Goal: Task Accomplishment & Management: Manage account settings

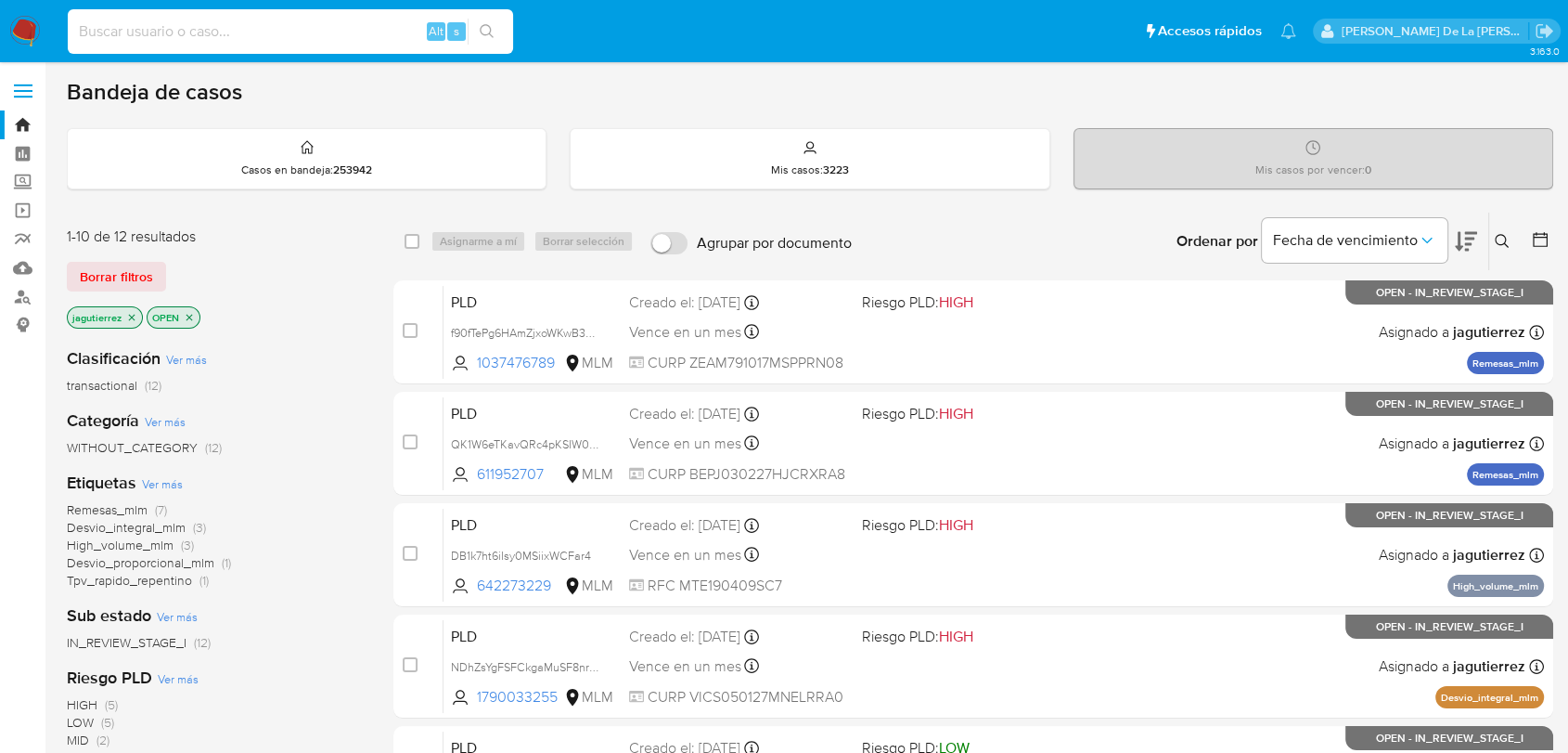
click at [206, 39] on input at bounding box center [291, 31] width 446 height 24
paste input "SPROACTIVOSMONZA84328"
type input "SPROACTIVOSMONZA84328"
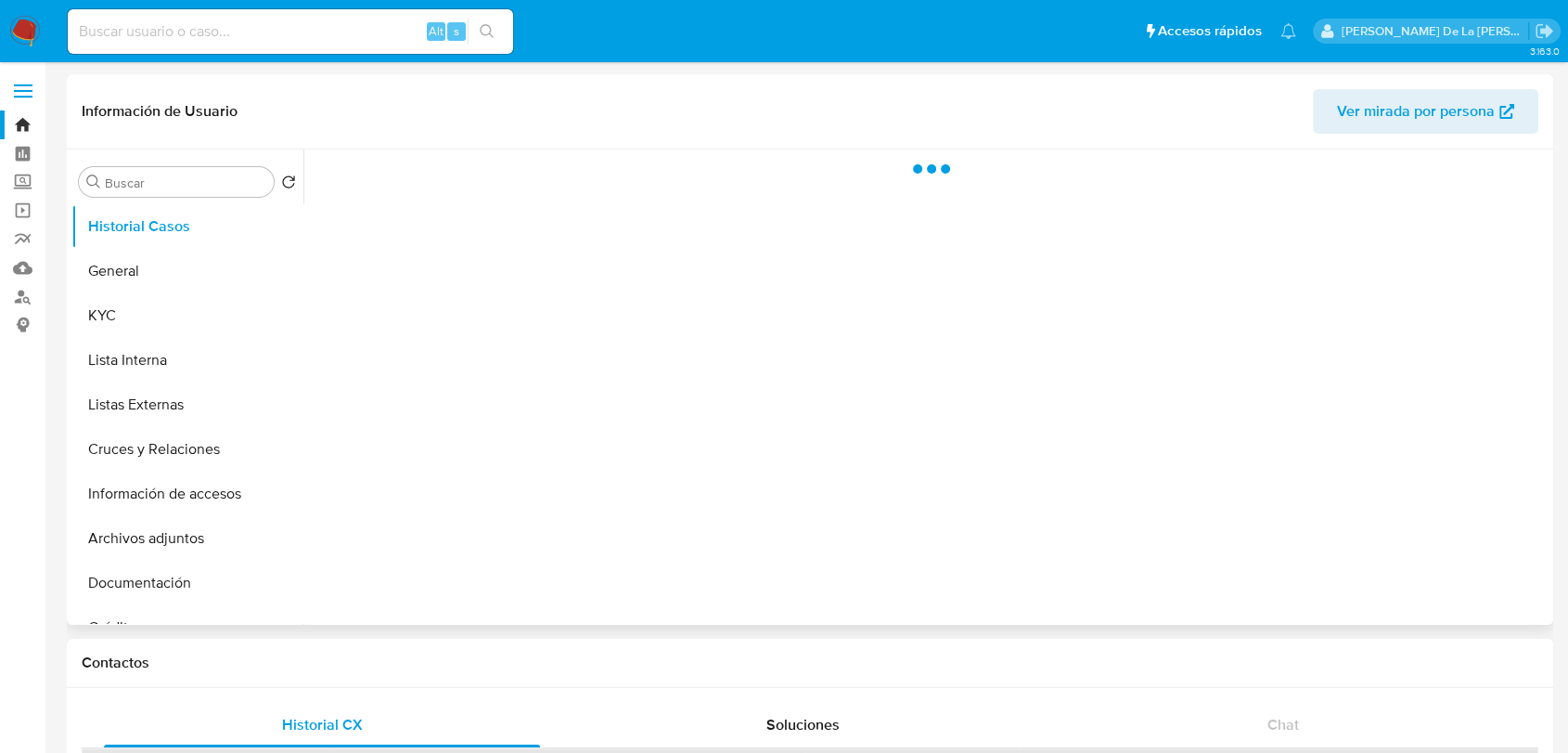
select select "10"
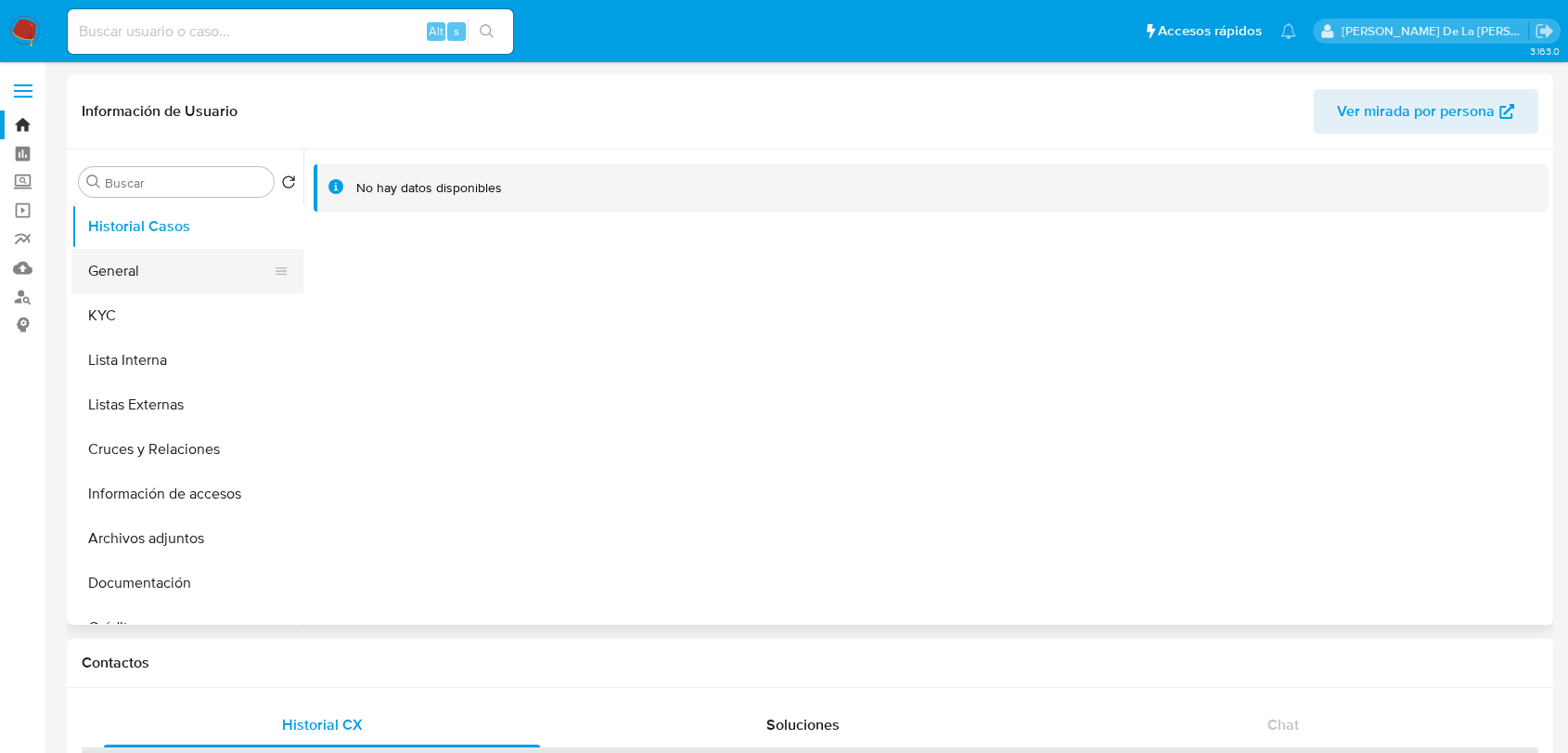
click at [186, 278] on button "General" at bounding box center [180, 271] width 217 height 44
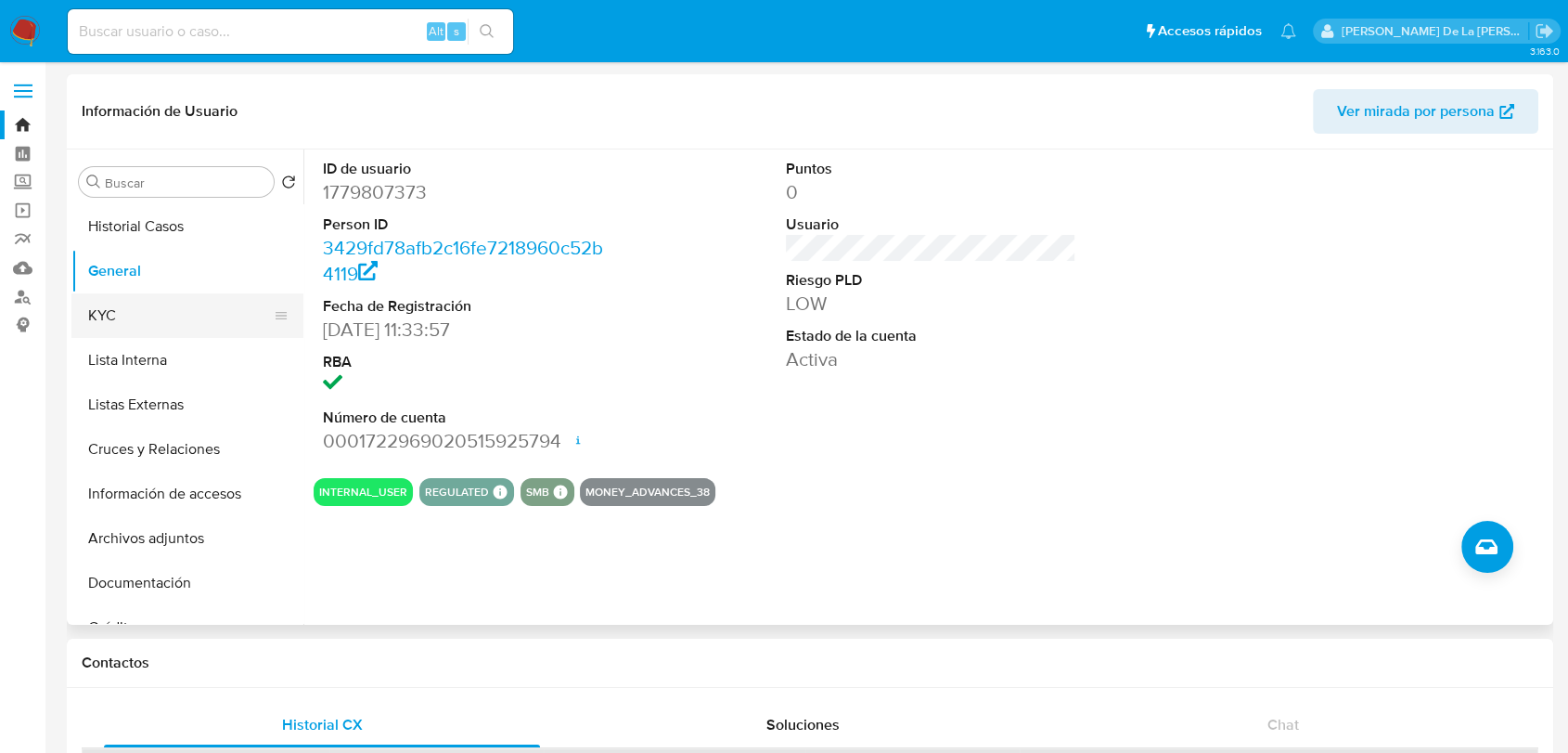
click at [101, 302] on button "KYC" at bounding box center [180, 316] width 217 height 44
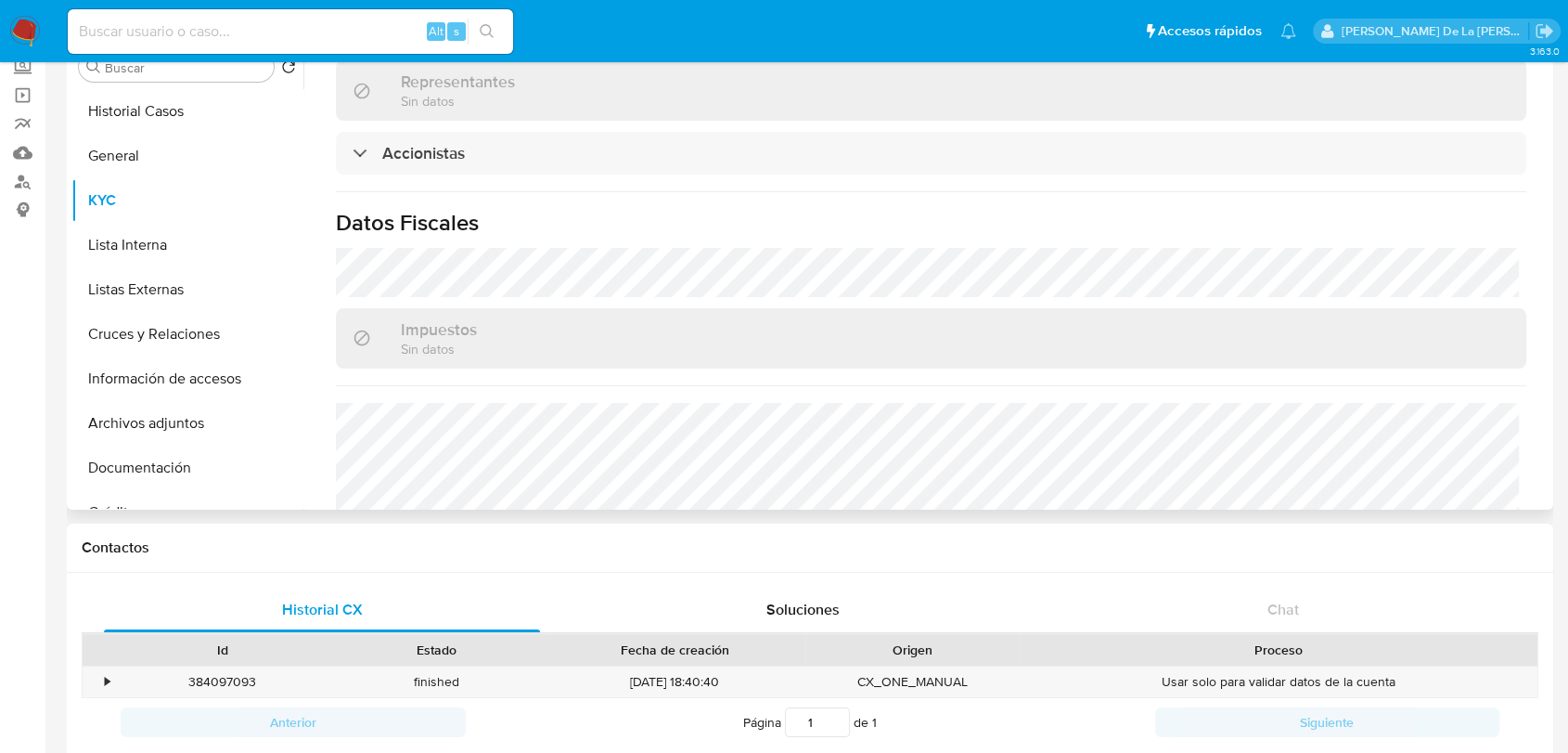
scroll to position [1257, 0]
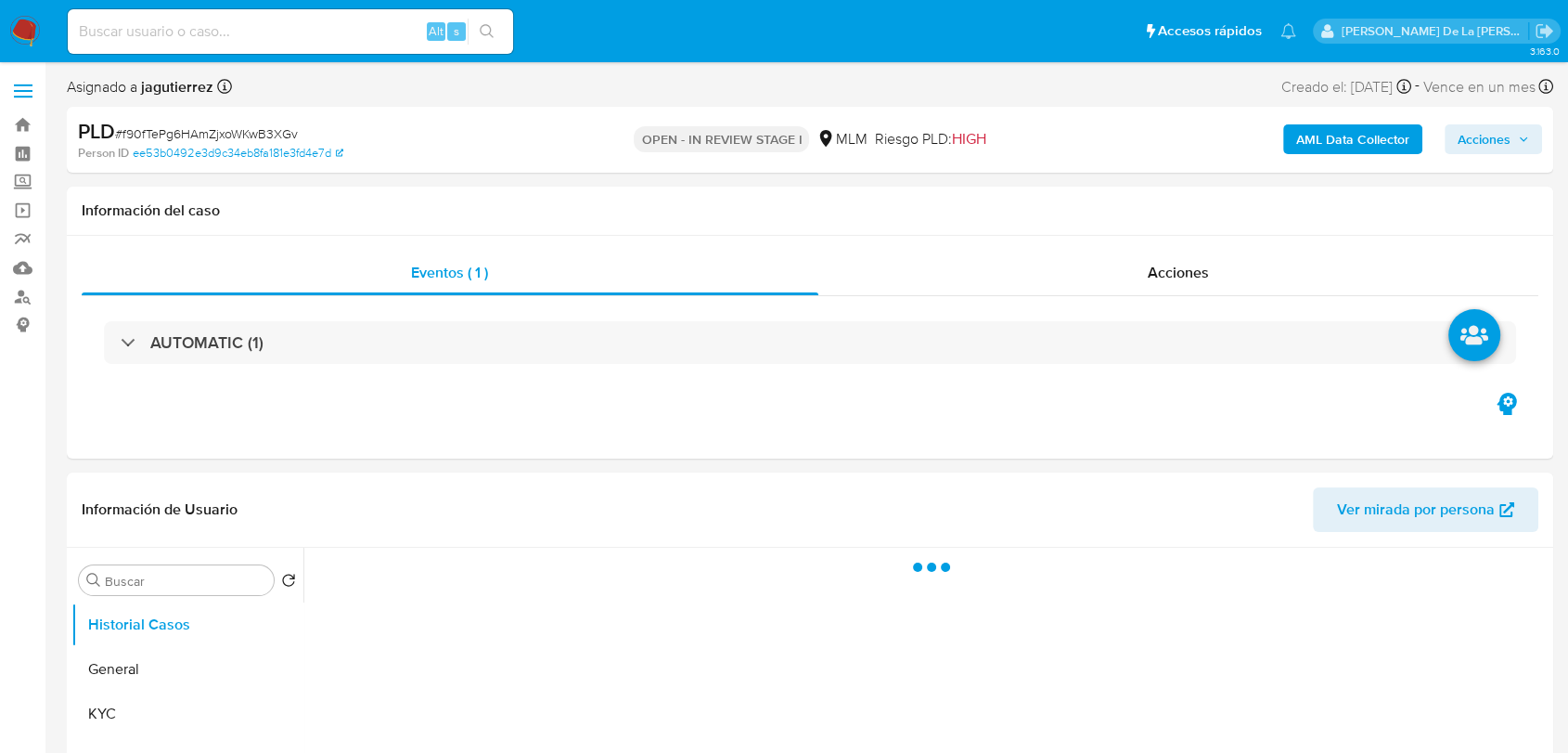
select select "10"
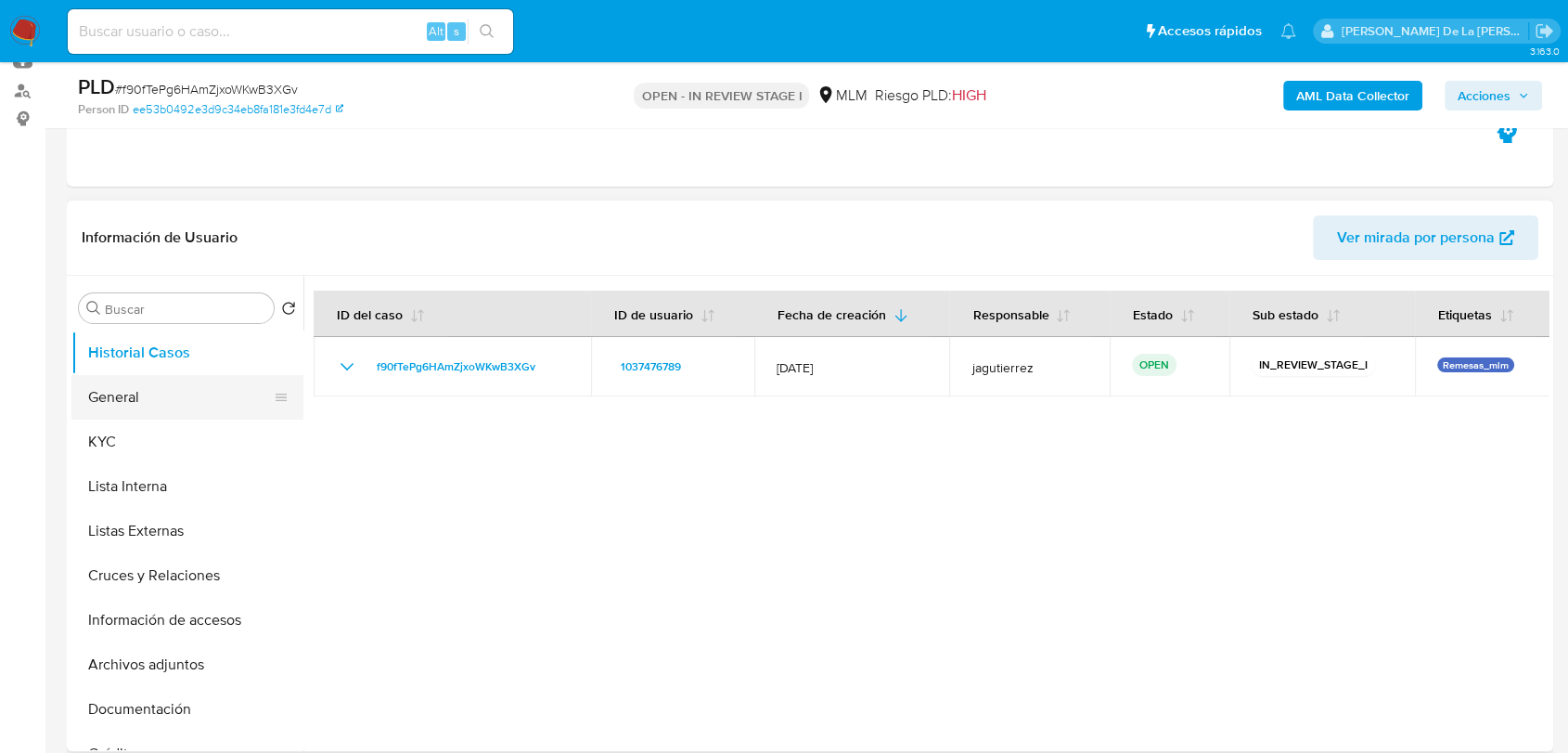
click at [159, 401] on button "General" at bounding box center [180, 397] width 217 height 44
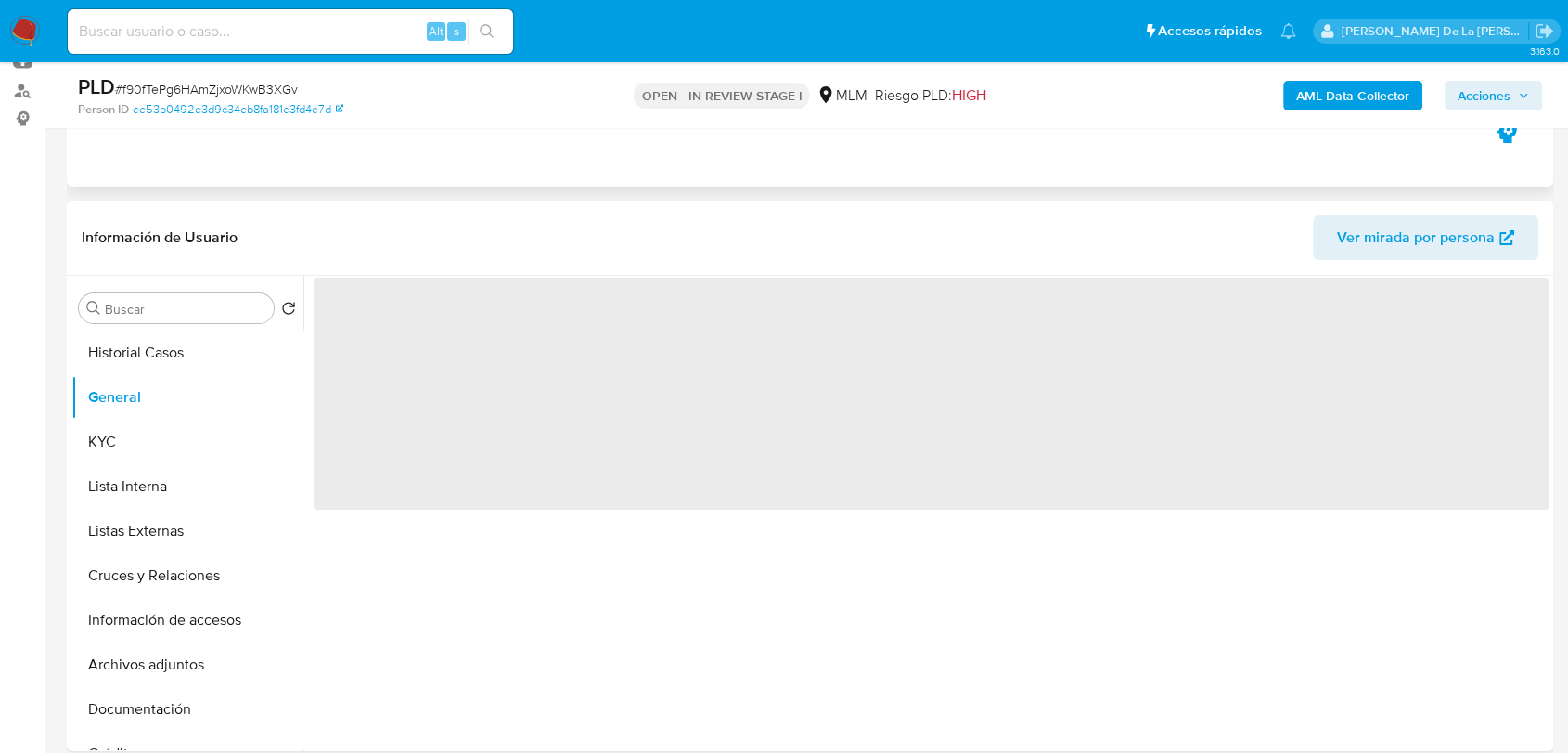
scroll to position [309, 0]
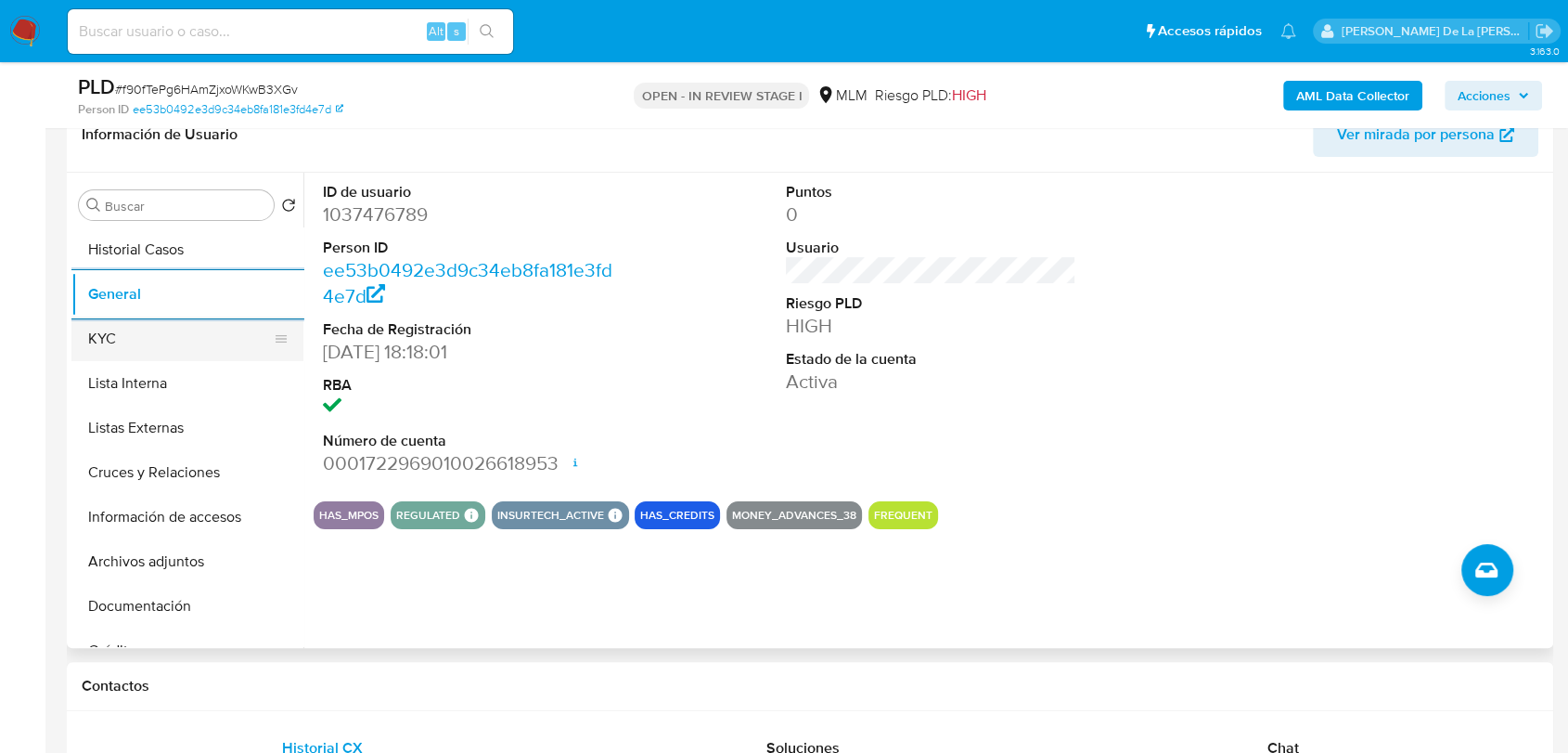
click at [108, 358] on button "KYC" at bounding box center [180, 339] width 217 height 44
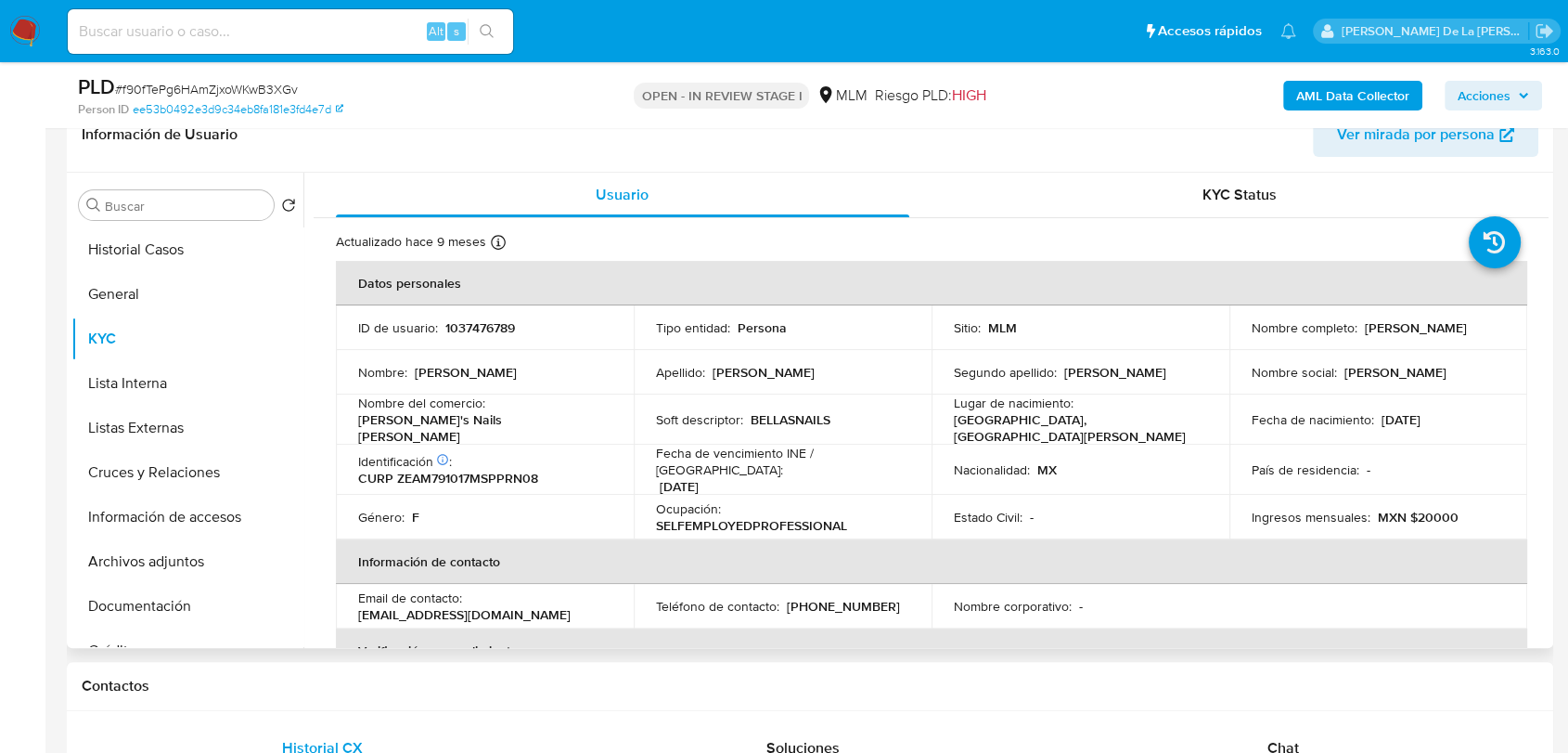
click at [802, 447] on p "Fecha de vencimiento INE / Pasaporte :" at bounding box center [783, 461] width 253 height 34
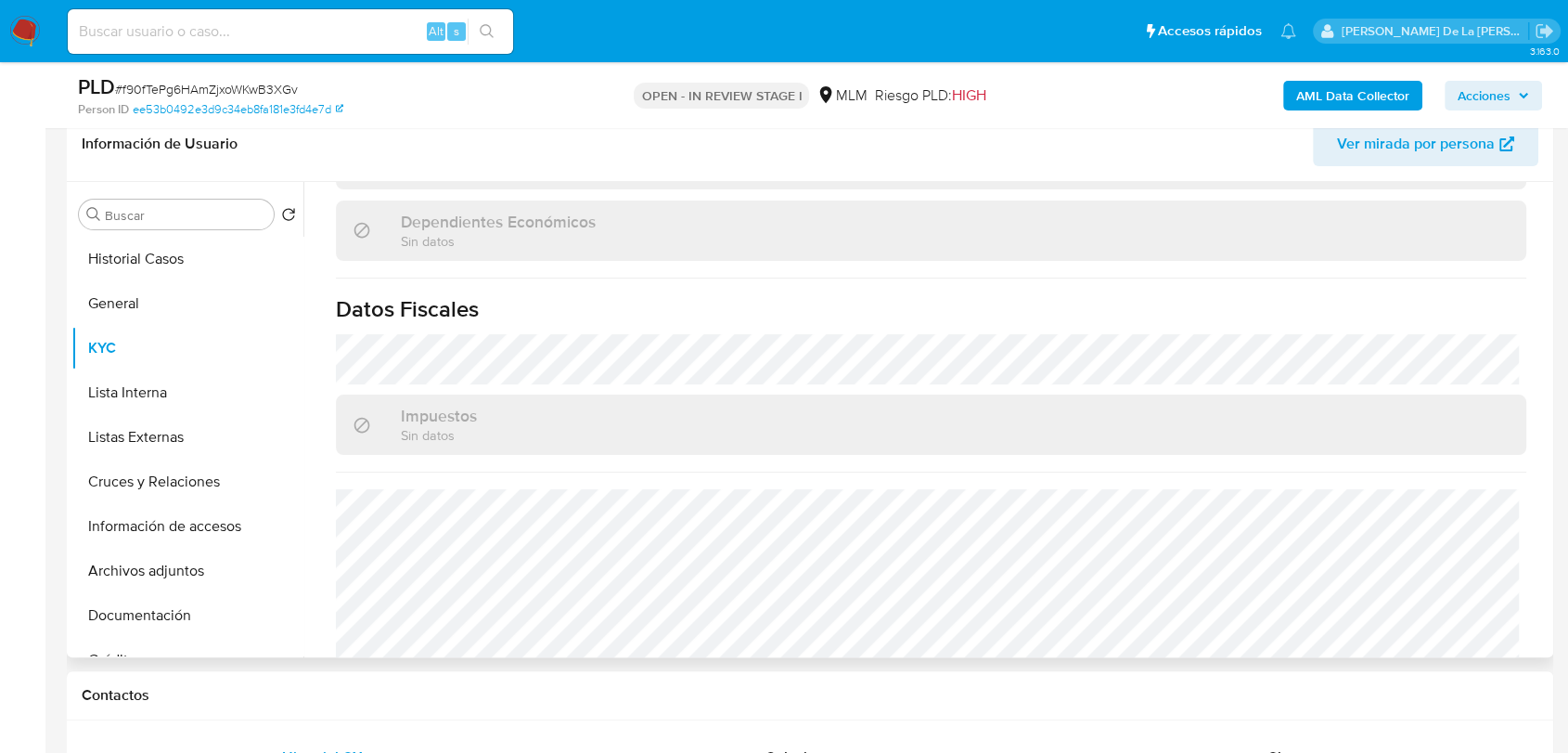
scroll to position [1085, 0]
click at [180, 426] on button "Listas Externas" at bounding box center [180, 437] width 217 height 44
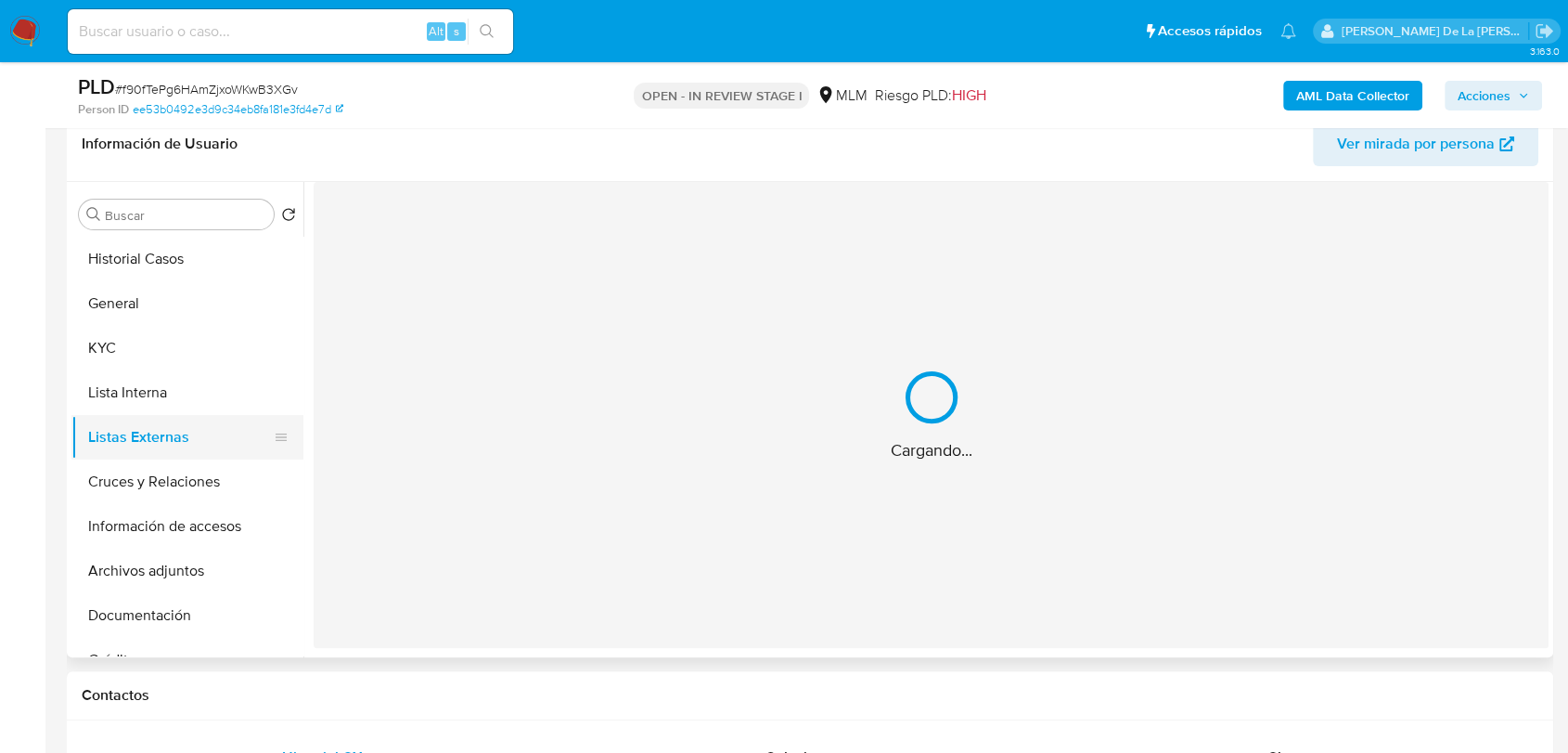
scroll to position [0, 0]
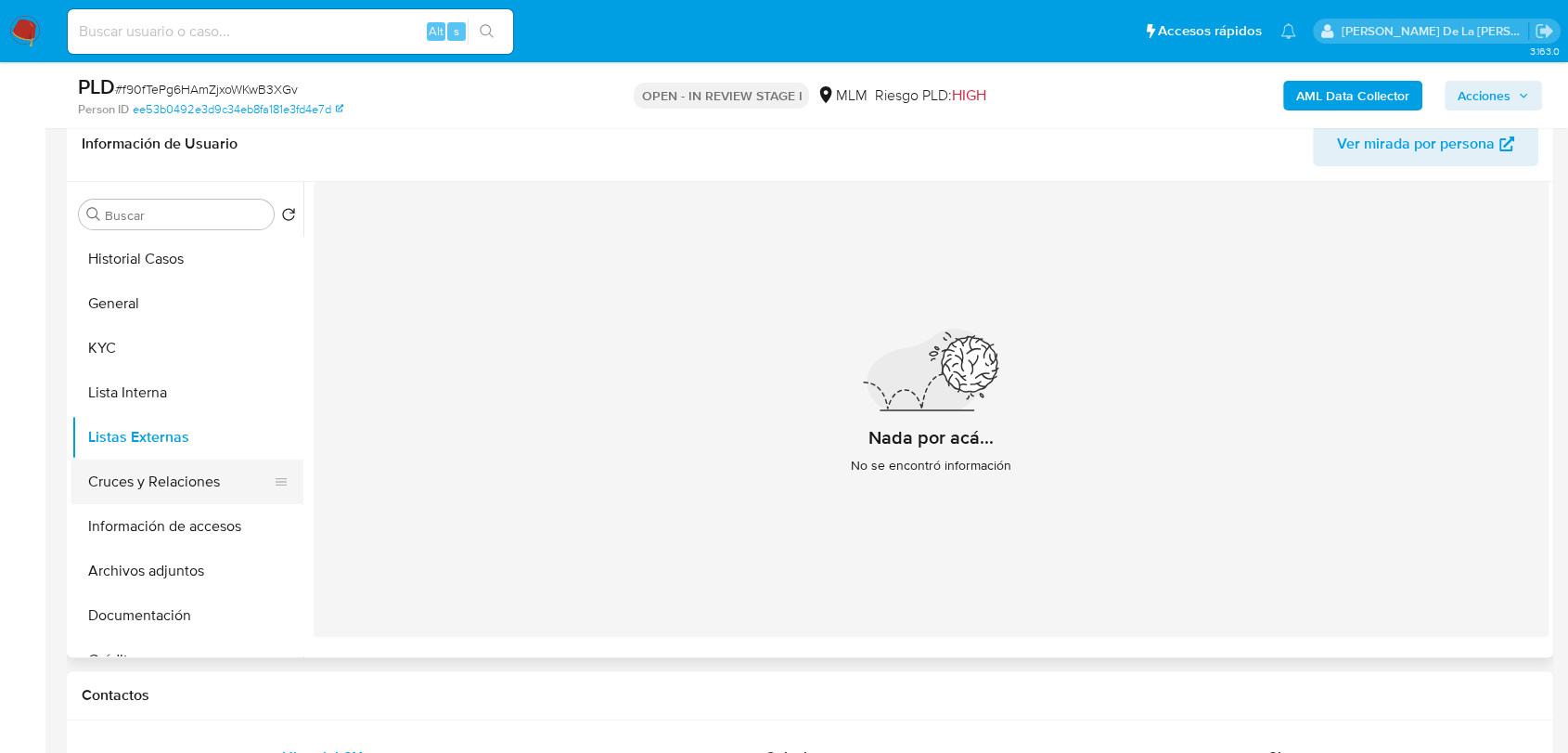
click at [141, 486] on button "Cruces y Relaciones" at bounding box center [180, 482] width 217 height 44
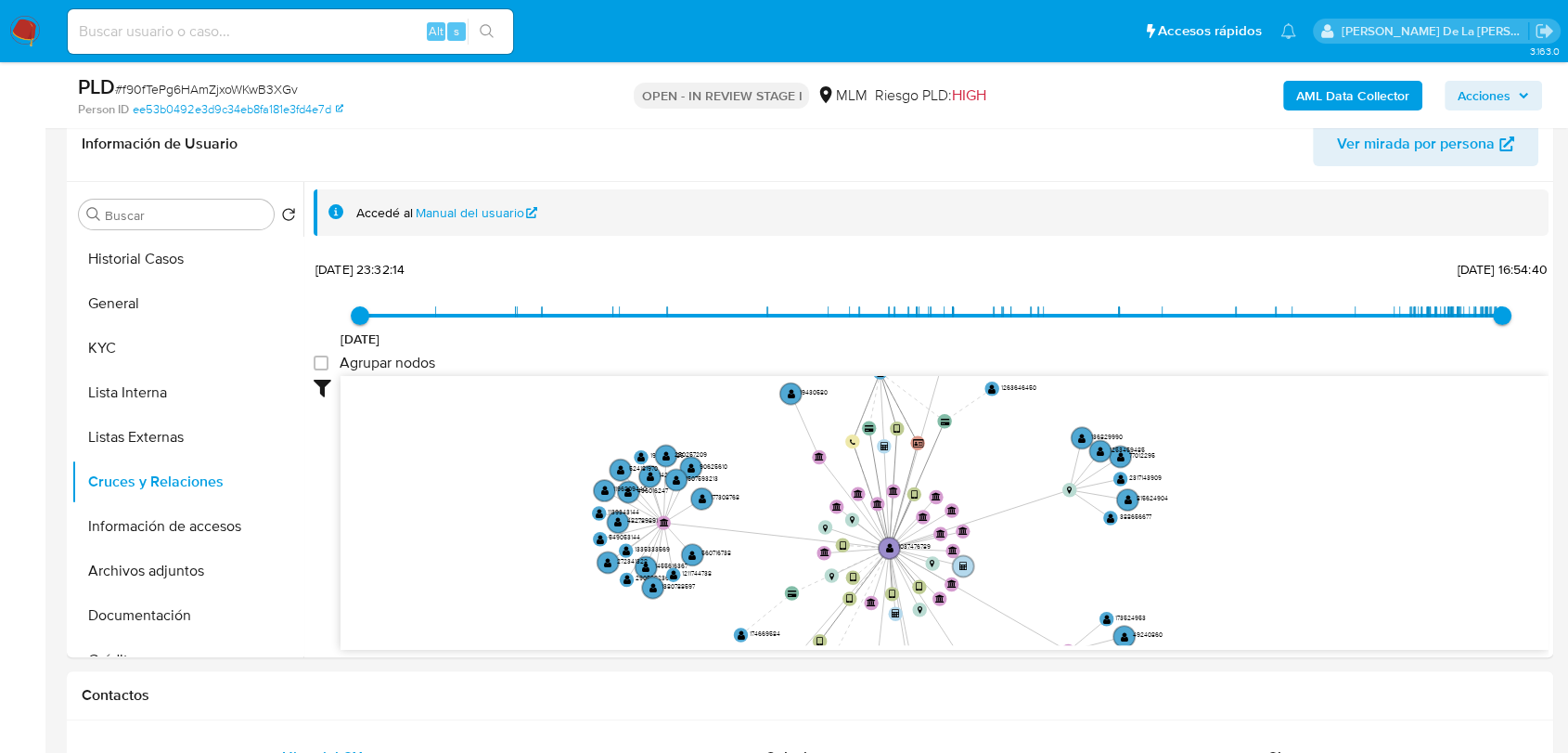
drag, startPoint x: 911, startPoint y: 530, endPoint x: 861, endPoint y: 578, distance: 69.3
click at [861, 578] on icon "device-64bc7b7e6194ecf16f187e99  device-64b85cc65c5b8620fc6b7577  device-6277…" at bounding box center [945, 510] width 1208 height 270
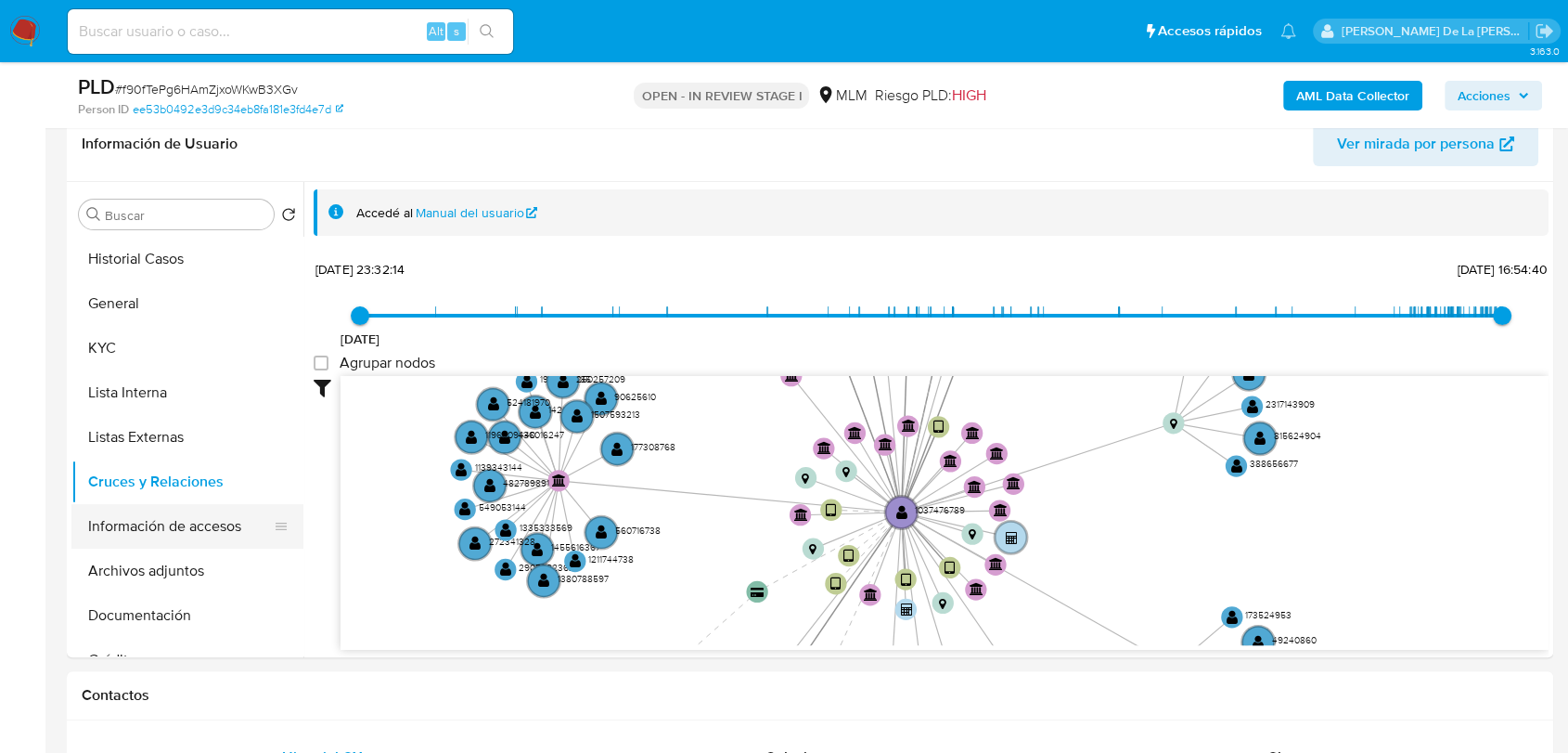
click at [168, 529] on button "Información de accesos" at bounding box center [180, 526] width 217 height 44
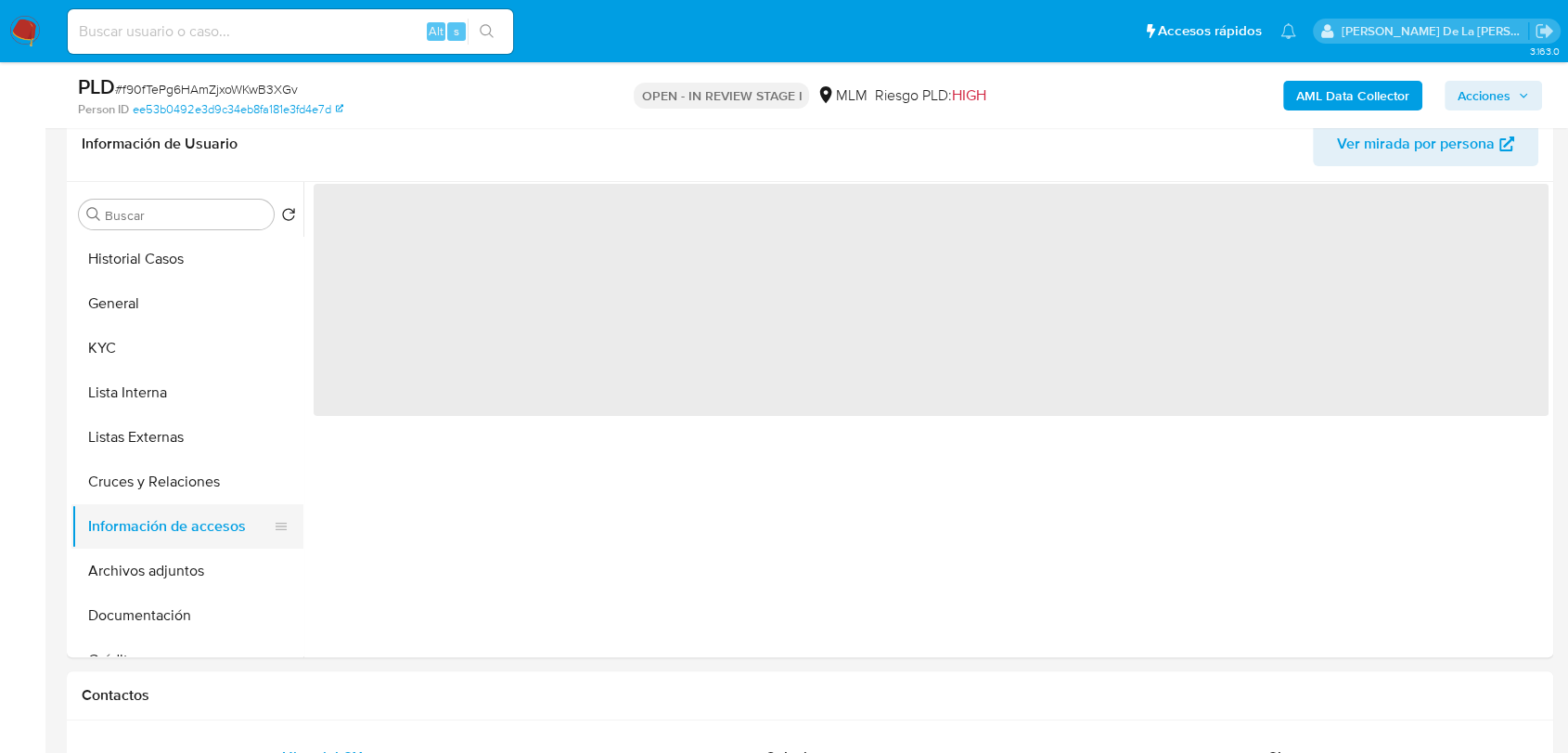
click at [168, 529] on button "Información de accesos" at bounding box center [180, 526] width 217 height 44
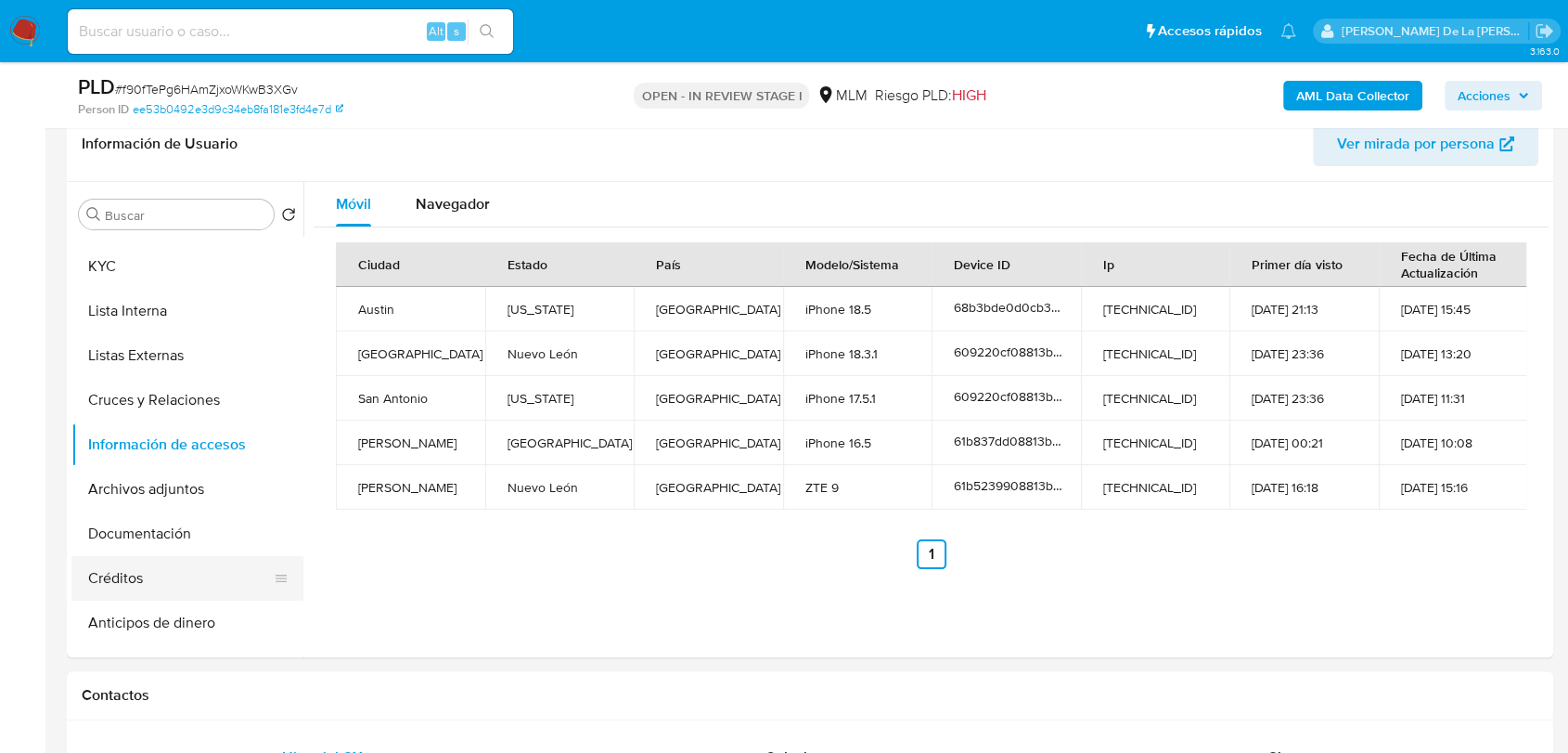
scroll to position [280, 0]
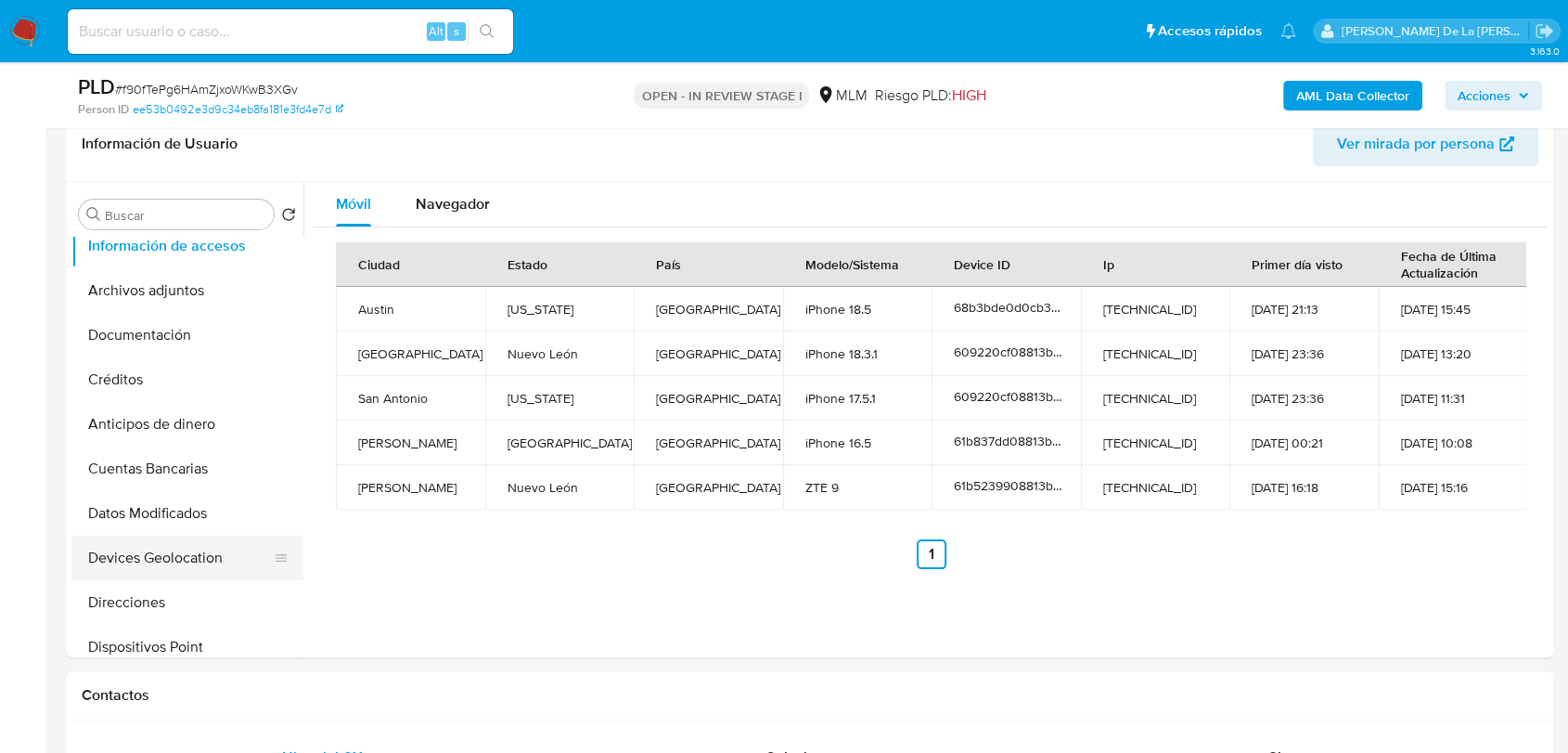
click at [164, 539] on button "Devices Geolocation" at bounding box center [180, 557] width 217 height 44
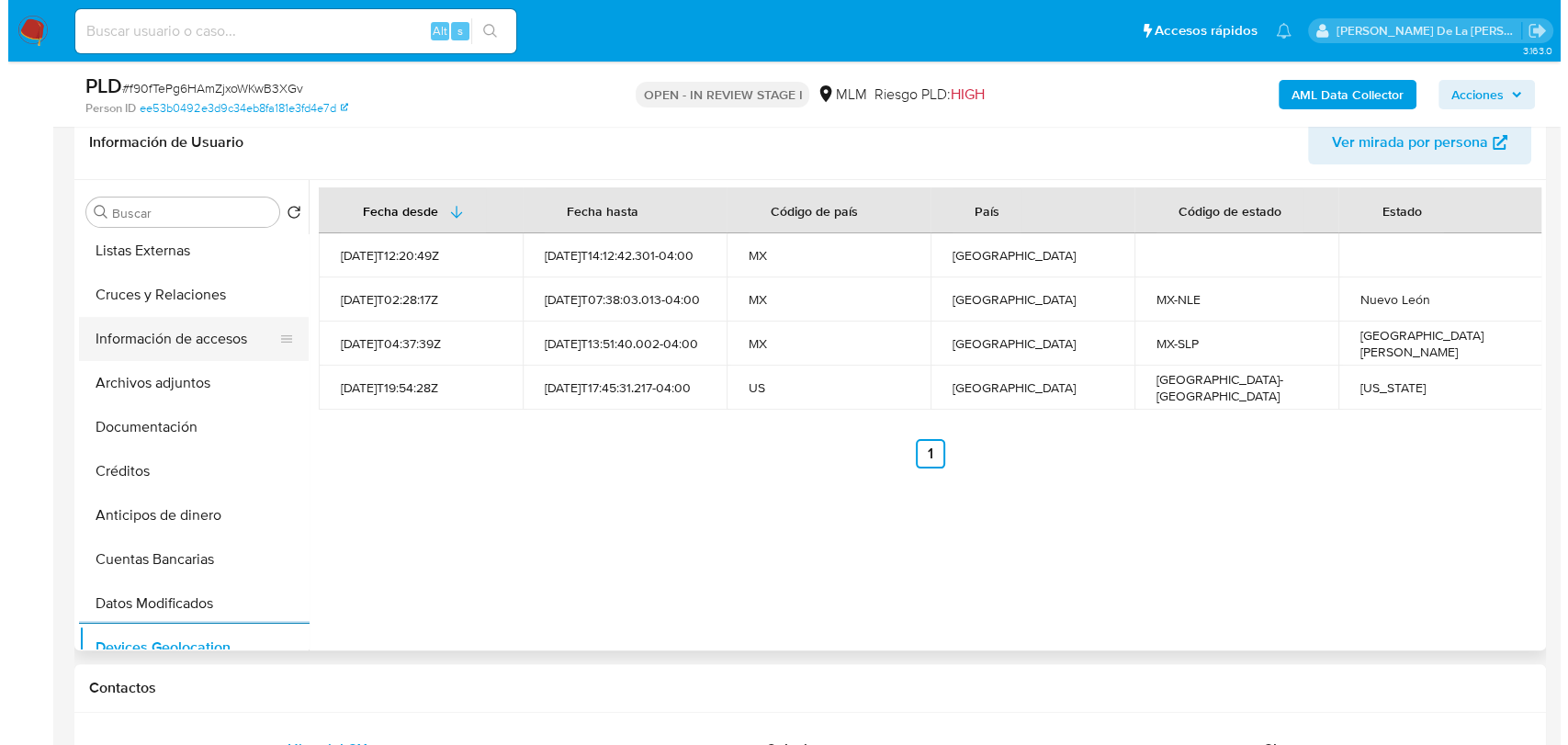
scroll to position [0, 0]
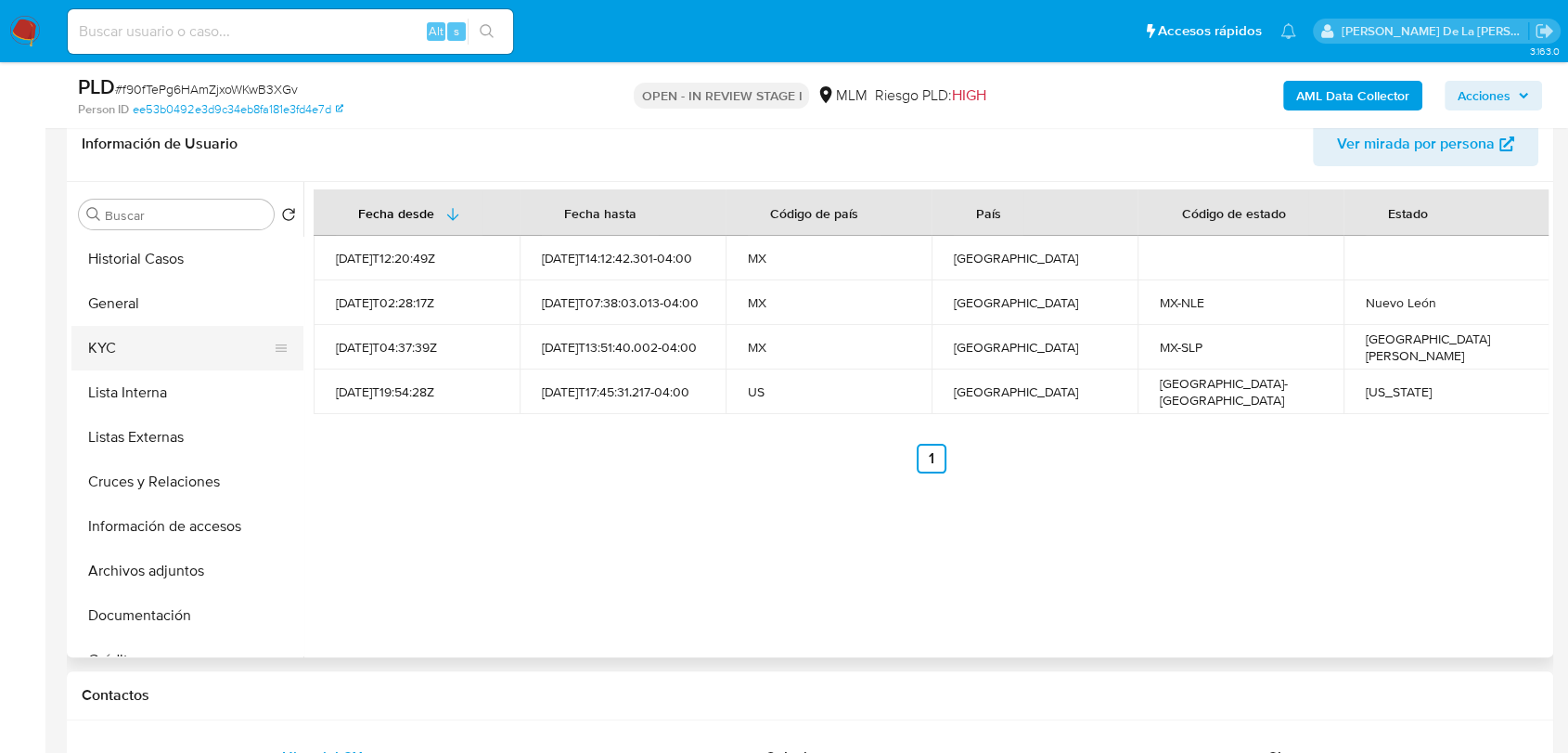
click at [162, 344] on button "KYC" at bounding box center [180, 348] width 217 height 44
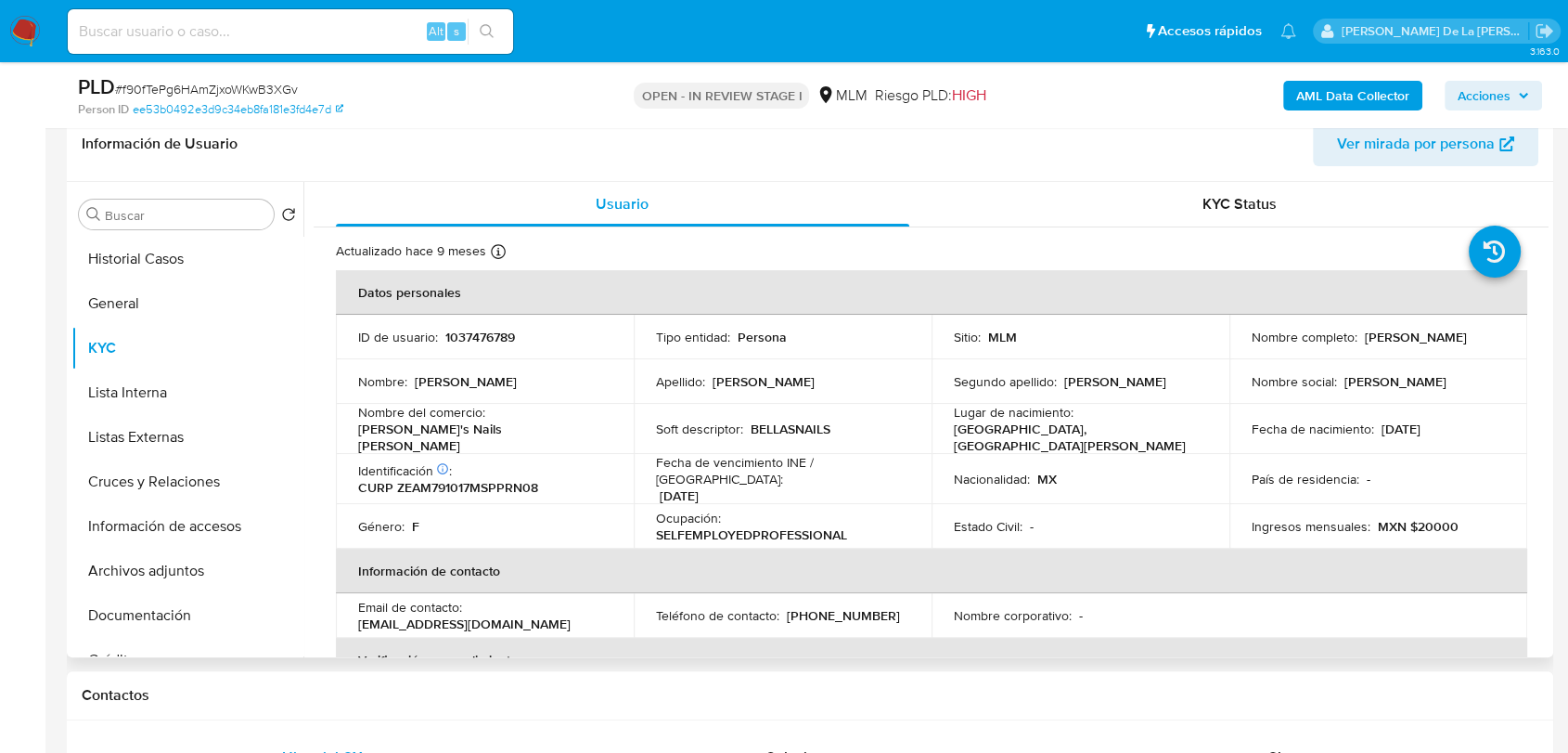
drag, startPoint x: 1390, startPoint y: 349, endPoint x: 1240, endPoint y: 337, distance: 150.5
click at [1240, 337] on td "Nombre completo : Minerva Zepeda Aranda" at bounding box center [1378, 337] width 298 height 44
click at [189, 600] on button "Documentación" at bounding box center [180, 615] width 217 height 44
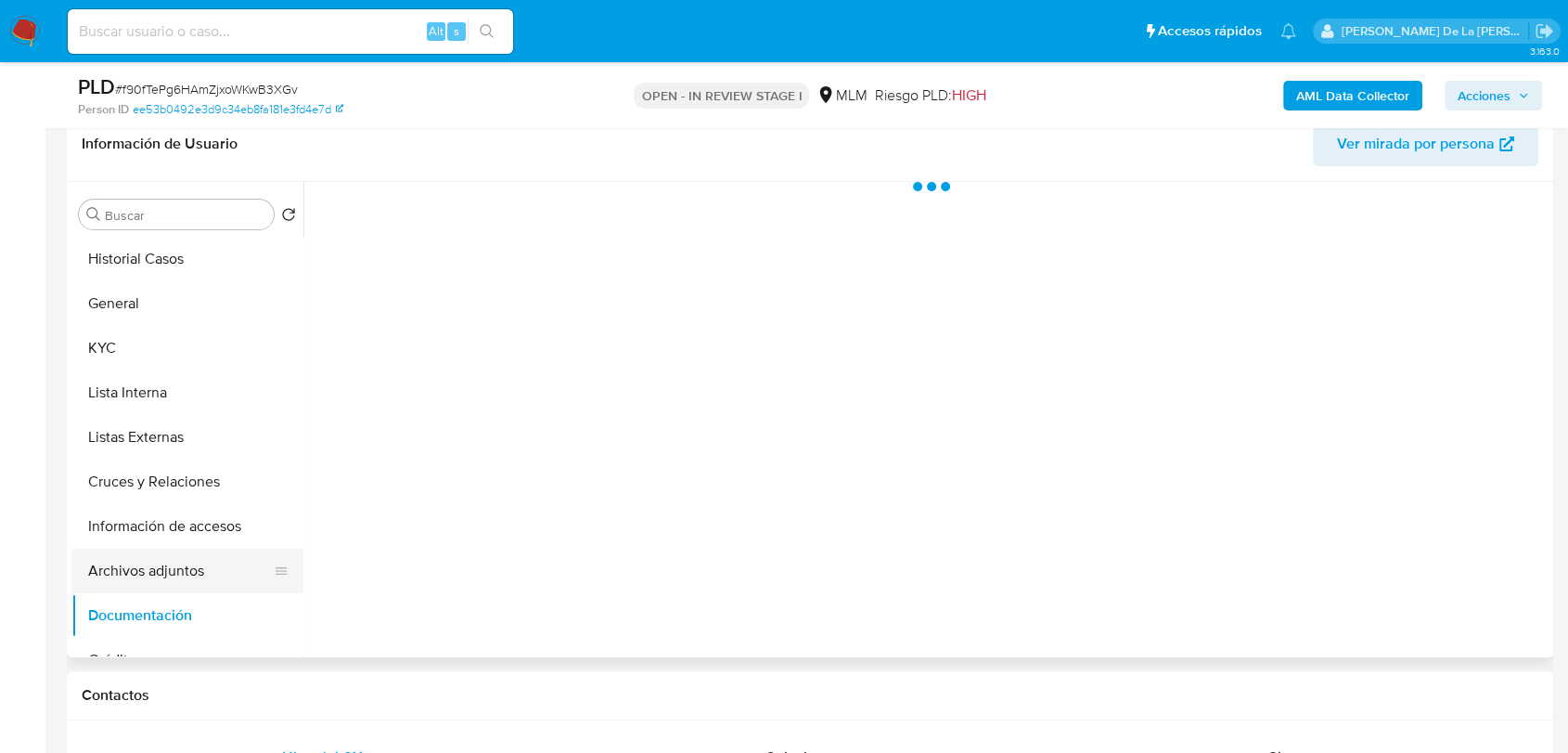
click at [201, 579] on button "Archivos adjuntos" at bounding box center [180, 571] width 217 height 44
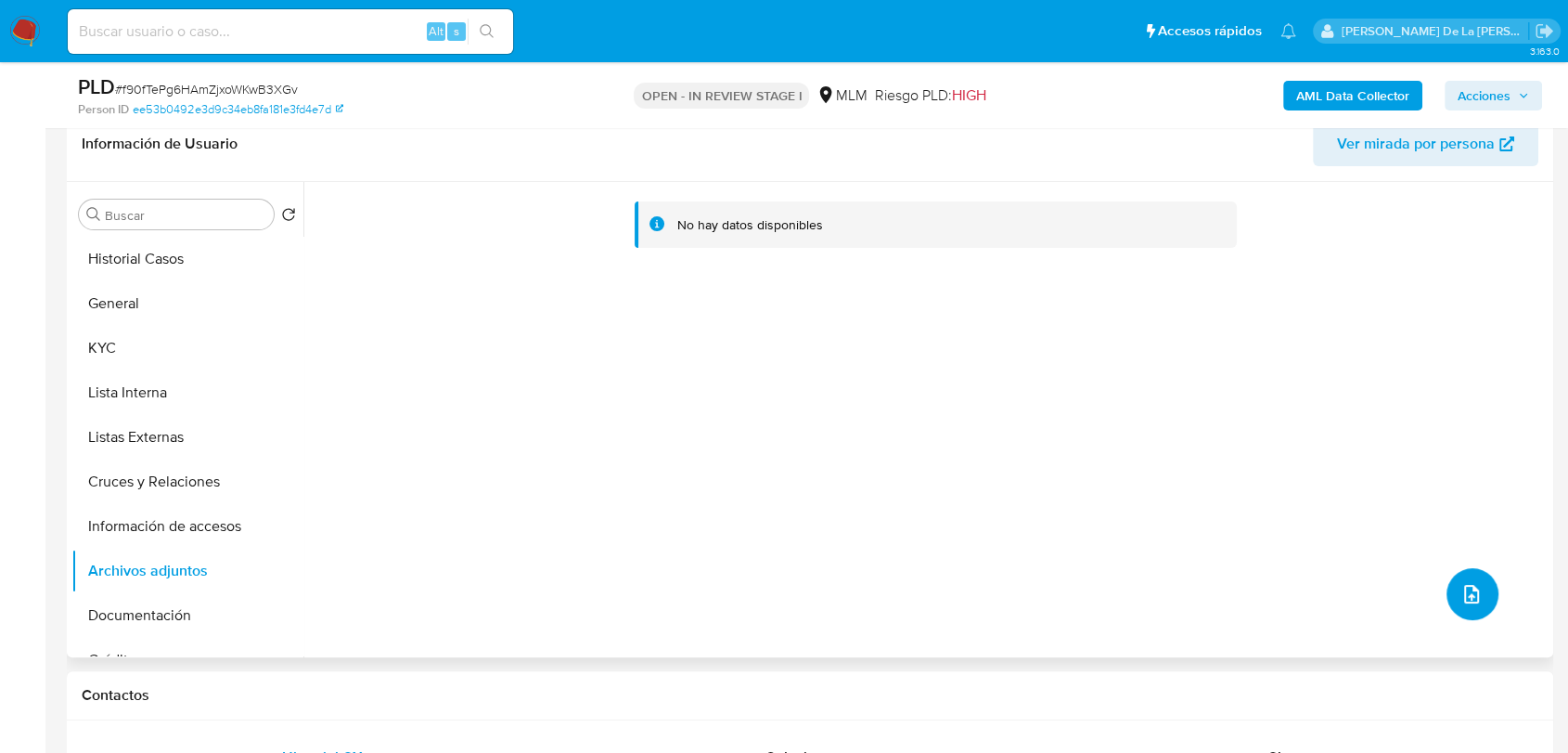
click at [1468, 583] on icon "upload-file" at bounding box center [1471, 594] width 22 height 22
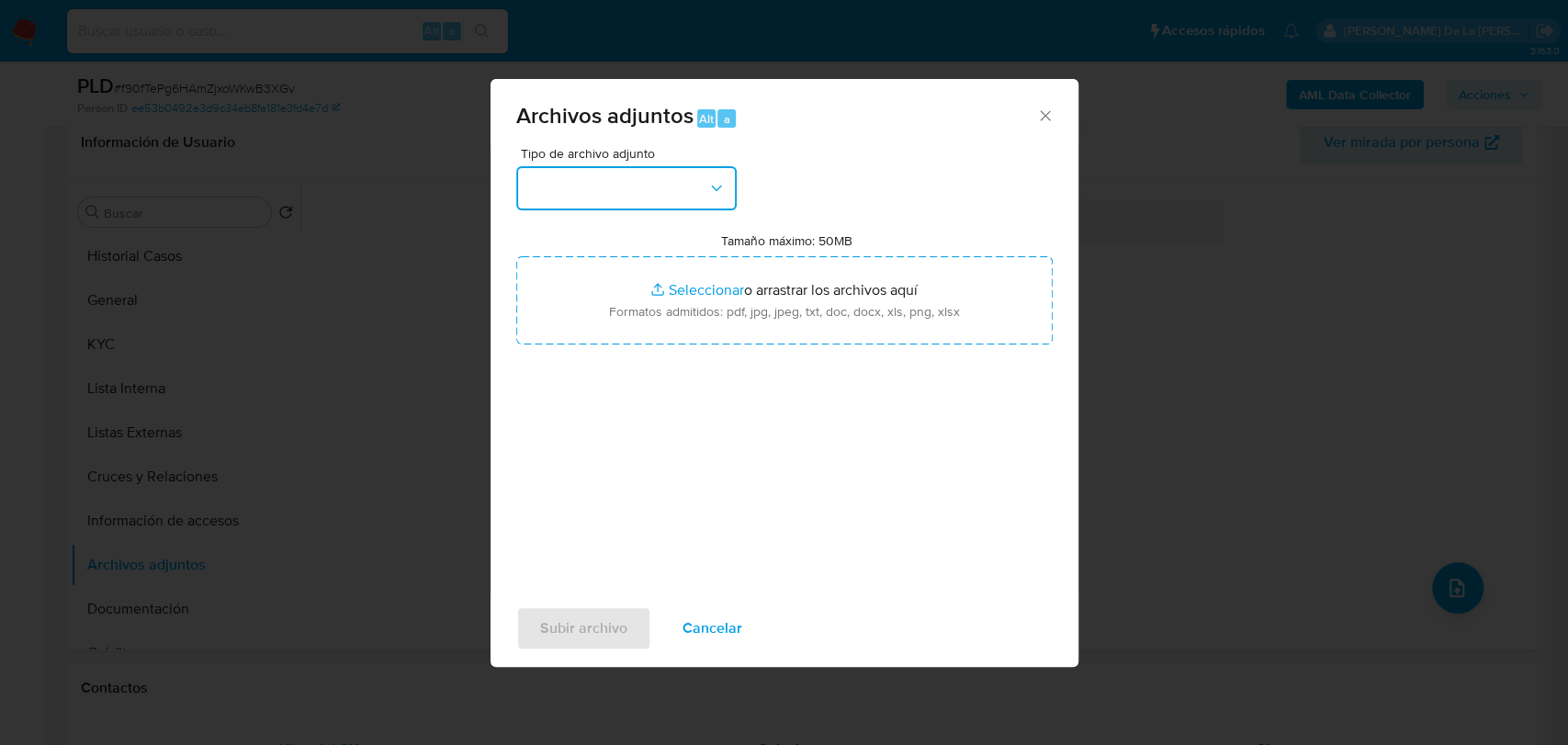
click at [568, 199] on button "button" at bounding box center [626, 188] width 220 height 44
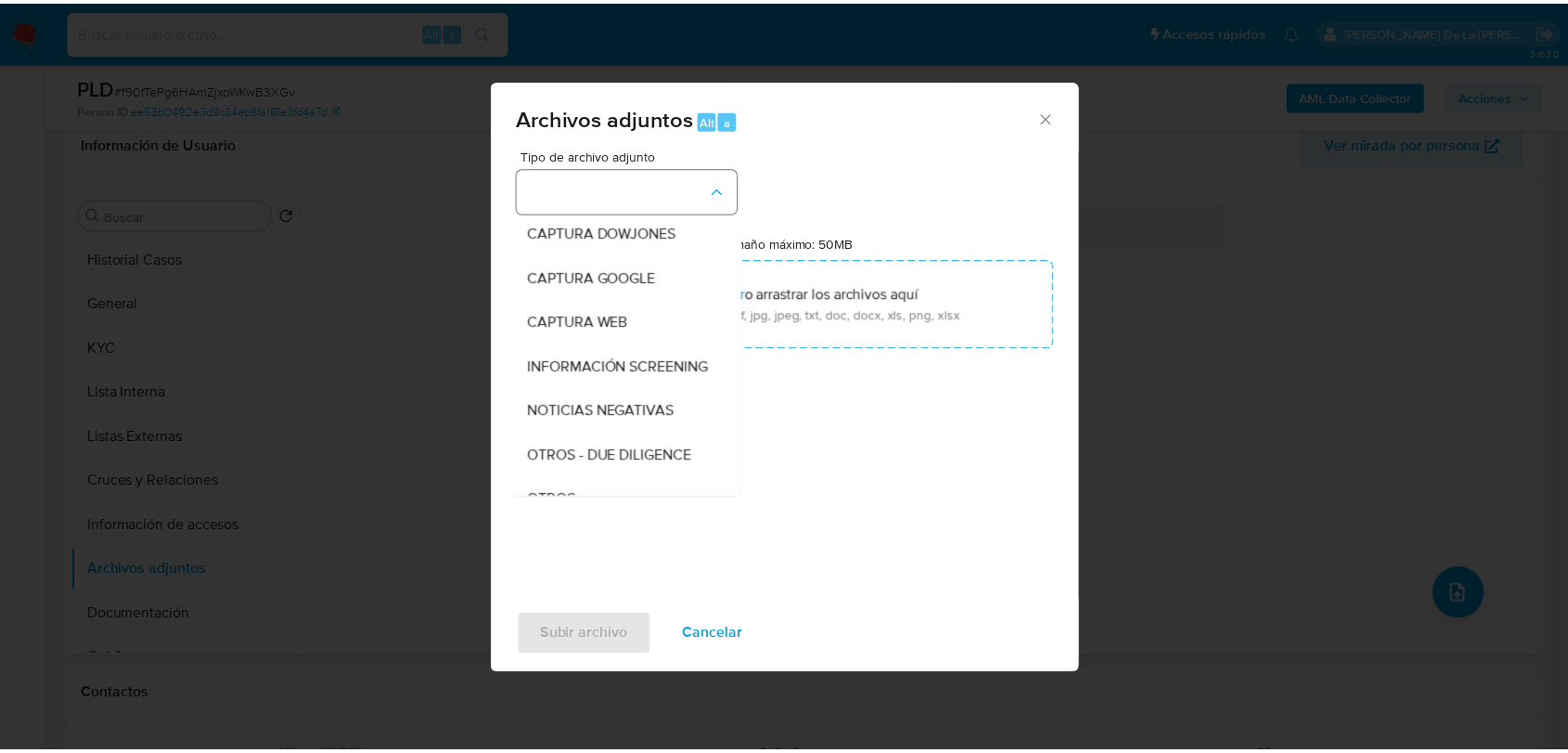
scroll to position [97, 0]
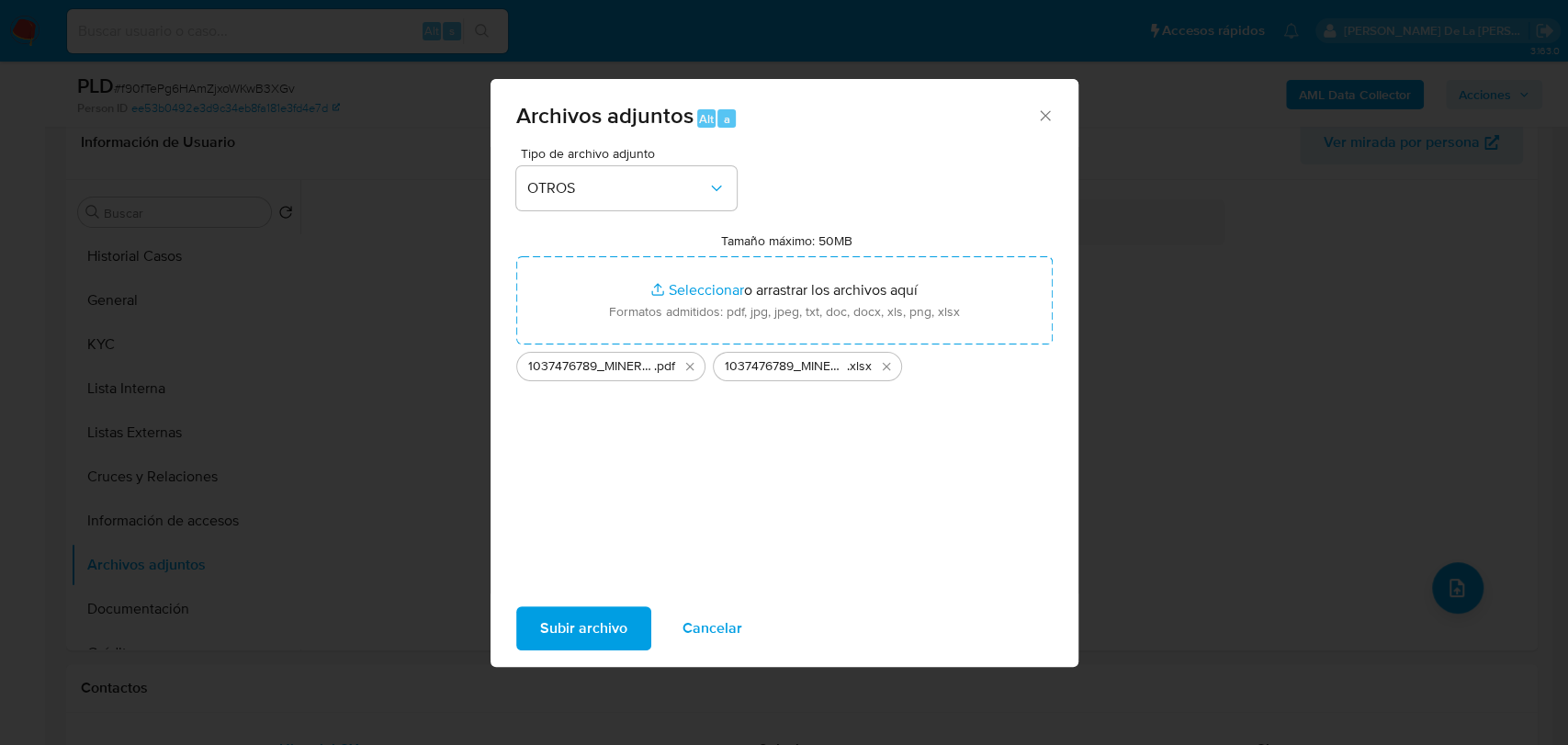
click at [584, 632] on span "Subir archivo" at bounding box center [584, 628] width 87 height 41
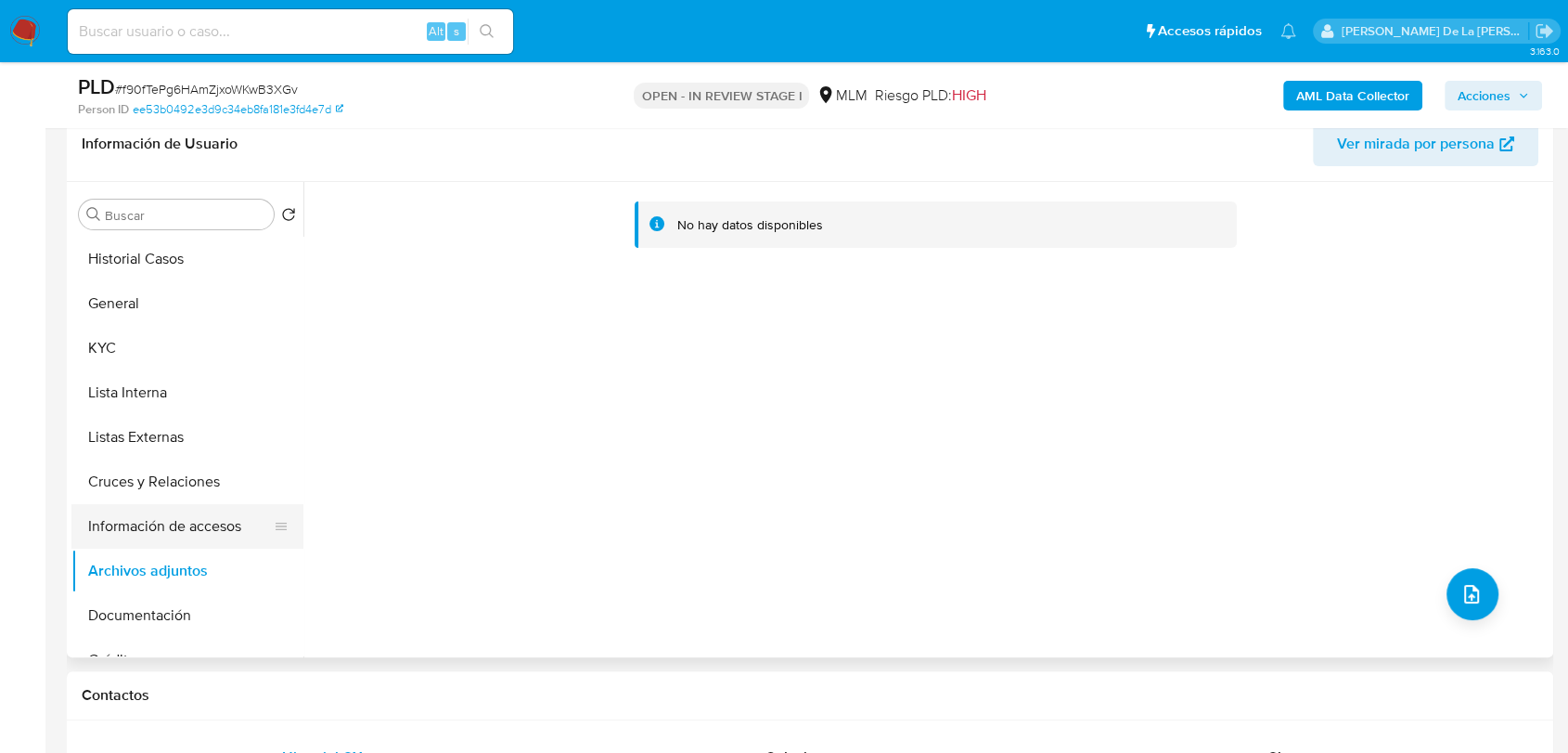
click at [222, 532] on button "Información de accesos" at bounding box center [180, 526] width 217 height 44
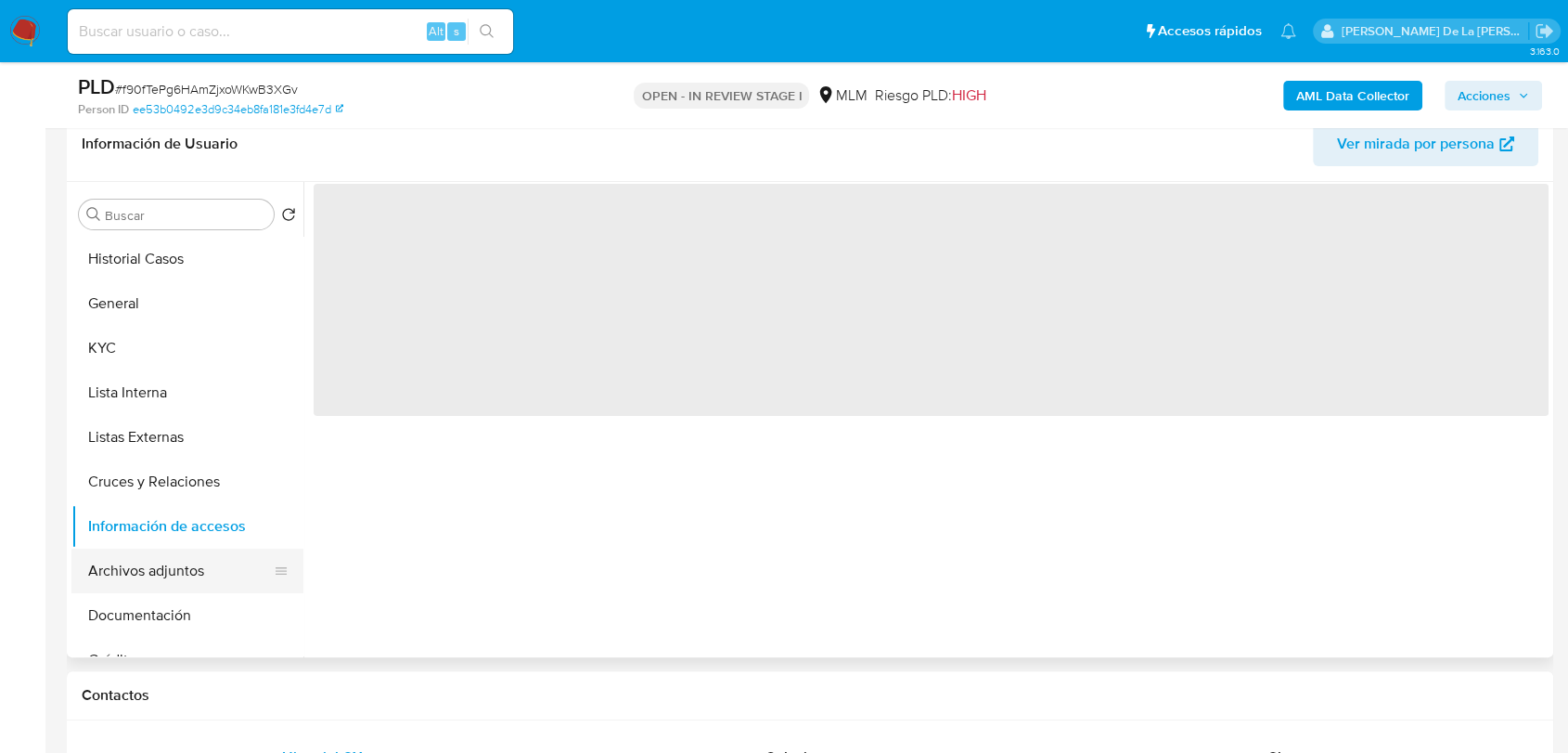
click at [159, 568] on button "Archivos adjuntos" at bounding box center [180, 571] width 217 height 44
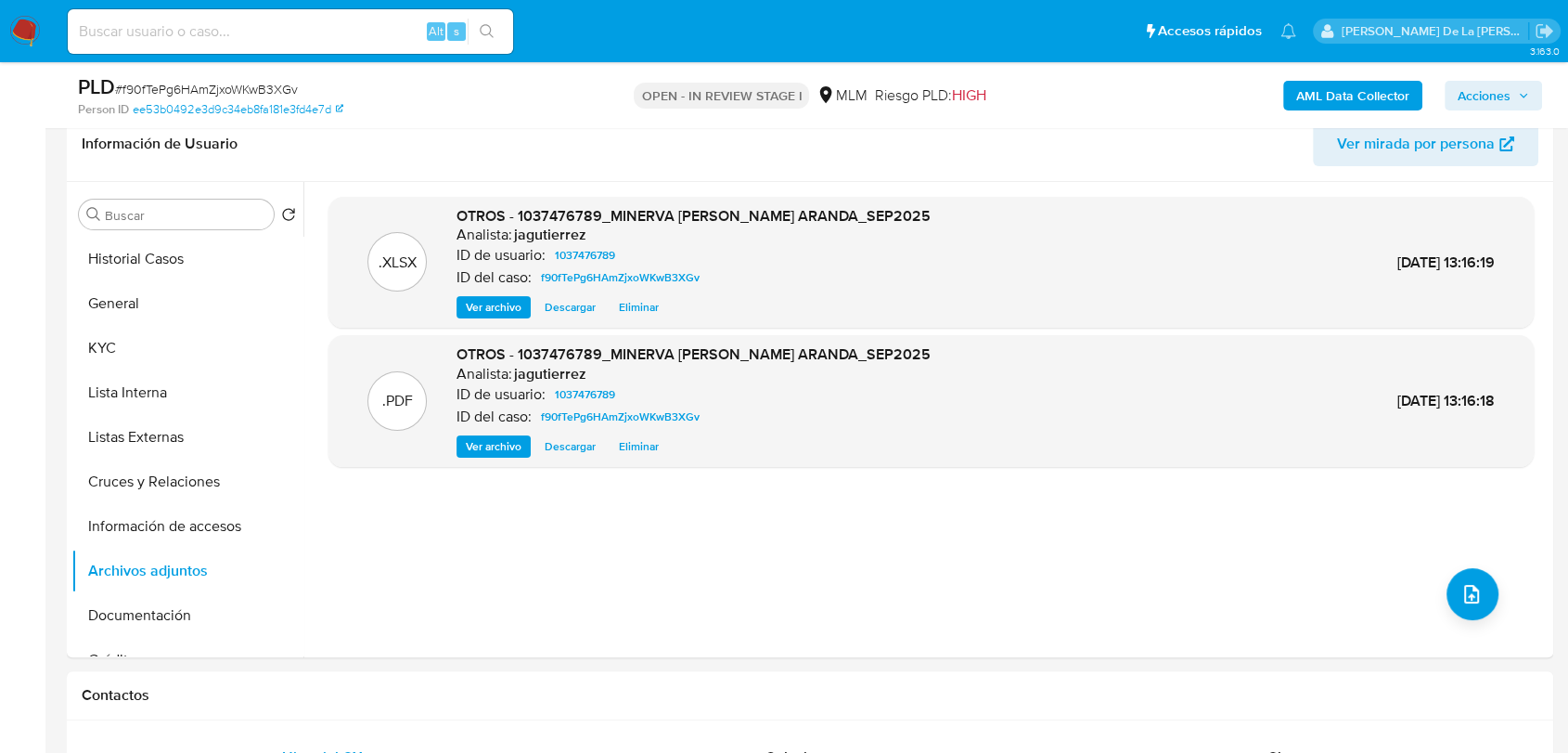
click at [1488, 99] on span "Acciones" at bounding box center [1484, 95] width 53 height 30
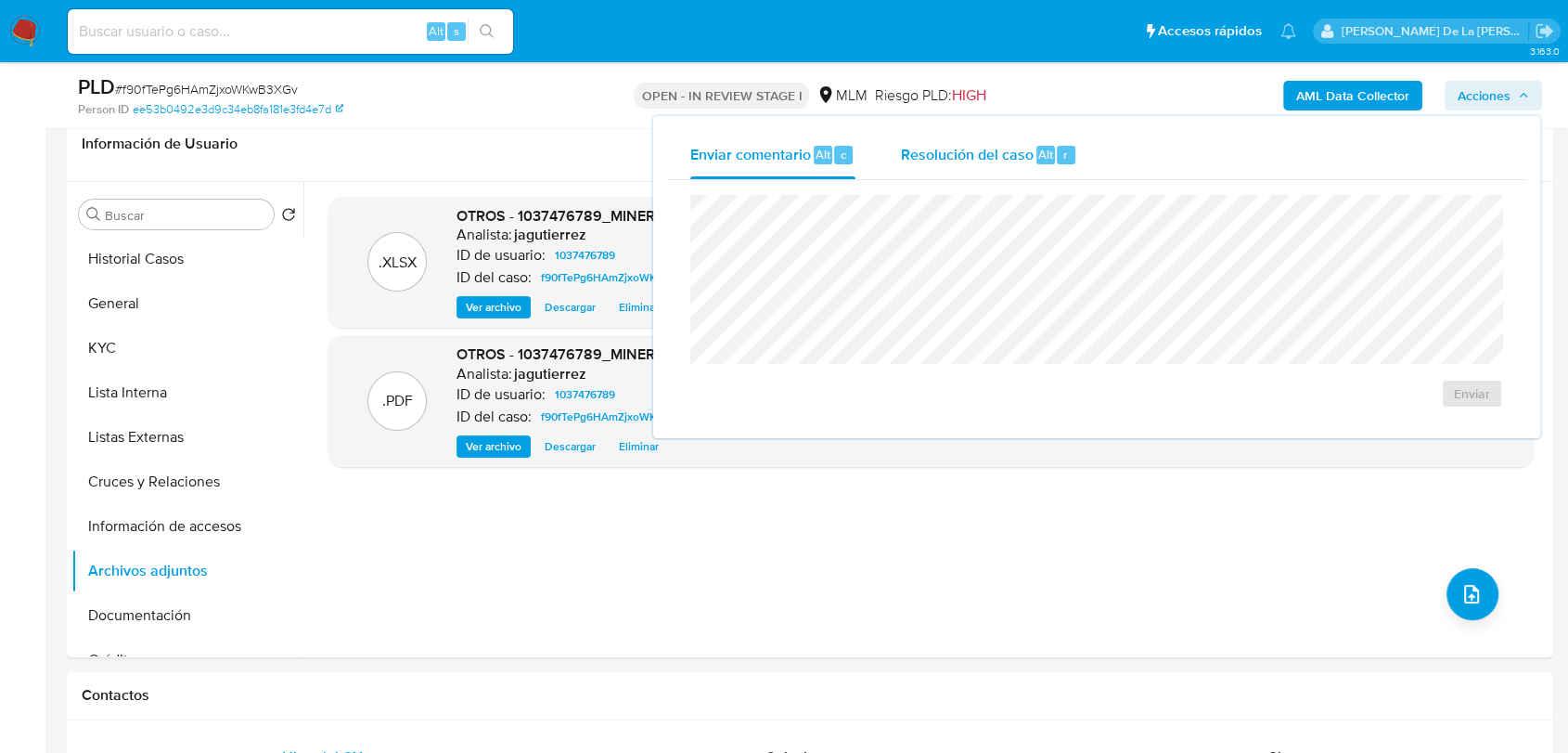
drag, startPoint x: 912, startPoint y: 158, endPoint x: 920, endPoint y: 192, distance: 34.9
click at [913, 158] on span "Resolución del caso" at bounding box center [967, 153] width 132 height 21
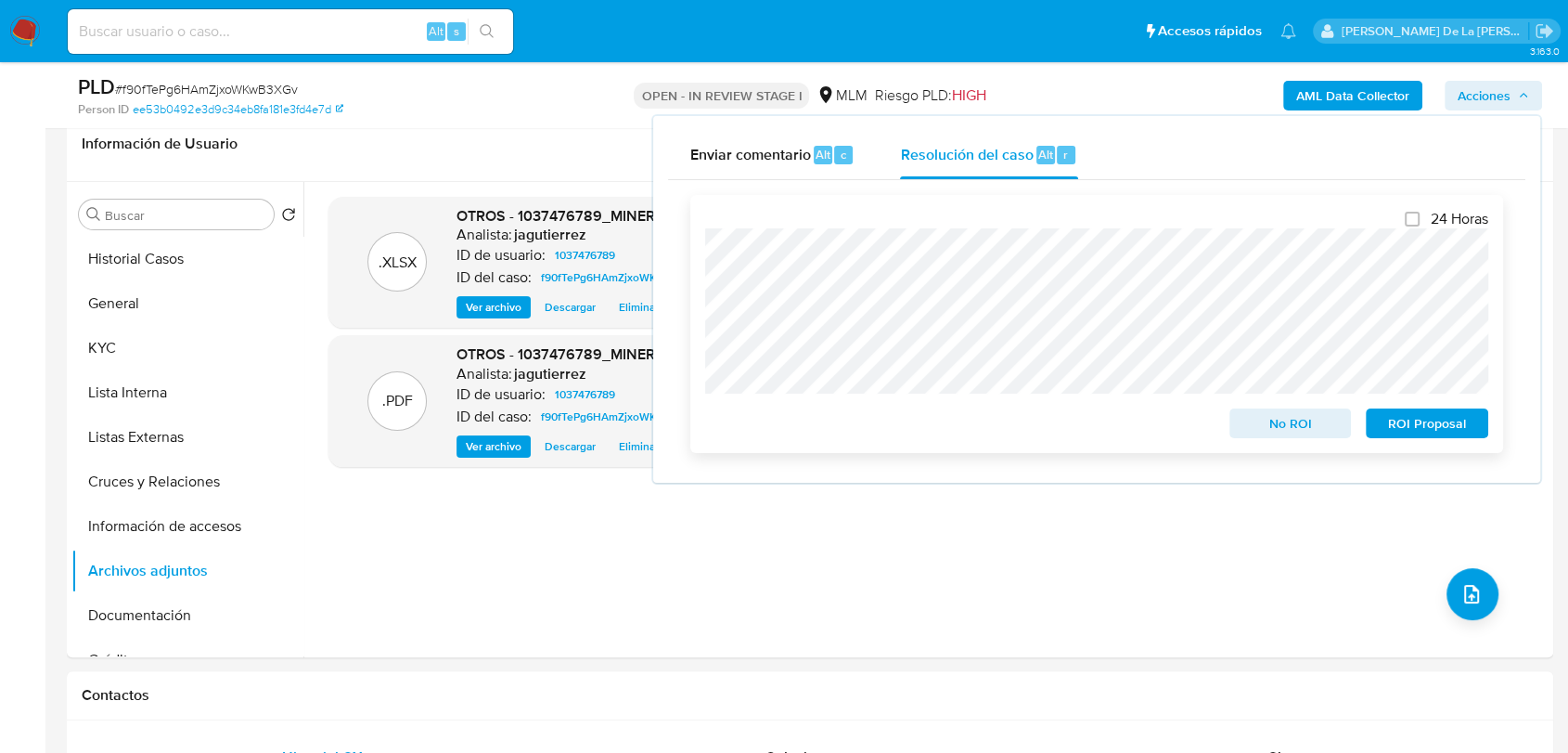
click at [1239, 419] on button "No ROI" at bounding box center [1291, 423] width 123 height 30
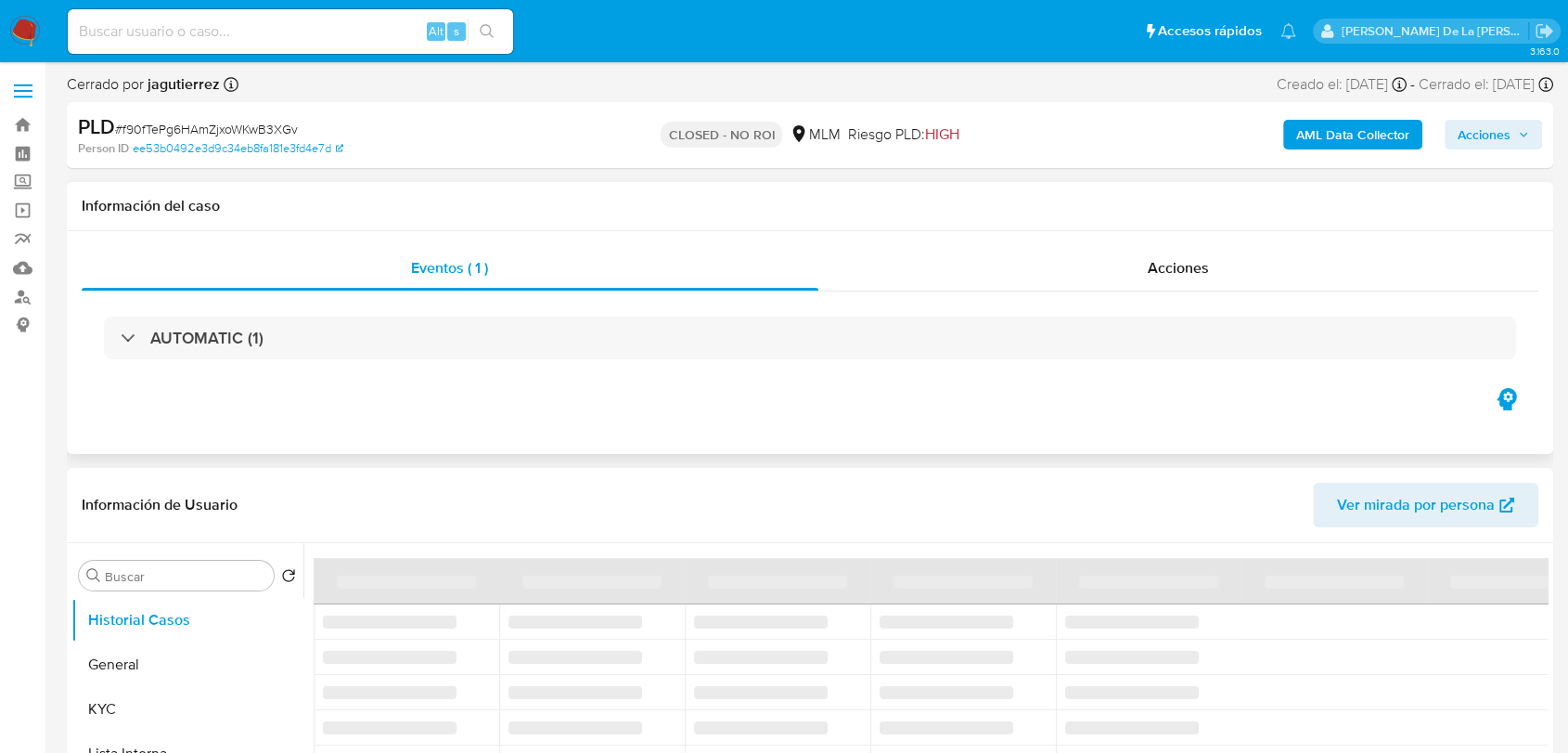
select select "10"
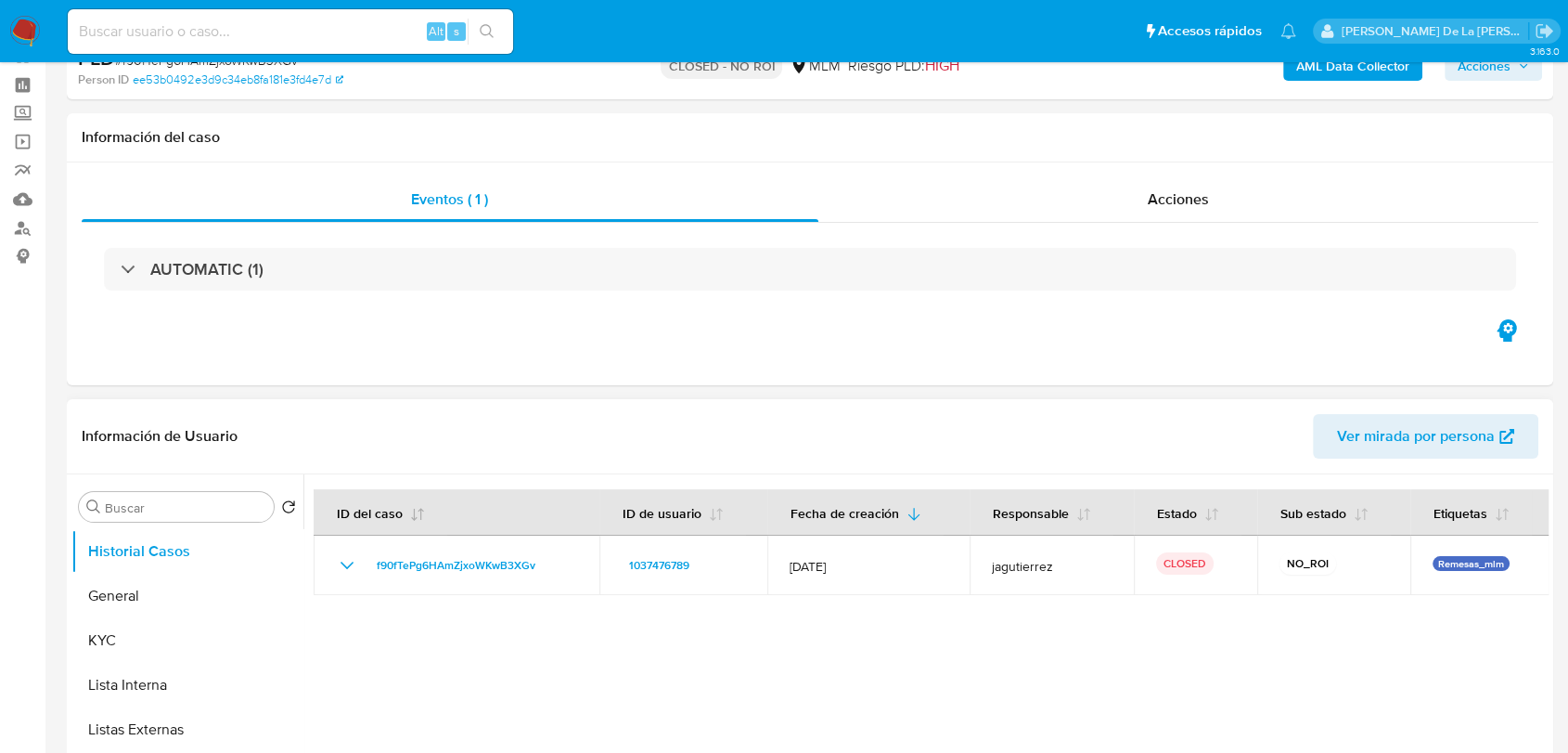
scroll to position [206, 0]
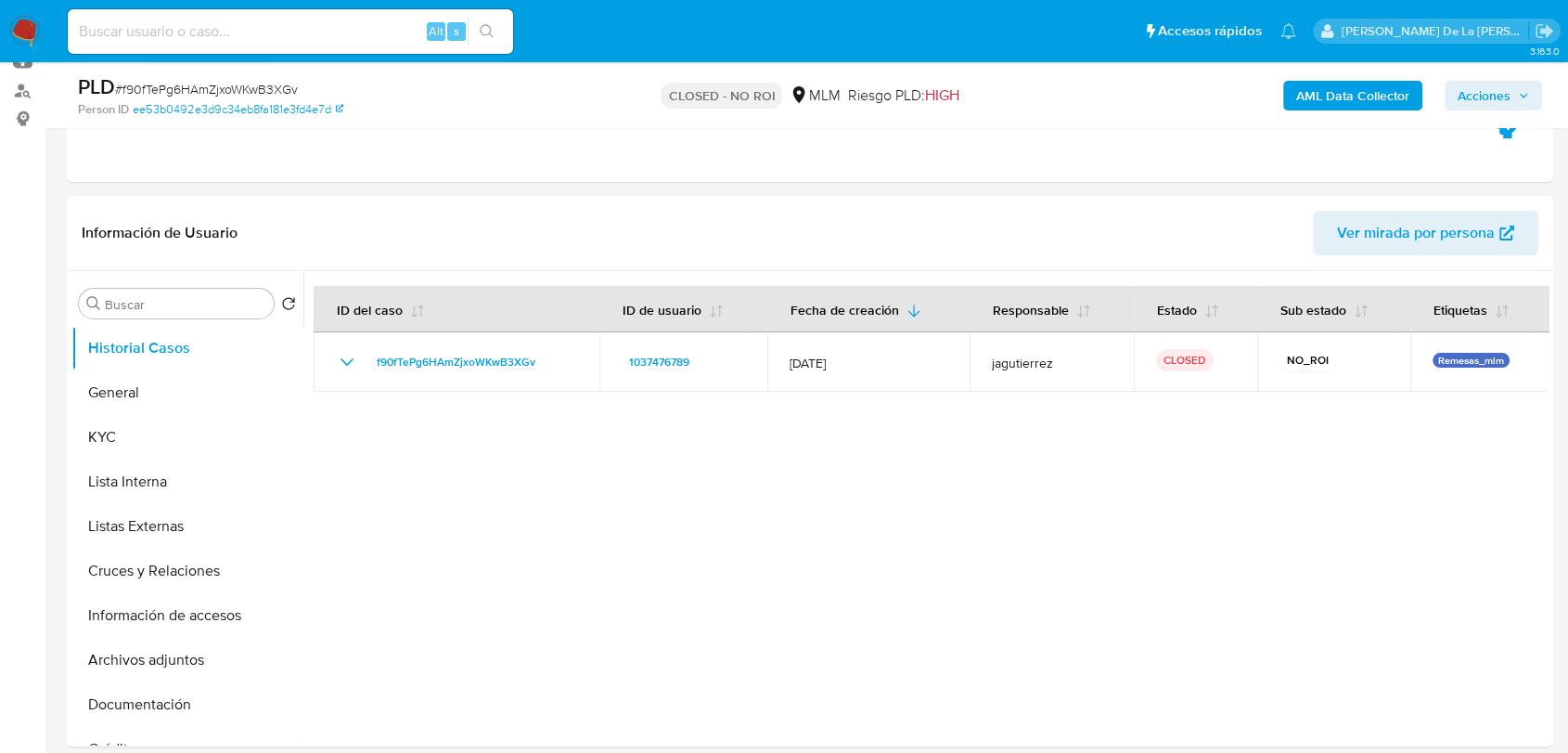
click at [26, 38] on img at bounding box center [25, 31] width 32 height 32
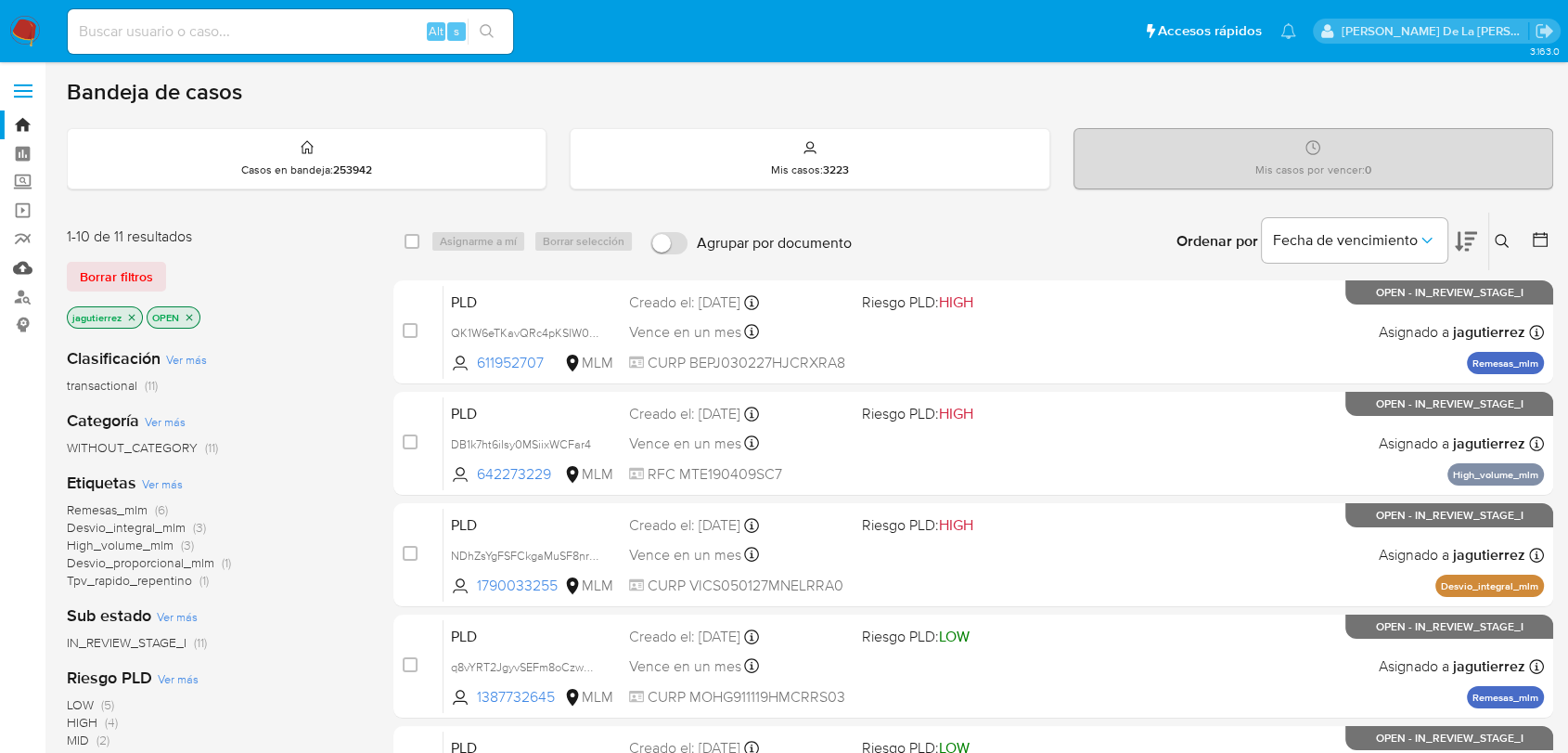
click at [28, 273] on link "Mulan" at bounding box center [110, 268] width 221 height 29
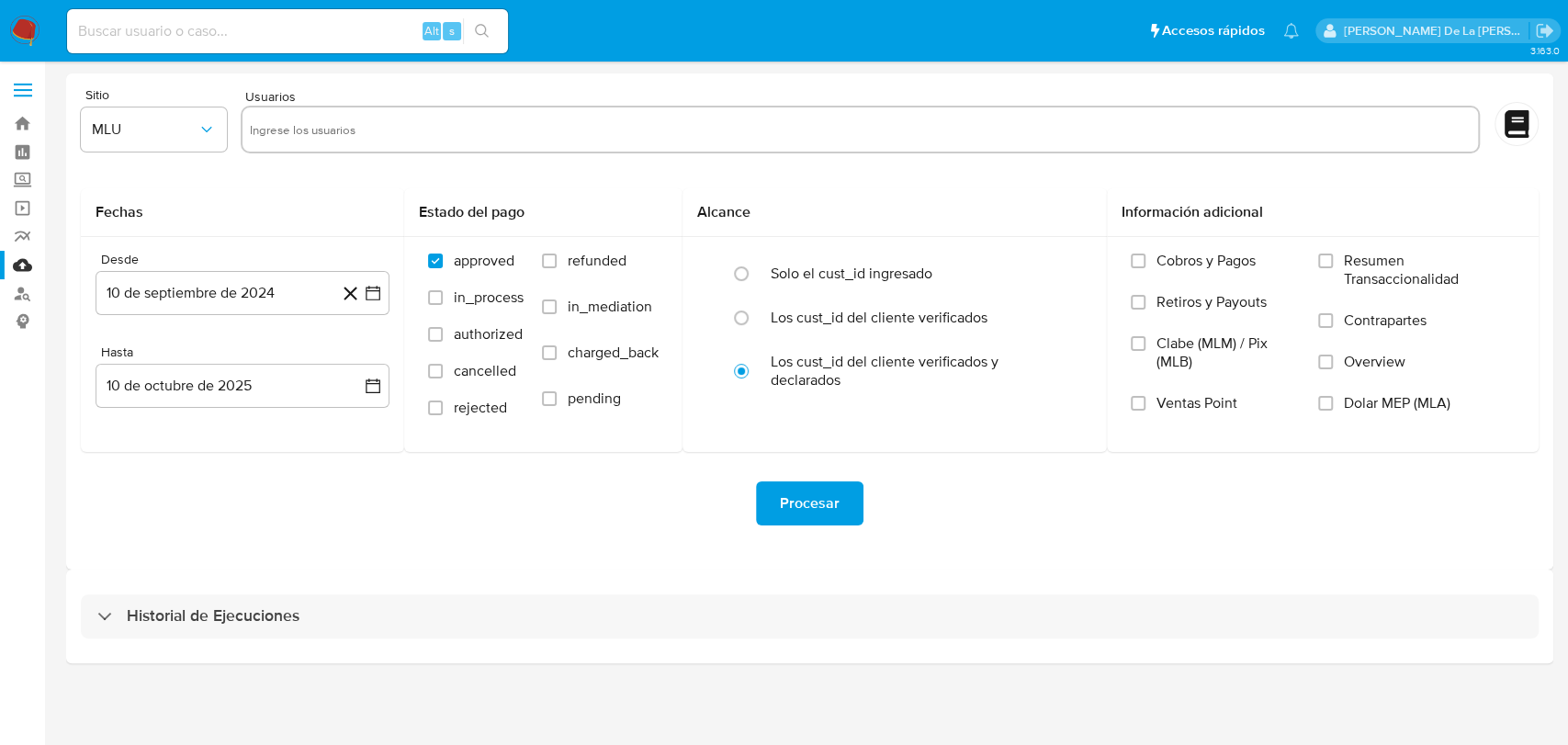
click at [143, 664] on div "3.163.0" at bounding box center [810, 402] width 1487 height 660
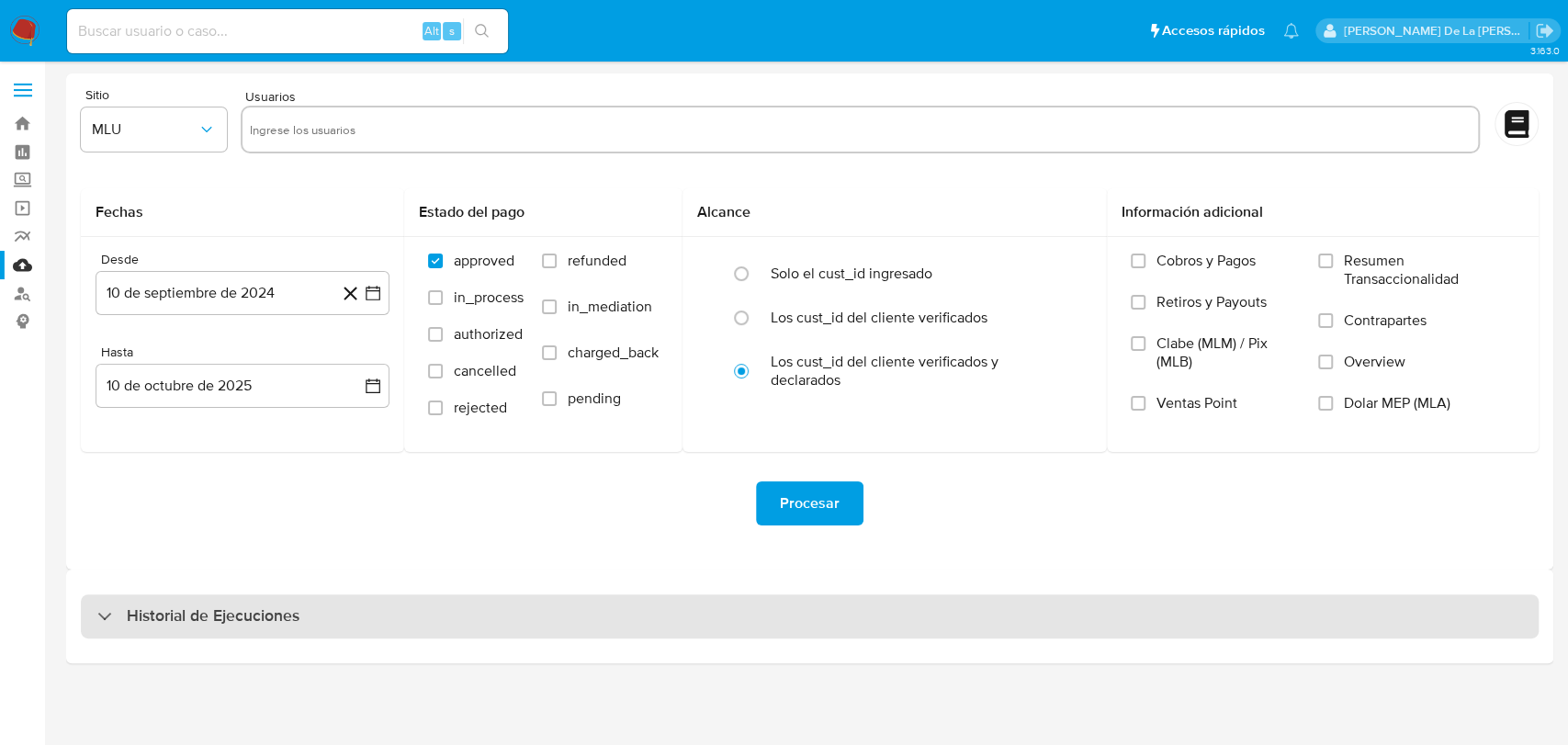
click at [109, 621] on div "Historial de Ejecuciones" at bounding box center [198, 616] width 202 height 22
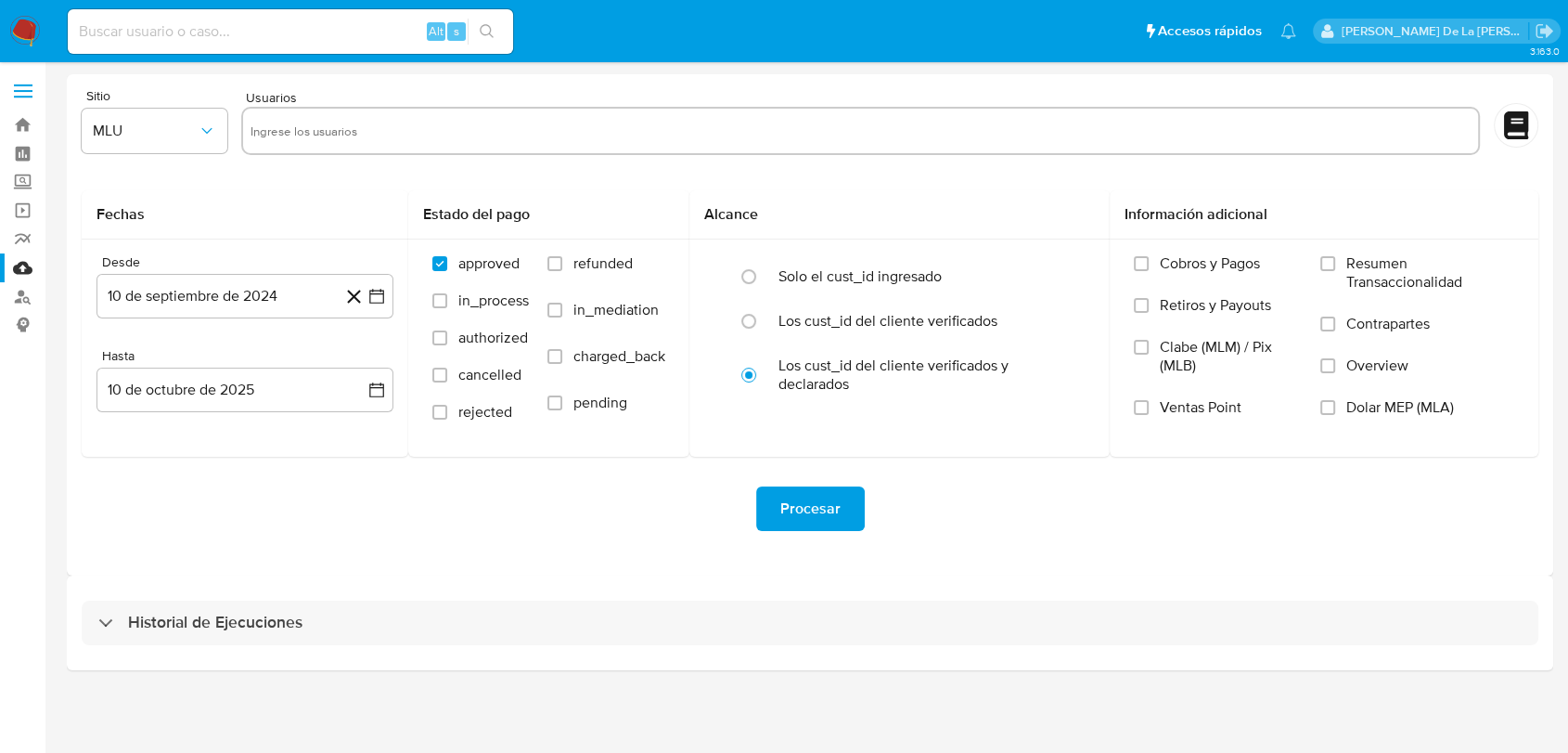
select select "10"
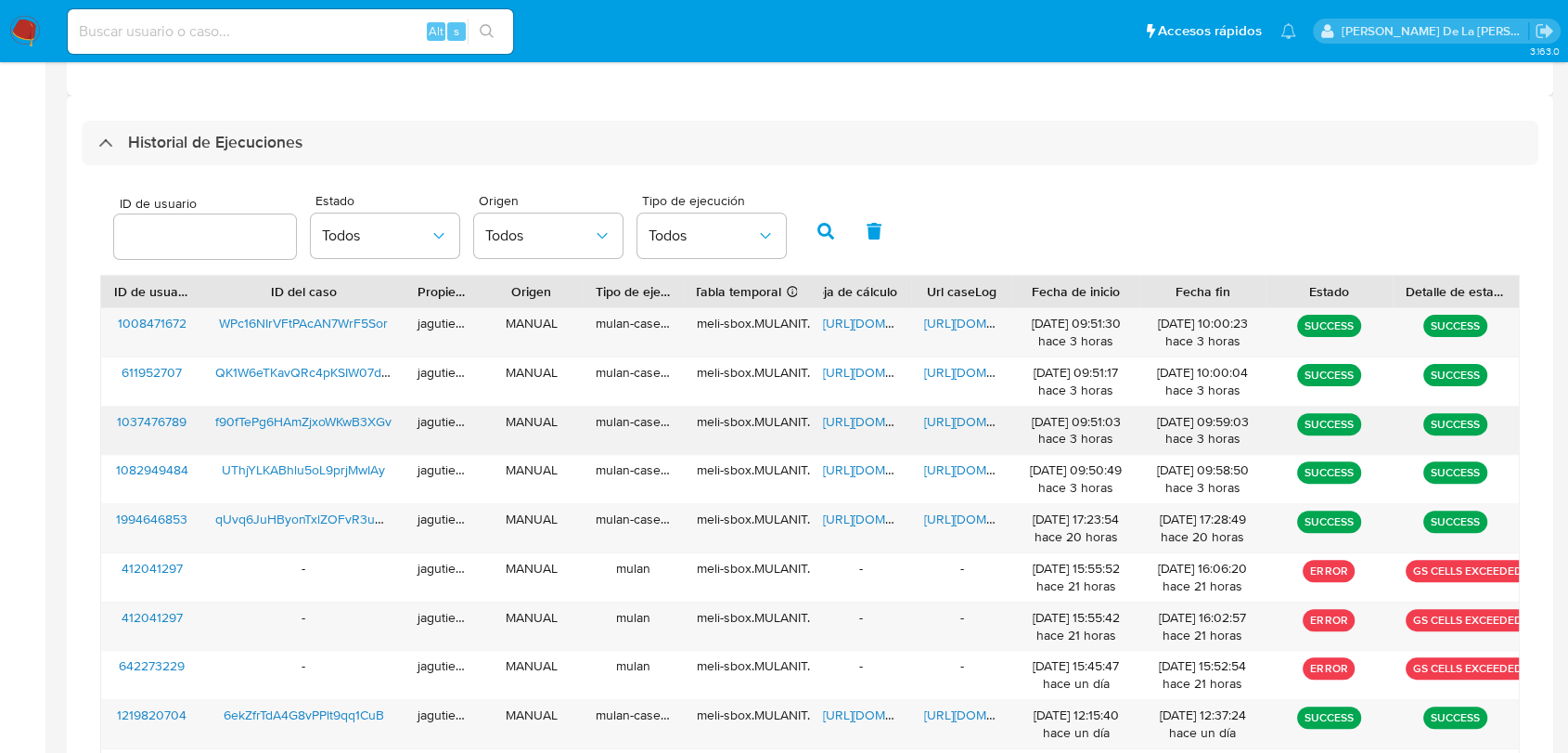
scroll to position [515, 0]
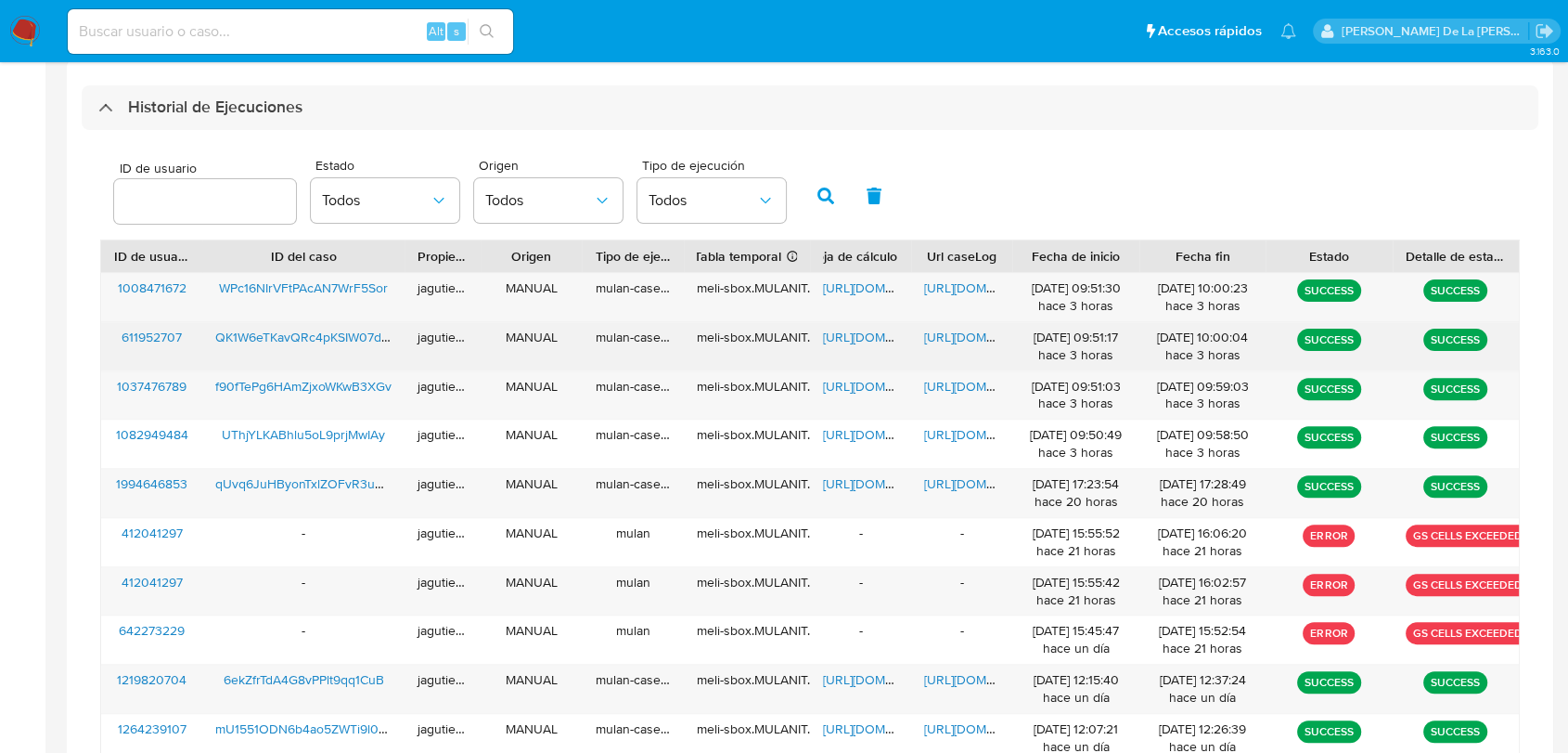
click at [867, 341] on span "https://docs.google.com/spreadsheets/d/18b2tHJs7bIRI08Y0eAyMrmknRn3F8PjQ8IvkNtc…" at bounding box center [887, 337] width 129 height 18
click at [971, 340] on span "https://docs.google.com/document/d/1Hk3chBZ904ao9nQntmZBtdriX7ZKc5WclJSJ4k9Wjgw…" at bounding box center [989, 337] width 129 height 18
click at [272, 335] on span "QK1W6eTKavQRc4pKSIW07d0x" at bounding box center [306, 337] width 181 height 18
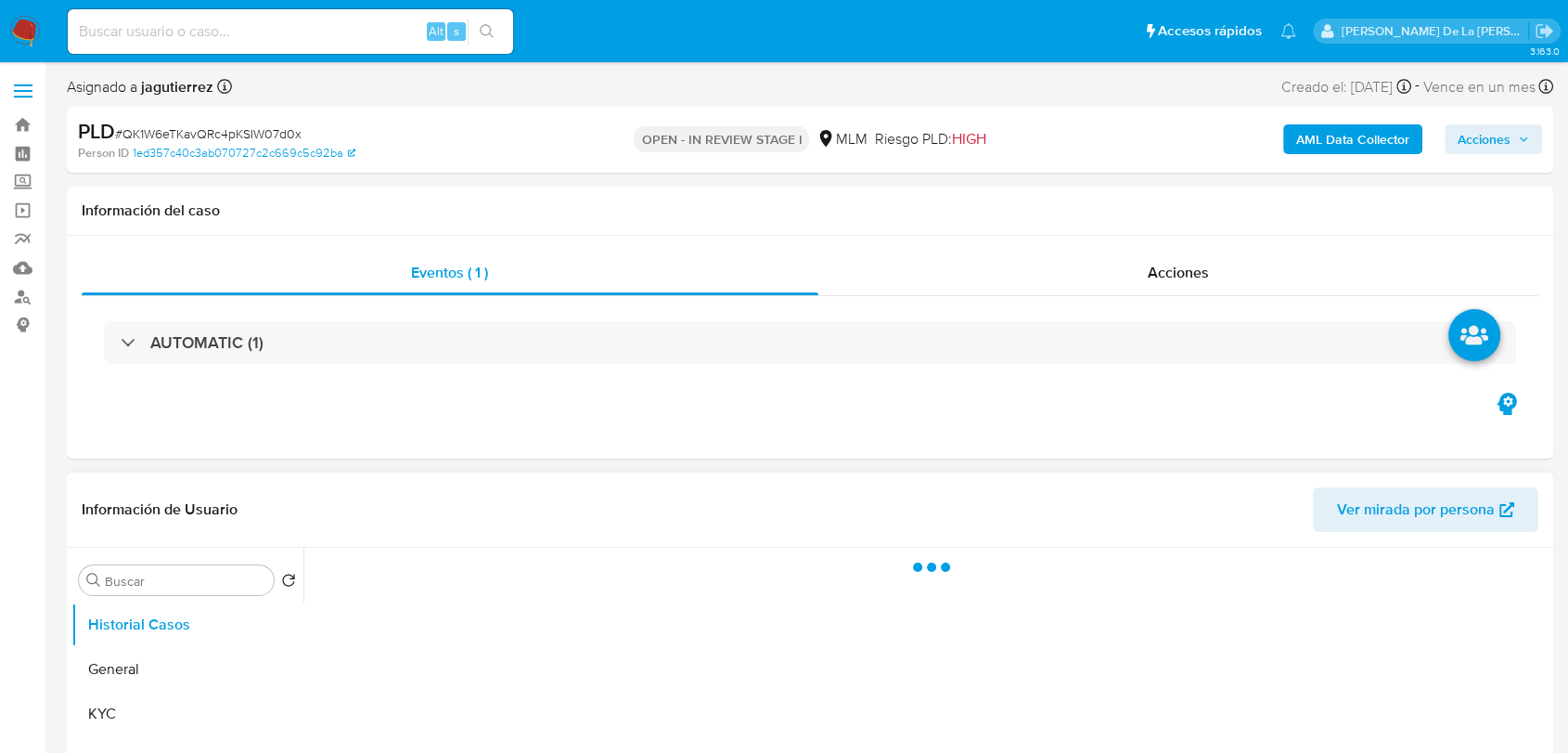
scroll to position [103, 0]
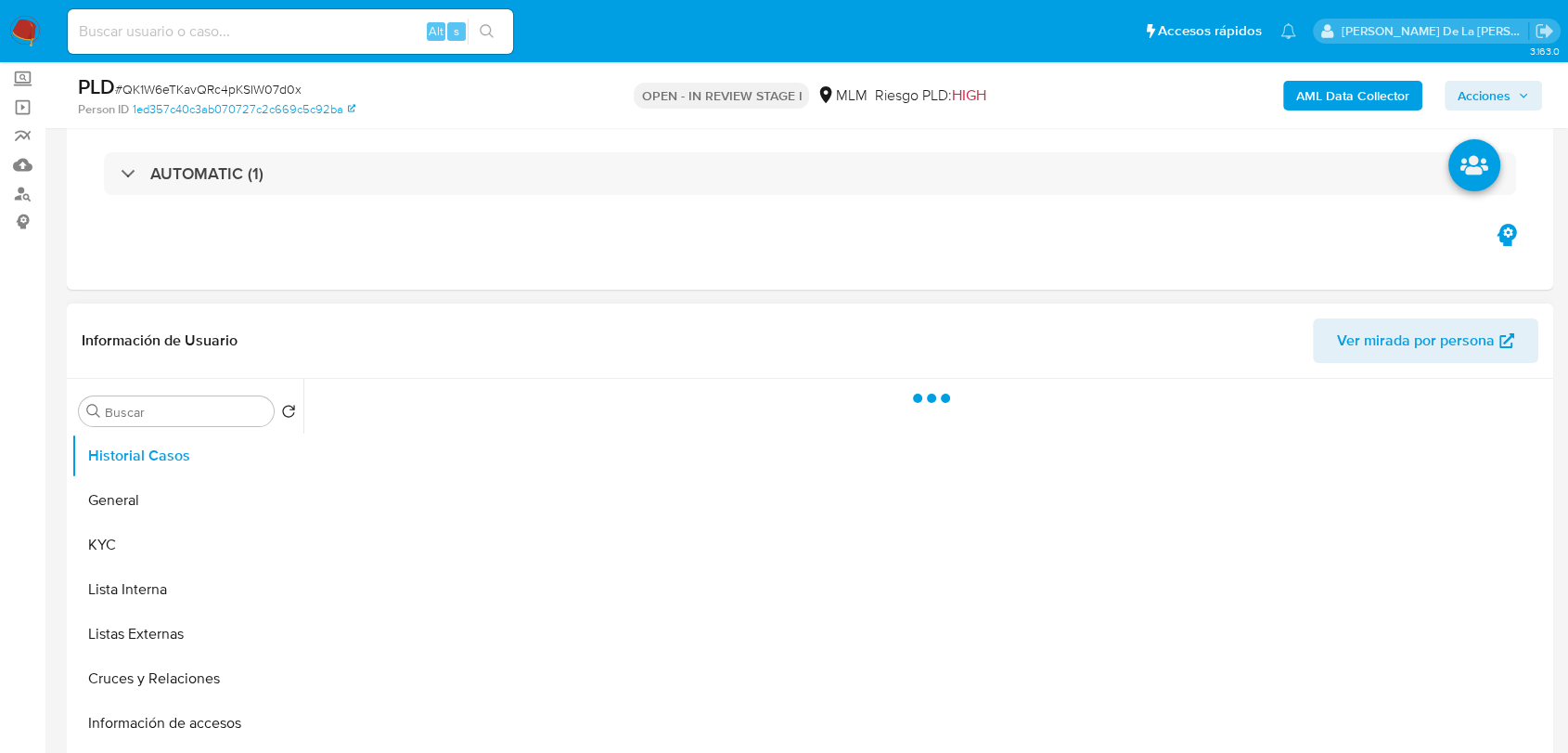
select select "10"
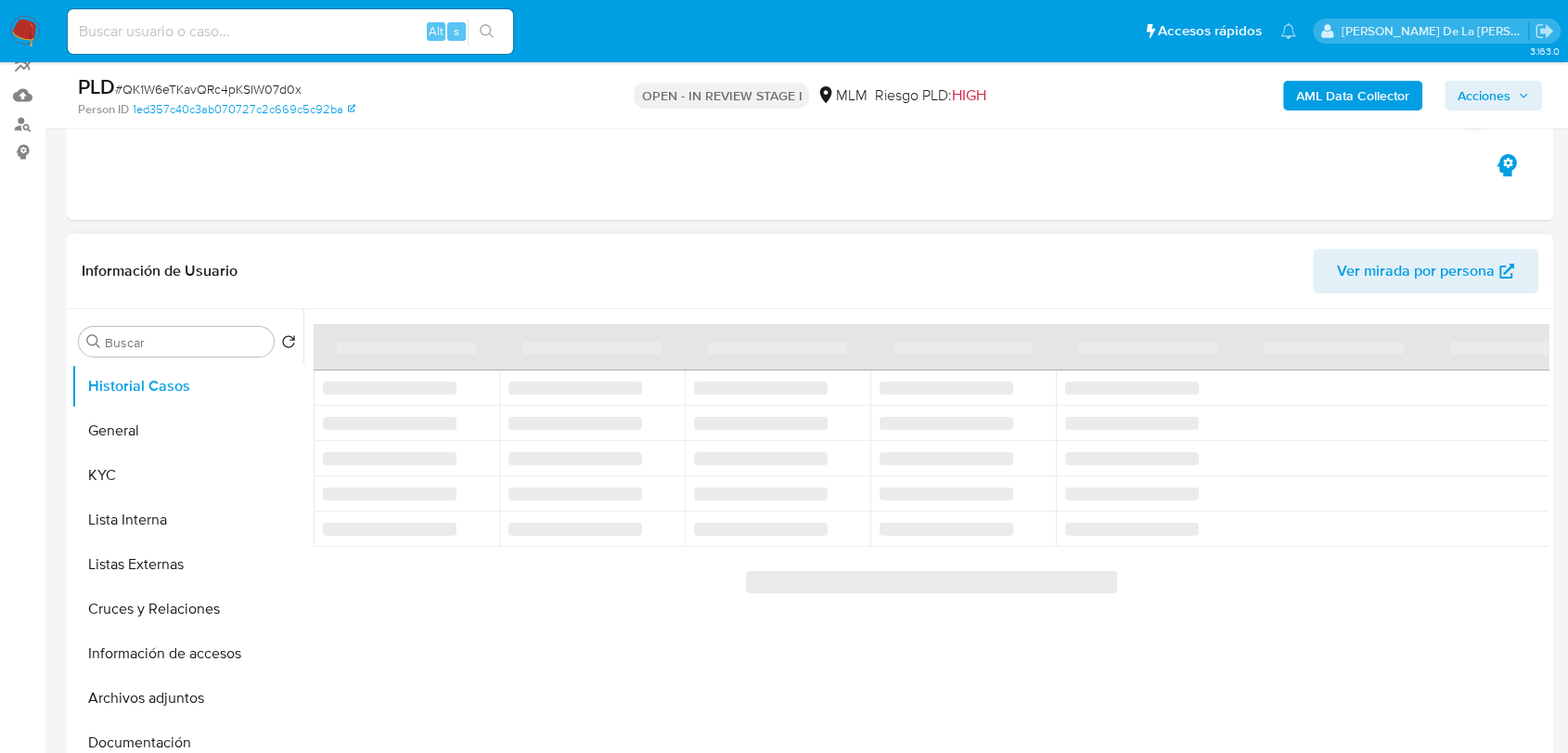
scroll to position [309, 0]
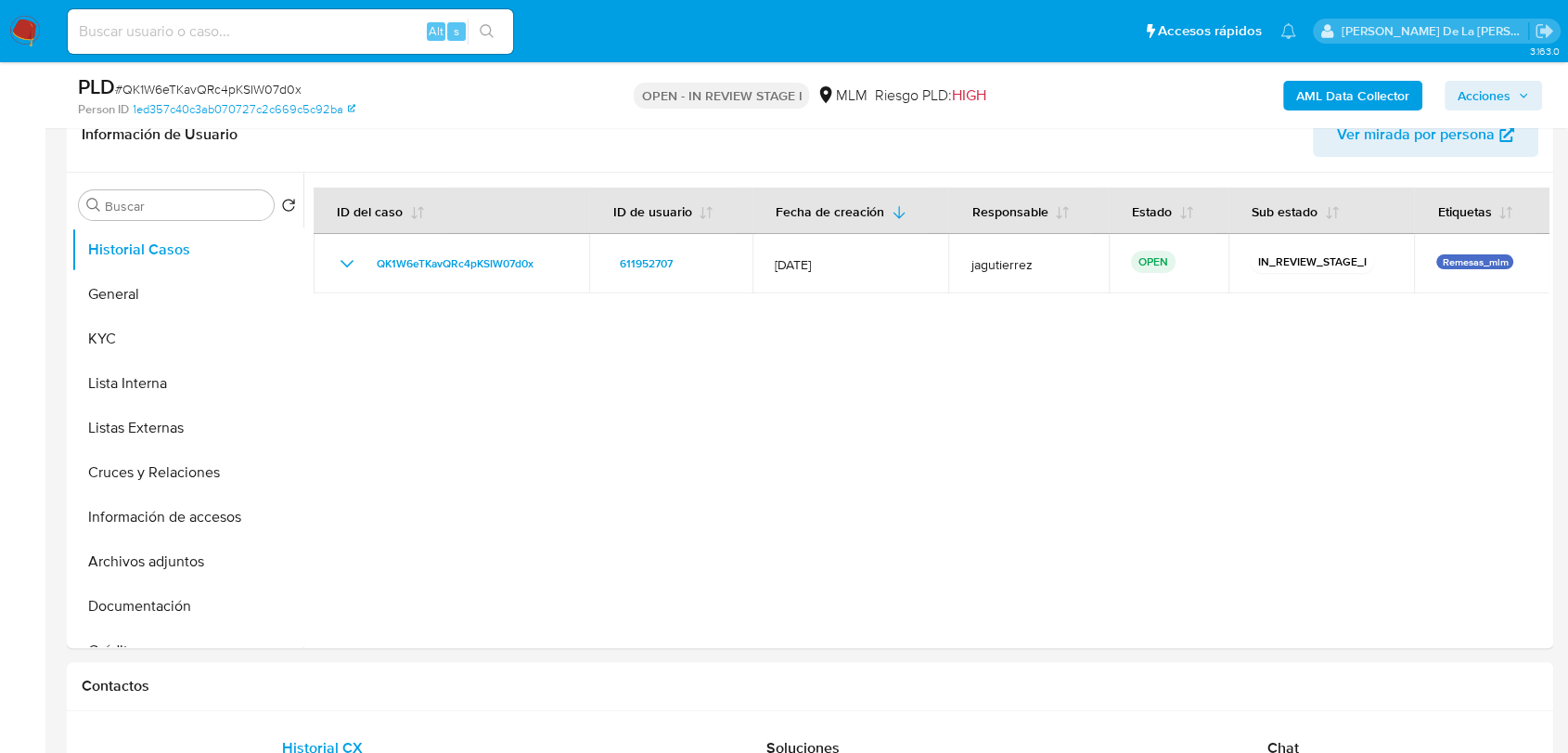
click at [1352, 88] on b "AML Data Collector" at bounding box center [1353, 95] width 113 height 30
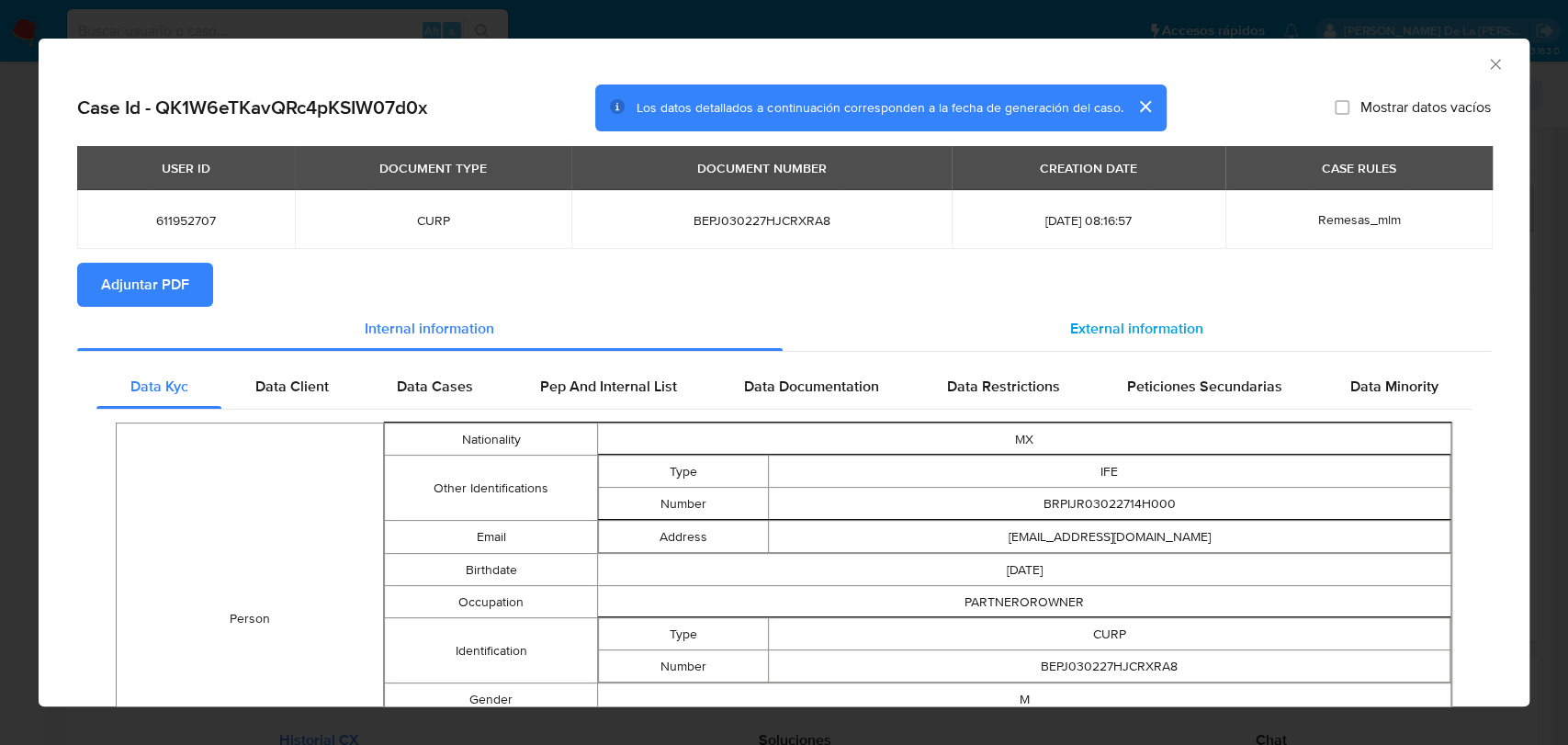
click at [897, 308] on div "External information" at bounding box center [1137, 328] width 709 height 44
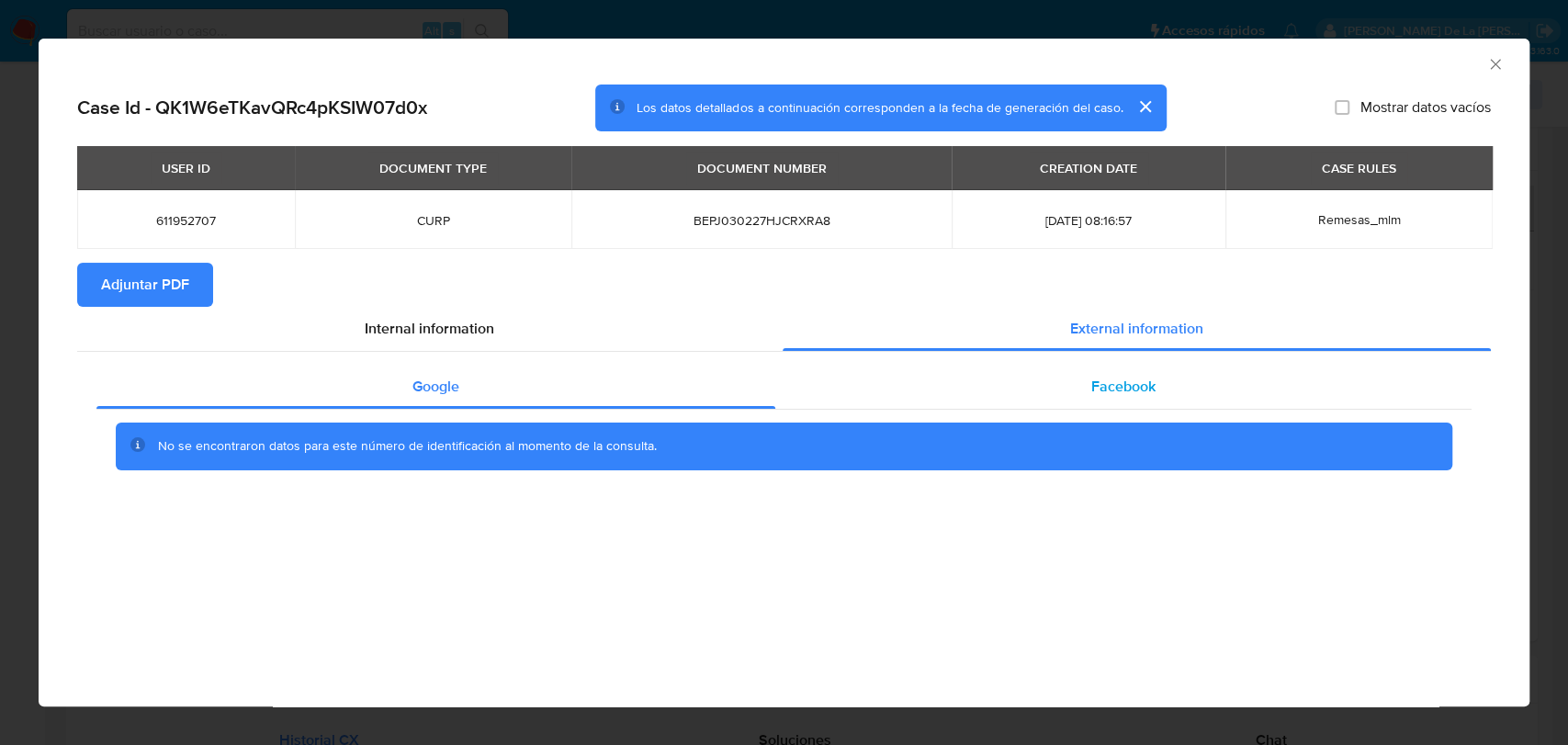
click at [1109, 378] on span "Facebook" at bounding box center [1124, 386] width 65 height 21
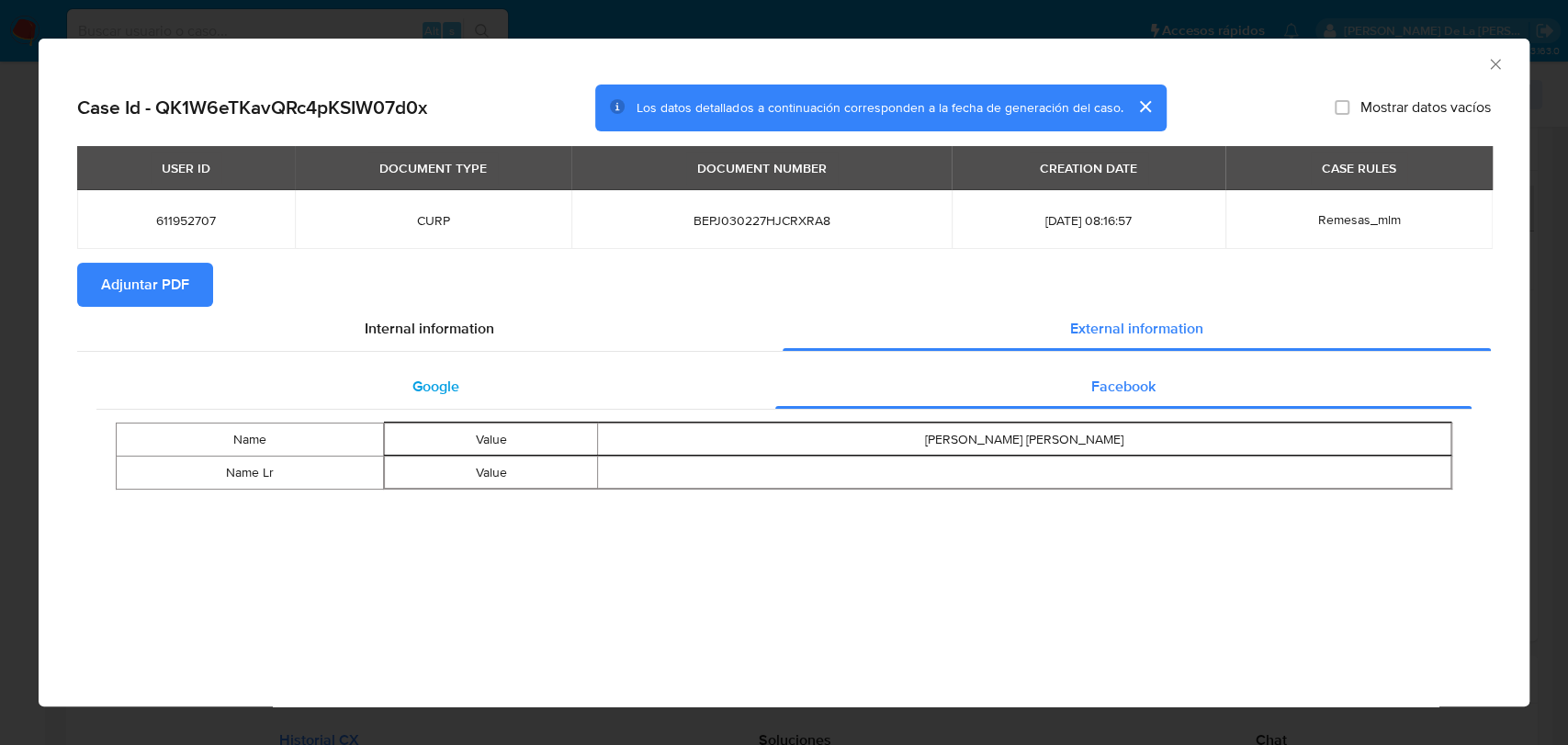
click at [526, 405] on div "Google" at bounding box center [436, 386] width 679 height 44
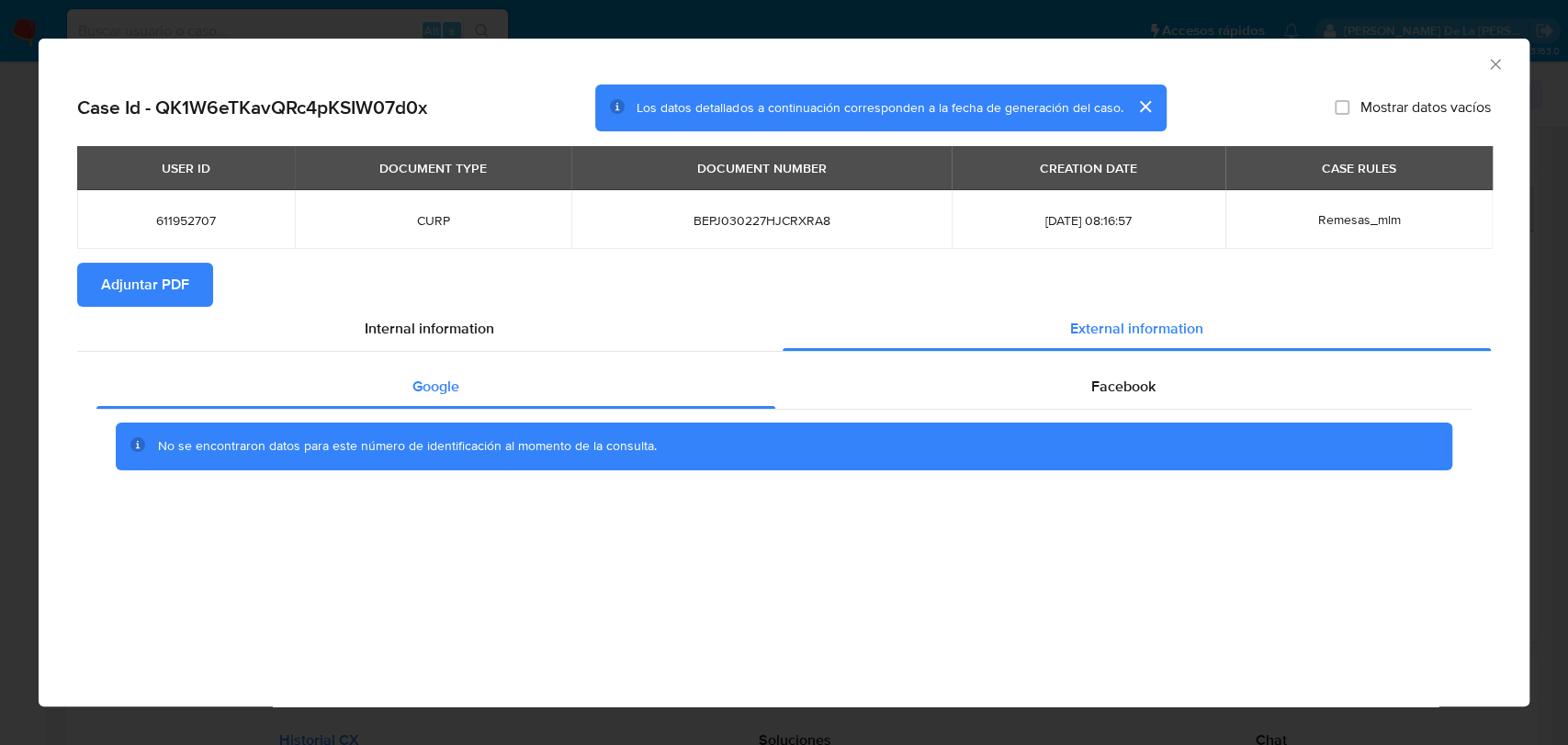
click at [1495, 68] on icon "Cerrar ventana" at bounding box center [1495, 64] width 18 height 18
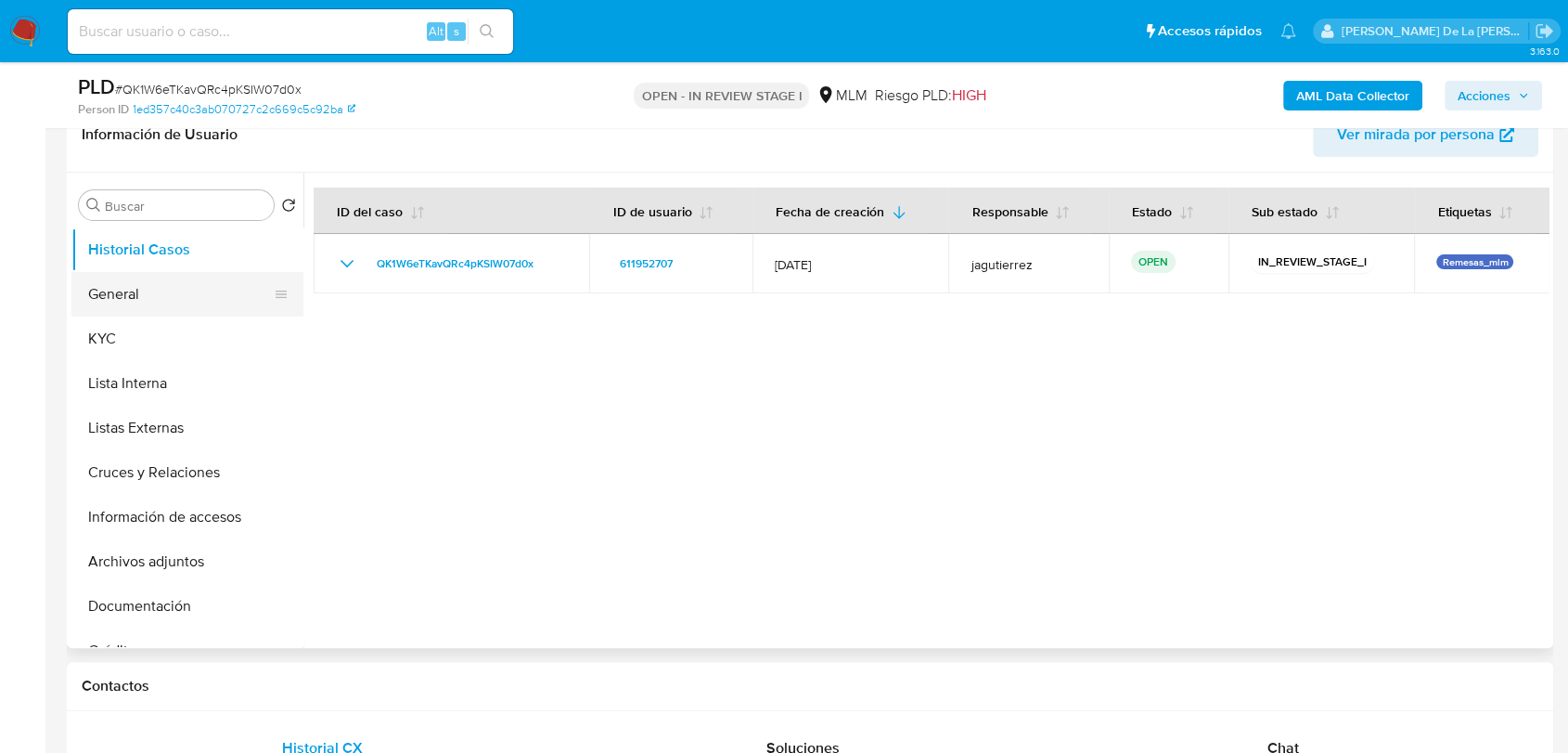
click at [160, 292] on button "General" at bounding box center [180, 294] width 217 height 44
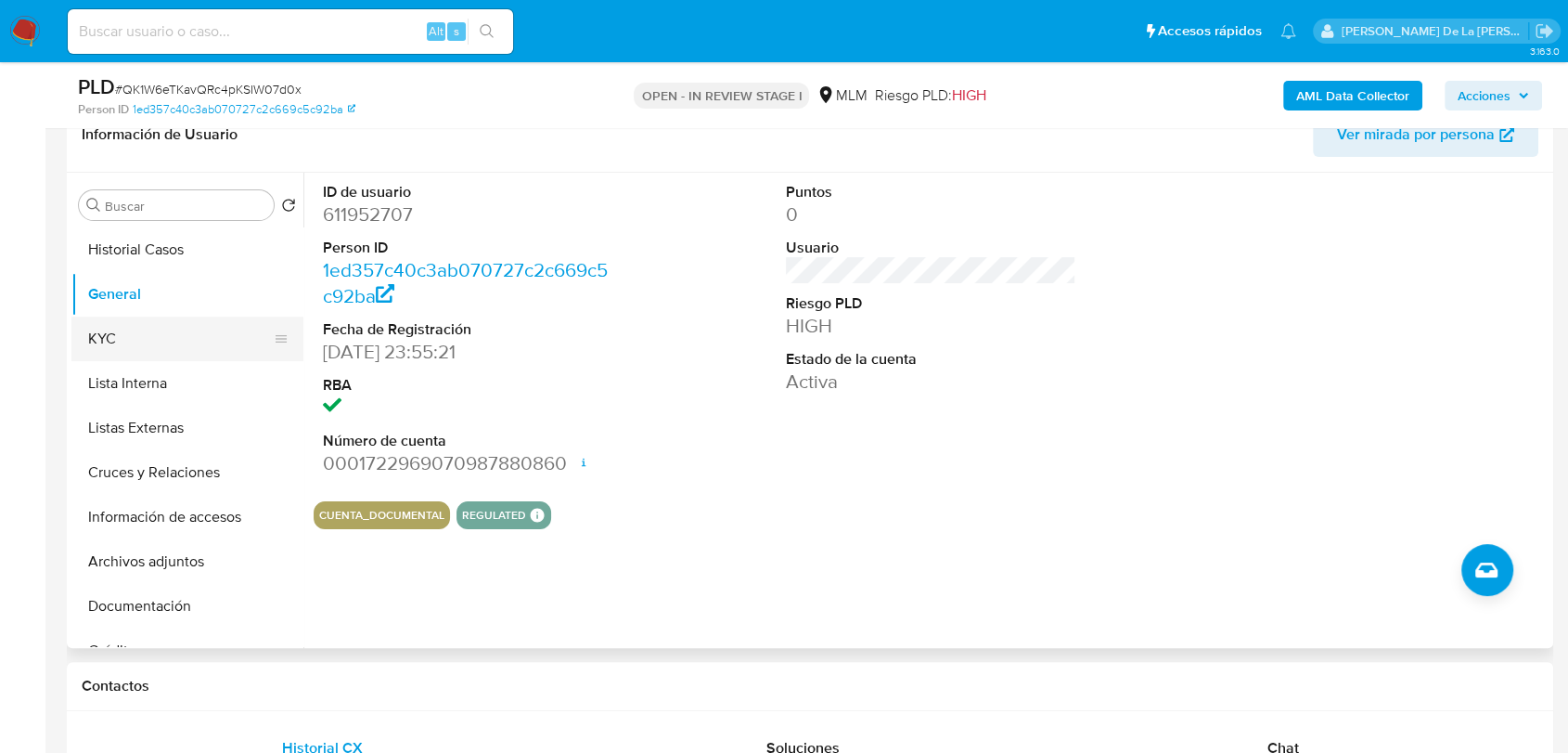
click at [213, 341] on button "KYC" at bounding box center [180, 339] width 217 height 44
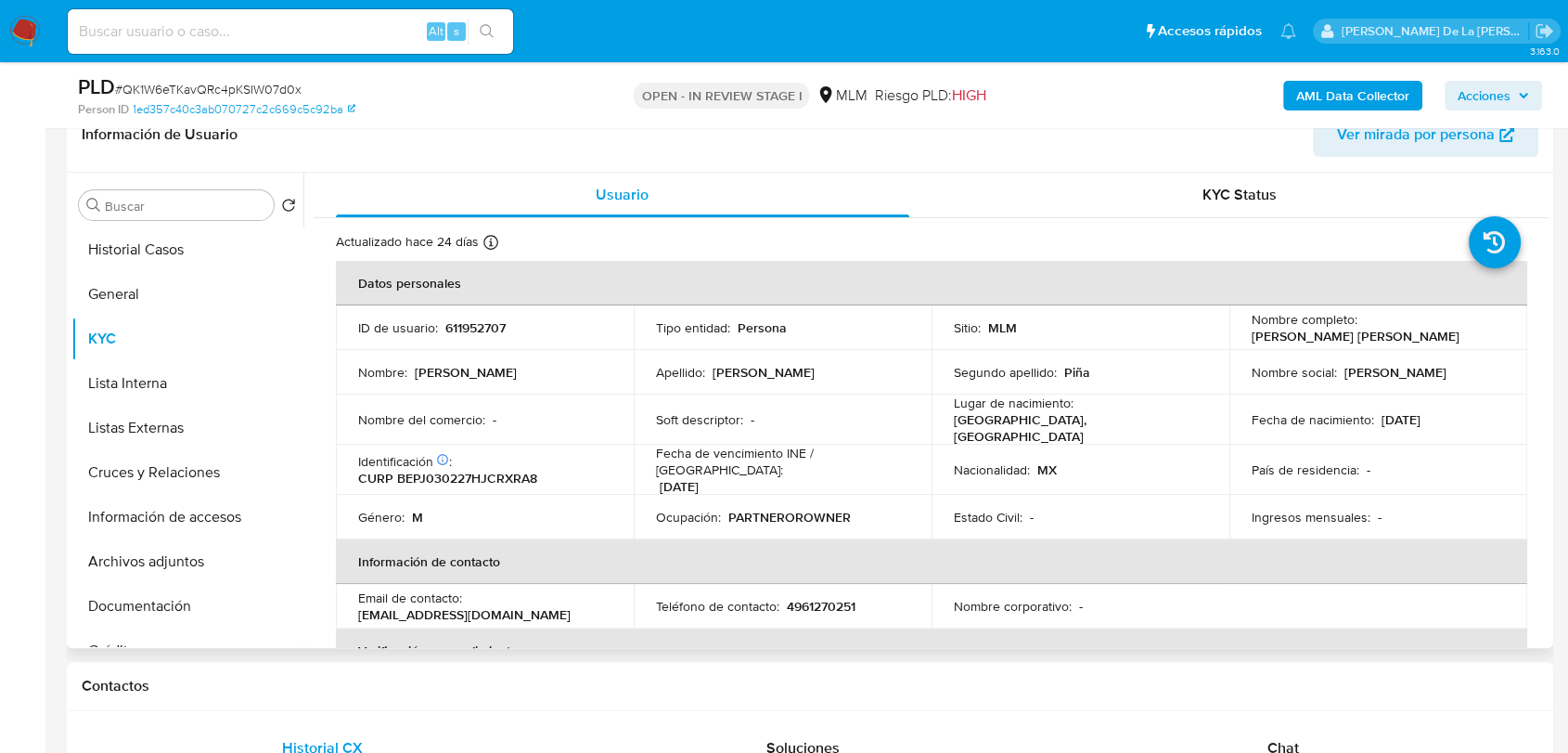
click at [1424, 332] on div "Nombre completo : Jorge Alejandro Bernal Piña" at bounding box center [1378, 327] width 253 height 34
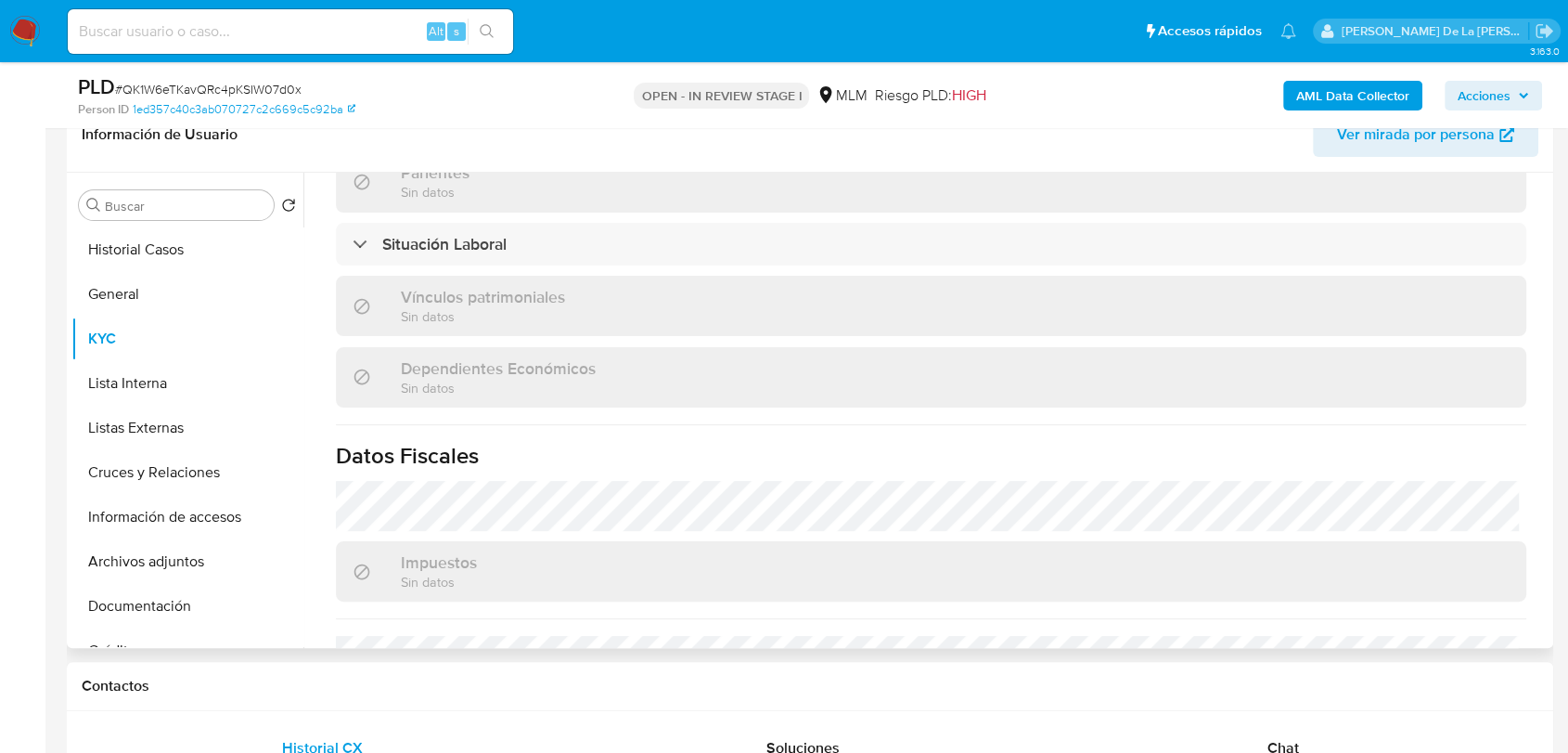
scroll to position [1148, 0]
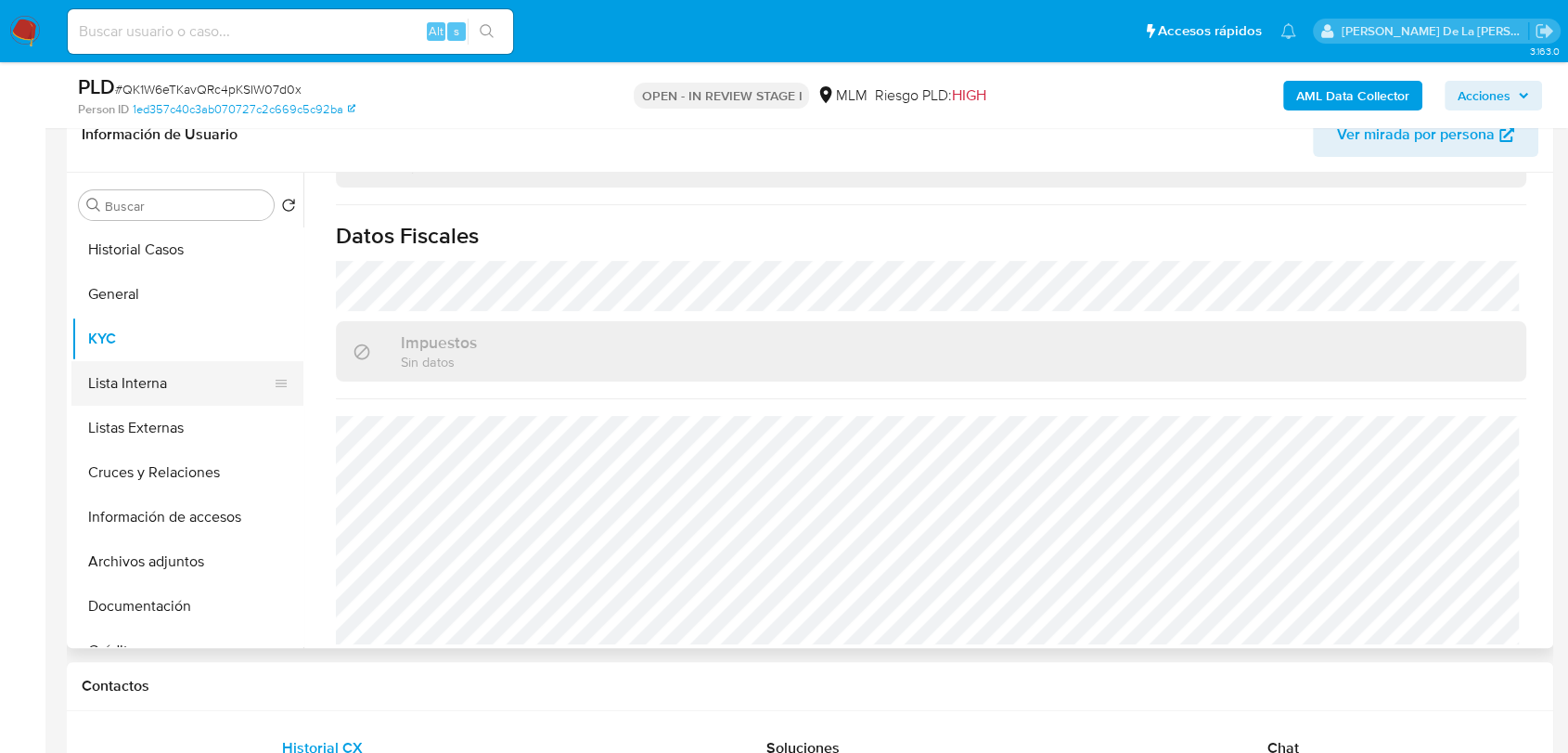
drag, startPoint x: 142, startPoint y: 388, endPoint x: 150, endPoint y: 403, distance: 17.0
click at [143, 388] on button "Lista Interna" at bounding box center [180, 383] width 217 height 44
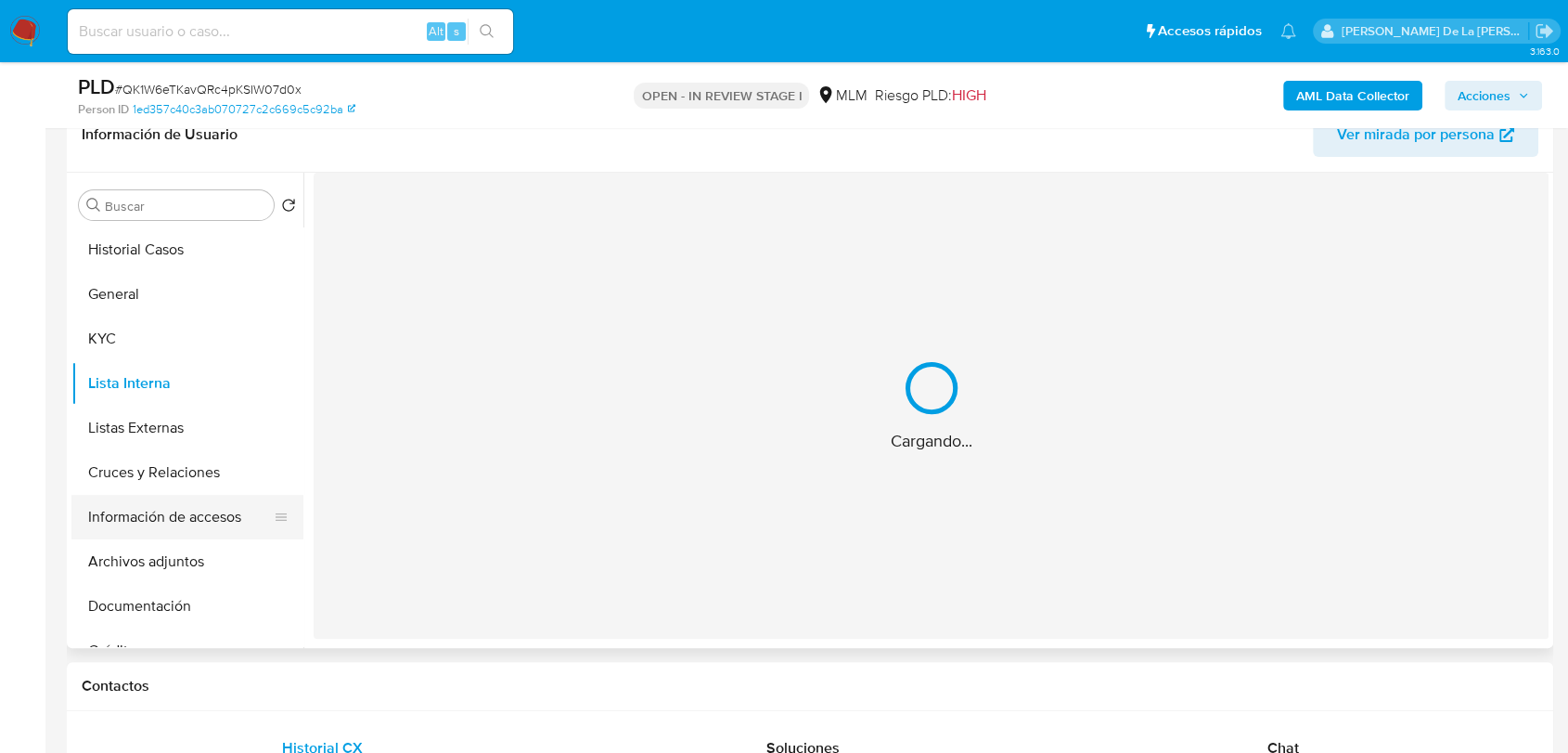
click at [171, 519] on button "Información de accesos" at bounding box center [180, 517] width 217 height 44
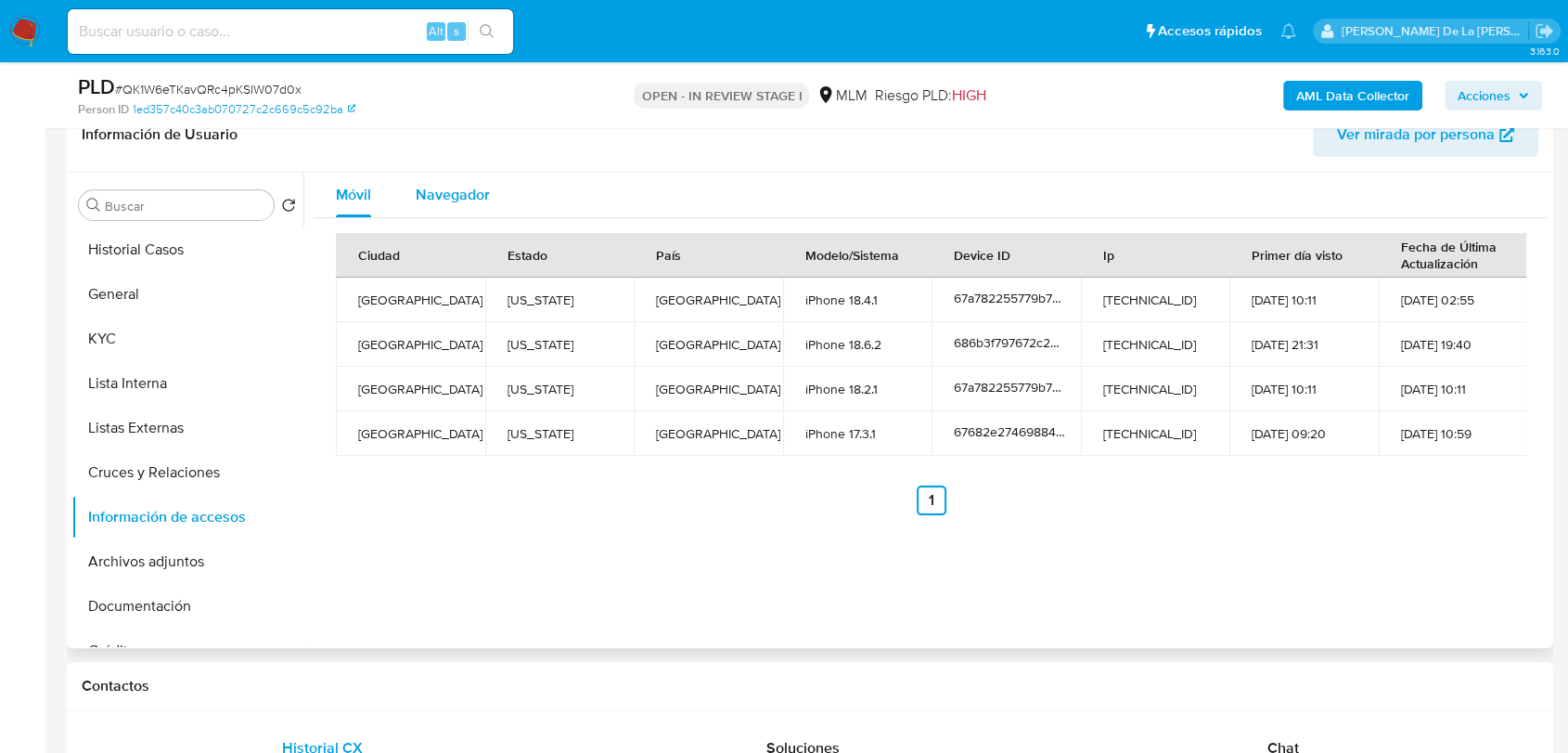
click at [461, 195] on span "Navegador" at bounding box center [453, 195] width 74 height 21
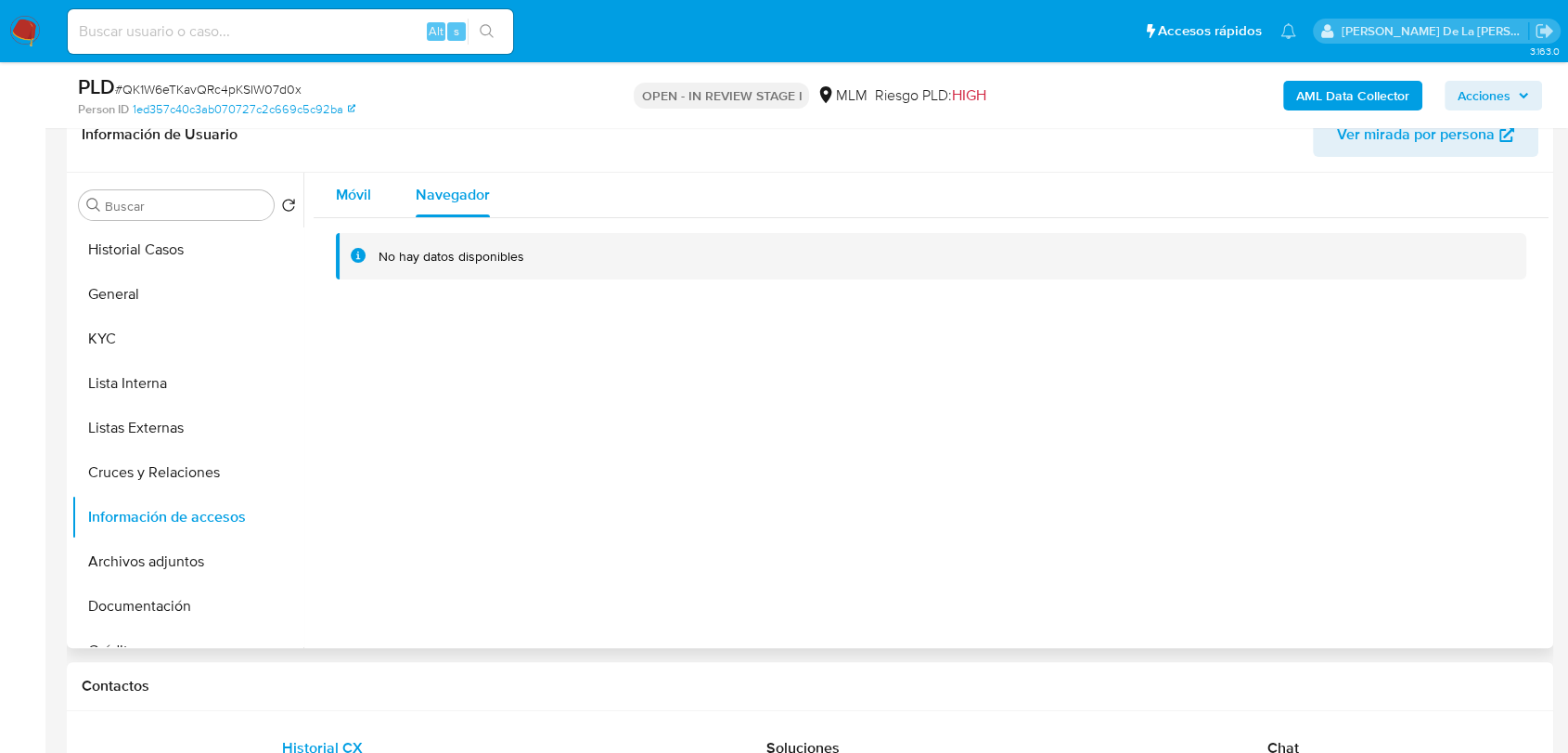
click at [371, 192] on button "Móvil" at bounding box center [353, 195] width 80 height 44
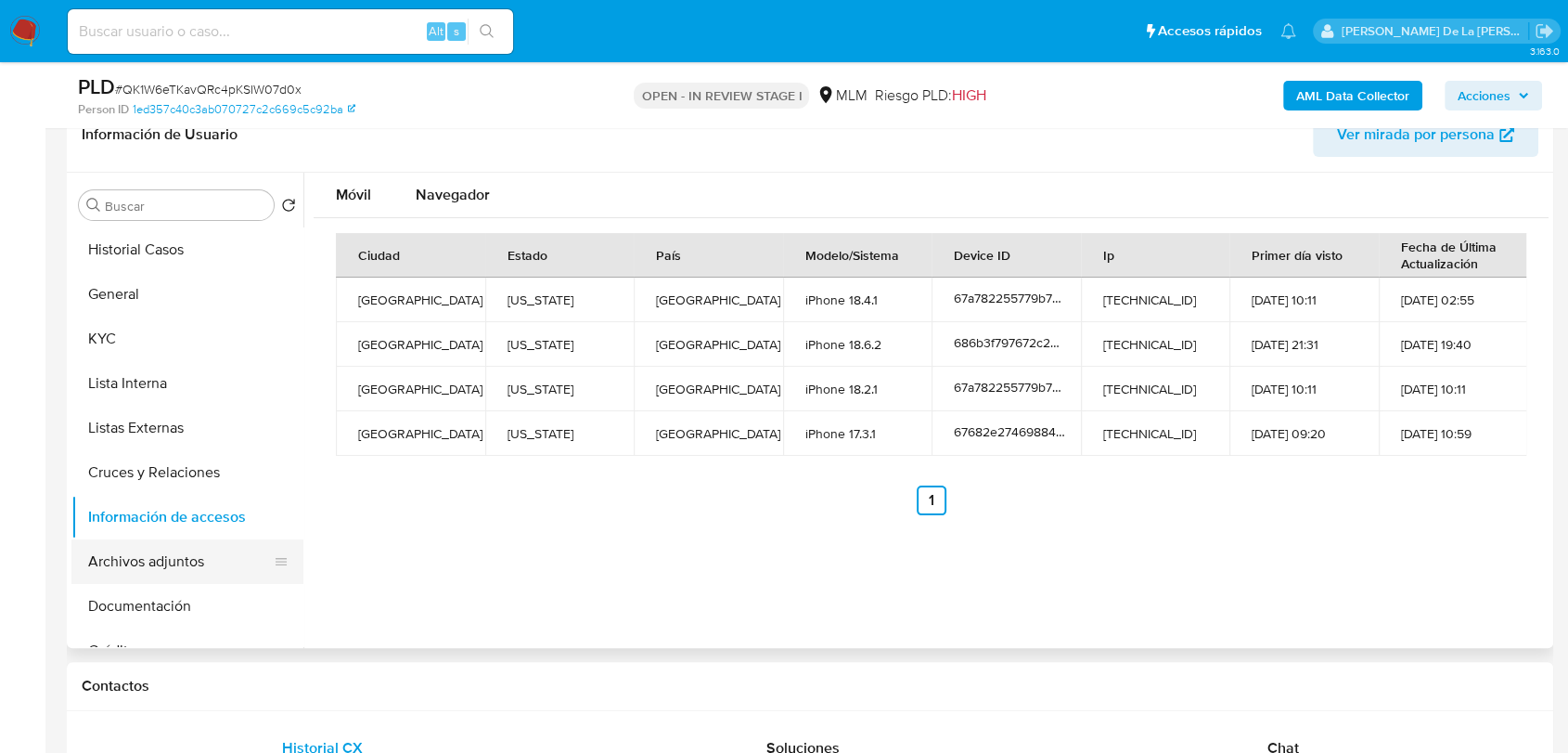
click at [153, 563] on button "Archivos adjuntos" at bounding box center [180, 561] width 217 height 44
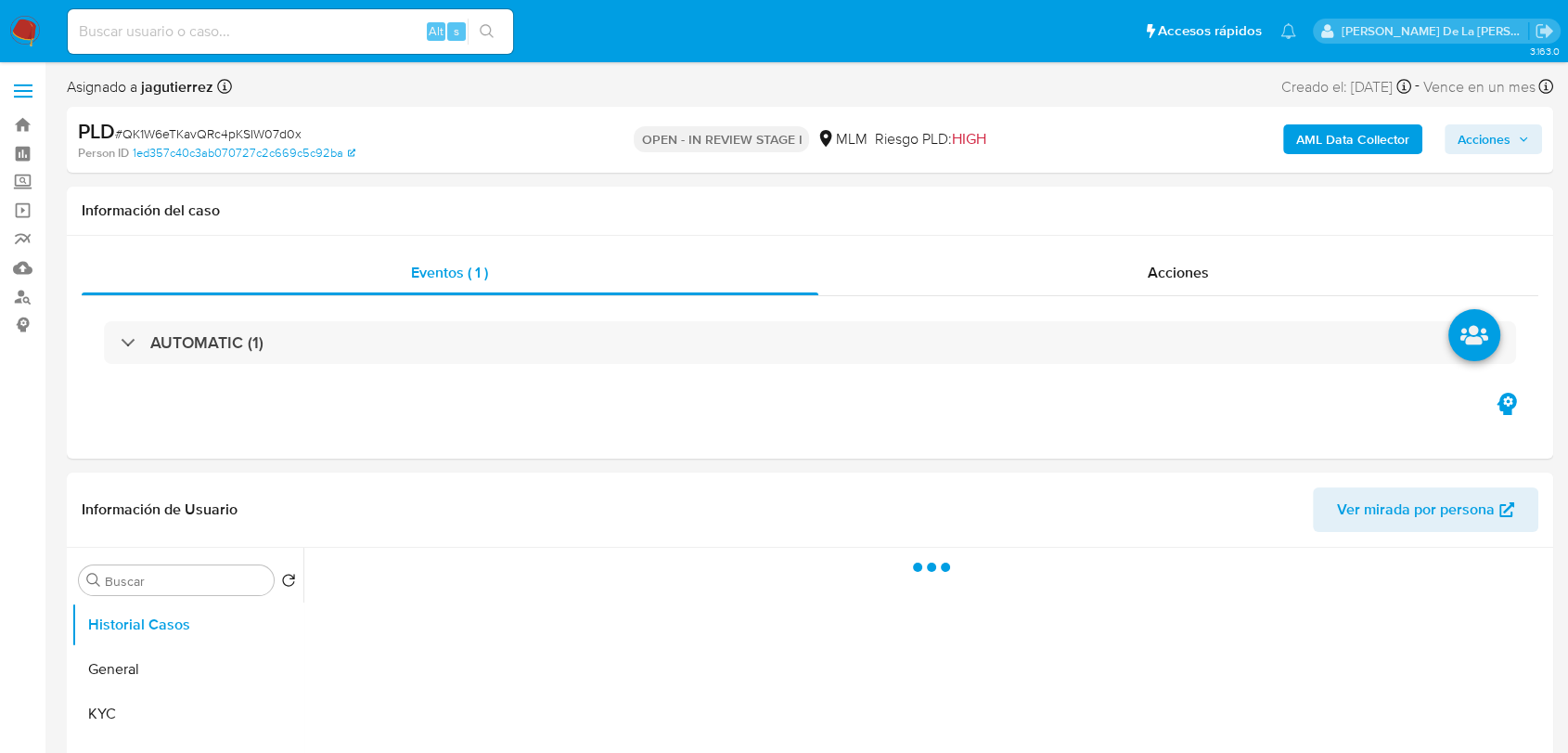
select select "10"
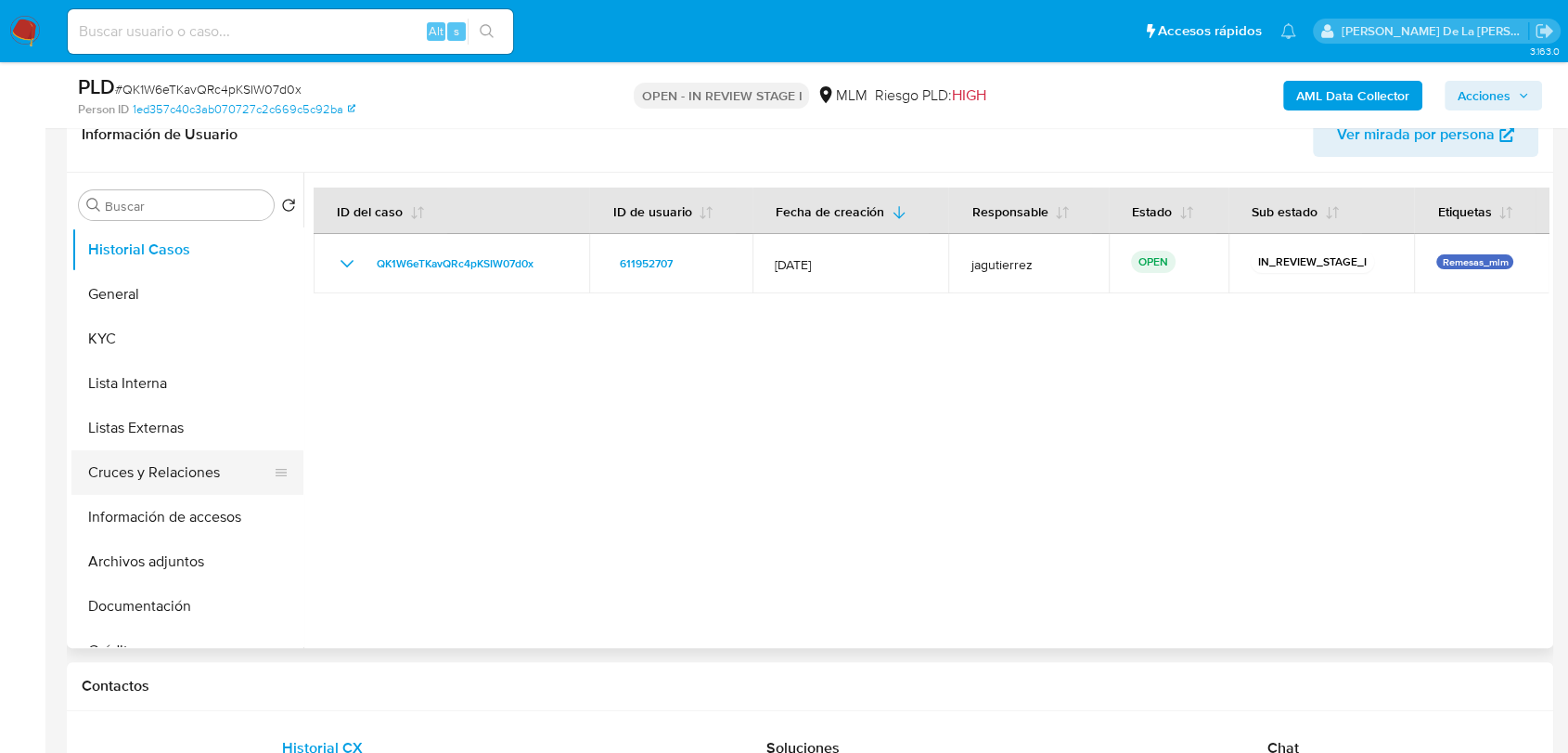
click at [192, 490] on button "Cruces y Relaciones" at bounding box center [180, 472] width 217 height 44
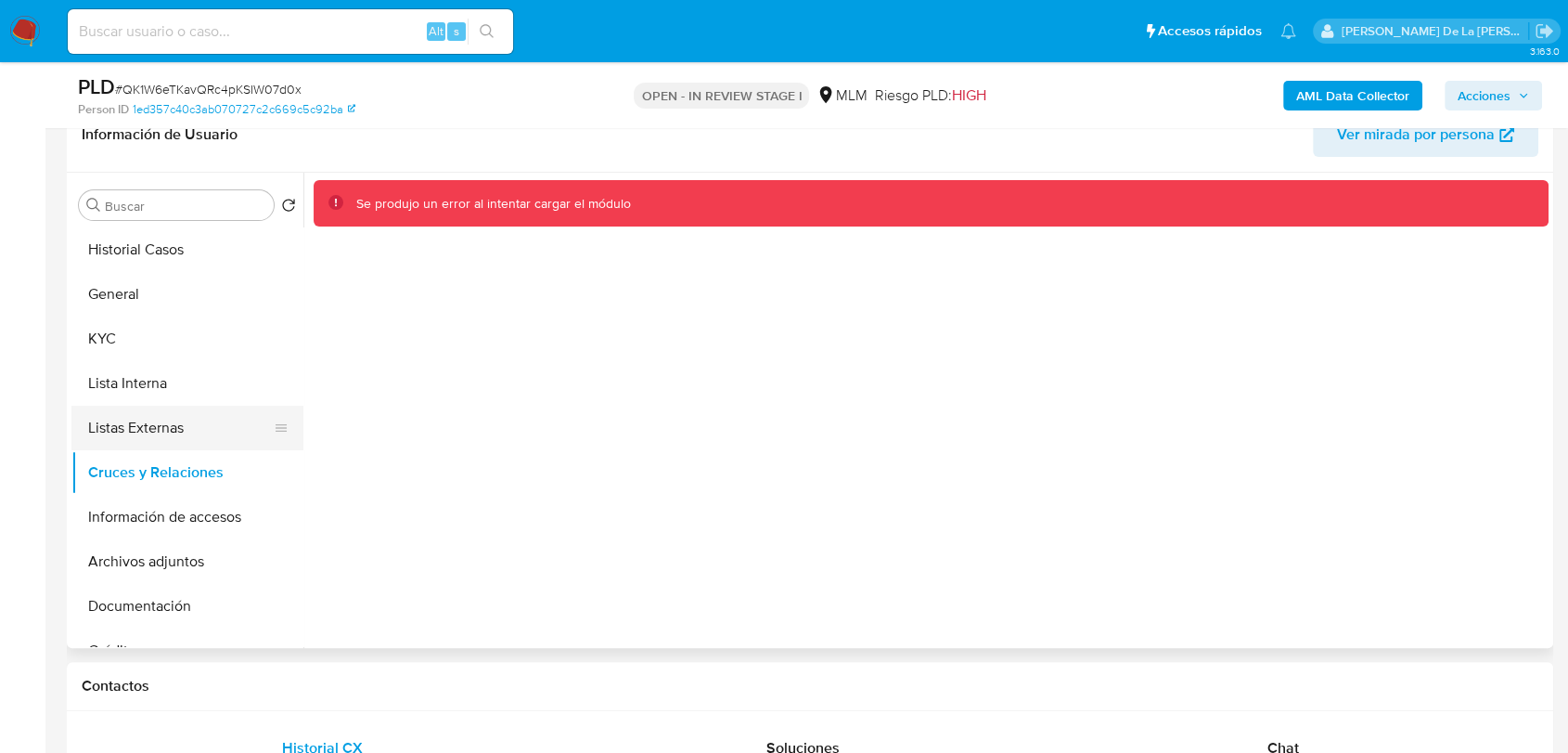
click at [204, 434] on button "Listas Externas" at bounding box center [180, 428] width 217 height 44
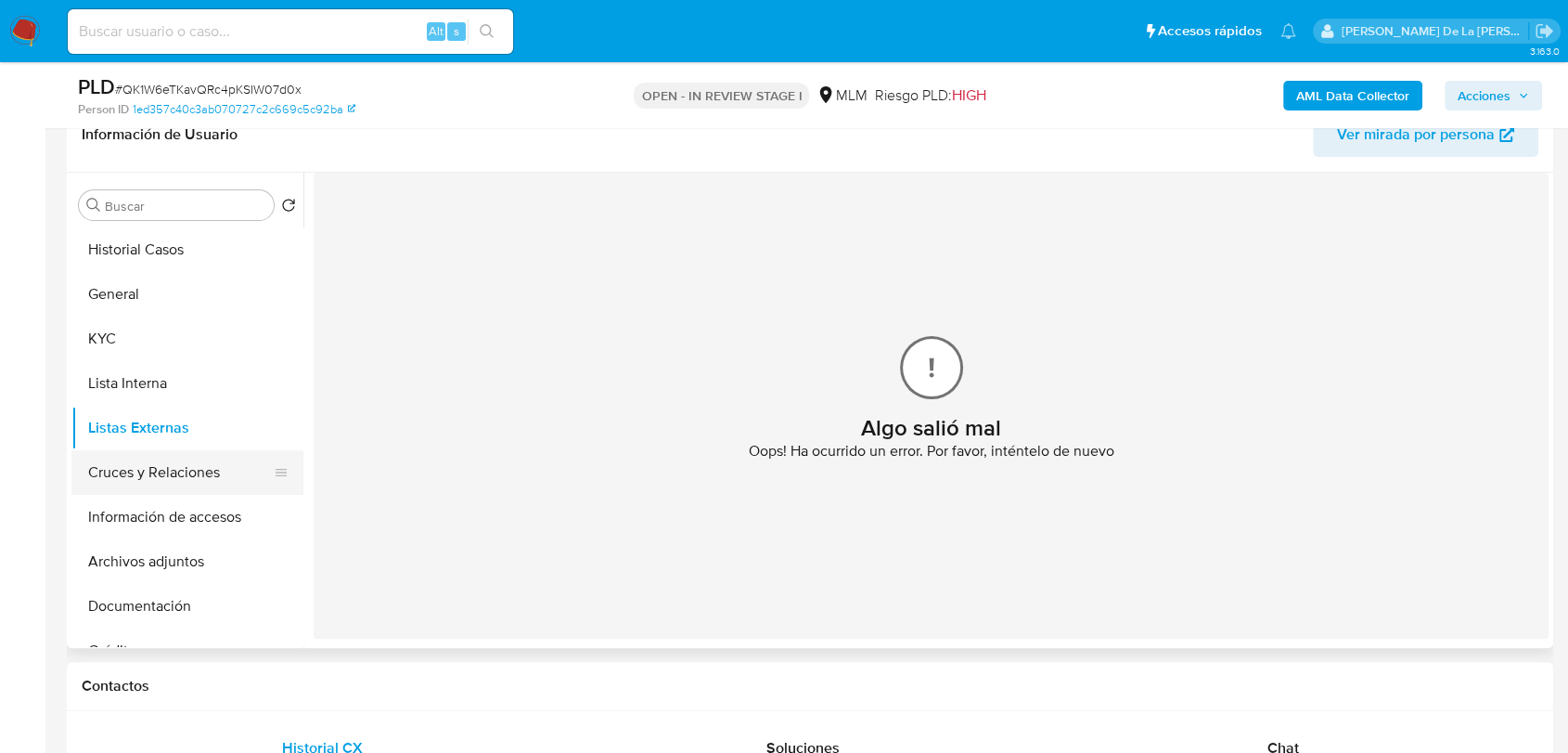
click at [171, 462] on button "Cruces y Relaciones" at bounding box center [180, 472] width 217 height 44
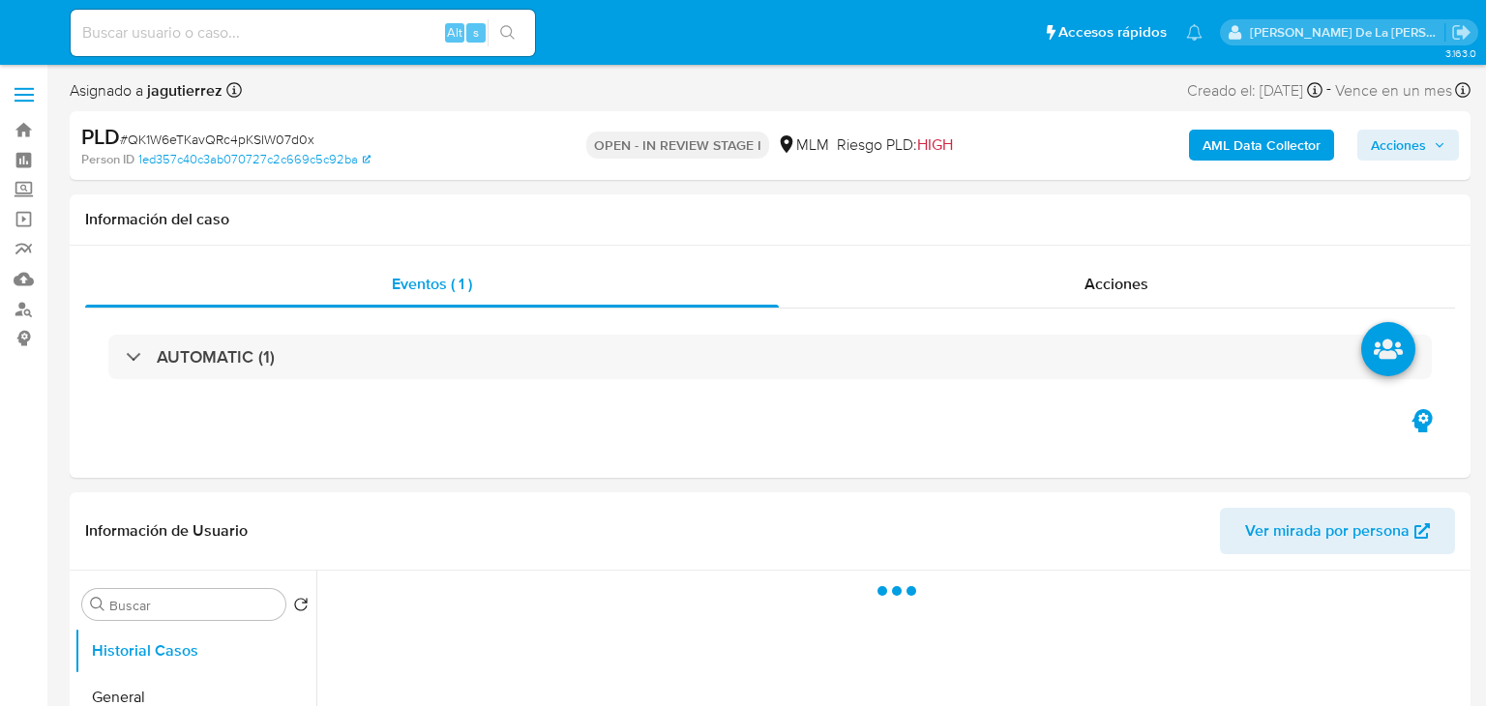
select select "10"
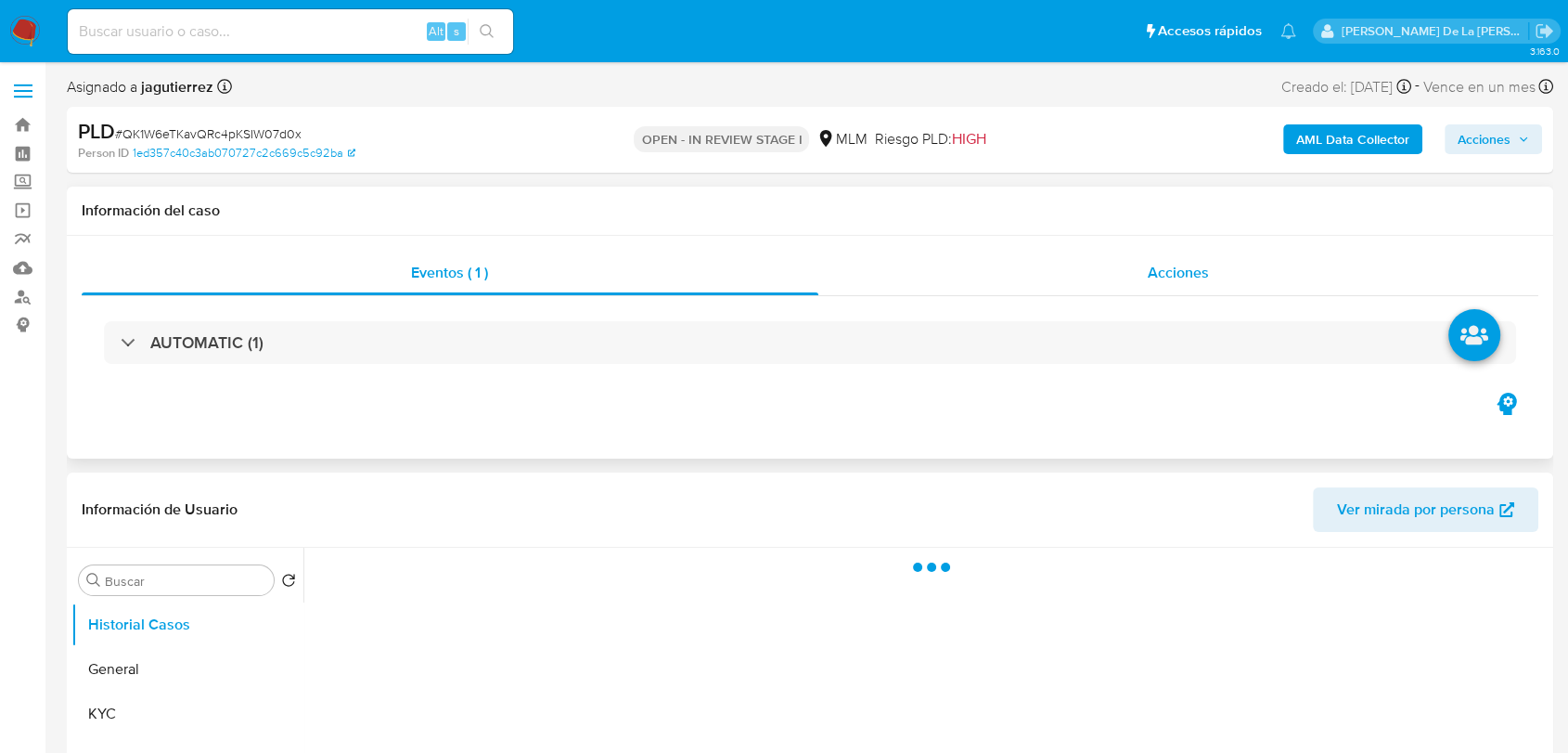
select select "10"
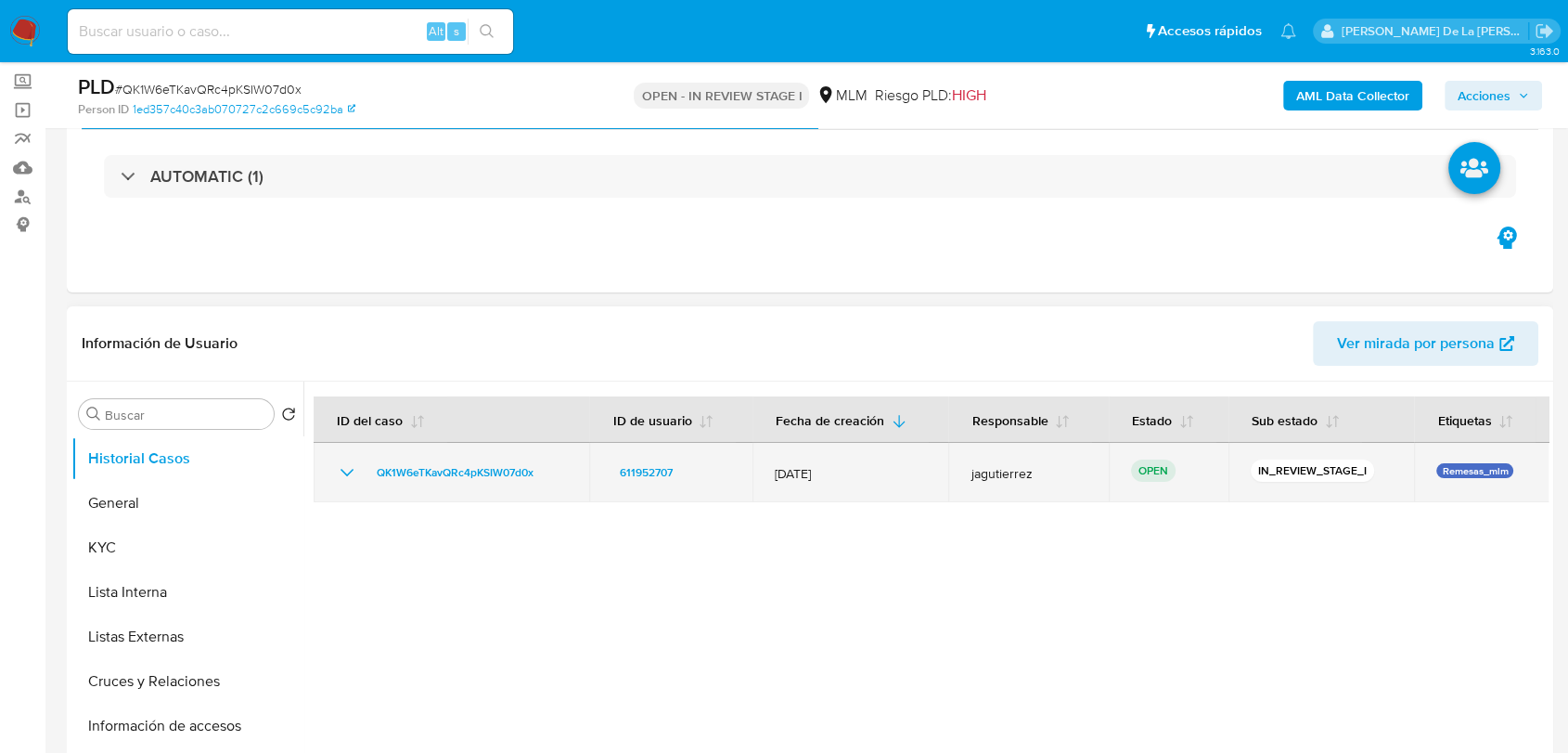
scroll to position [206, 0]
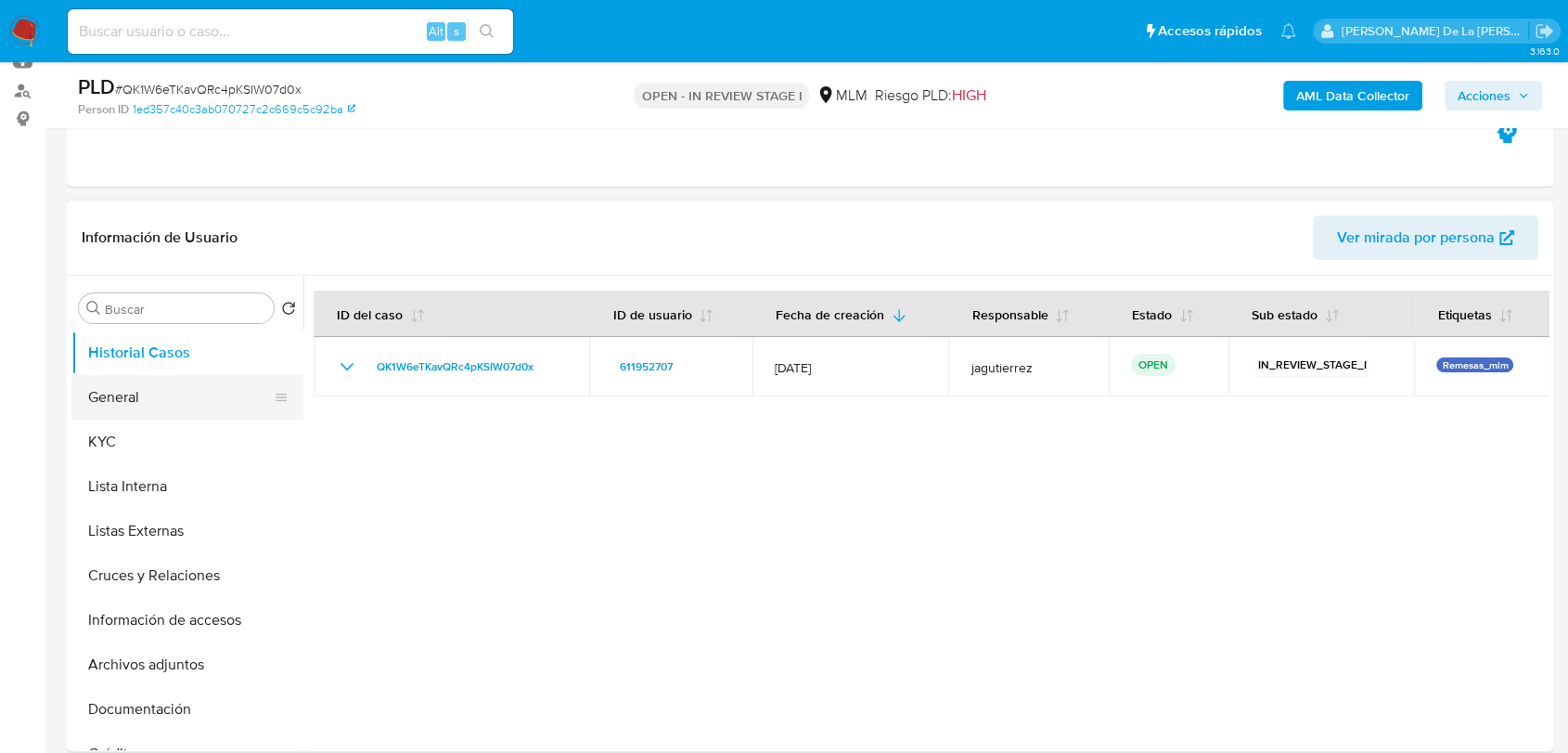
click at [174, 397] on button "General" at bounding box center [180, 397] width 217 height 44
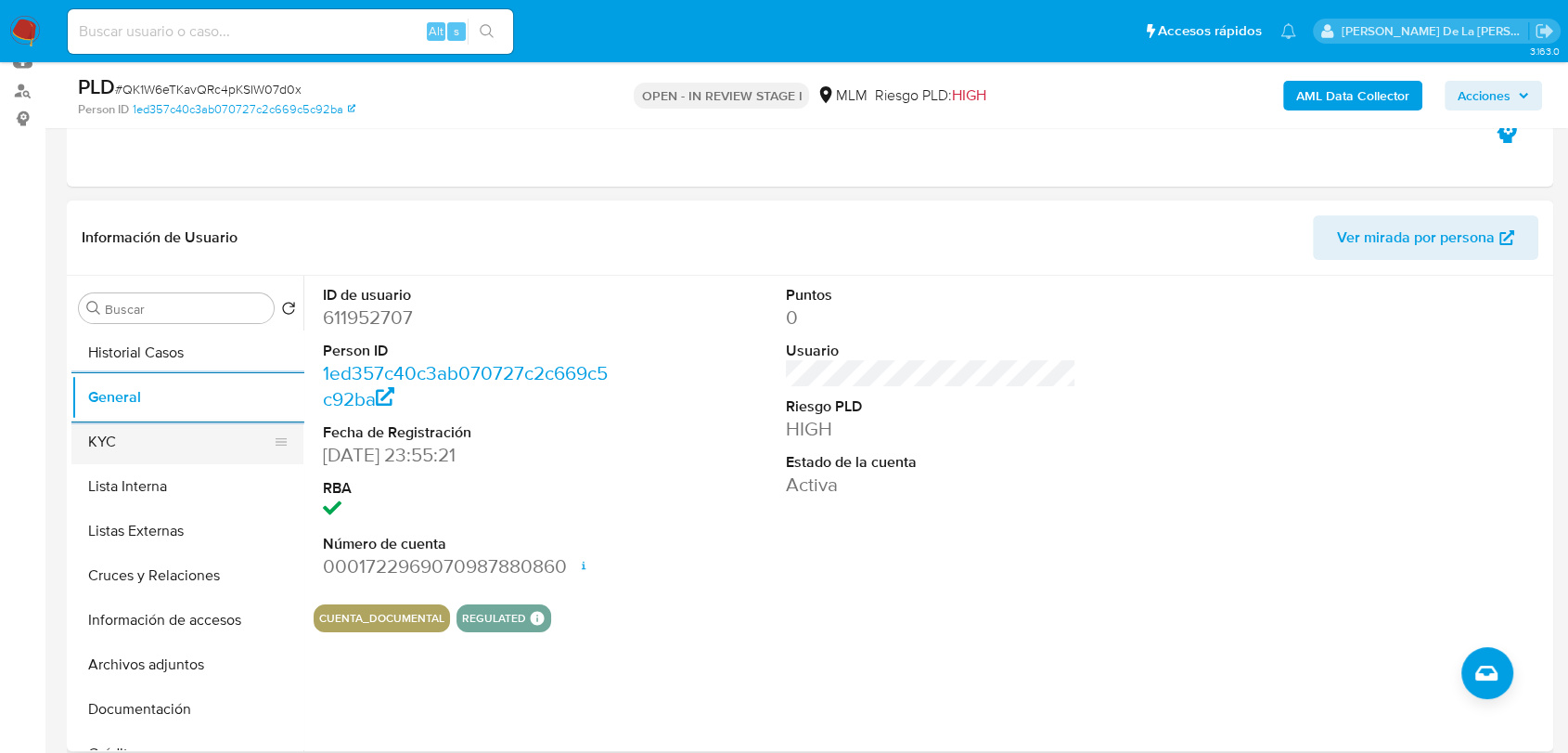
click at [160, 436] on button "KYC" at bounding box center [180, 441] width 217 height 44
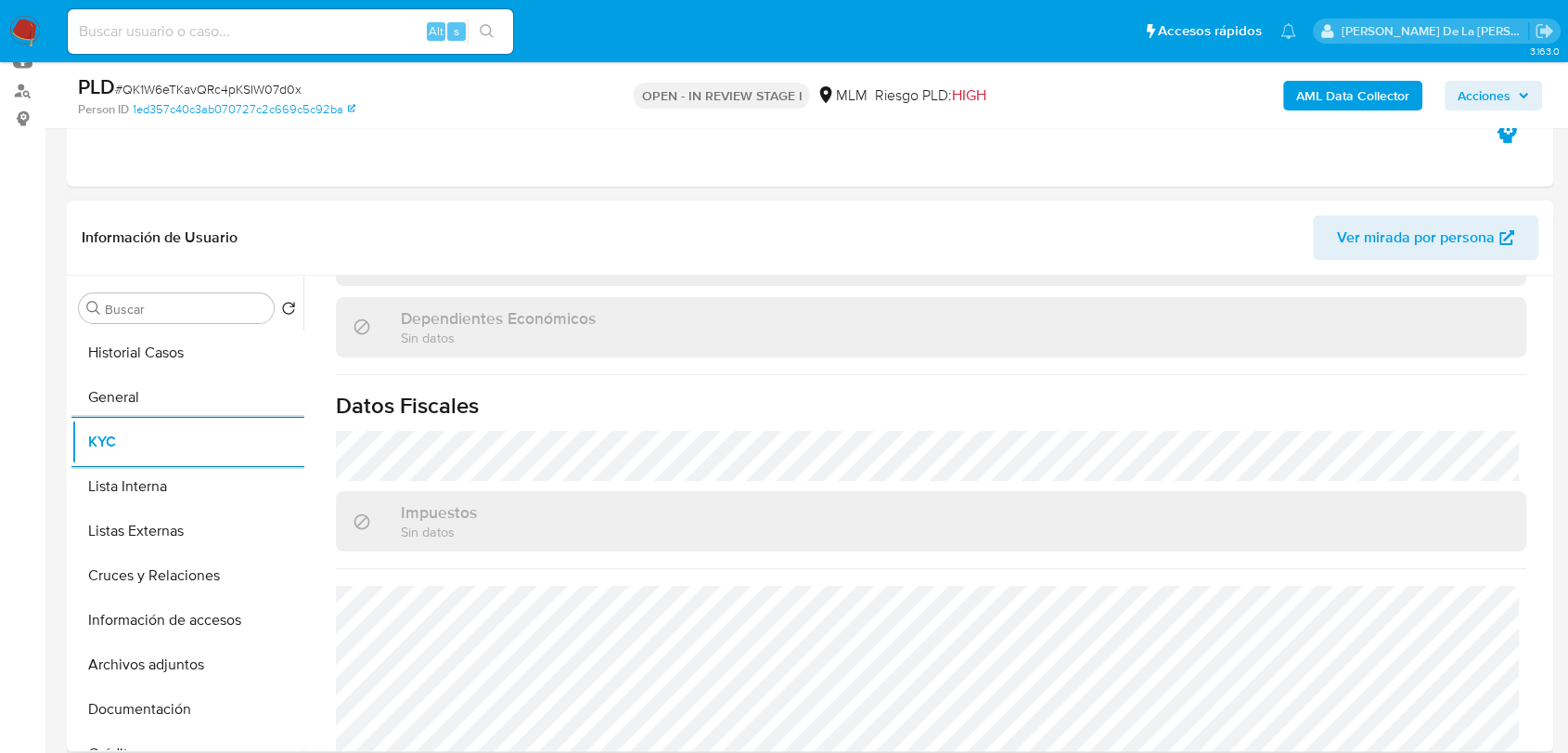
scroll to position [1148, 0]
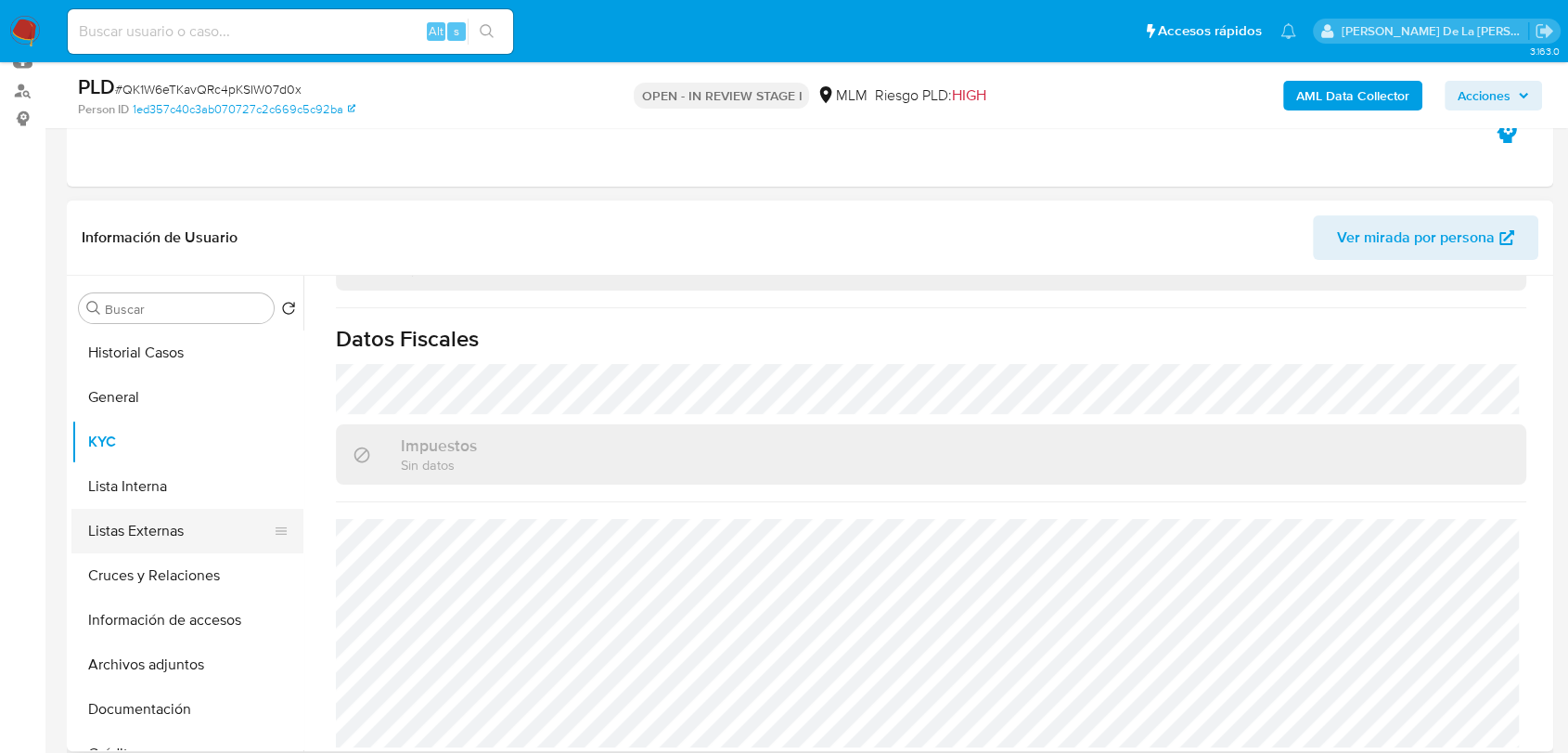
click at [192, 529] on button "Listas Externas" at bounding box center [180, 530] width 217 height 44
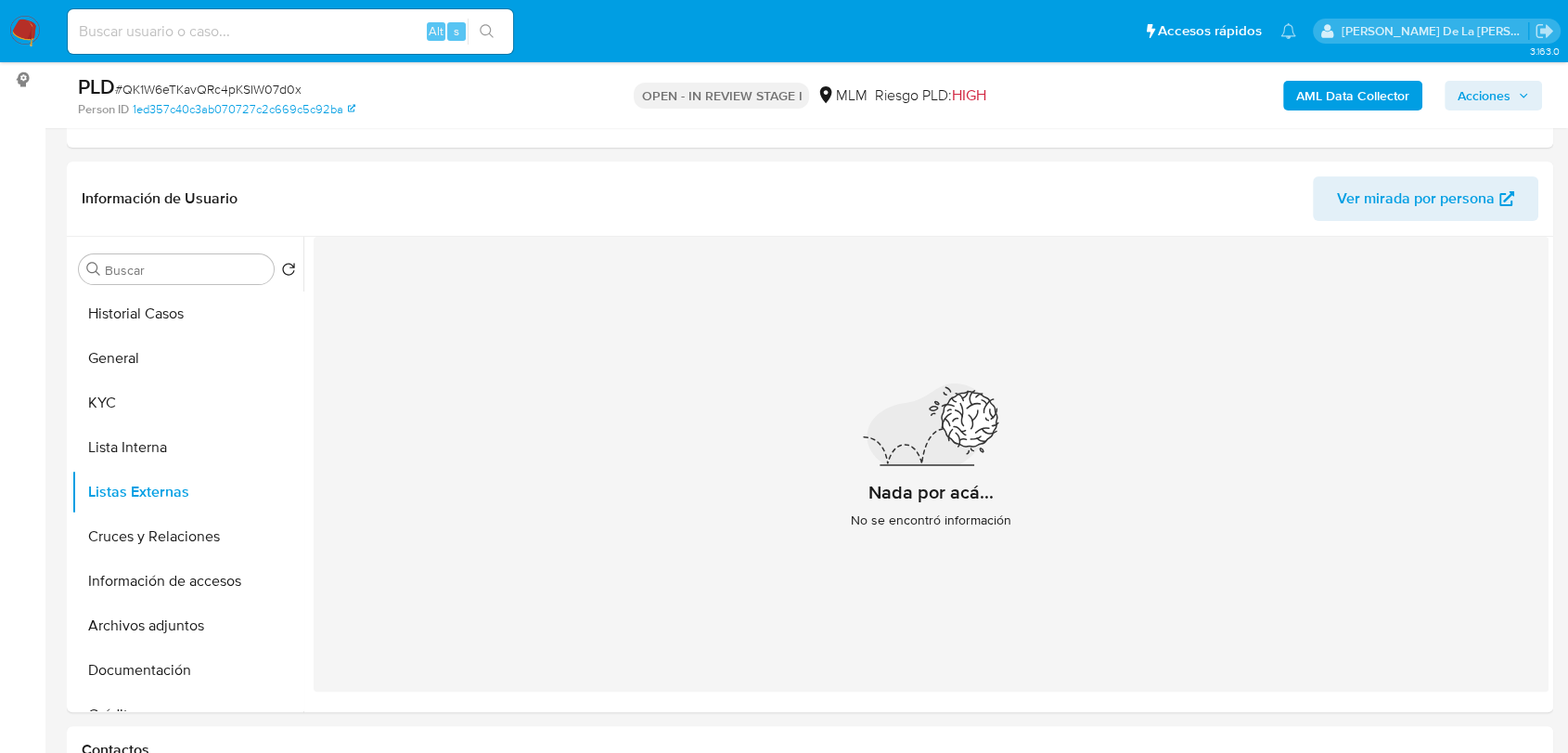
scroll to position [246, 0]
click at [136, 553] on button "Cruces y Relaciones" at bounding box center [180, 535] width 217 height 44
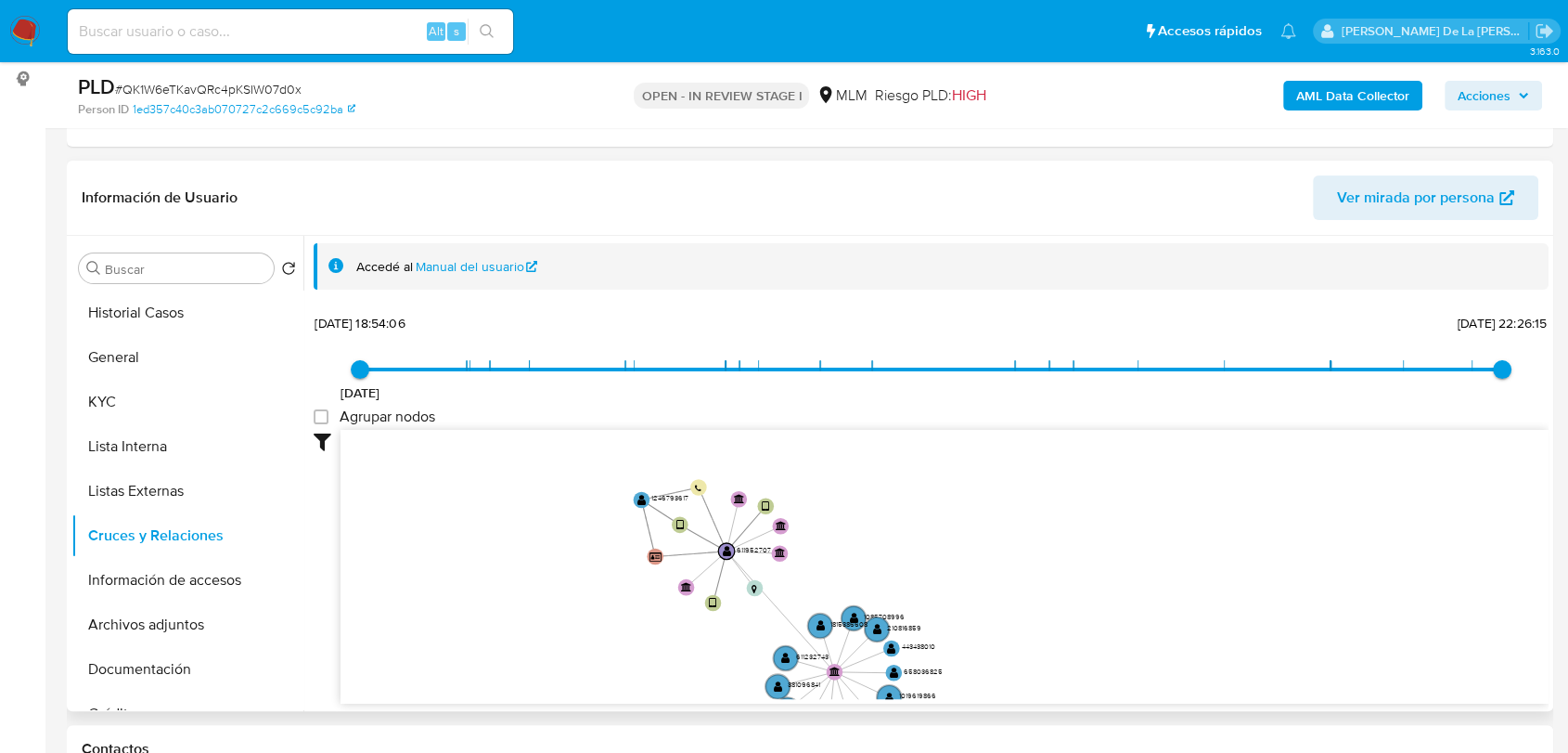
drag, startPoint x: 604, startPoint y: 508, endPoint x: 659, endPoint y: 647, distance: 149.5
click at [659, 647] on icon "user-611952707  611952707 device-67a782255779b701e393767c  device-67682e27469…" at bounding box center [945, 564] width 1208 height 270
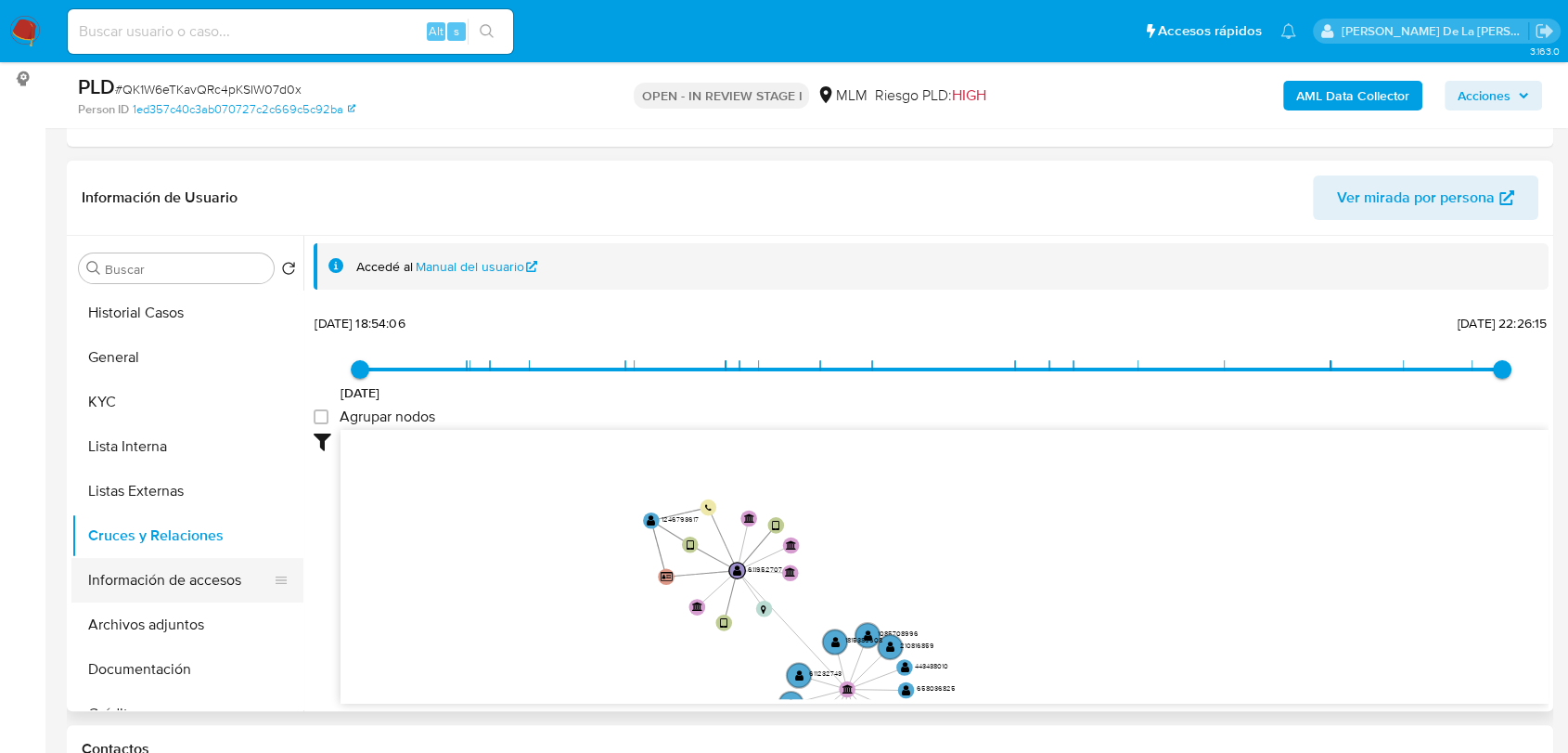
click at [152, 566] on button "Información de accesos" at bounding box center [180, 580] width 217 height 44
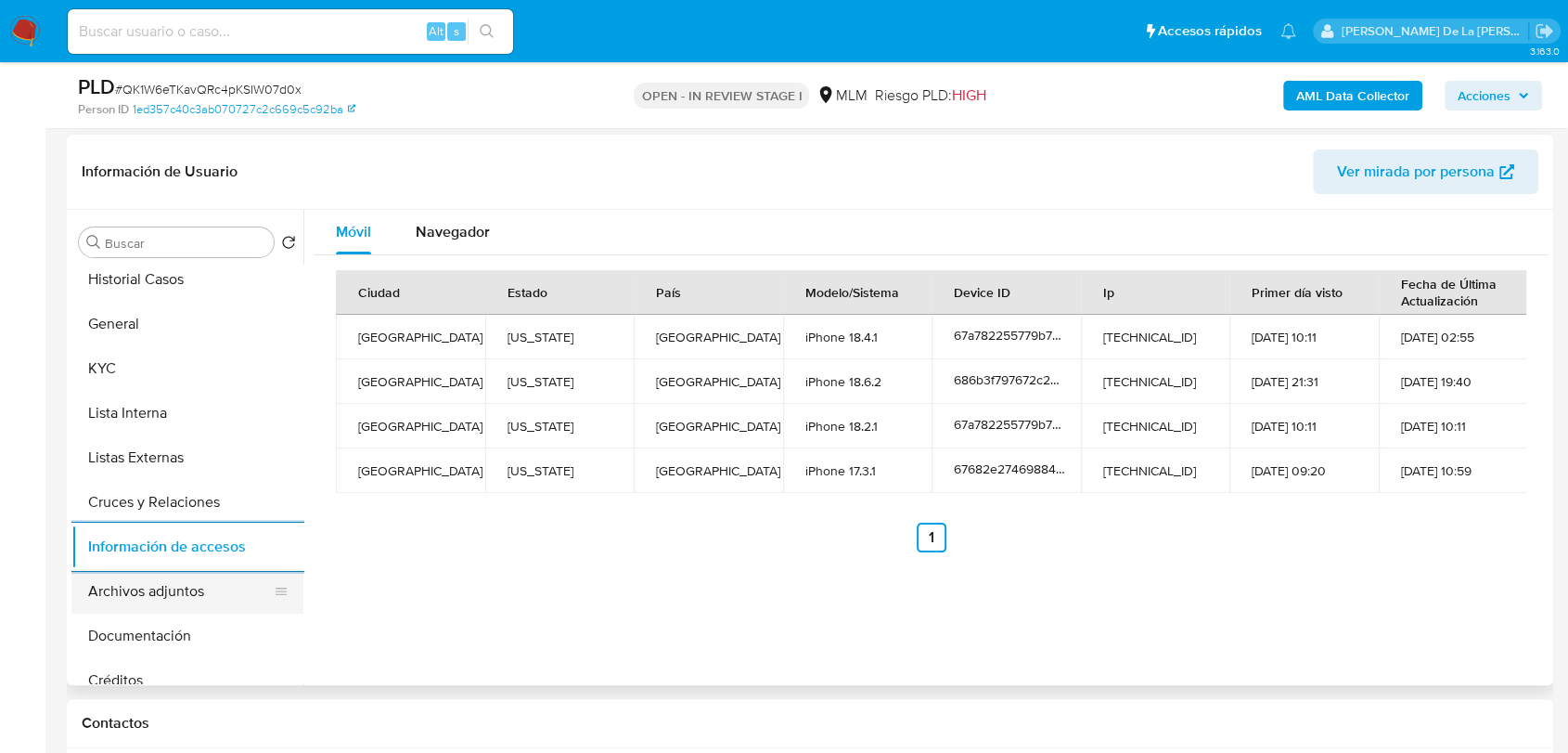
scroll to position [0, 0]
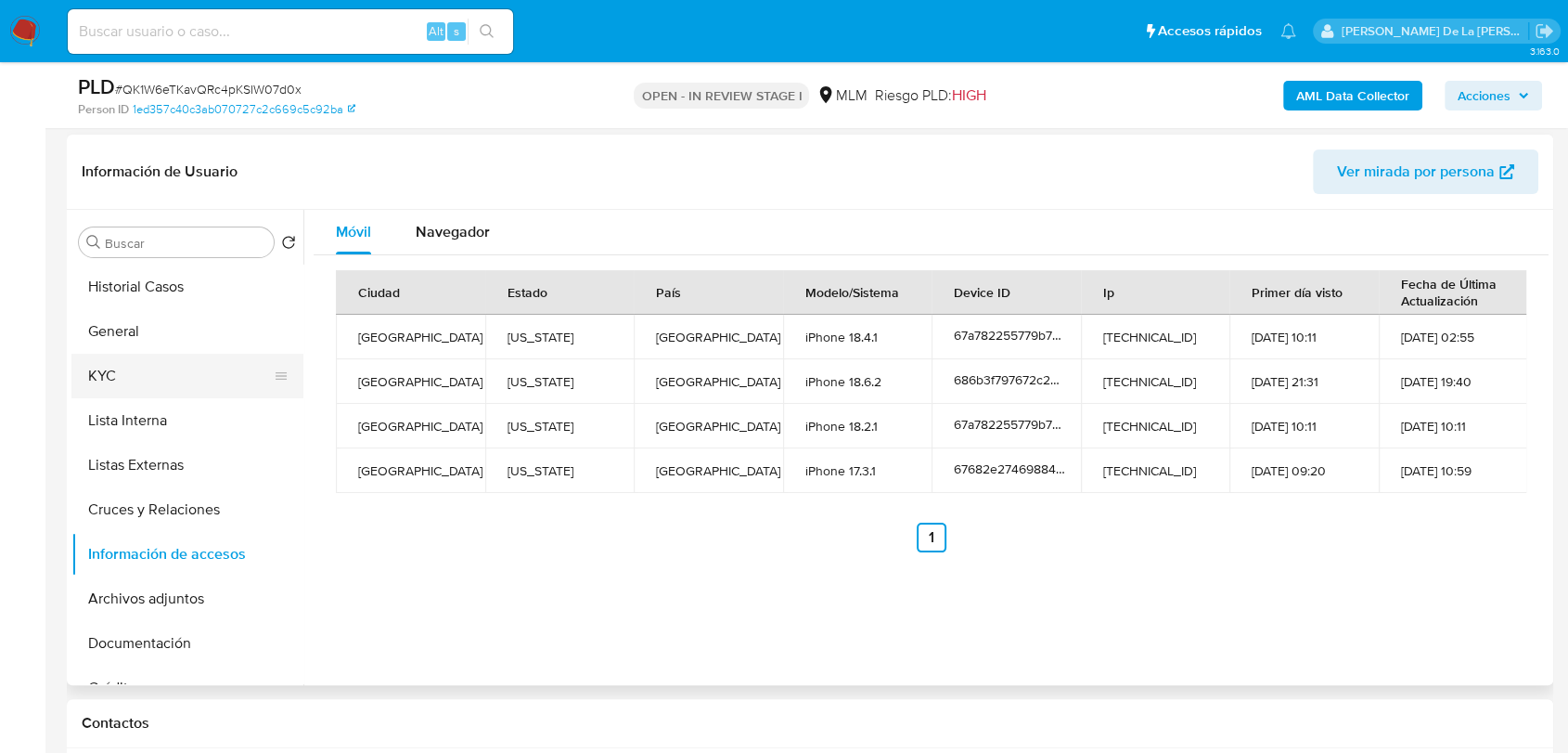
click at [116, 392] on button "KYC" at bounding box center [180, 376] width 217 height 44
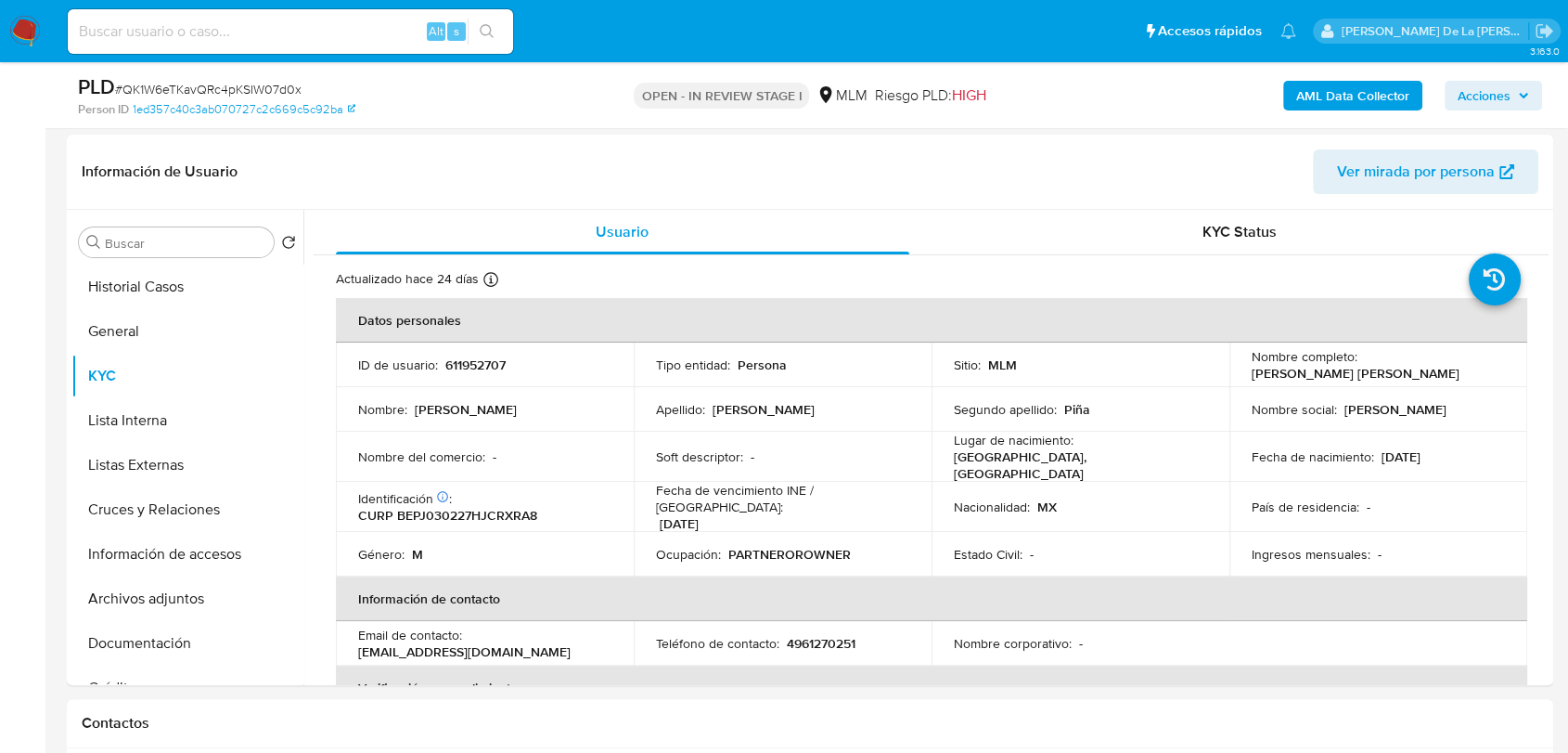
click at [1403, 376] on p "Jorge Alejandro Bernal Piña" at bounding box center [1355, 372] width 208 height 16
drag, startPoint x: 1425, startPoint y: 369, endPoint x: 1240, endPoint y: 365, distance: 185.0
click at [1240, 365] on td "Nombre completo : Jorge Alejandro Bernal Piña" at bounding box center [1378, 365] width 298 height 44
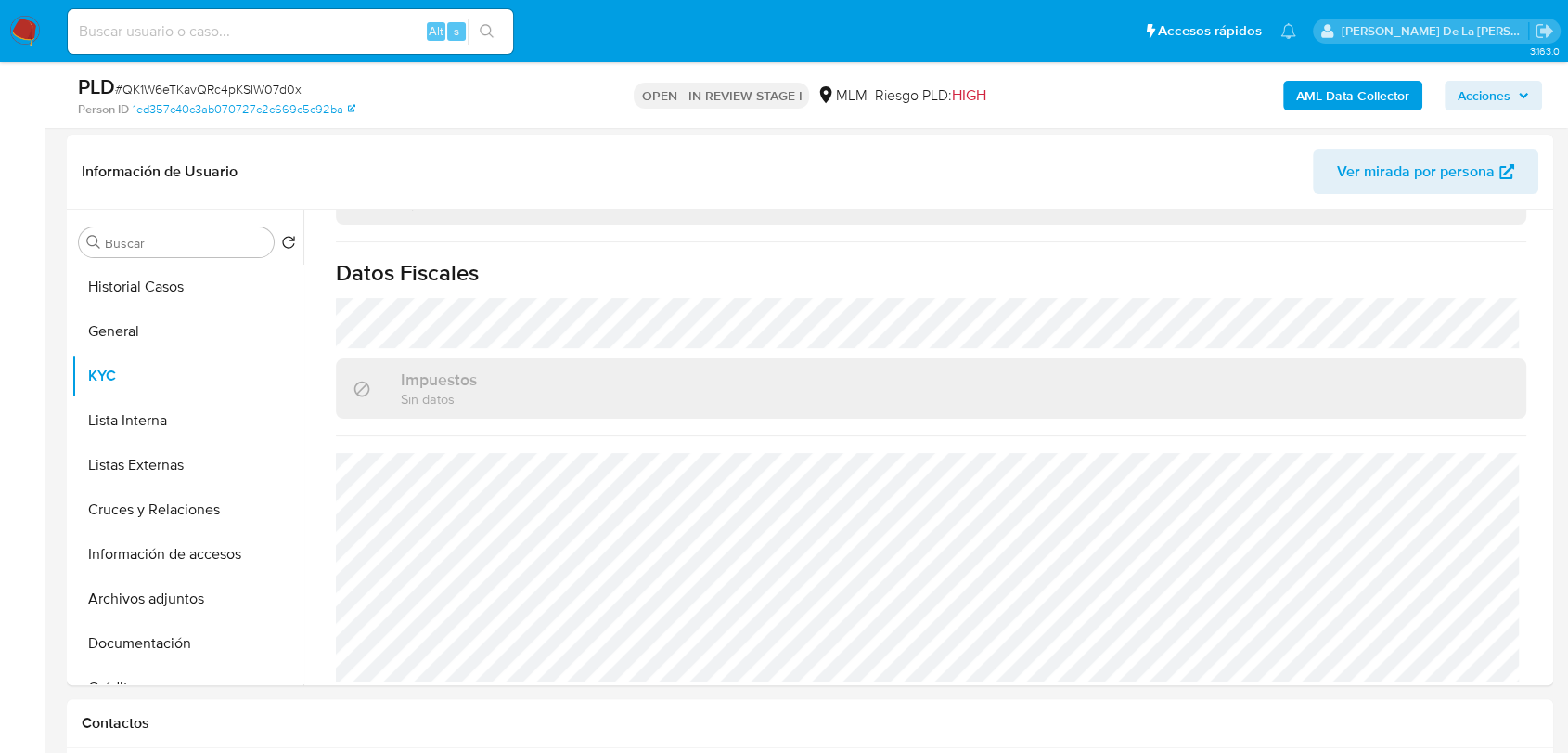
drag, startPoint x: 0, startPoint y: 731, endPoint x: -8, endPoint y: 719, distance: 14.4
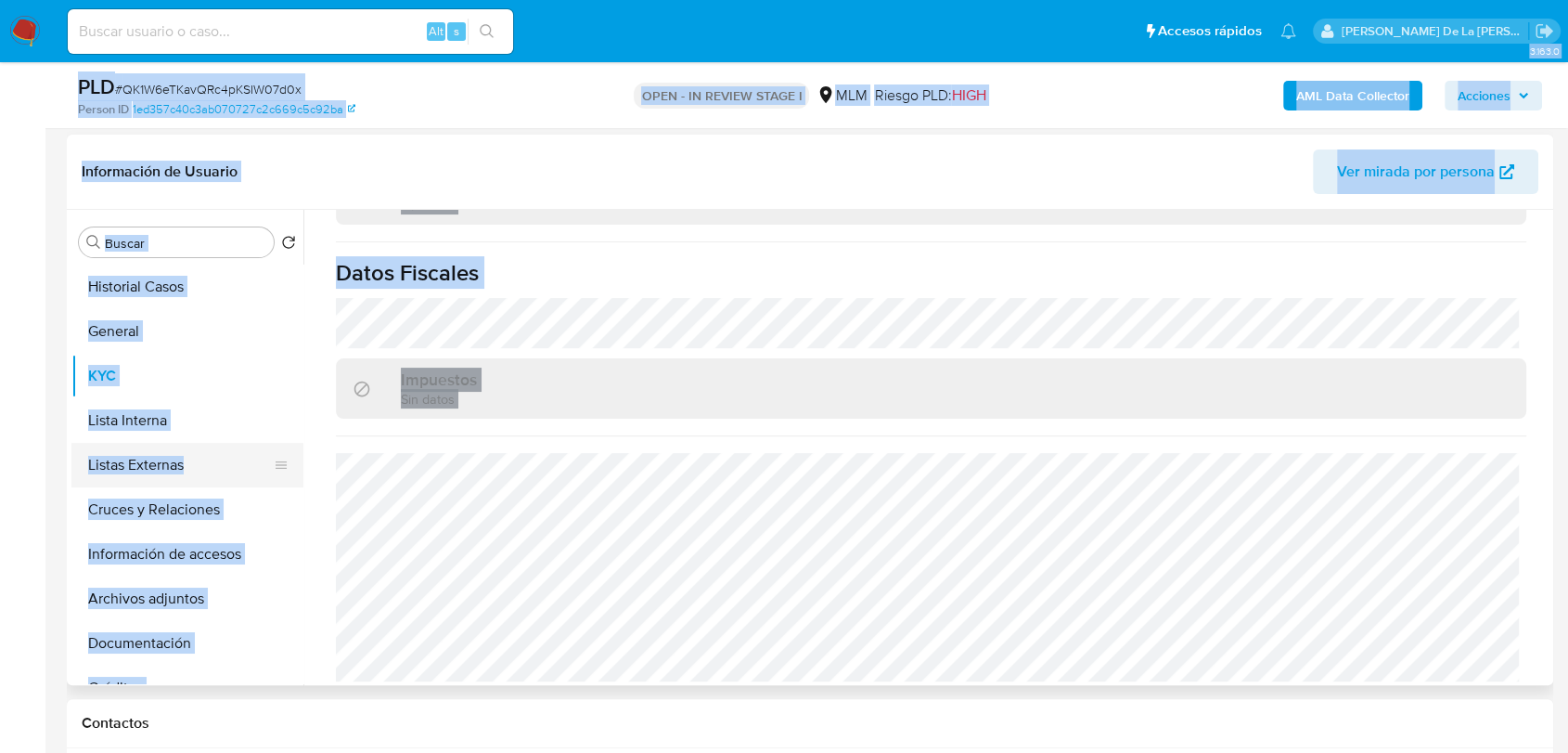
click at [172, 457] on button "Listas Externas" at bounding box center [180, 465] width 217 height 44
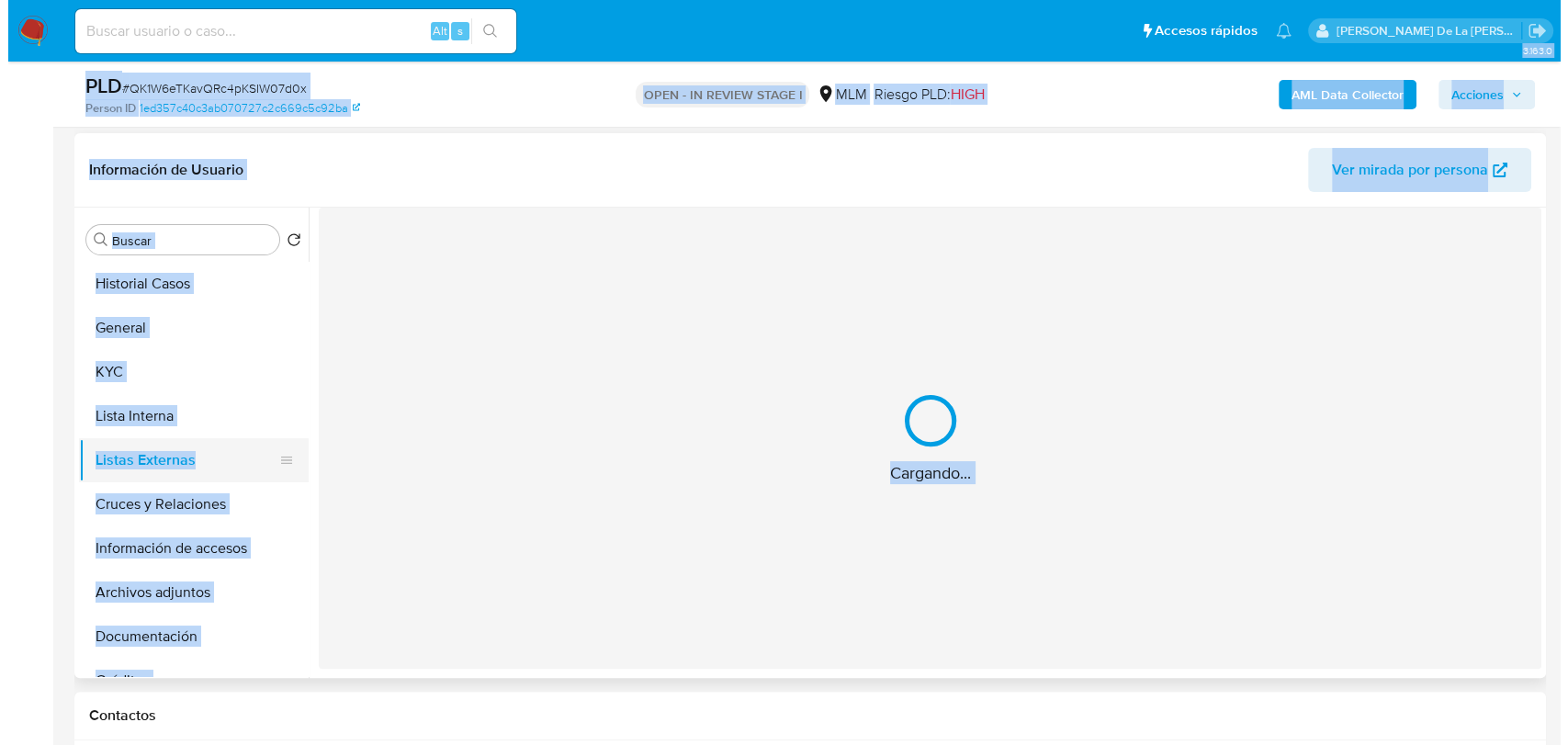
scroll to position [0, 0]
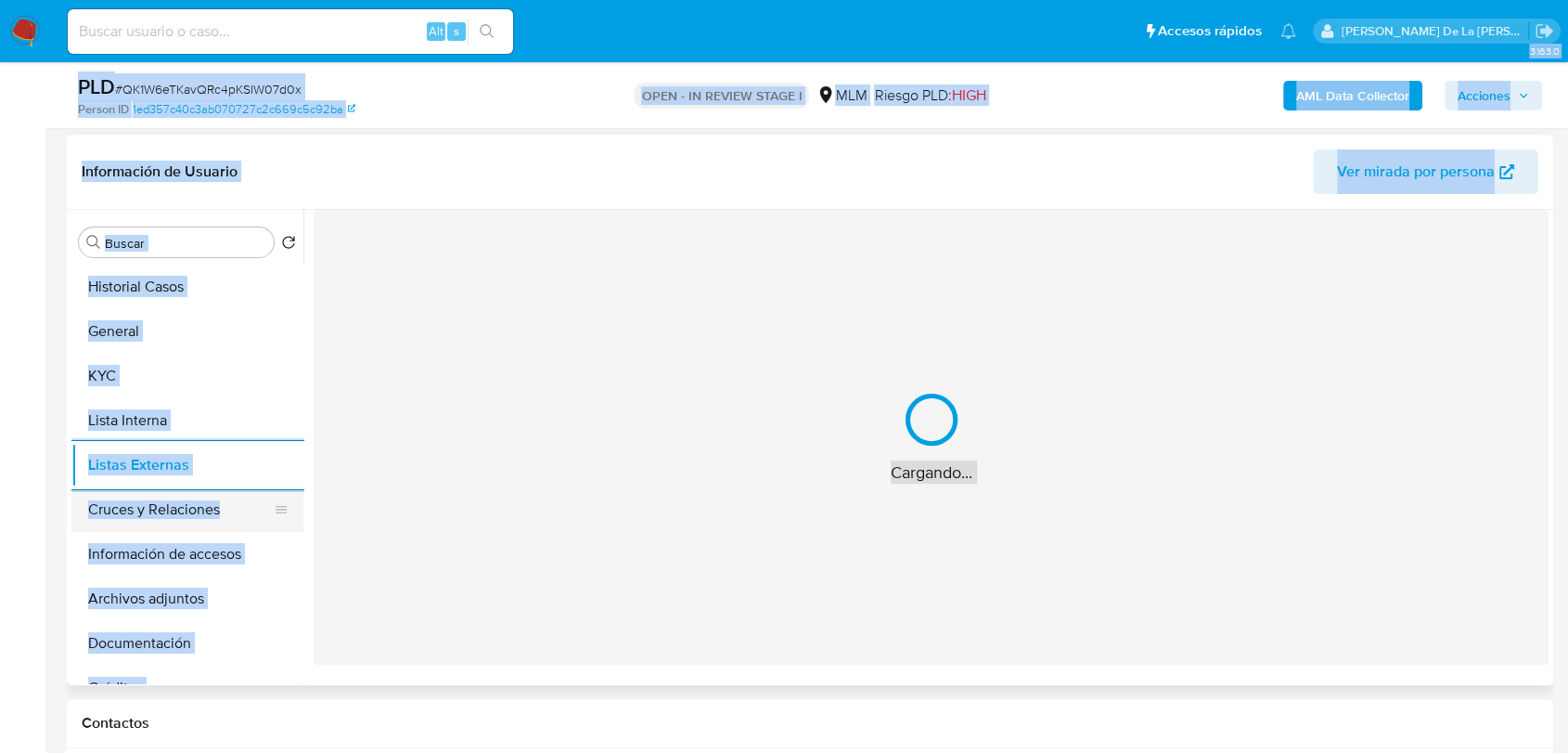
click at [149, 529] on button "Cruces y Relaciones" at bounding box center [180, 509] width 217 height 44
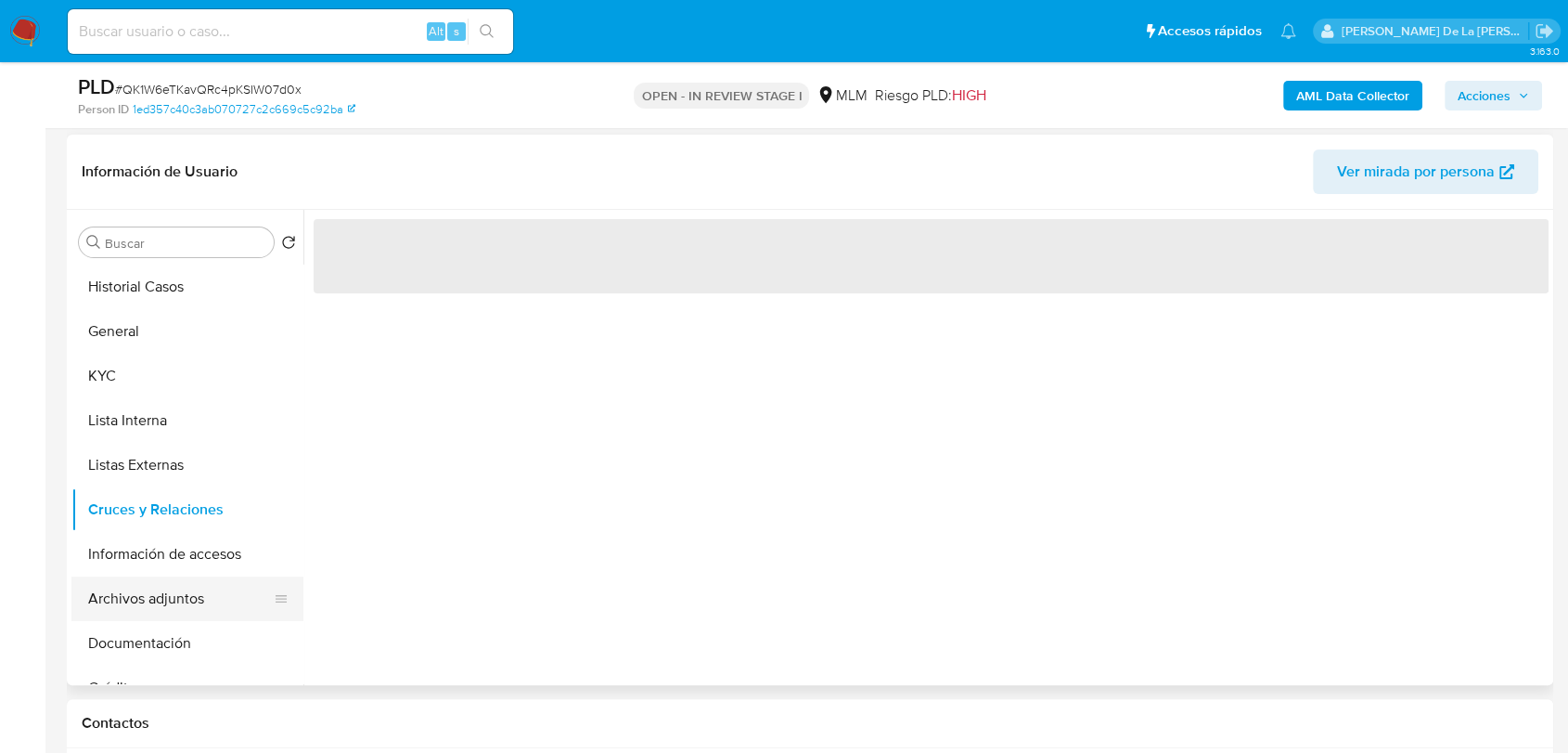
click at [119, 603] on button "Archivos adjuntos" at bounding box center [180, 599] width 217 height 44
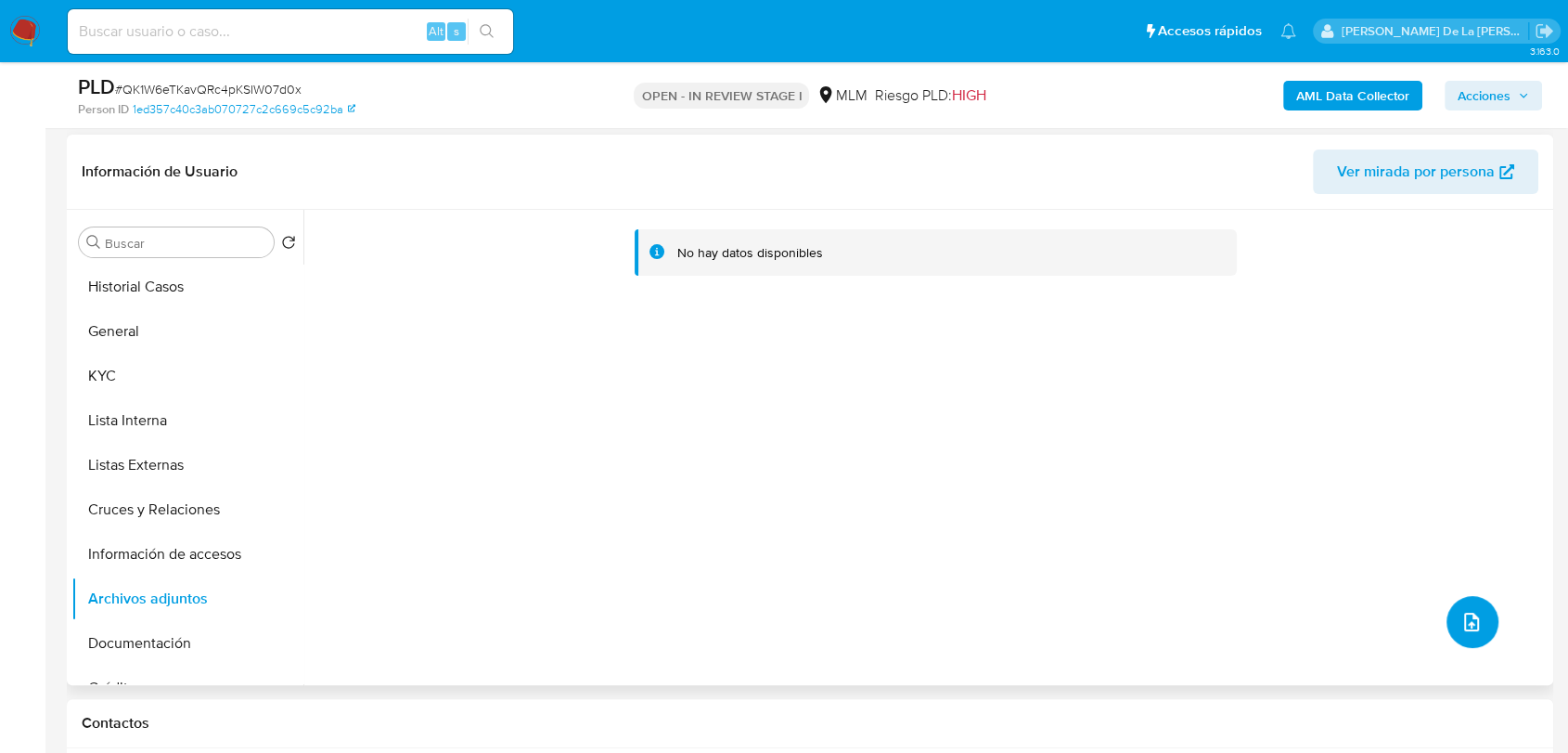
click at [1447, 617] on button "upload-file" at bounding box center [1473, 622] width 52 height 52
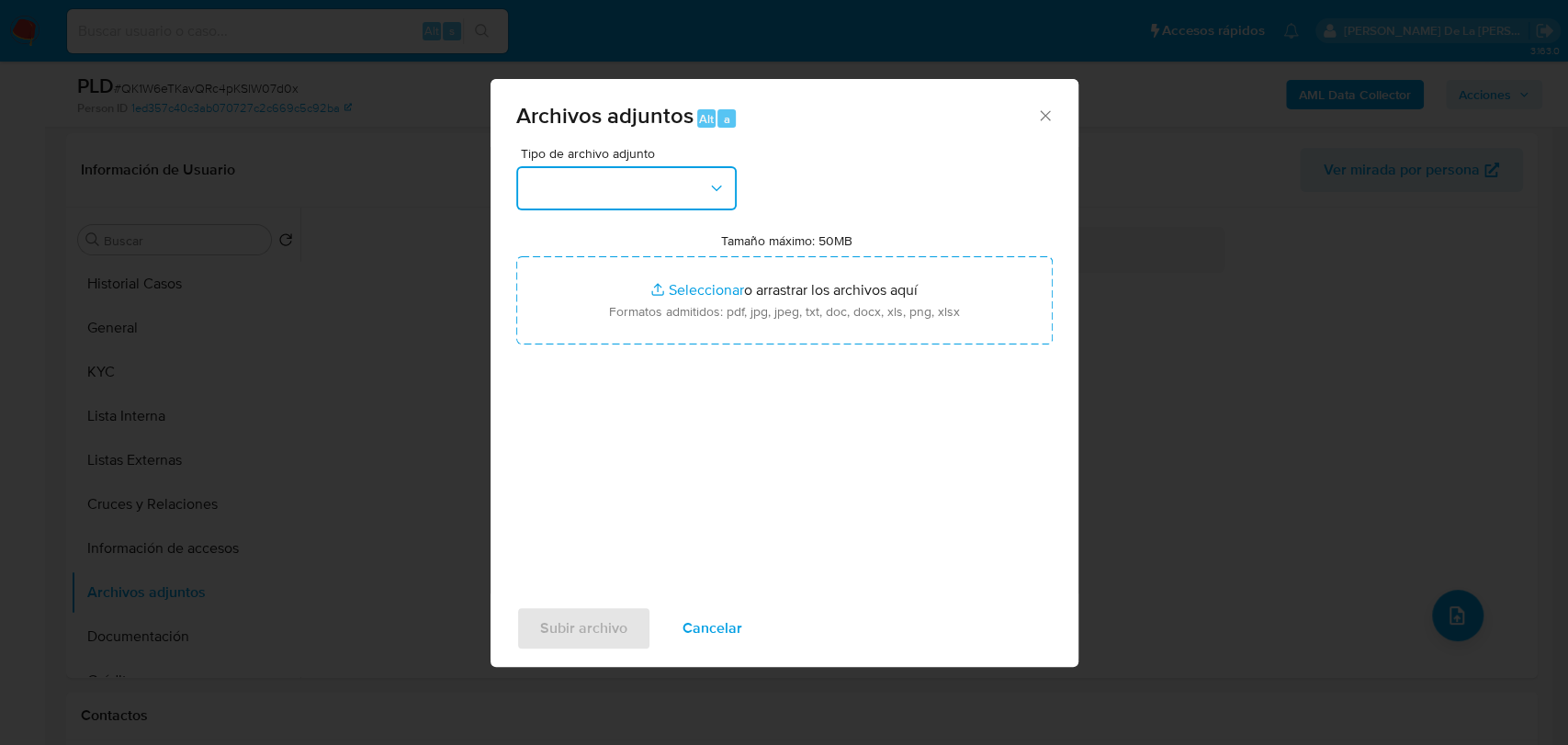
click at [632, 189] on button "button" at bounding box center [626, 188] width 220 height 44
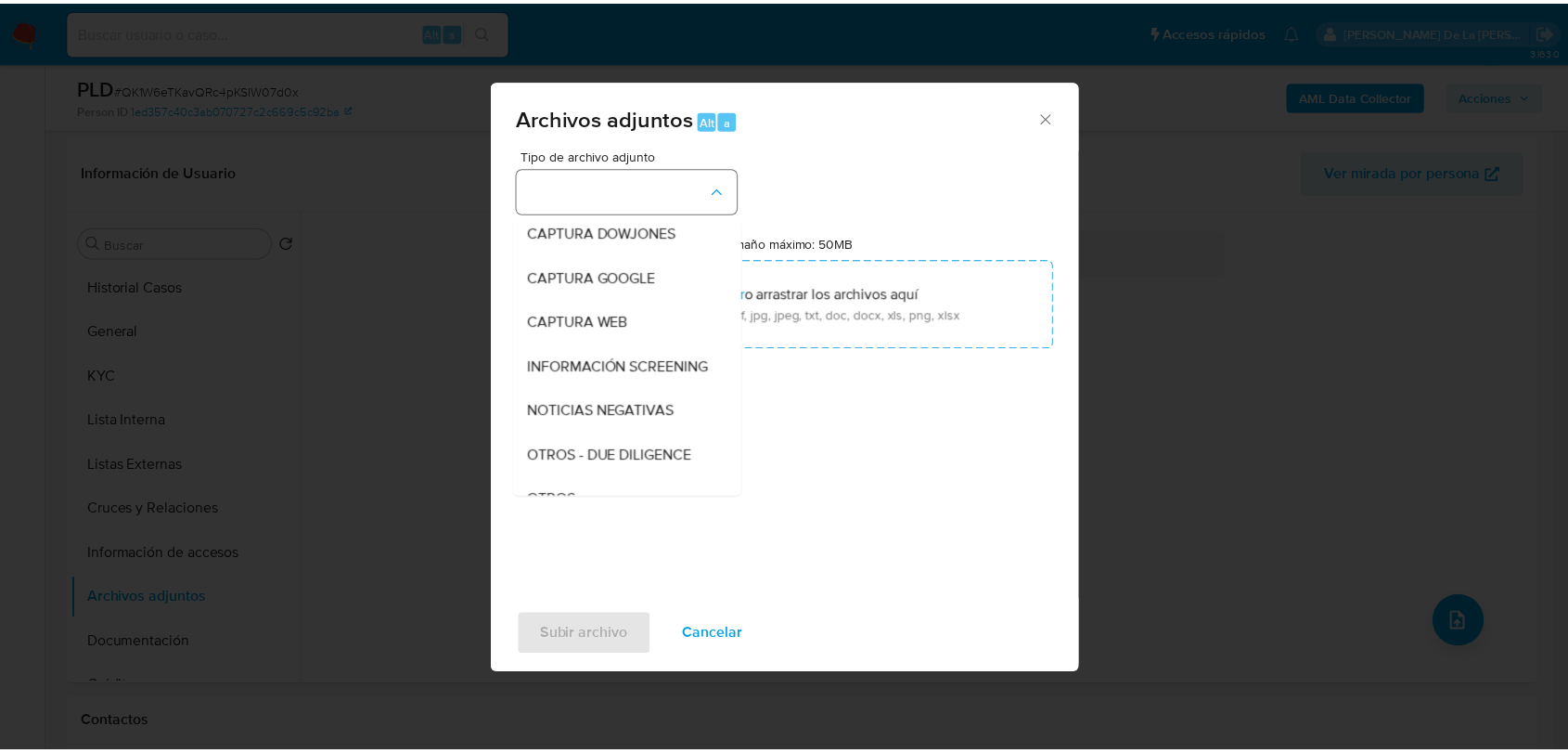
scroll to position [97, 0]
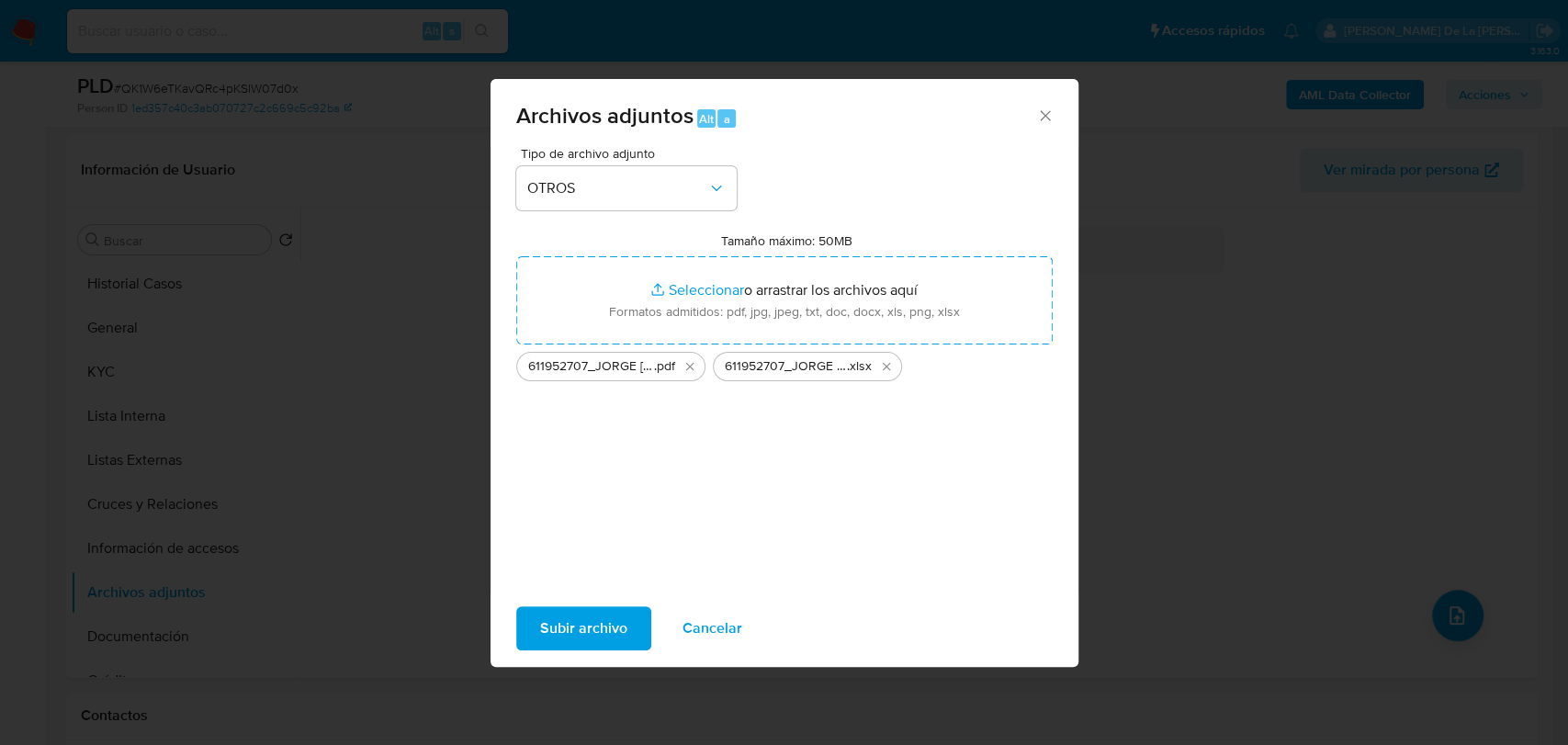
click at [616, 627] on span "Subir archivo" at bounding box center [584, 628] width 87 height 41
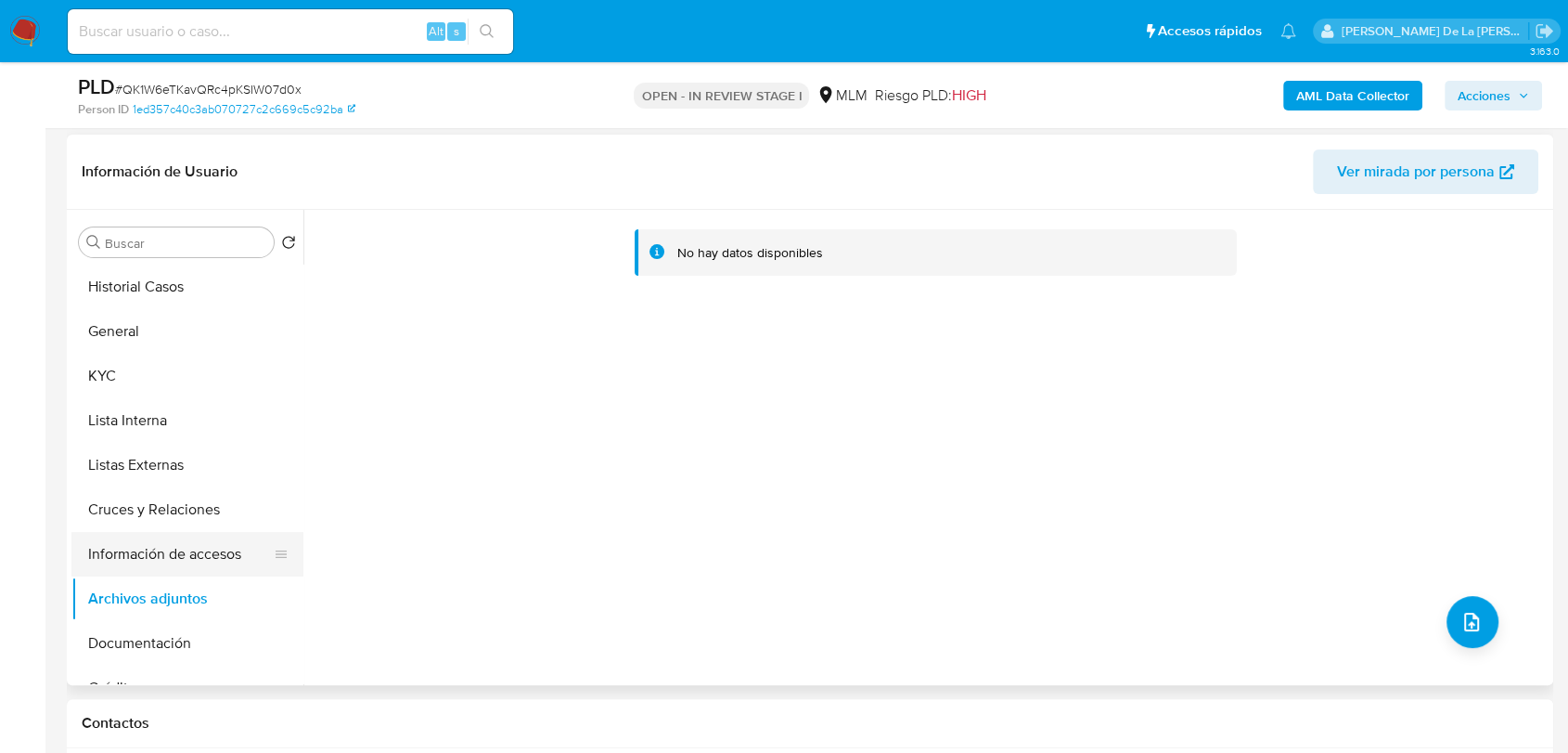
click at [198, 558] on button "Información de accesos" at bounding box center [180, 554] width 217 height 44
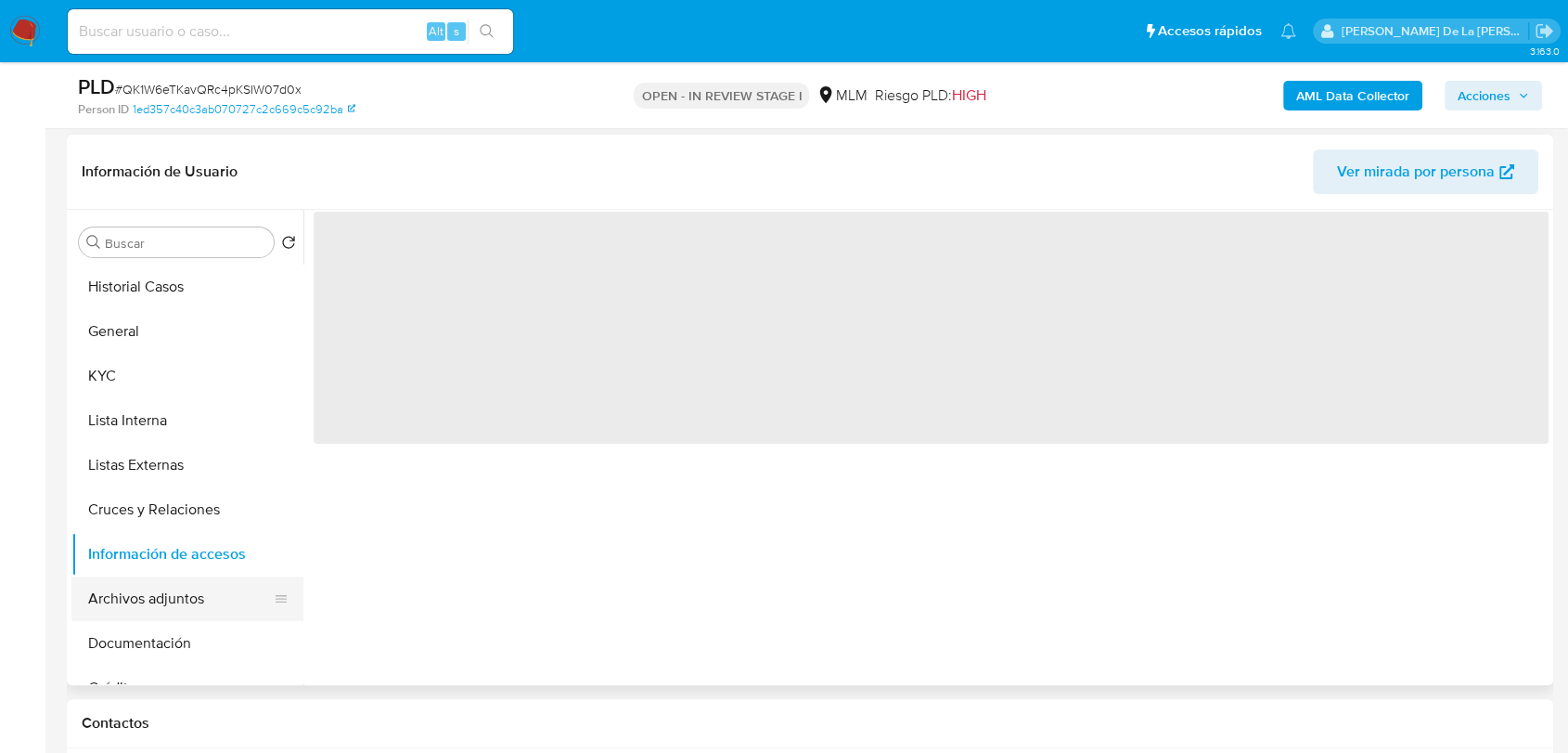
click at [169, 587] on button "Archivos adjuntos" at bounding box center [180, 599] width 217 height 44
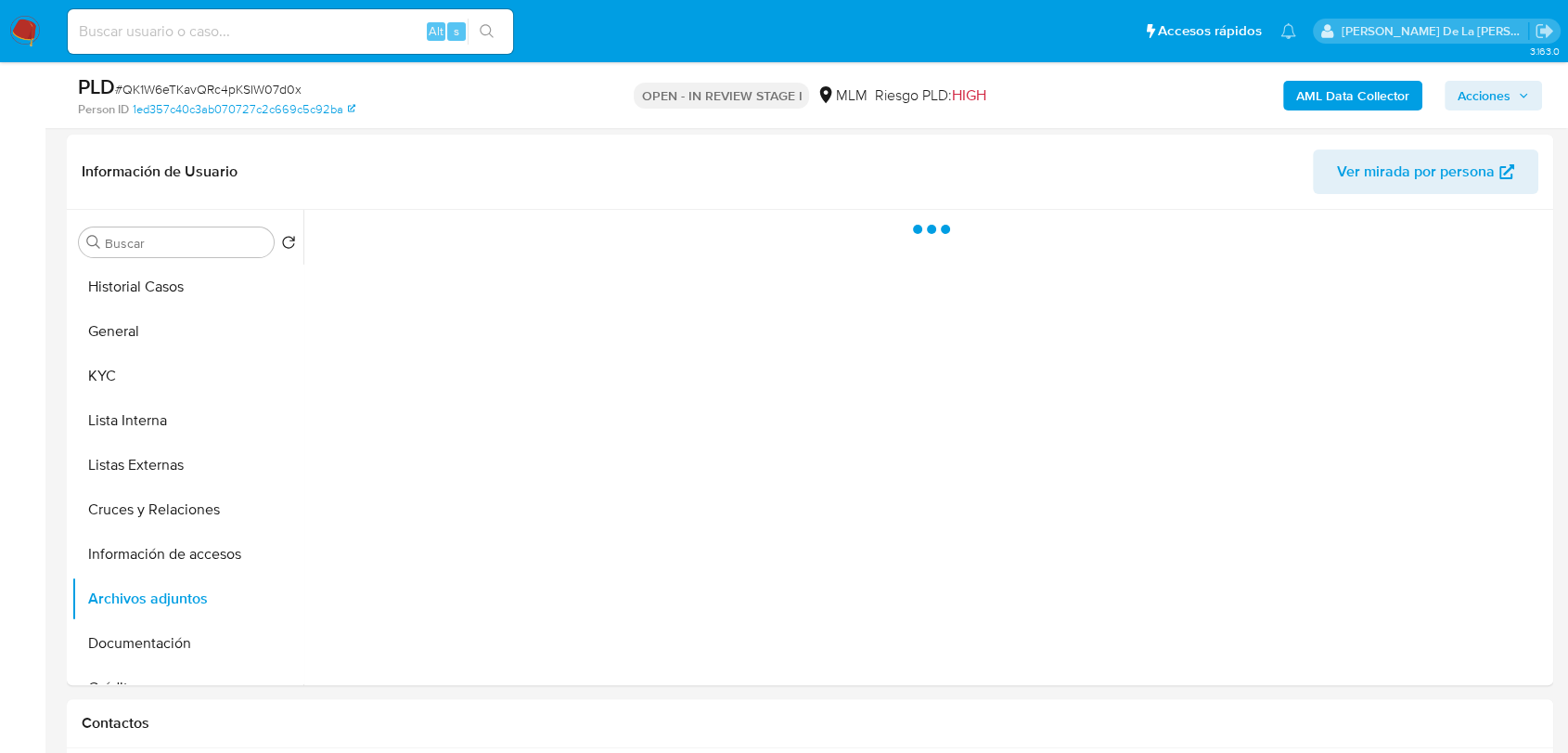
click at [1477, 100] on span "Acciones" at bounding box center [1484, 95] width 53 height 30
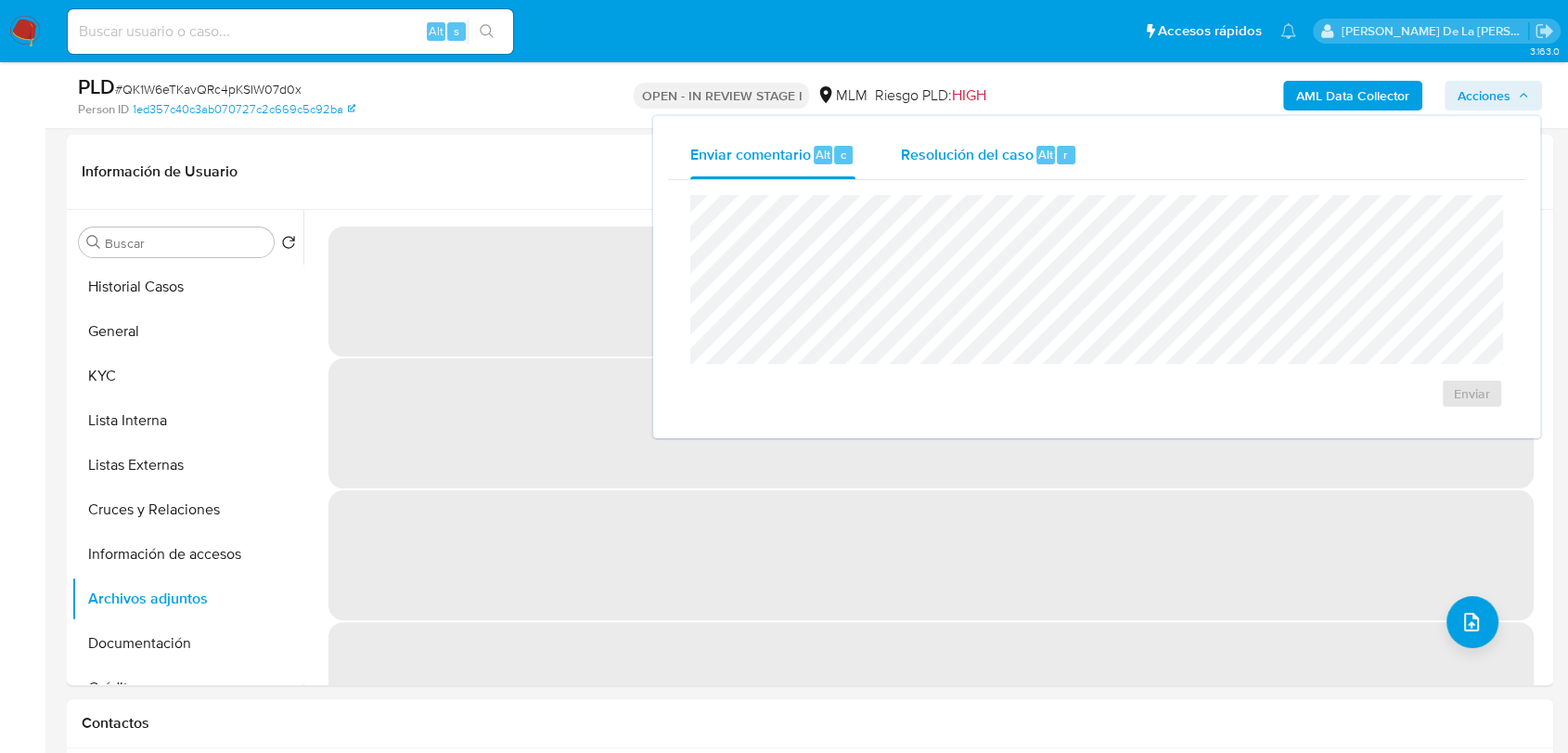
click at [1013, 157] on span "Resolución del caso" at bounding box center [967, 153] width 132 height 21
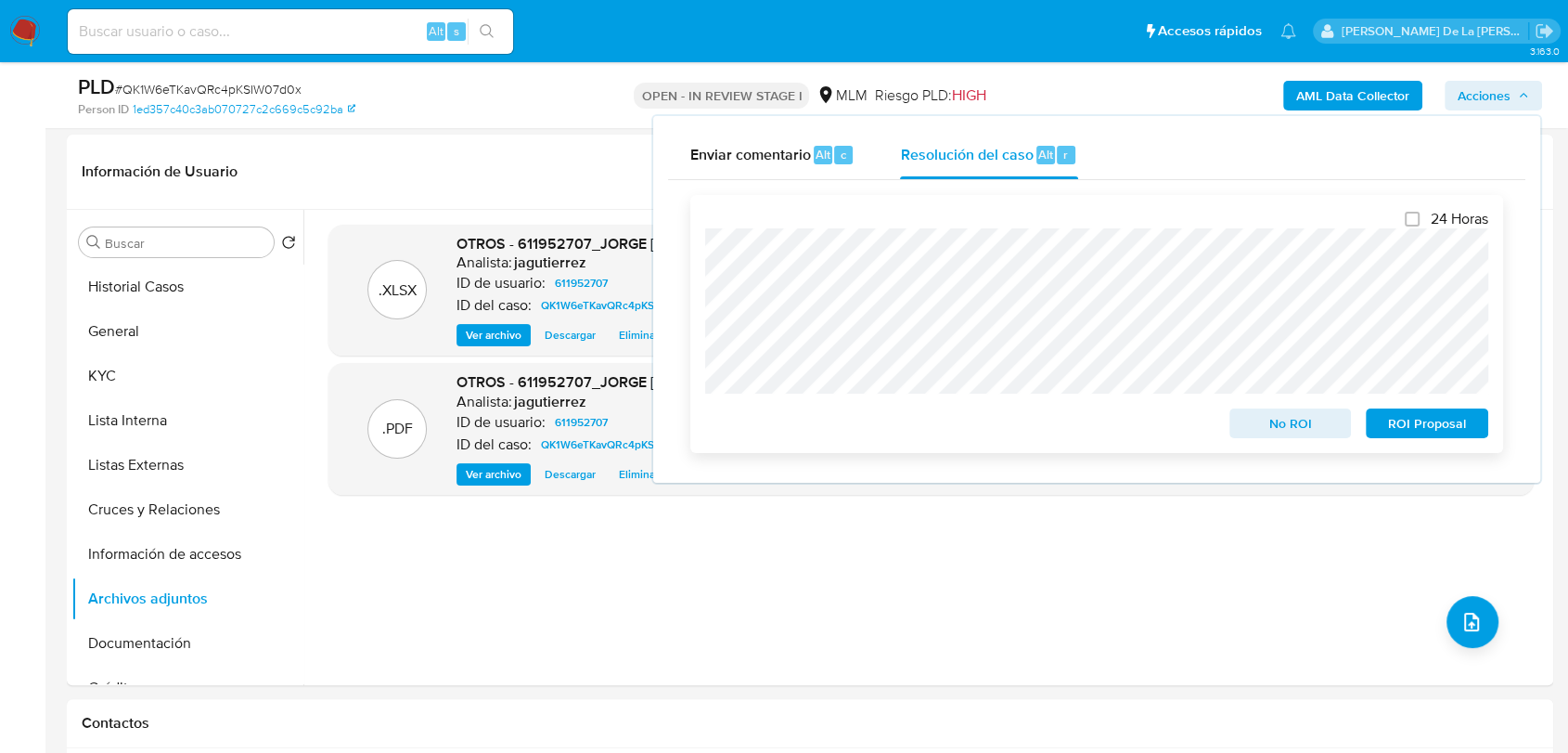
click at [1309, 421] on span "No ROI" at bounding box center [1291, 423] width 97 height 26
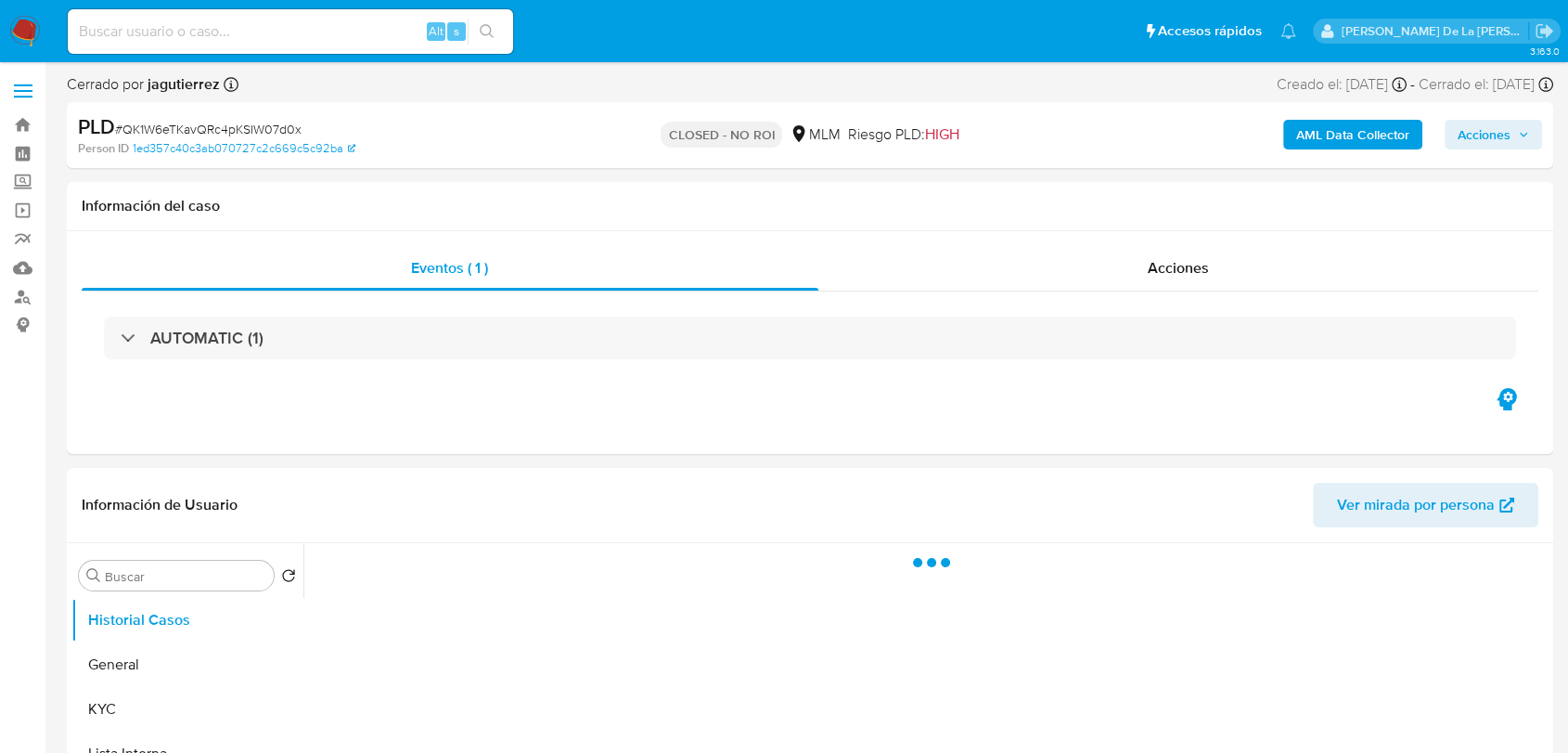
select select "10"
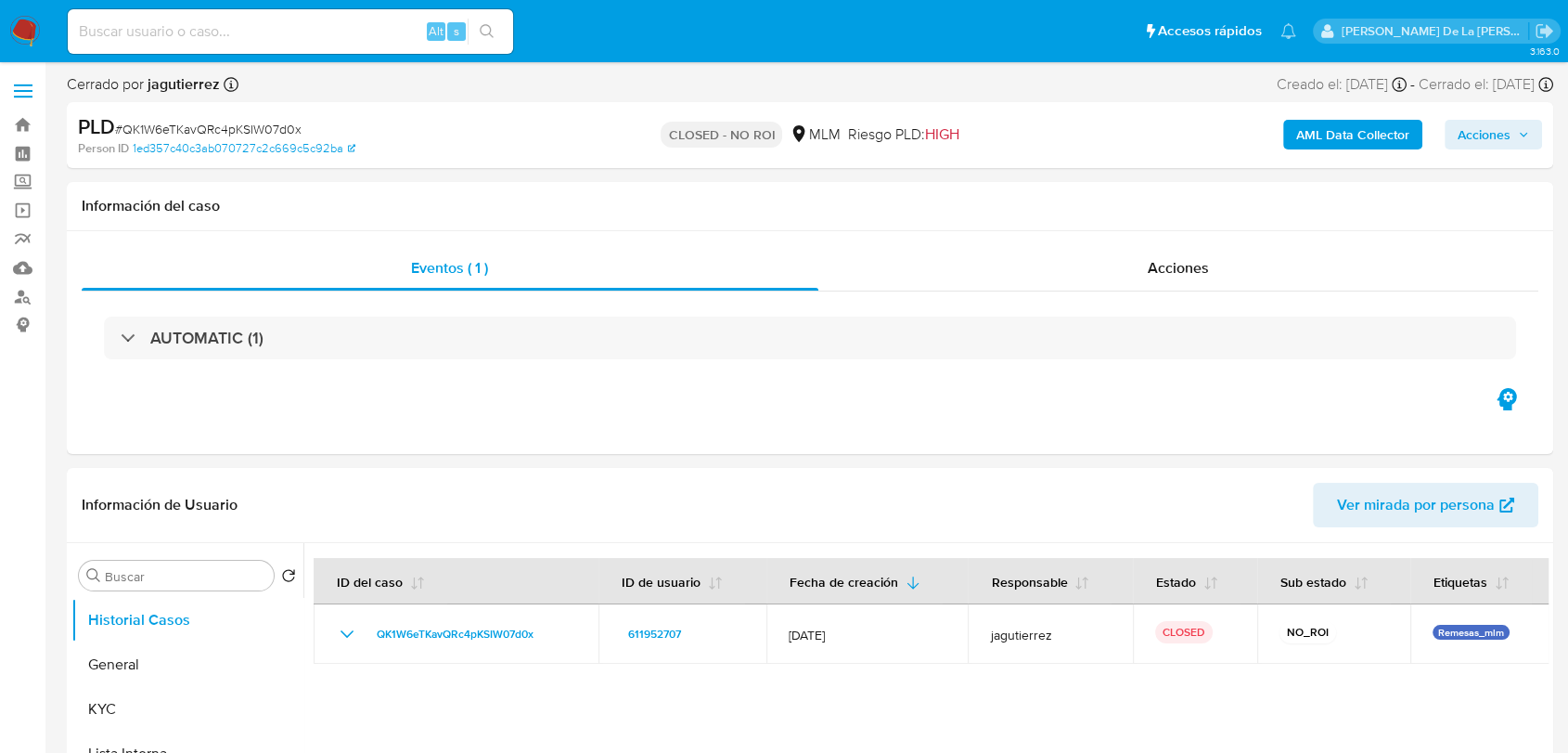
click at [32, 21] on img at bounding box center [25, 31] width 32 height 32
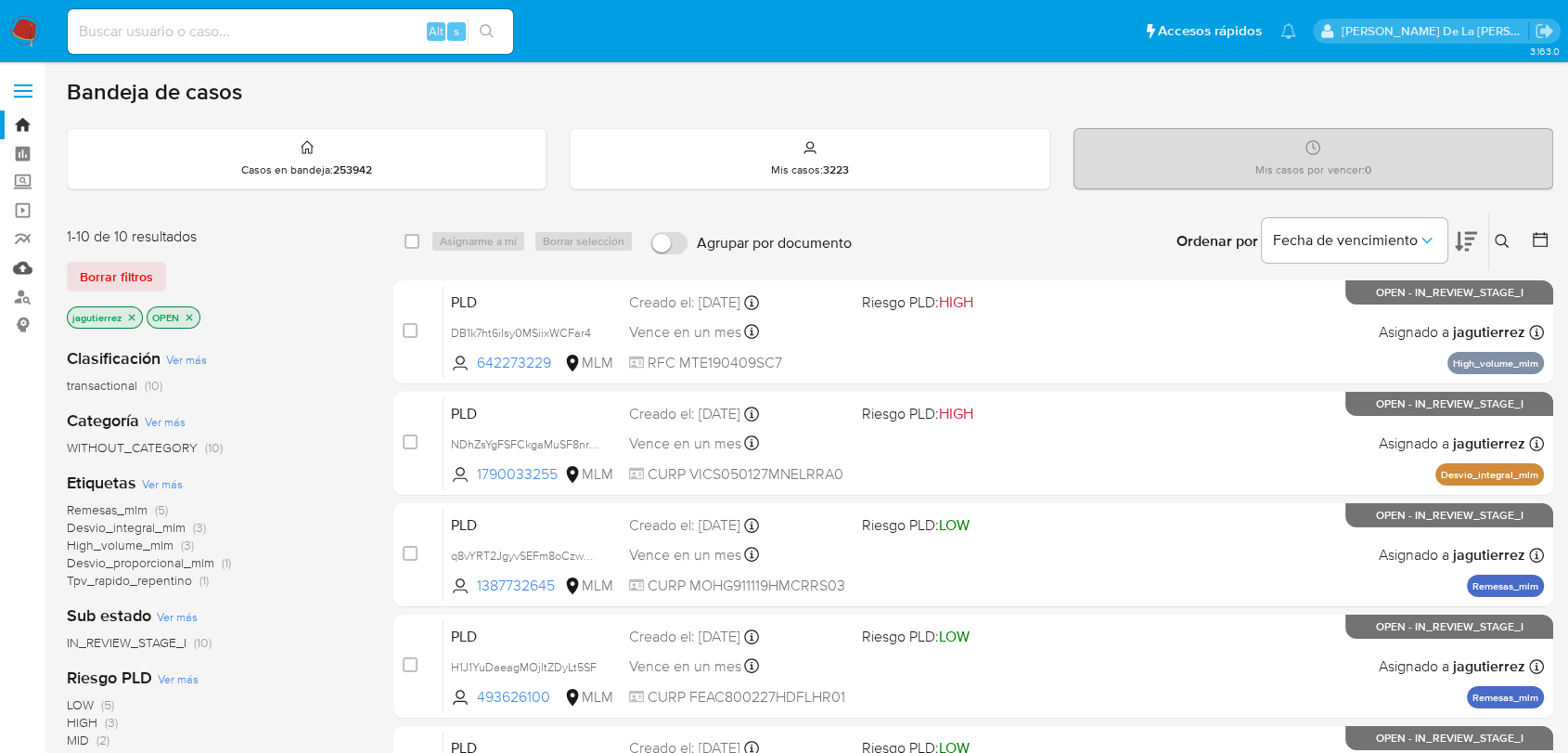
click at [22, 268] on link "Mulan" at bounding box center [110, 268] width 221 height 29
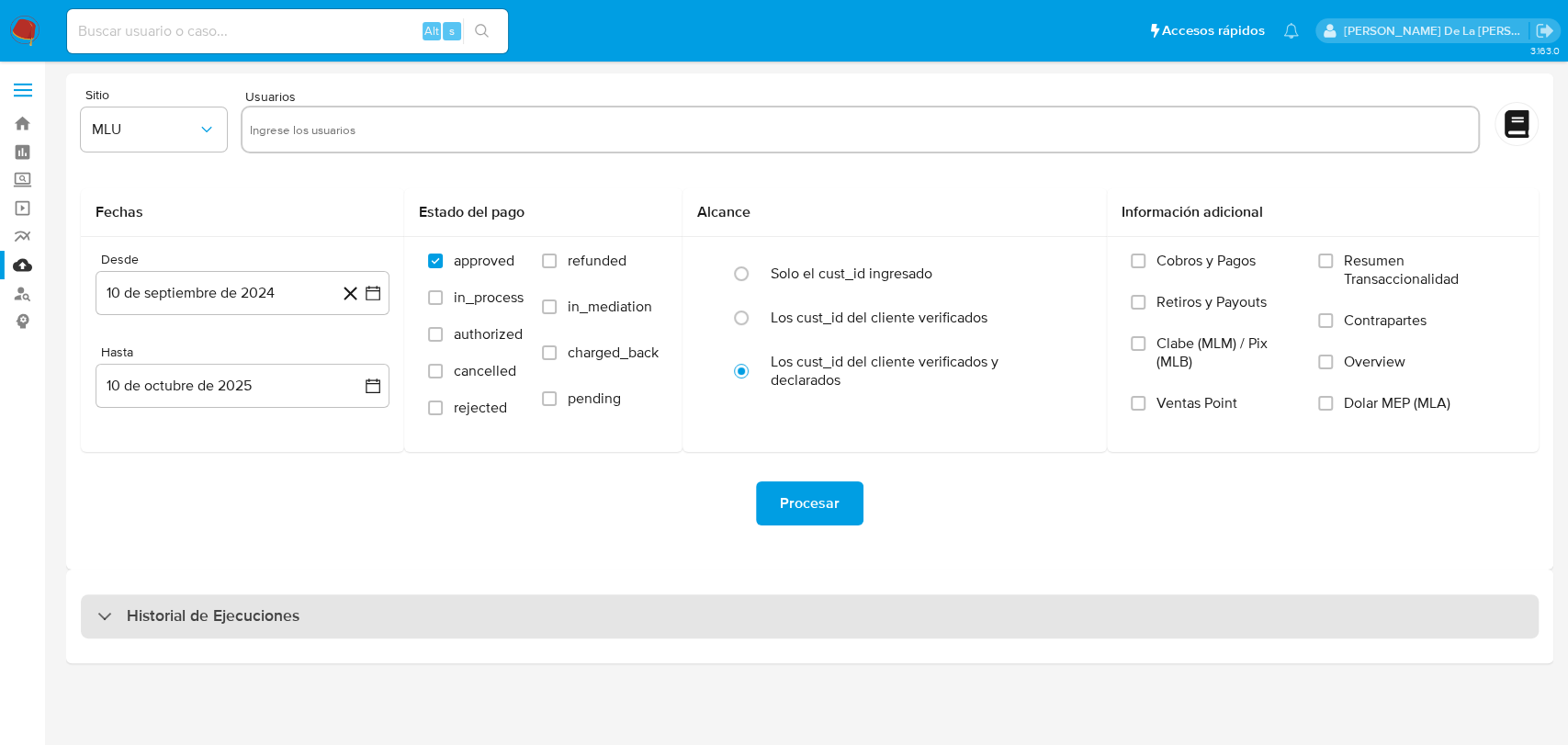
click at [136, 621] on h3 "Historial de Ejecuciones" at bounding box center [214, 616] width 173 height 22
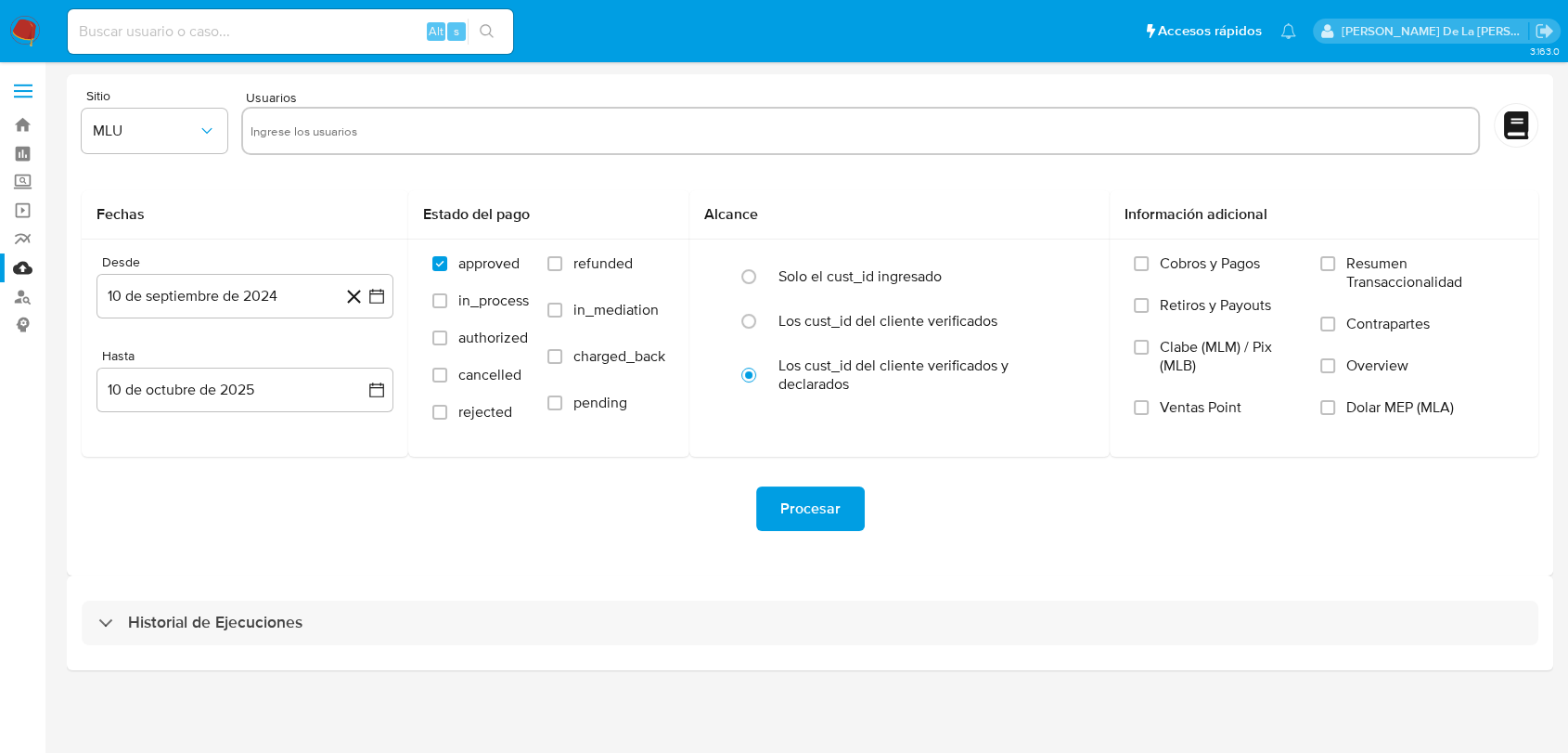
select select "10"
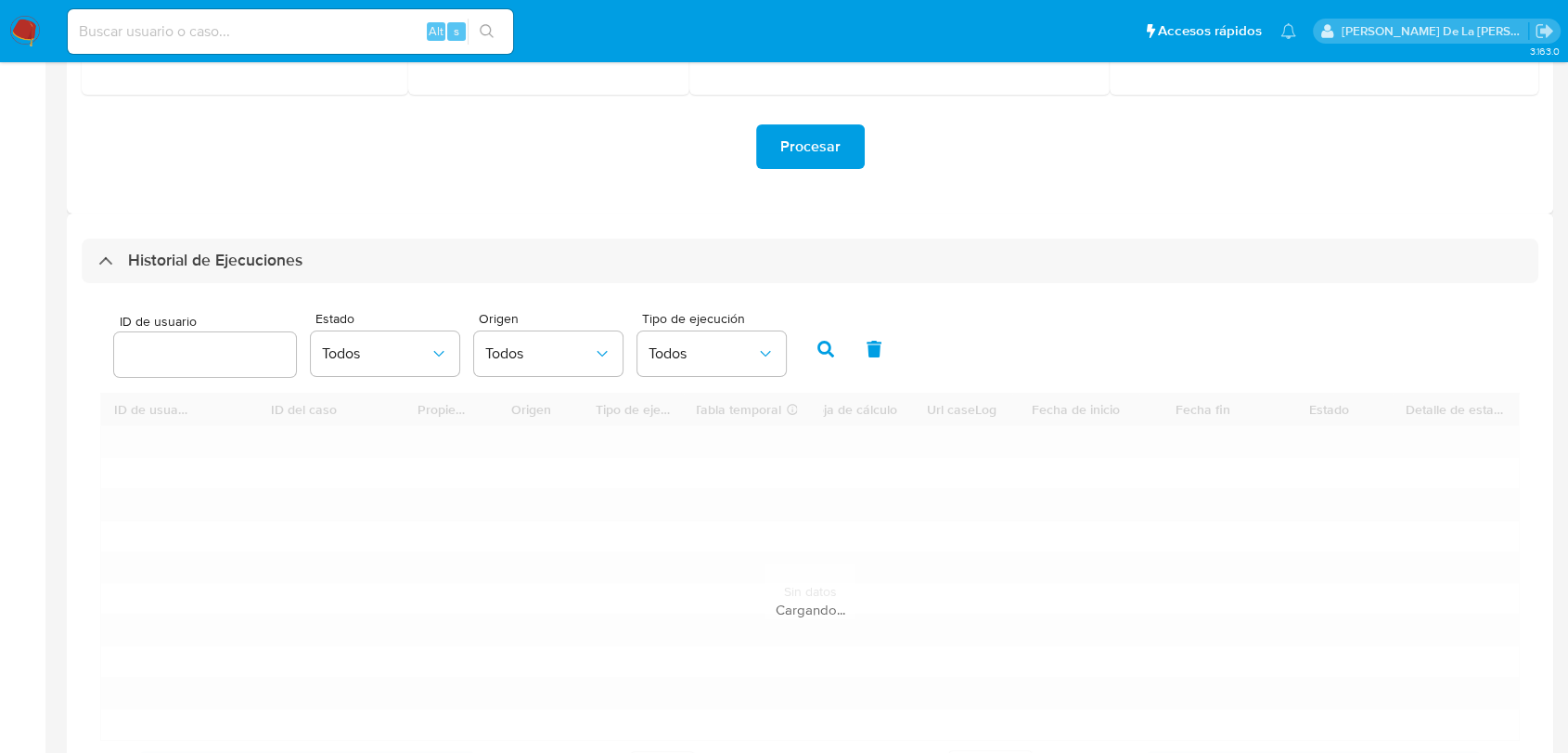
scroll to position [515, 0]
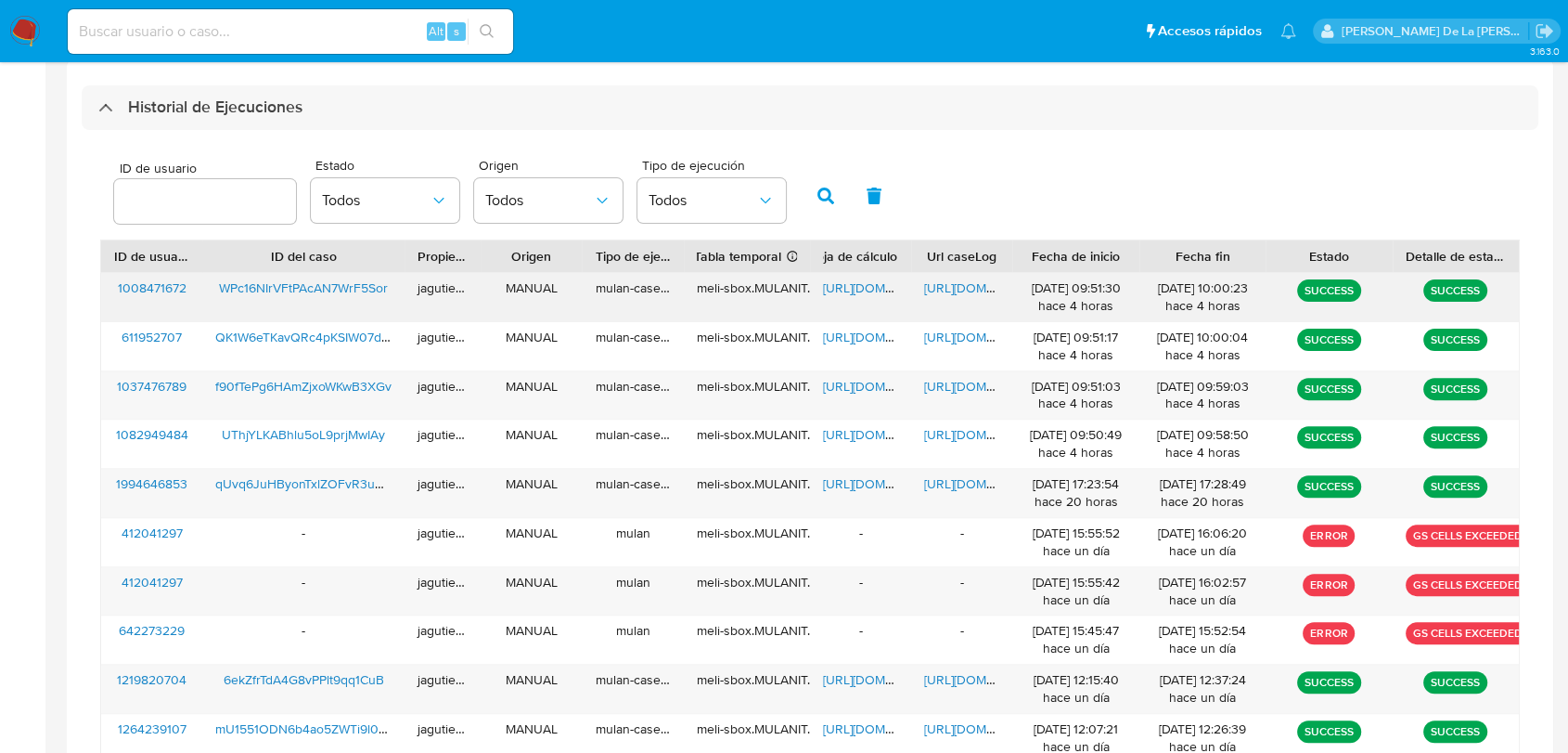
click at [952, 282] on span "[URL][DOMAIN_NAME]" at bounding box center [989, 287] width 129 height 18
click at [844, 304] on div "[URL][DOMAIN_NAME]" at bounding box center [860, 297] width 101 height 48
click at [850, 289] on span "[URL][DOMAIN_NAME]" at bounding box center [887, 287] width 129 height 18
click at [288, 292] on span "WPc16NIrVFtPAcAN7WrF5Sor" at bounding box center [303, 287] width 169 height 18
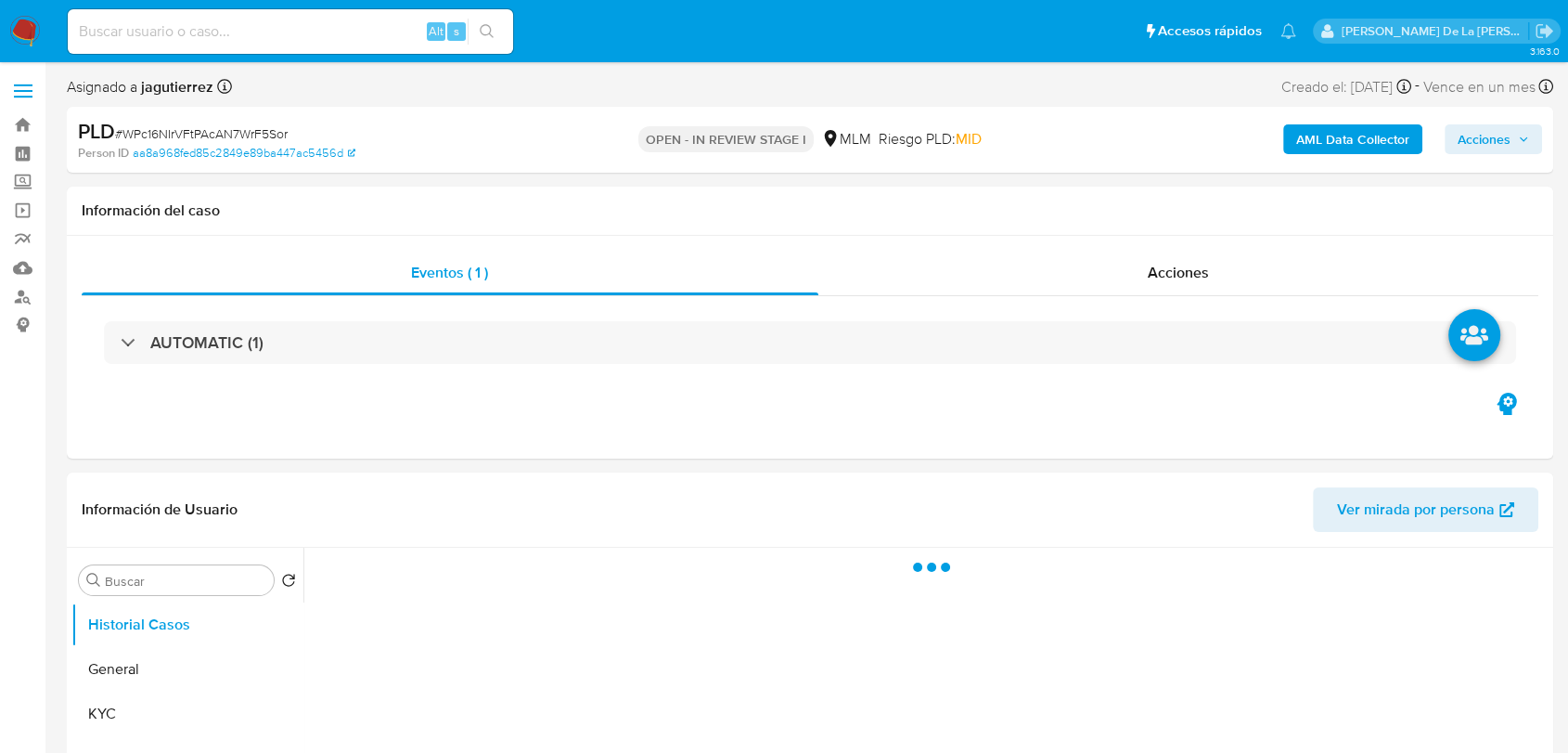
select select "10"
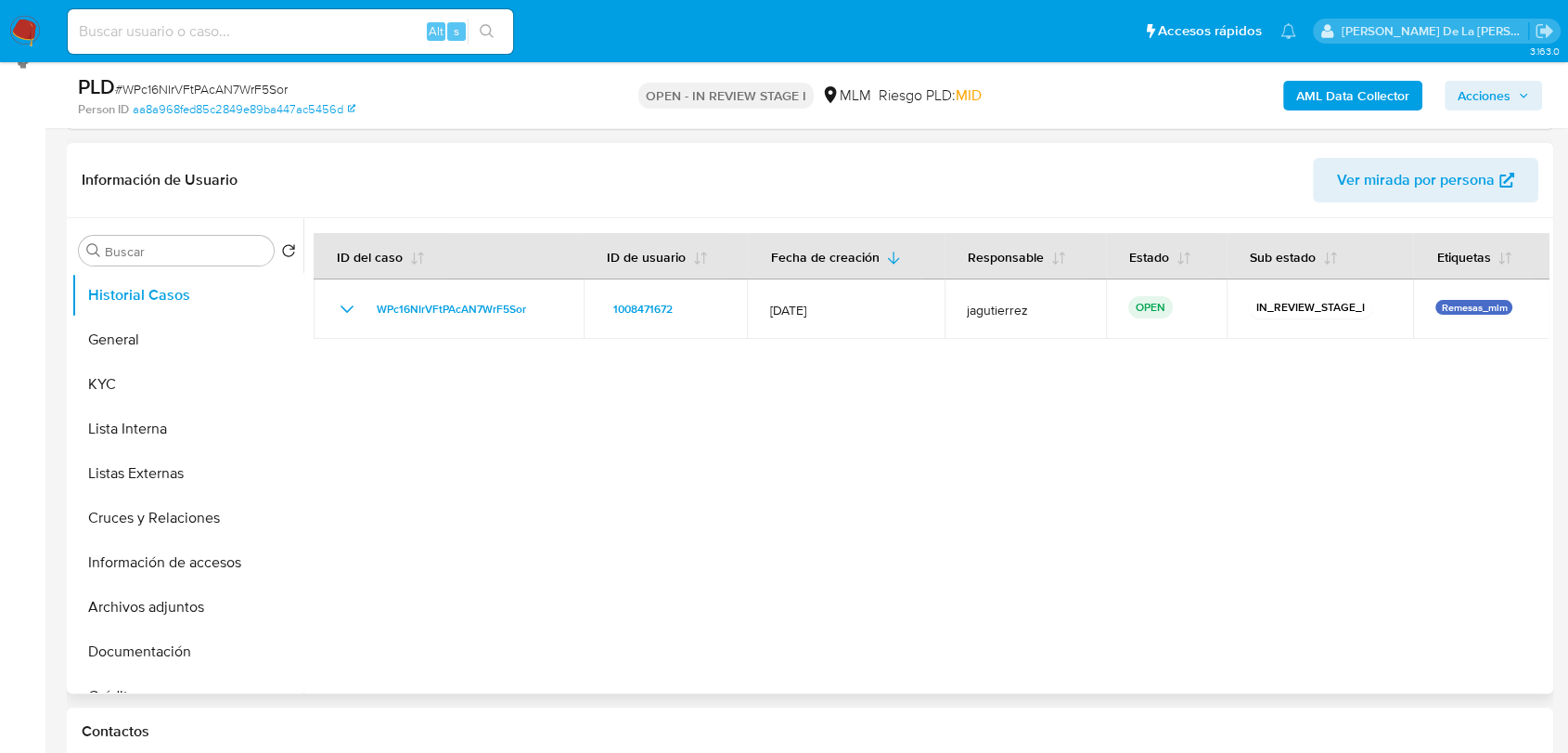
scroll to position [309, 0]
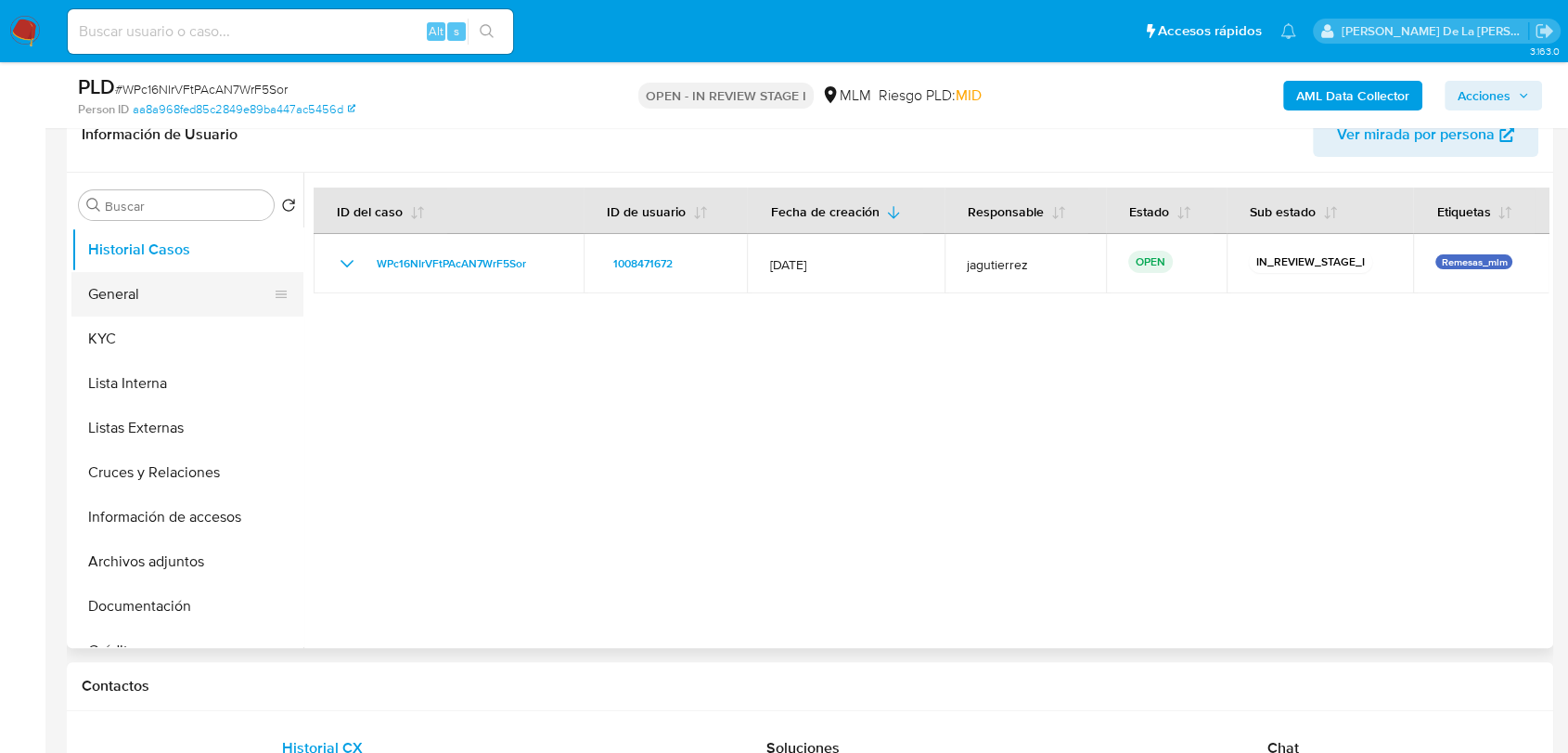
click at [158, 294] on button "General" at bounding box center [180, 294] width 217 height 44
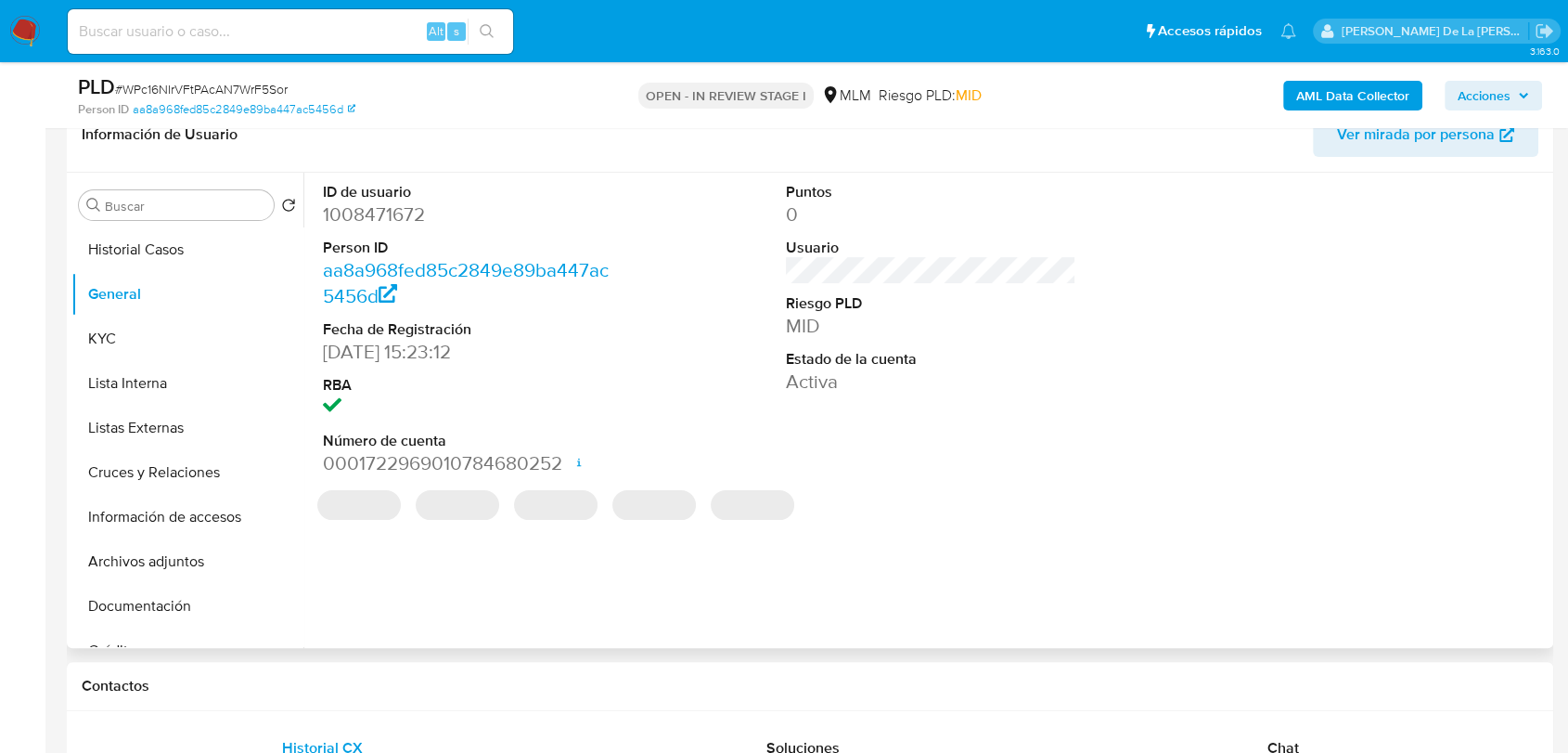
click at [403, 218] on dd "1008471672" at bounding box center [468, 214] width 291 height 26
click at [401, 217] on dd "1008471672" at bounding box center [468, 214] width 291 height 26
copy dd "1008471672"
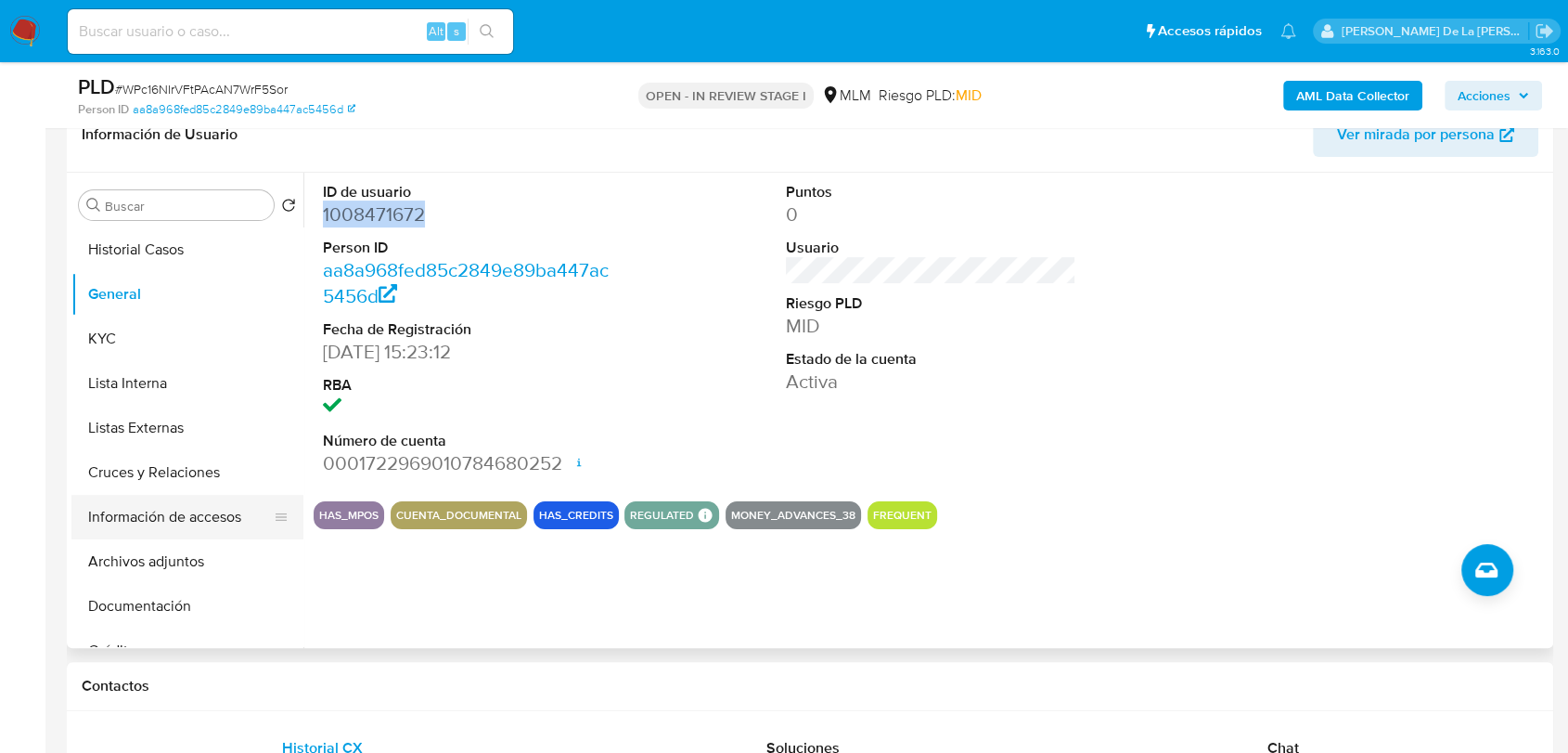
click at [179, 522] on button "Información de accesos" at bounding box center [180, 517] width 217 height 44
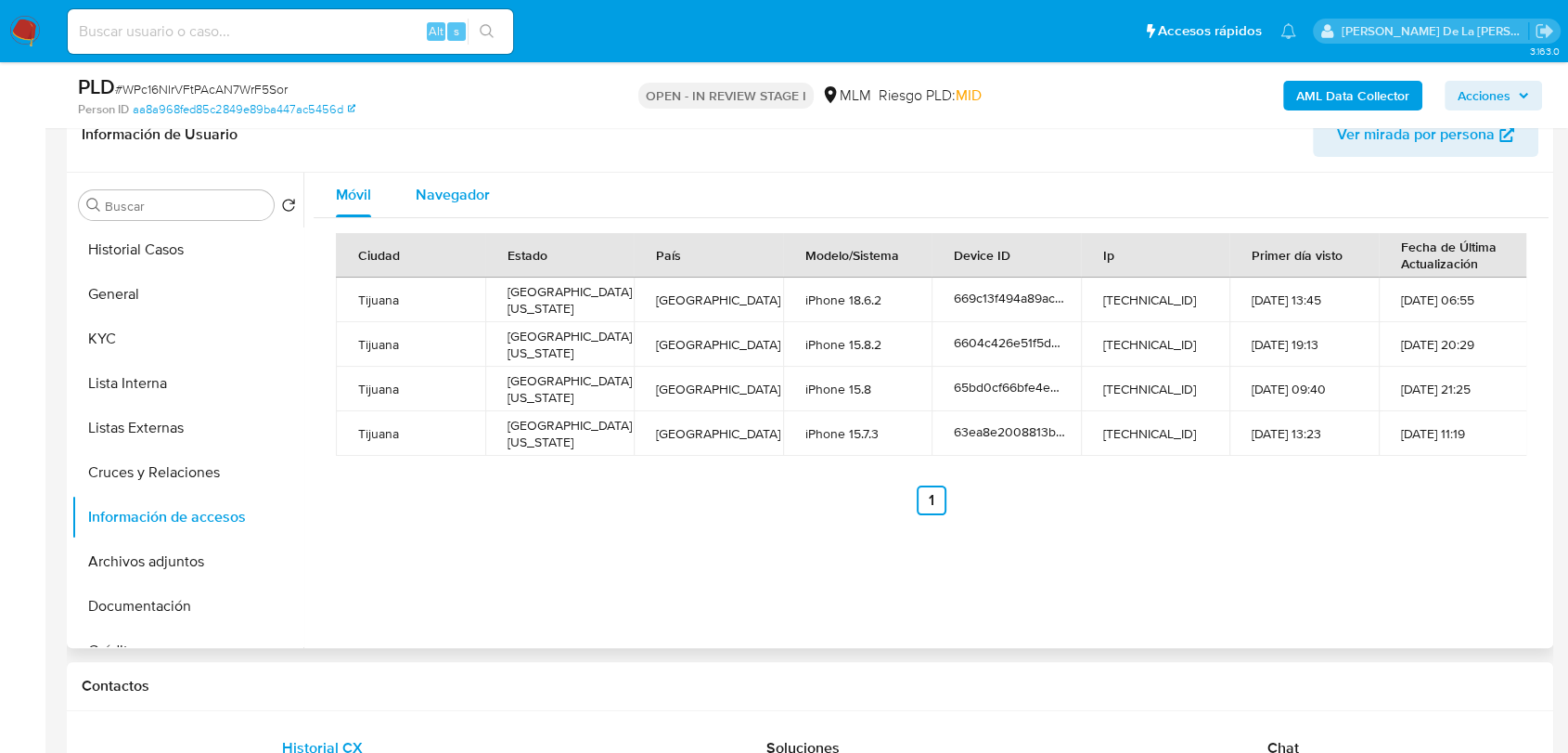
click at [452, 198] on span "Navegador" at bounding box center [453, 195] width 74 height 21
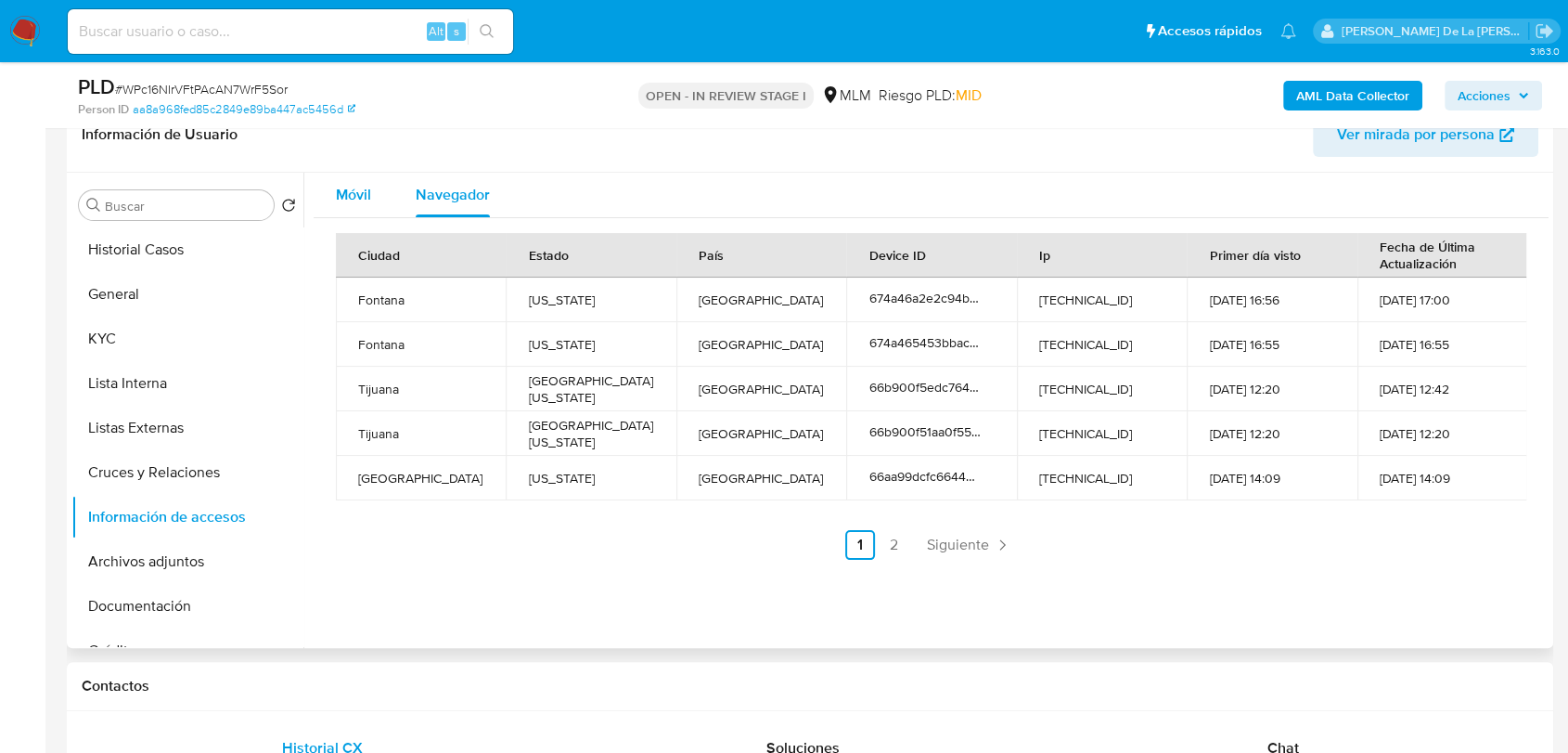
click at [363, 184] on span "Móvil" at bounding box center [353, 195] width 35 height 21
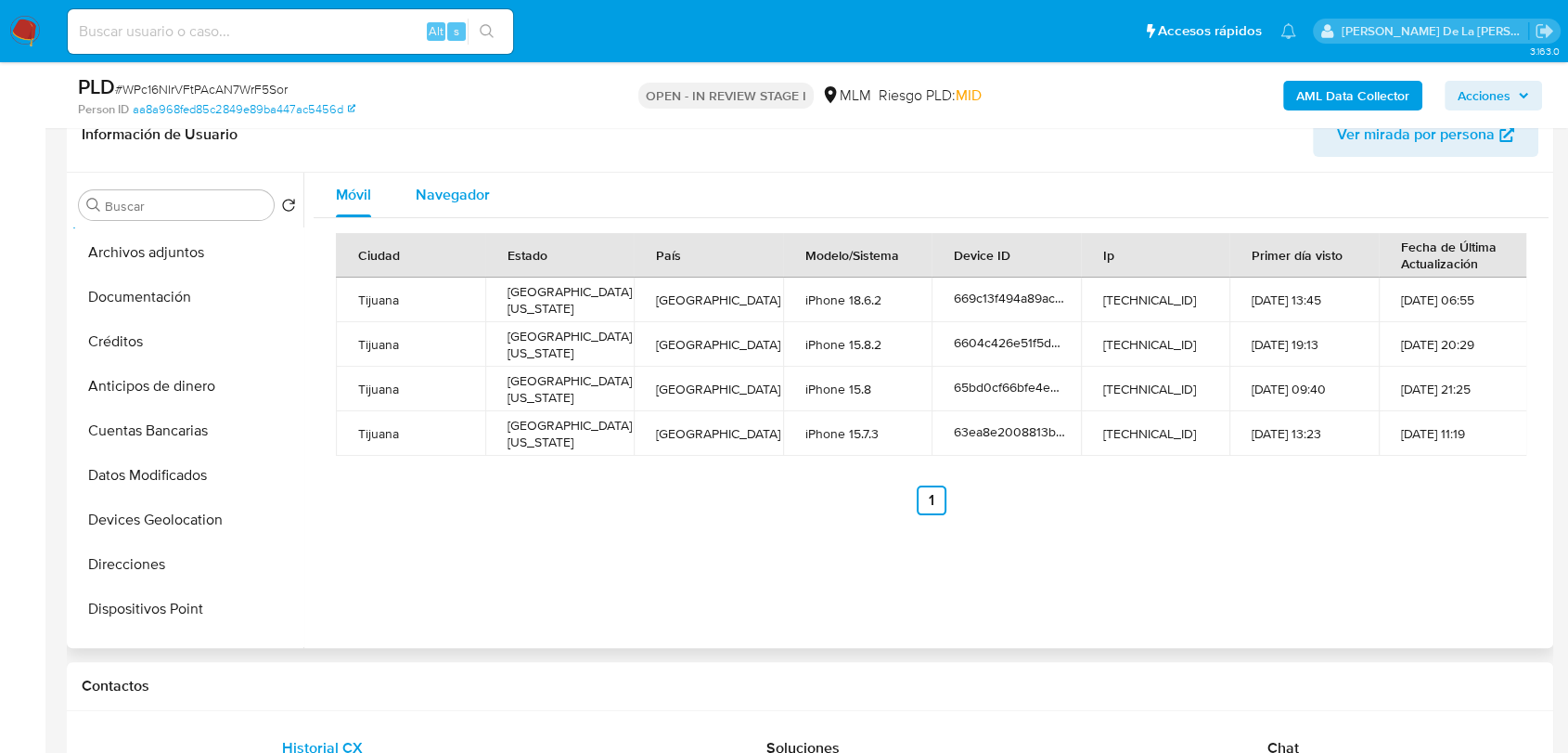
click at [446, 194] on span "Navegador" at bounding box center [453, 195] width 74 height 21
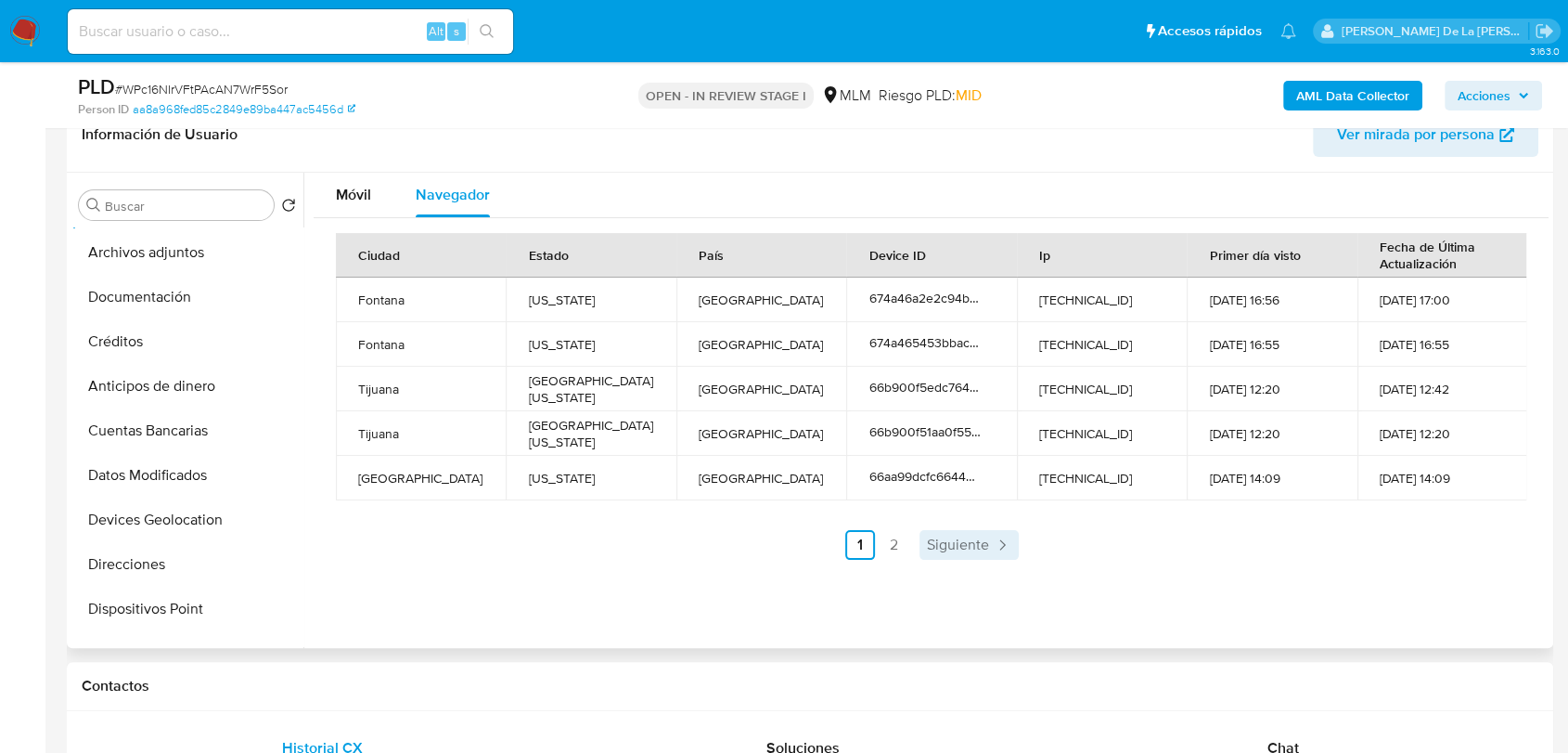
click at [981, 556] on link "Siguiente" at bounding box center [970, 545] width 100 height 30
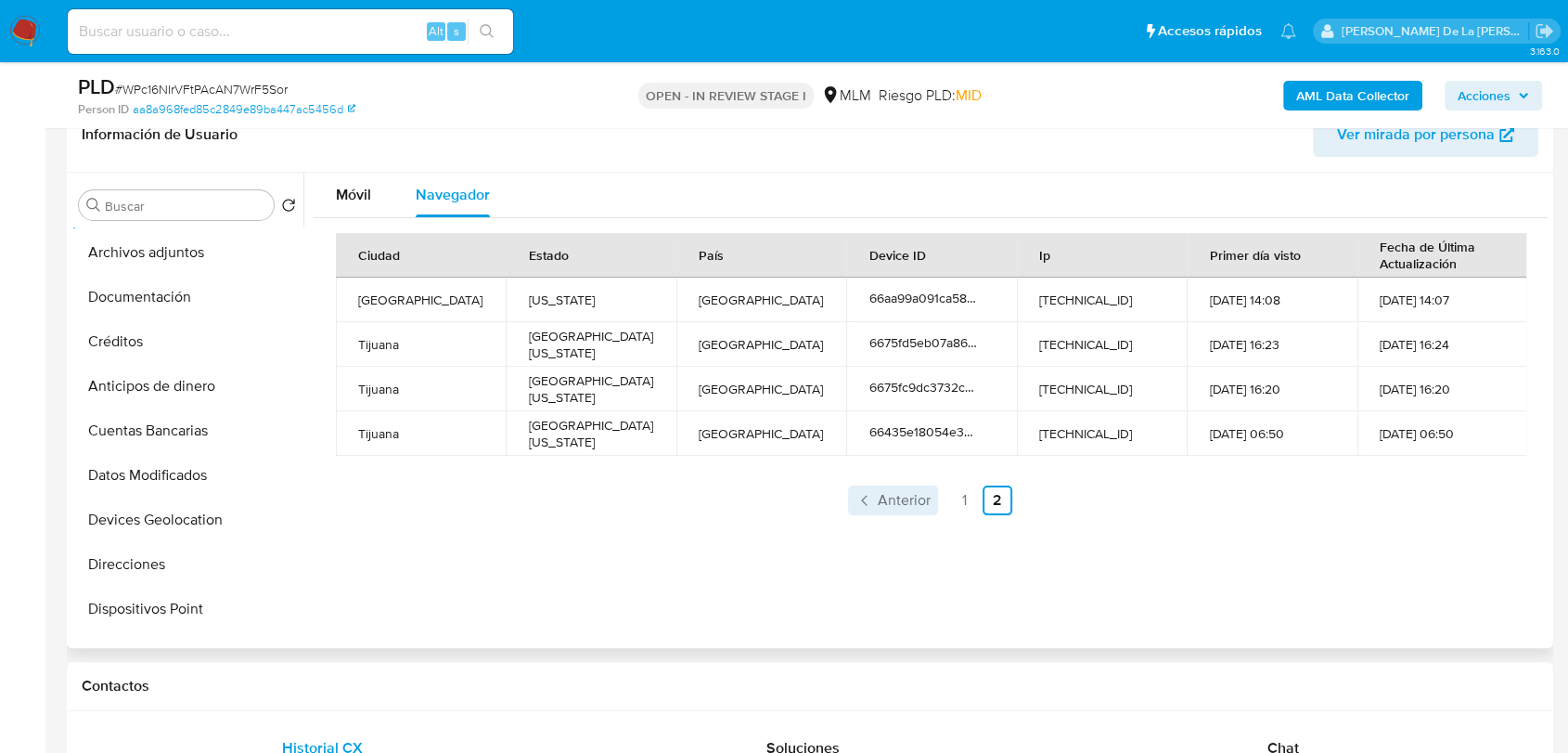
click at [883, 502] on span "Anterior" at bounding box center [903, 500] width 53 height 14
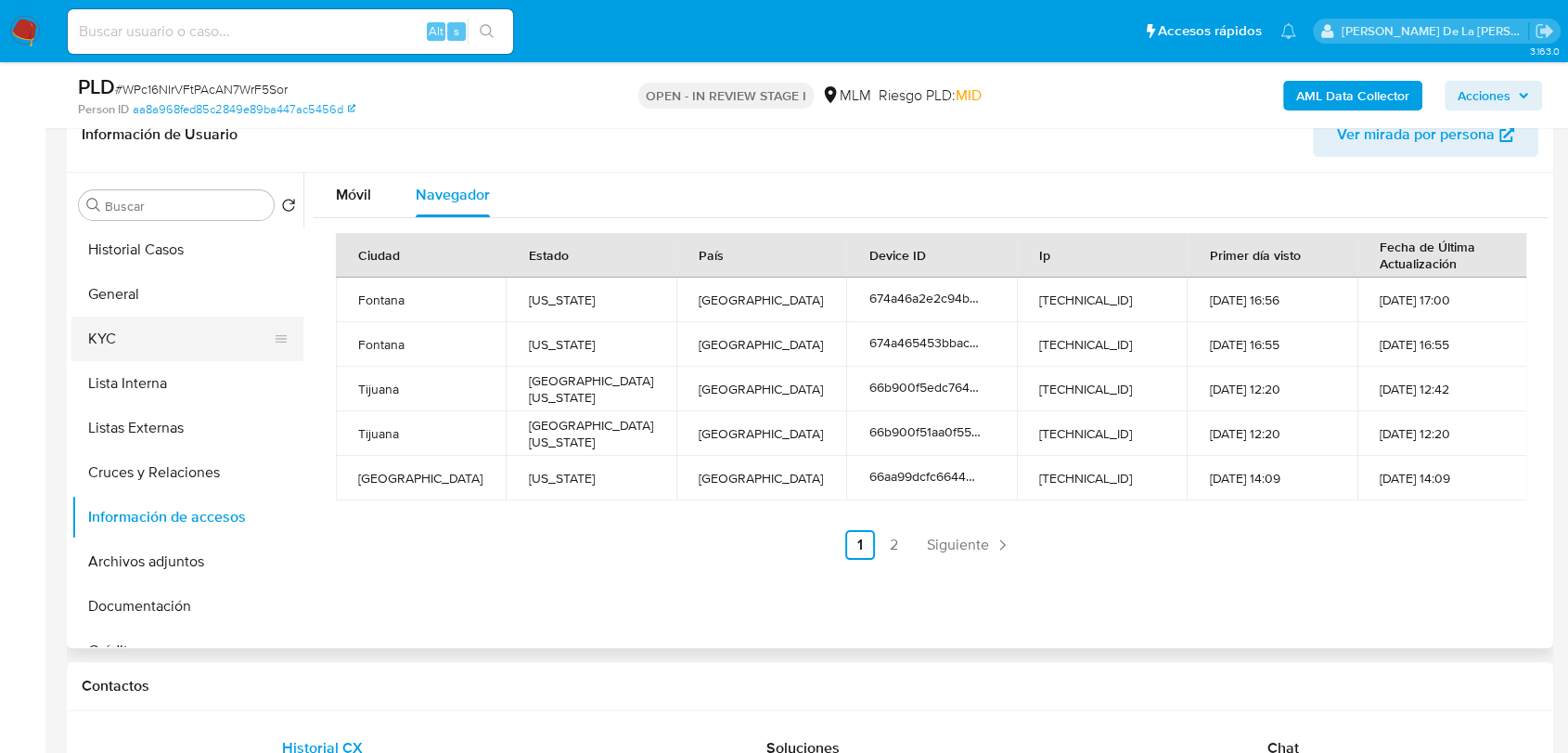
click at [124, 324] on button "KYC" at bounding box center [180, 339] width 217 height 44
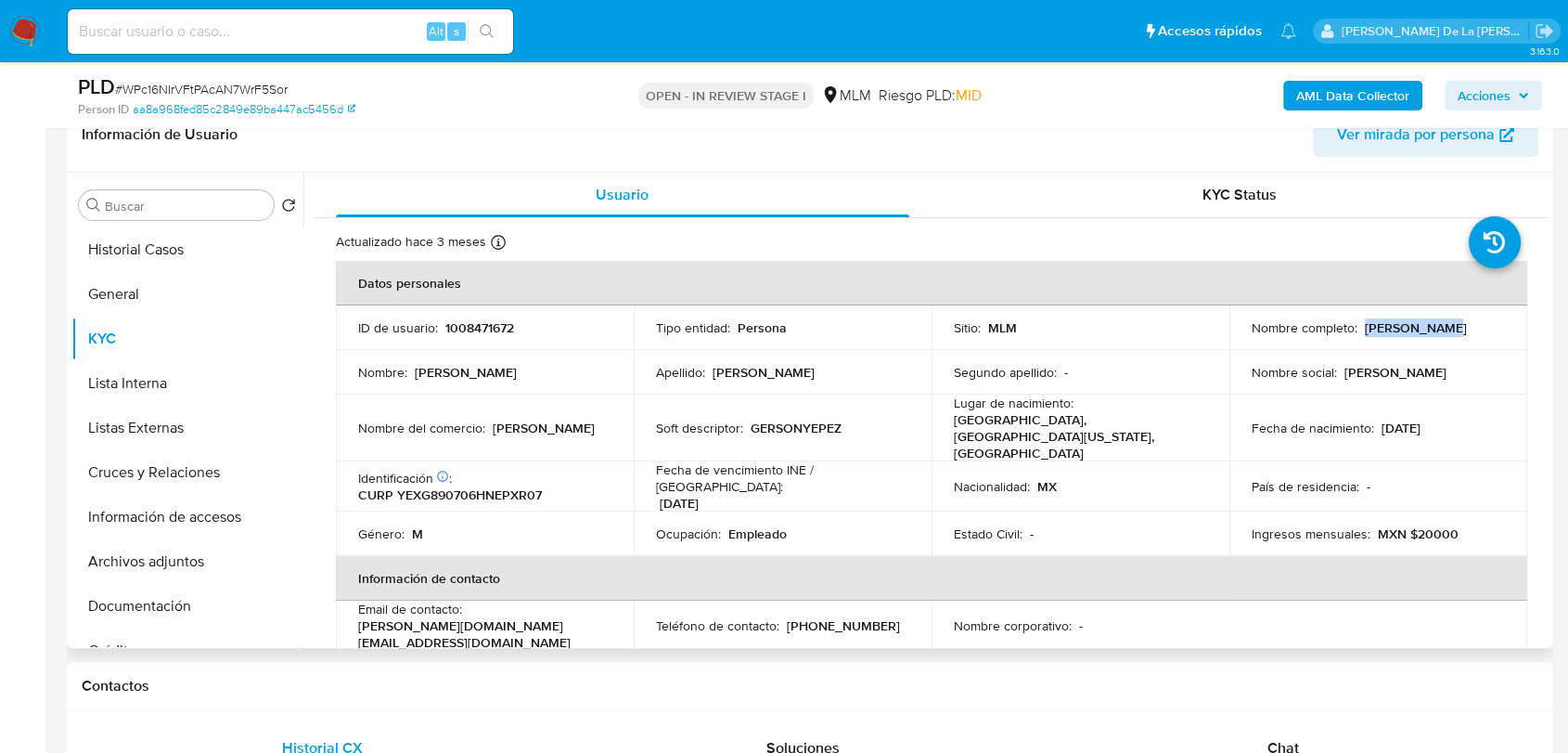
drag, startPoint x: 1363, startPoint y: 328, endPoint x: 1473, endPoint y: 326, distance: 110.0
click at [1473, 326] on div "Nombre completo : [PERSON_NAME]" at bounding box center [1378, 327] width 253 height 16
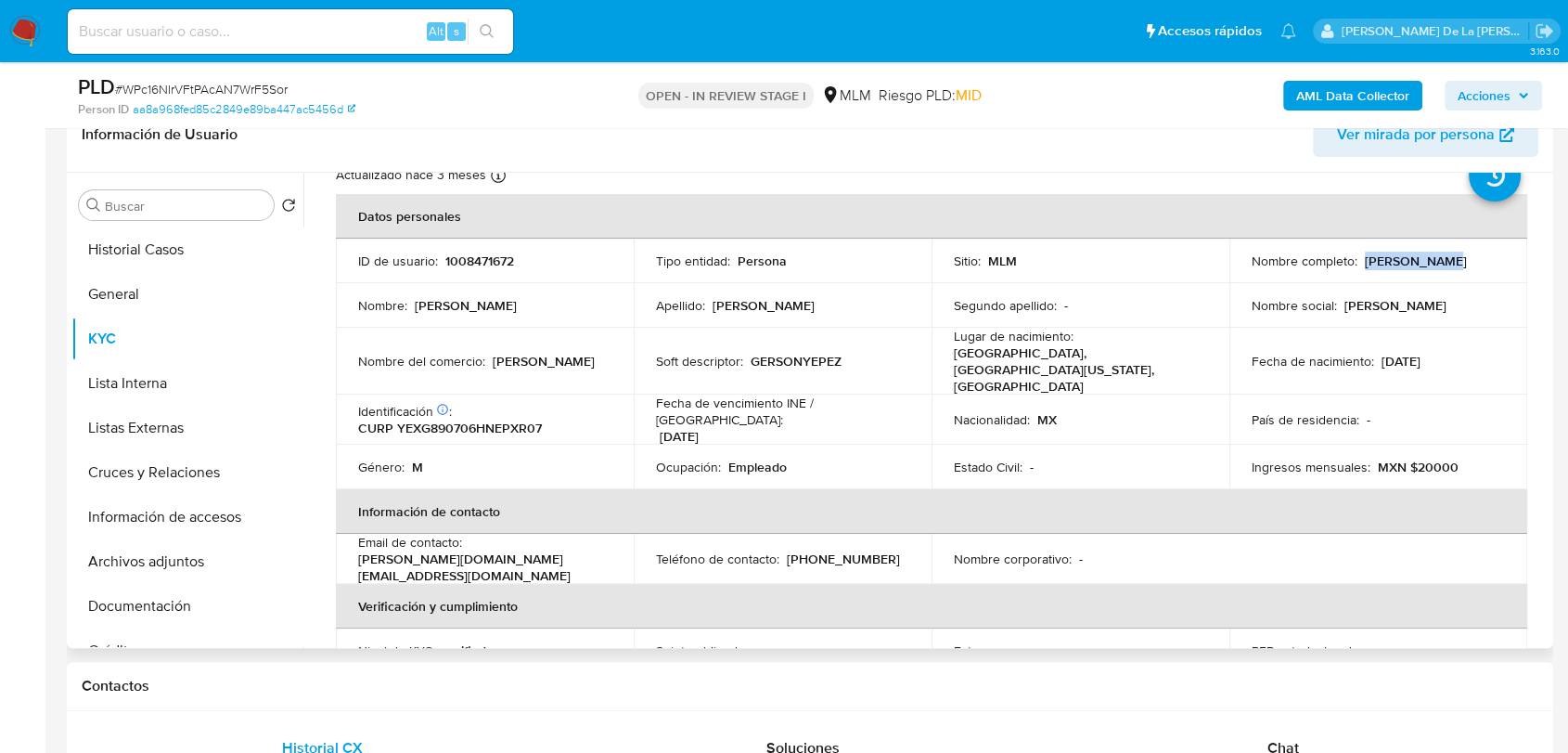
scroll to position [103, 0]
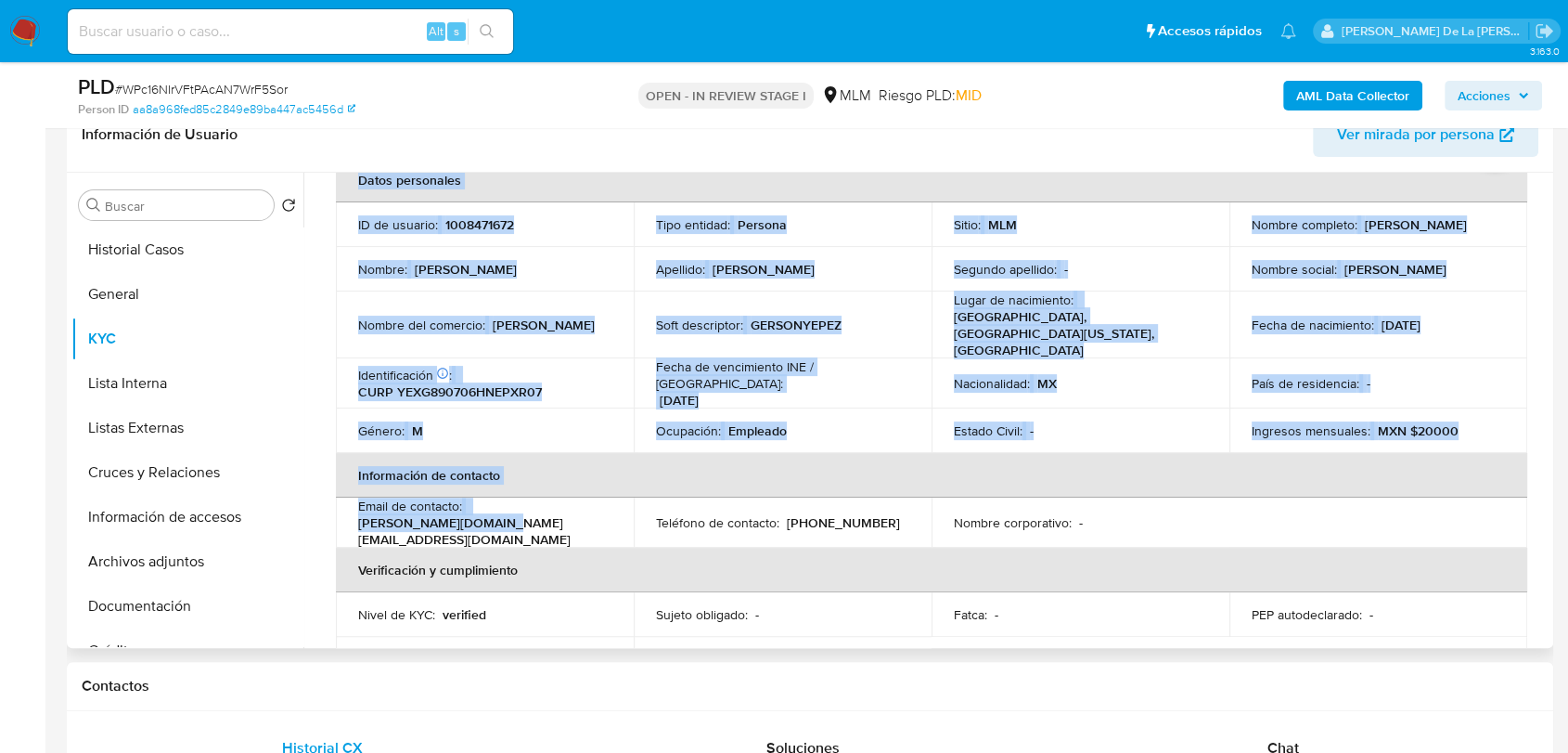
drag, startPoint x: 516, startPoint y: 503, endPoint x: 333, endPoint y: 506, distance: 183.0
click at [408, 514] on p "yepez.89.gy@gmail.com" at bounding box center [481, 530] width 246 height 34
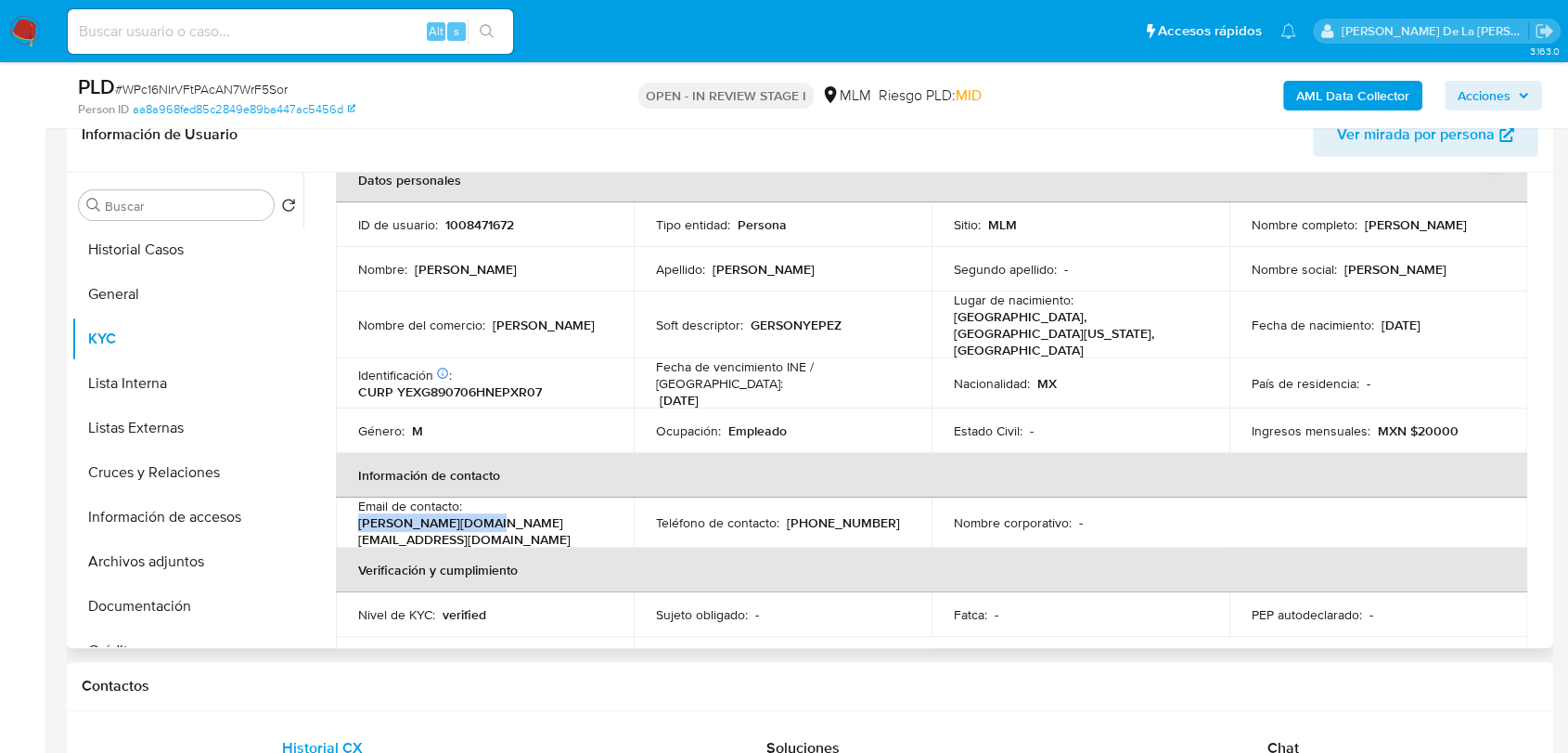
drag, startPoint x: 353, startPoint y: 504, endPoint x: 477, endPoint y: 506, distance: 124.0
click at [477, 506] on td "Email de contacto : yepez.89.gy@gmail.com" at bounding box center [484, 523] width 298 height 50
click at [495, 514] on p "[PERSON_NAME][DOMAIN_NAME][EMAIL_ADDRESS][DOMAIN_NAME]" at bounding box center [481, 530] width 246 height 34
drag, startPoint x: 498, startPoint y: 500, endPoint x: 356, endPoint y: 503, distance: 142.0
click at [356, 503] on td "Email de contacto : yepez.89.gy@gmail.com" at bounding box center [484, 523] width 298 height 50
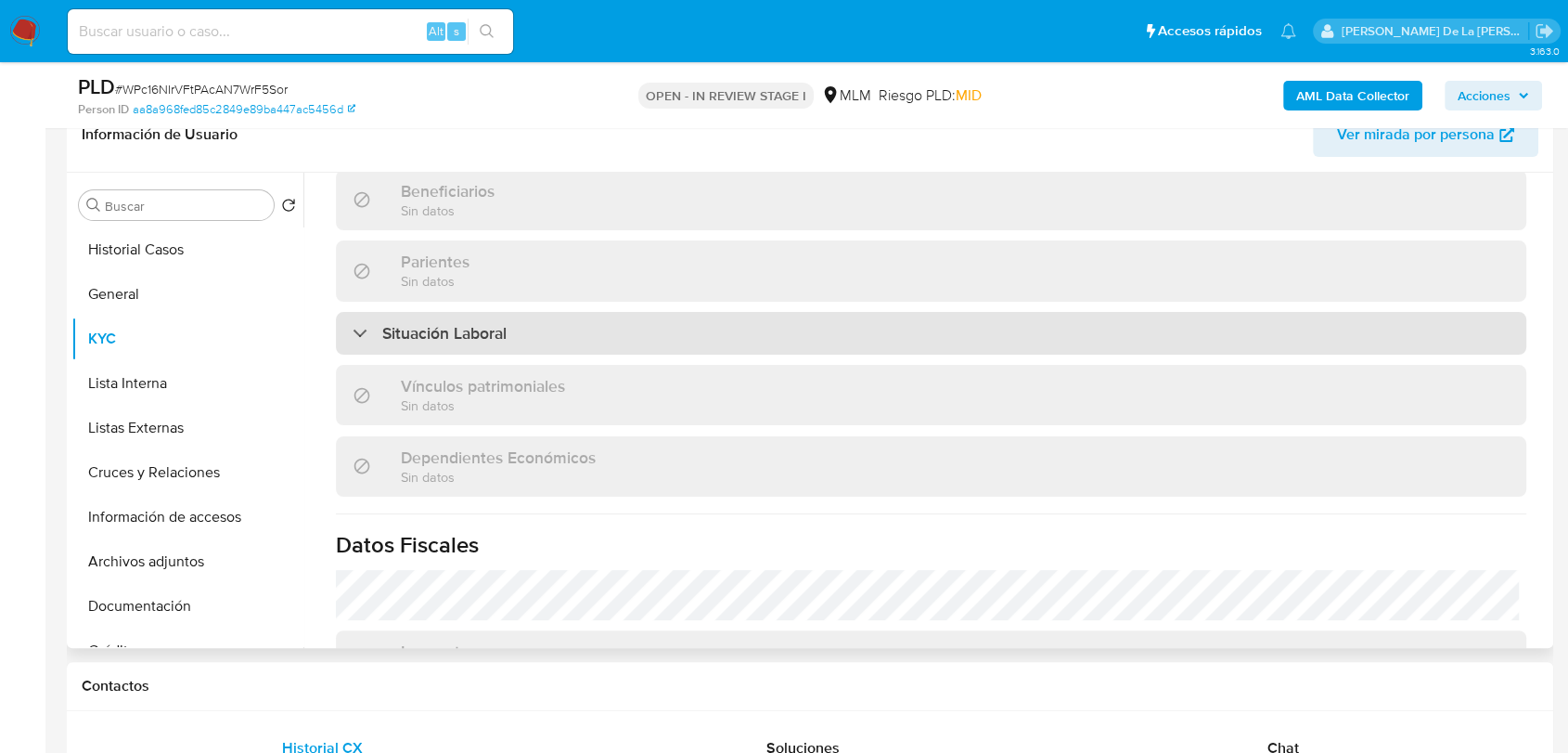
scroll to position [1031, 0]
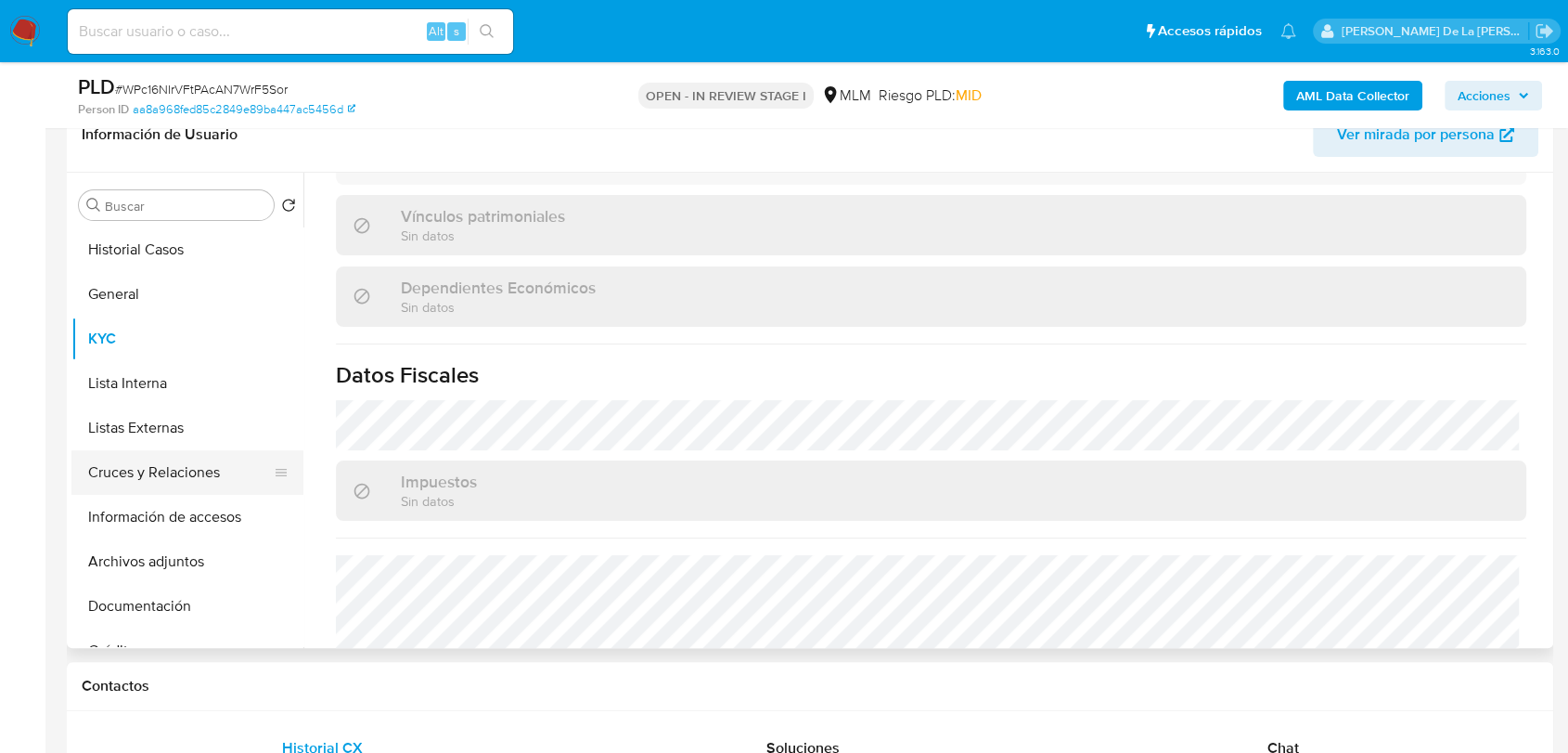
click at [164, 488] on button "Cruces y Relaciones" at bounding box center [180, 472] width 217 height 44
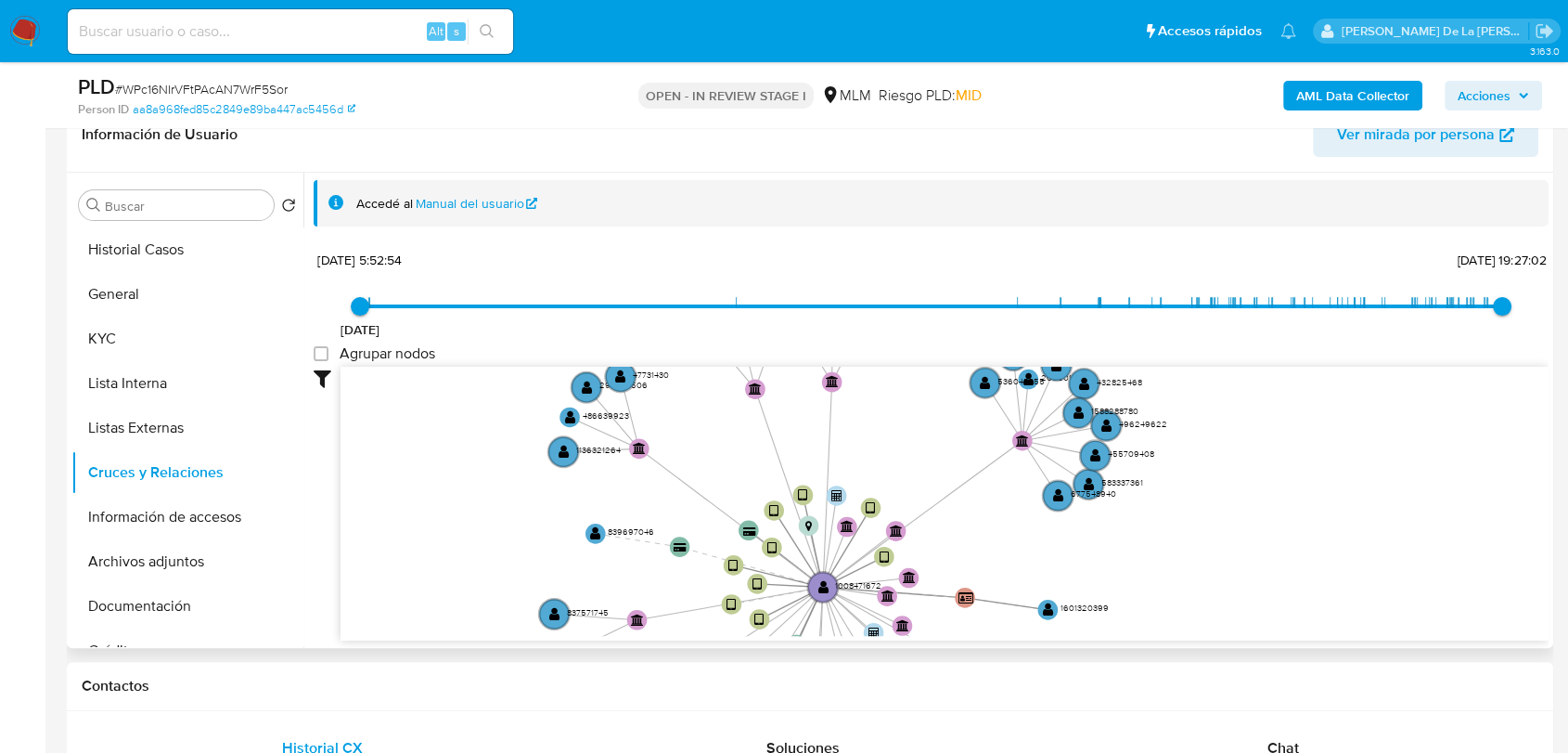
drag, startPoint x: 801, startPoint y: 545, endPoint x: 714, endPoint y: 606, distance: 106.3
click at [729, 613] on icon "device-674a465453bbac5be888330d  device-65bd0cf66bfe4e8949ff50ad  device-6675…" at bounding box center [945, 501] width 1208 height 270
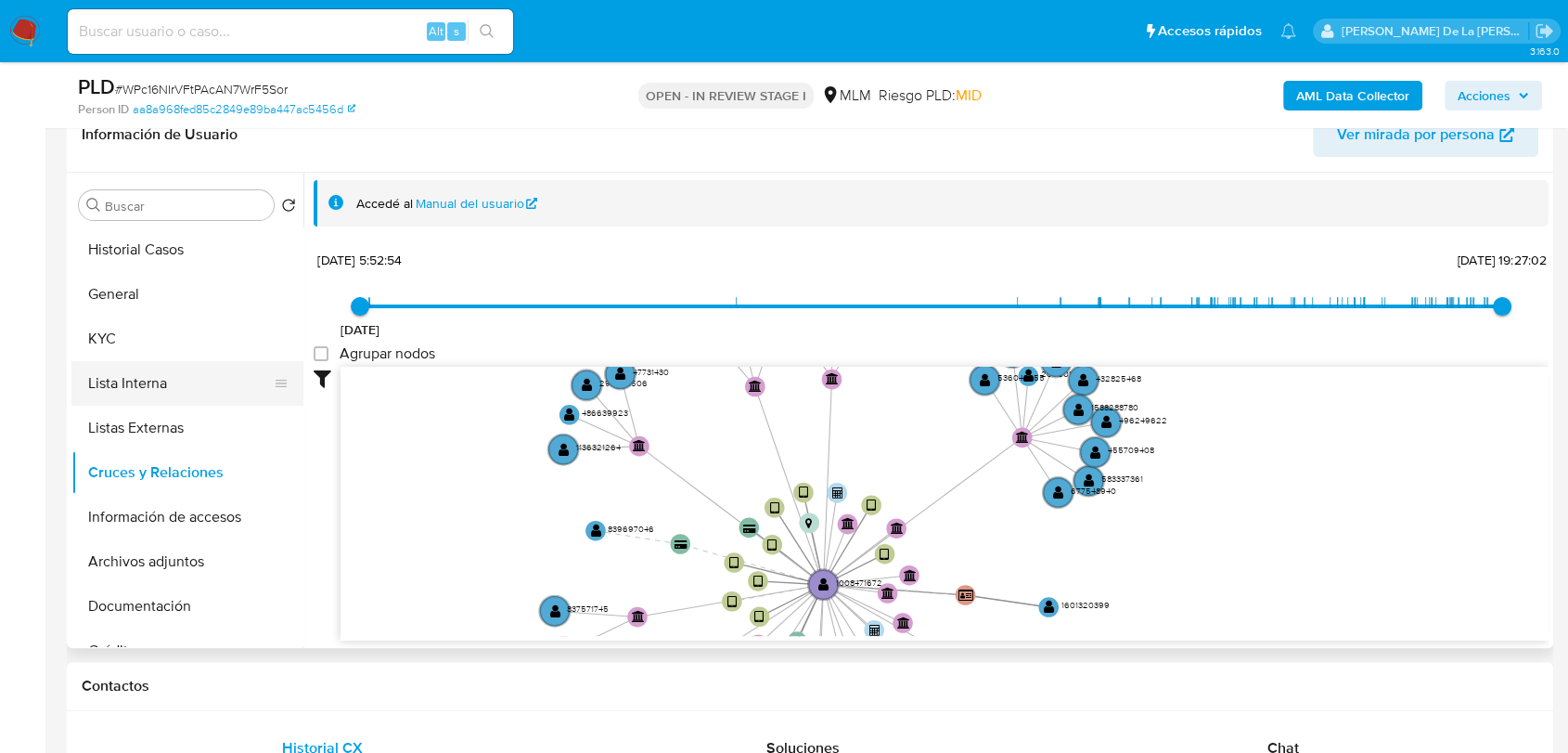
click at [181, 388] on button "Lista Interna" at bounding box center [180, 383] width 217 height 44
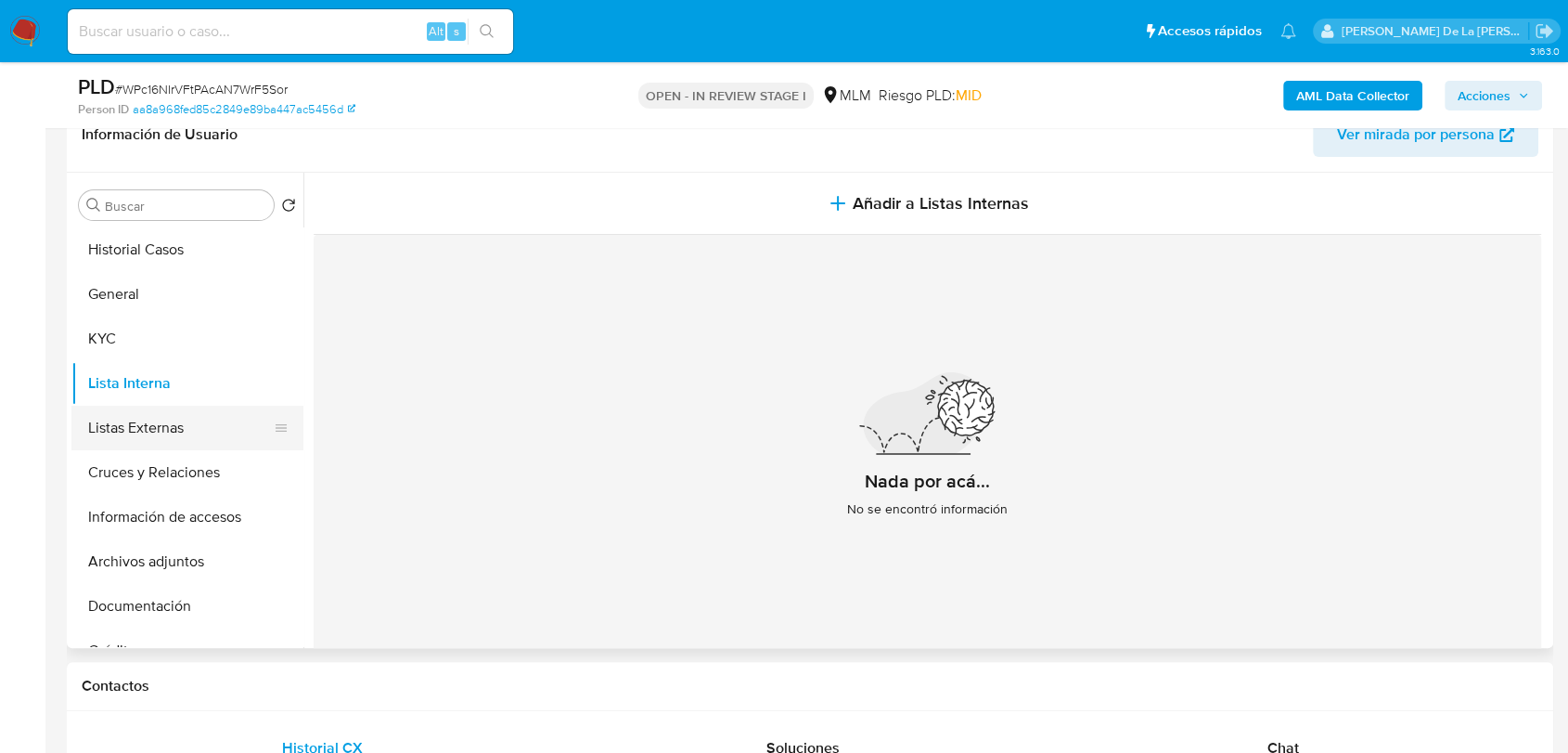
click at [173, 424] on button "Listas Externas" at bounding box center [180, 428] width 217 height 44
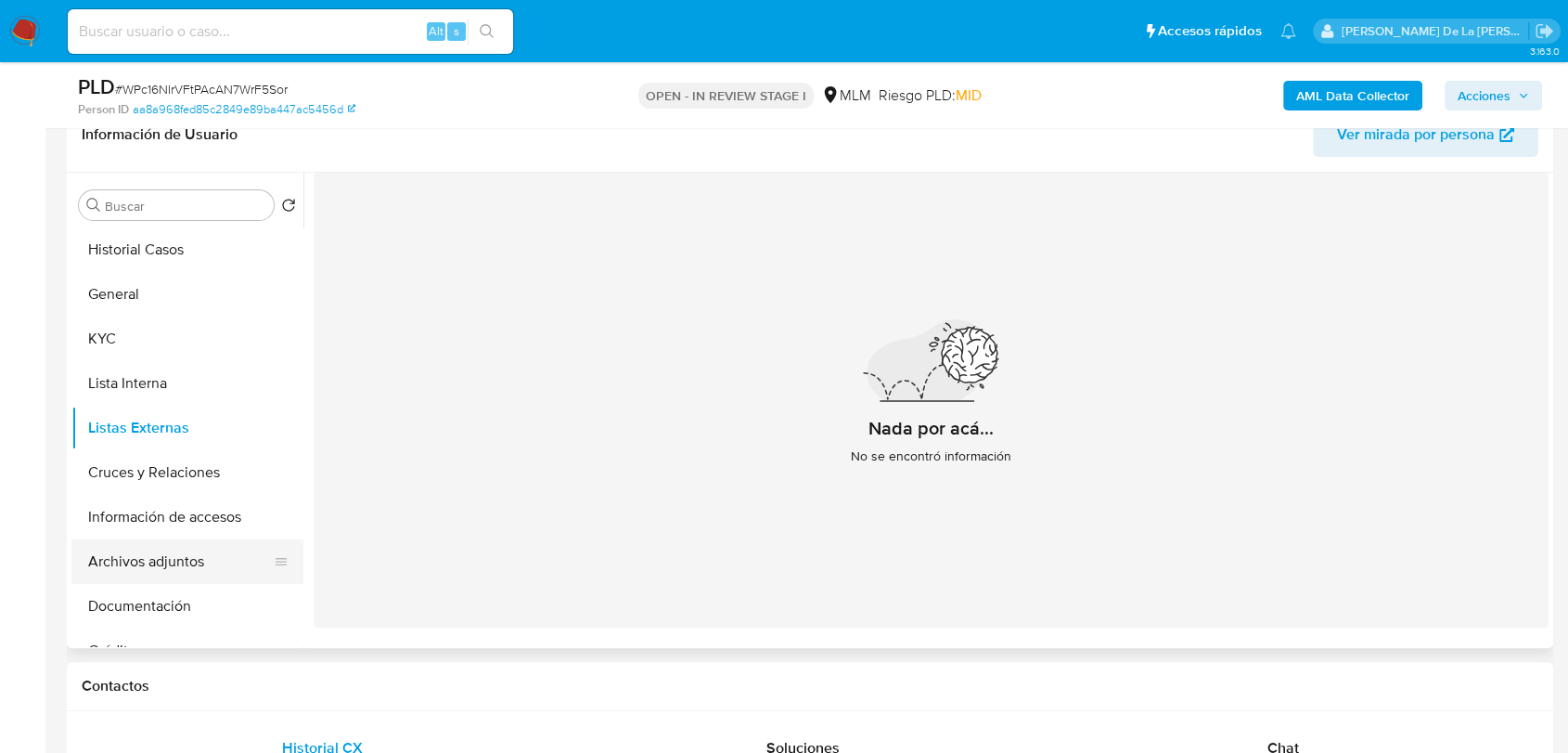
click at [214, 548] on button "Archivos adjuntos" at bounding box center [180, 561] width 217 height 44
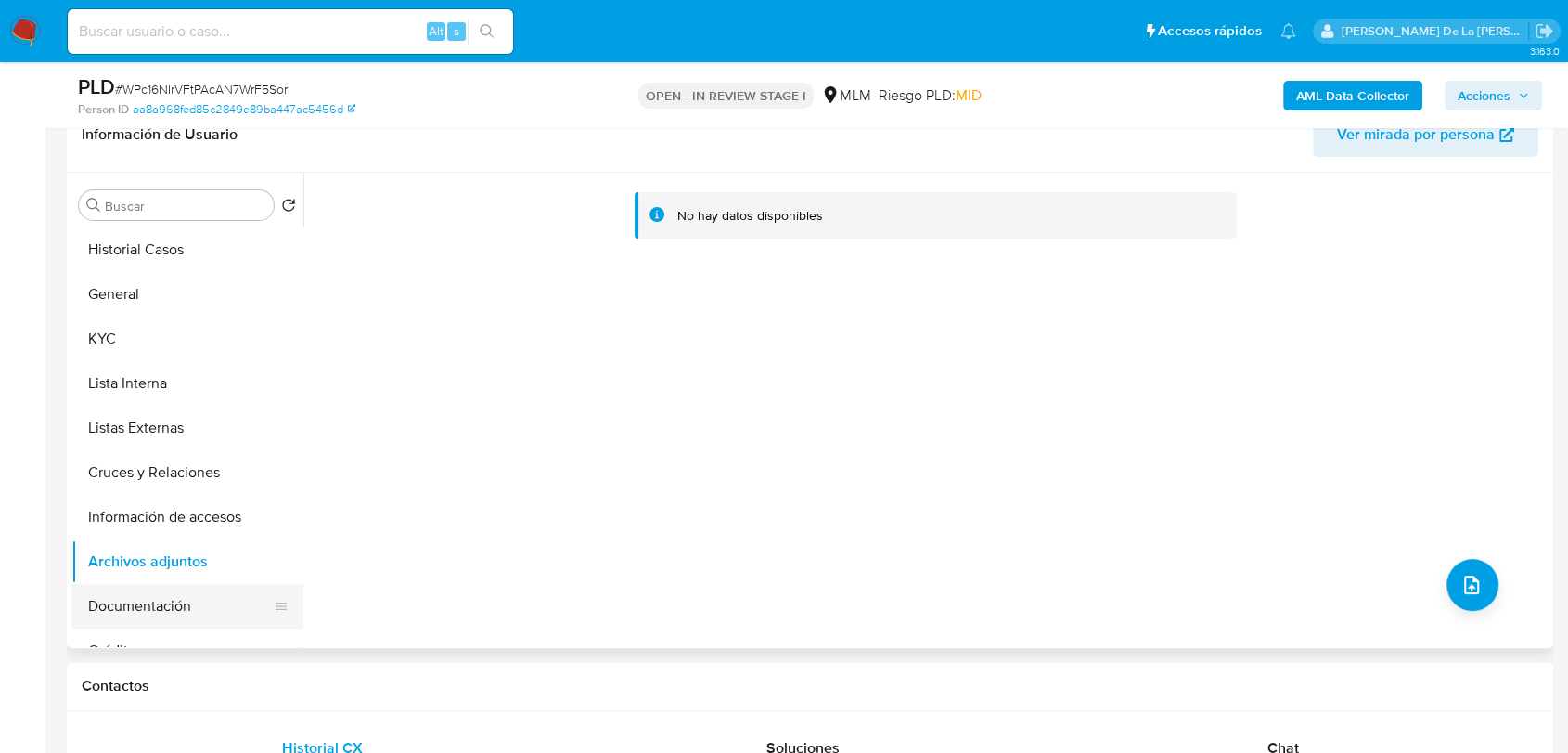
click at [172, 607] on button "Documentación" at bounding box center [180, 606] width 217 height 44
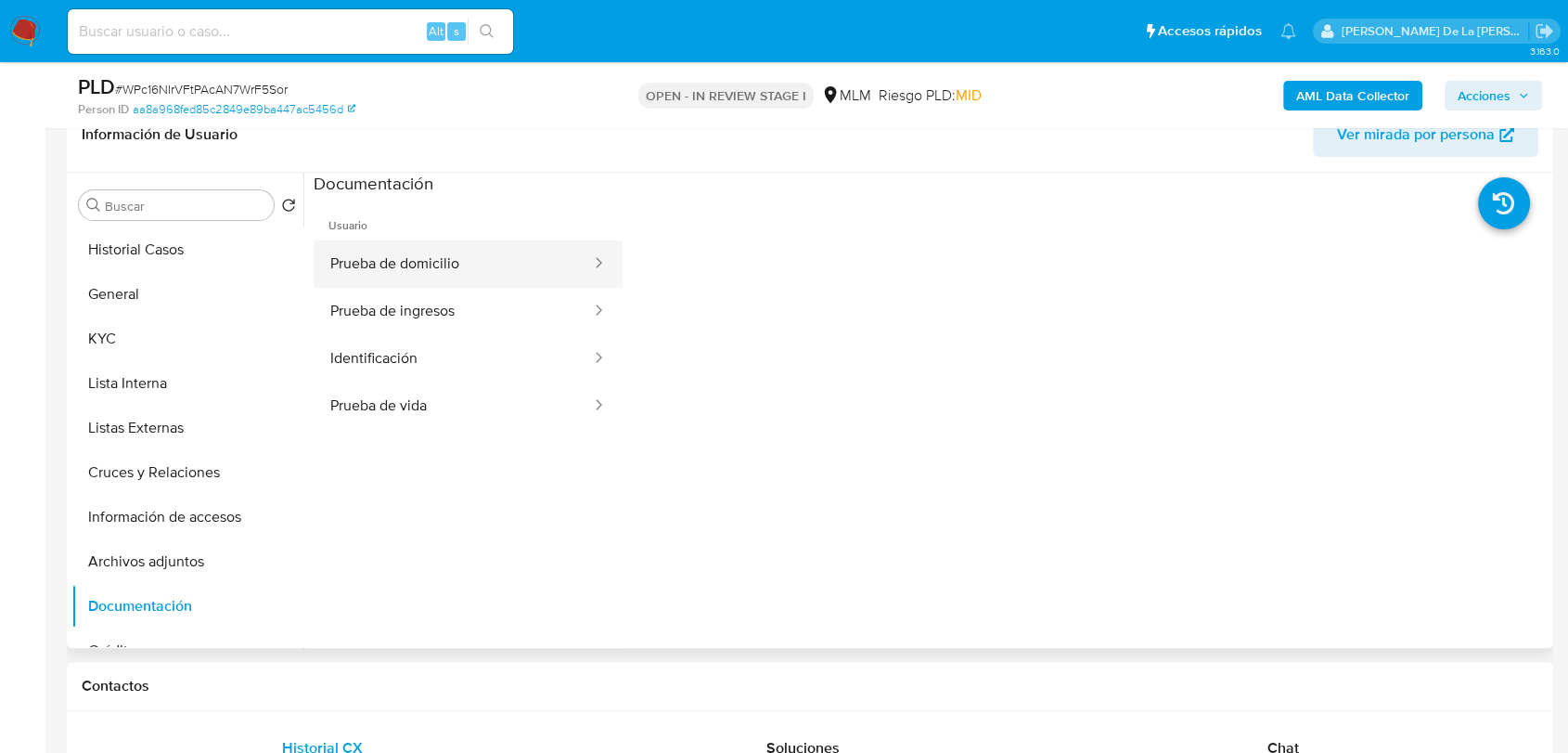
click at [463, 252] on button "Prueba de domicilio" at bounding box center [453, 264] width 279 height 47
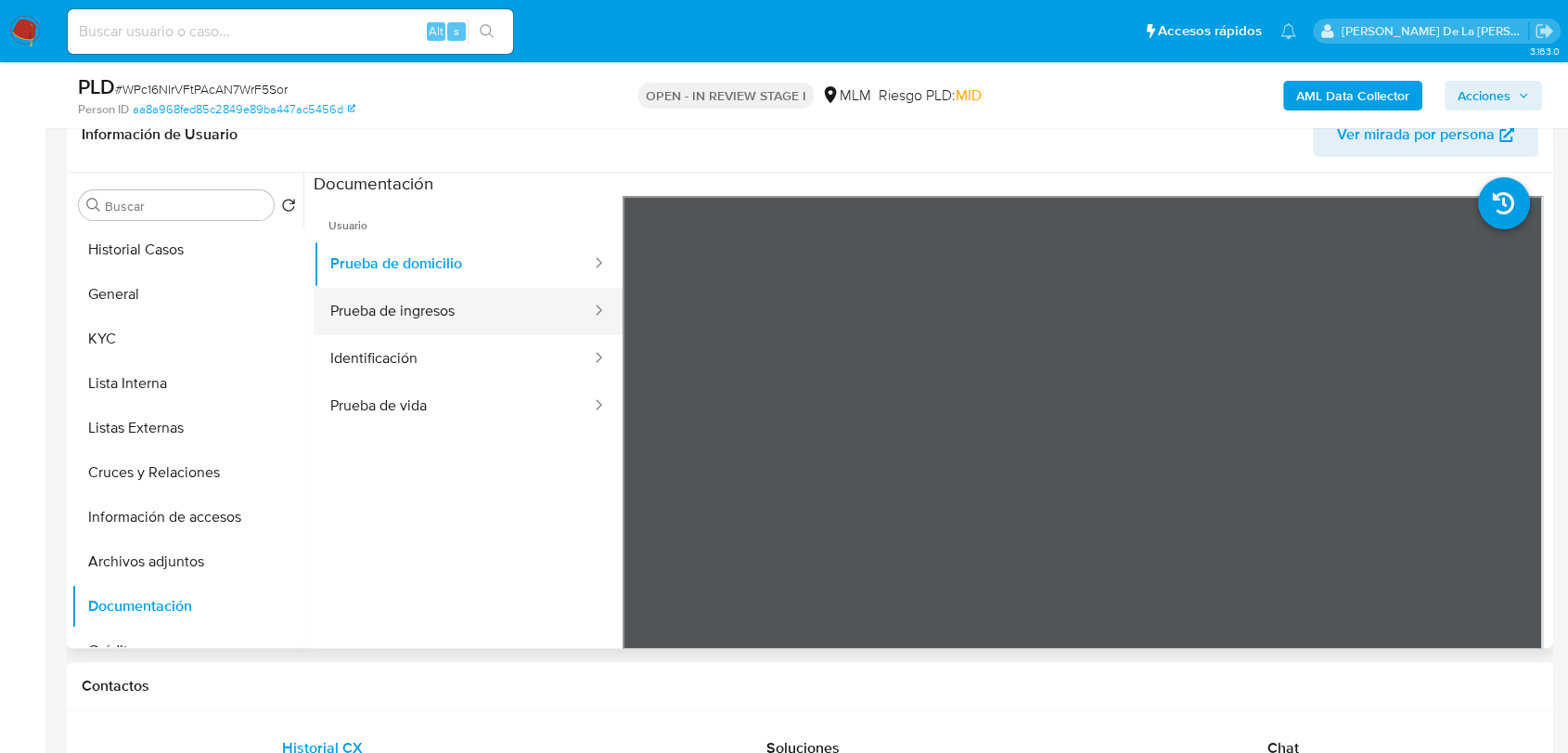
click at [502, 310] on button "Prueba de ingresos" at bounding box center [453, 311] width 279 height 47
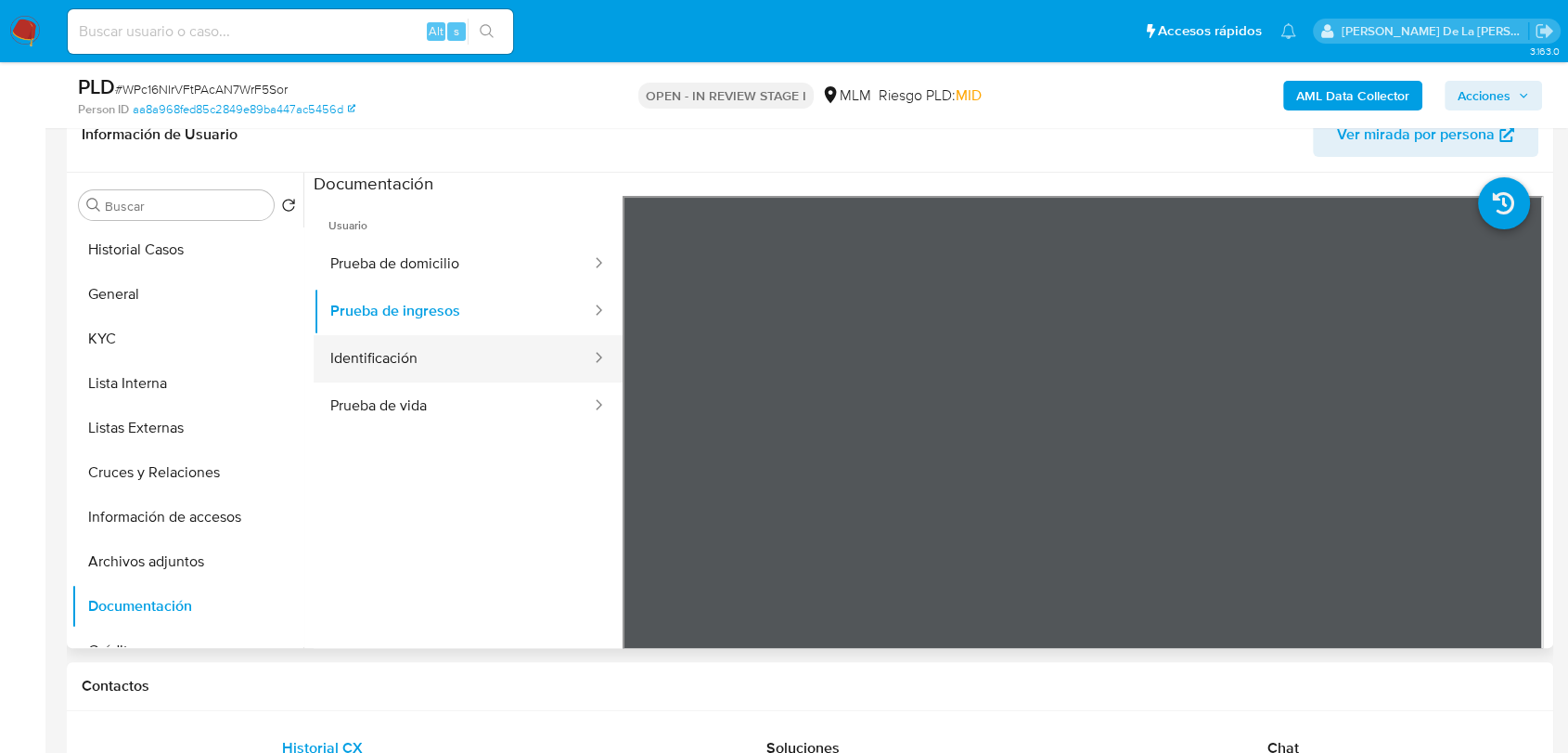
click at [423, 361] on button "Identificación" at bounding box center [453, 358] width 279 height 47
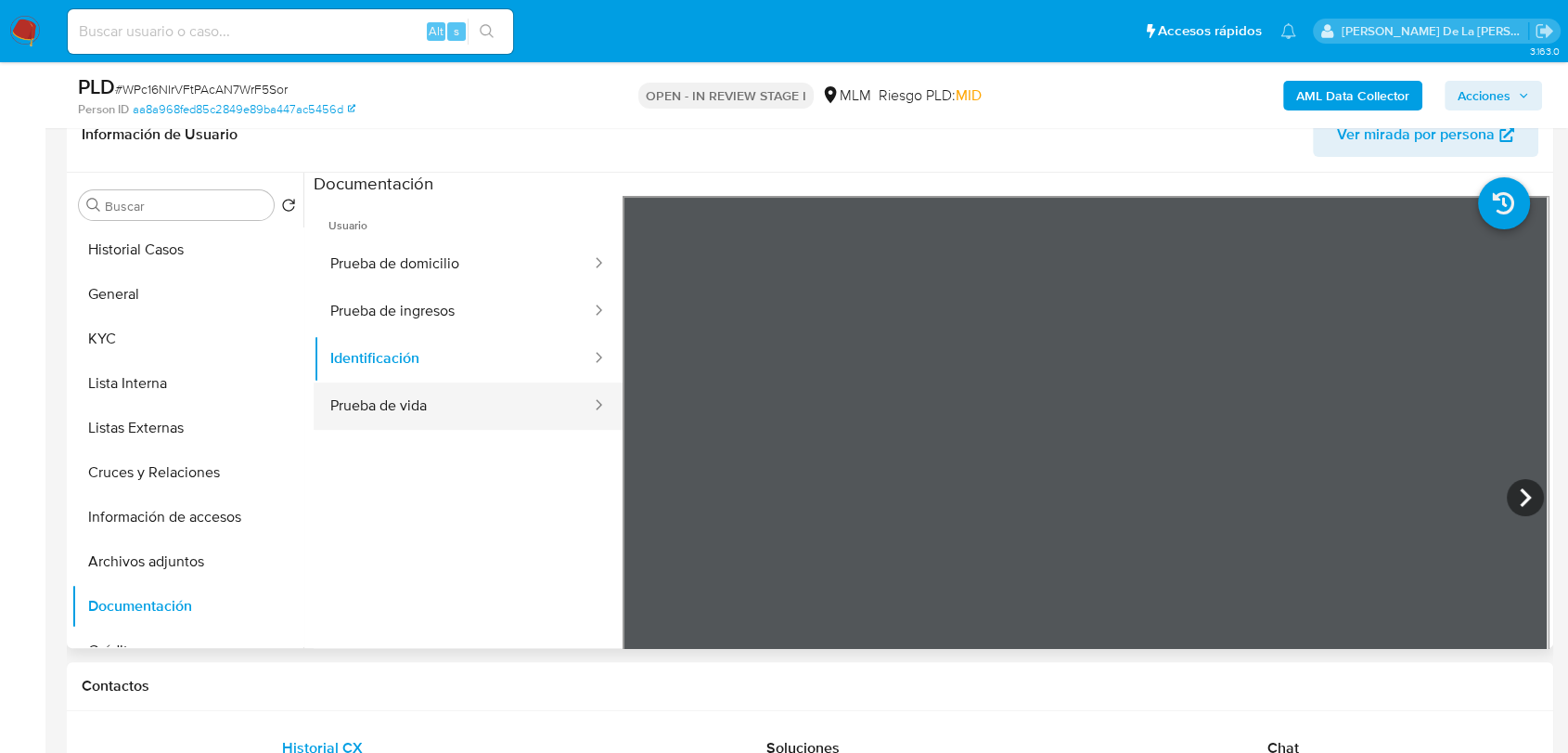
click at [426, 400] on button "Prueba de vida" at bounding box center [453, 406] width 279 height 47
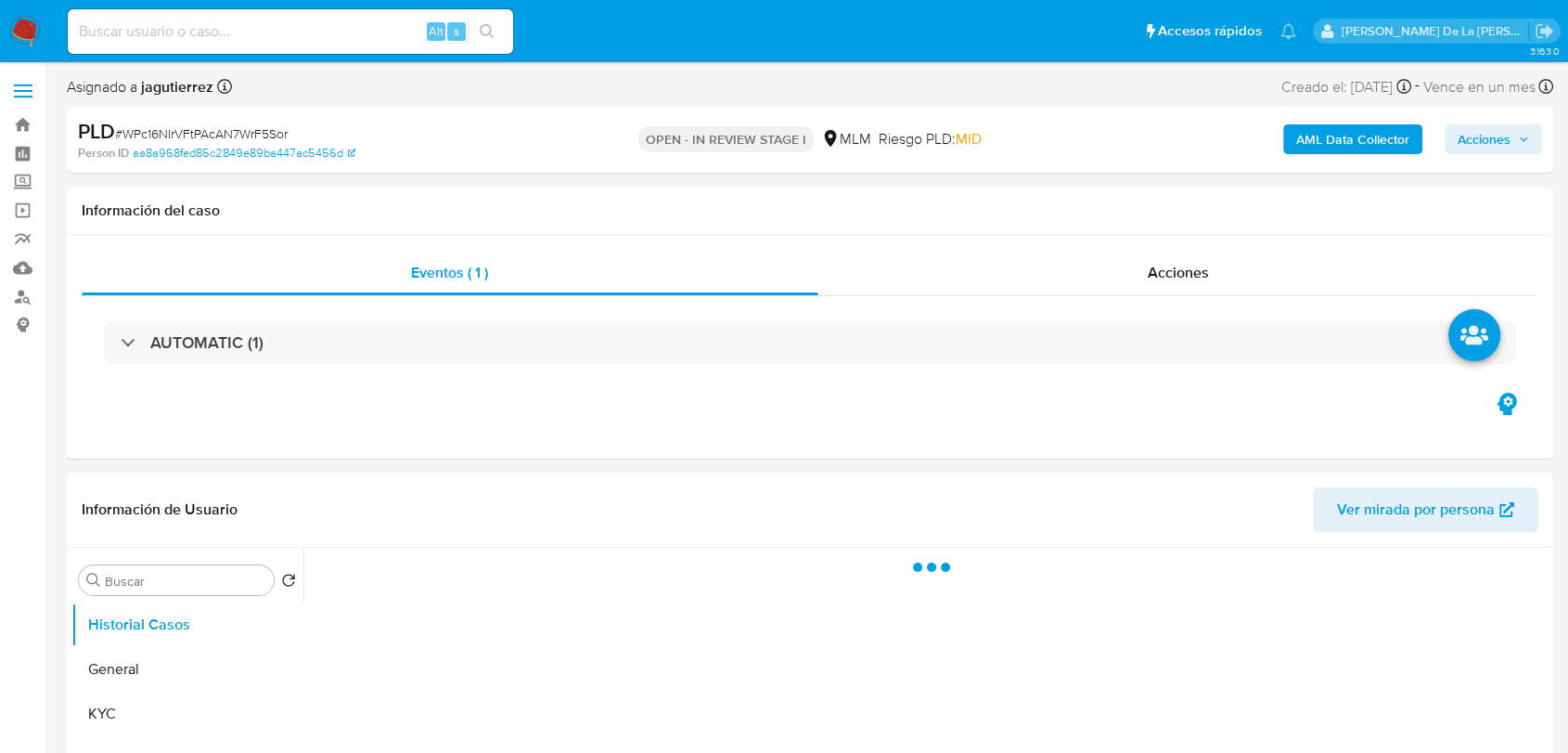
select select "10"
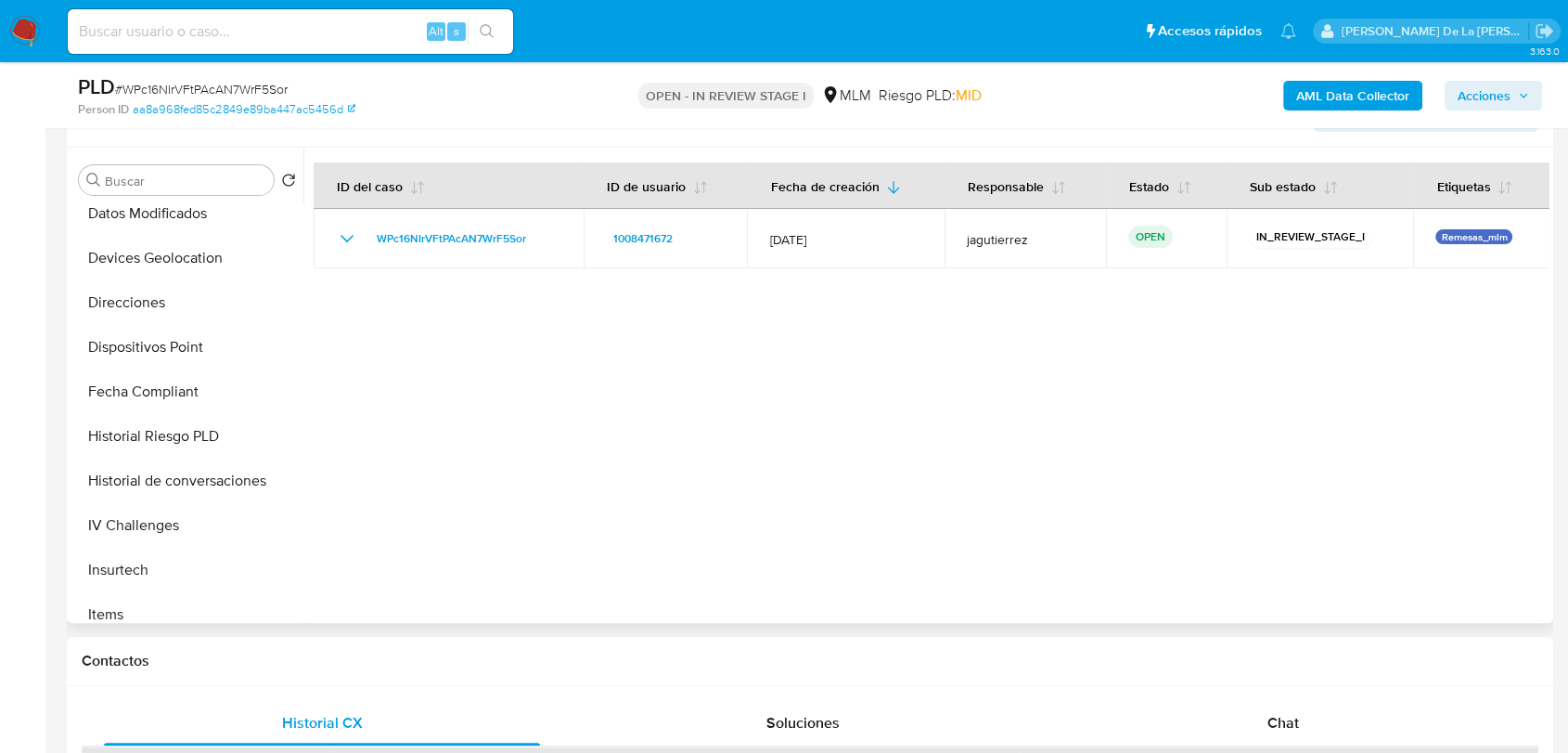
scroll to position [521, 0]
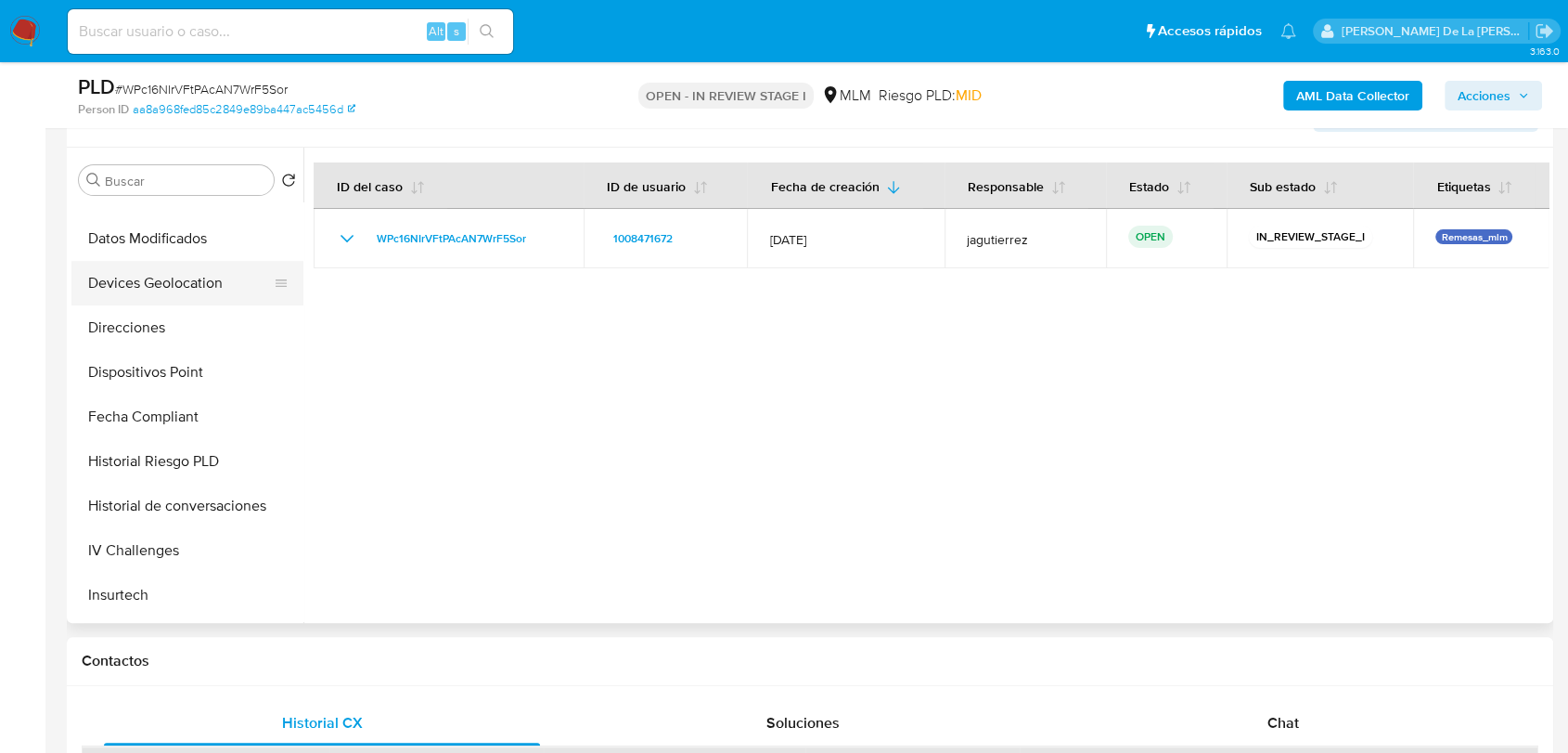
click at [186, 279] on button "Devices Geolocation" at bounding box center [180, 283] width 217 height 44
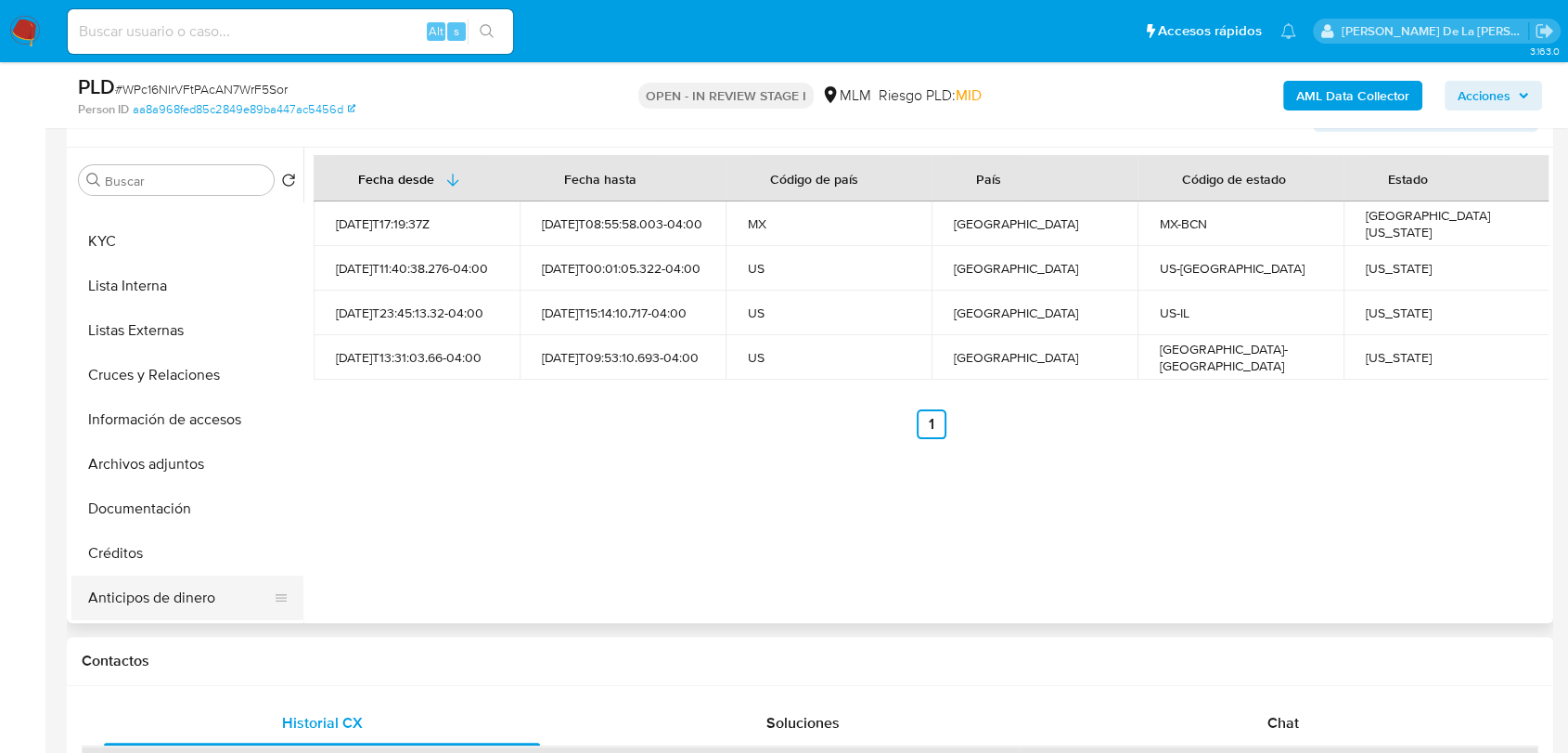
scroll to position [67, 0]
click at [179, 381] on button "Cruces y Relaciones" at bounding box center [188, 381] width 232 height 44
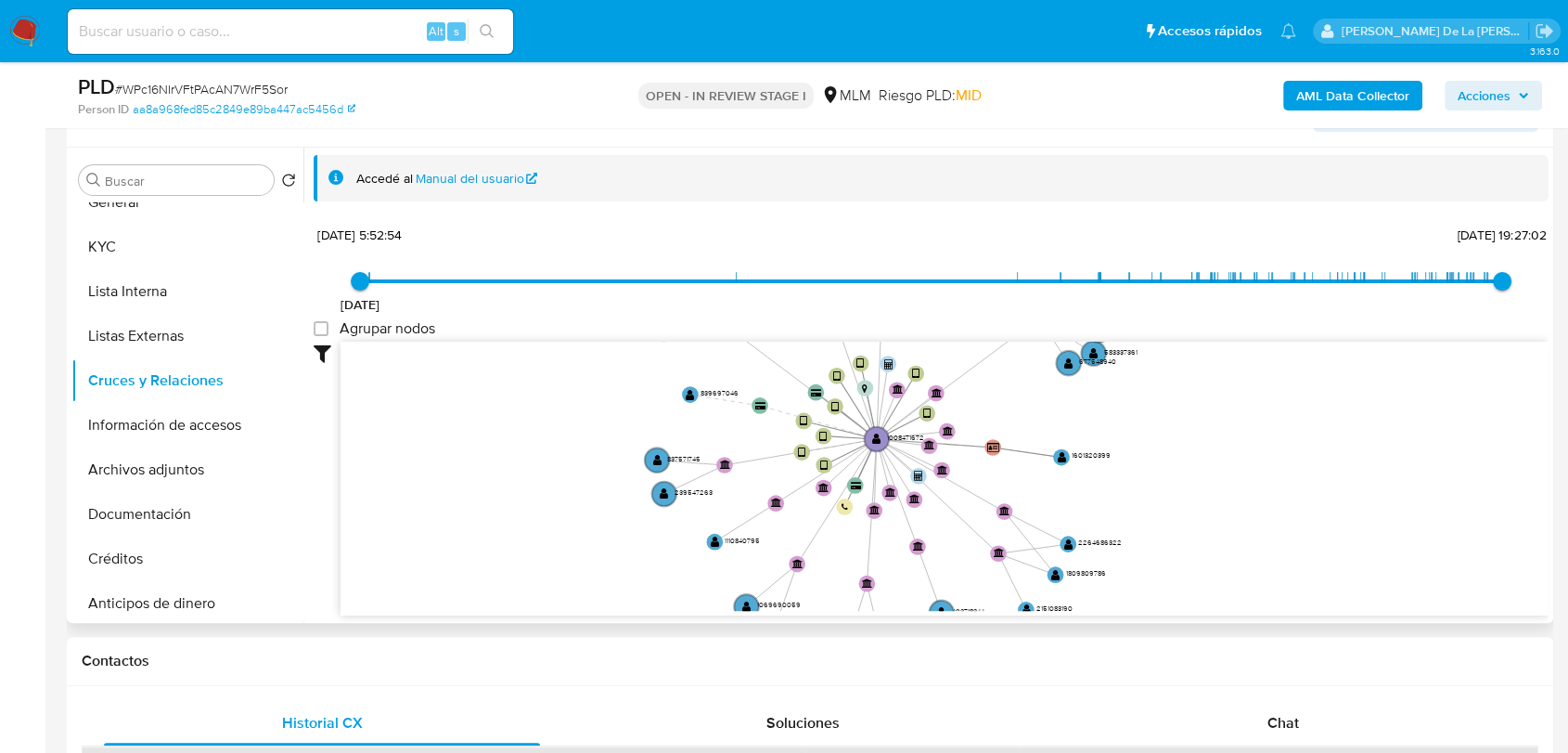
drag, startPoint x: 861, startPoint y: 470, endPoint x: 840, endPoint y: 444, distance: 33.4
click at [840, 444] on icon "device-674a465453bbac5be888330d  device-65bd0cf66bfe4e8949ff50ad  device-6675…" at bounding box center [945, 476] width 1208 height 270
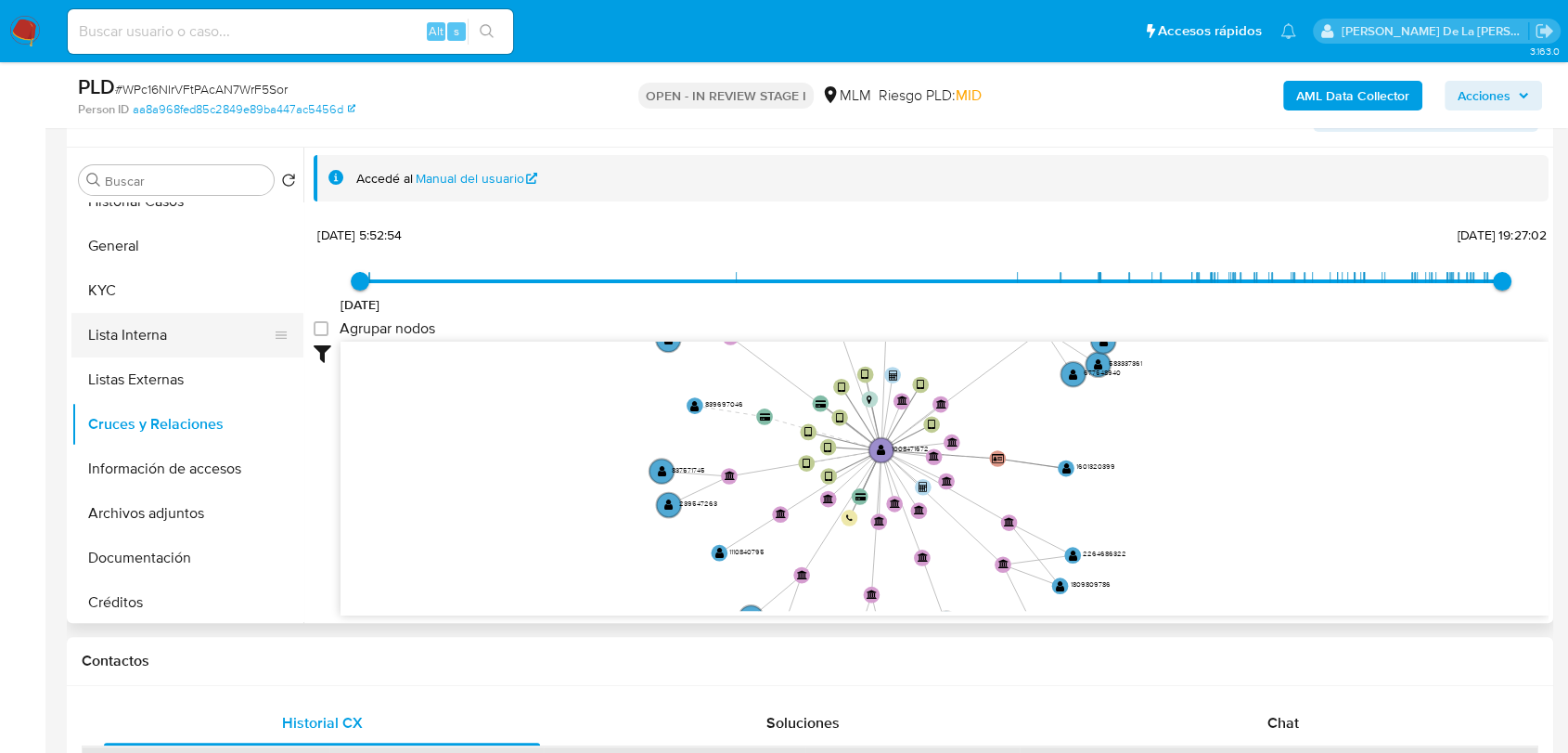
scroll to position [0, 0]
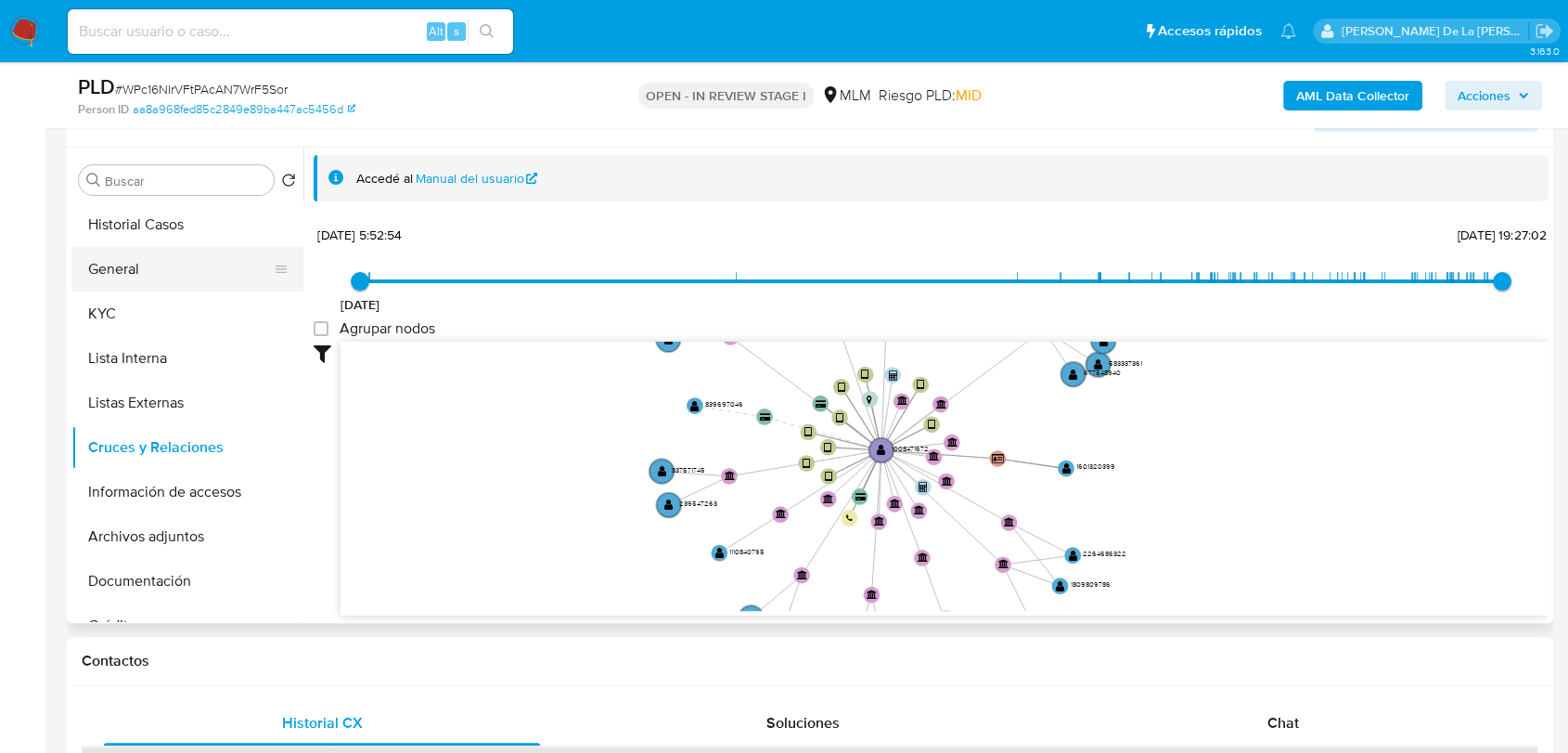
click at [163, 285] on button "General" at bounding box center [180, 269] width 217 height 44
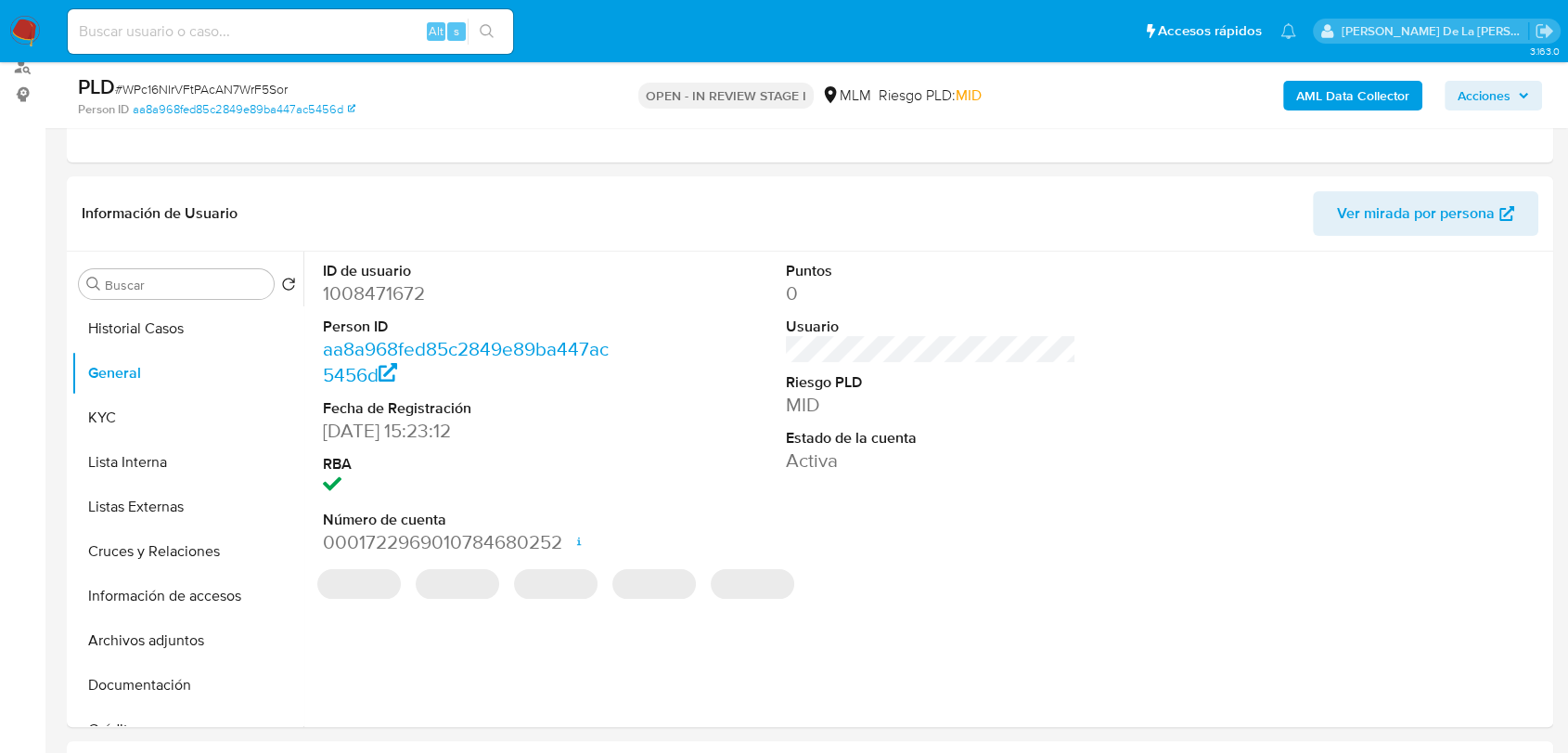
scroll to position [334, 0]
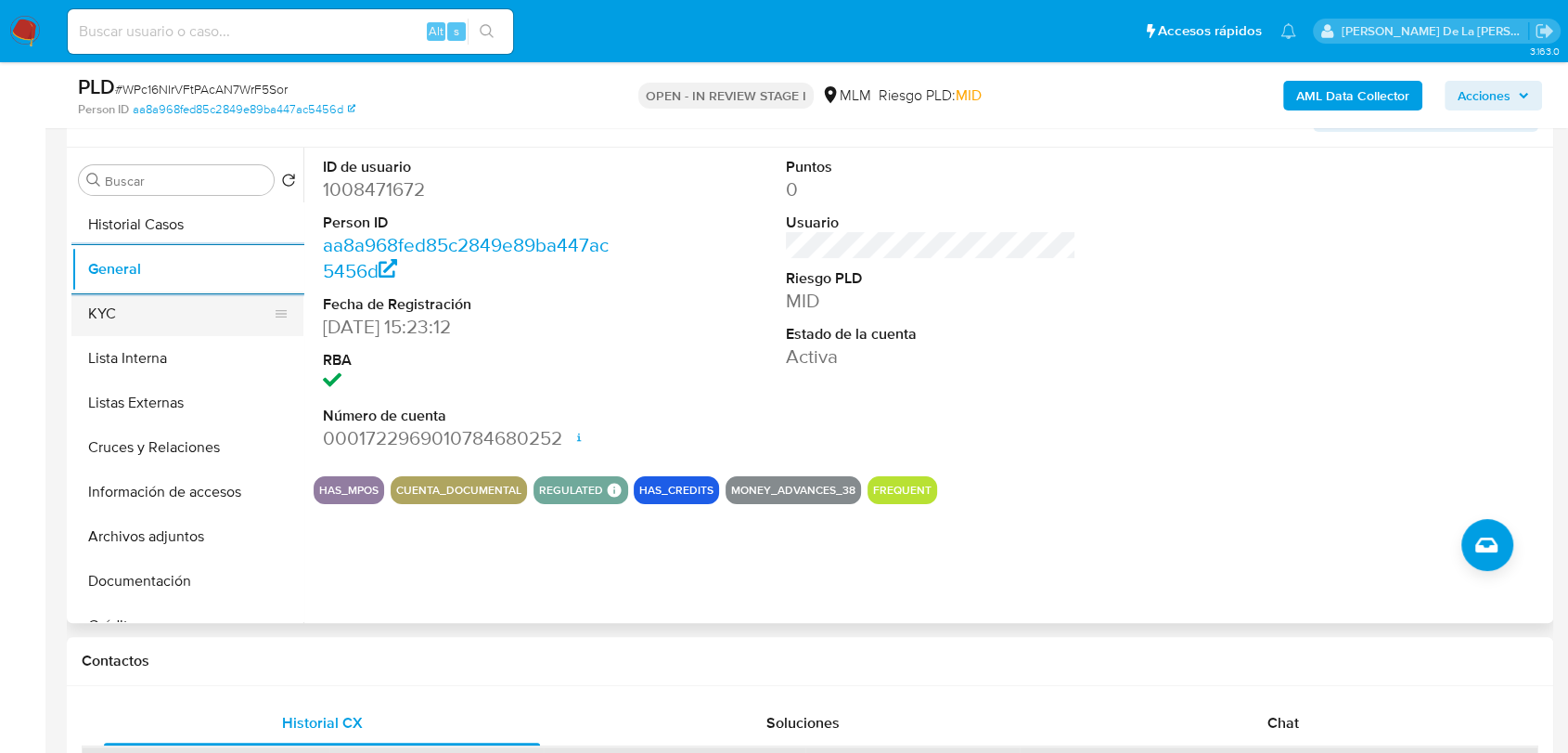
click at [144, 318] on button "KYC" at bounding box center [180, 314] width 217 height 44
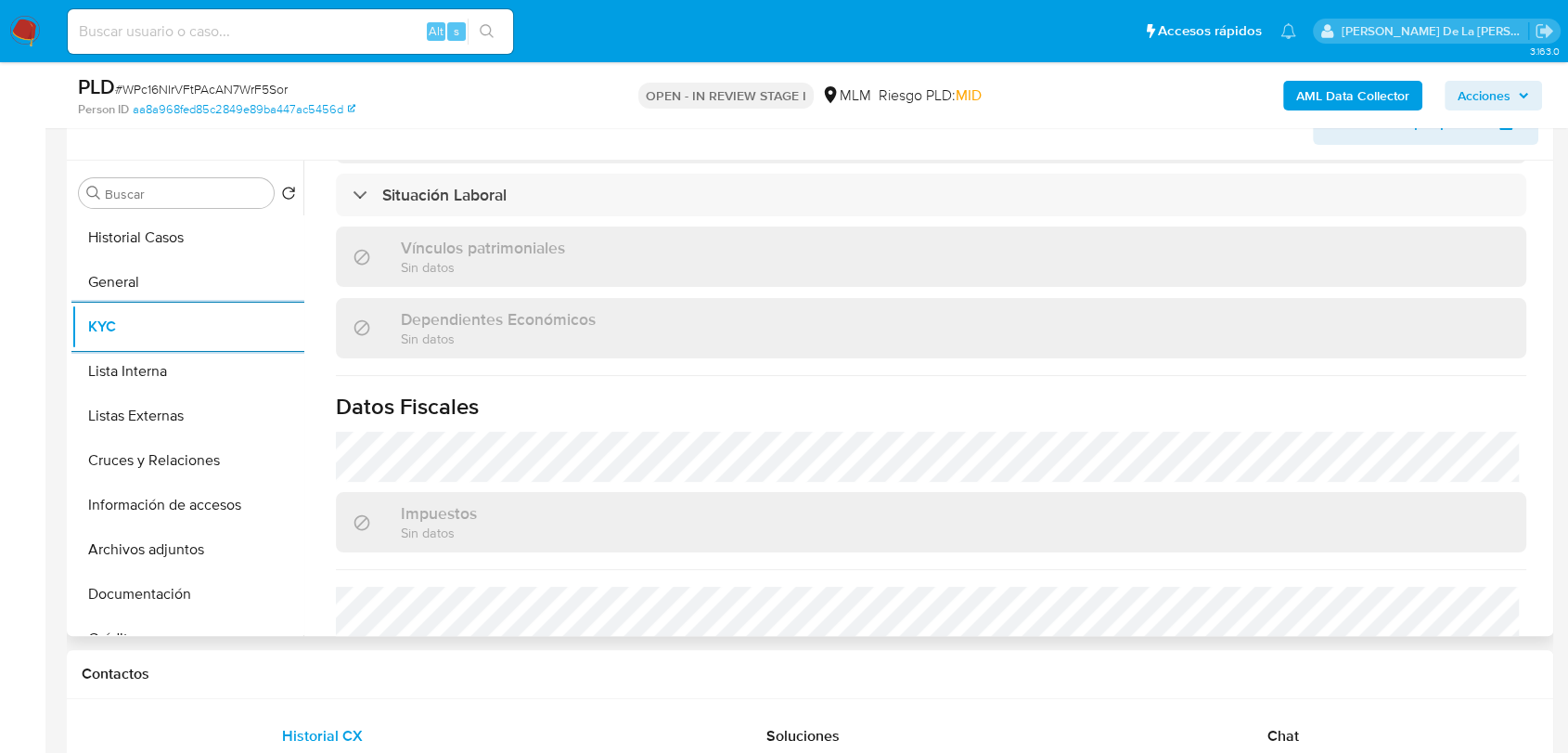
scroll to position [1148, 0]
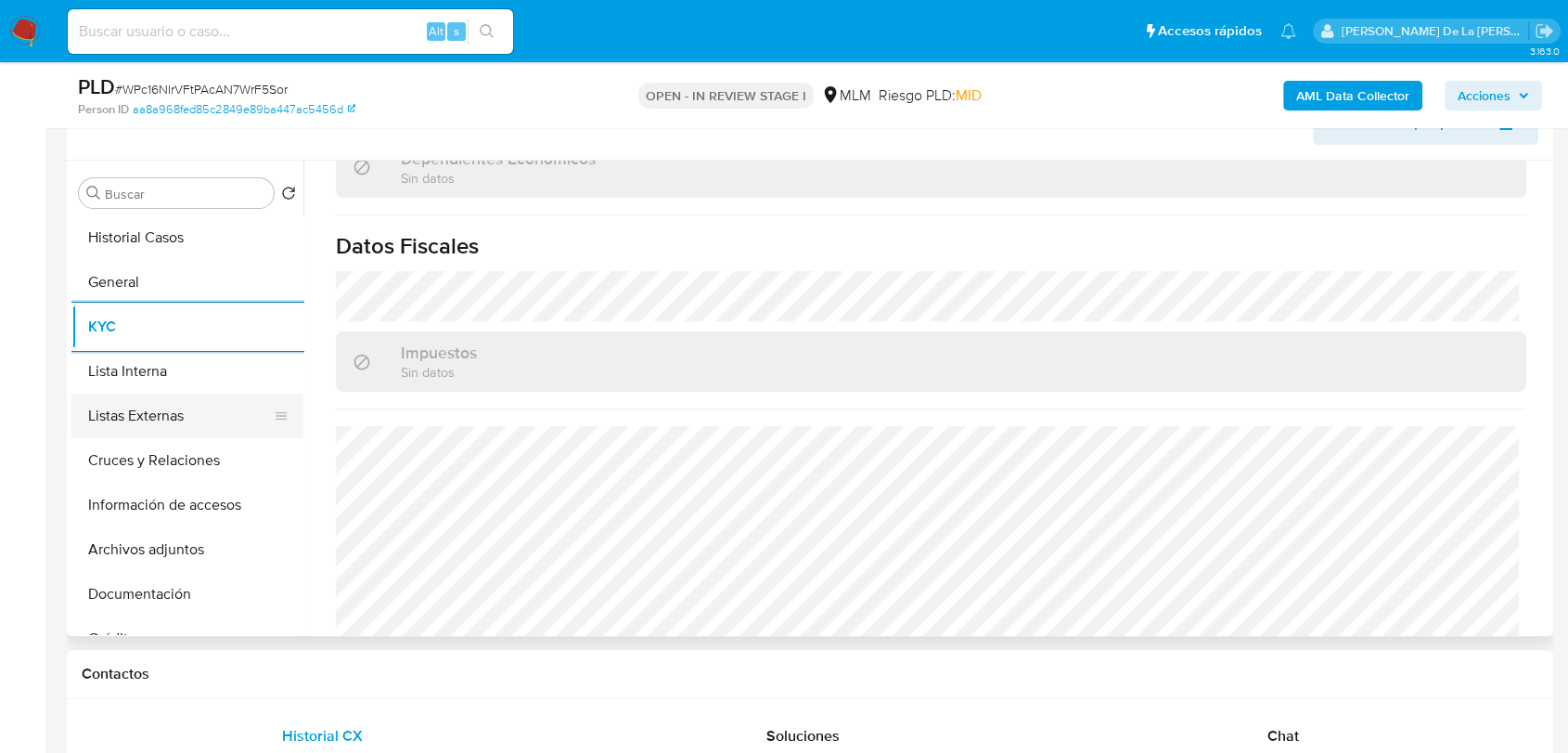
click at [157, 428] on button "Listas Externas" at bounding box center [180, 415] width 217 height 44
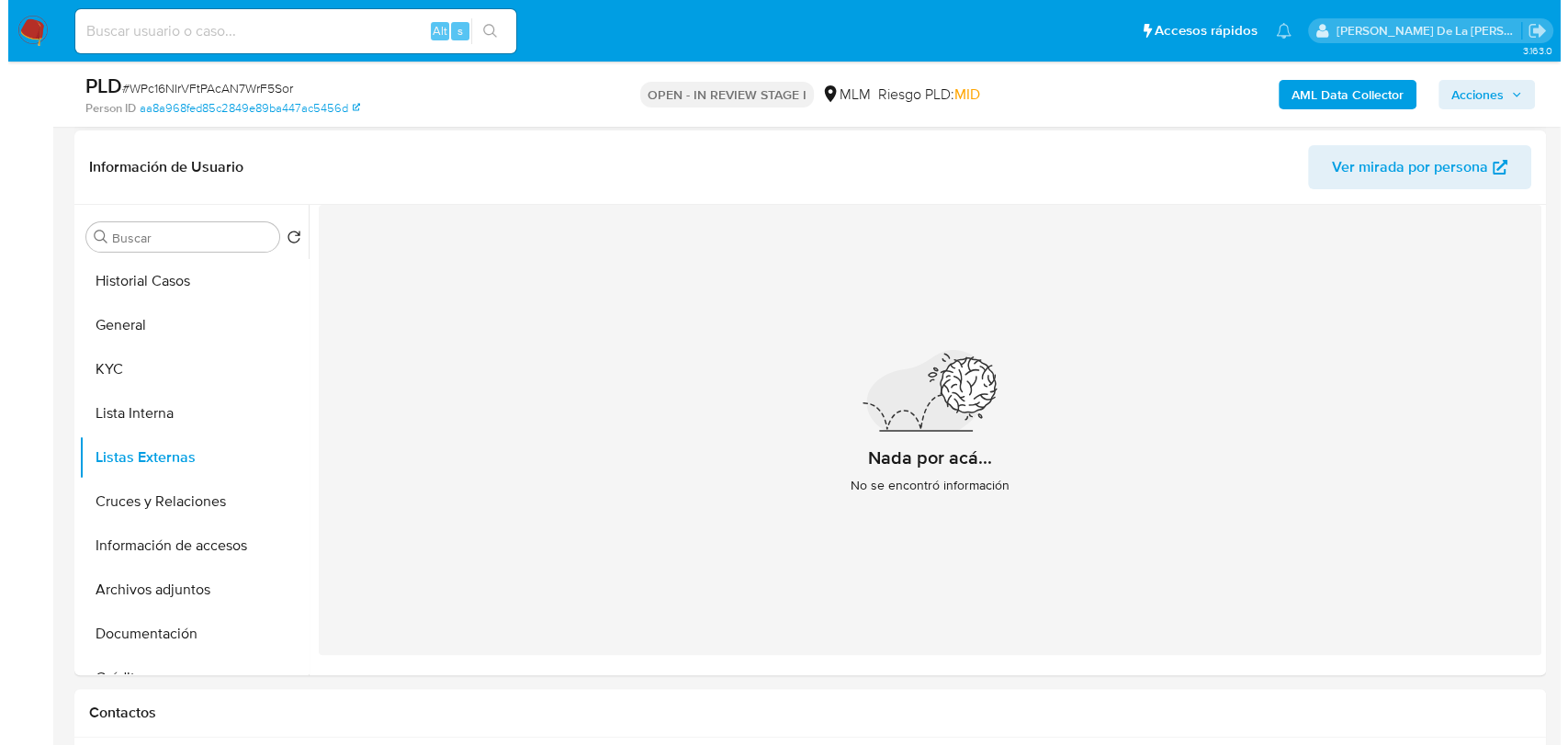
scroll to position [275, 0]
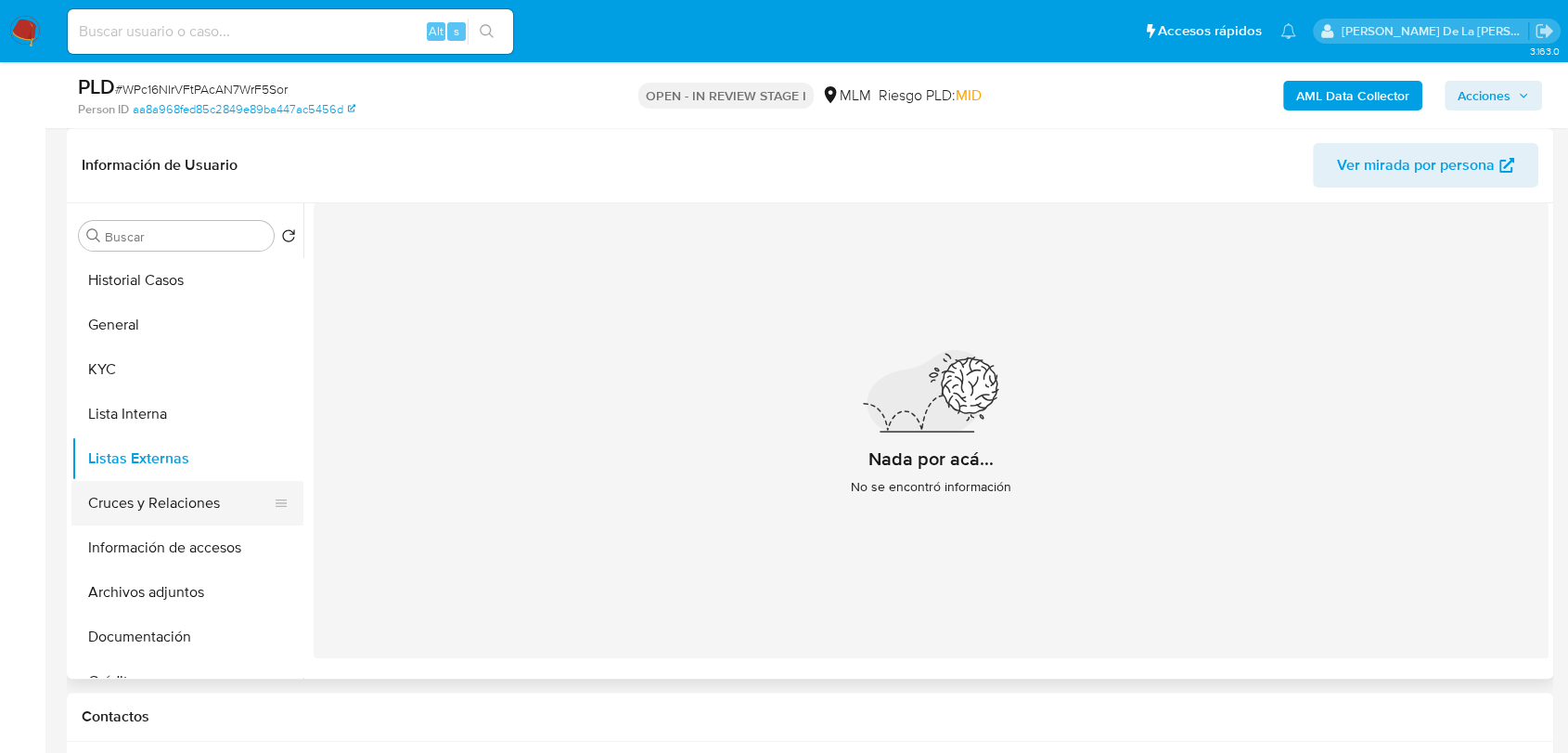
click at [142, 492] on button "Cruces y Relaciones" at bounding box center [180, 503] width 217 height 44
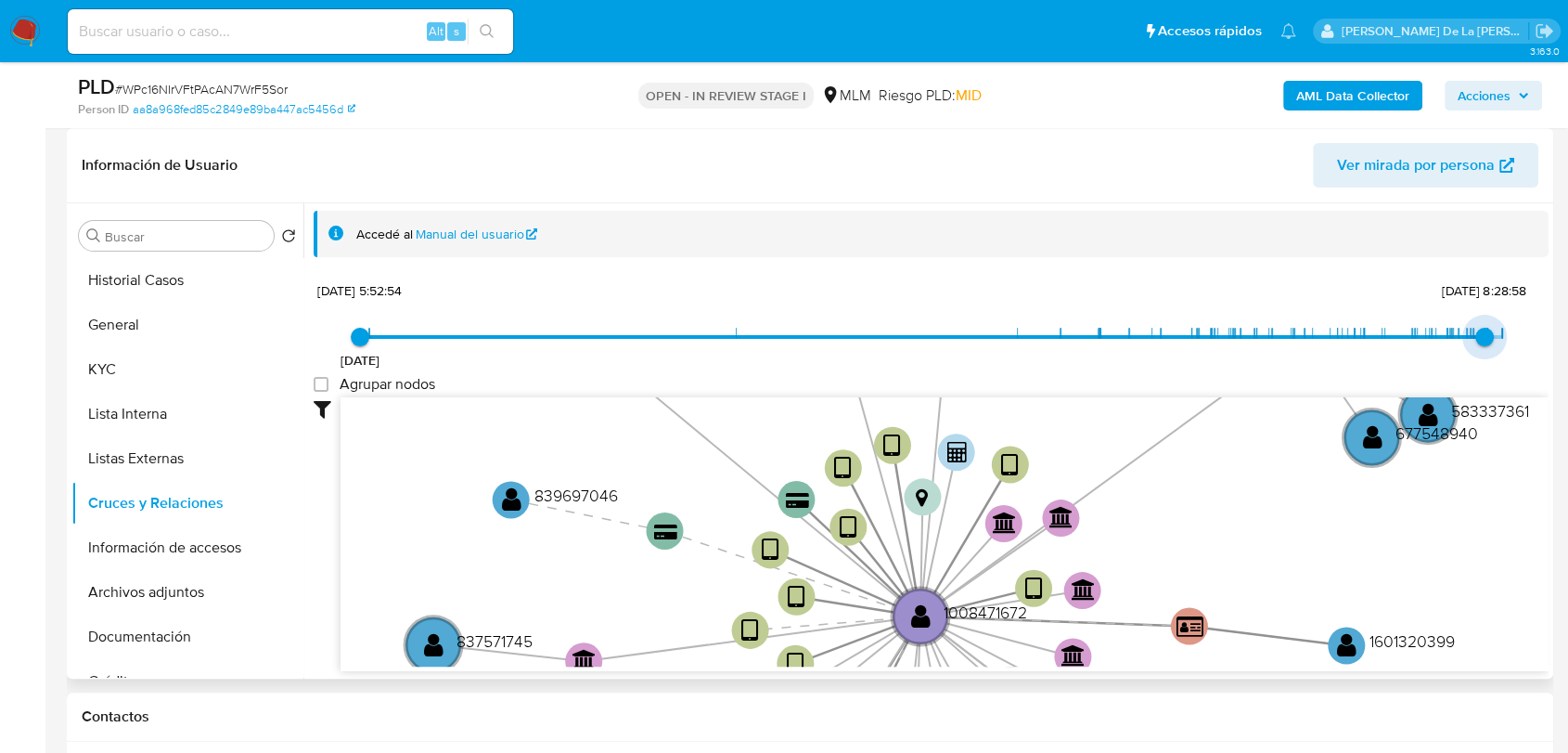
type input "1756429493000"
drag, startPoint x: 1488, startPoint y: 336, endPoint x: 1470, endPoint y: 343, distance: 19.3
click at [1470, 343] on span "28/8/2025, 19:04:53" at bounding box center [1473, 337] width 18 height 18
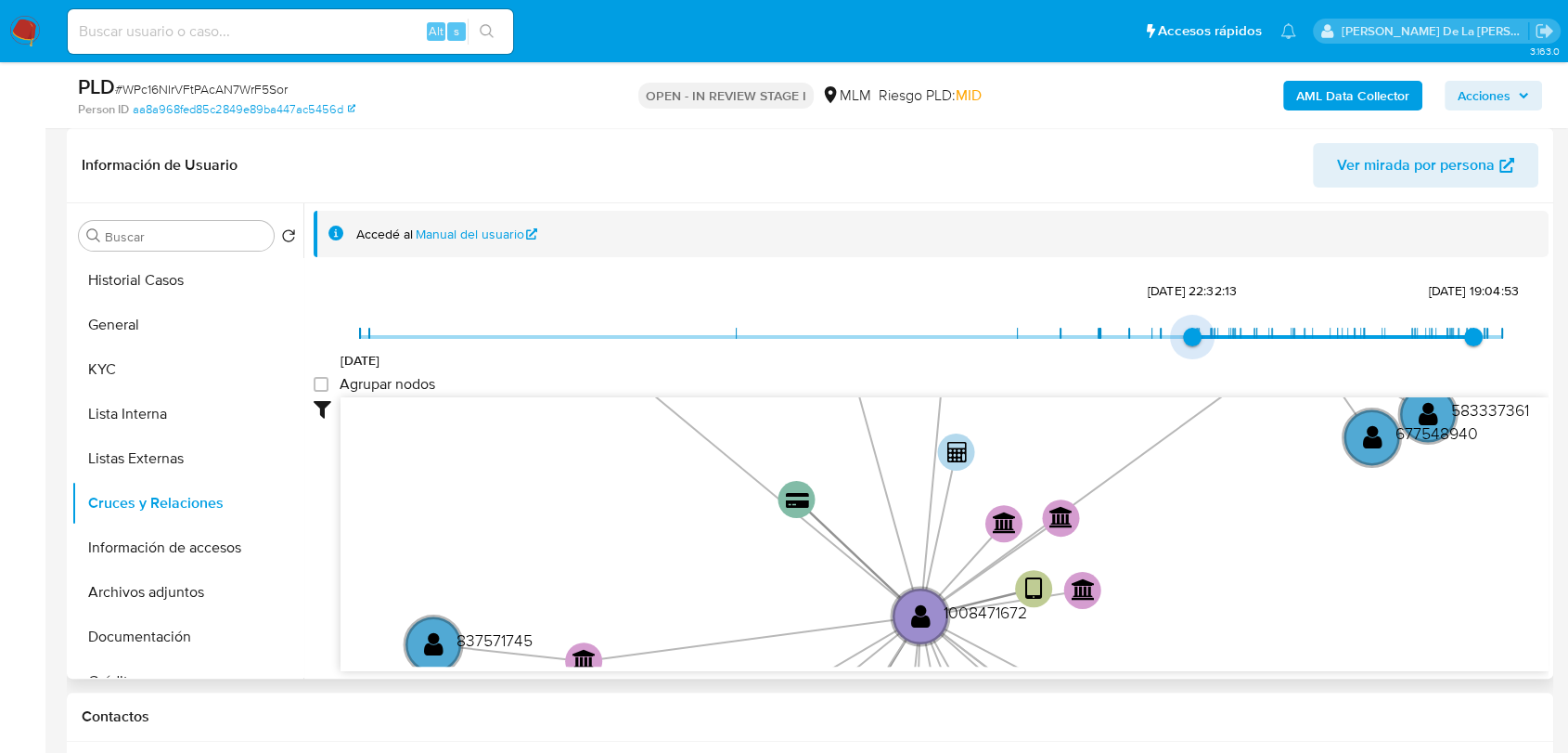
type input "1736631274000"
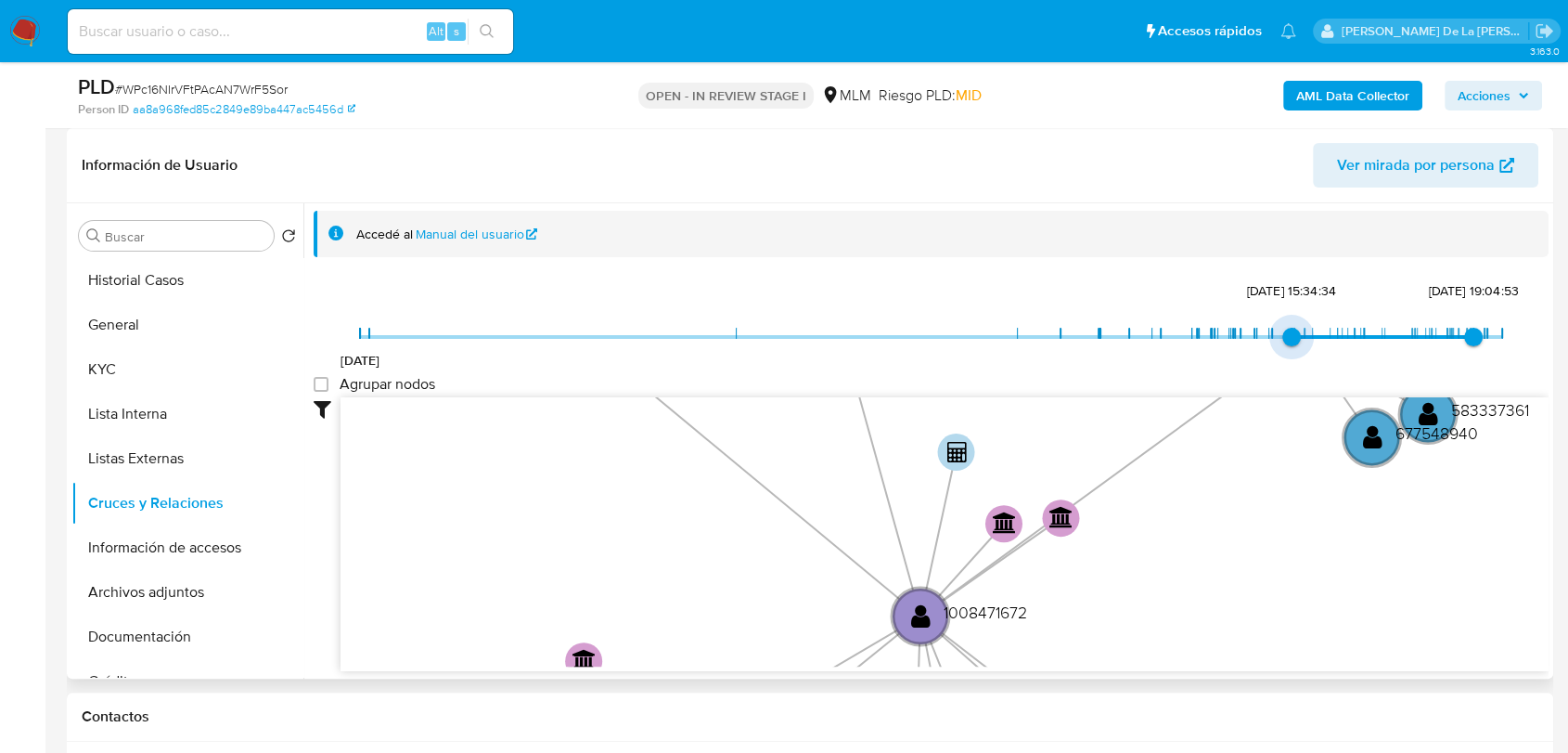
drag, startPoint x: 370, startPoint y: 343, endPoint x: 1280, endPoint y: 401, distance: 911.8
click at [1280, 401] on div "28/10/2021 11/1/2025, 15:34:34 28/8/2025, 19:04:53 Agrupar nodos Filtros Confia…" at bounding box center [931, 506] width 1235 height 461
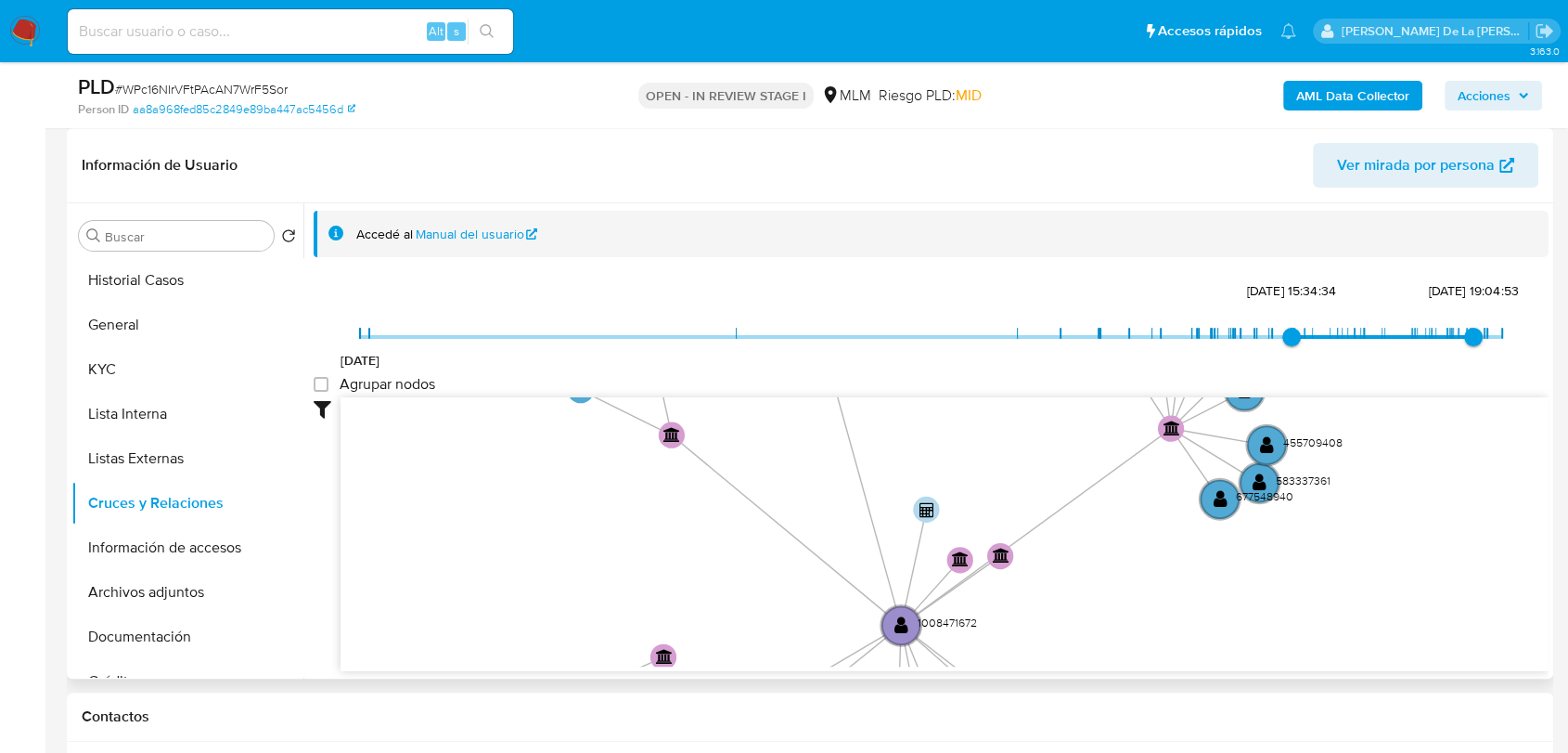
drag, startPoint x: 801, startPoint y: 577, endPoint x: 819, endPoint y: 594, distance: 24.8
click at [819, 594] on icon "device-674a465453bbac5be888330d  device-65bd0cf66bfe4e8949ff50ad  device-6675…" at bounding box center [945, 531] width 1208 height 270
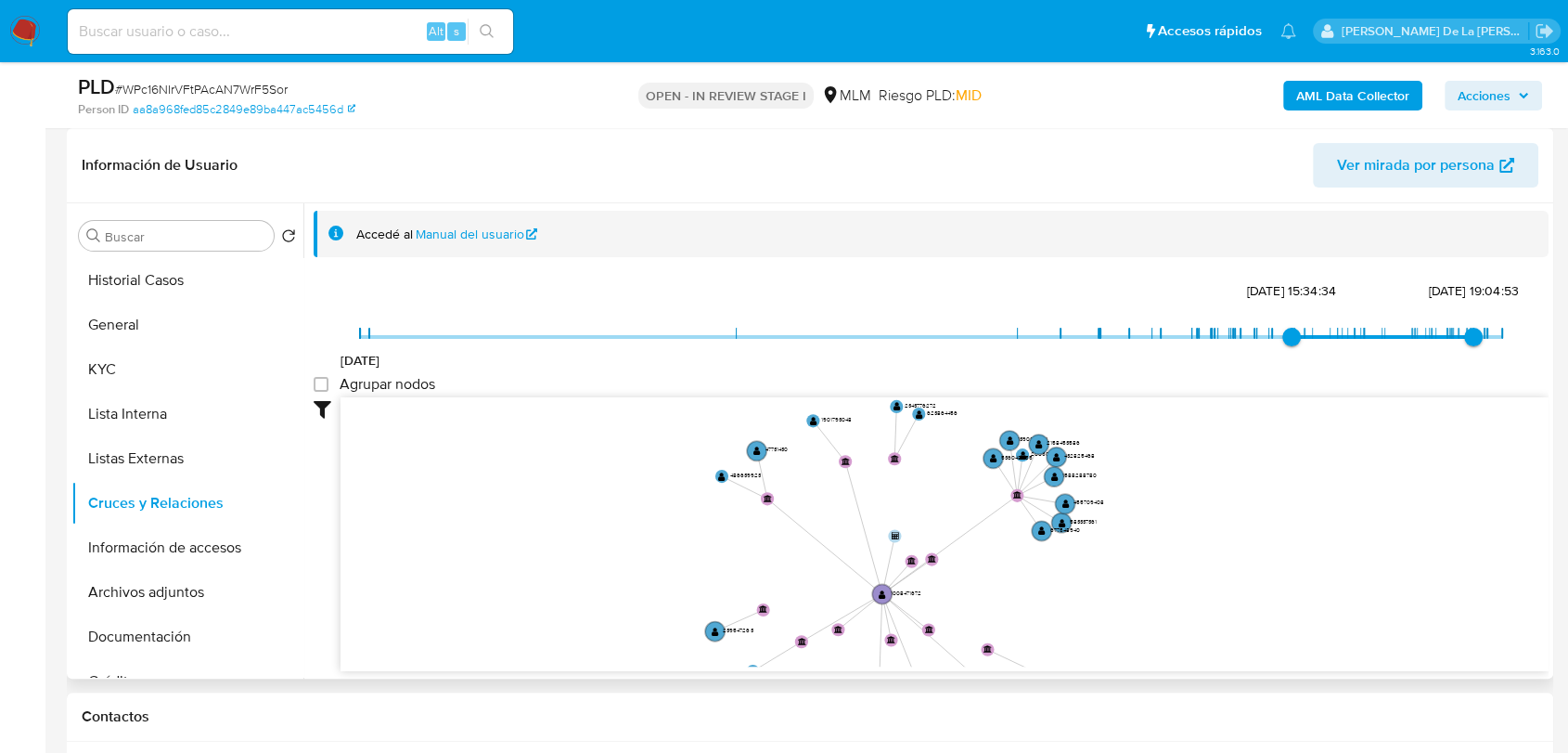
drag, startPoint x: 819, startPoint y: 594, endPoint x: 841, endPoint y: 580, distance: 26.1
click at [841, 580] on icon "device-674a465453bbac5be888330d  device-65bd0cf66bfe4e8949ff50ad  device-6675…" at bounding box center [945, 531] width 1208 height 270
click at [173, 570] on button "Archivos adjuntos" at bounding box center [180, 592] width 217 height 44
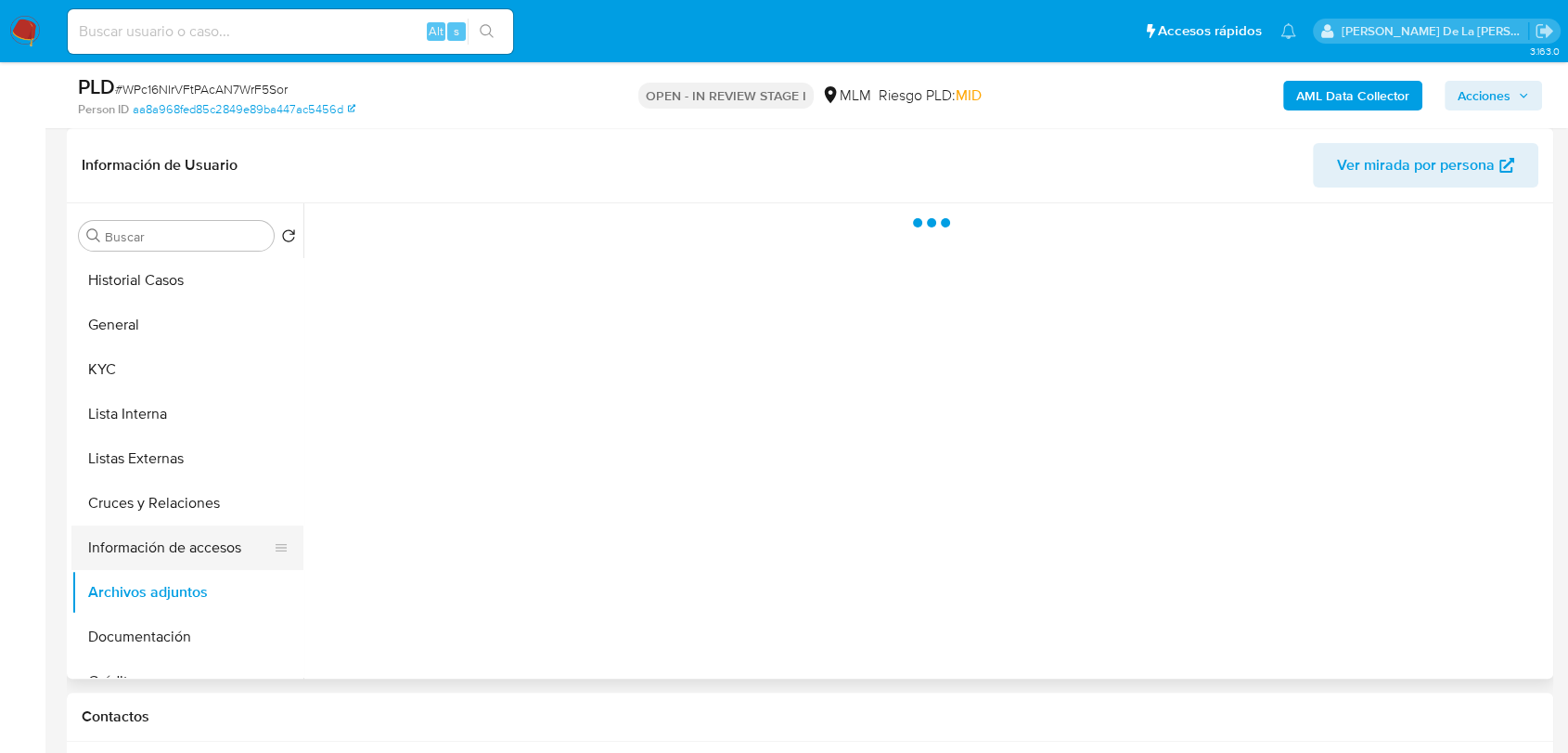
click at [173, 559] on button "Información de accesos" at bounding box center [180, 548] width 217 height 44
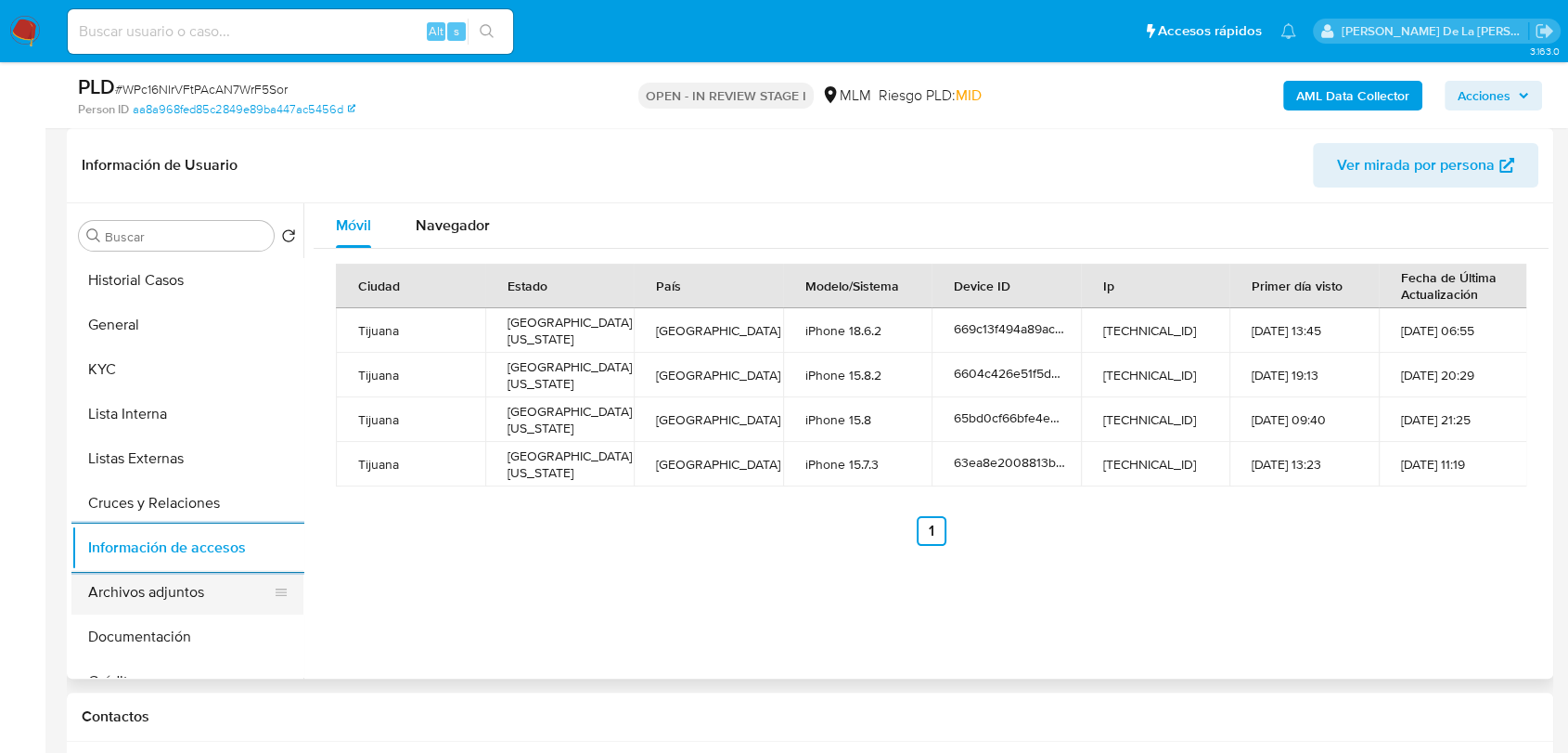
click at [185, 600] on button "Archivos adjuntos" at bounding box center [180, 592] width 217 height 44
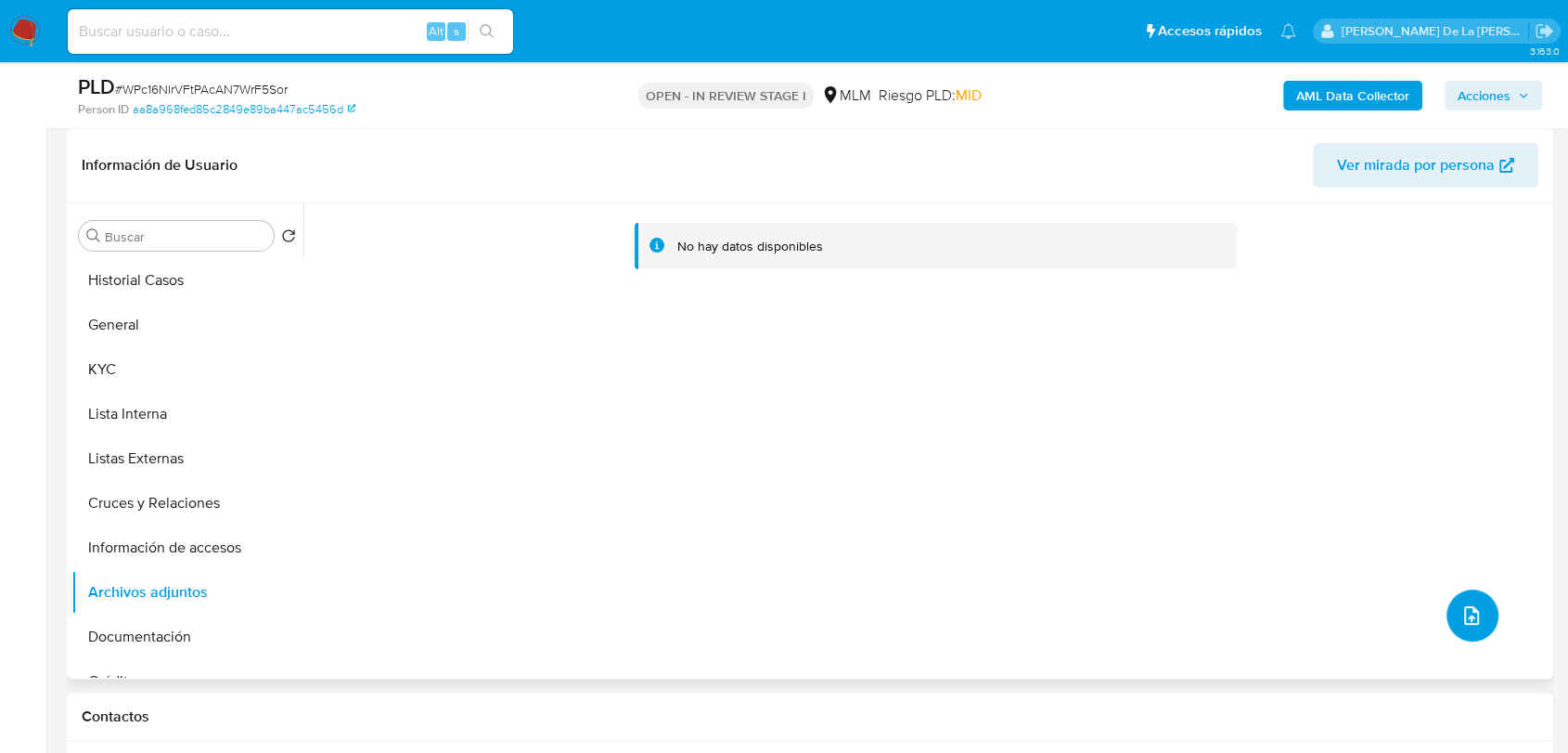
click at [1469, 608] on icon "upload-file" at bounding box center [1471, 615] width 14 height 18
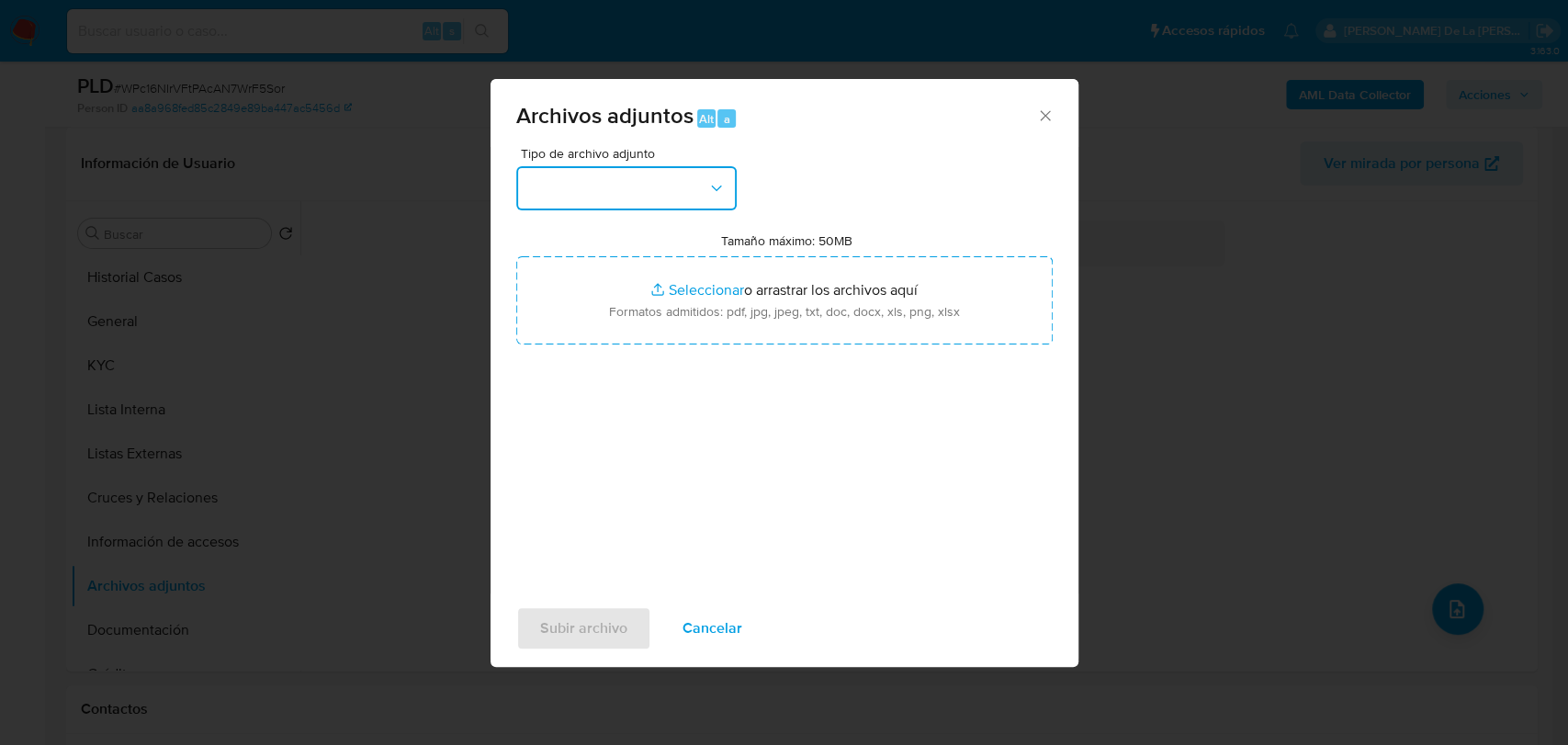
click at [569, 183] on button "button" at bounding box center [626, 188] width 220 height 44
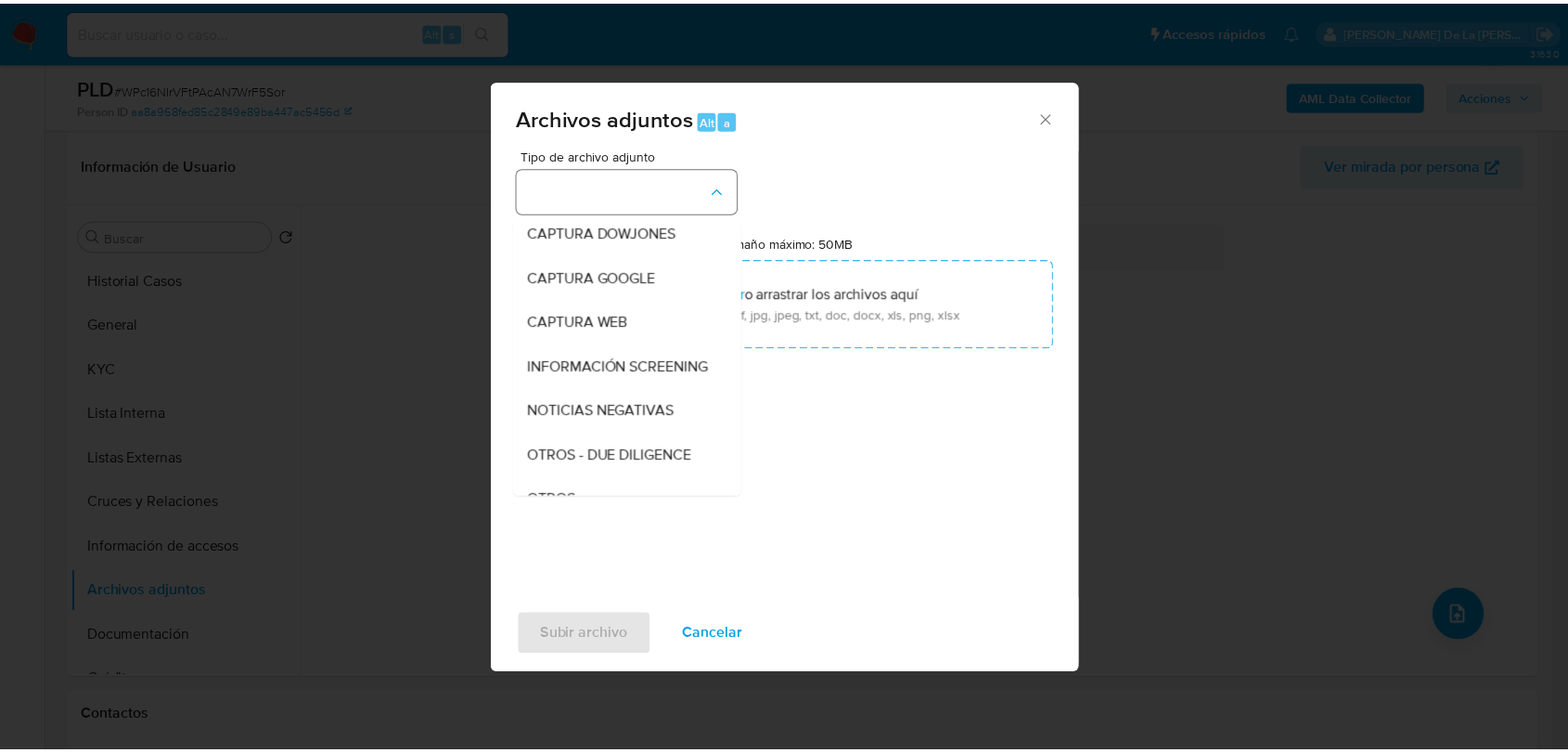
scroll to position [97, 0]
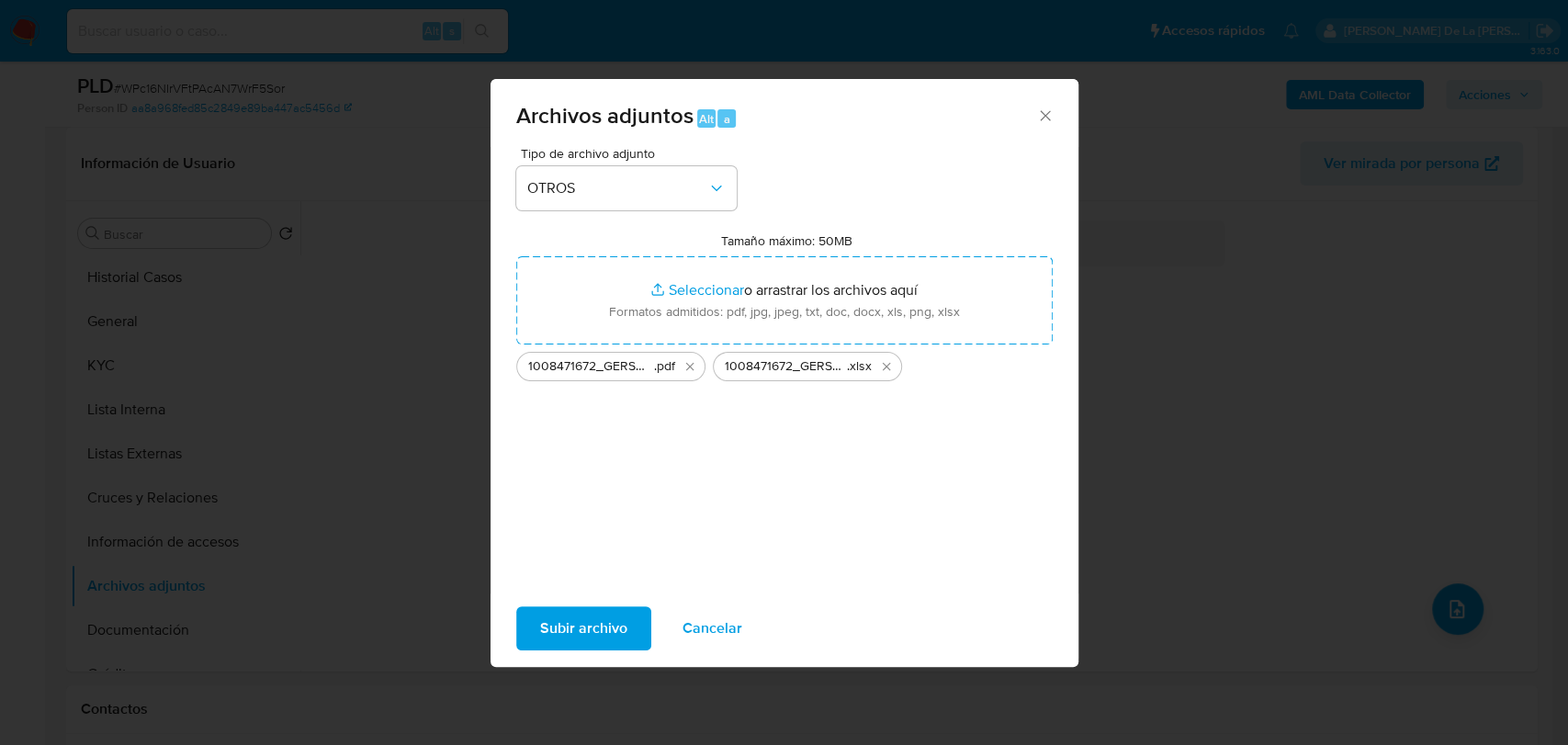
click at [585, 634] on span "Subir archivo" at bounding box center [584, 628] width 87 height 41
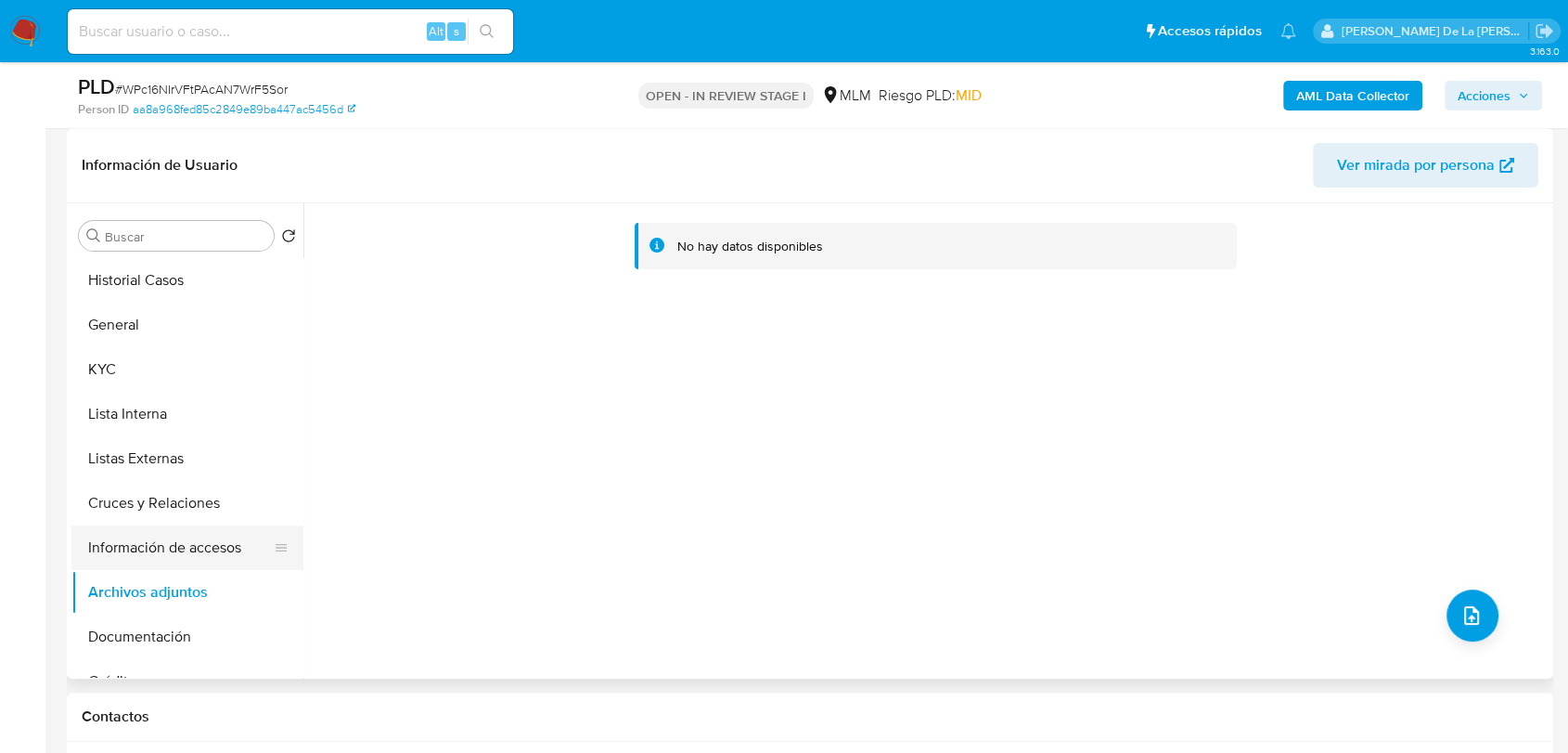
click at [173, 559] on button "Información de accesos" at bounding box center [180, 548] width 217 height 44
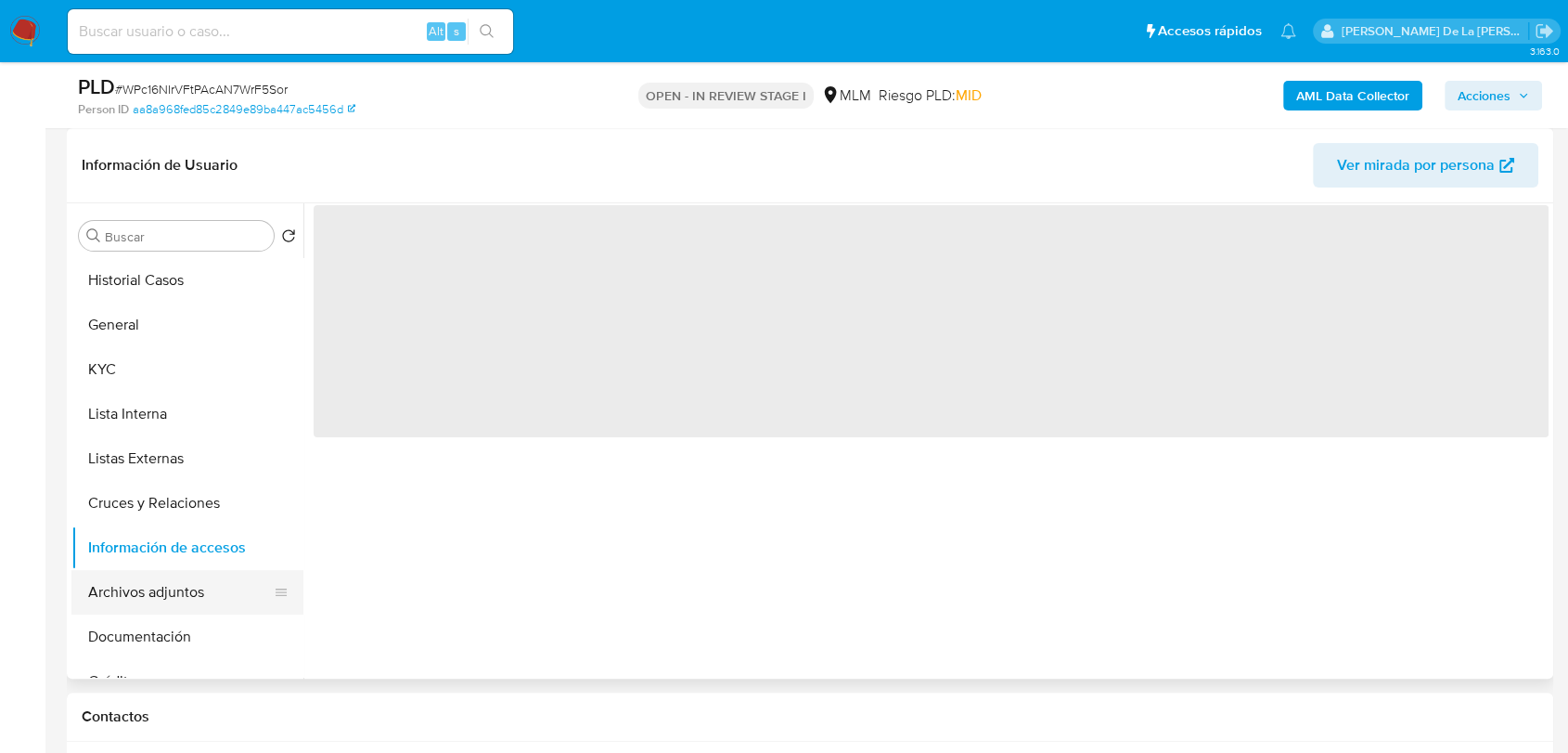
click at [155, 586] on button "Archivos adjuntos" at bounding box center [180, 592] width 217 height 44
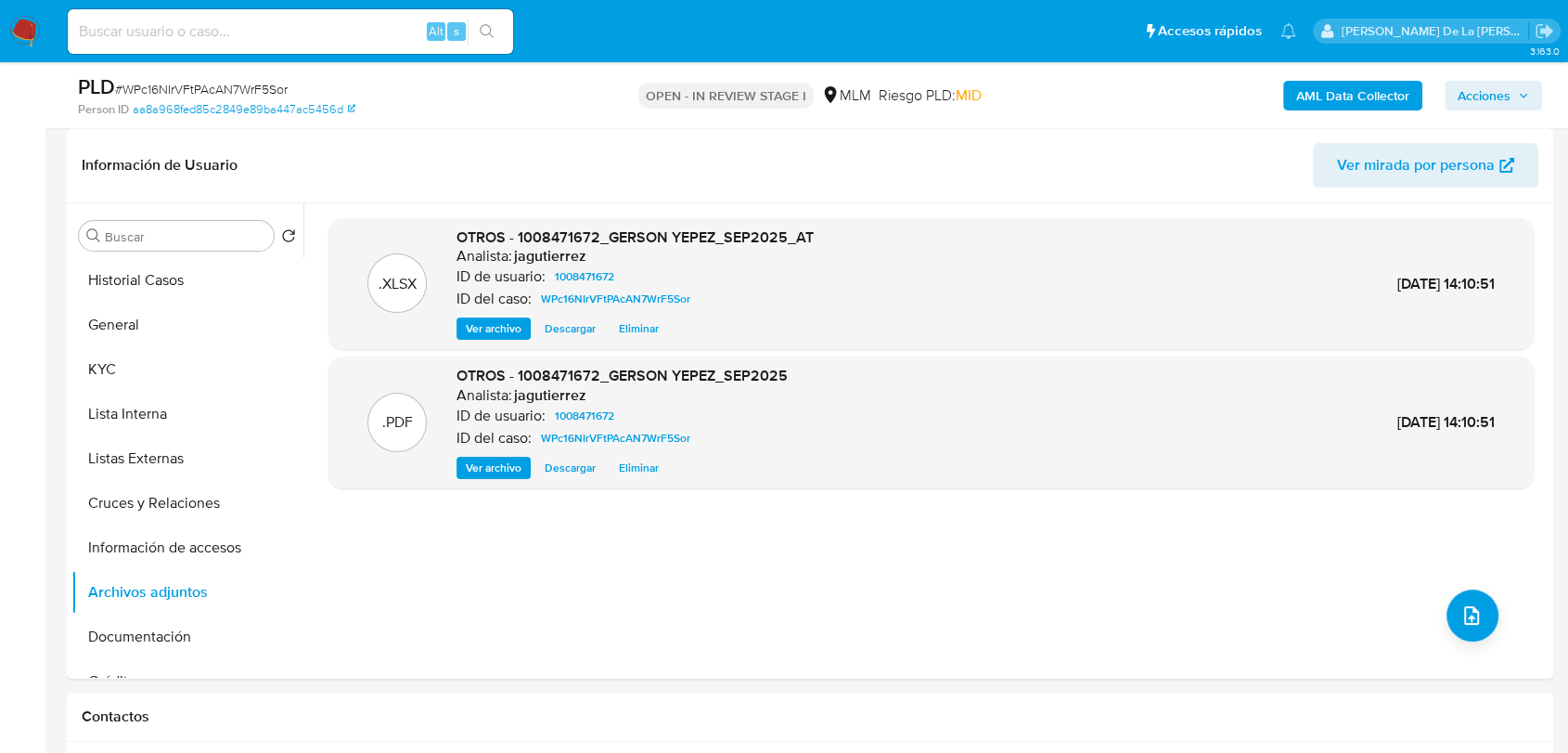
click at [1477, 95] on span "Acciones" at bounding box center [1484, 95] width 53 height 30
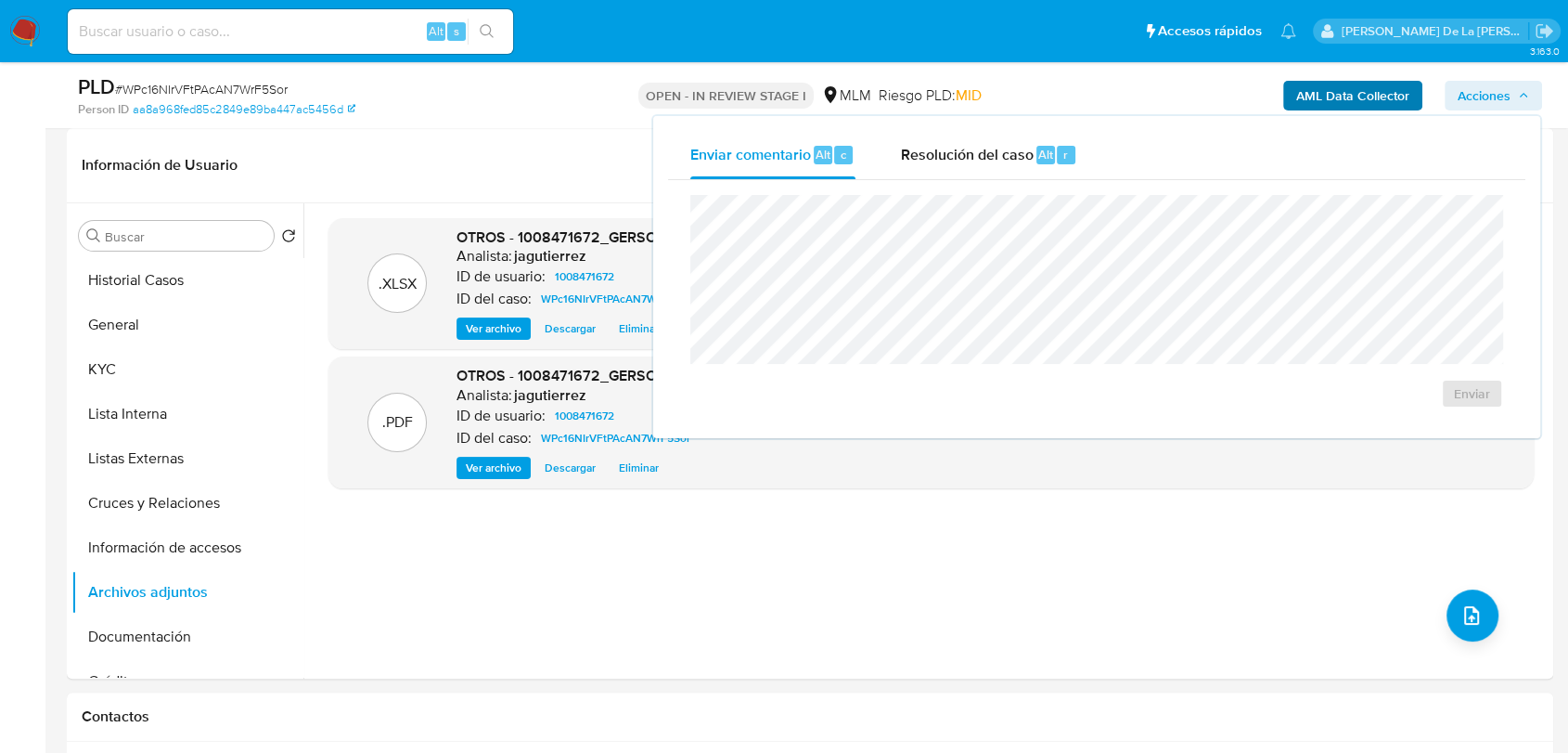
click at [986, 149] on span "Resolución del caso" at bounding box center [967, 153] width 132 height 21
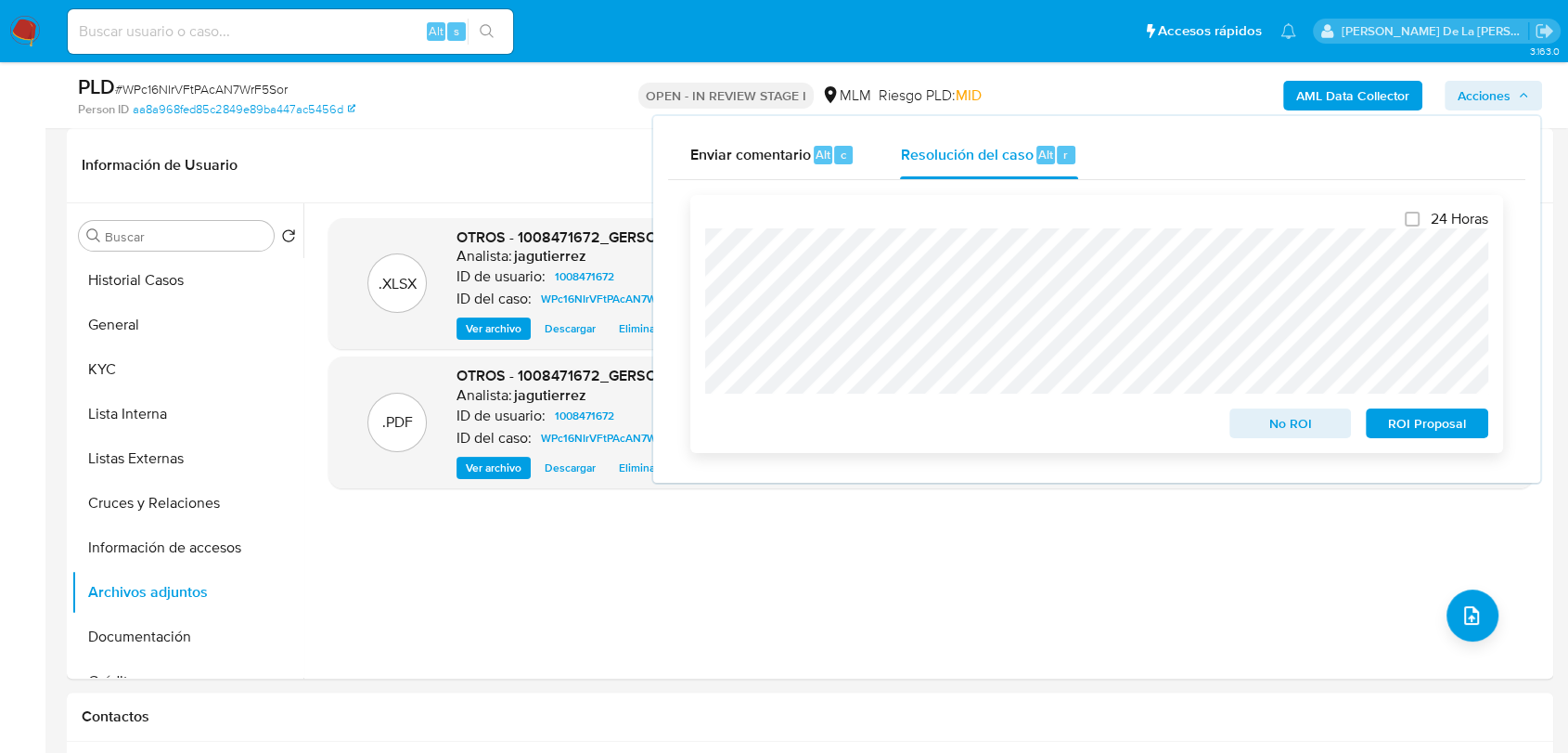
click at [1269, 435] on span "No ROI" at bounding box center [1291, 423] width 97 height 26
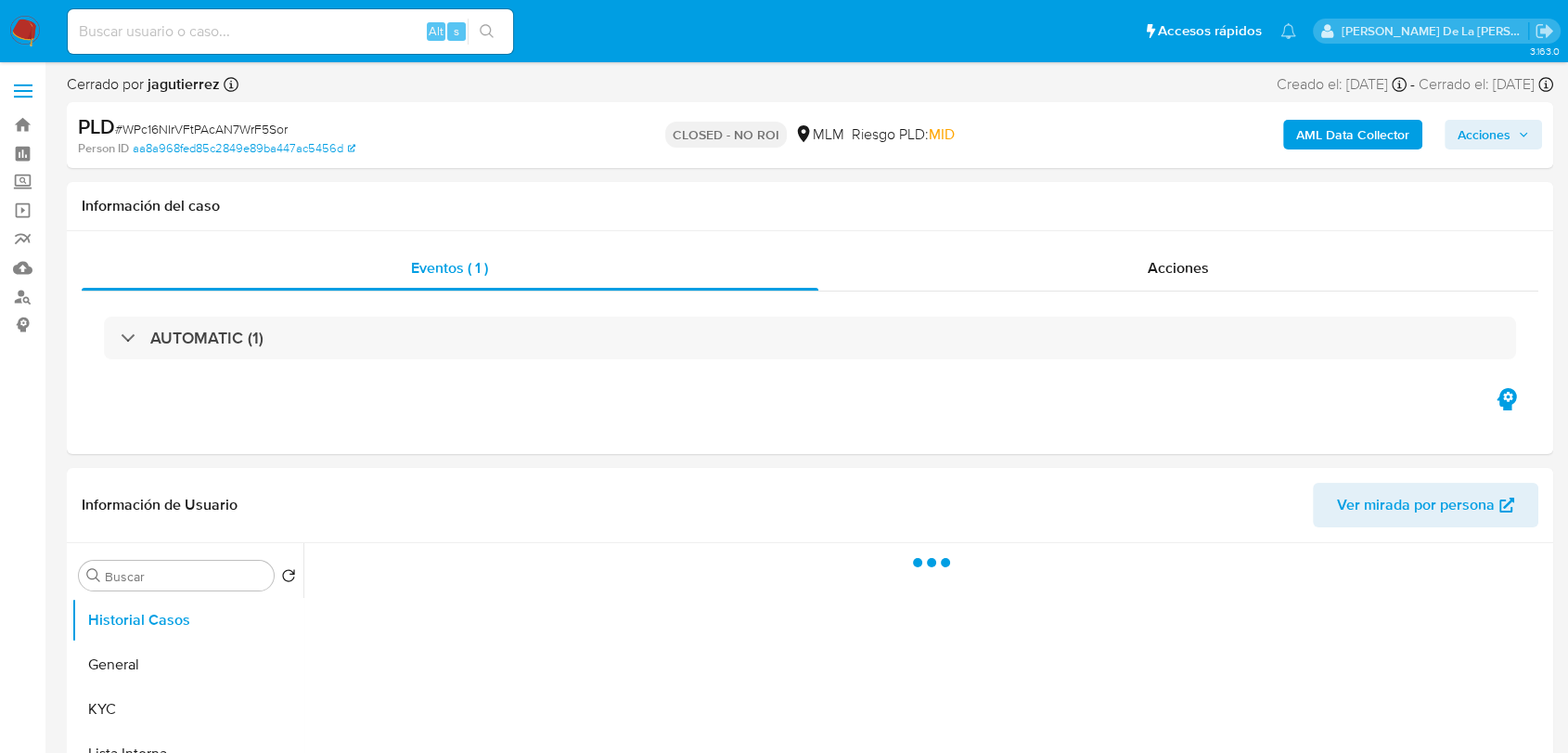
select select "10"
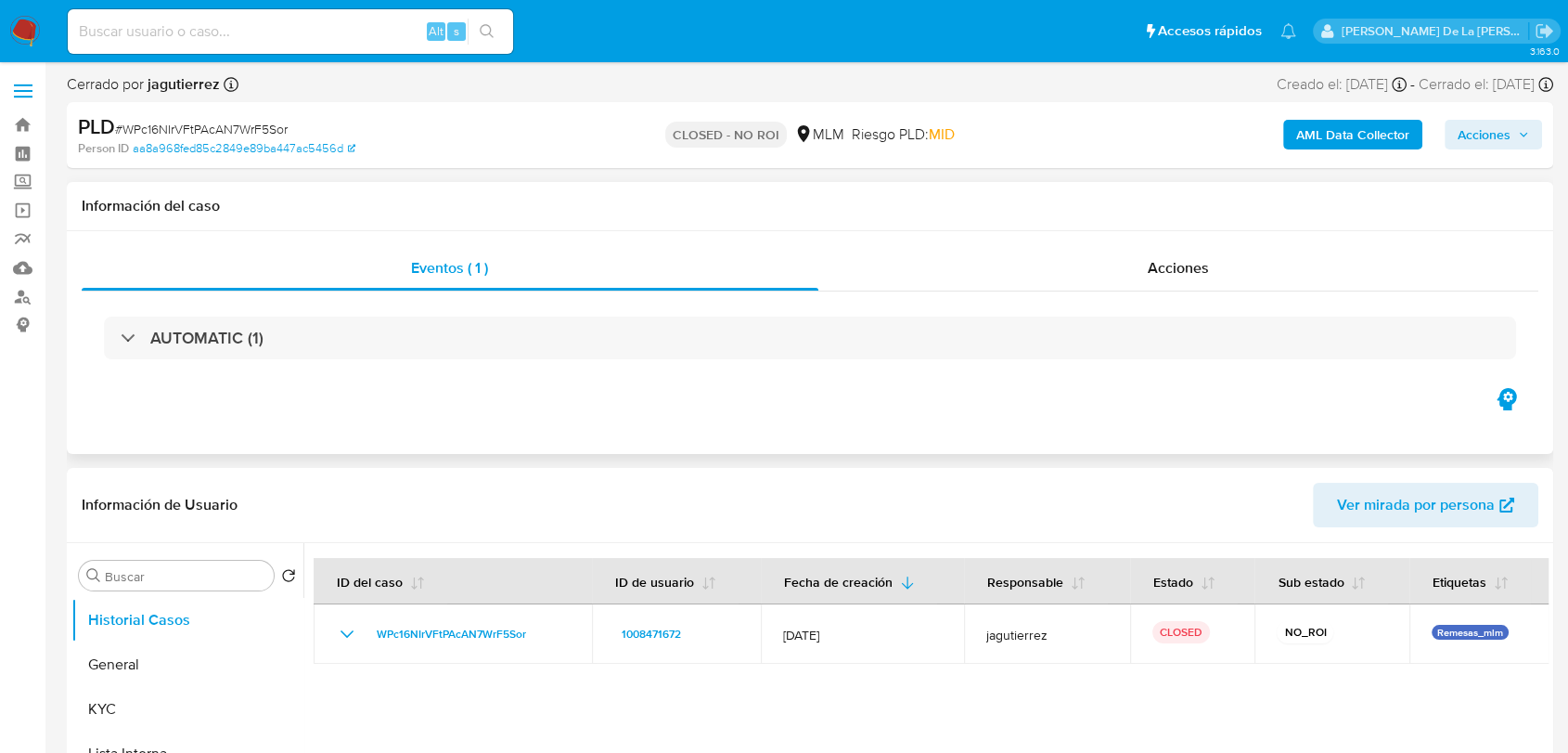
click at [419, 421] on div "Eventos ( 1 ) Acciones AUTOMATIC (1)" at bounding box center [810, 342] width 1486 height 223
drag, startPoint x: 39, startPoint y: 37, endPoint x: 64, endPoint y: 14, distance: 34.0
click at [39, 36] on img at bounding box center [25, 31] width 32 height 32
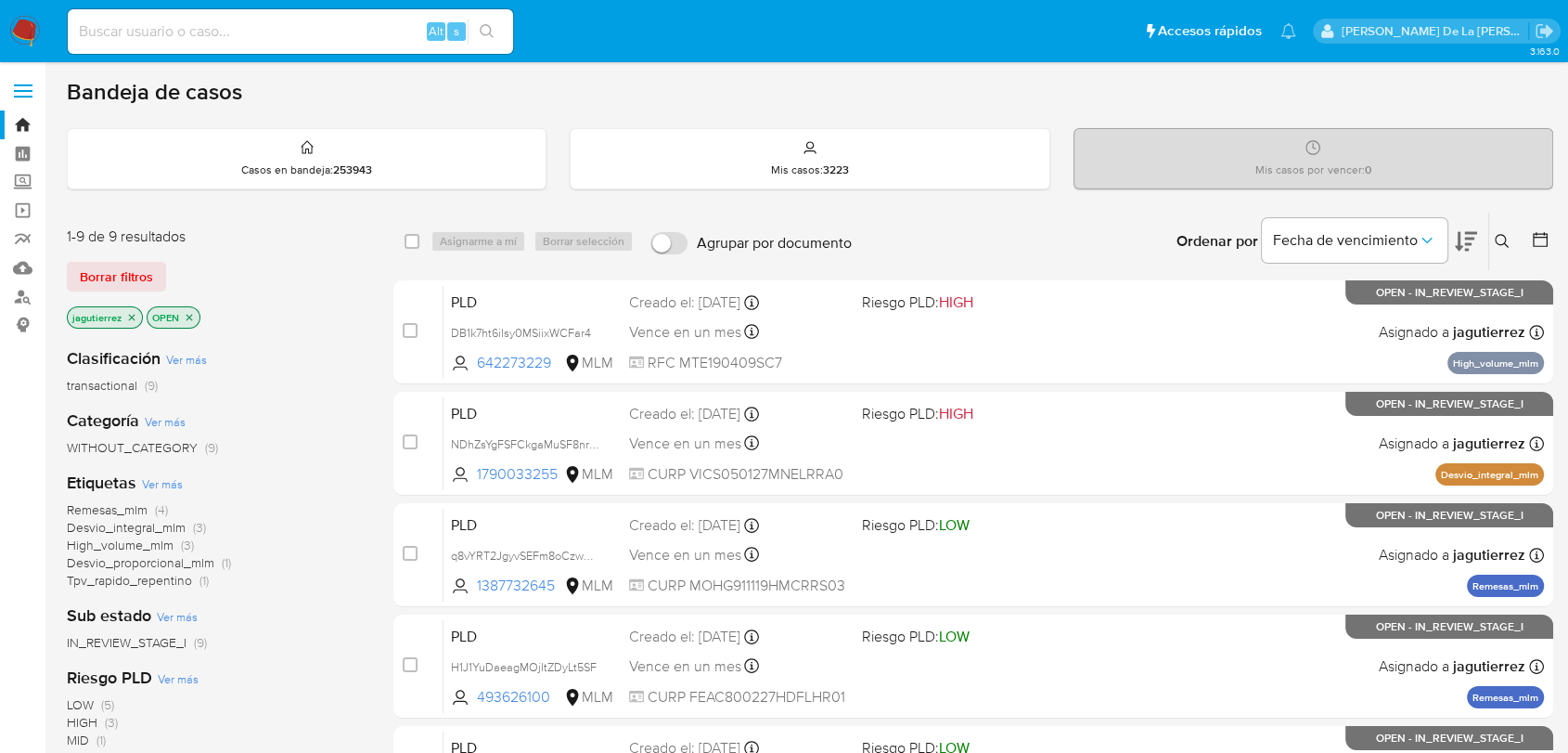
click at [129, 506] on span "Remesas_mlm" at bounding box center [107, 509] width 81 height 18
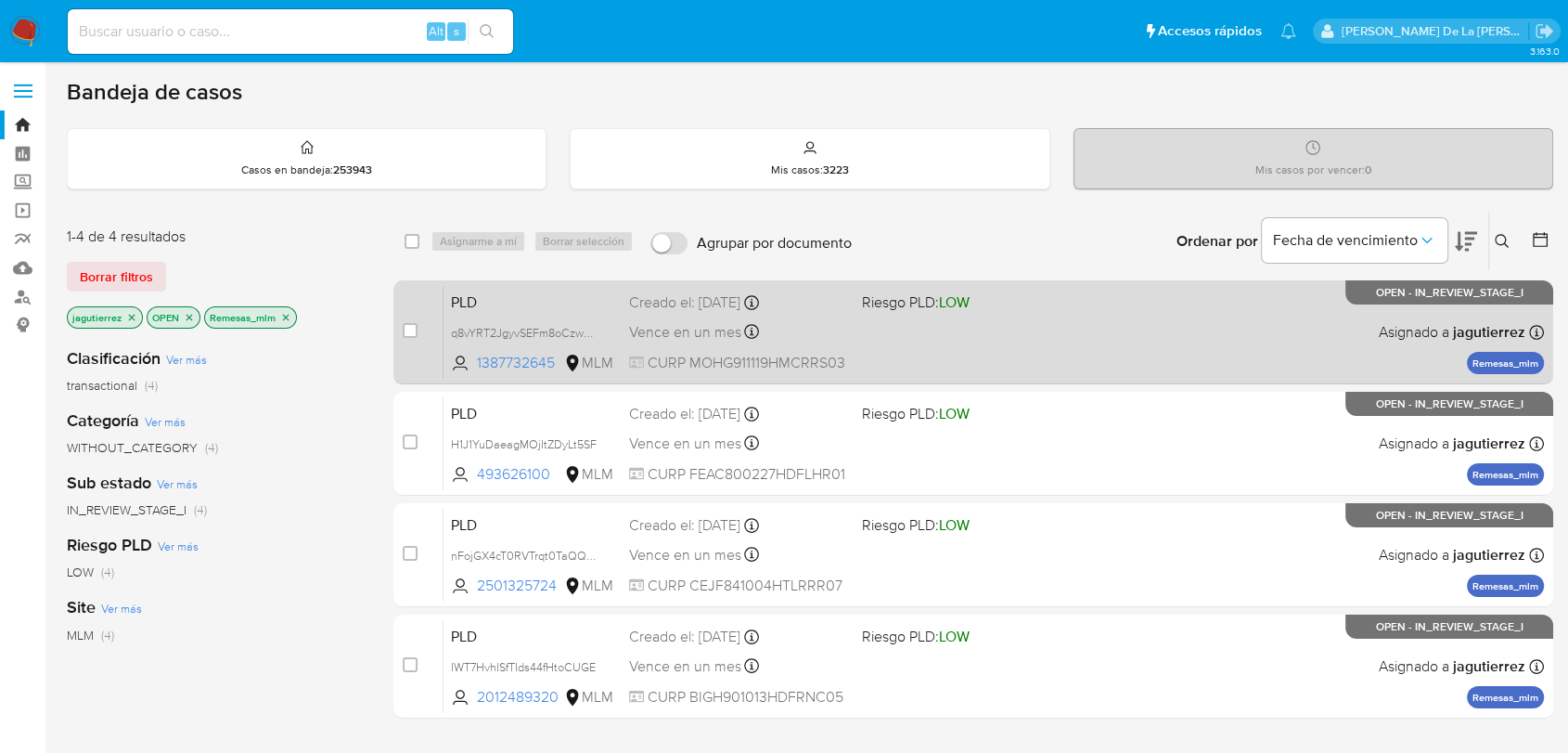
click at [1207, 340] on div "PLD q8vYRT2JgyvSEFm8oCzwPBk4 1387732645 MLM Riesgo PLD: LOW Creado el: [DATE] C…" at bounding box center [995, 332] width 1101 height 94
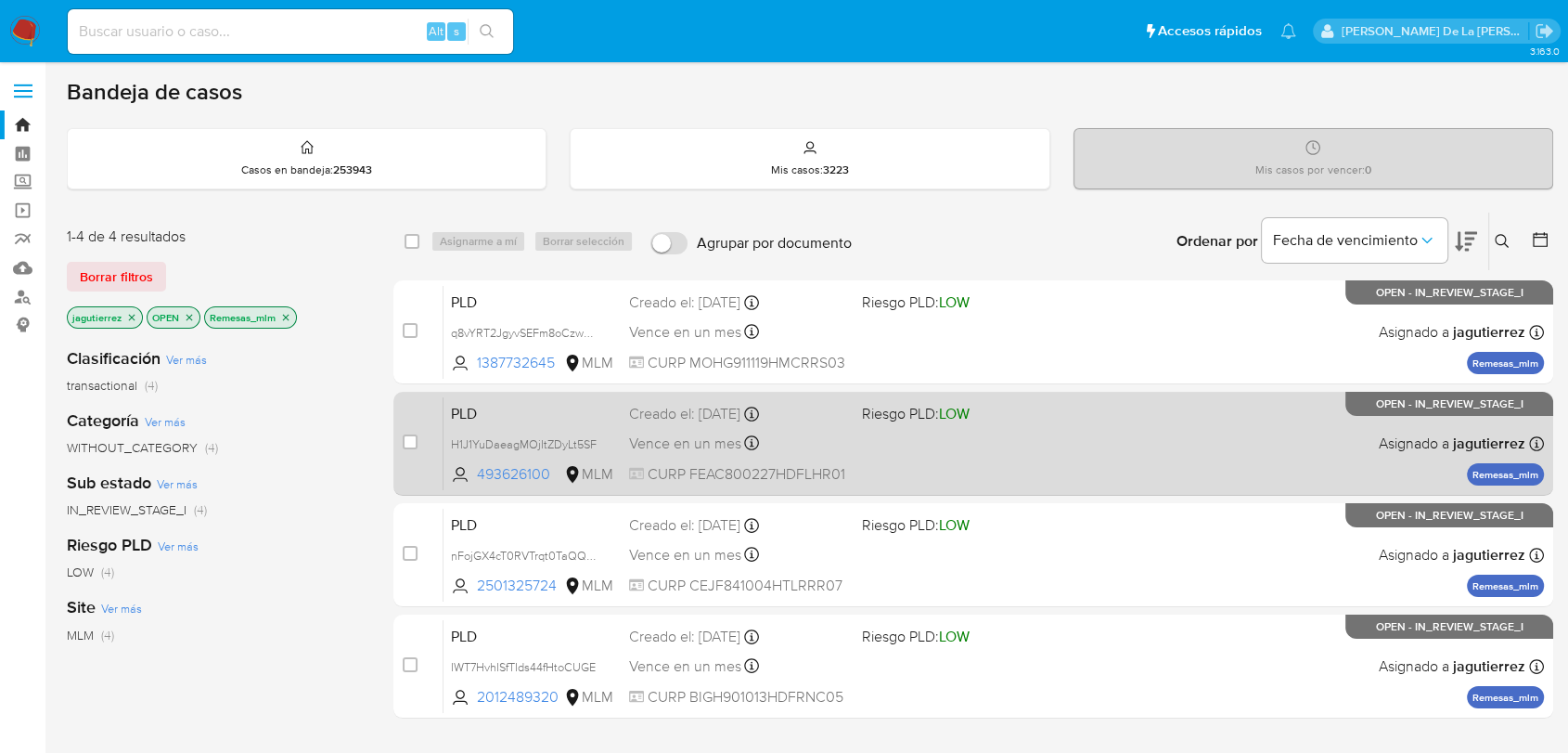
click at [1126, 435] on div "PLD H1J1YuDaeagMOjItZDyLt5SF 493626100 MLM Riesgo PLD: LOW Creado el: [DATE] Cr…" at bounding box center [995, 443] width 1101 height 94
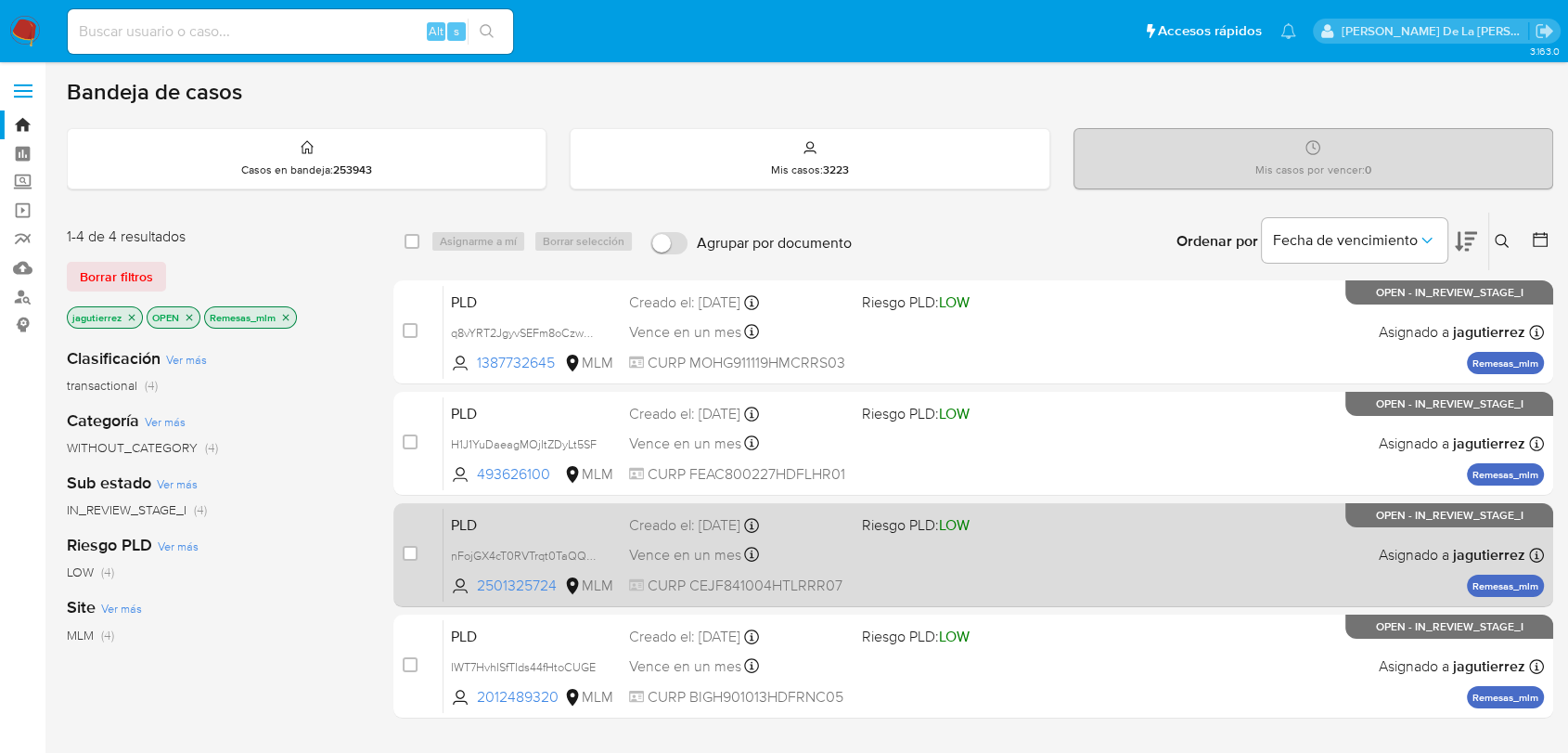
click at [1076, 577] on div "PLD nFojGX4cT0RVTrqt0TaQQwpz 2501325724 MLM Riesgo PLD: LOW Creado el: [DATE] C…" at bounding box center [995, 554] width 1101 height 94
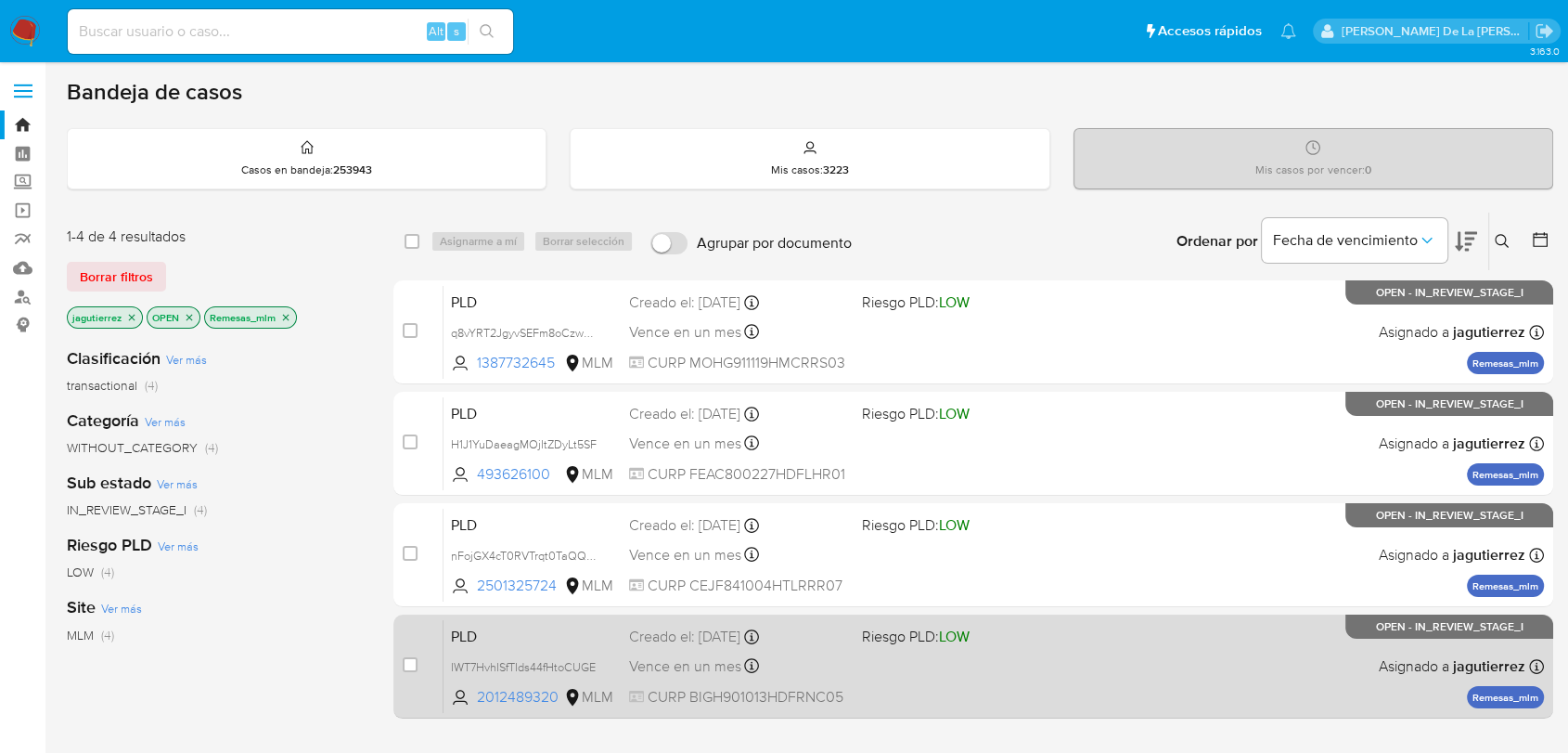
click at [928, 647] on div "PLD IWT7HvhISfTIds44fHtoCUGE 2012489320 MLM Riesgo PLD: LOW Creado el: [DATE] C…" at bounding box center [995, 666] width 1101 height 94
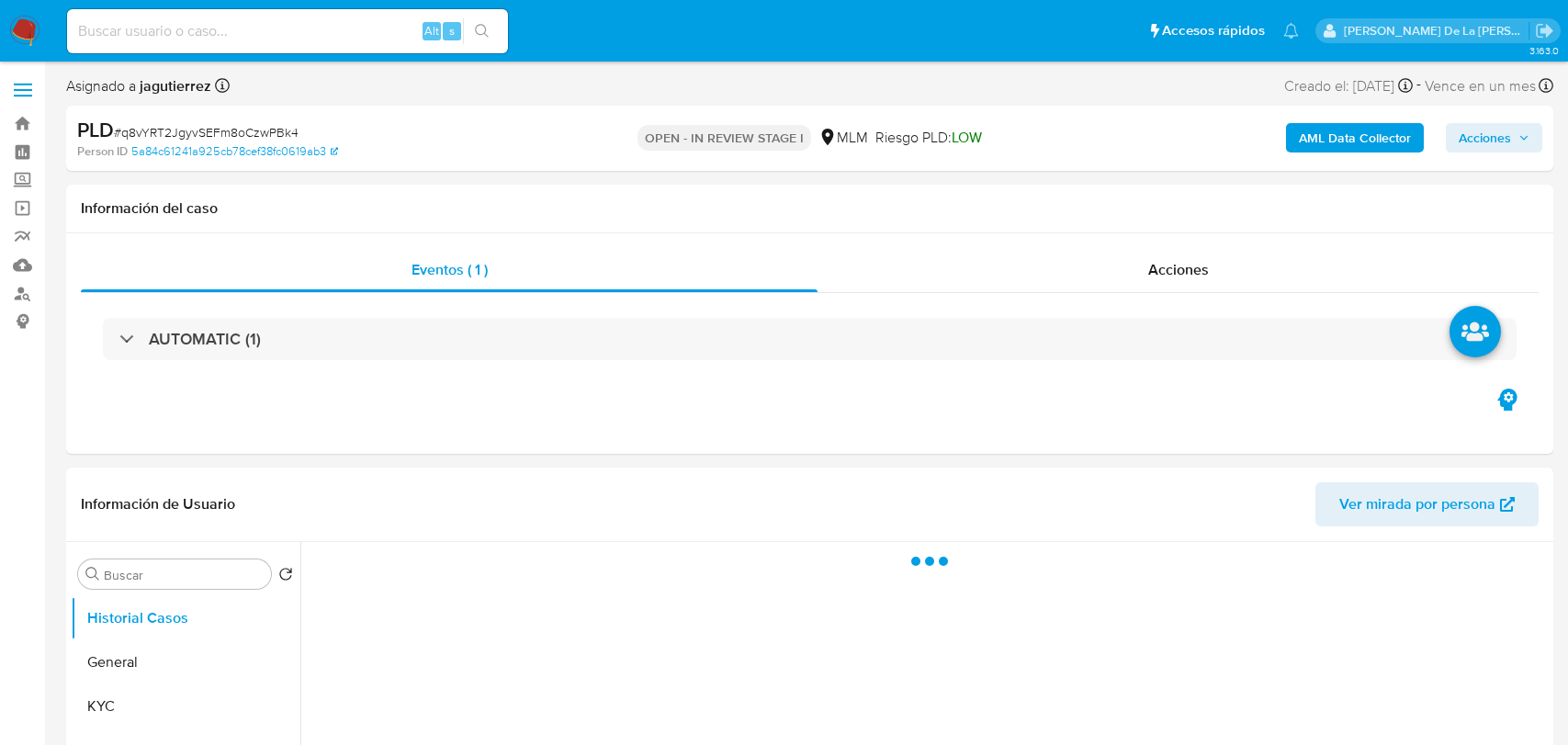
select select "10"
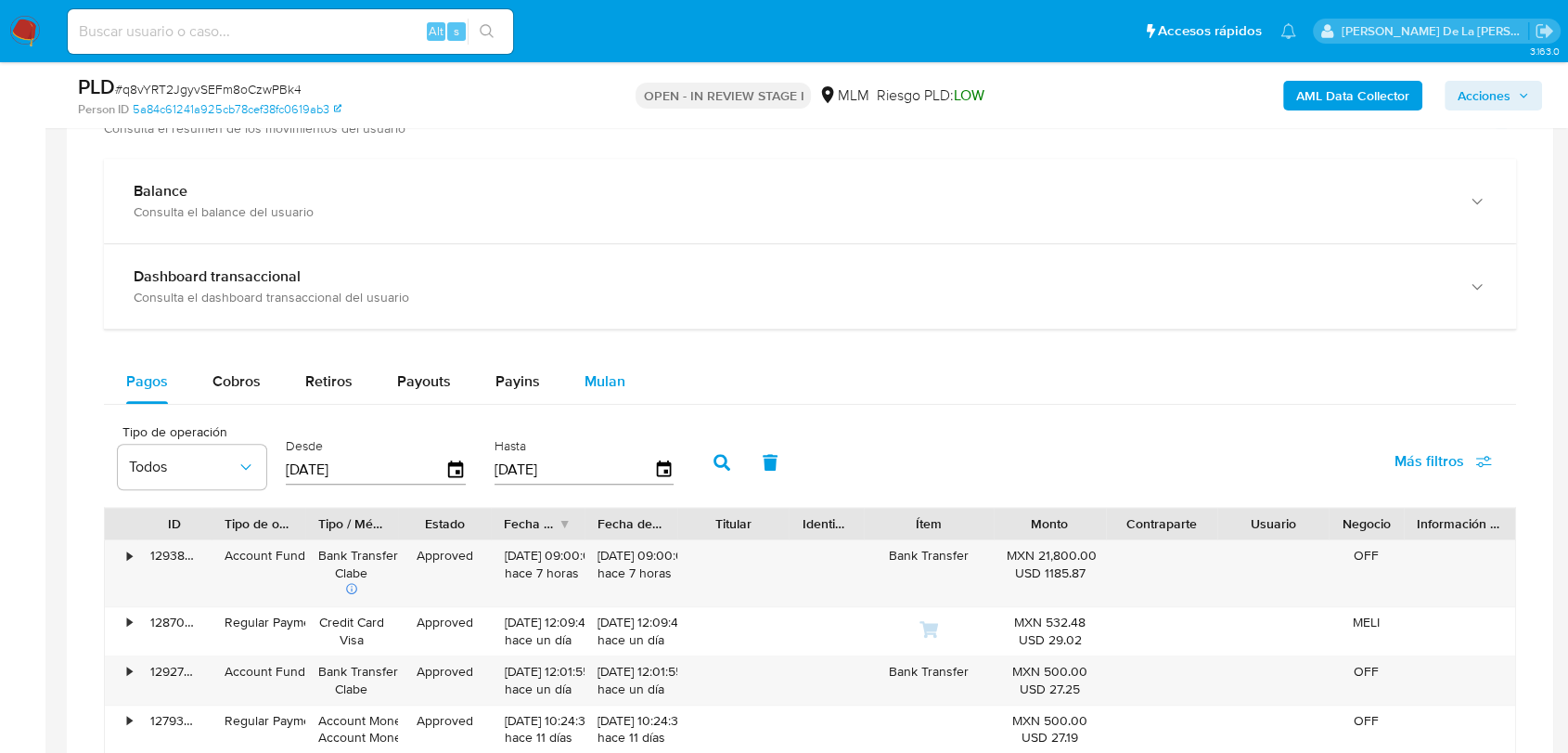
click at [594, 388] on span "Mulan" at bounding box center [605, 381] width 41 height 21
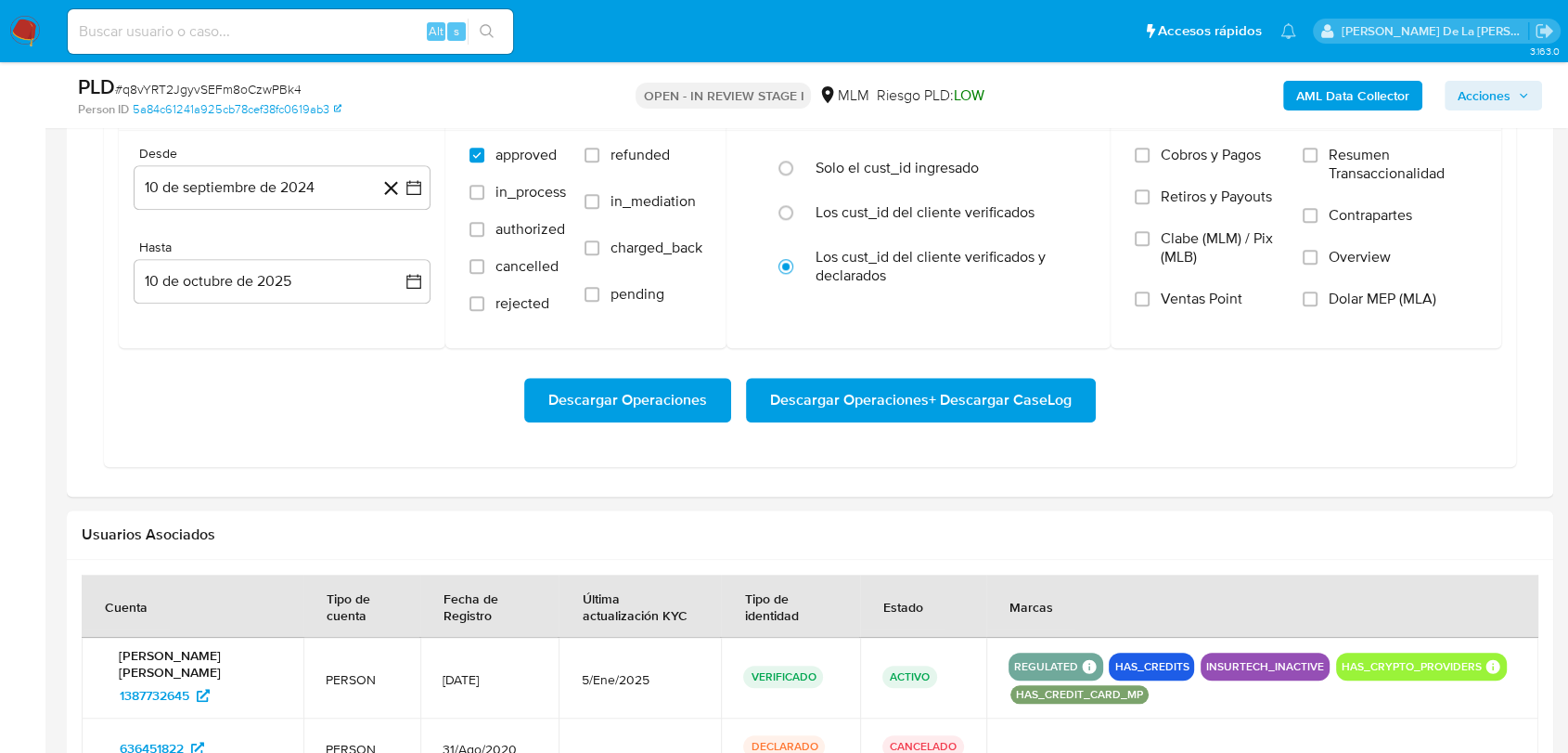
scroll to position [1444, 0]
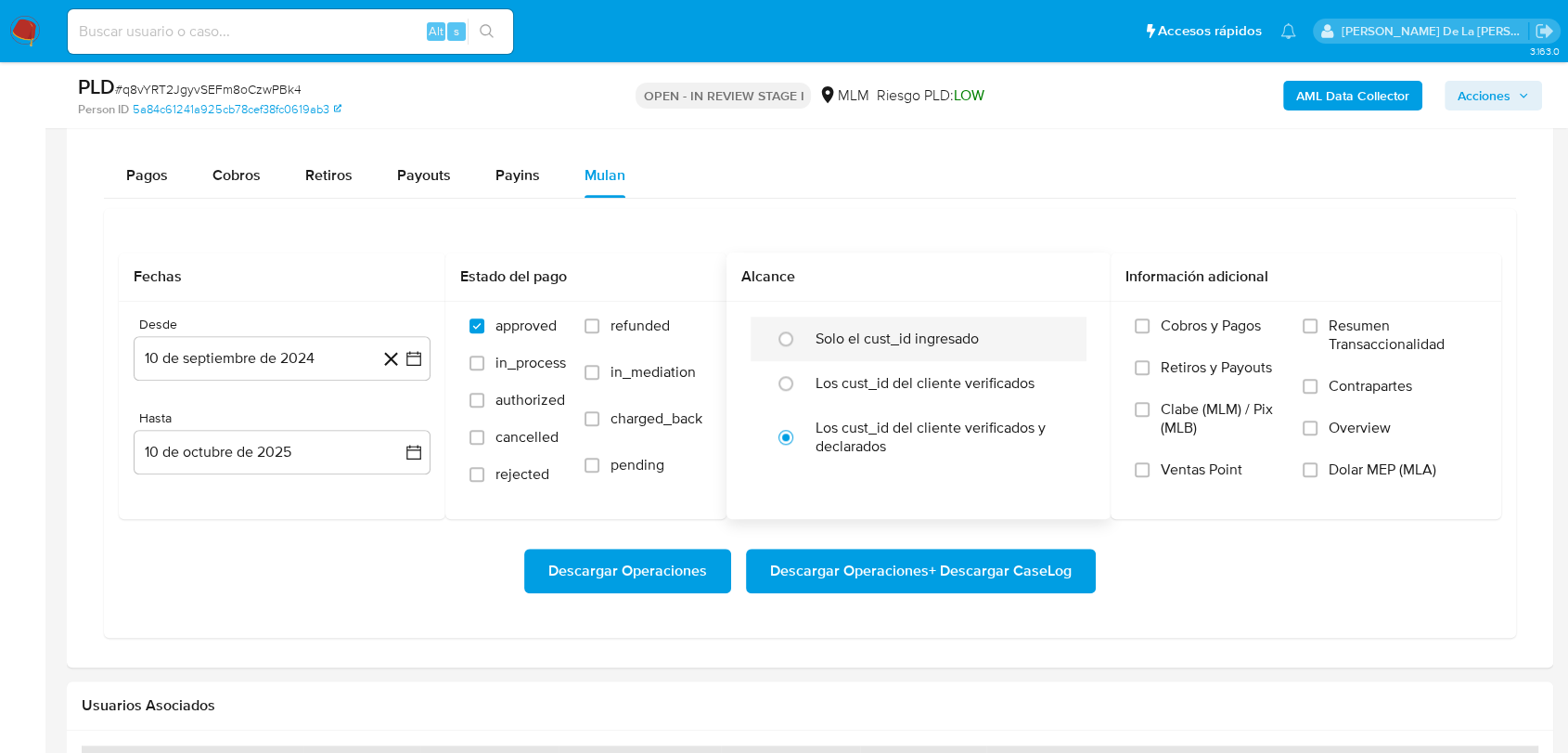
click at [820, 342] on label "Solo el cust_id ingresado" at bounding box center [898, 339] width 163 height 18
click at [801, 342] on input "radio" at bounding box center [785, 339] width 30 height 30
radio input "true"
click at [416, 352] on icon "button" at bounding box center [413, 359] width 14 height 14
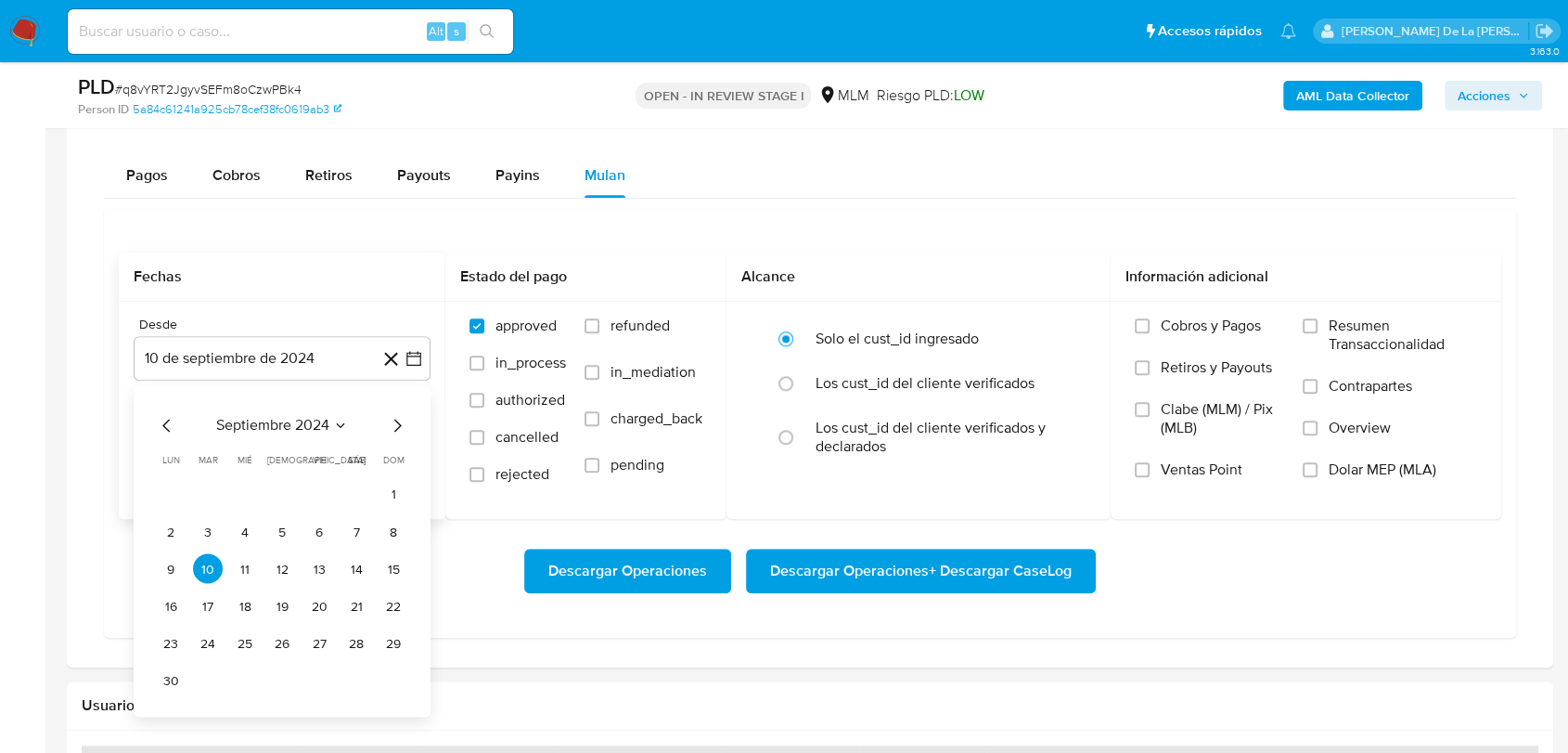
click at [397, 426] on icon "Mes siguiente" at bounding box center [397, 426] width 22 height 22
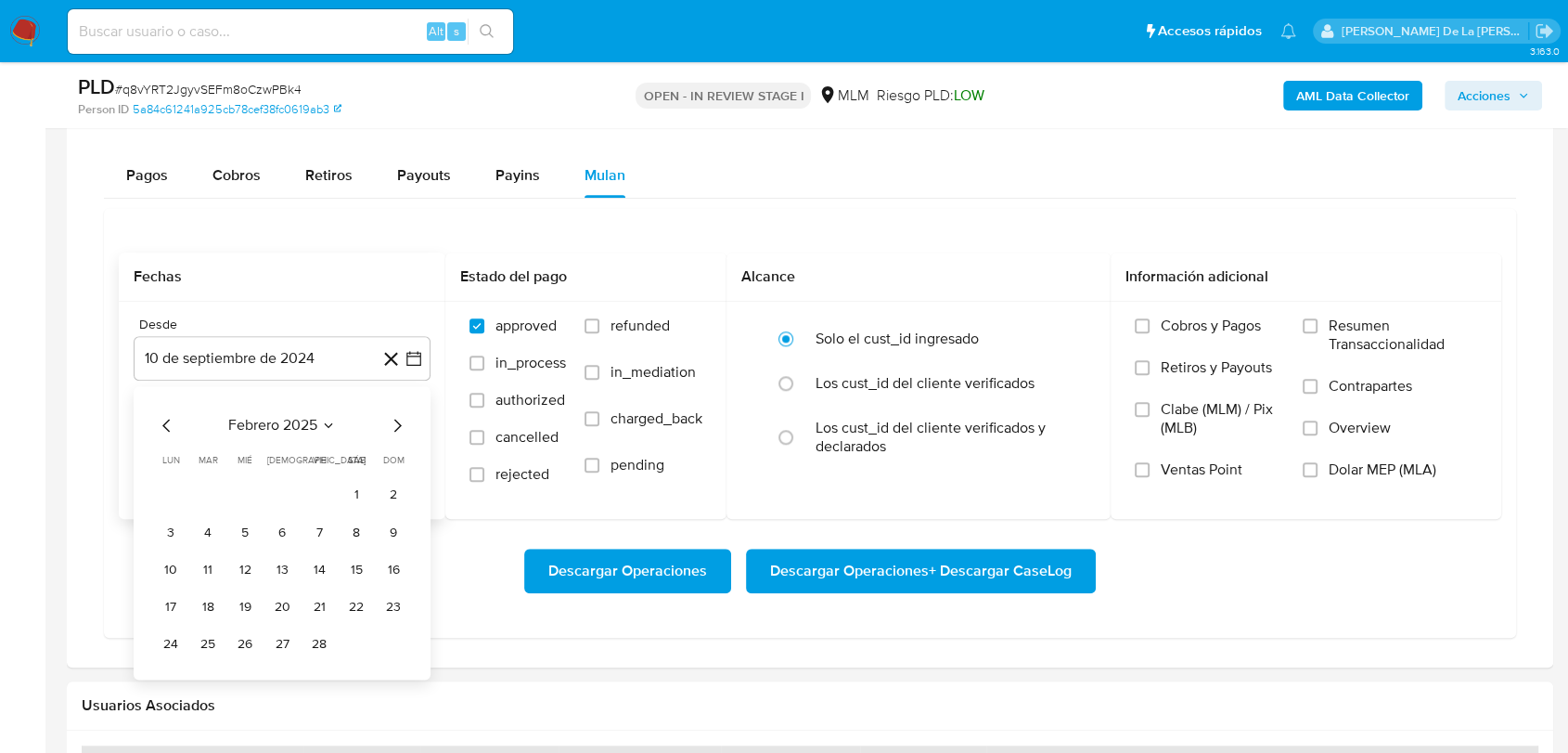
click at [397, 426] on icon "Mes siguiente" at bounding box center [397, 426] width 22 height 22
click at [293, 493] on button "1" at bounding box center [282, 494] width 30 height 30
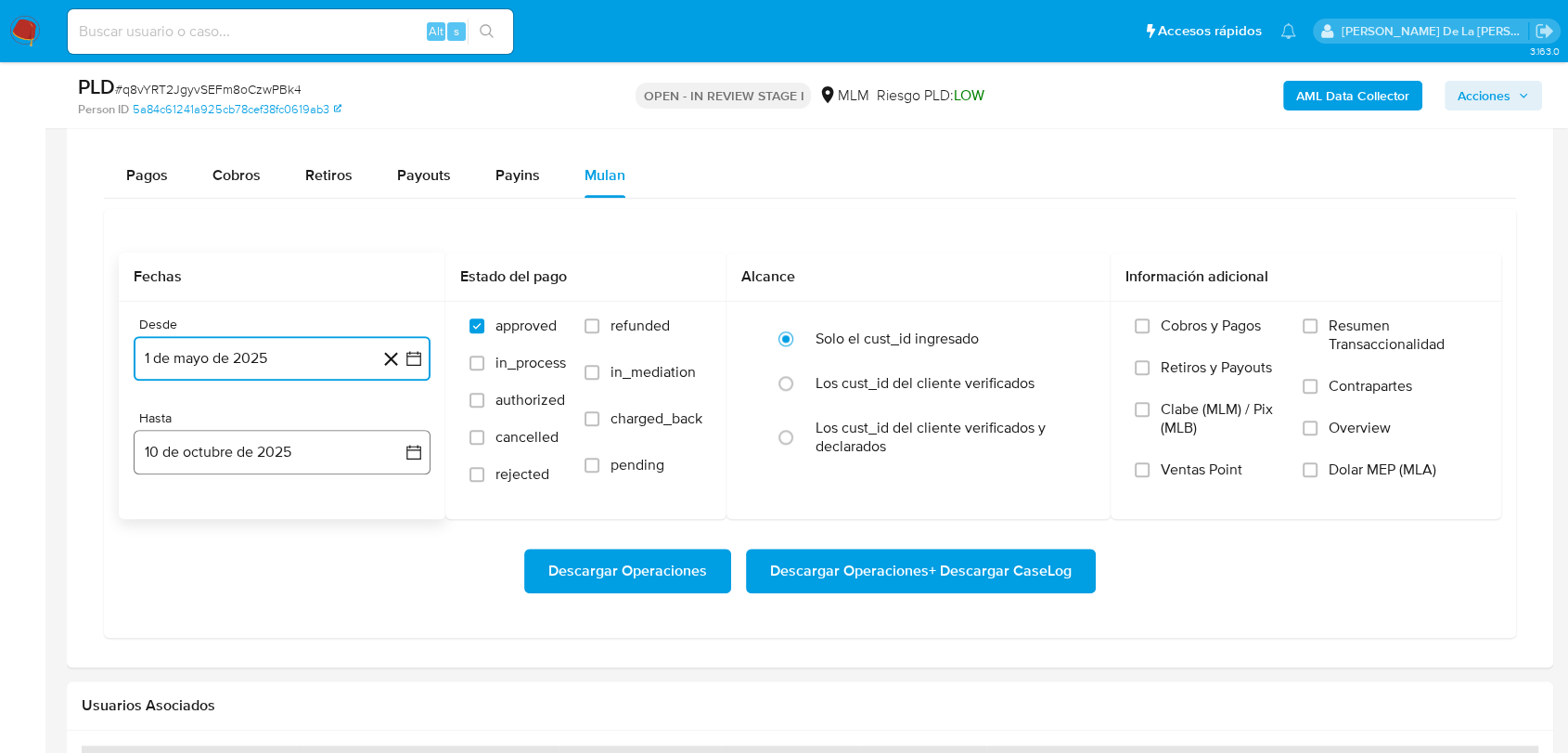
click at [296, 441] on button "10 de octubre de 2025" at bounding box center [282, 452] width 297 height 44
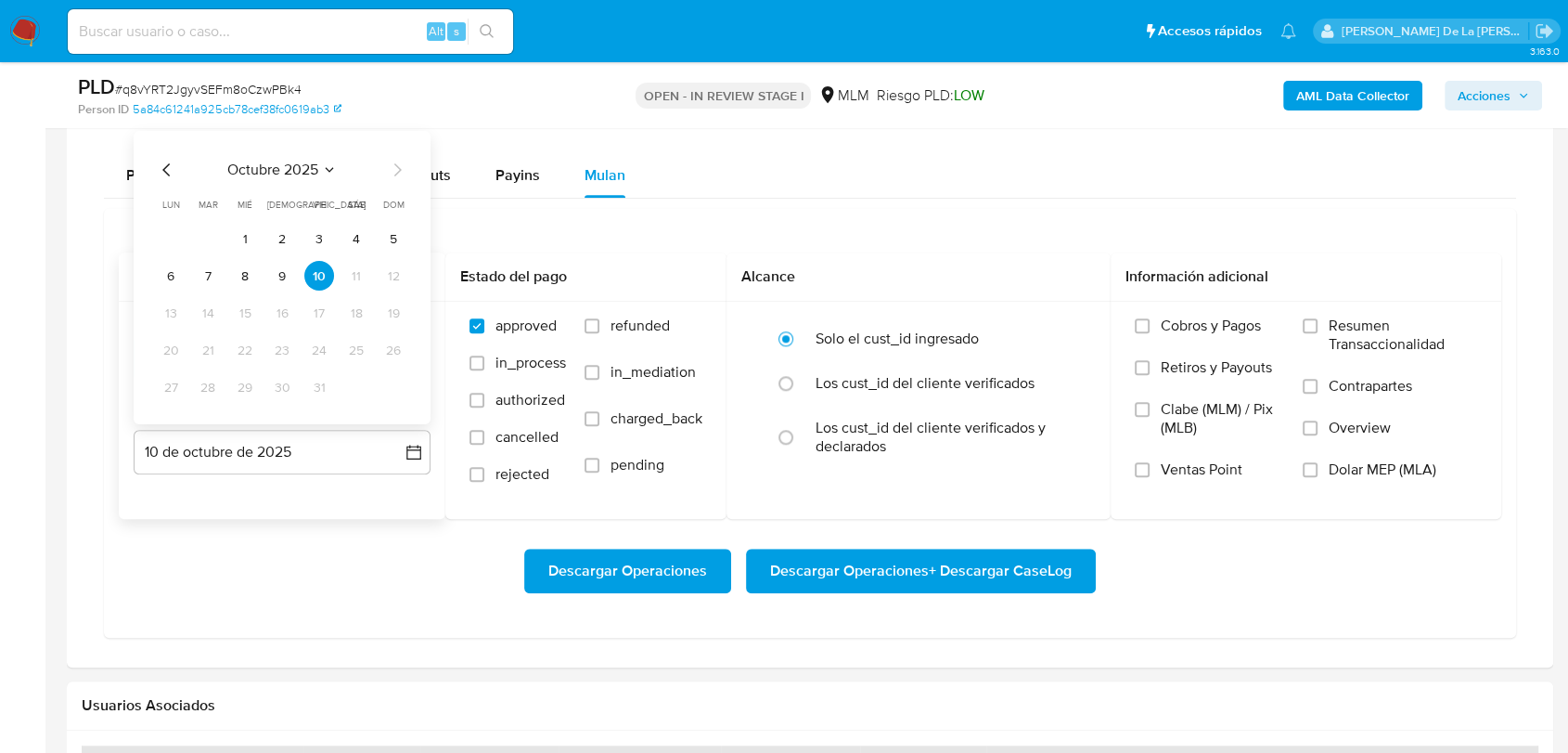
click at [163, 163] on icon "Mes anterior" at bounding box center [167, 169] width 22 height 22
click at [397, 386] on button "31" at bounding box center [393, 387] width 30 height 30
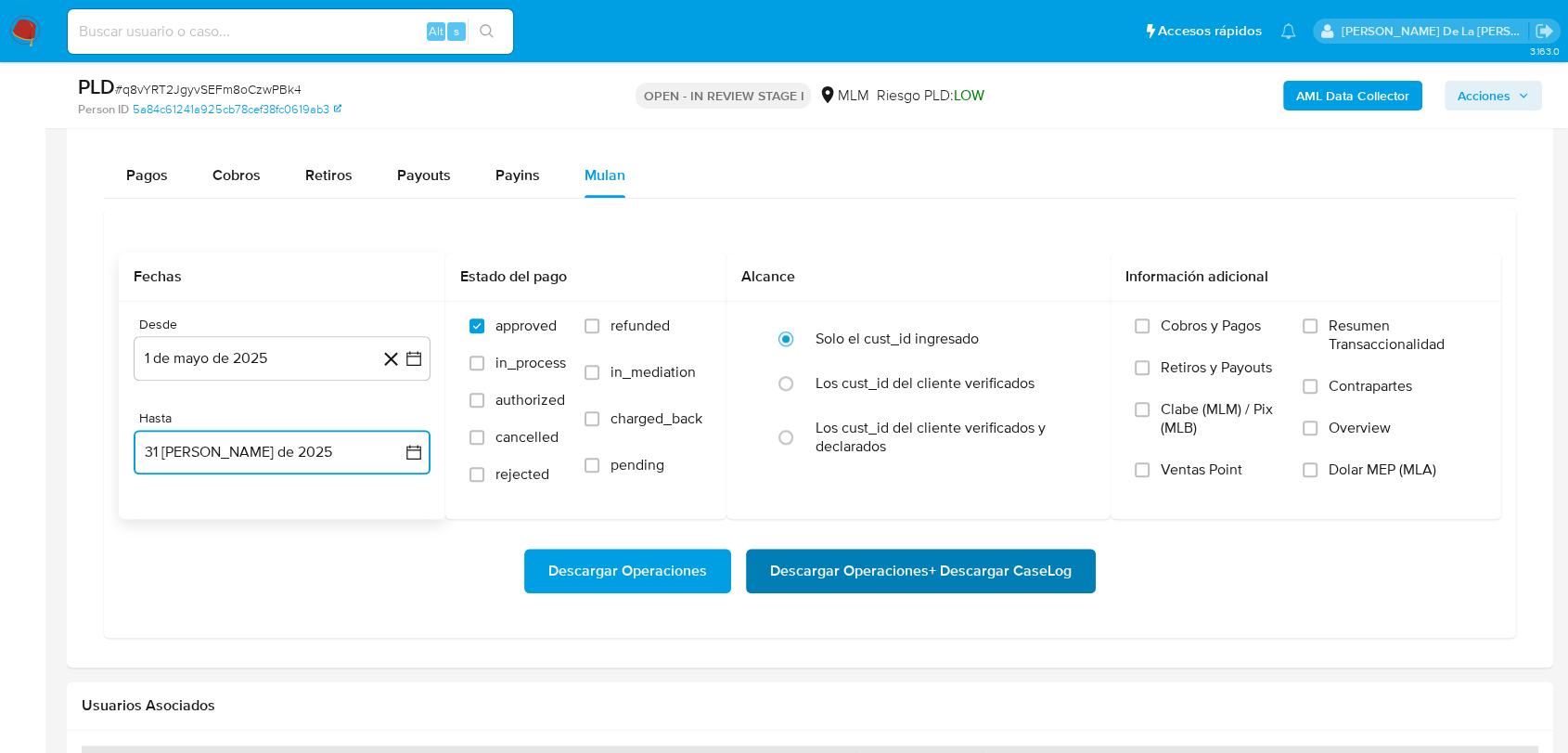
click at [943, 561] on span "Descargar Operaciones + Descargar CaseLog" at bounding box center [921, 571] width 302 height 41
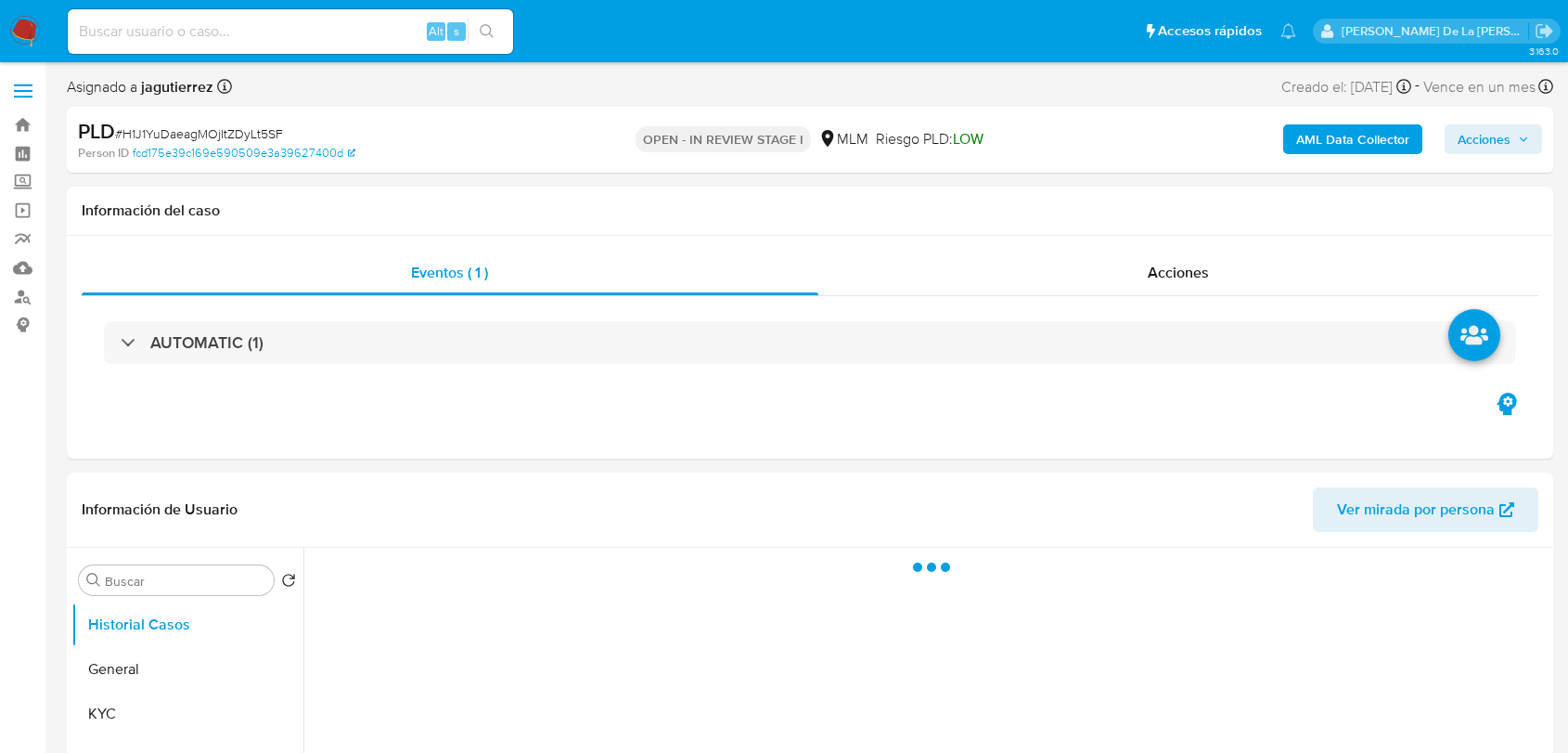
select select "10"
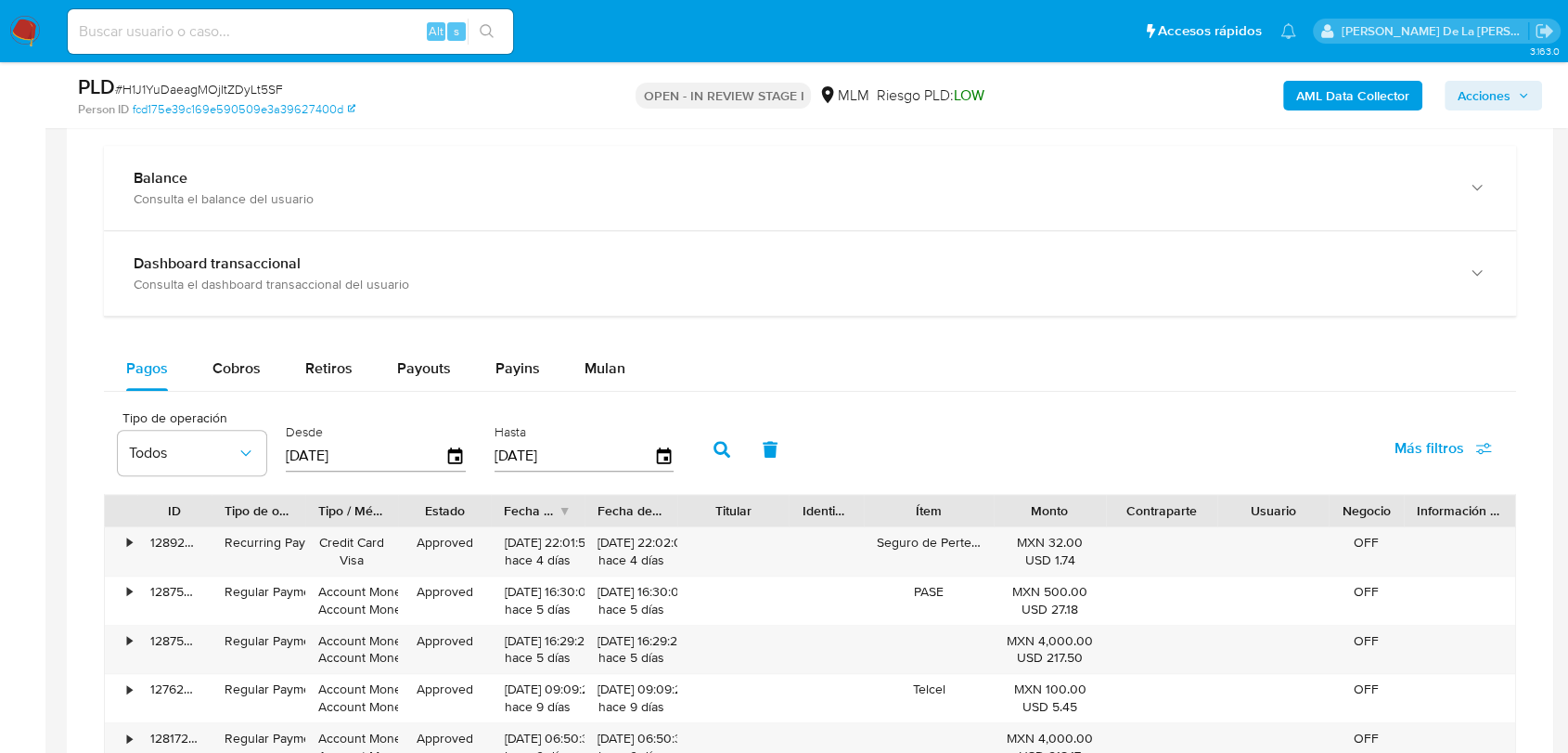
scroll to position [1340, 0]
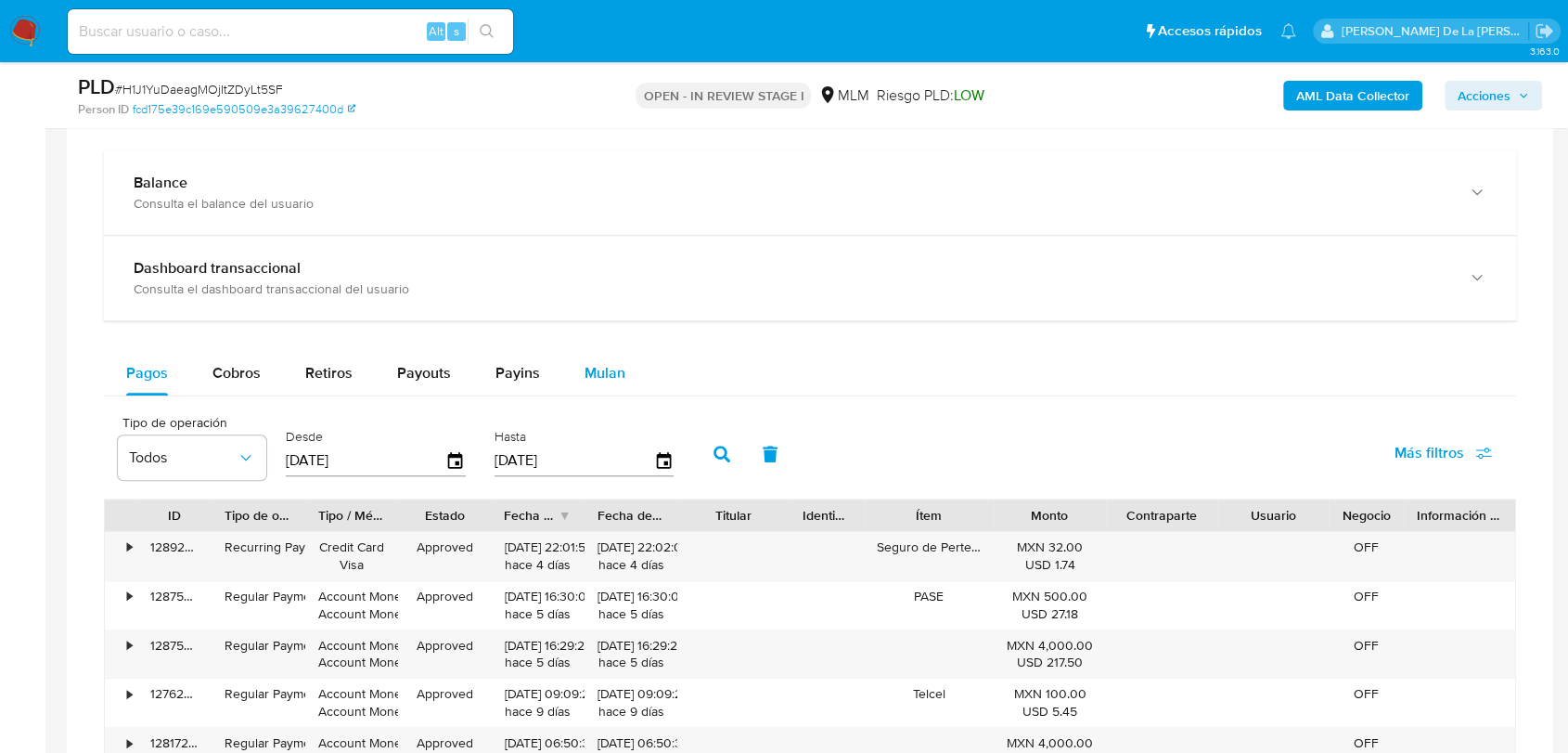
click at [630, 382] on button "Mulan" at bounding box center [604, 373] width 85 height 44
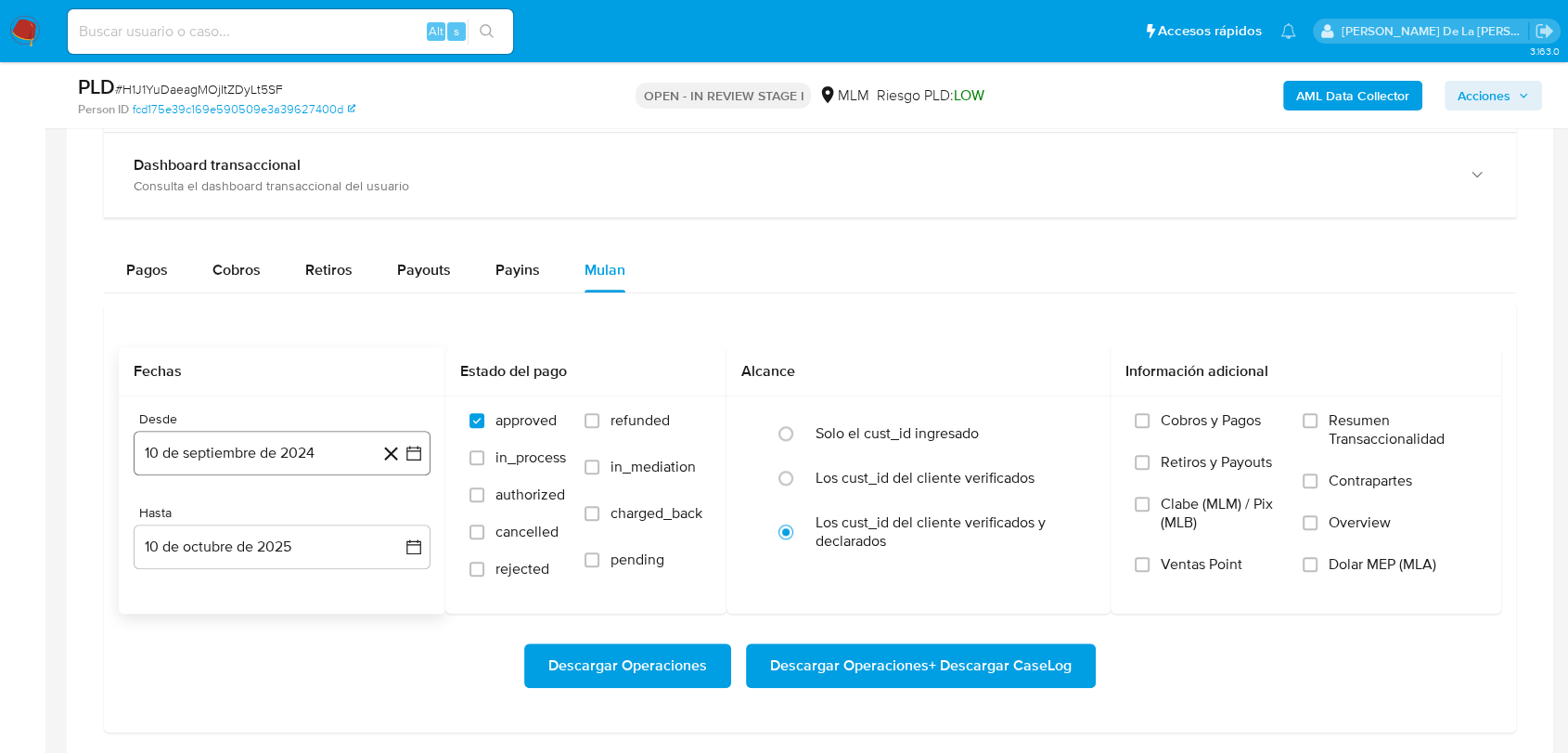
scroll to position [1546, 0]
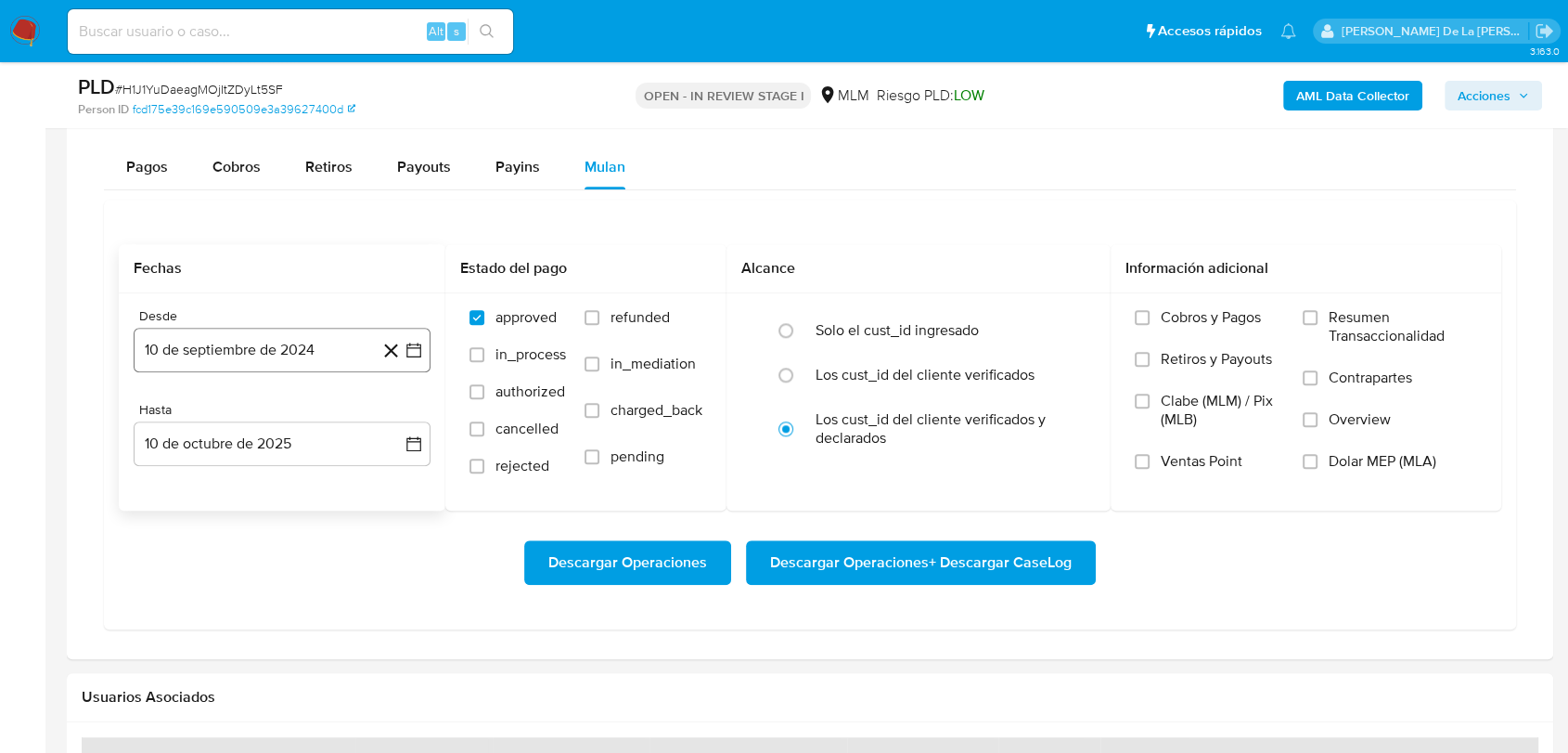
click at [411, 351] on icon "button" at bounding box center [413, 349] width 18 height 18
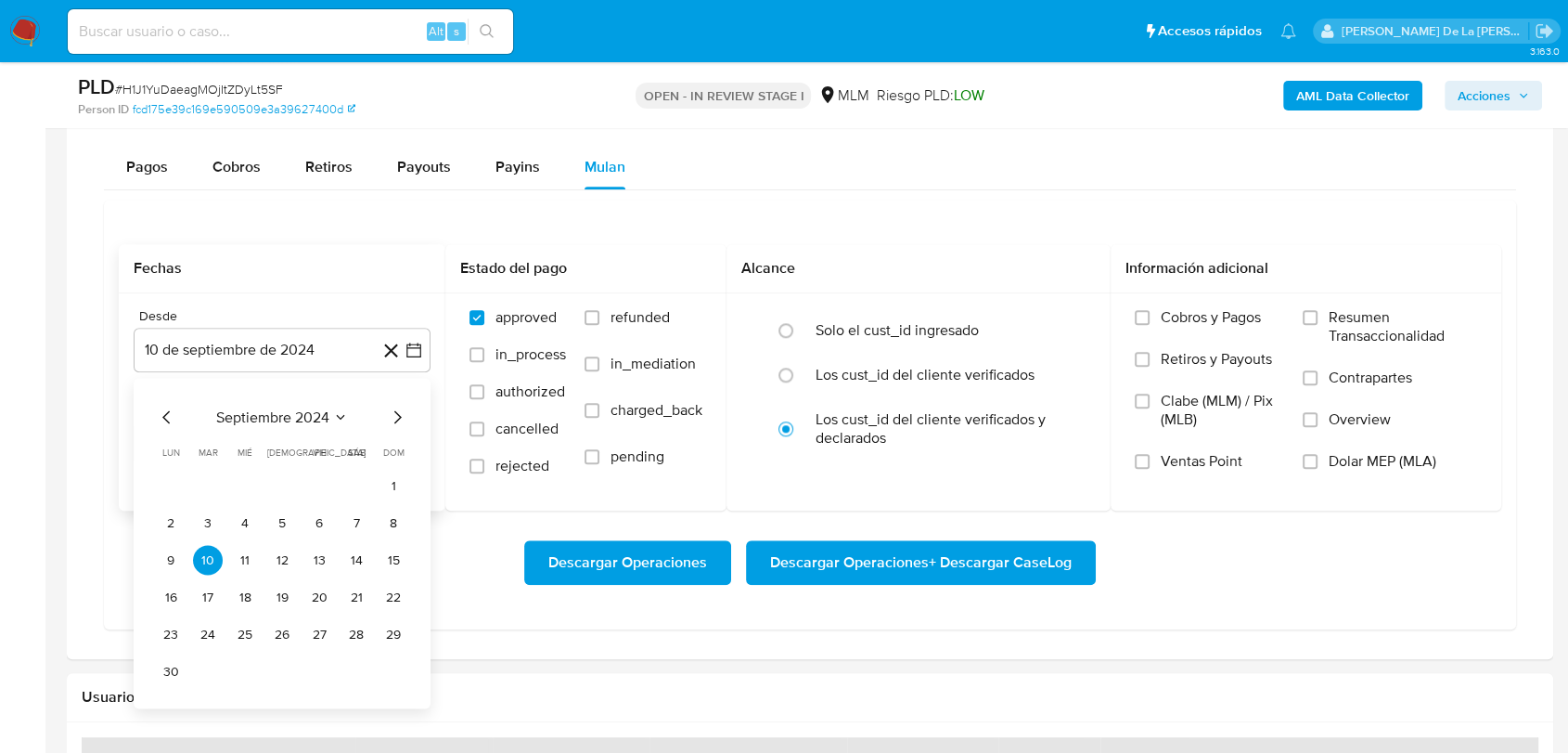
click at [398, 411] on icon "Mes siguiente" at bounding box center [397, 416] width 22 height 22
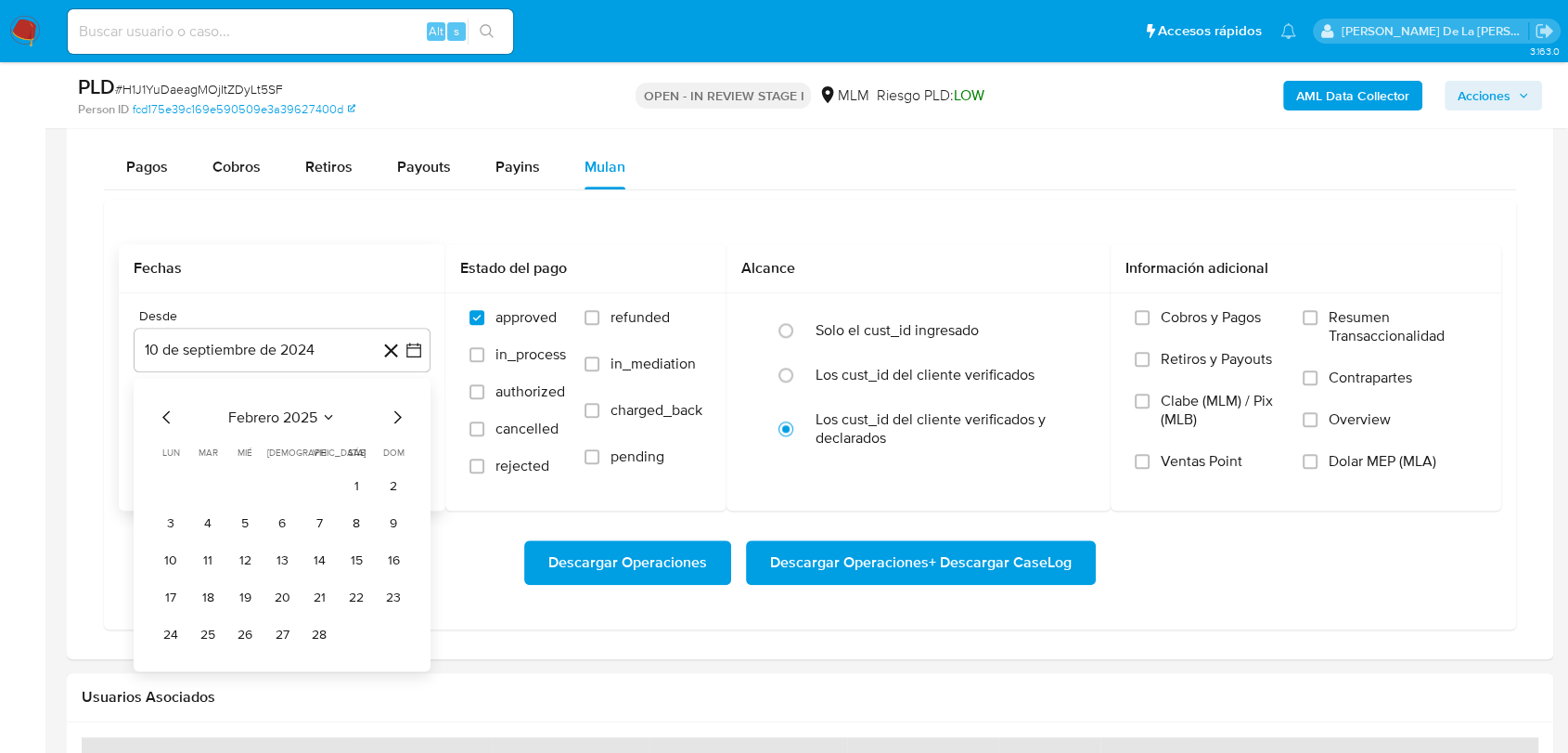
click at [398, 411] on icon "Mes siguiente" at bounding box center [397, 416] width 22 height 22
click at [159, 411] on icon "Mes anterior" at bounding box center [167, 416] width 22 height 22
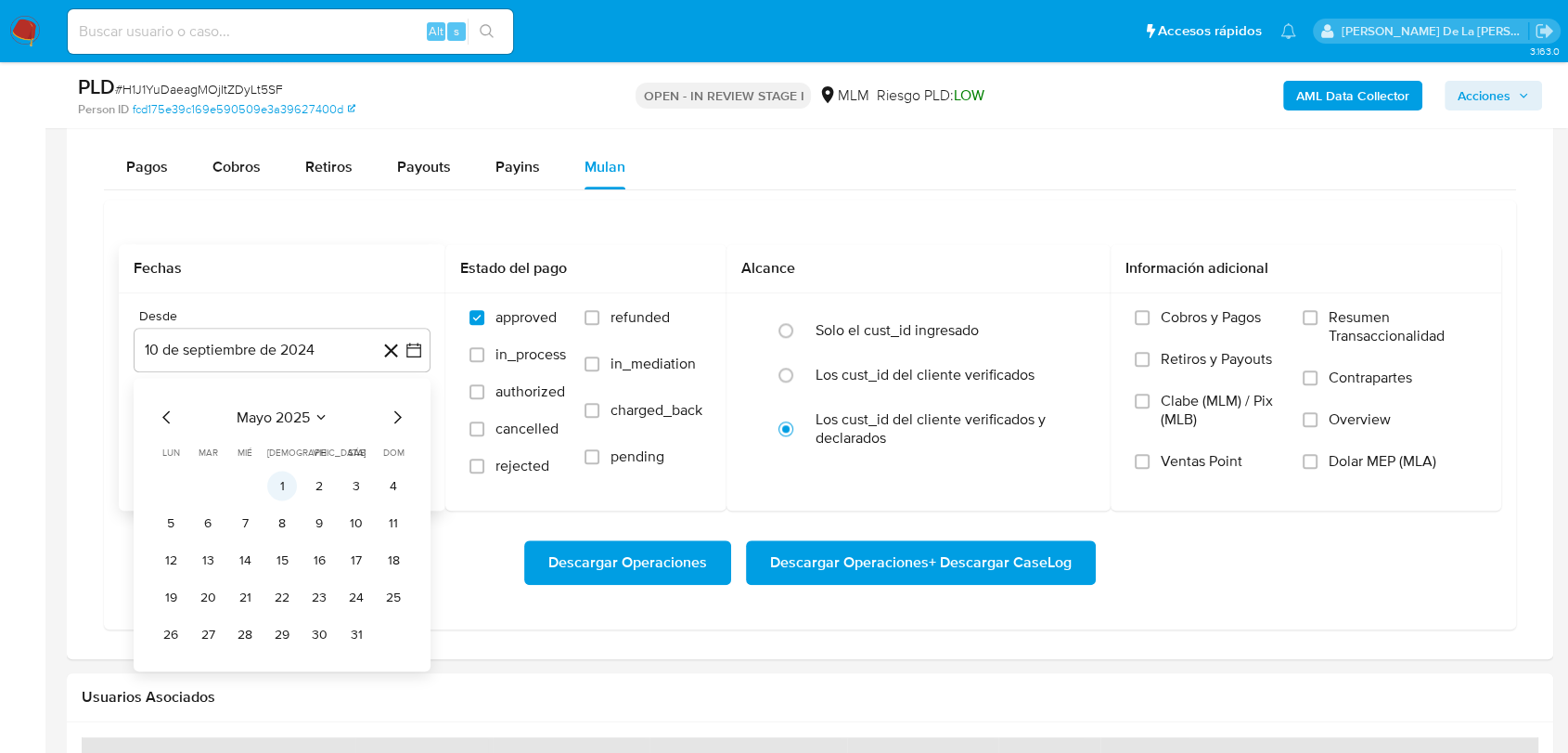
click at [272, 478] on button "1" at bounding box center [282, 485] width 30 height 30
click at [277, 405] on div "Hasta" at bounding box center [282, 410] width 297 height 16
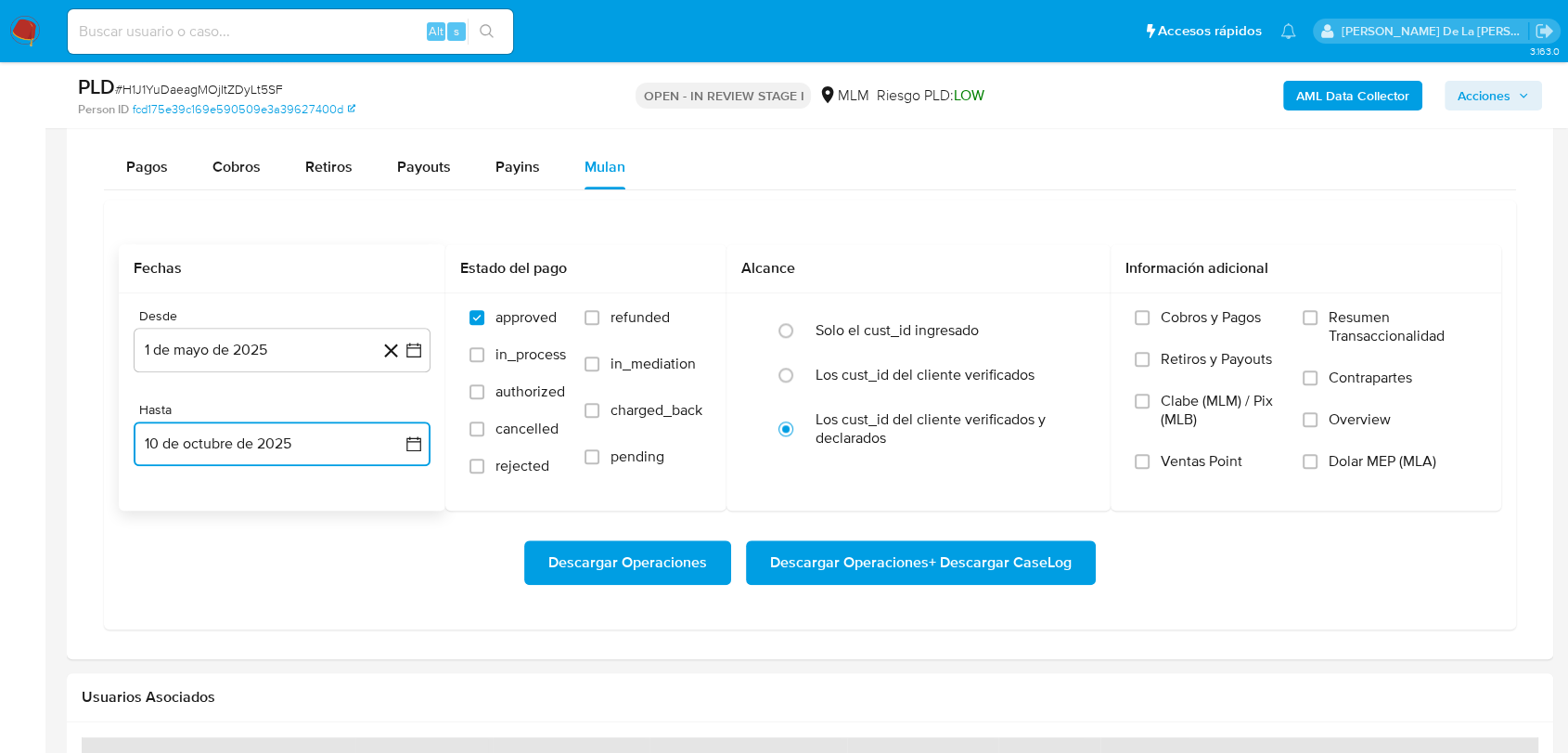
click at [273, 446] on button "10 de octubre de 2025" at bounding box center [282, 443] width 297 height 44
click at [171, 160] on icon "Mes anterior" at bounding box center [167, 161] width 22 height 22
click at [170, 159] on icon "Mes anterior" at bounding box center [167, 161] width 22 height 22
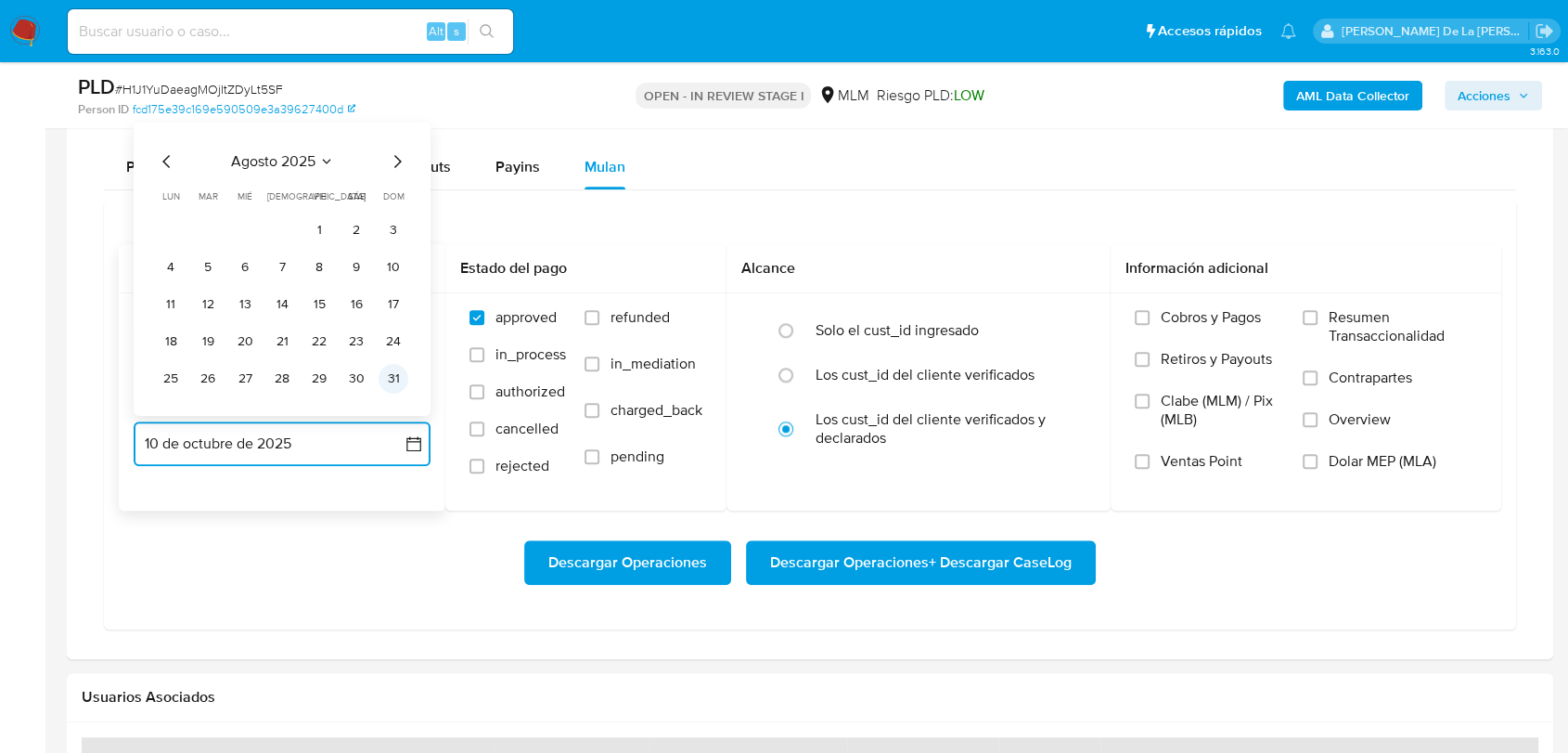
click at [391, 384] on button "31" at bounding box center [393, 378] width 30 height 30
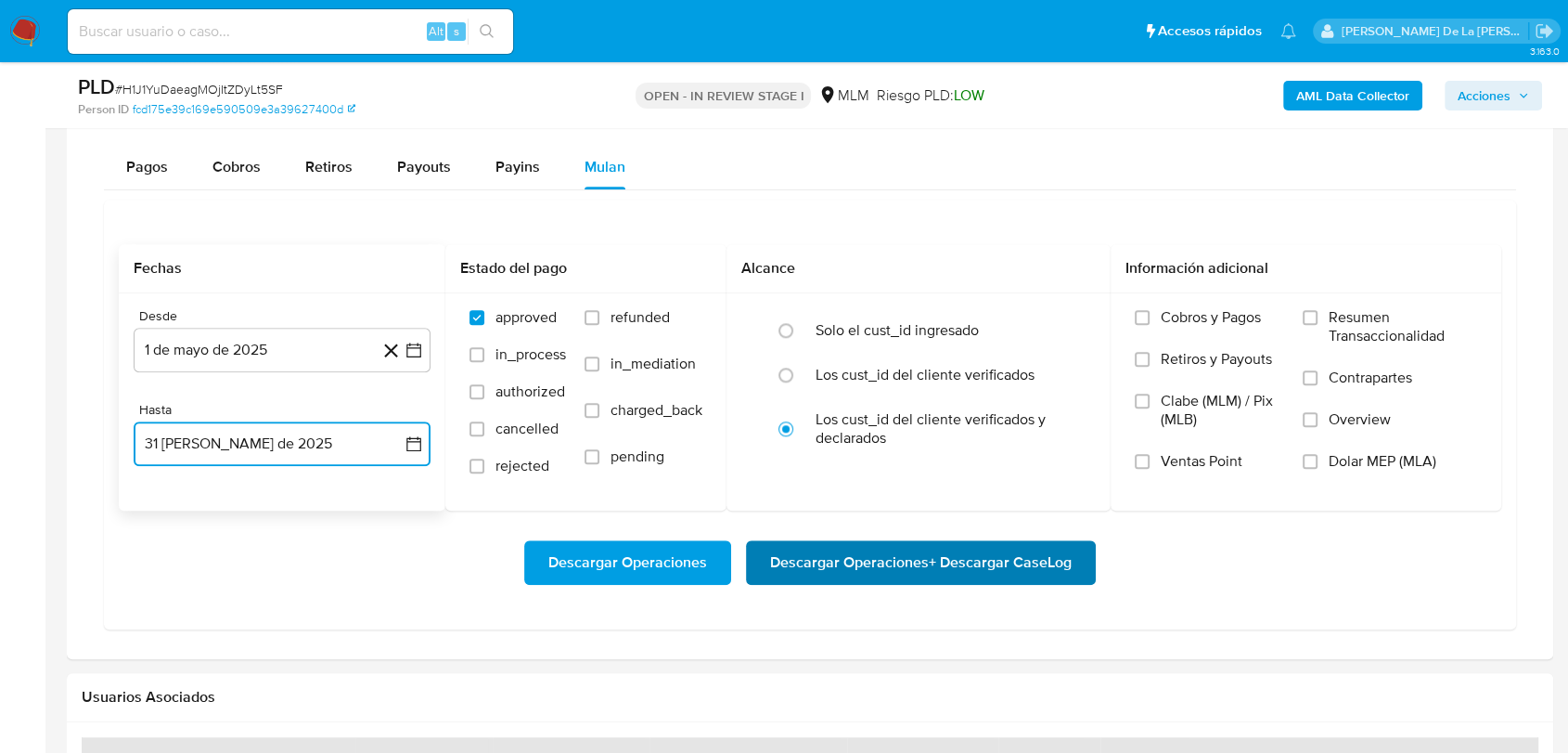
click at [911, 573] on span "Descargar Operaciones + Descargar CaseLog" at bounding box center [921, 562] width 302 height 41
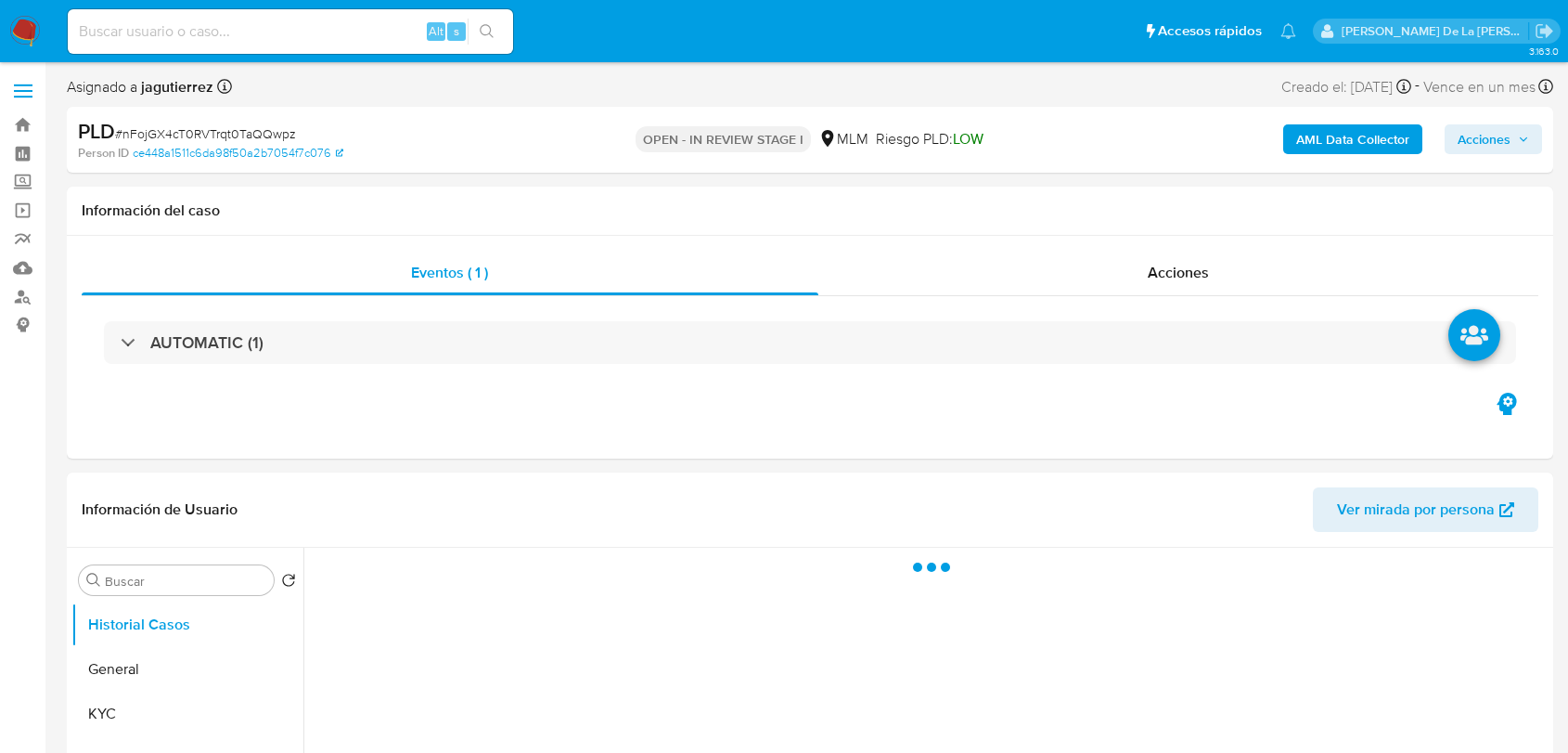
select select "10"
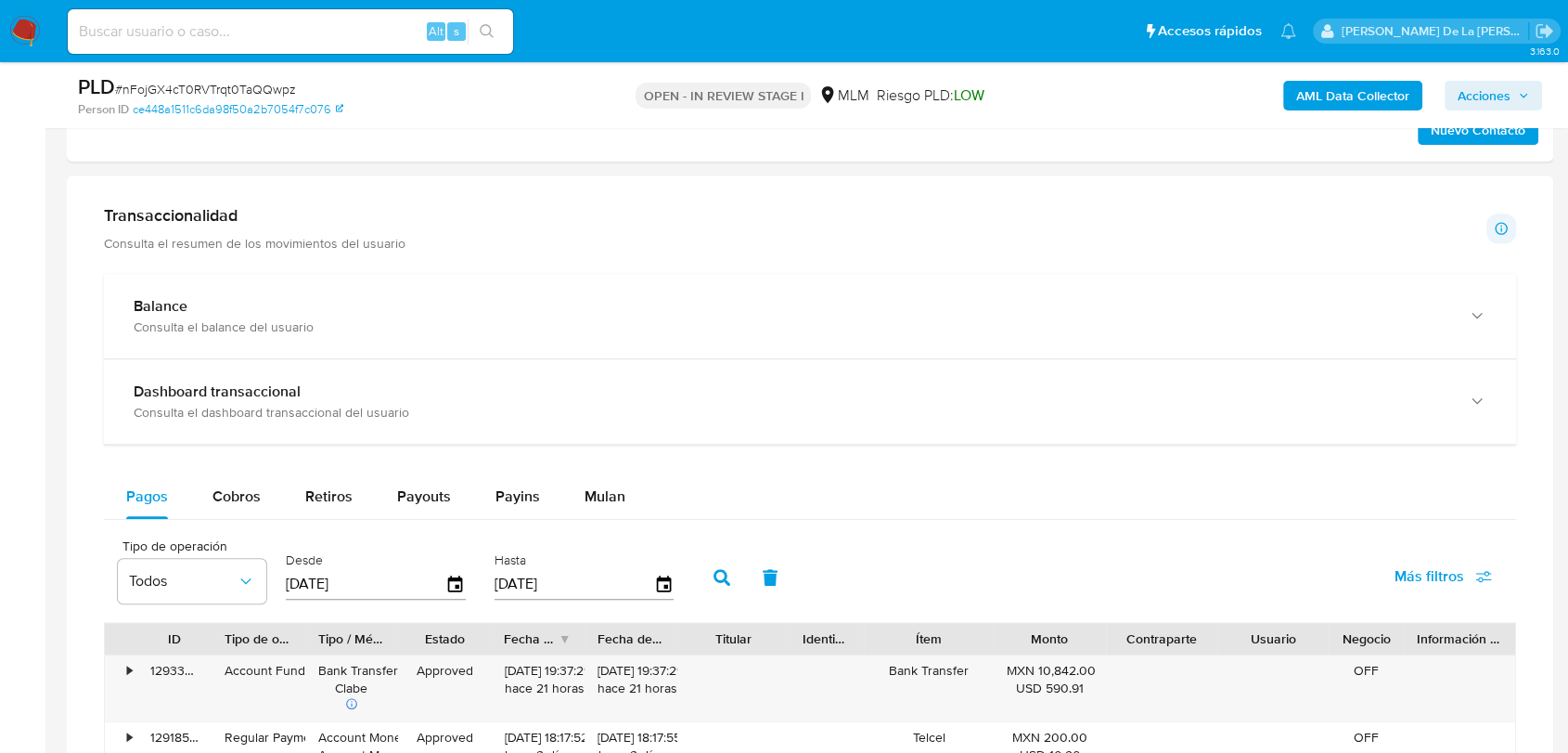
scroll to position [1237, 0]
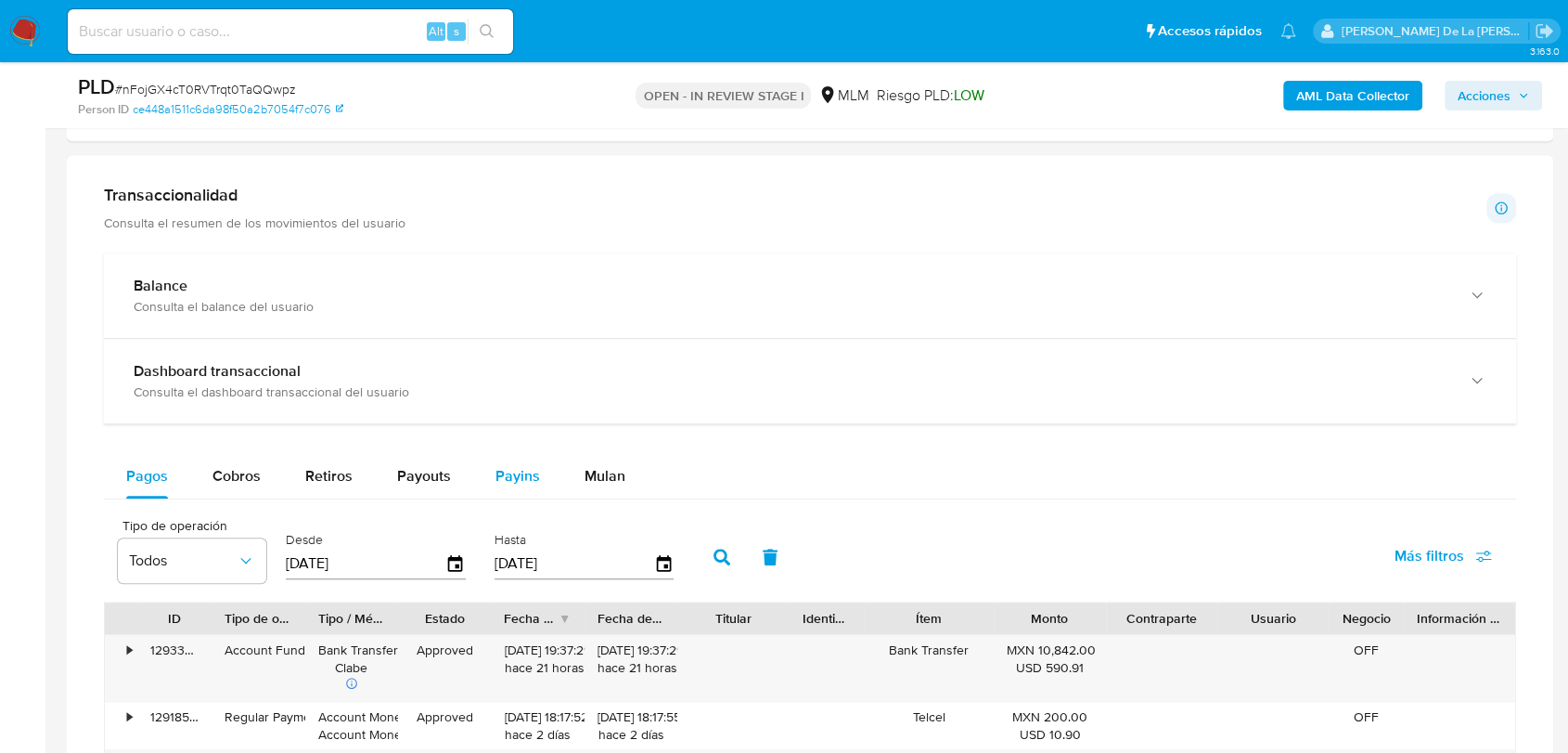
click at [552, 485] on button "Payins" at bounding box center [518, 476] width 89 height 44
select select "10"
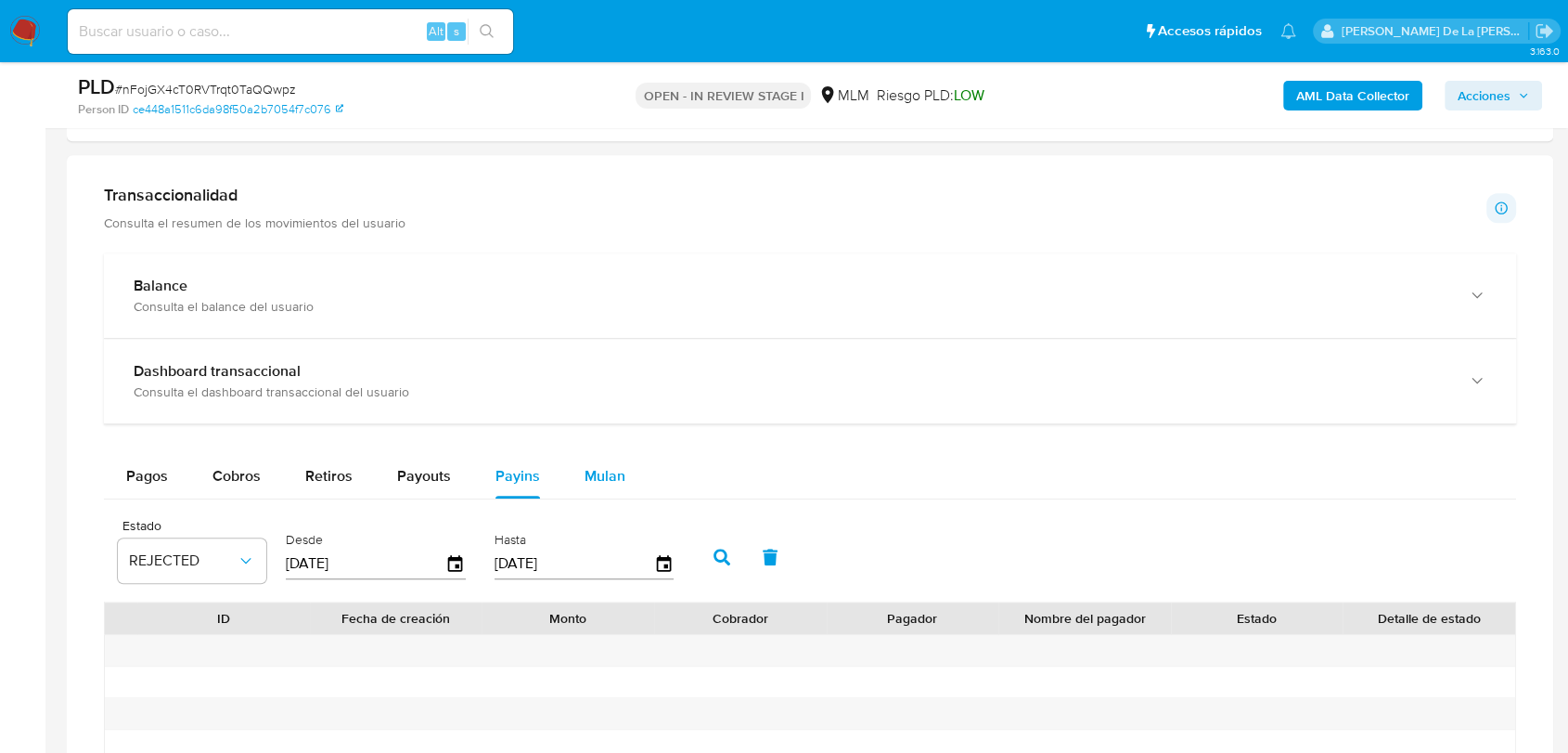
click at [613, 471] on span "Mulan" at bounding box center [605, 476] width 41 height 21
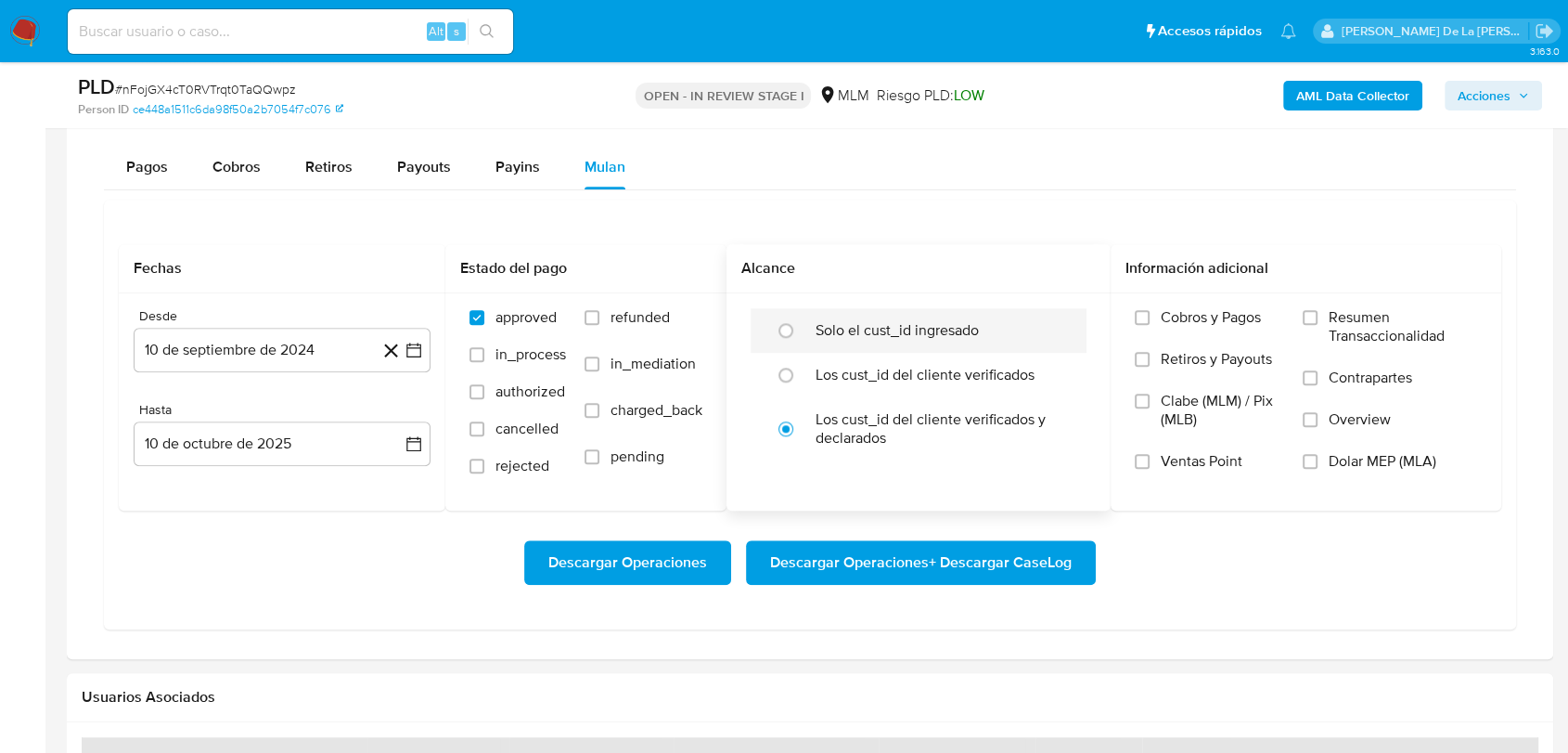
click at [882, 331] on label "Solo el cust_id ingresado" at bounding box center [898, 330] width 163 height 18
click at [801, 331] on input "radio" at bounding box center [785, 330] width 30 height 30
radio input "true"
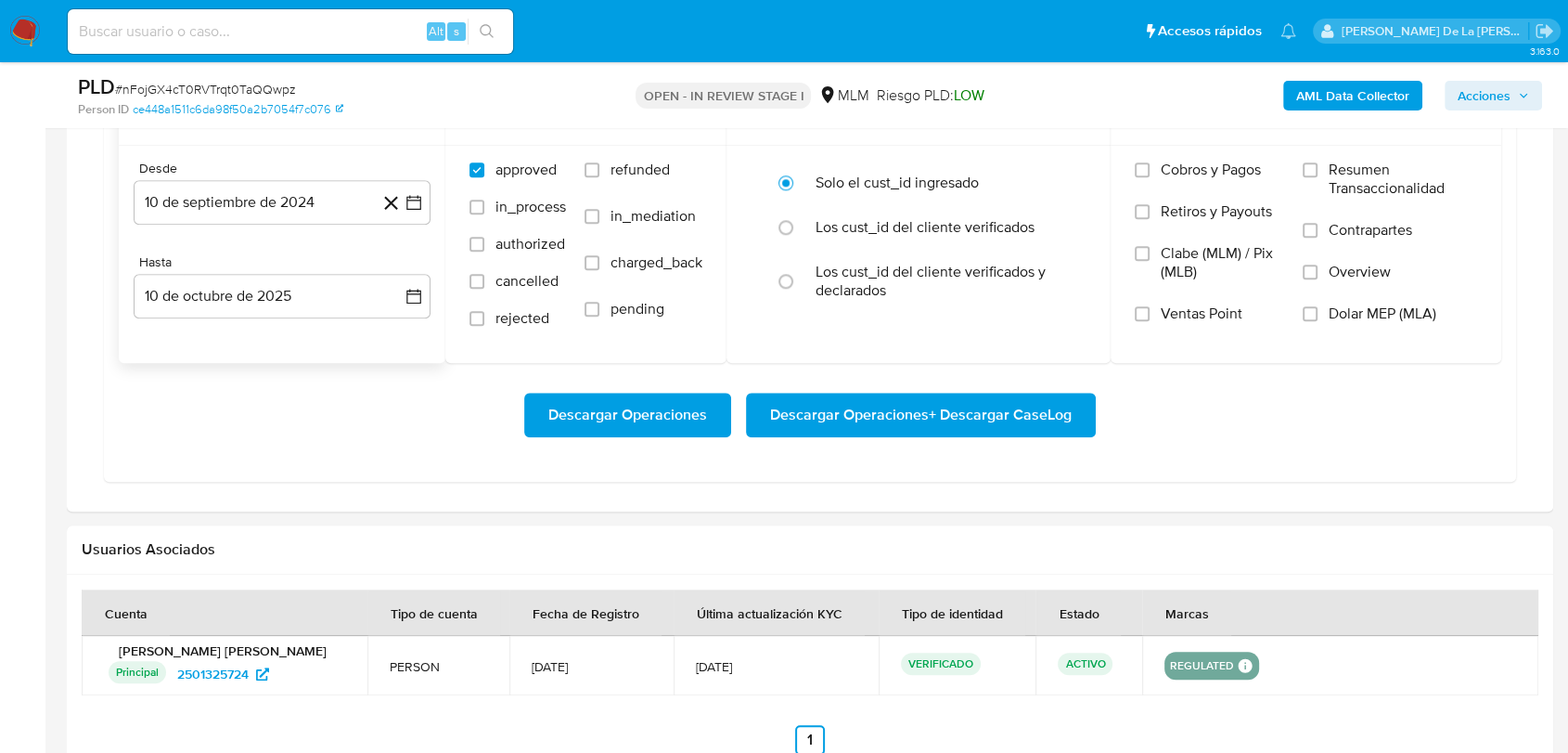
scroll to position [1444, 0]
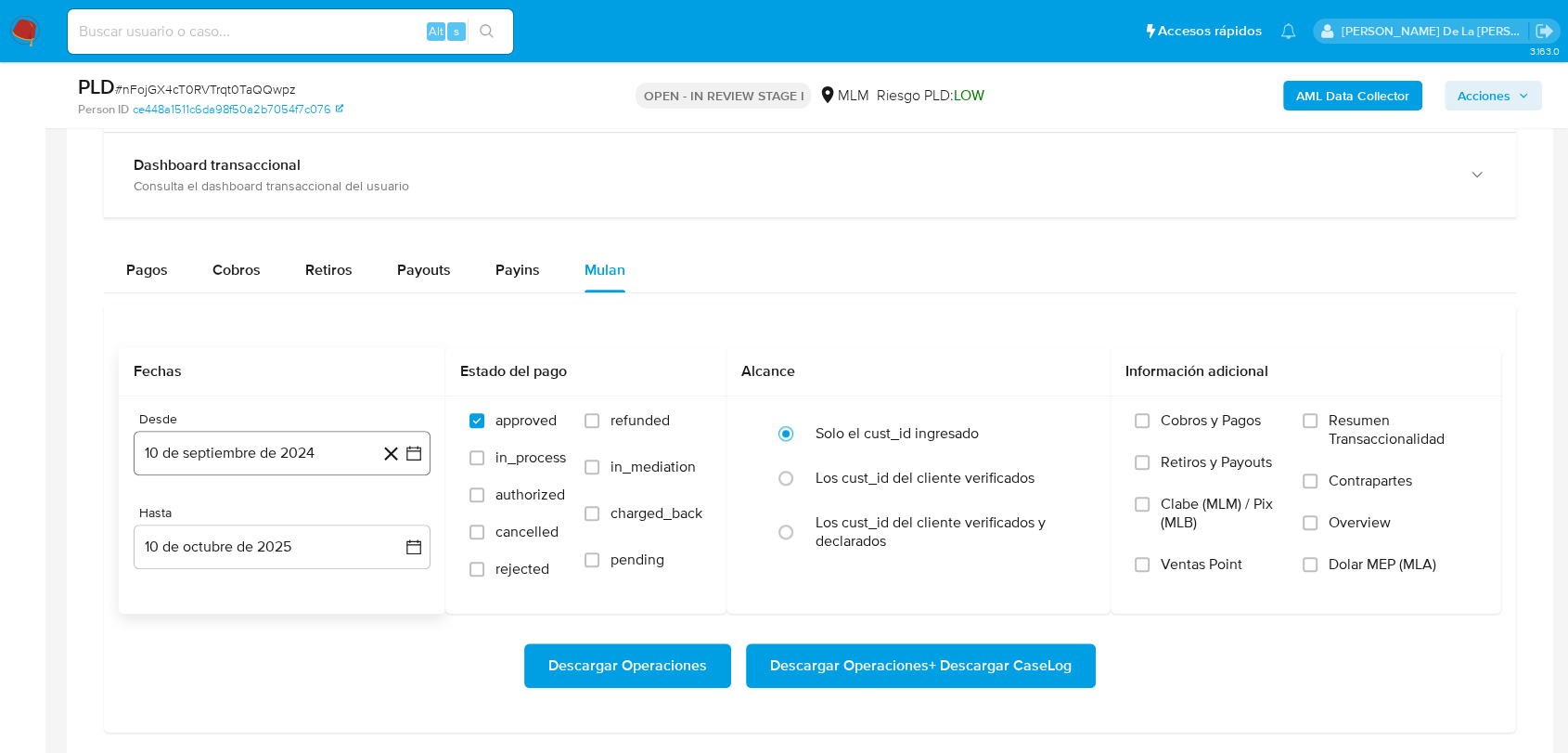
click at [416, 445] on icon "button" at bounding box center [413, 453] width 18 height 18
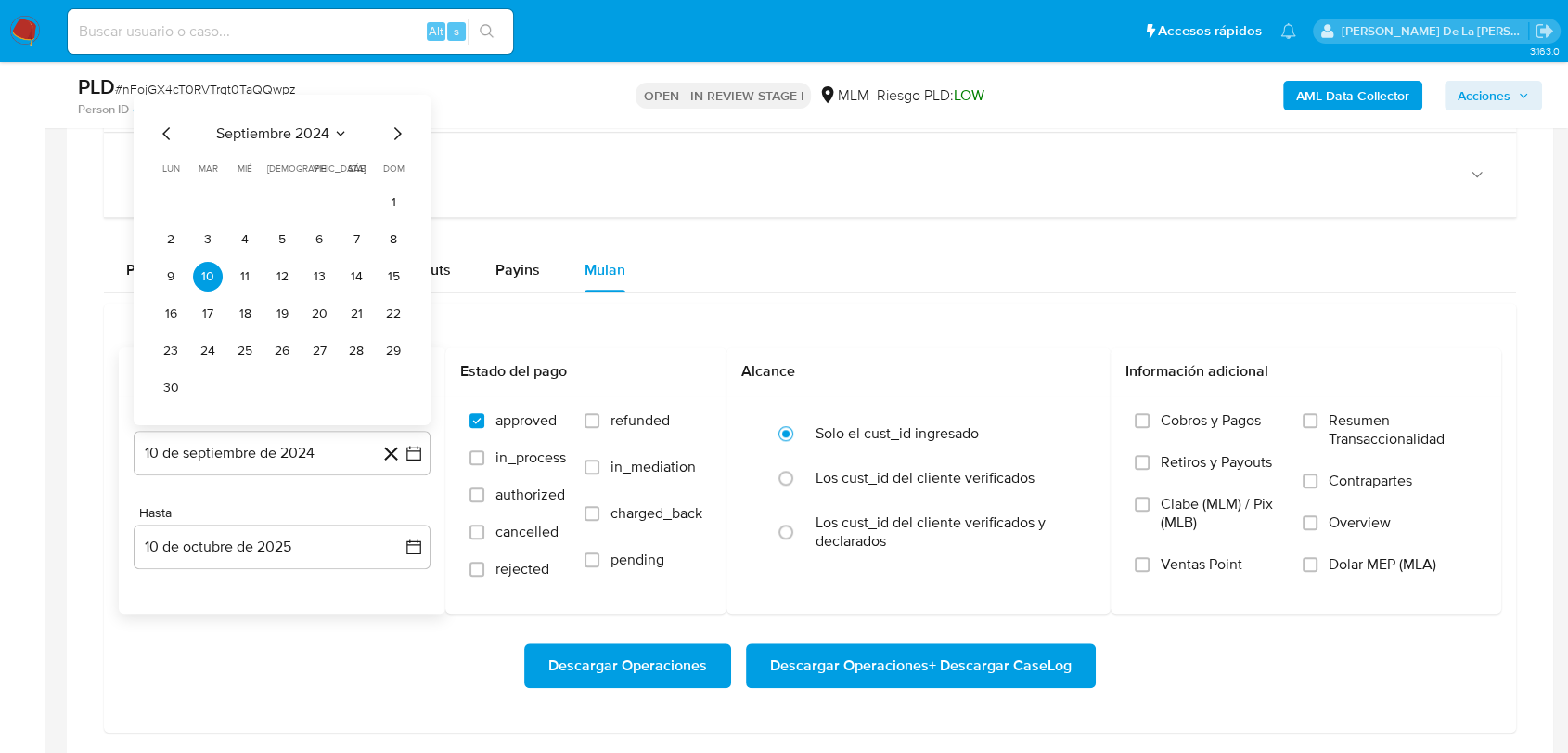
scroll to position [1650, 0]
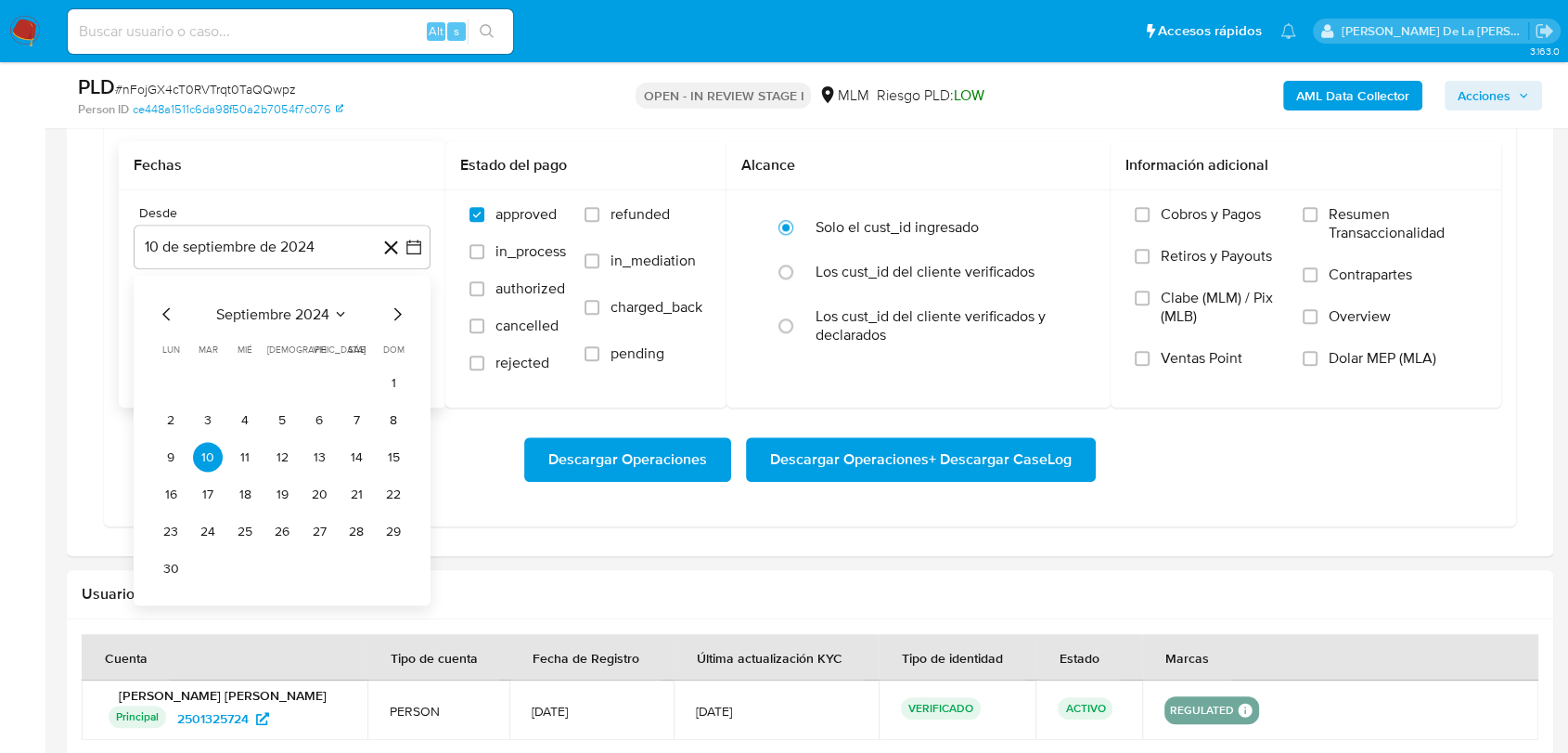
click at [388, 312] on icon "Mes siguiente" at bounding box center [397, 313] width 22 height 22
click at [389, 312] on icon "Mes siguiente" at bounding box center [397, 313] width 22 height 22
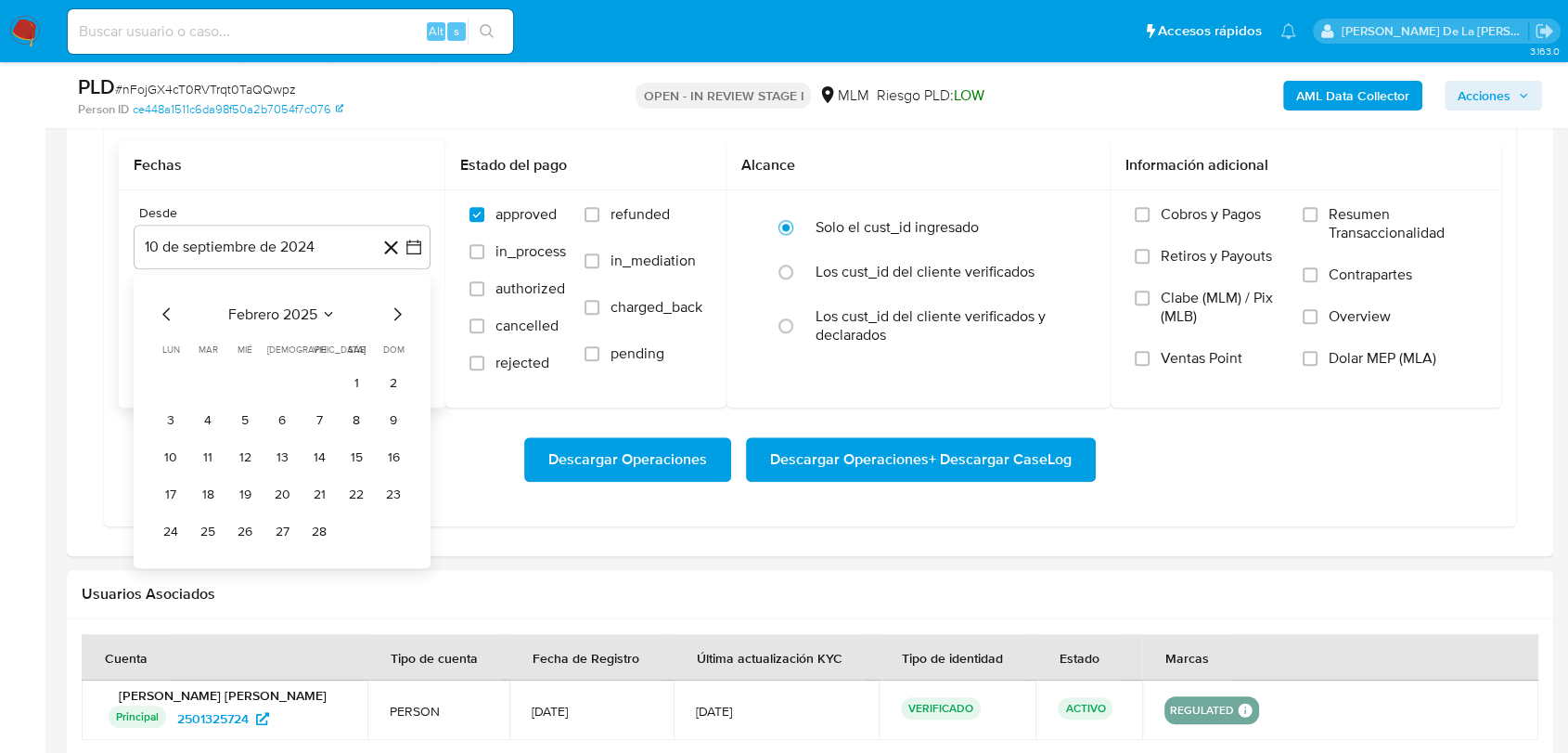
click at [389, 312] on icon "Mes siguiente" at bounding box center [397, 313] width 22 height 22
click at [278, 374] on button "1" at bounding box center [282, 382] width 30 height 30
click at [282, 311] on div "Hasta" at bounding box center [282, 307] width 297 height 16
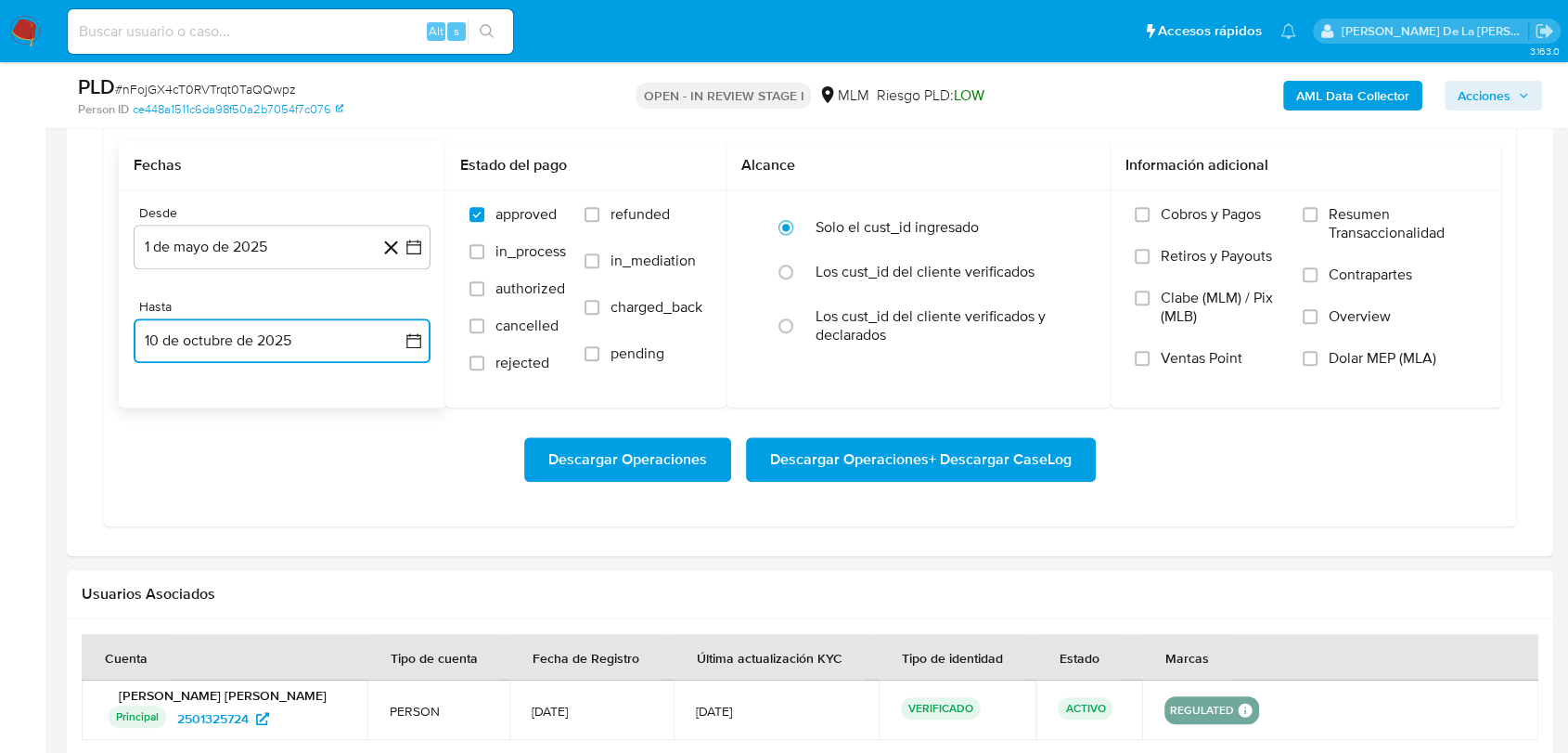
click at [273, 337] on button "10 de octubre de 2025" at bounding box center [282, 341] width 297 height 44
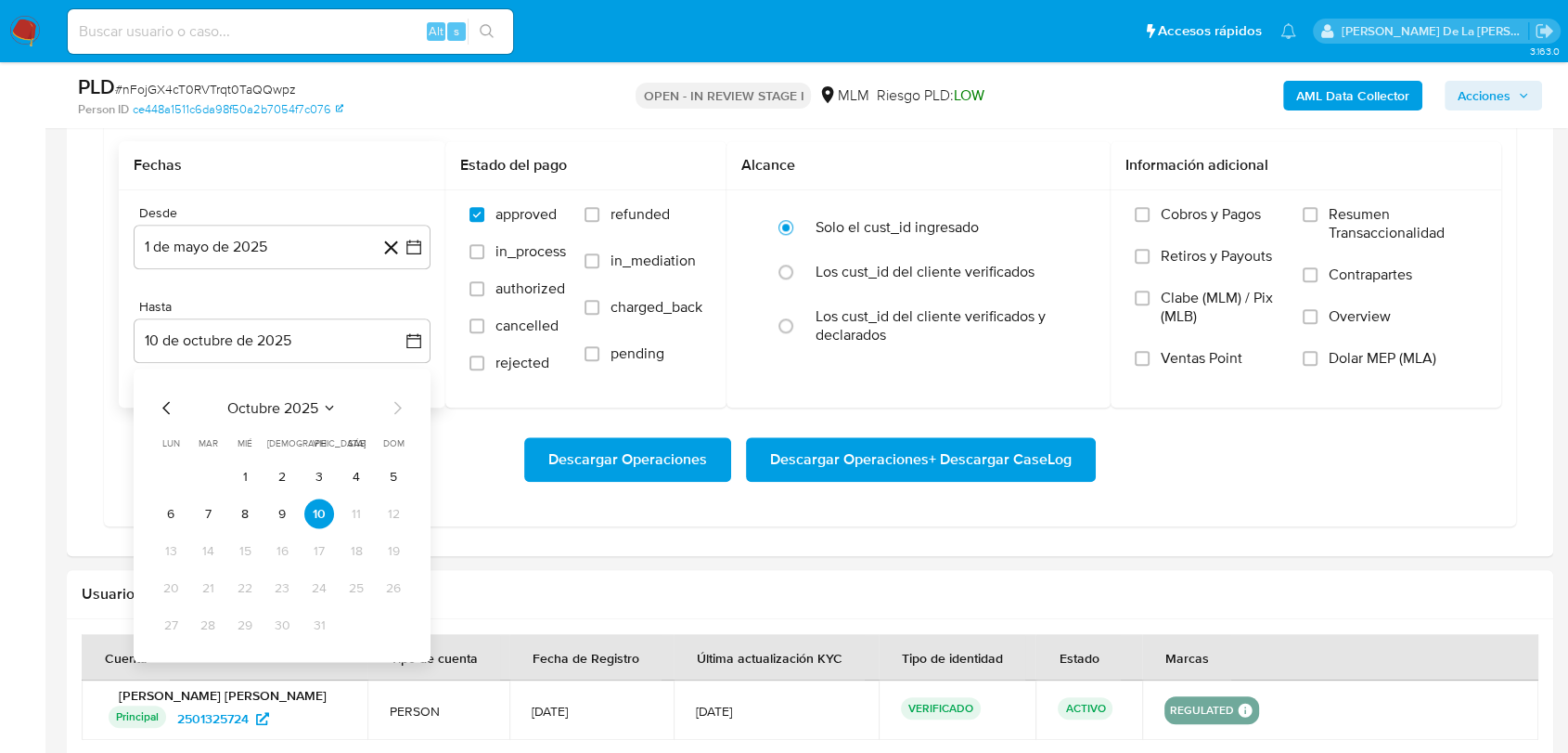
click at [141, 409] on div "octubre 2025 octubre 2025 lun lunes mar martes mié miércoles jue jueves vie vie…" at bounding box center [282, 515] width 297 height 294
click at [158, 400] on icon "Mes anterior" at bounding box center [167, 407] width 22 height 22
click at [404, 624] on button "31" at bounding box center [393, 624] width 30 height 30
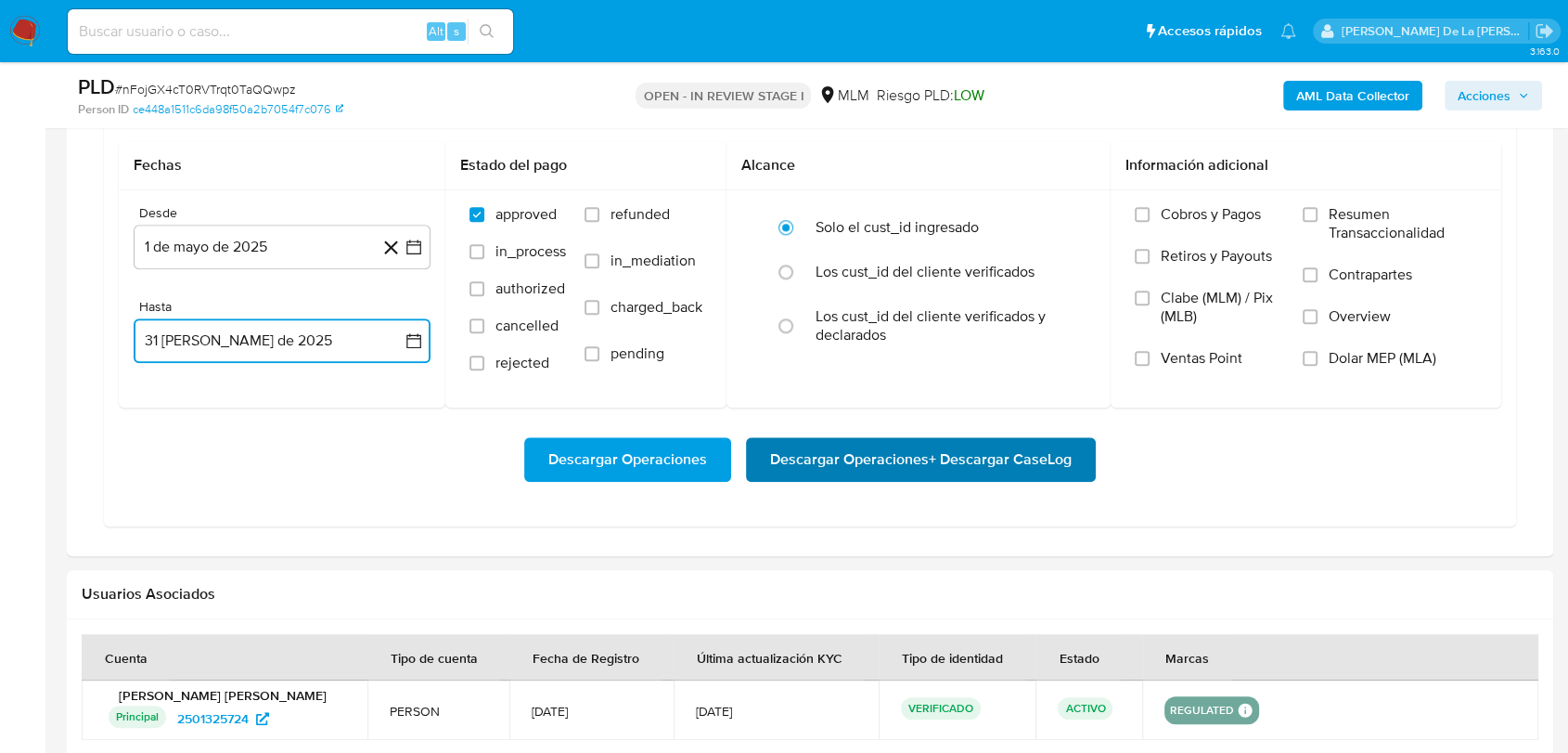
click at [1041, 460] on span "Descargar Operaciones + Descargar CaseLog" at bounding box center [921, 459] width 302 height 41
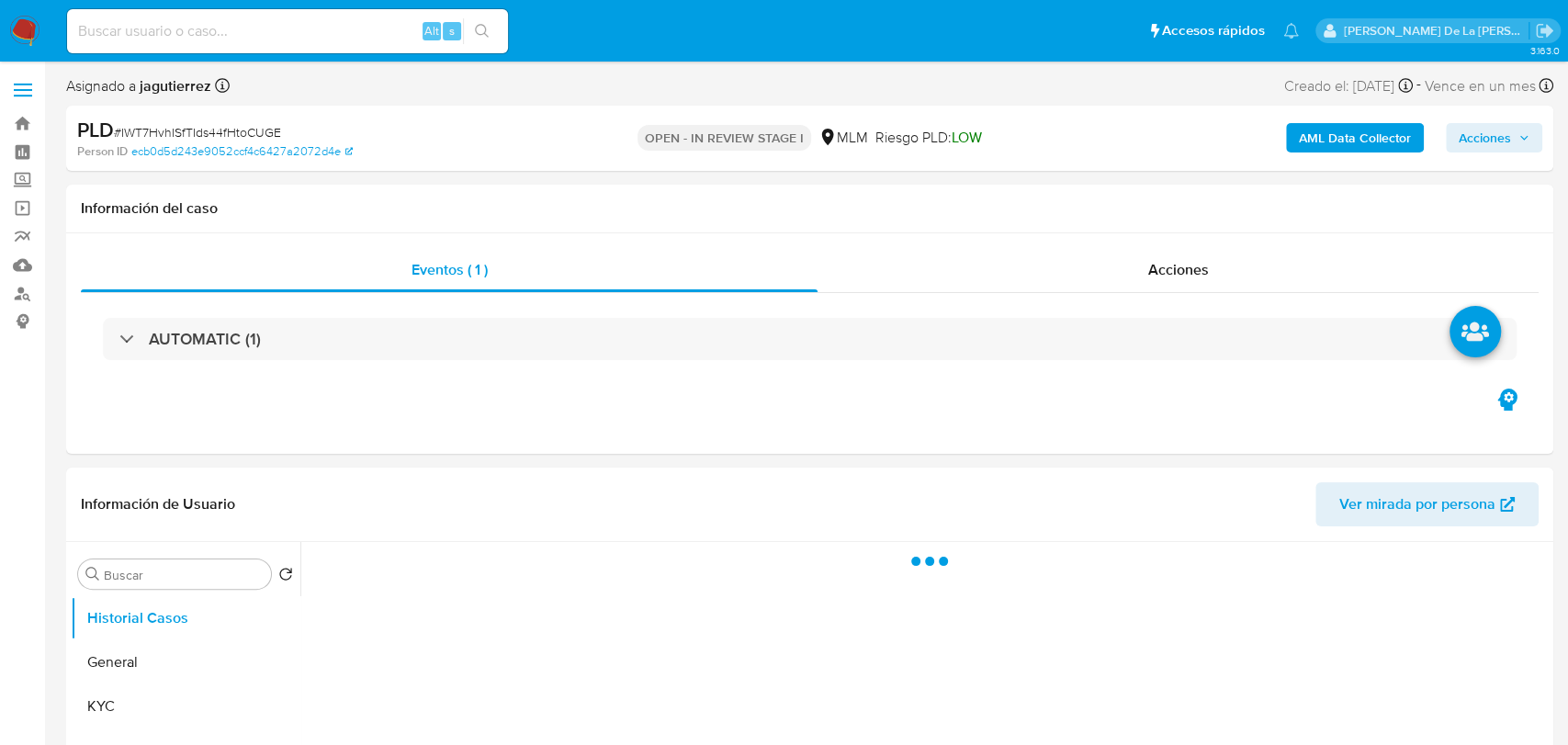
select select "10"
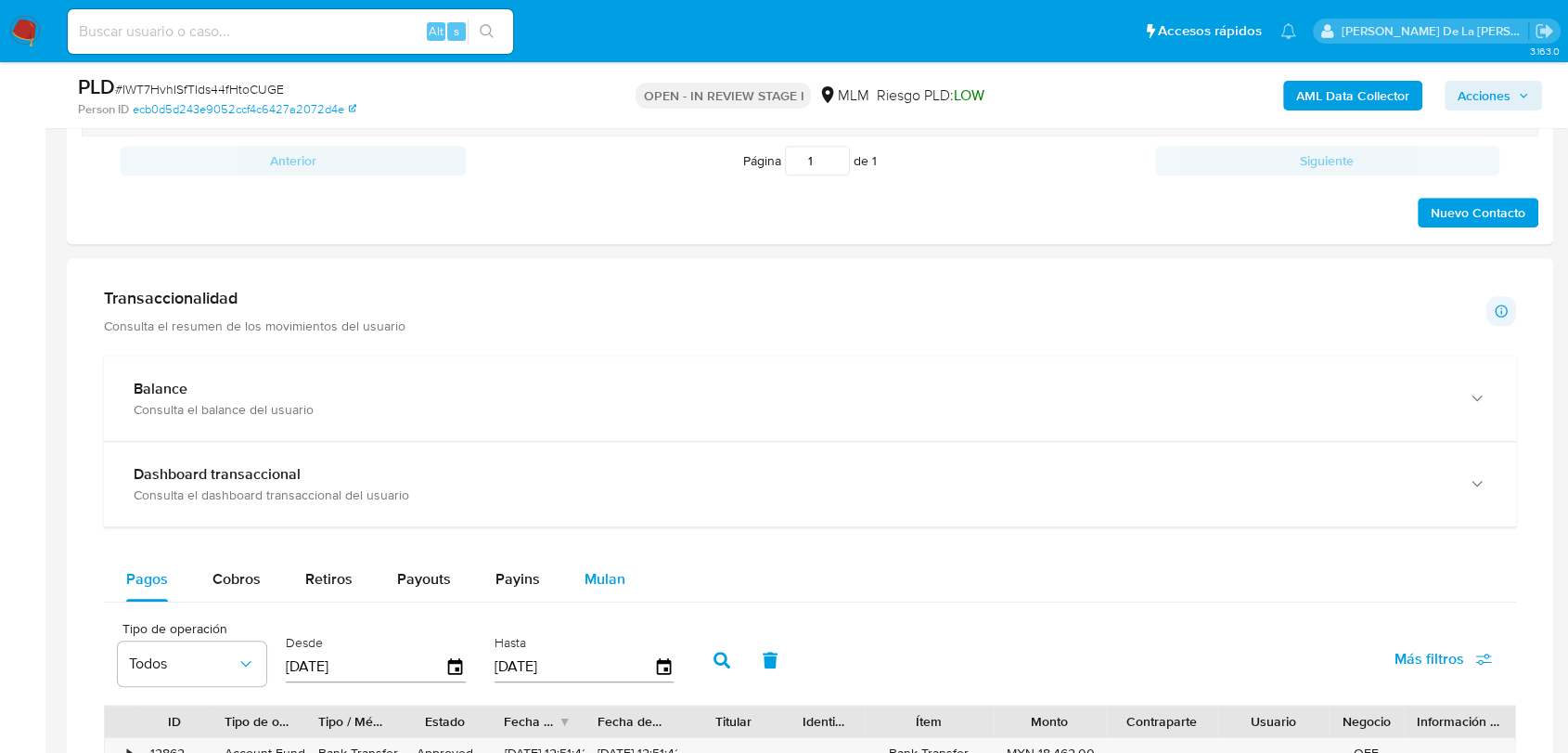
click at [601, 577] on span "Mulan" at bounding box center [605, 578] width 41 height 21
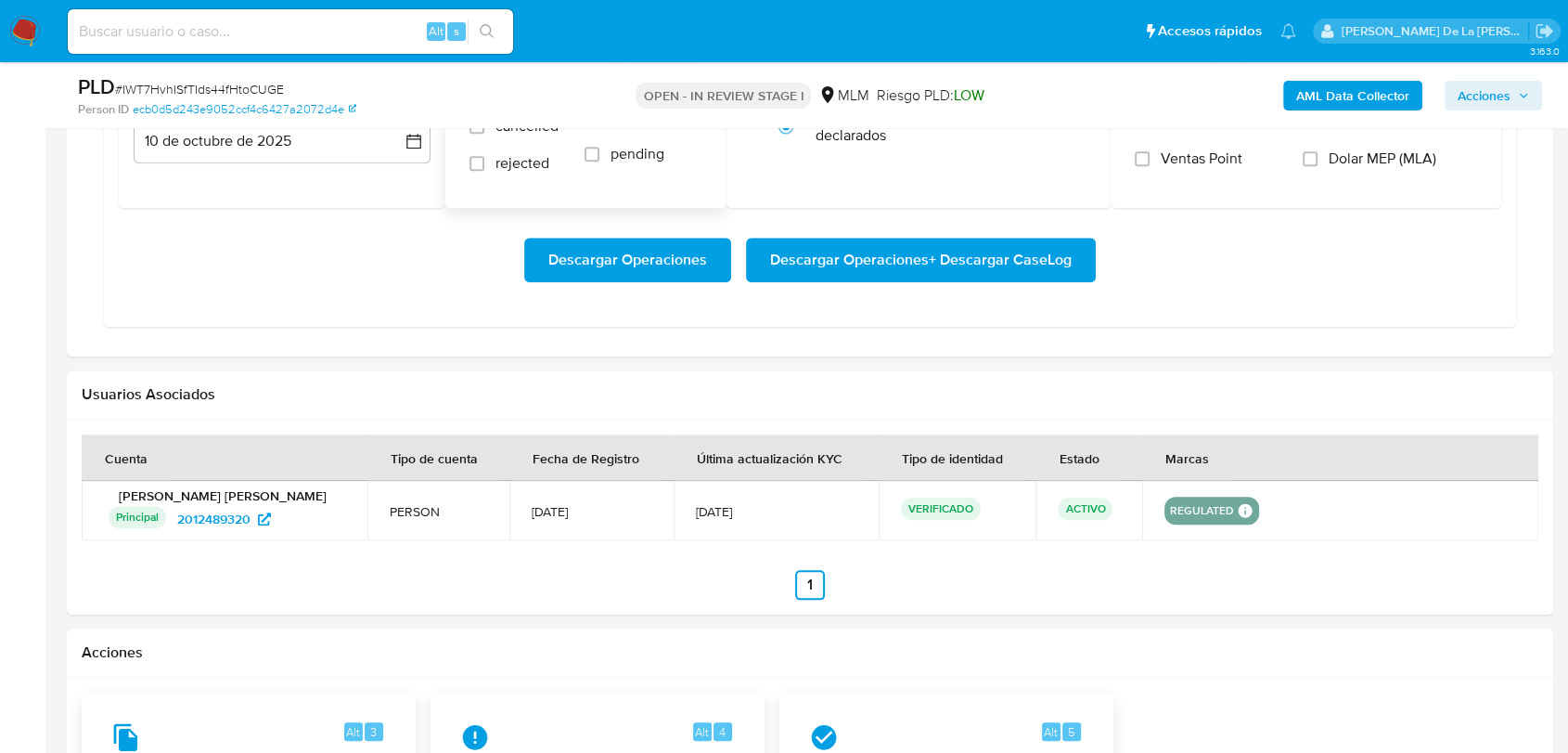
scroll to position [1546, 0]
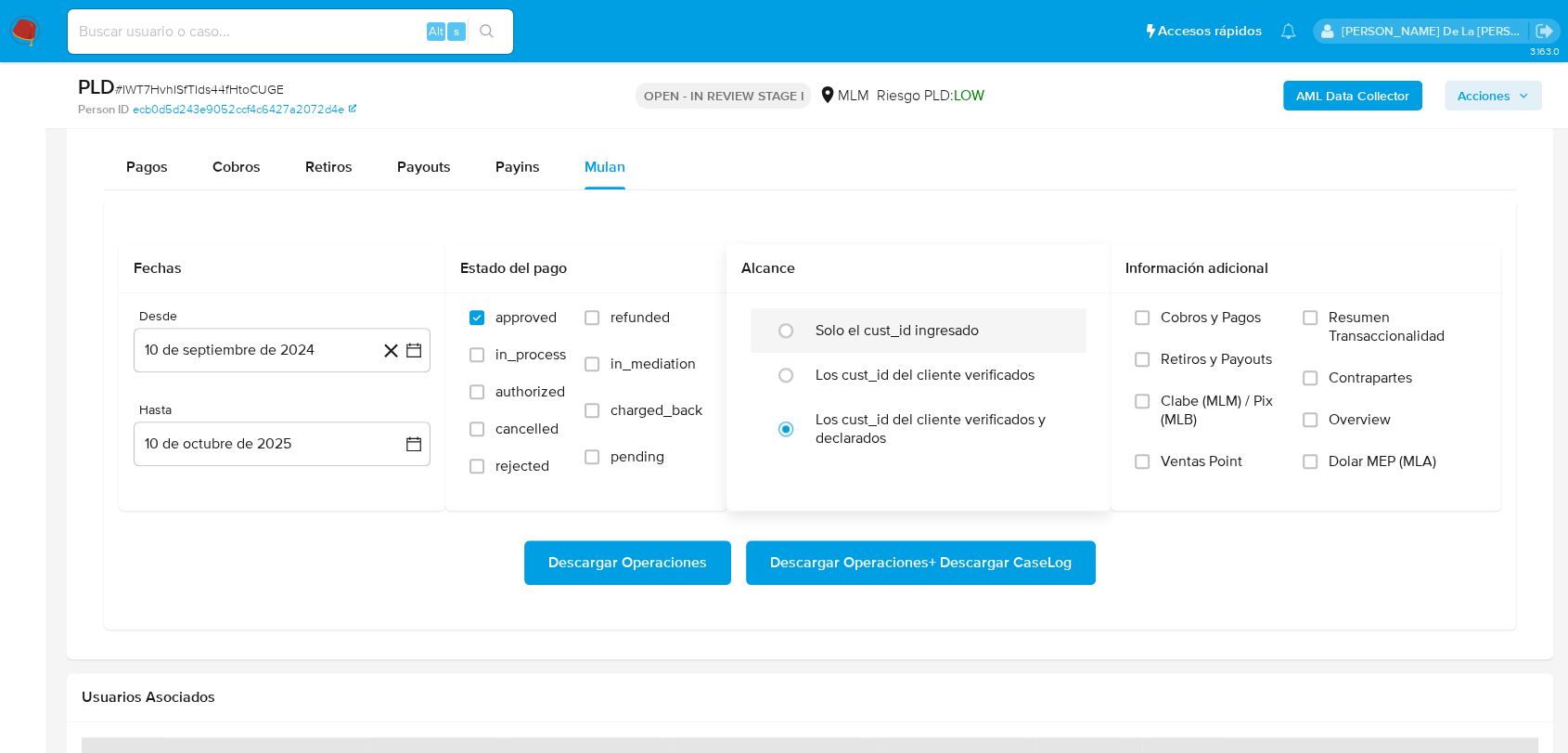
drag, startPoint x: 867, startPoint y: 312, endPoint x: 835, endPoint y: 334, distance: 38.8
click at [865, 312] on div "Solo el cust_id ingresado" at bounding box center [938, 330] width 245 height 44
radio input "true"
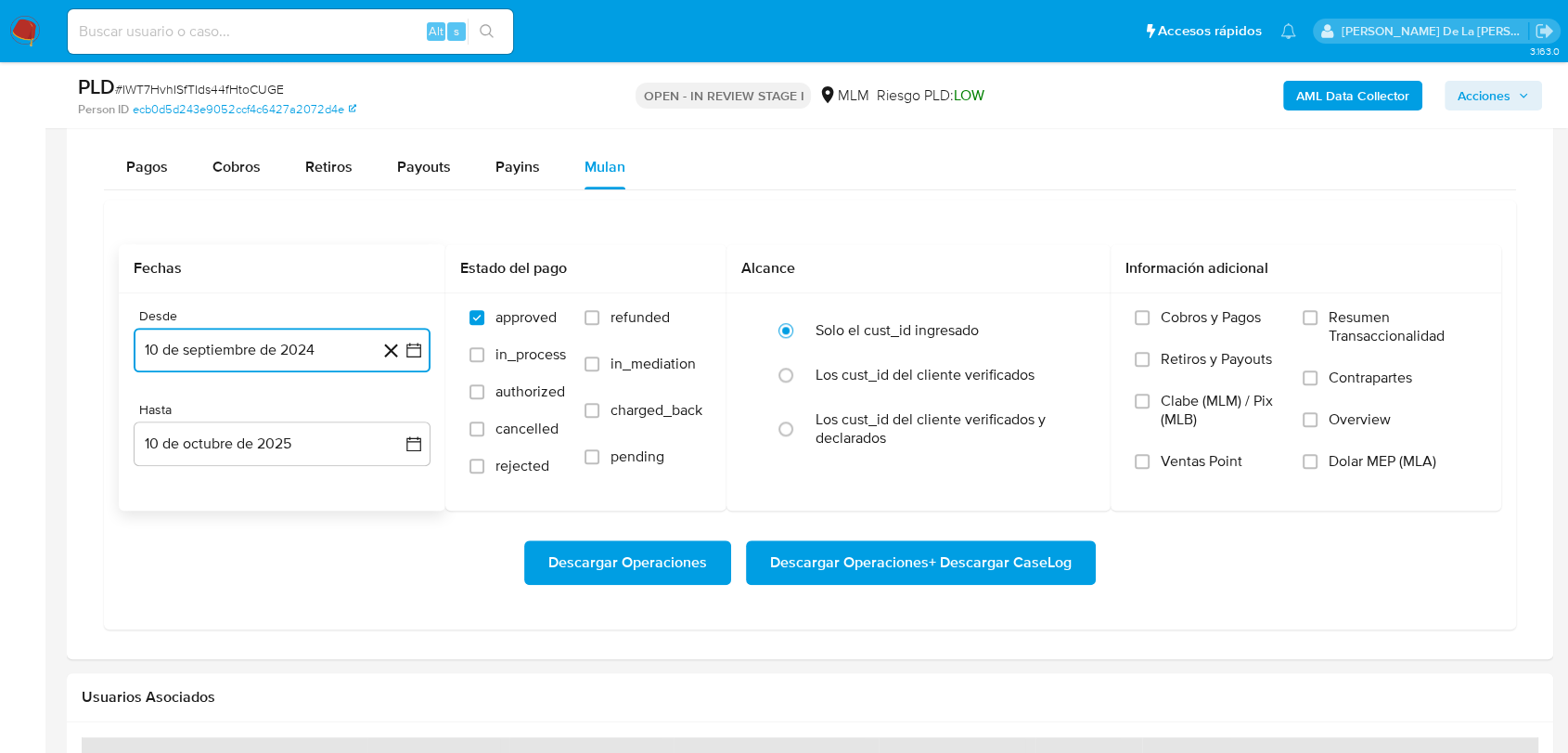
drag, startPoint x: 403, startPoint y: 341, endPoint x: 411, endPoint y: 345, distance: 8.9
click at [409, 343] on button "10 de septiembre de 2024" at bounding box center [282, 350] width 297 height 44
click at [411, 345] on icon "button" at bounding box center [413, 349] width 14 height 14
click at [416, 362] on button "10 de septiembre de 2024" at bounding box center [282, 350] width 297 height 44
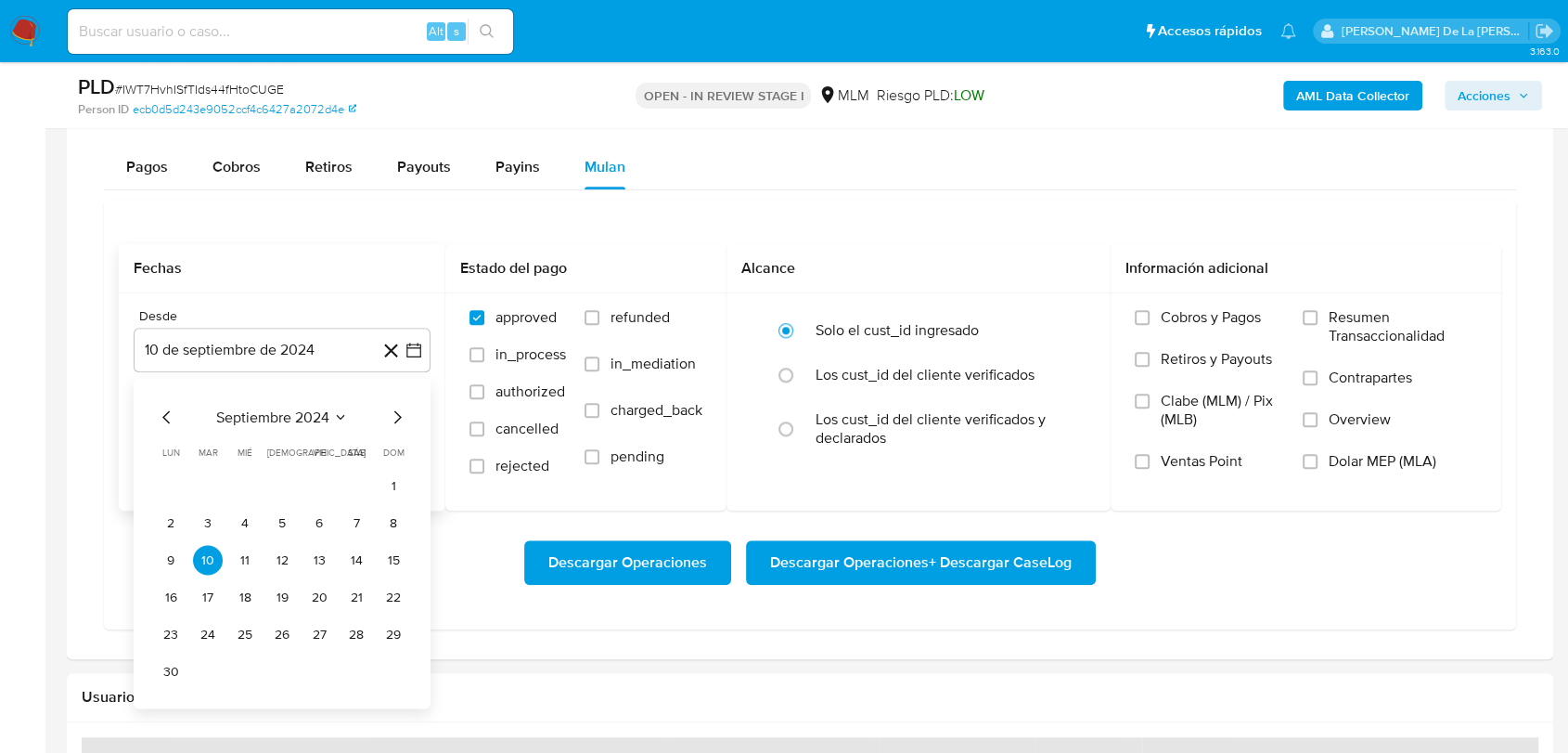
click at [411, 438] on div "septiembre 2024 septiembre 2024 lun lunes mar martes mié miércoles jue jueves v…" at bounding box center [282, 543] width 297 height 331
click at [394, 413] on icon "Mes siguiente" at bounding box center [397, 416] width 22 height 22
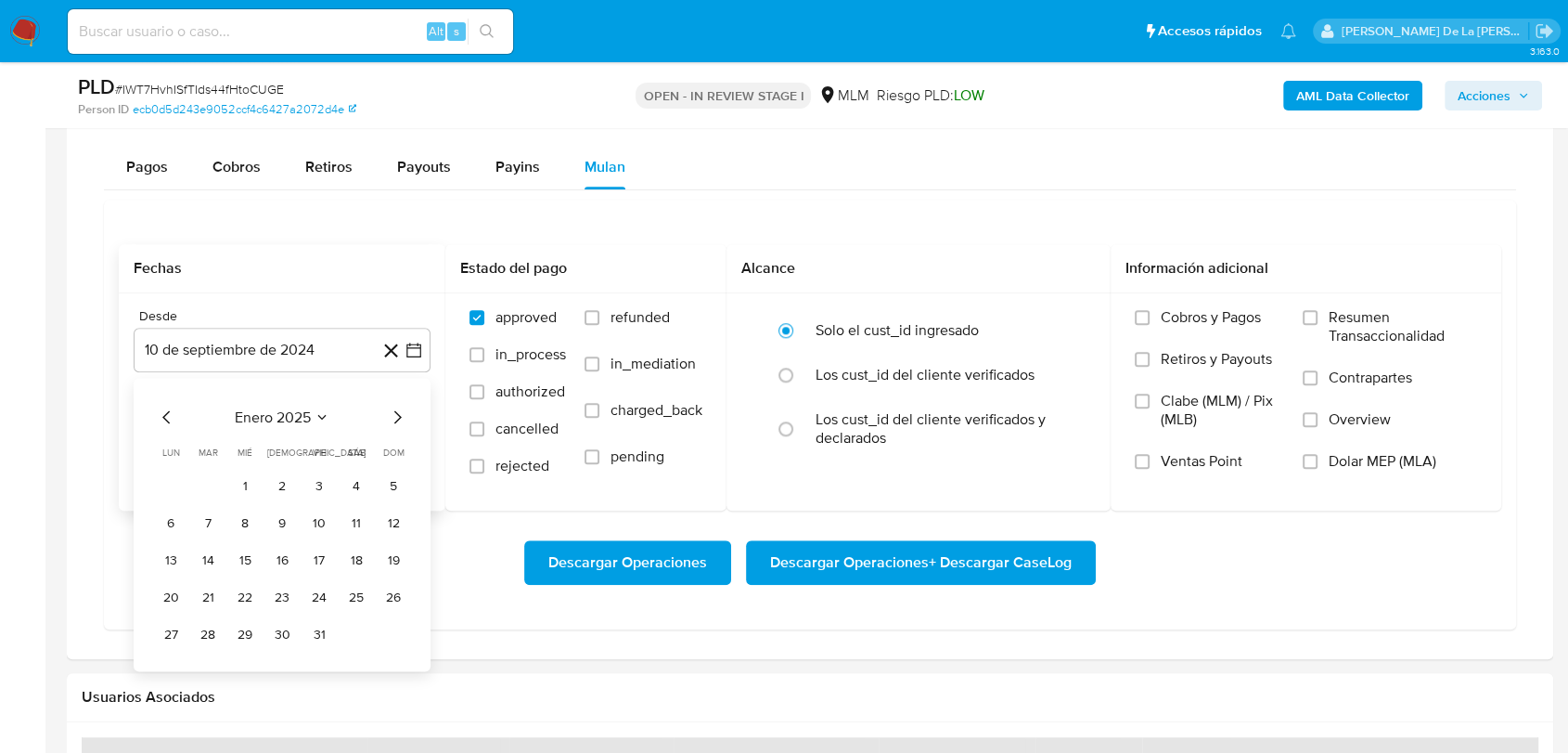
click at [394, 413] on icon "Mes siguiente" at bounding box center [397, 416] width 22 height 22
click at [389, 414] on icon "Mes siguiente" at bounding box center [397, 416] width 22 height 22
click at [287, 492] on button "1" at bounding box center [282, 485] width 30 height 30
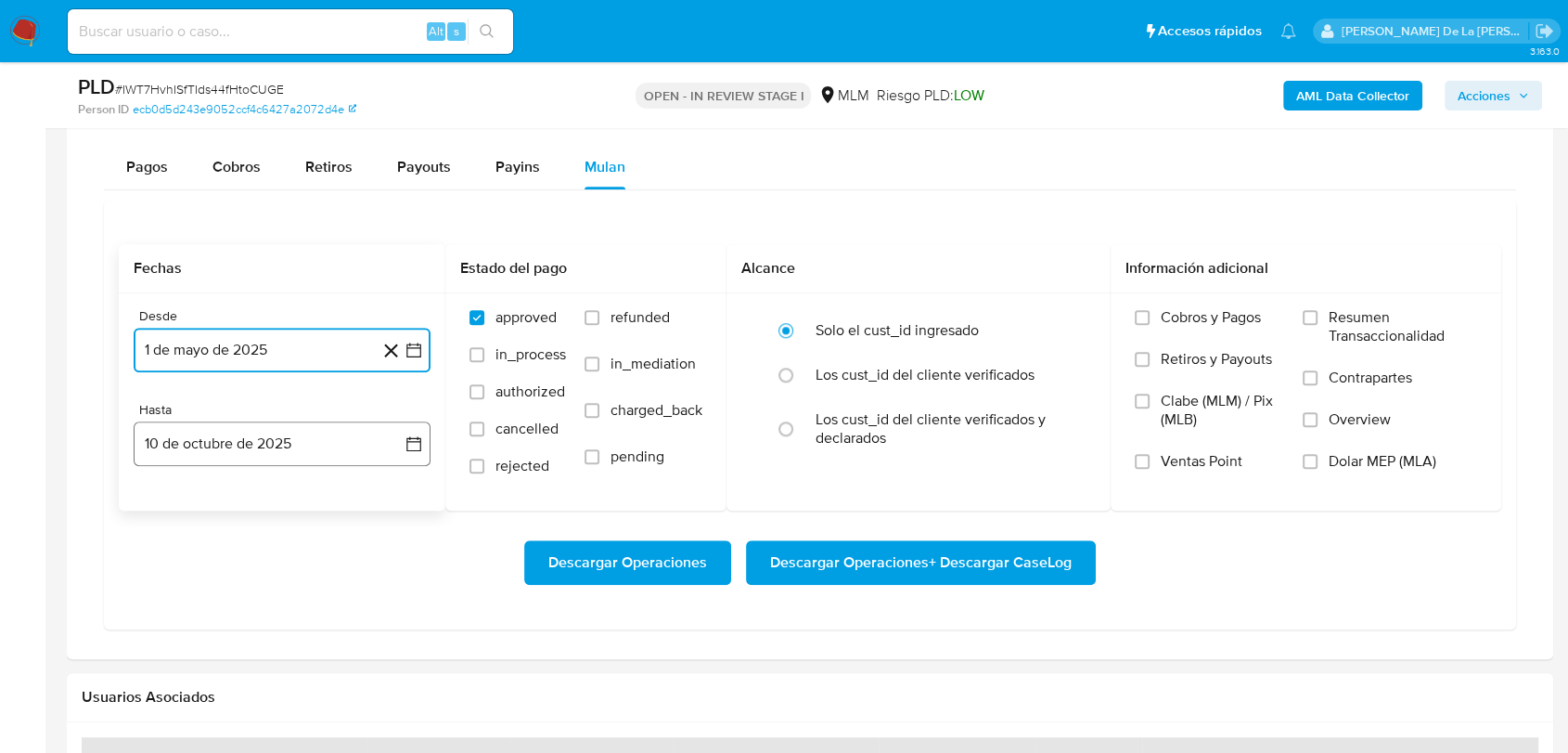
click at [288, 459] on button "10 de octubre de 2025" at bounding box center [282, 443] width 297 height 44
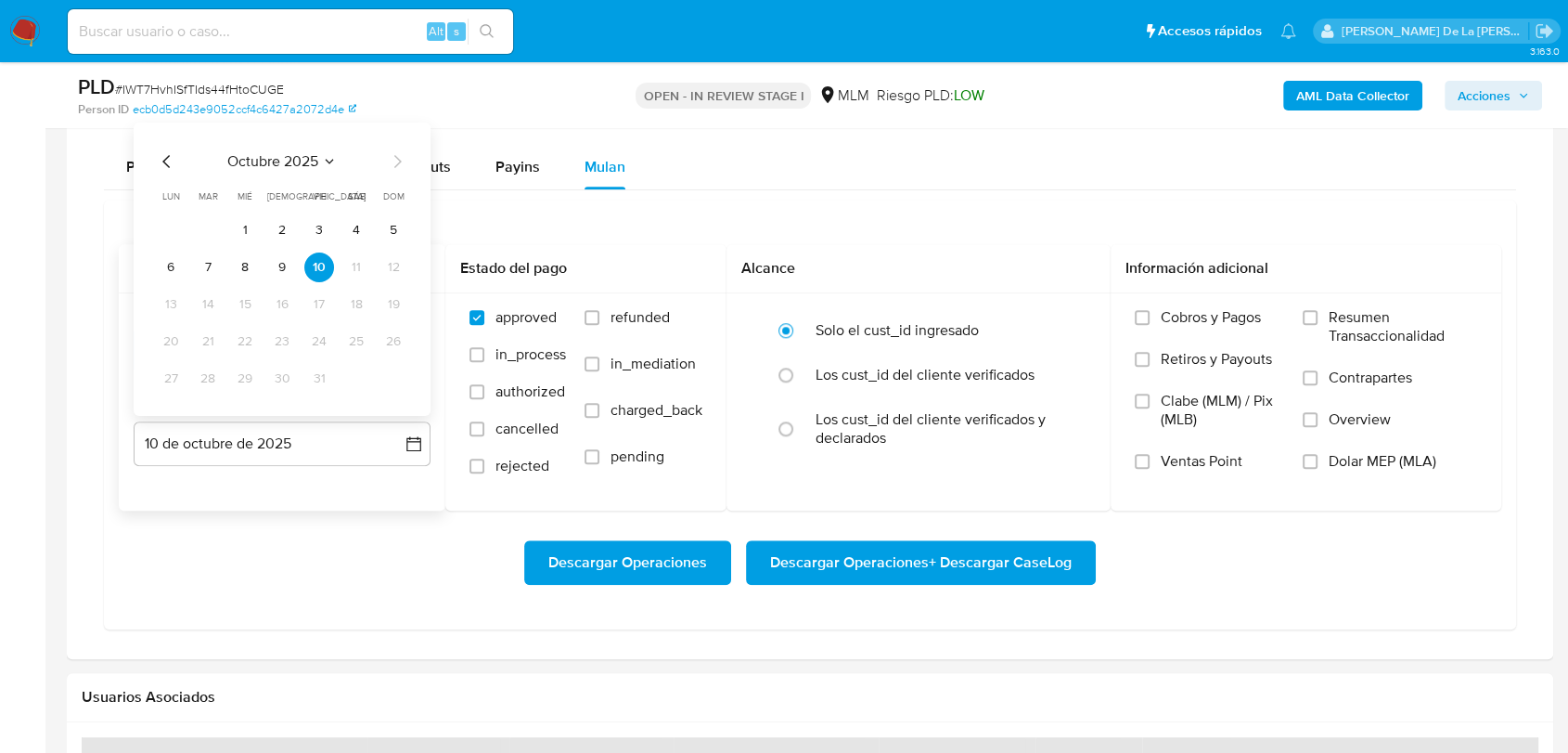
click at [162, 154] on icon "Mes anterior" at bounding box center [167, 161] width 22 height 22
drag, startPoint x: 384, startPoint y: 381, endPoint x: 394, endPoint y: 385, distance: 10.8
click at [386, 381] on button "31" at bounding box center [393, 378] width 30 height 30
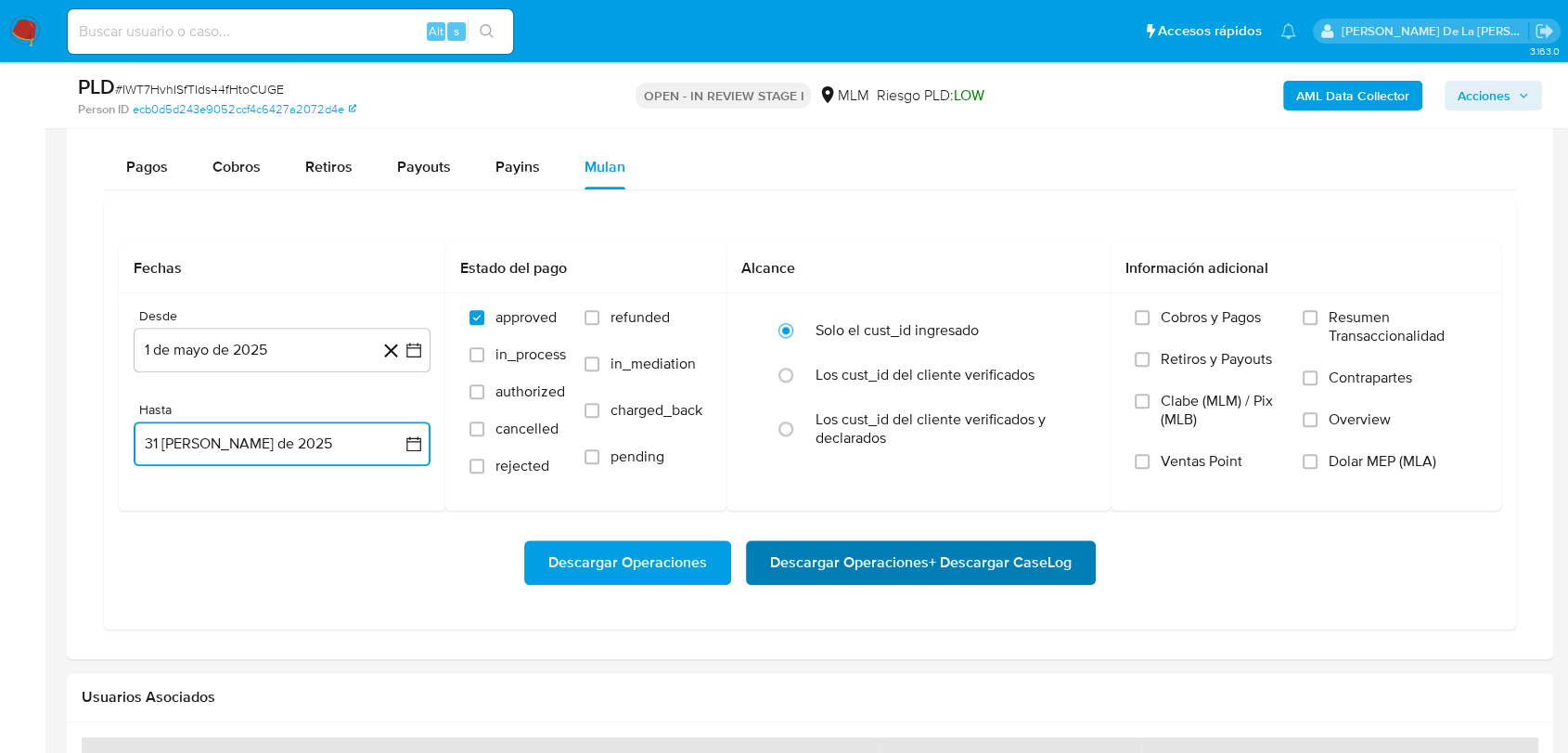
click at [824, 574] on span "Descargar Operaciones + Descargar CaseLog" at bounding box center [921, 562] width 302 height 41
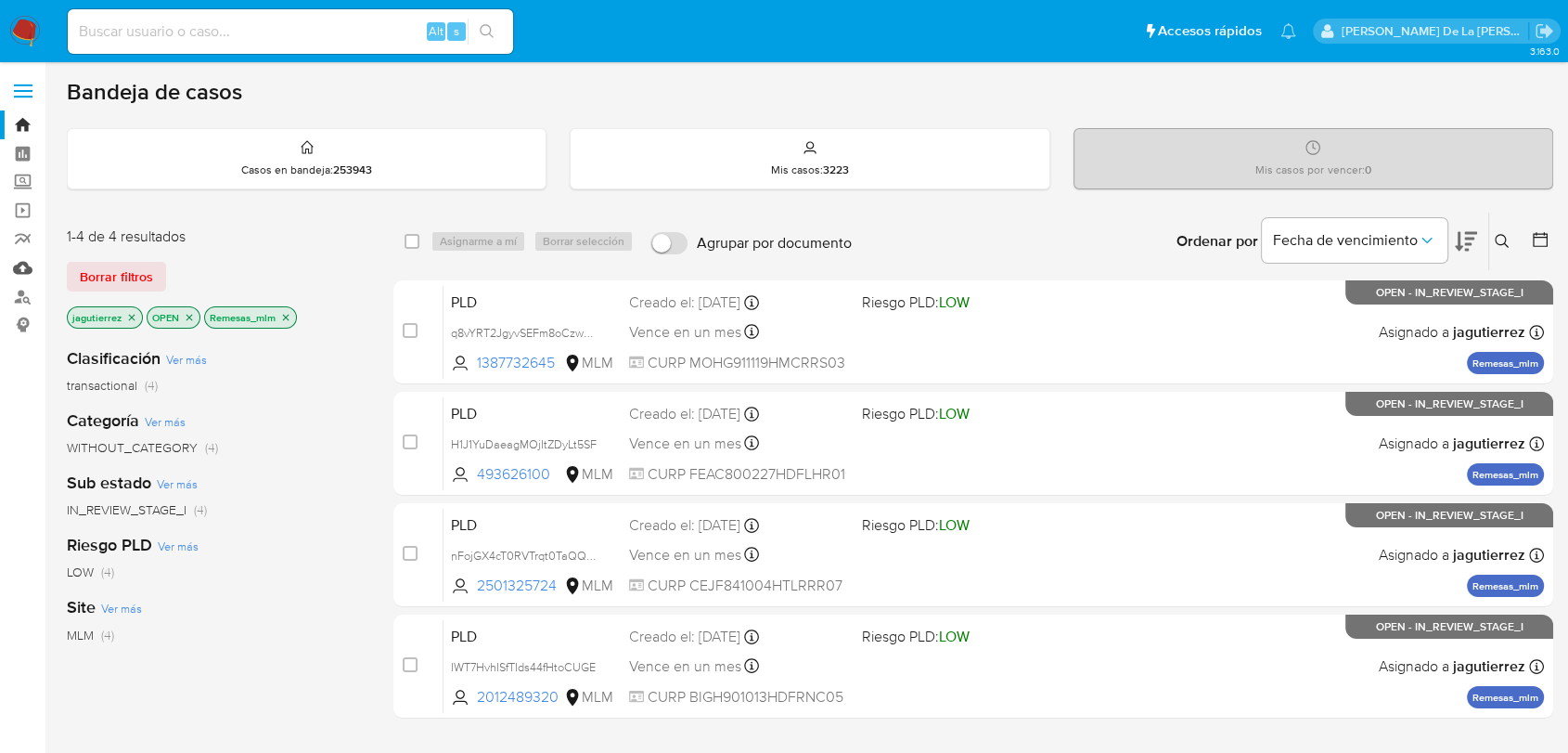
click at [24, 270] on link "Mulan" at bounding box center [110, 268] width 221 height 29
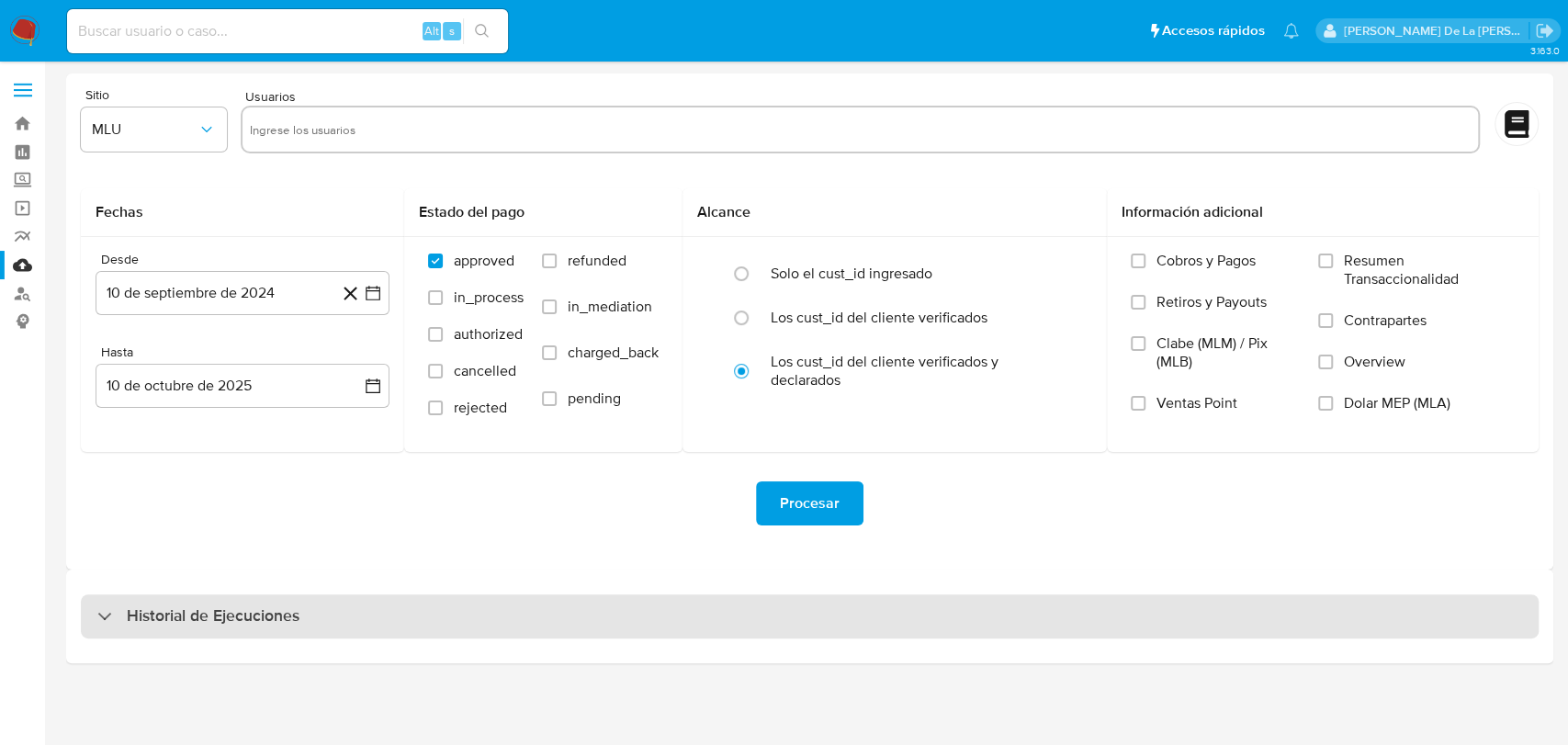
click at [351, 612] on div "Historial de Ejecuciones" at bounding box center [810, 616] width 1458 height 44
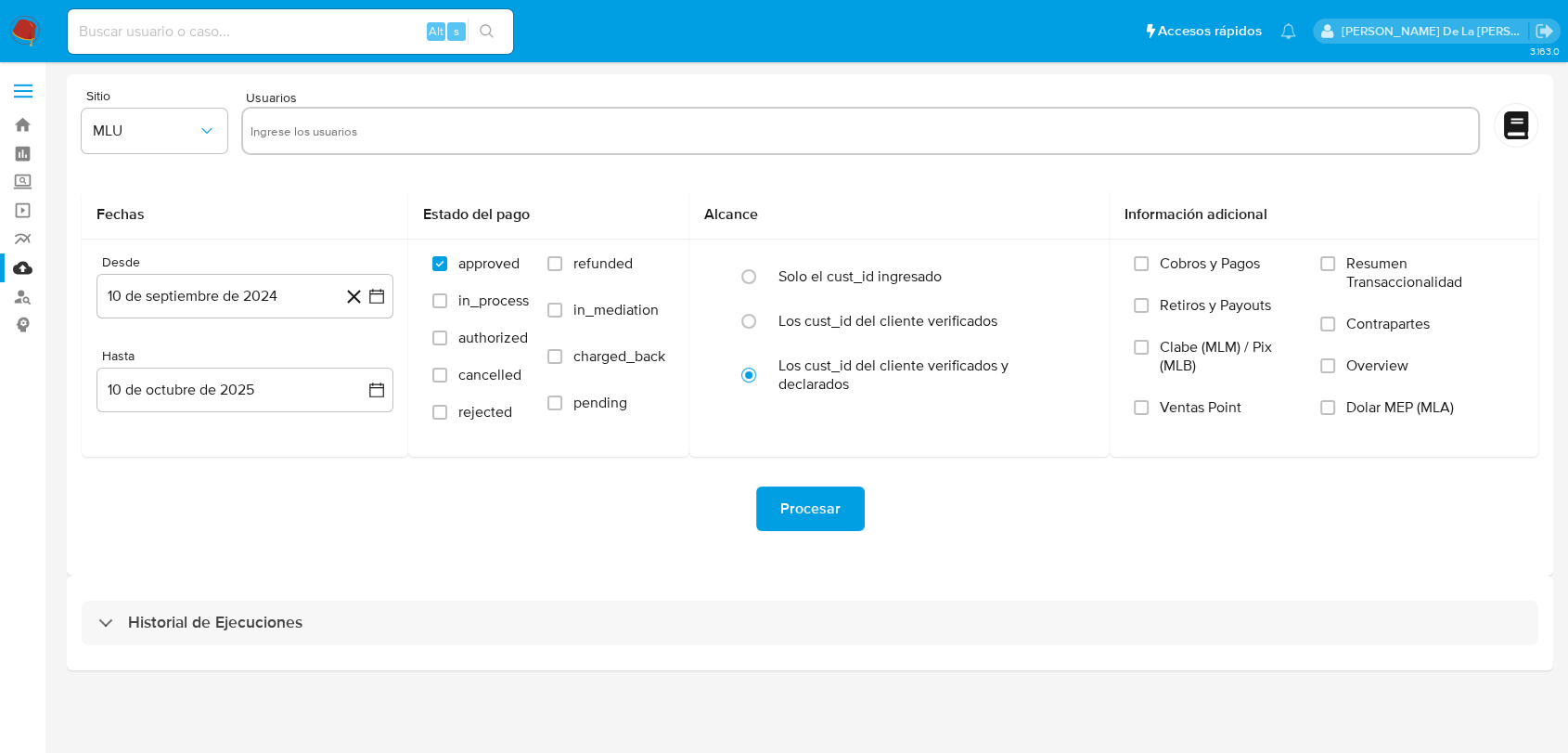
select select "10"
click at [162, 36] on input at bounding box center [291, 31] width 446 height 24
paste input "568204254"
type input "568204254"
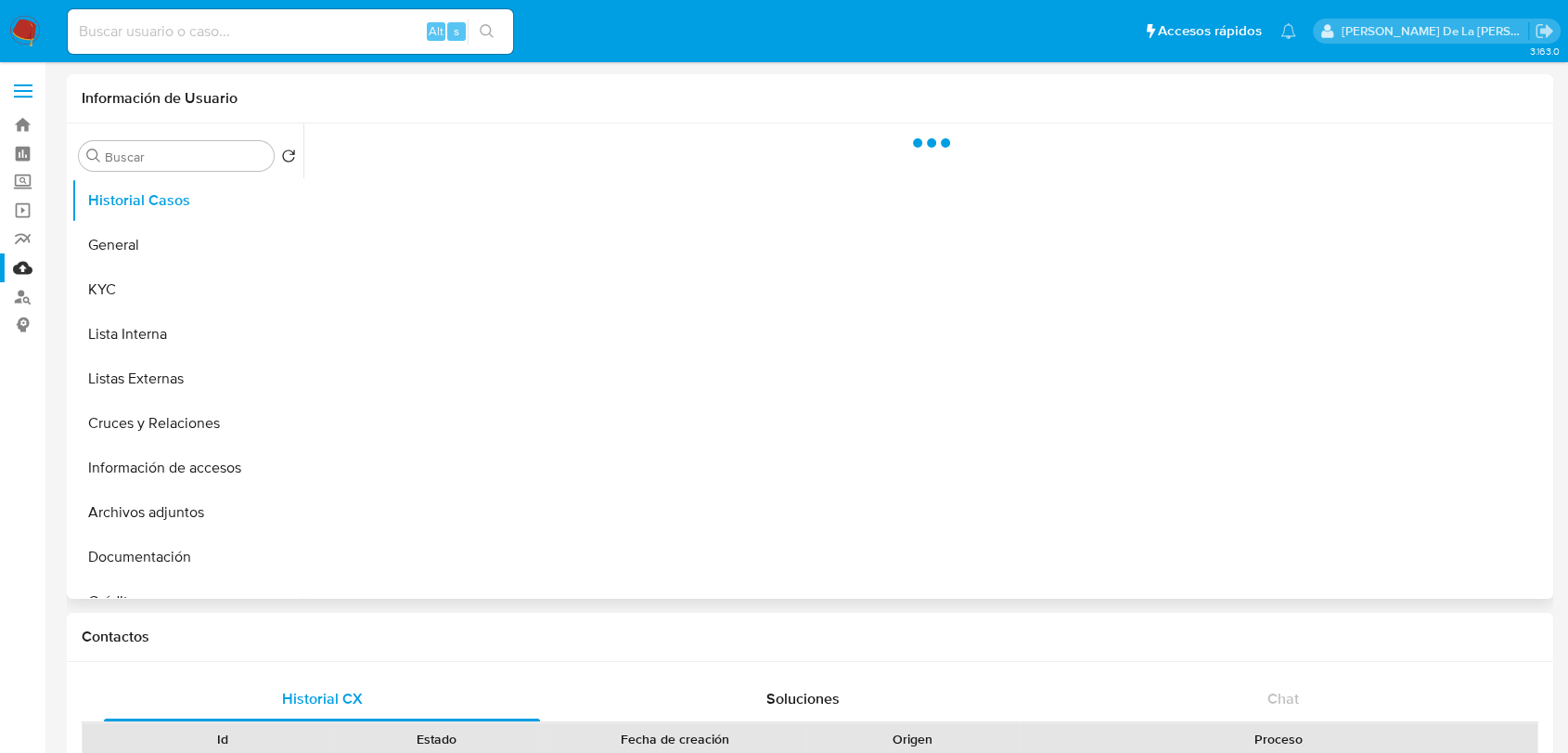
select select "10"
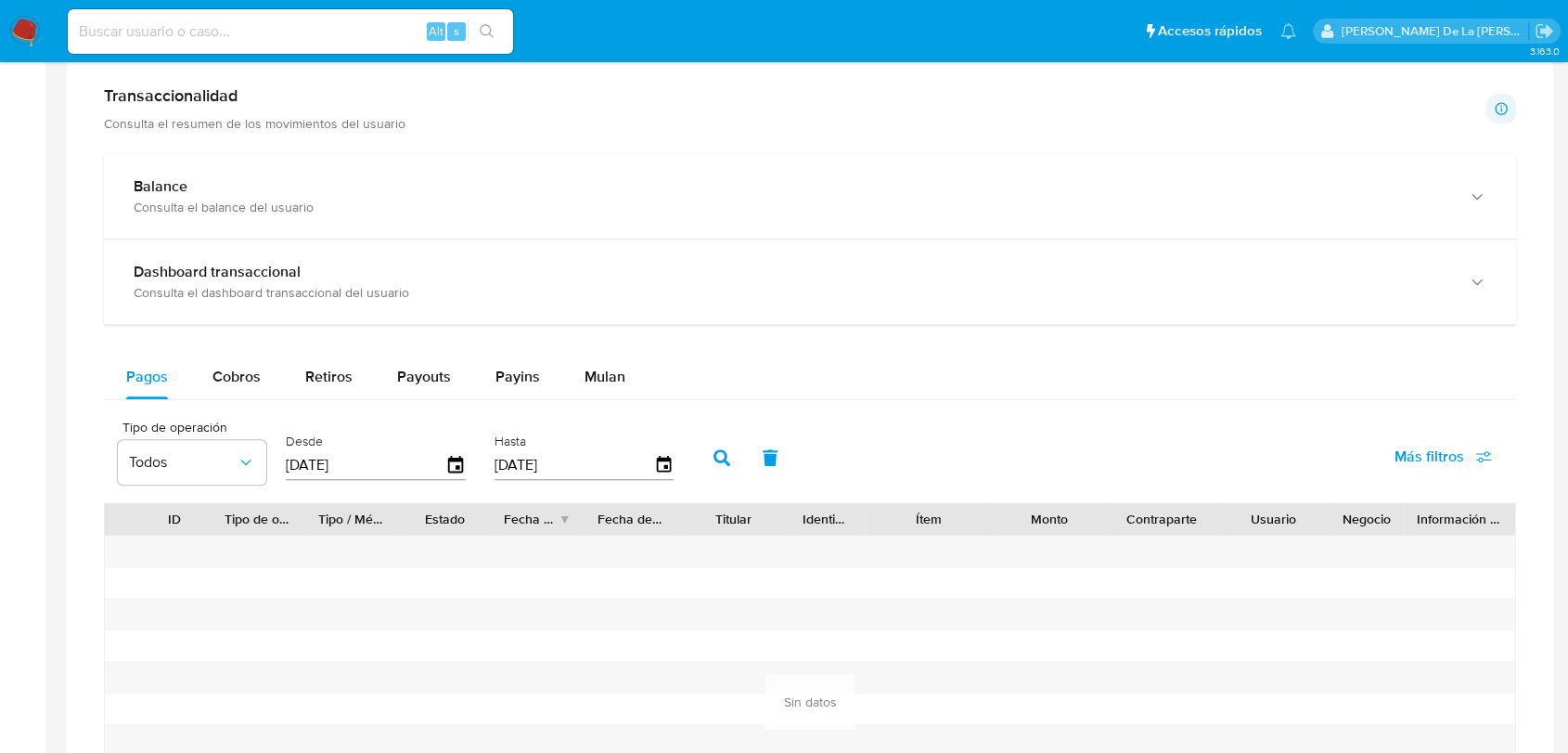
scroll to position [827, 0]
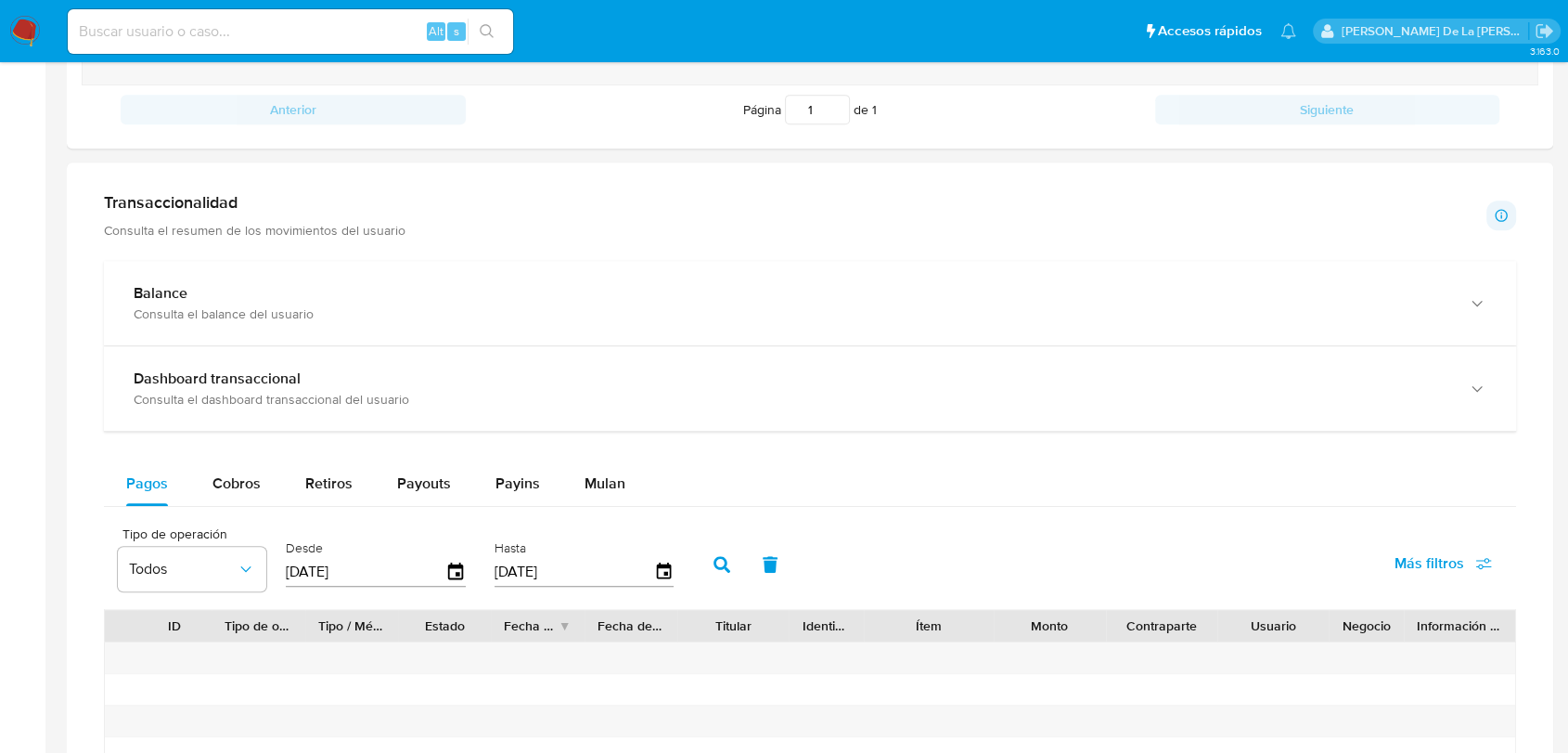
click at [211, 455] on div "Balance Consulta el balance del usuario Dashboard transaccional Consulta el das…" at bounding box center [809, 634] width 1413 height 746
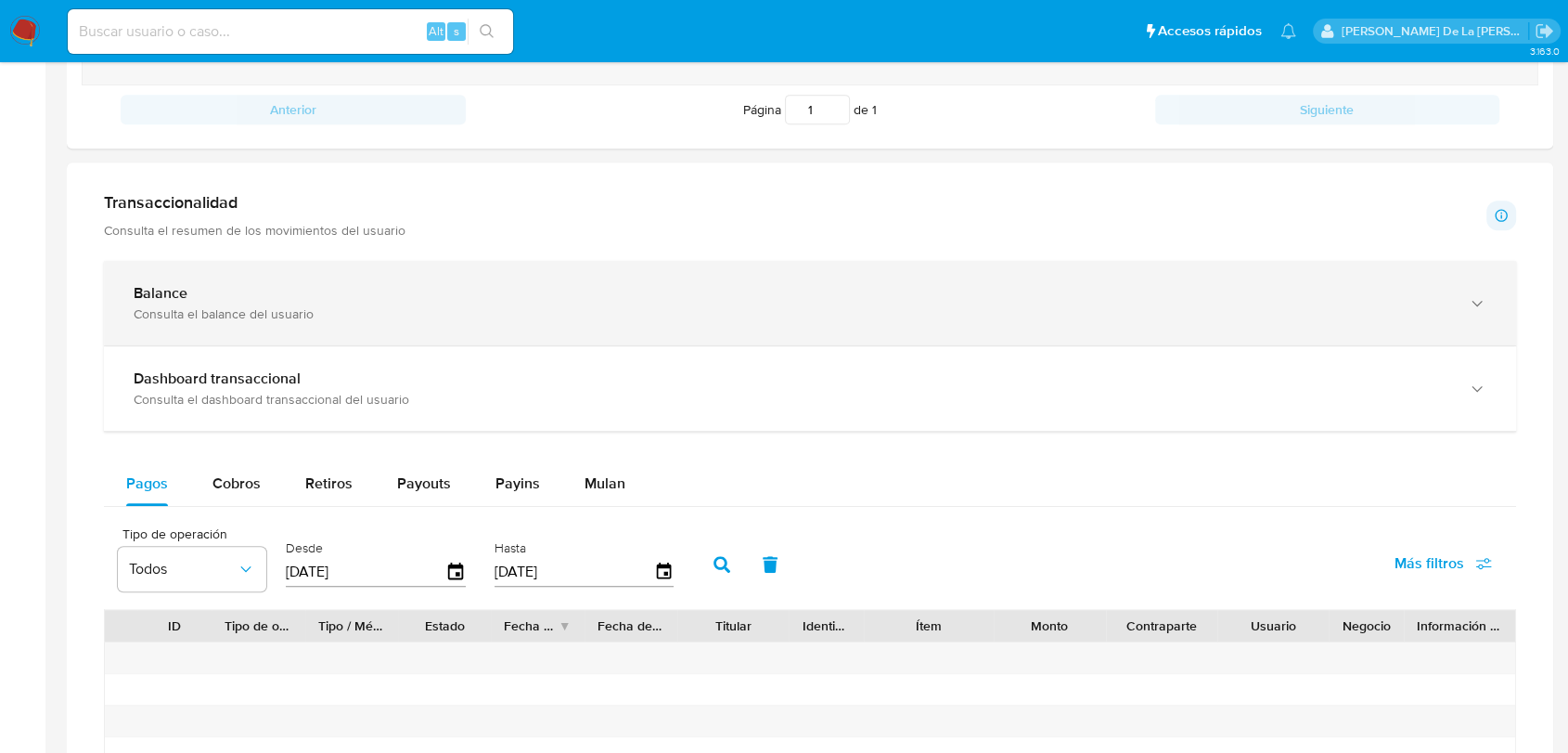
click at [256, 322] on div "Balance Consulta el balance del usuario" at bounding box center [809, 303] width 1413 height 84
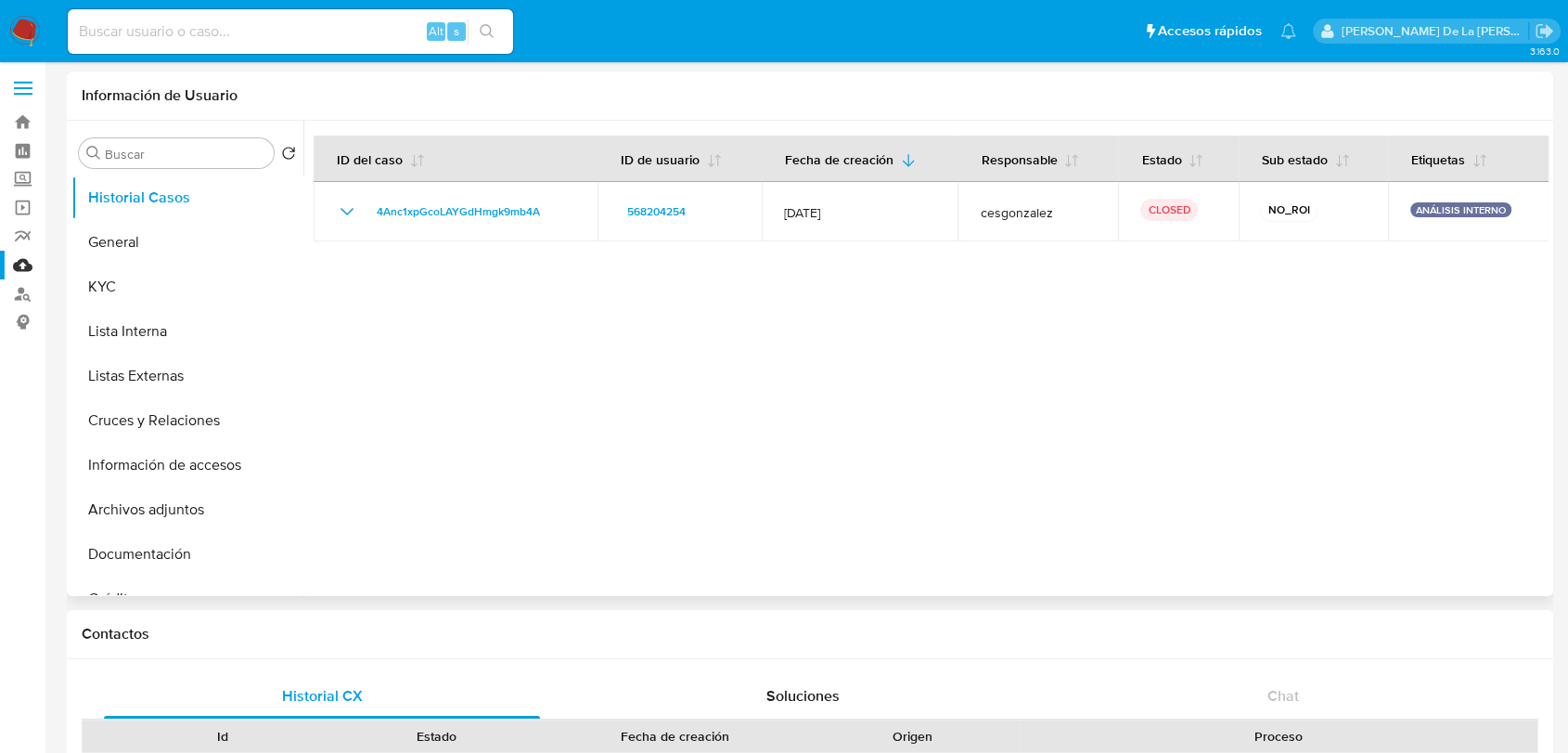
scroll to position [0, 0]
click at [193, 37] on input at bounding box center [291, 31] width 446 height 24
paste input "667229136"
type input "667229136"
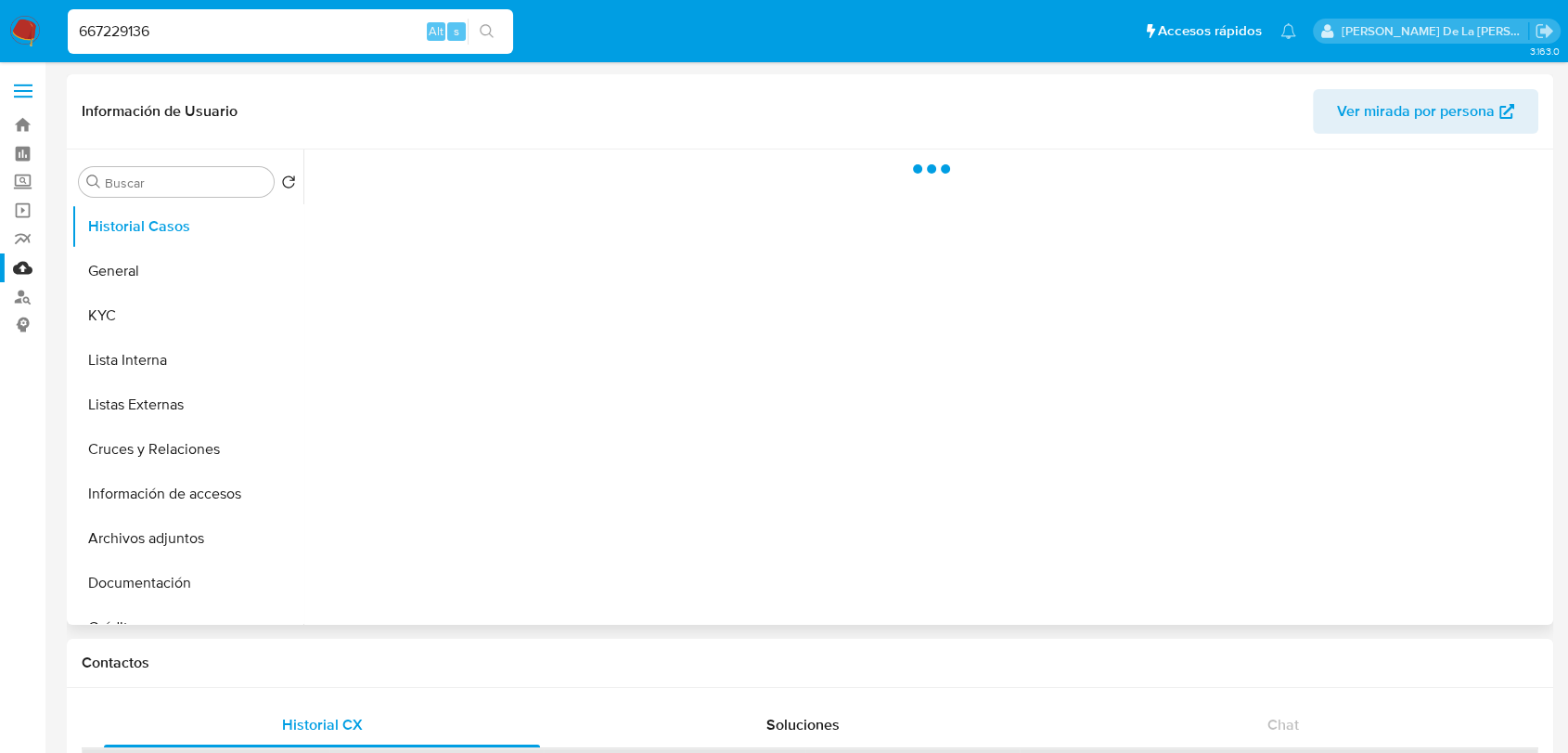
select select "10"
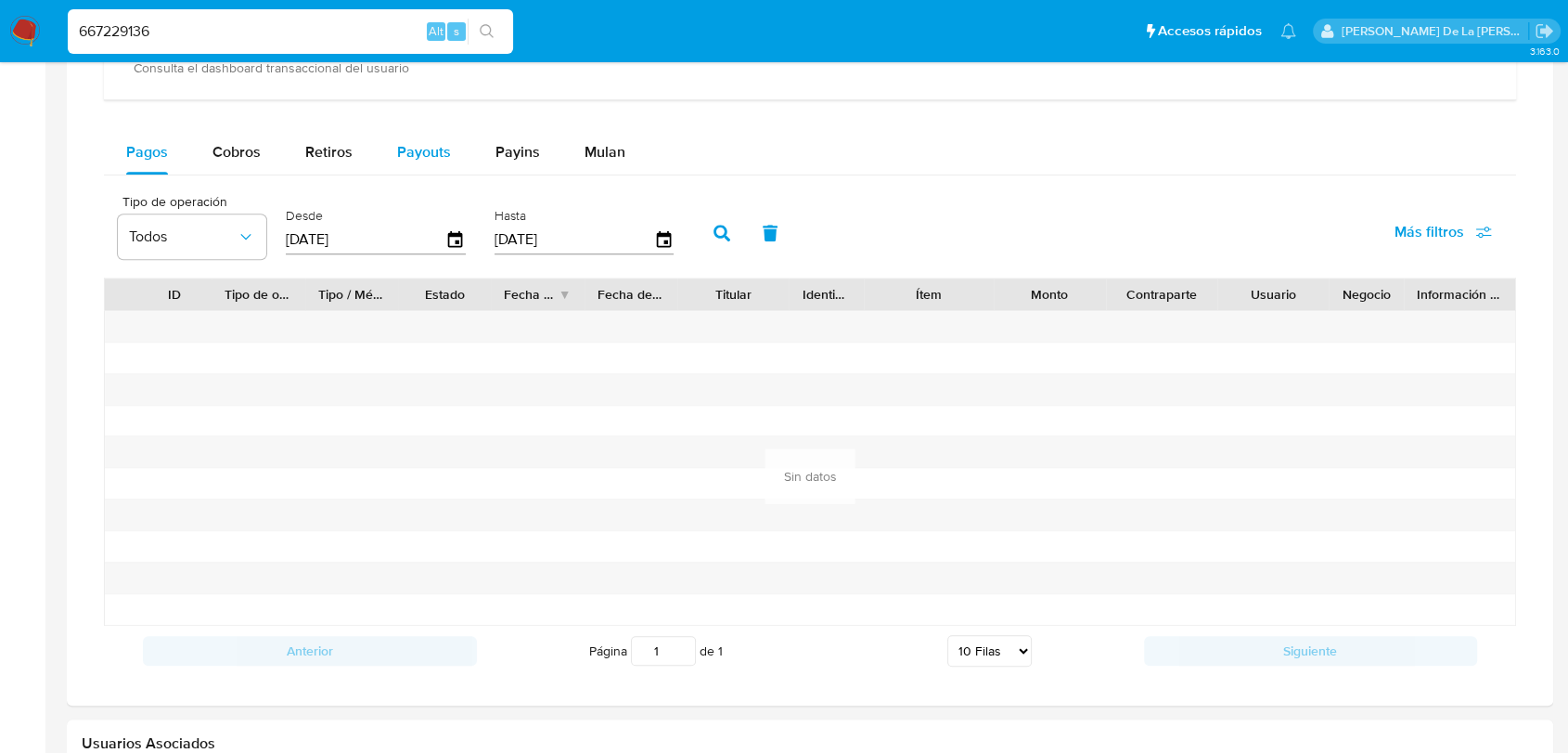
scroll to position [846, 0]
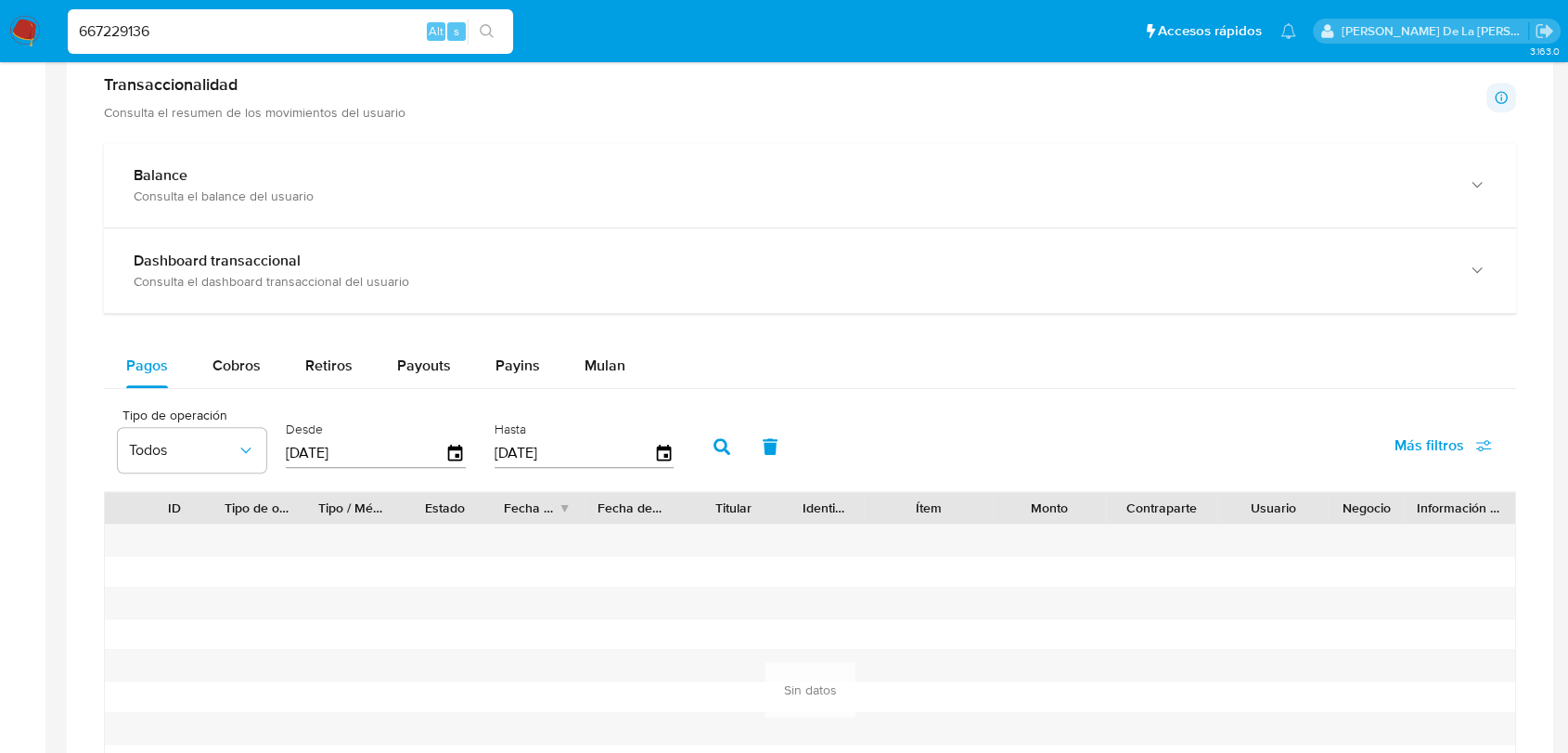
click at [347, 130] on div "Transaccionalidad Consulta el resumen de los movimientos del usuario Informació…" at bounding box center [809, 482] width 1457 height 845
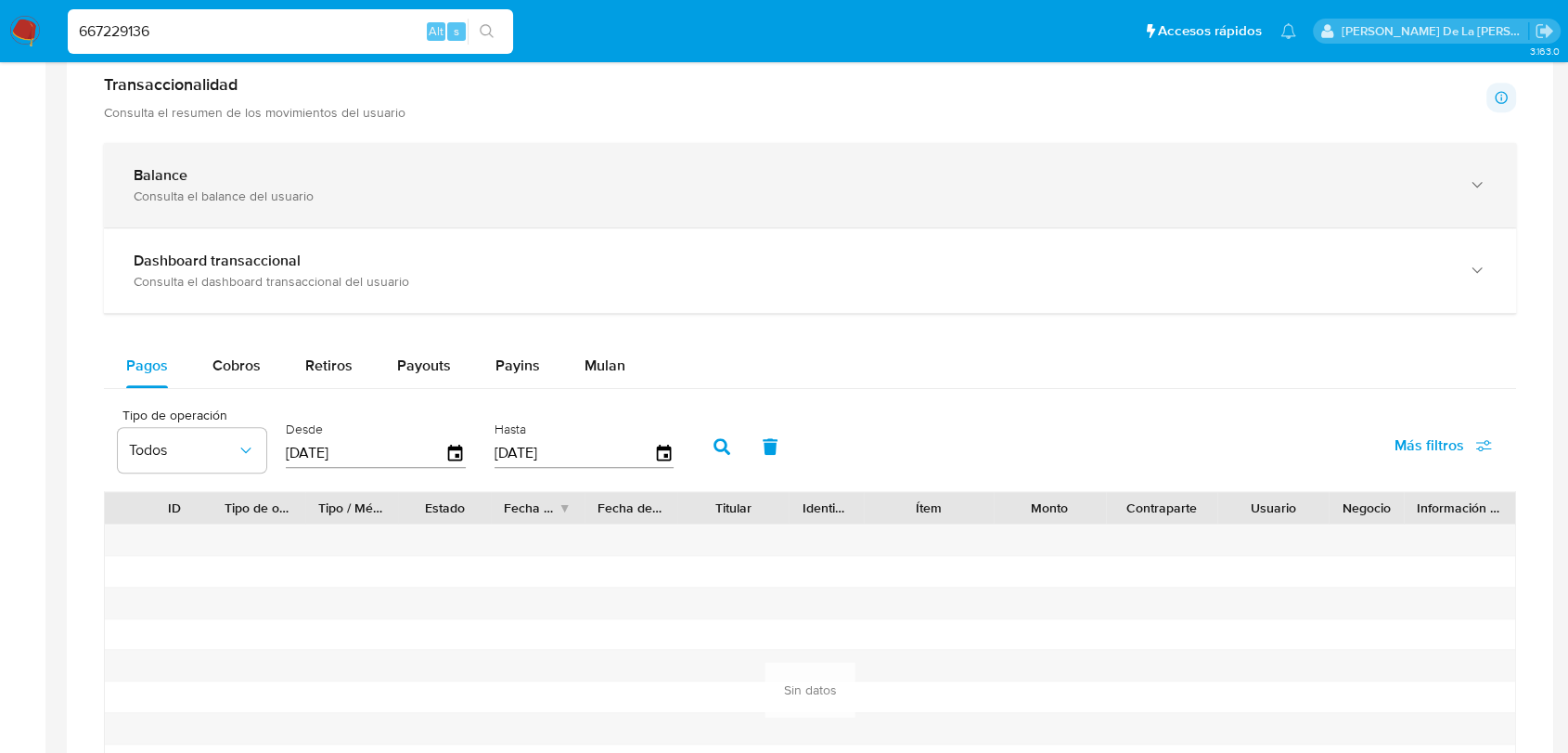
click at [306, 181] on div "Balance" at bounding box center [791, 175] width 1316 height 18
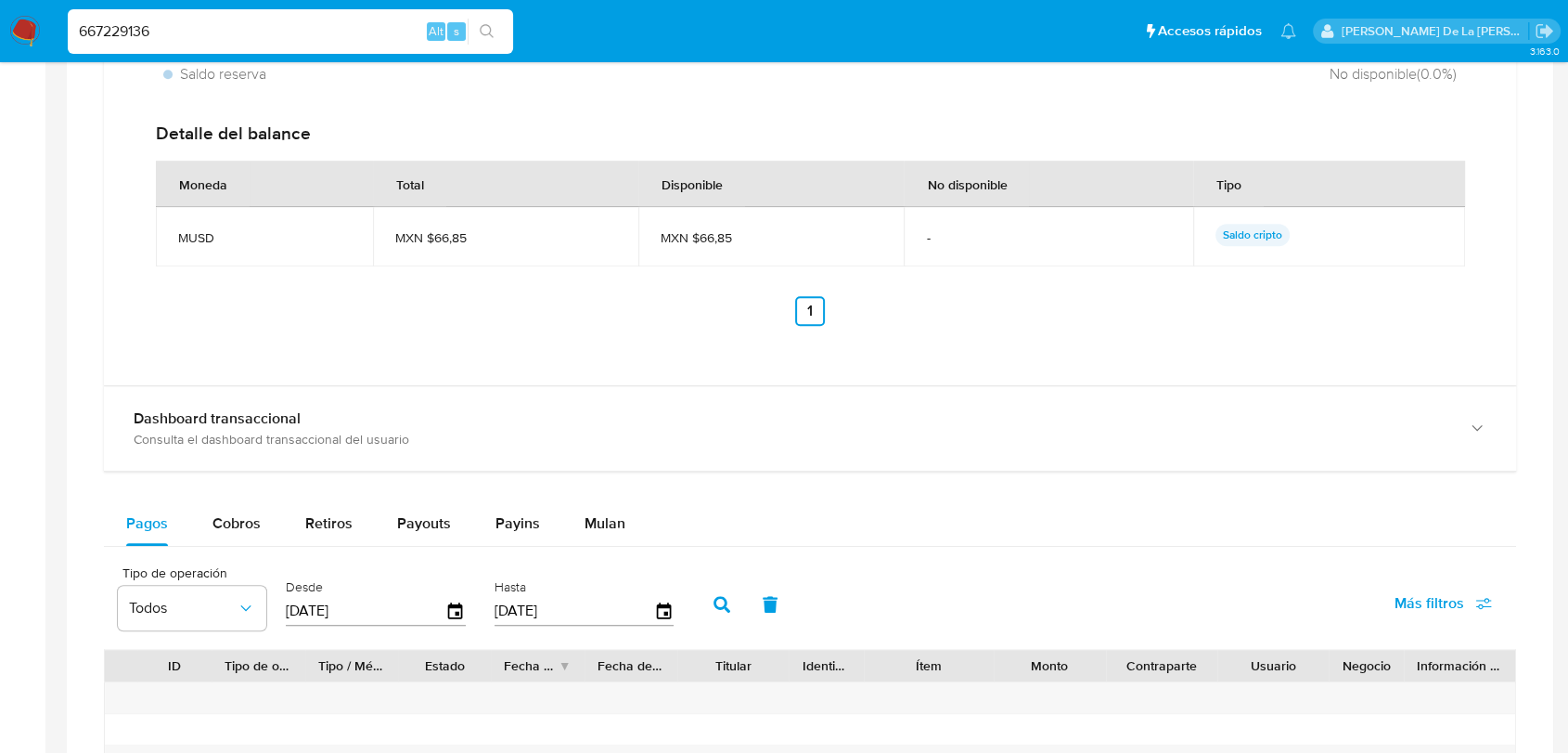
scroll to position [1464, 0]
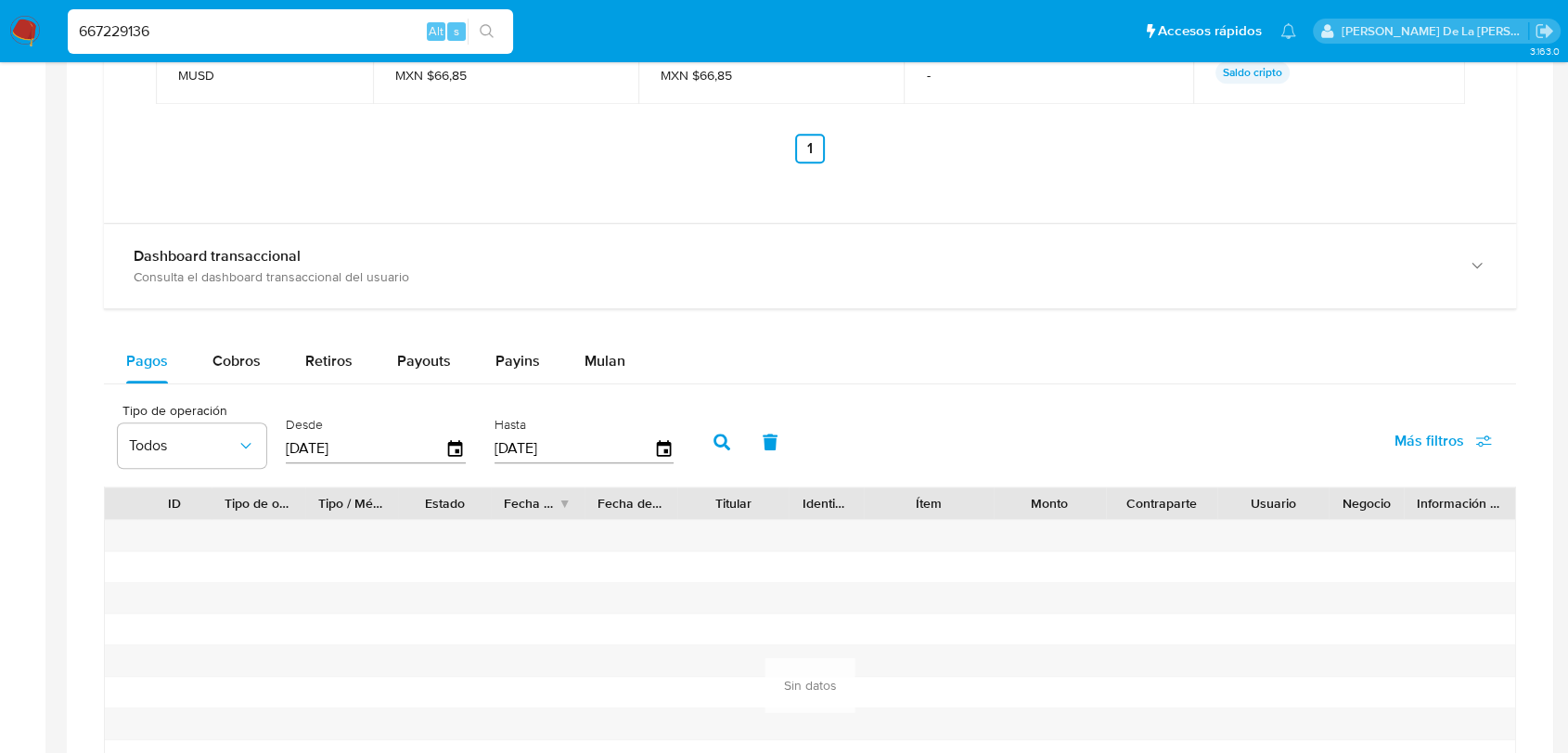
click at [35, 24] on img at bounding box center [25, 31] width 32 height 32
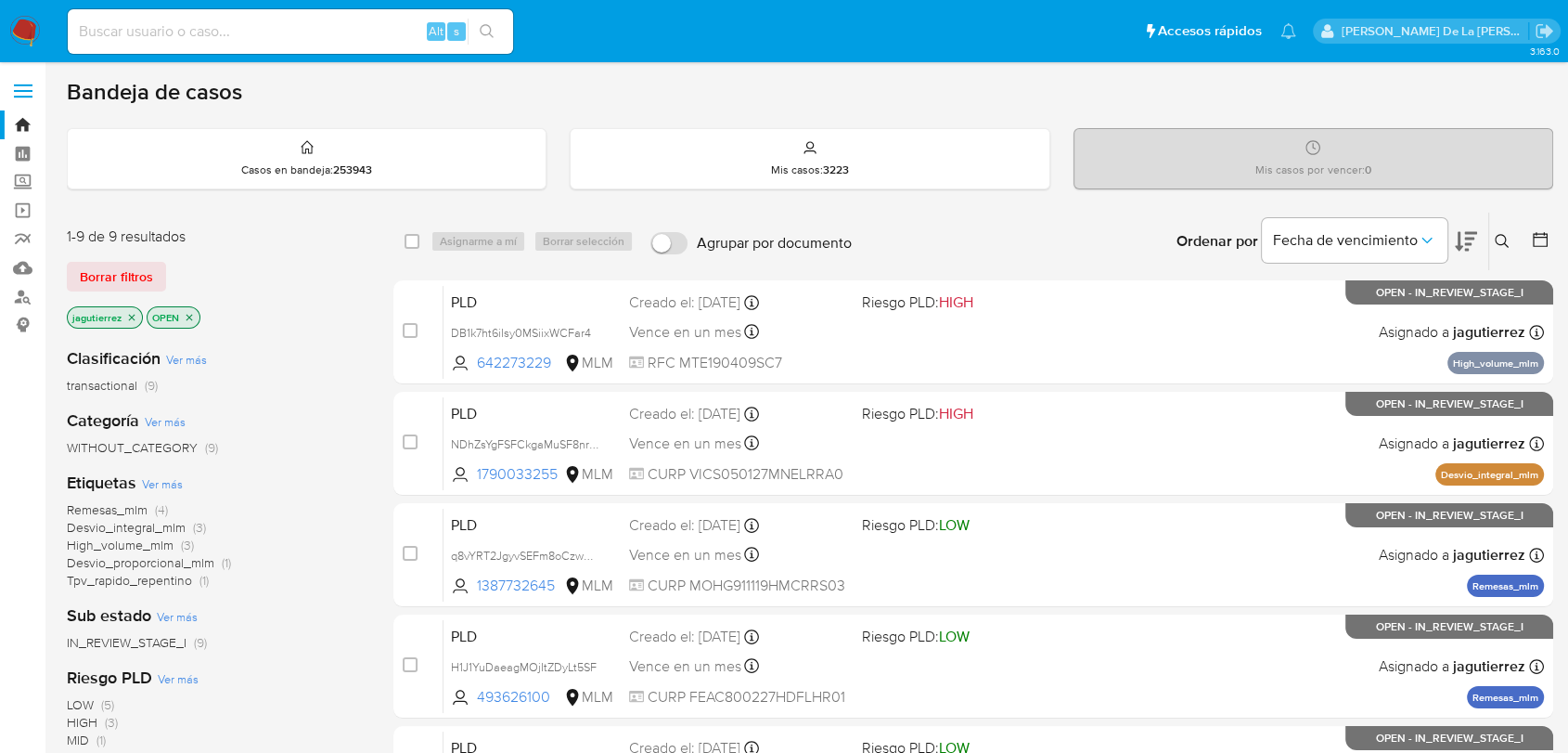
click at [20, 35] on img at bounding box center [25, 31] width 32 height 32
click at [18, 268] on link "Mulan" at bounding box center [110, 268] width 221 height 29
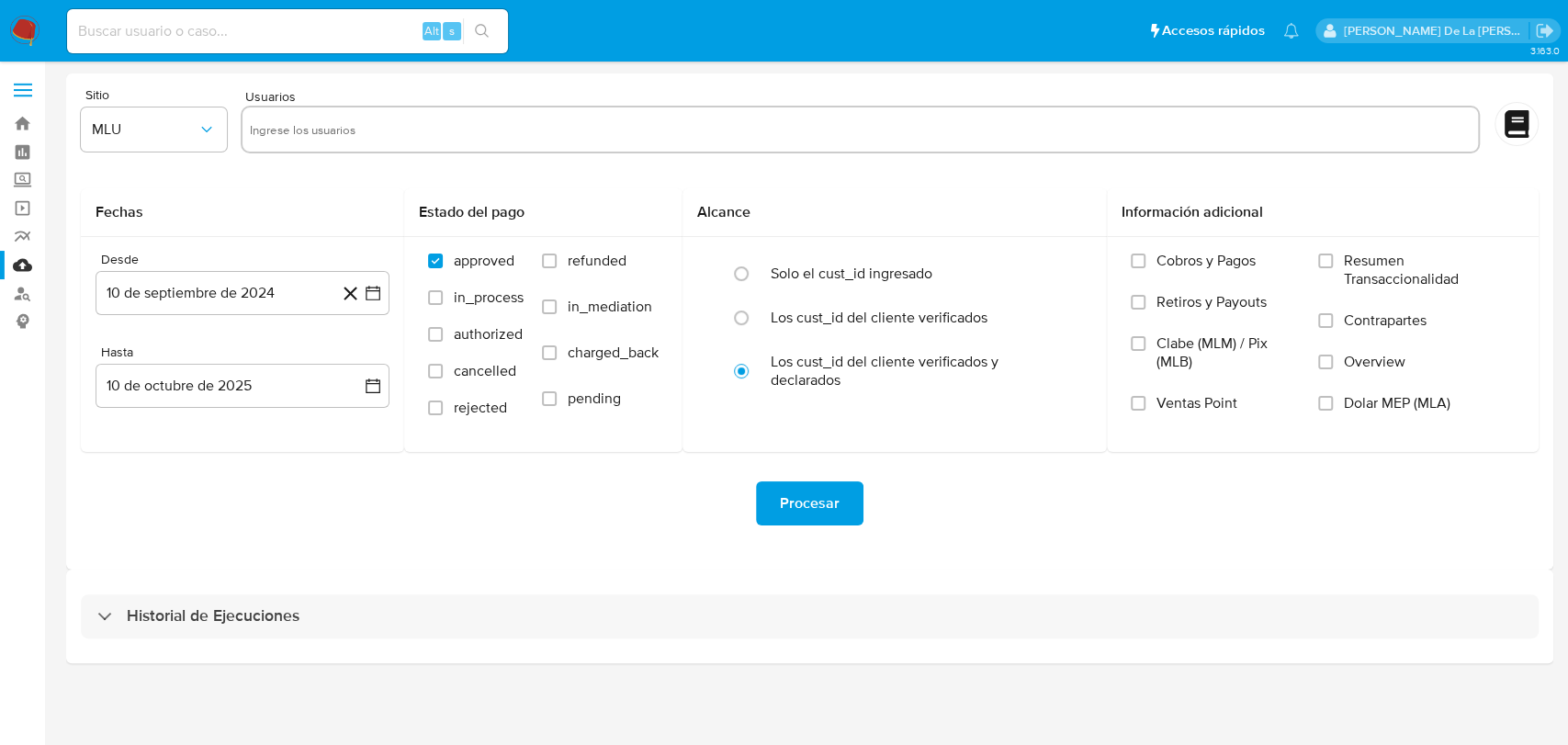
click at [194, 641] on div "Historial de Ejecuciones" at bounding box center [810, 616] width 1487 height 94
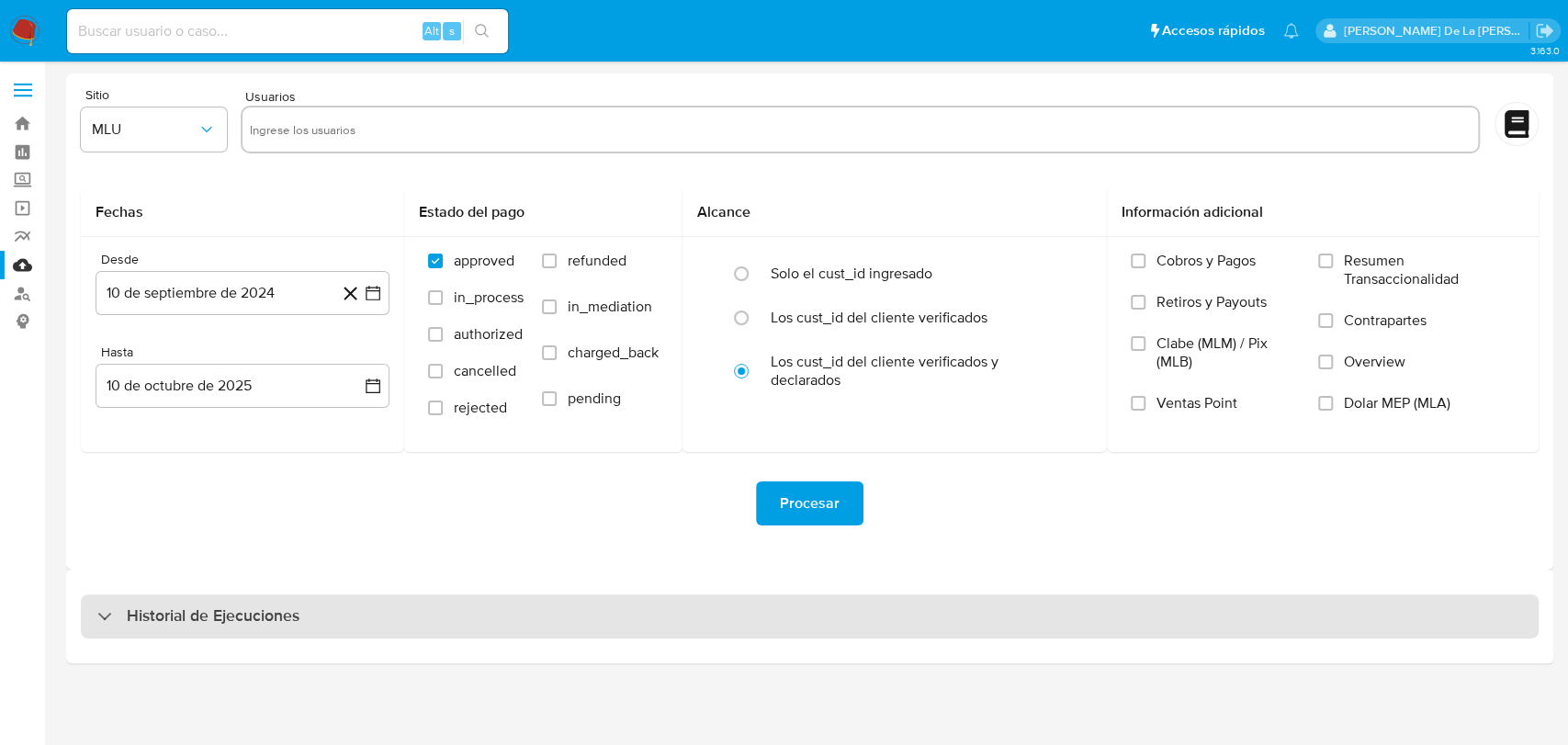
click at [212, 613] on h3 "Historial de Ejecuciones" at bounding box center [214, 616] width 173 height 22
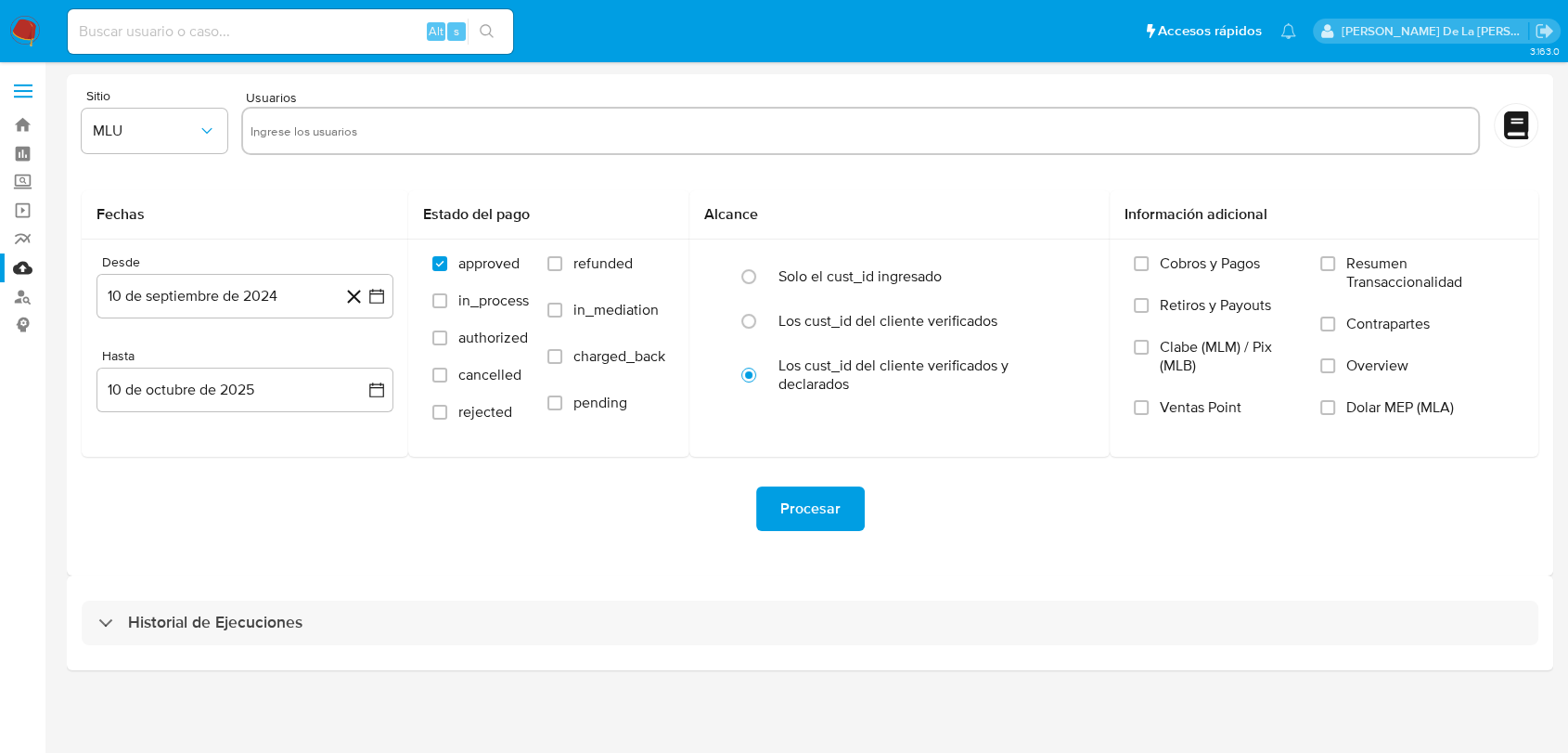
select select "10"
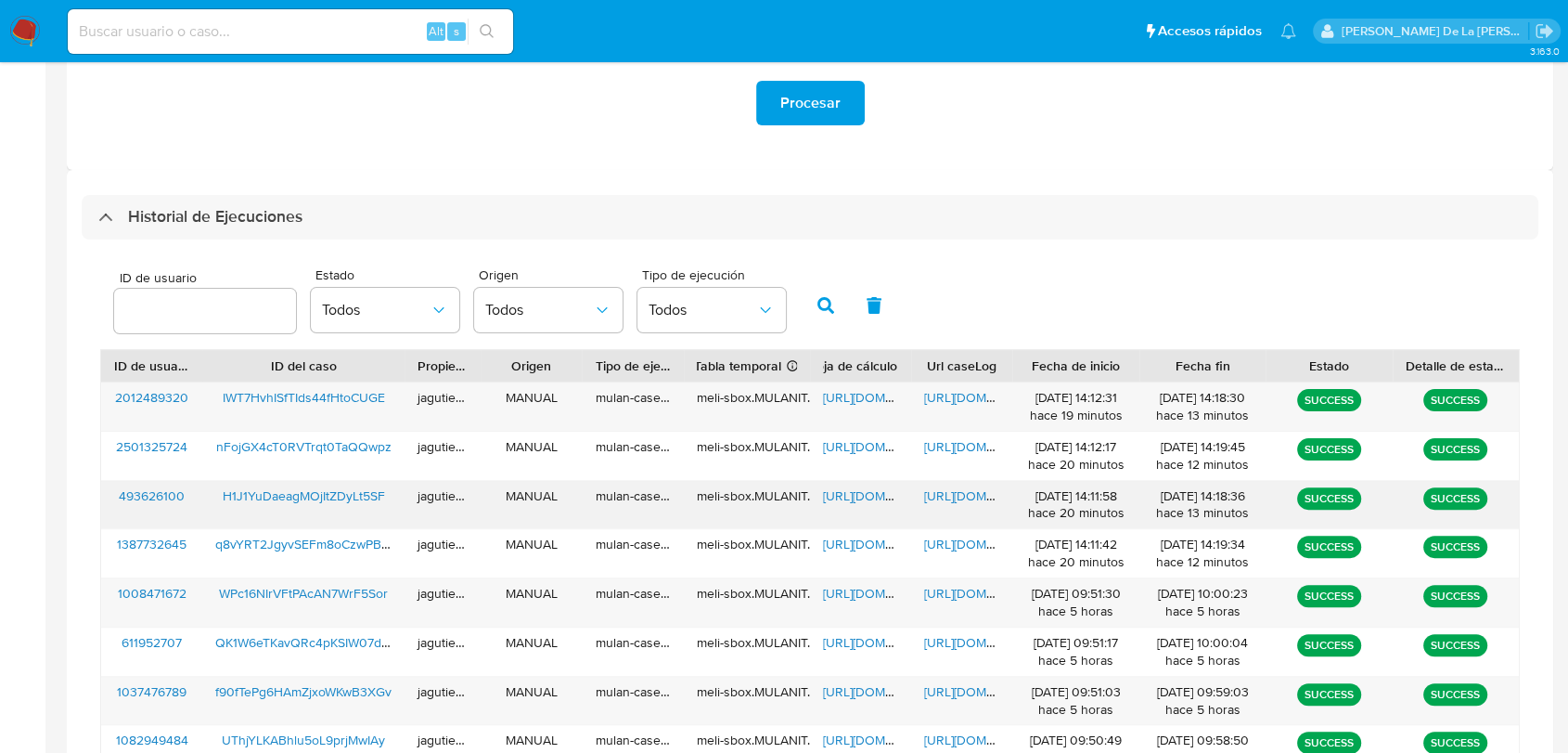
scroll to position [412, 0]
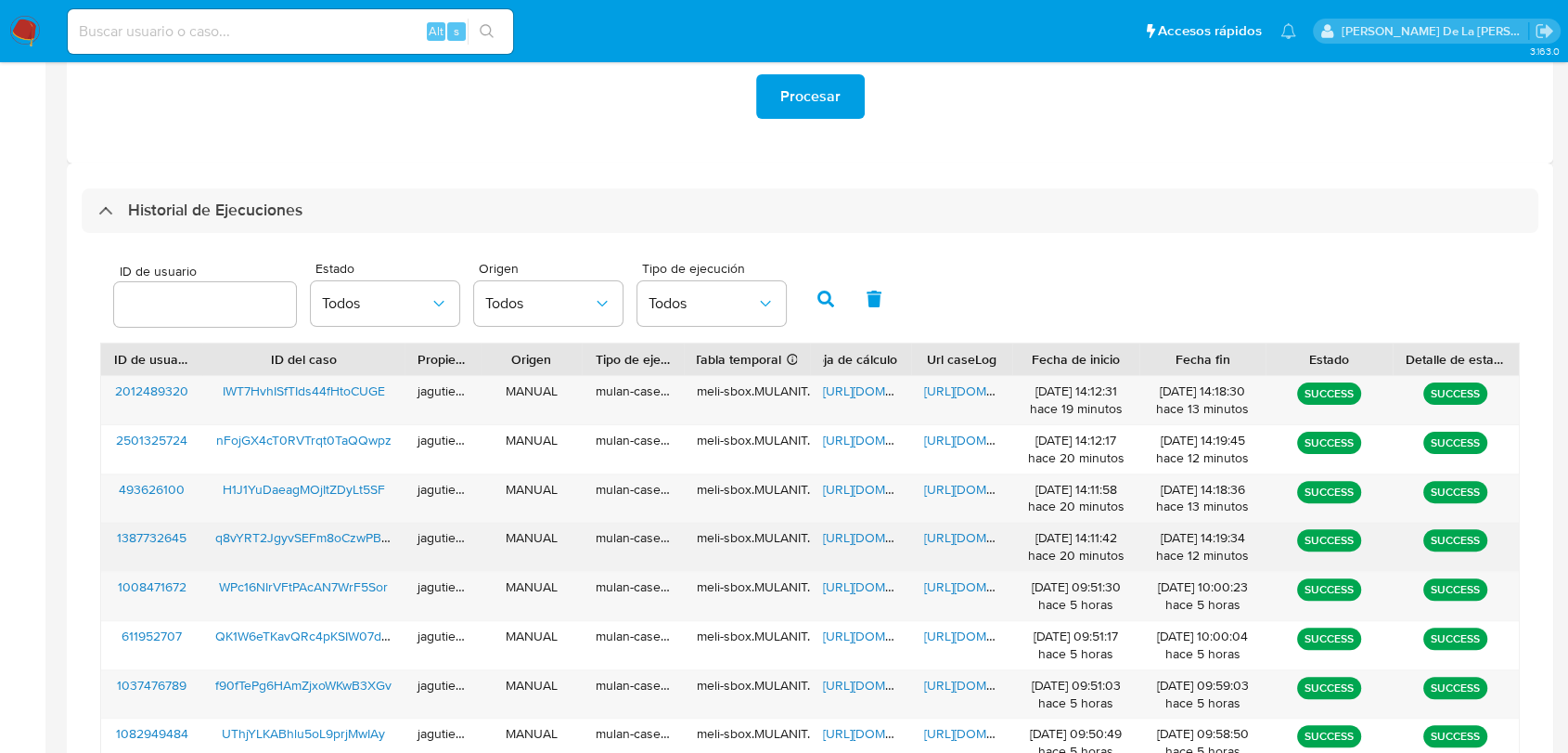
click at [972, 536] on span "[URL][DOMAIN_NAME]" at bounding box center [989, 537] width 129 height 18
click at [864, 533] on span "[URL][DOMAIN_NAME]" at bounding box center [887, 537] width 129 height 18
click at [294, 542] on span "q8vYRT2JgyvSEFm8oCzwPBk4" at bounding box center [306, 537] width 180 height 18
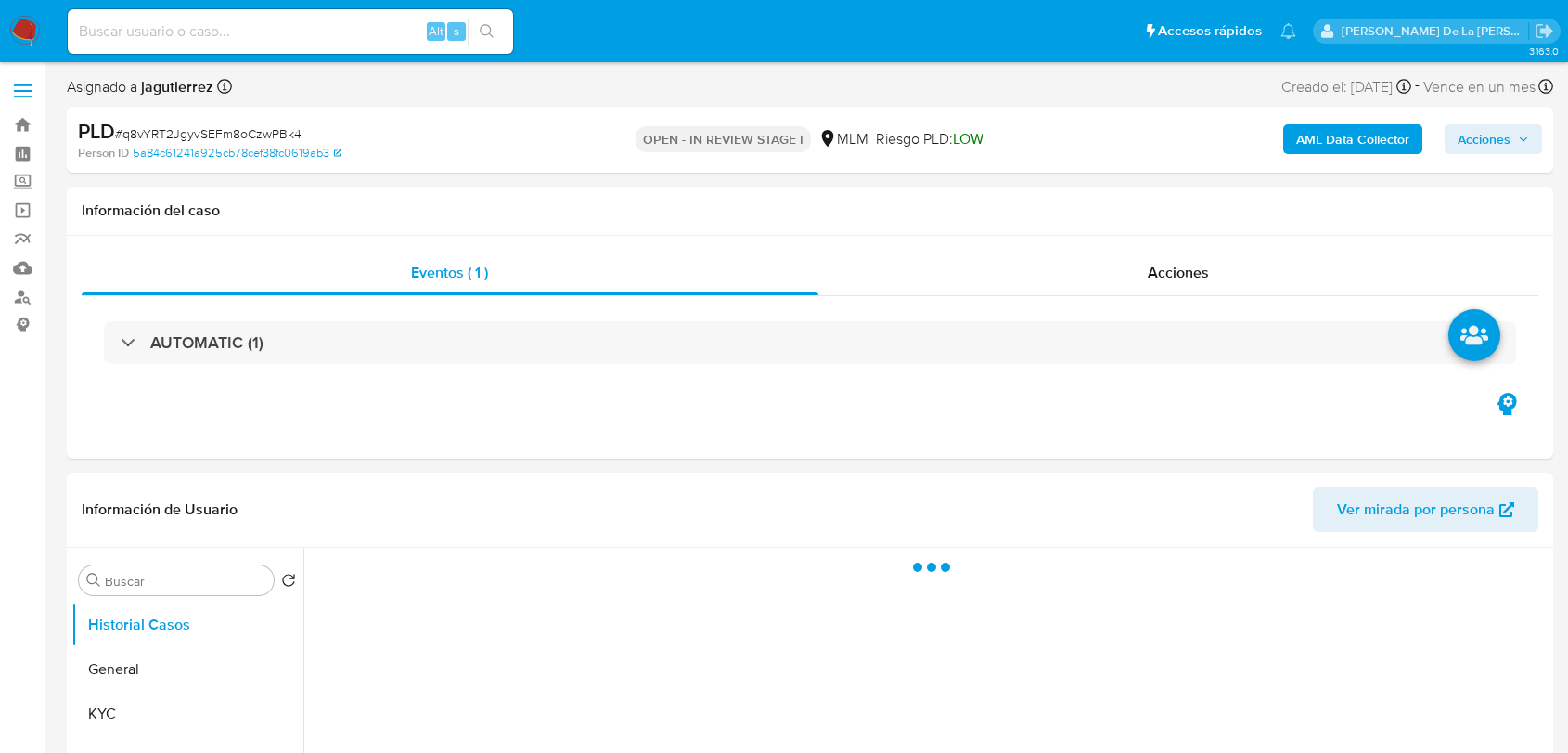
select select "10"
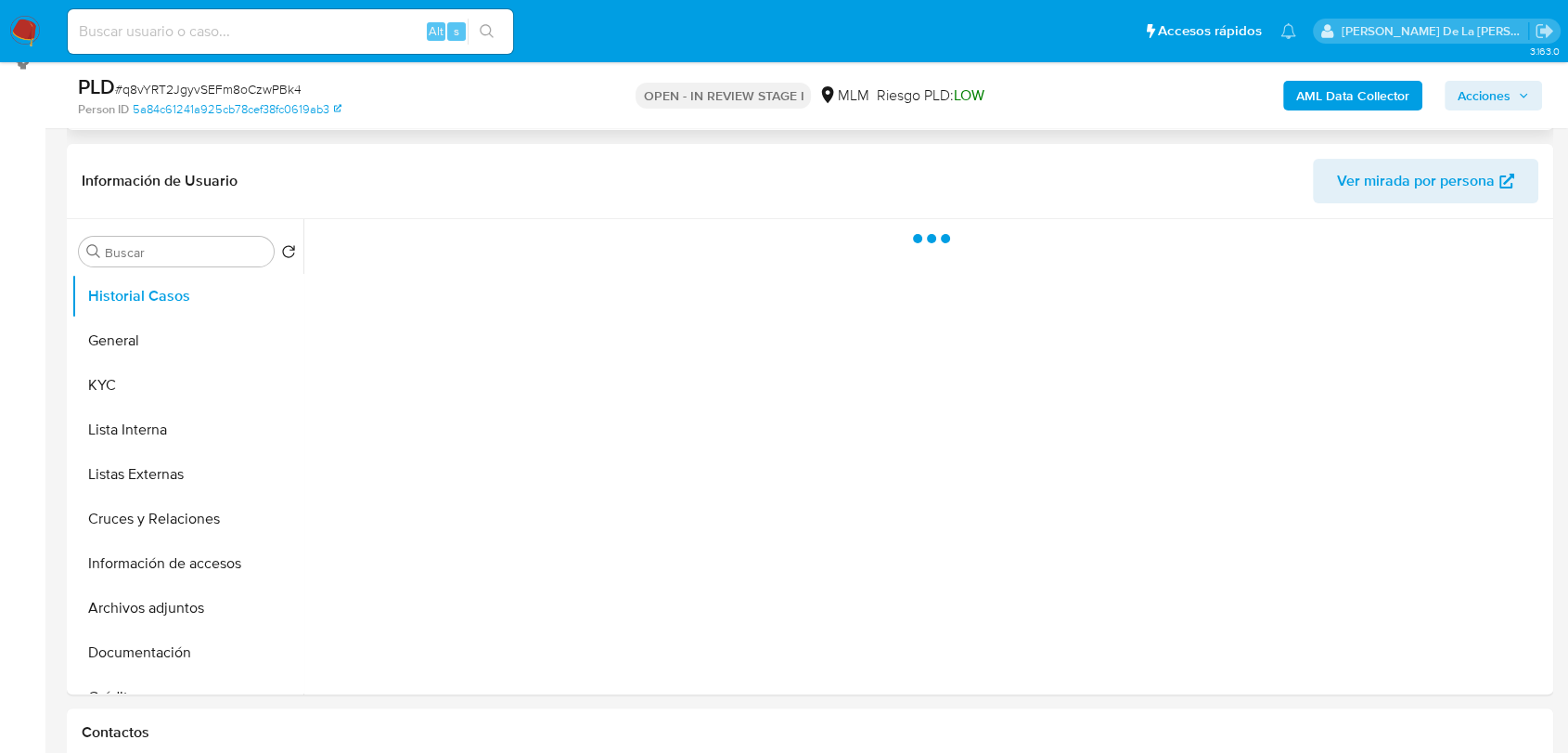
scroll to position [258, 0]
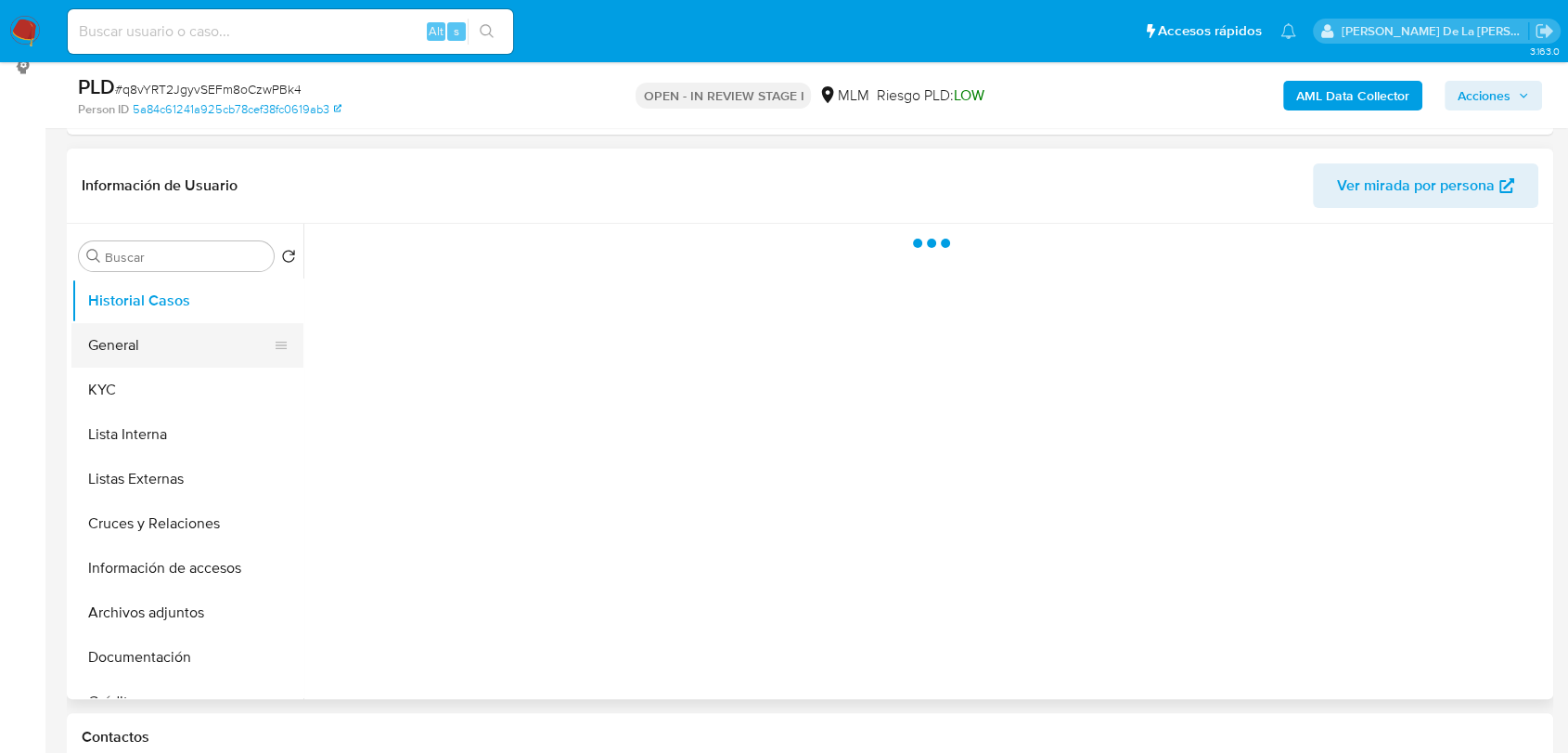
select select "10"
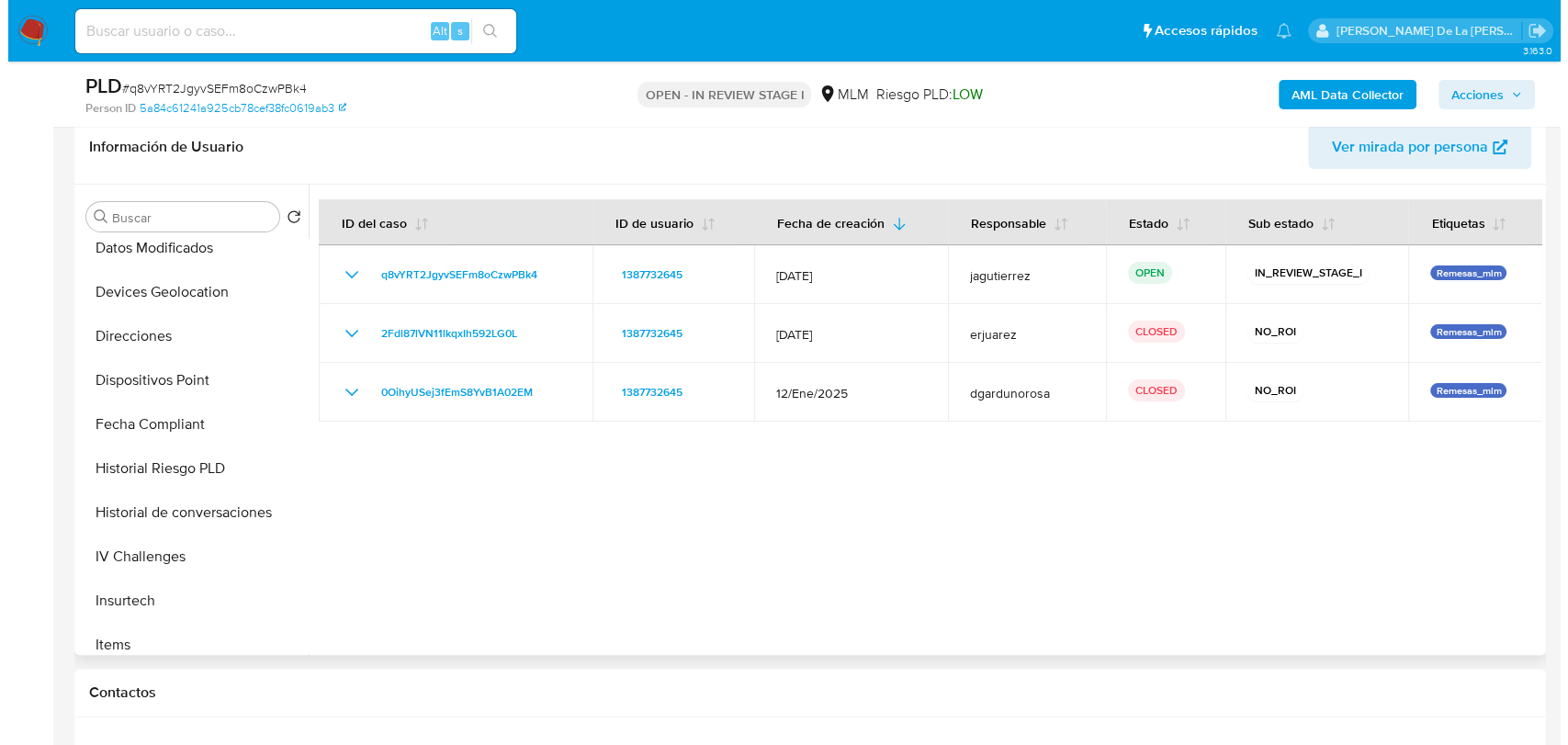
scroll to position [544, 0]
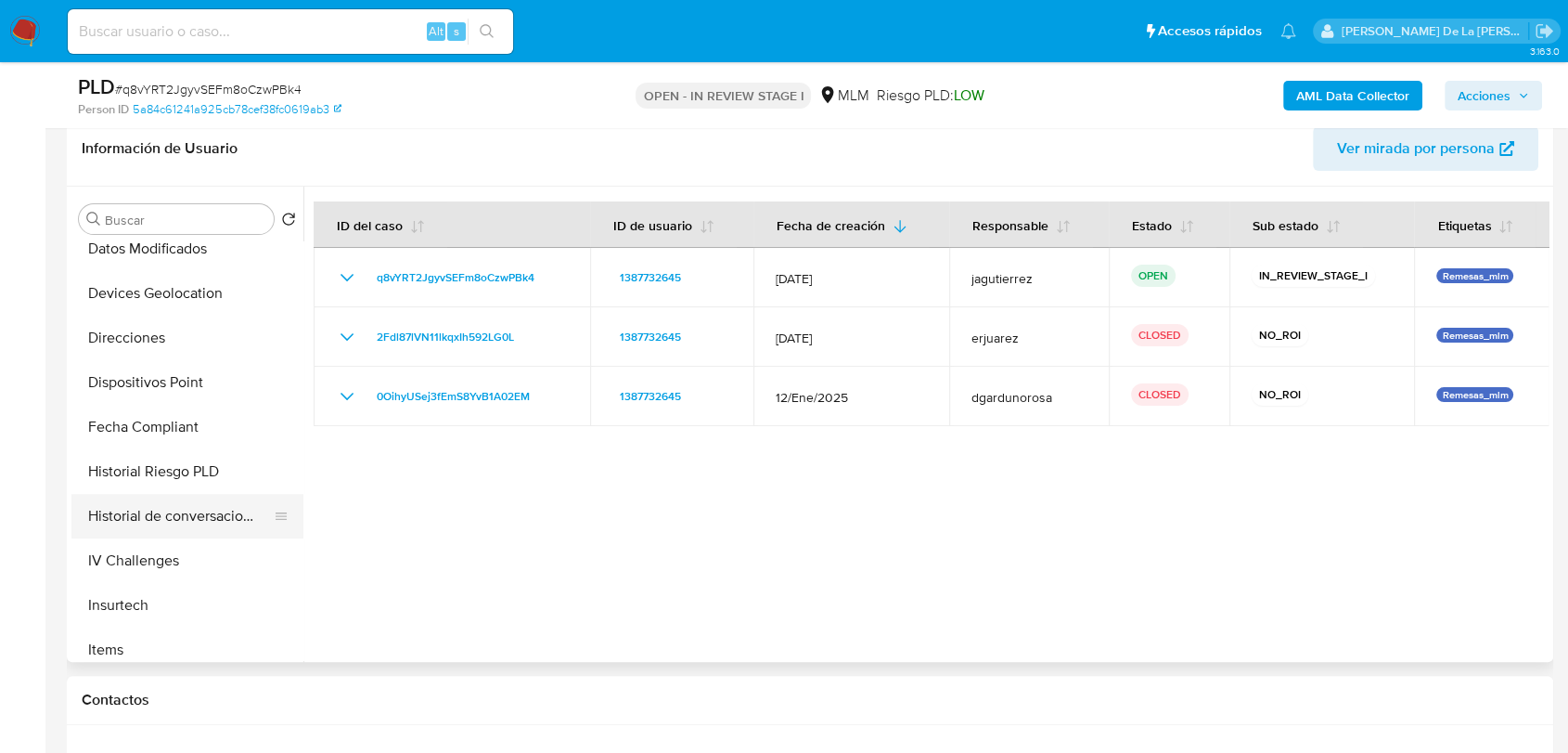
click at [186, 514] on button "Historial de conversaciones" at bounding box center [180, 516] width 217 height 44
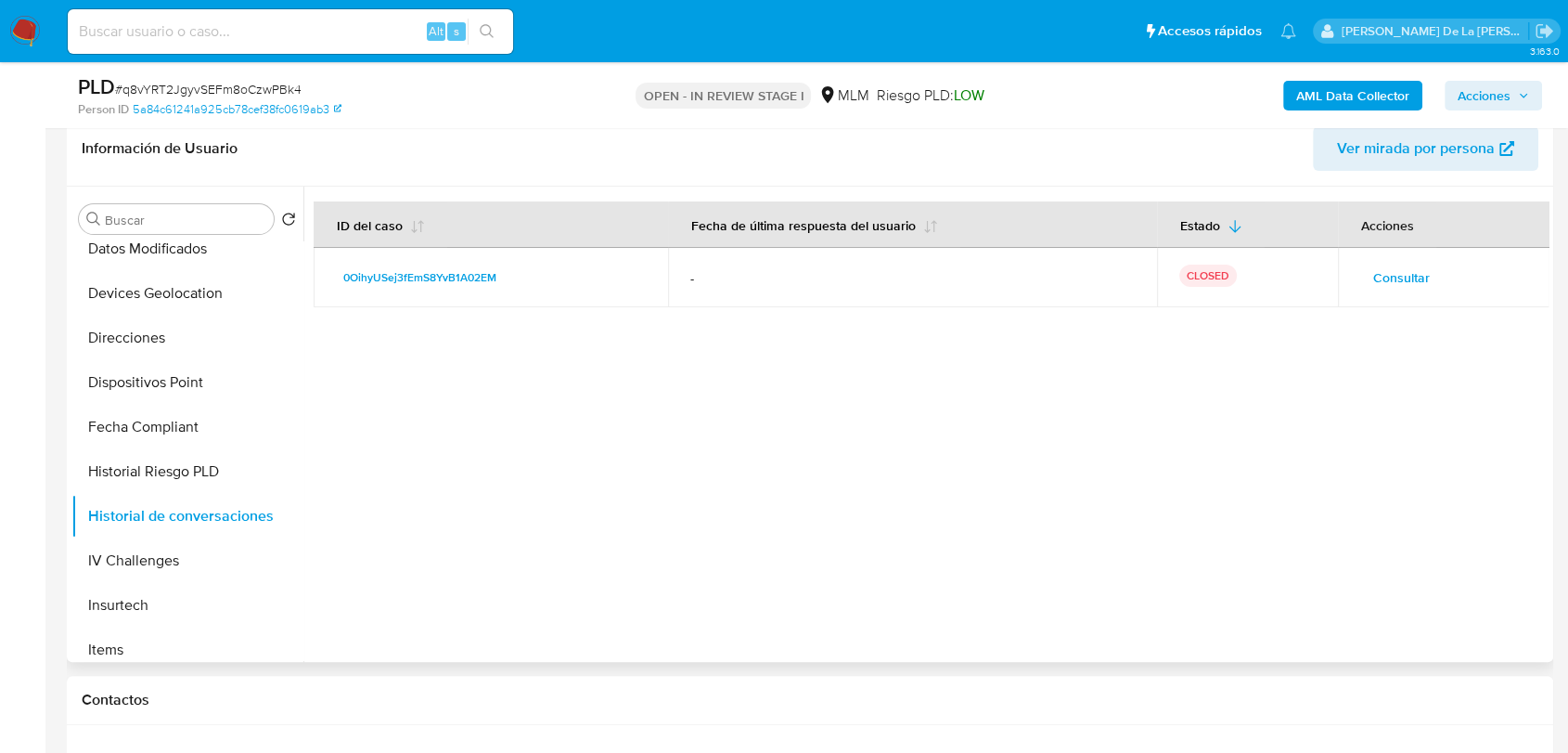
click at [1391, 278] on span "Consultar" at bounding box center [1401, 277] width 57 height 26
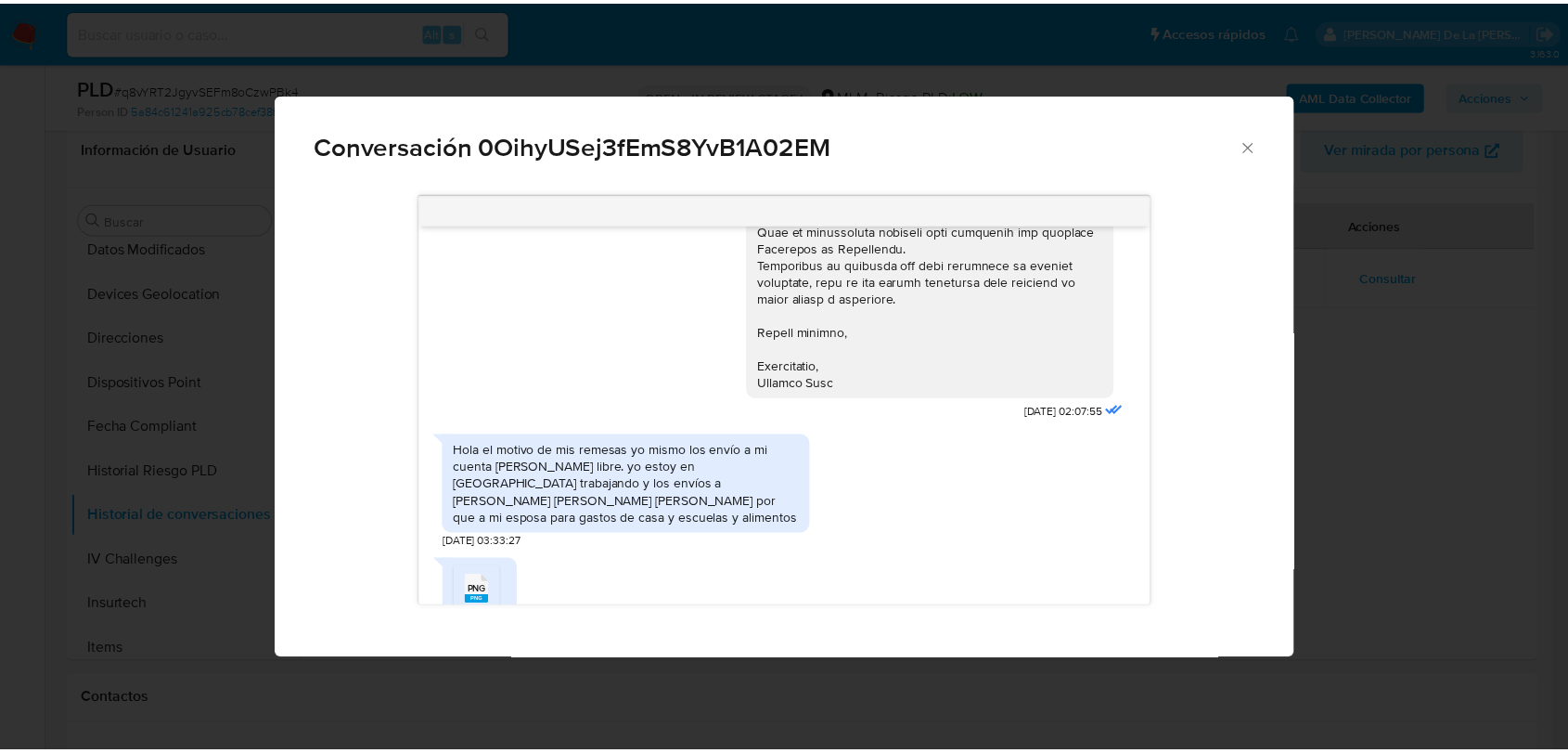
scroll to position [672, 0]
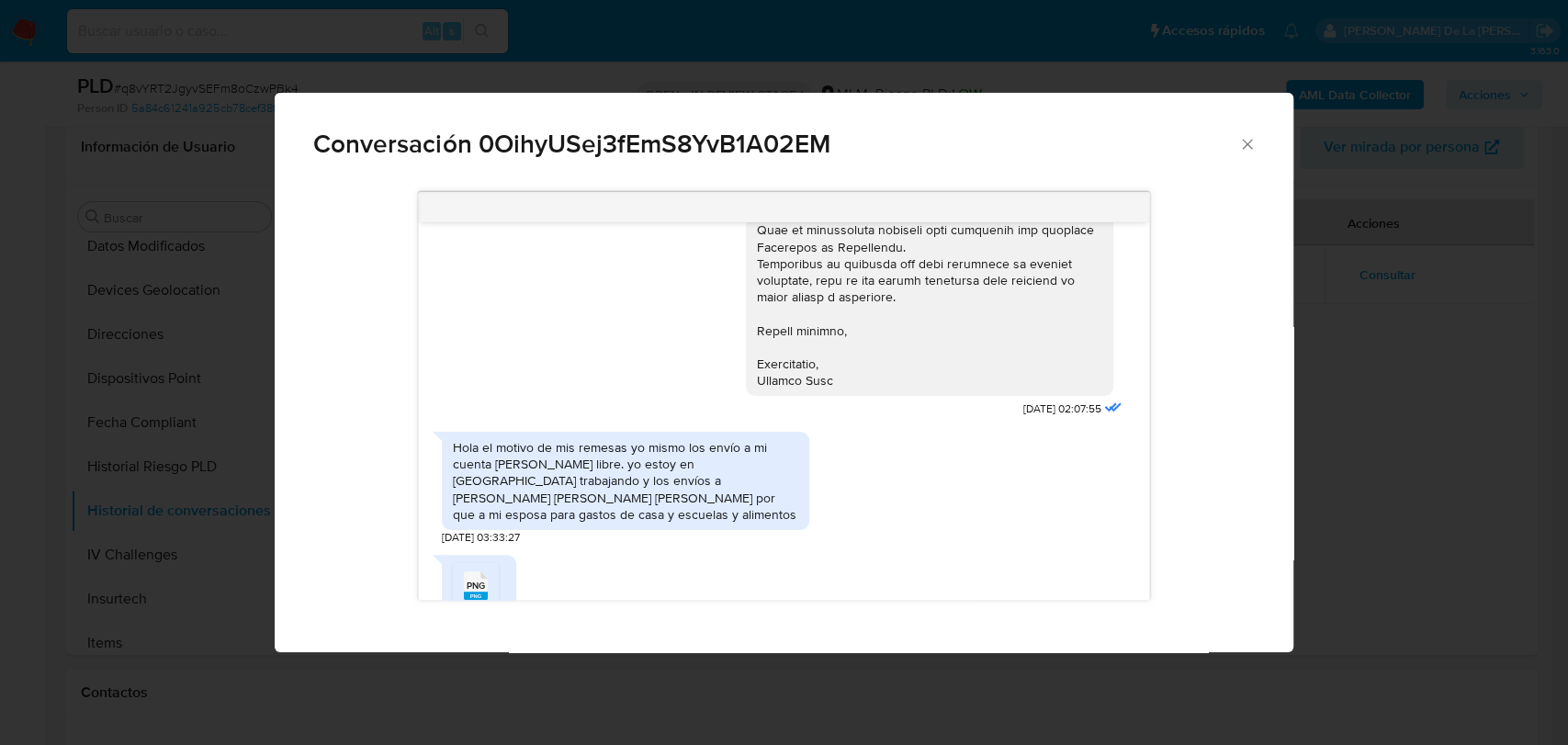
click at [1242, 139] on icon "Cerrar" at bounding box center [1246, 143] width 18 height 18
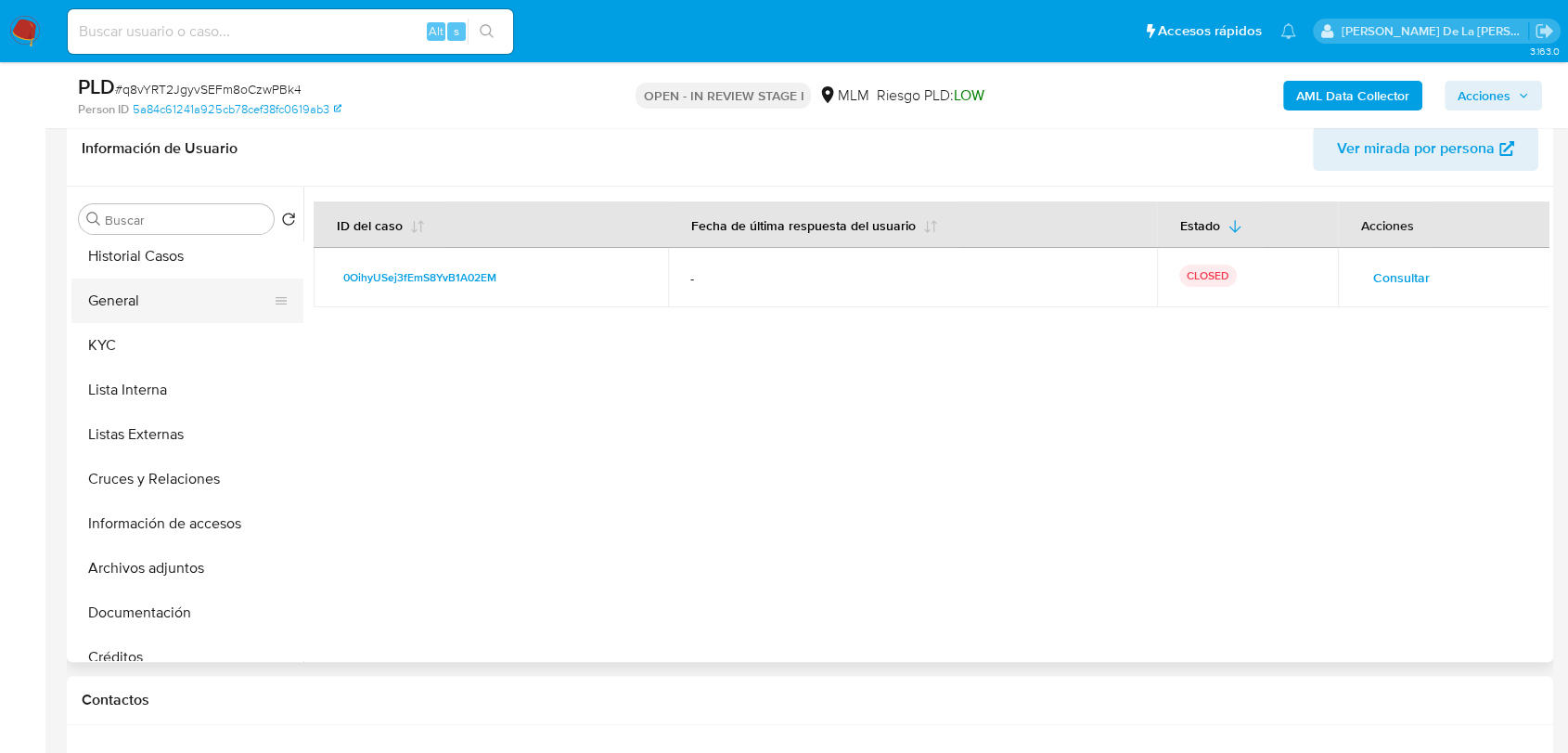
scroll to position [0, 0]
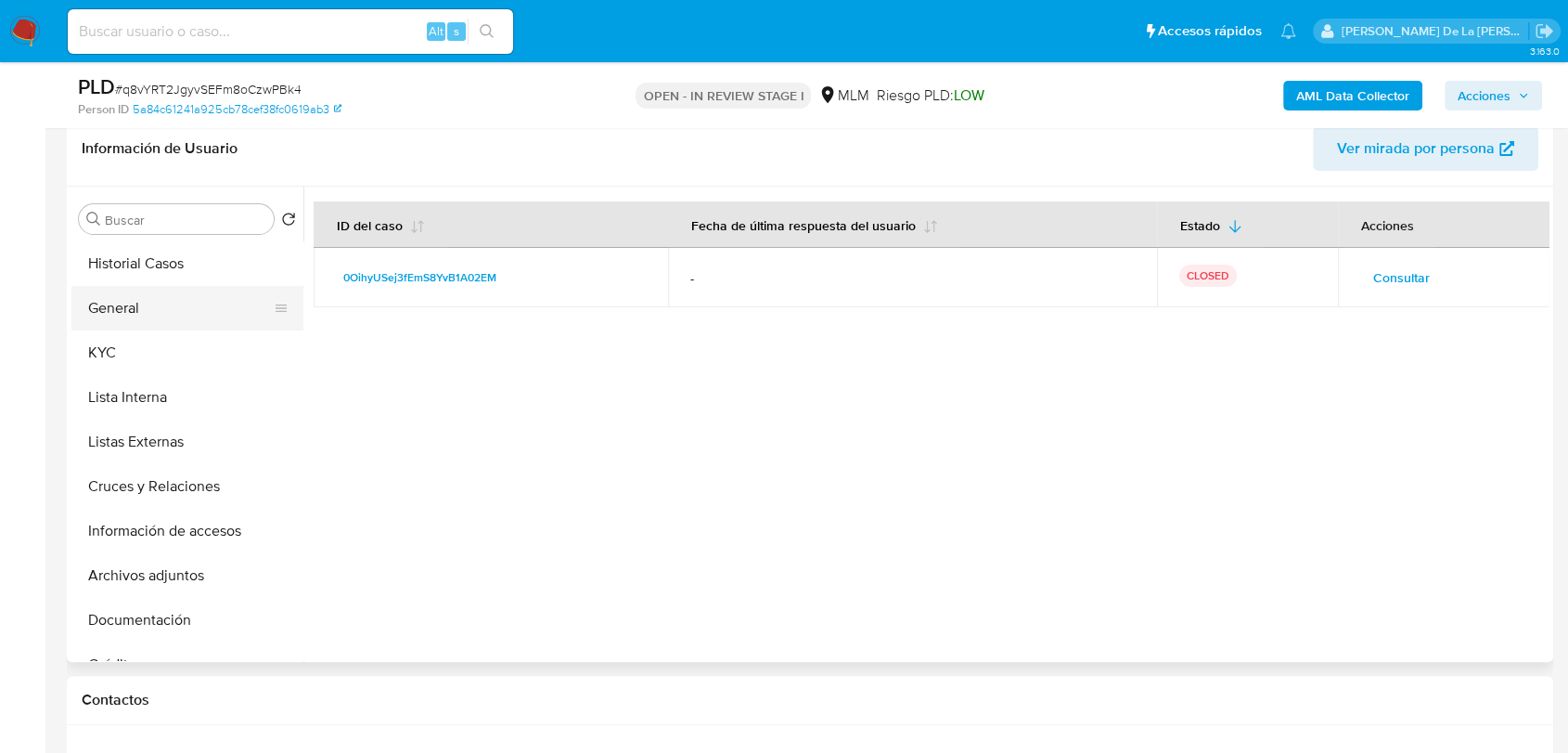
click at [184, 301] on button "General" at bounding box center [180, 308] width 217 height 44
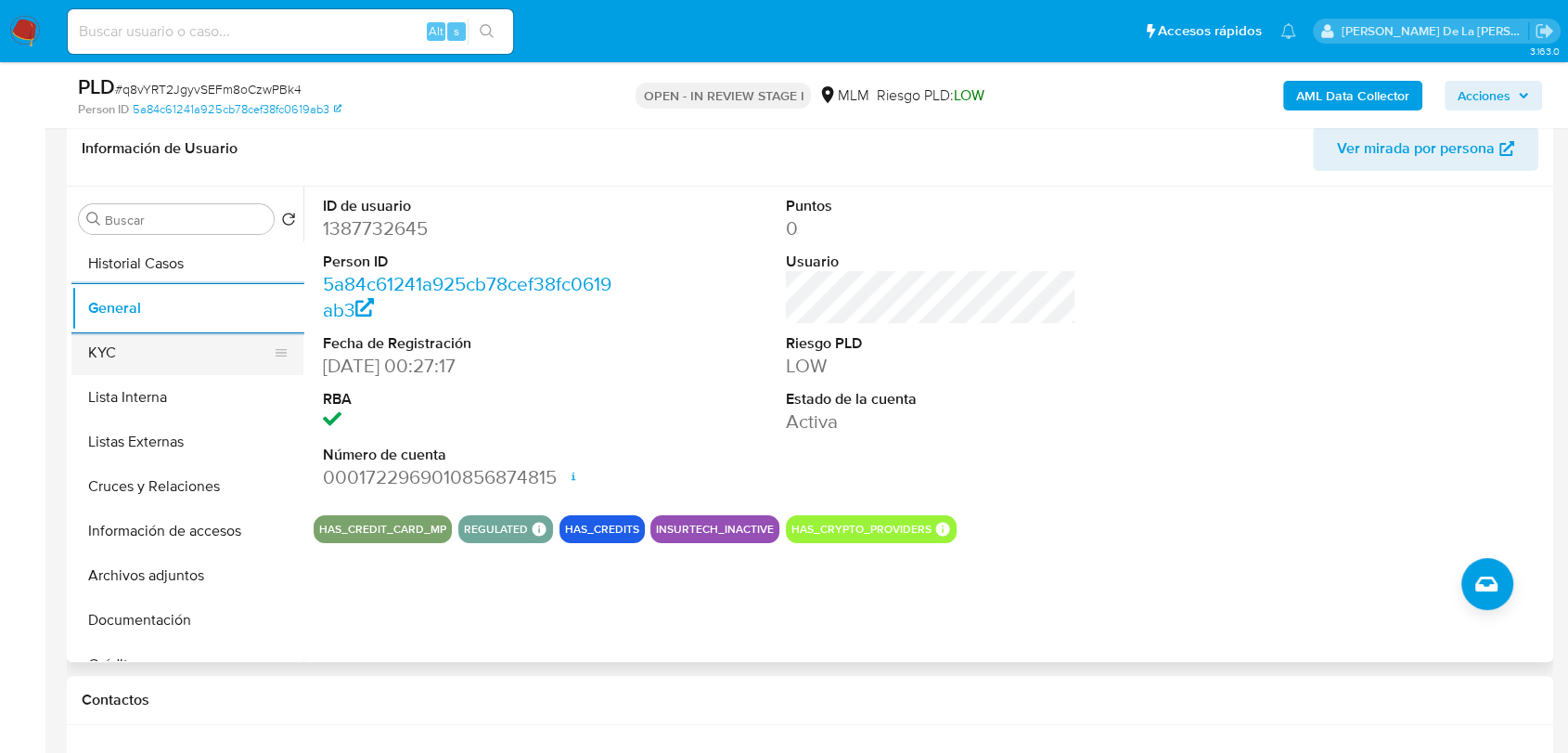
click at [253, 353] on button "KYC" at bounding box center [180, 353] width 217 height 44
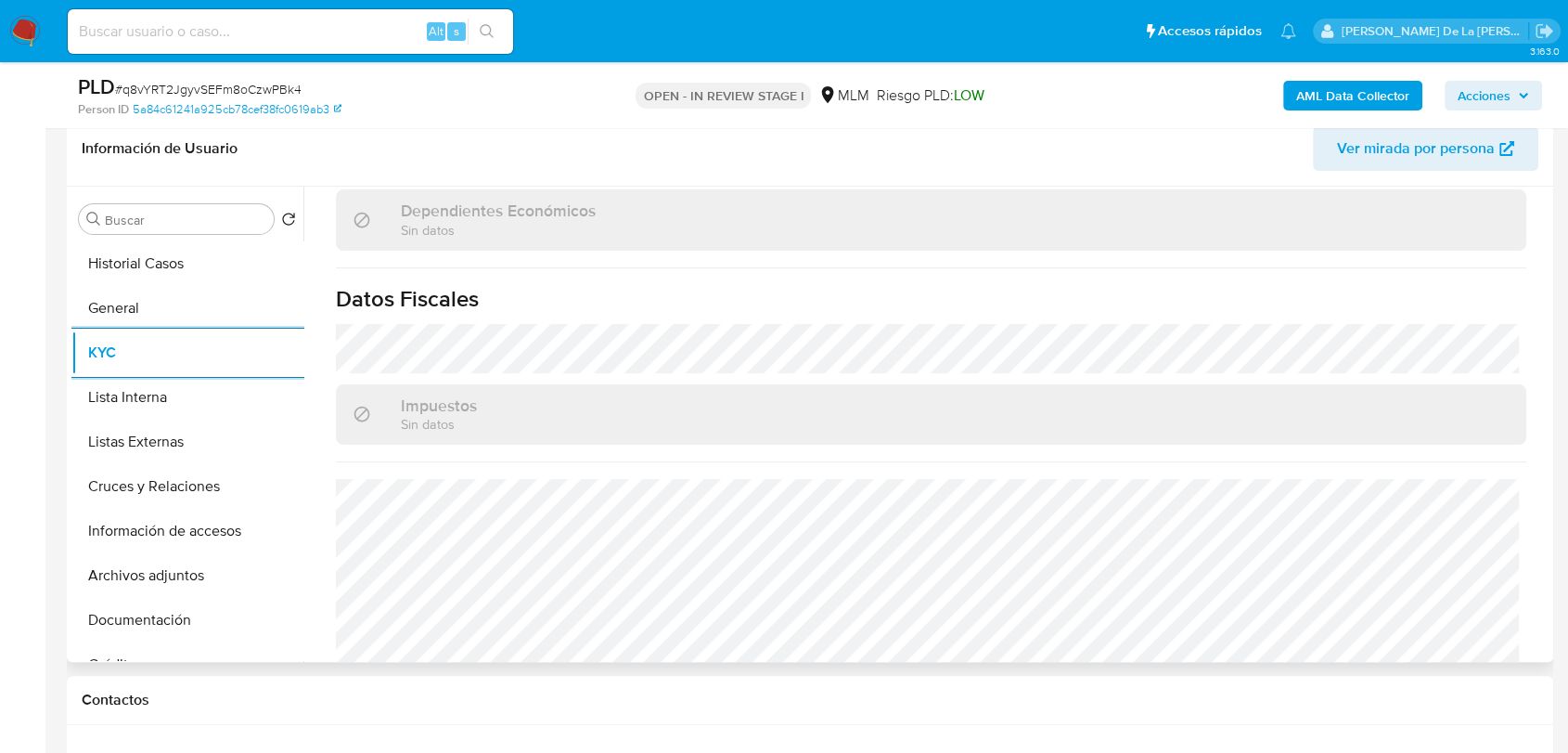
scroll to position [1143, 0]
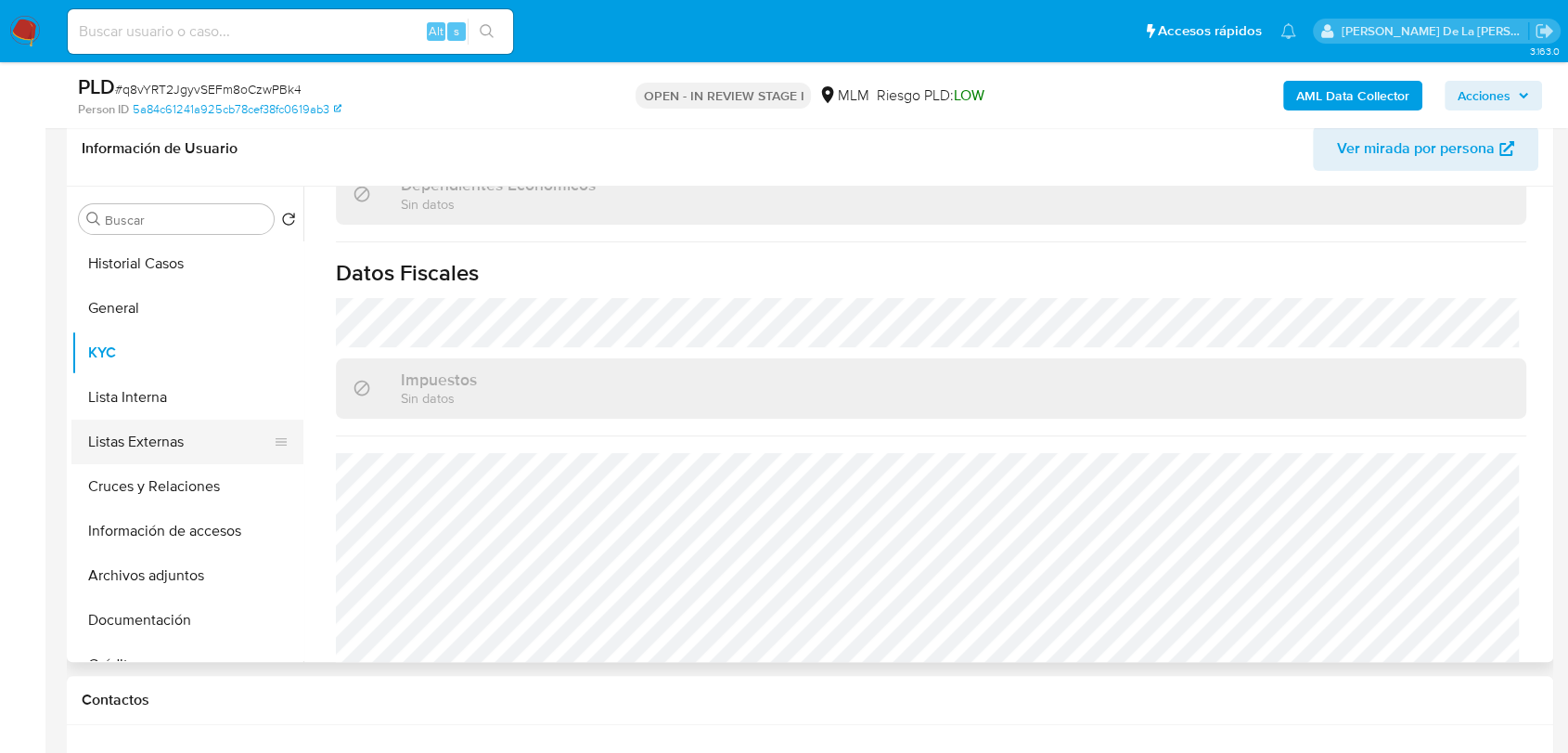
click at [170, 433] on button "Listas Externas" at bounding box center [180, 441] width 217 height 44
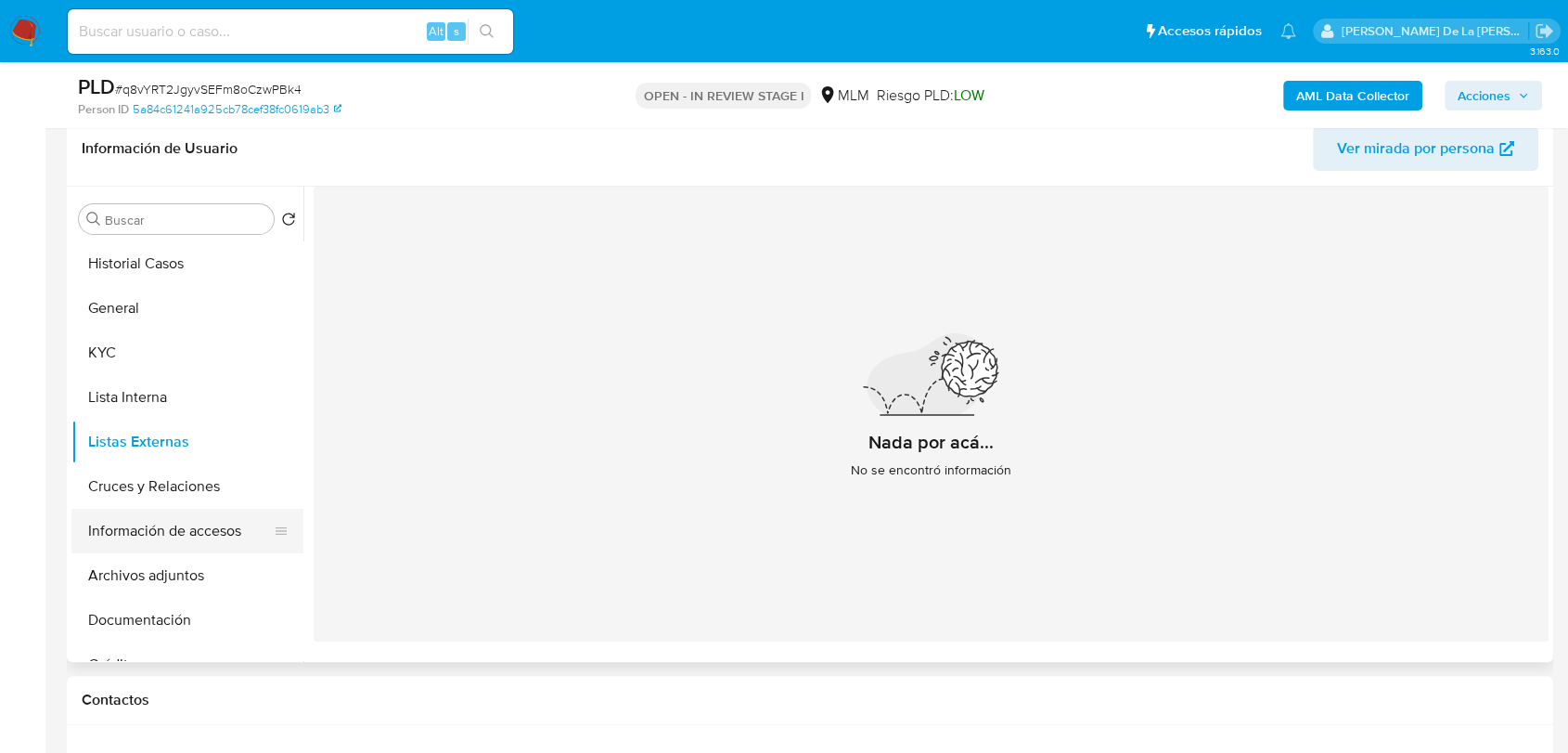
click at [140, 517] on button "Información de accesos" at bounding box center [180, 530] width 217 height 44
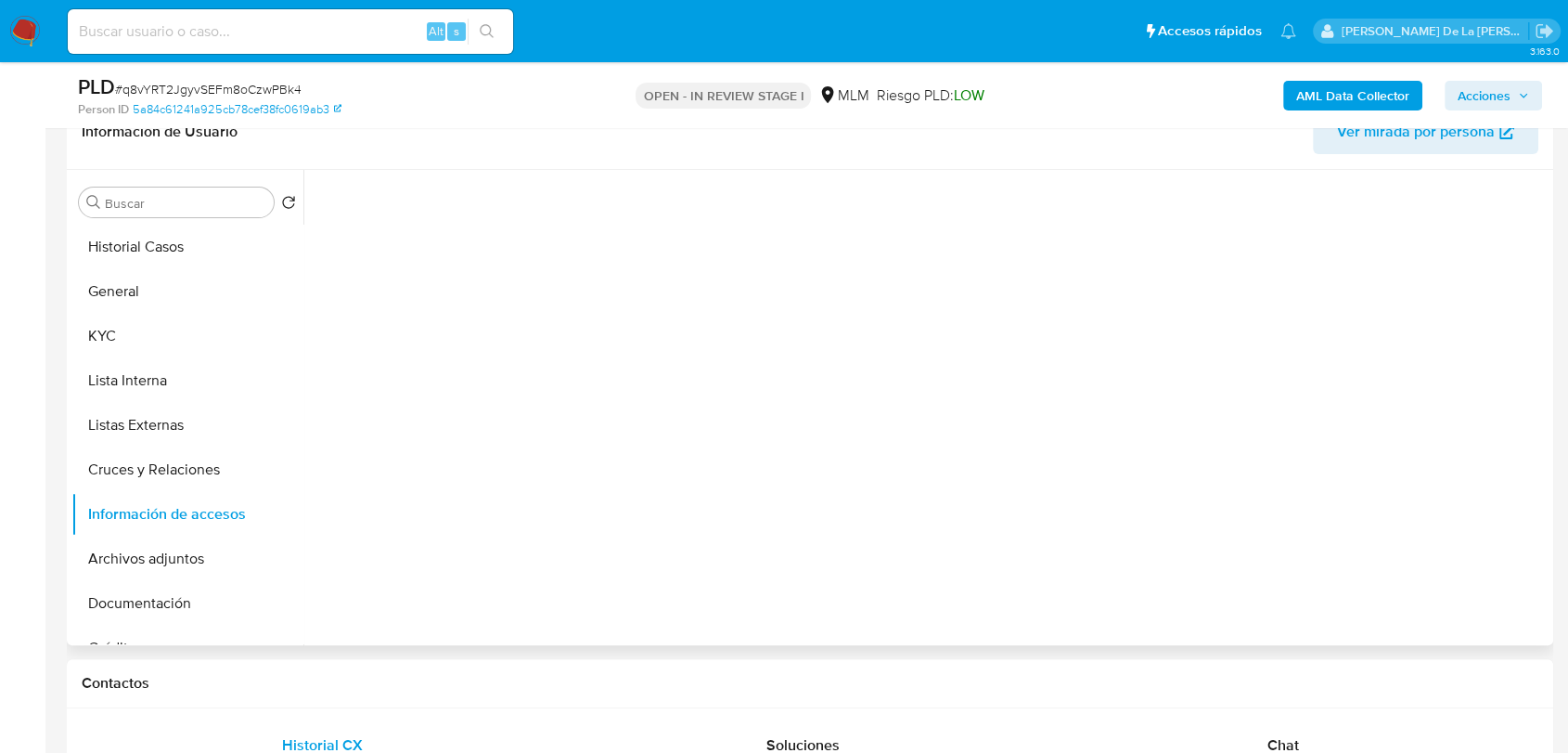
scroll to position [302, 0]
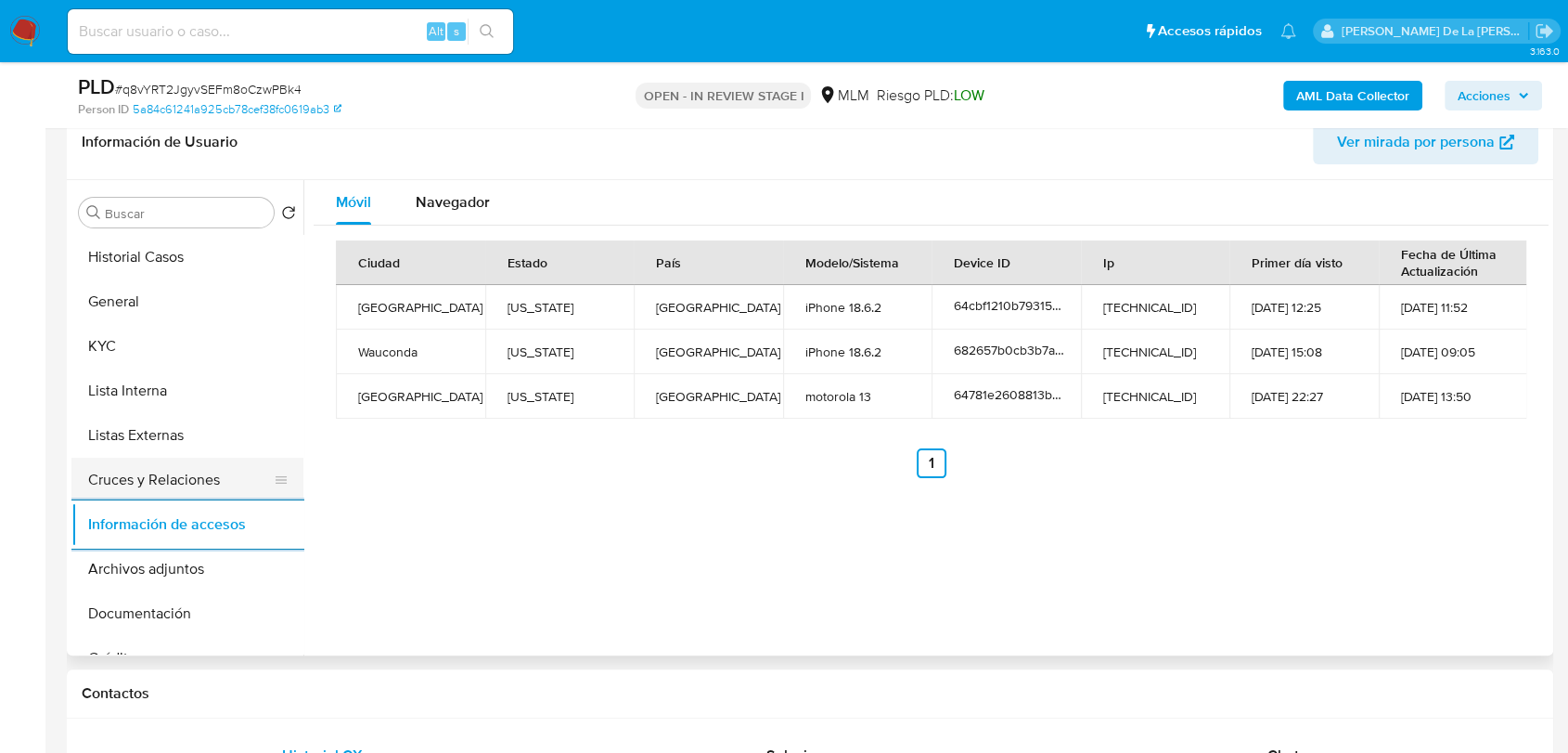
click at [160, 484] on button "Cruces y Relaciones" at bounding box center [180, 480] width 217 height 44
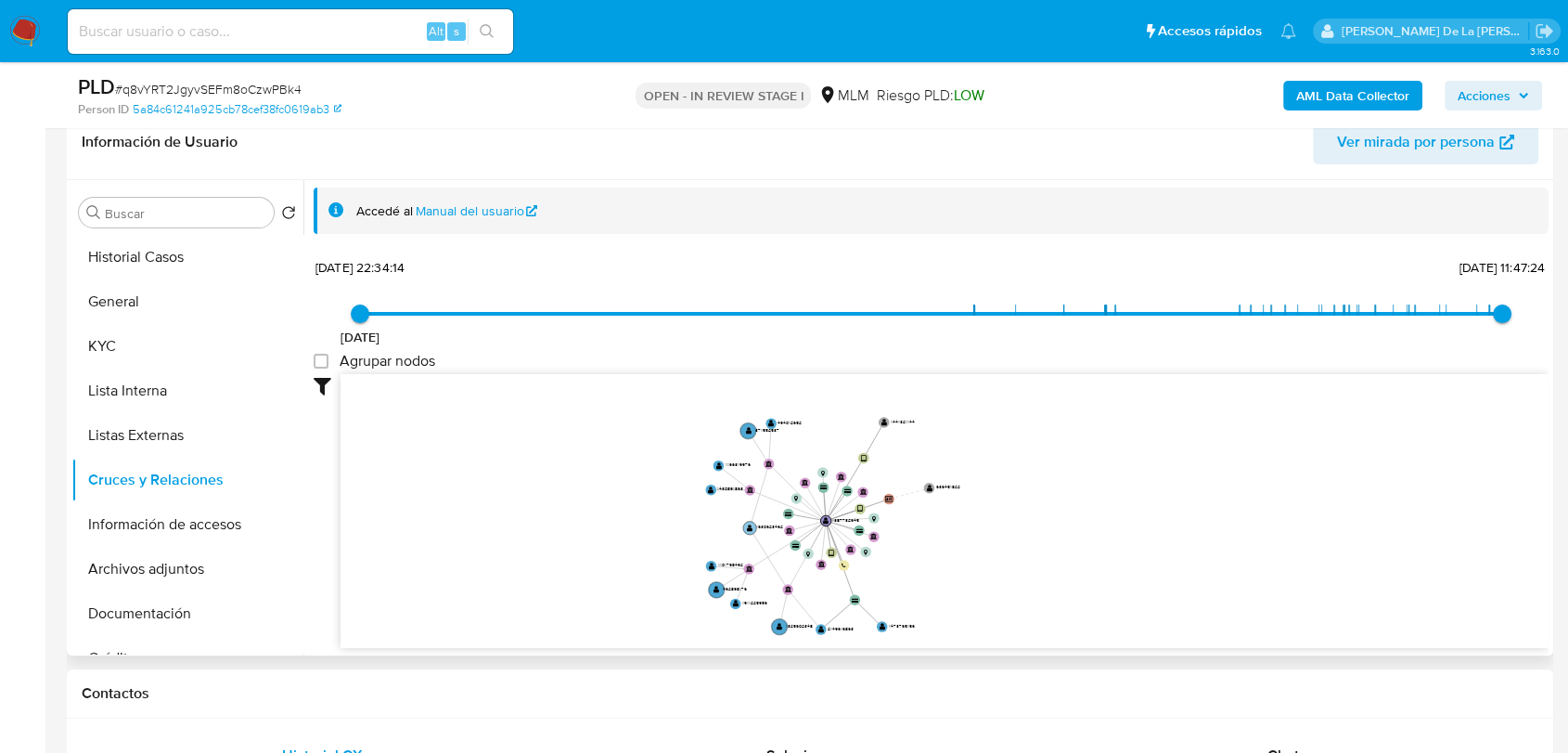
drag, startPoint x: 725, startPoint y: 472, endPoint x: 756, endPoint y: 520, distance: 57.1
click at [756, 520] on icon "device-682657b0cb3b7ac7c40a0975  user-1387732645  1387732645 device-64cbf1210…" at bounding box center [945, 508] width 1208 height 270
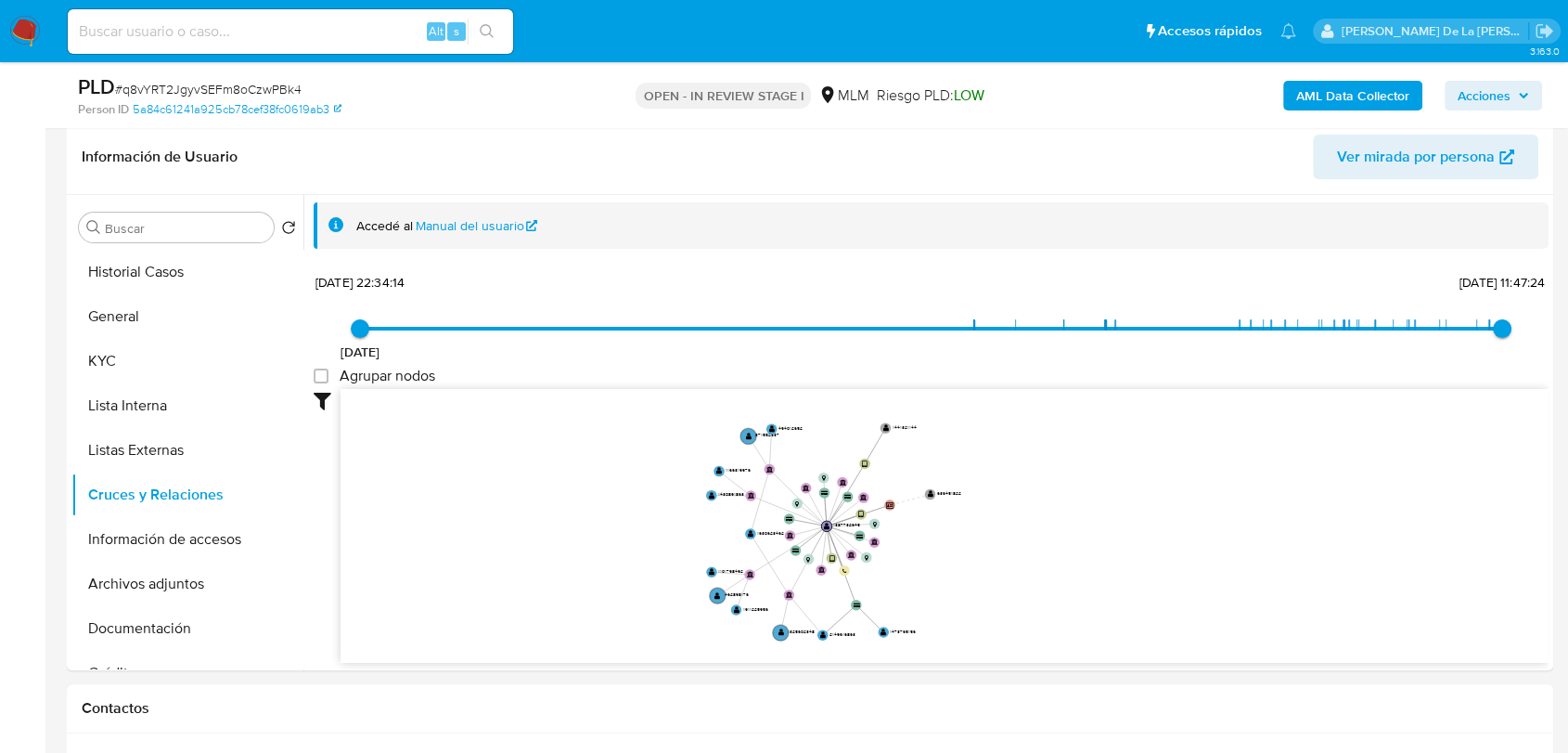
scroll to position [288, 0]
click at [133, 345] on button "KYC" at bounding box center [180, 360] width 217 height 44
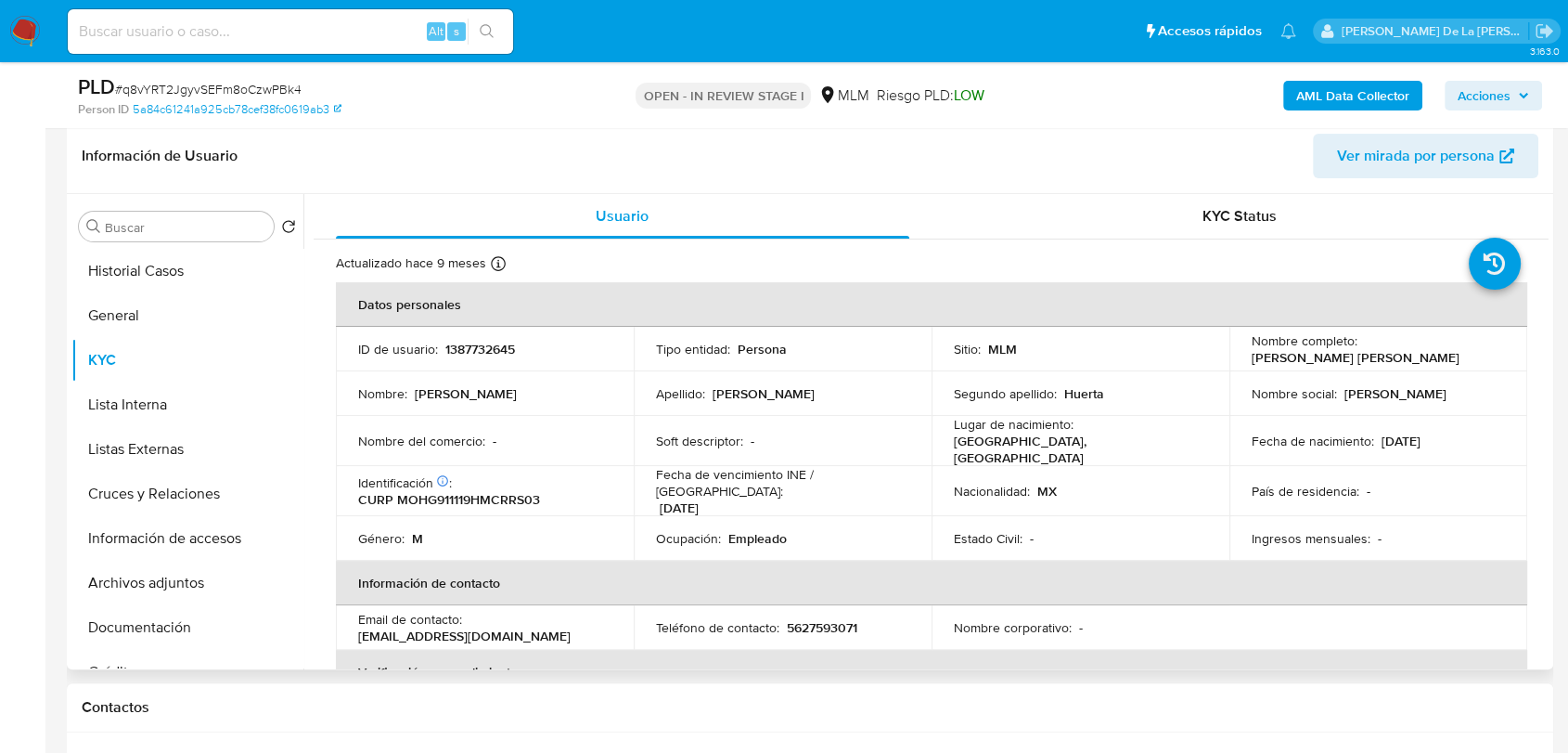
drag, startPoint x: 1242, startPoint y: 360, endPoint x: 1471, endPoint y: 363, distance: 229.0
click at [1471, 363] on td "Nombre completo : Gustavo Adolfo Morales Huerta" at bounding box center [1378, 349] width 298 height 44
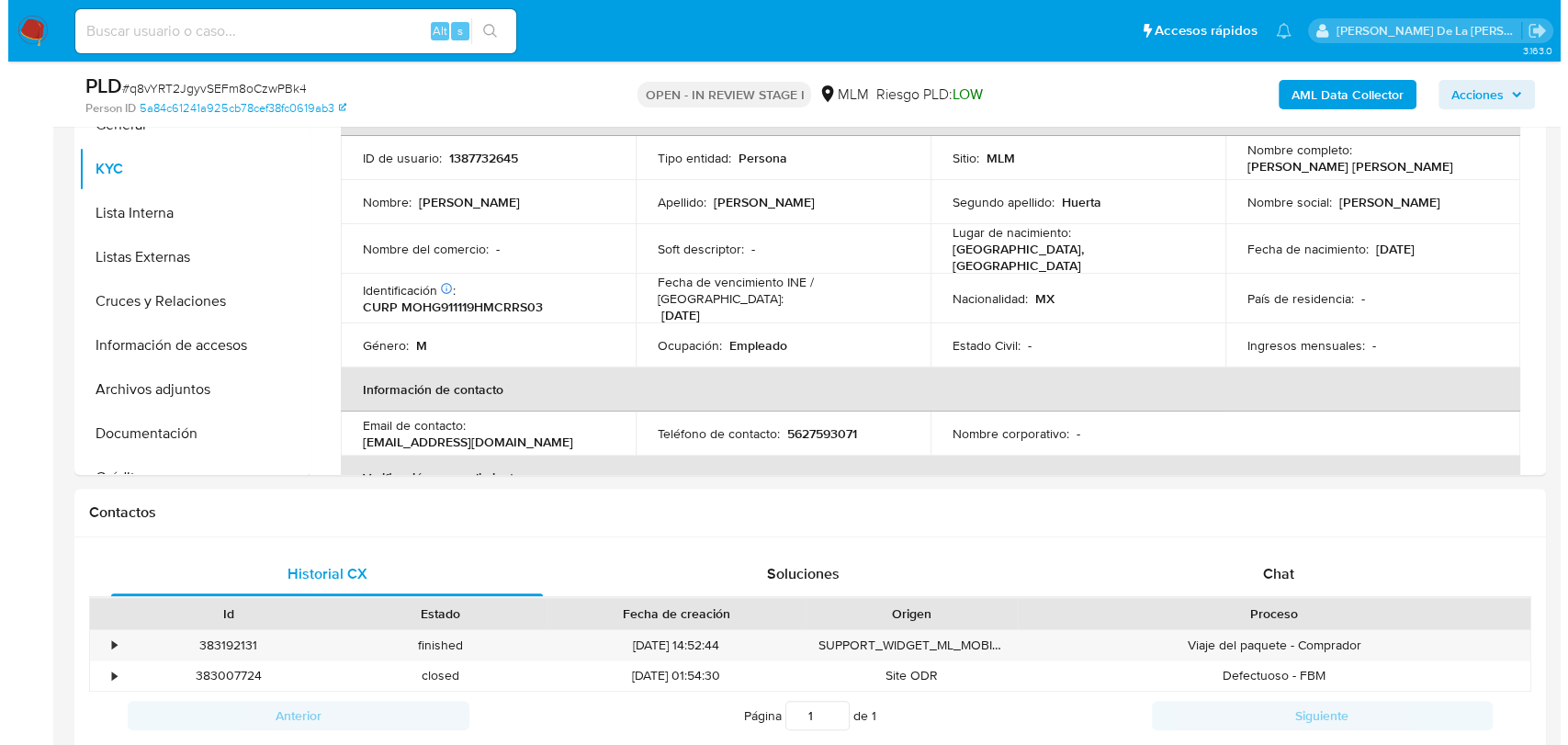
scroll to position [306, 0]
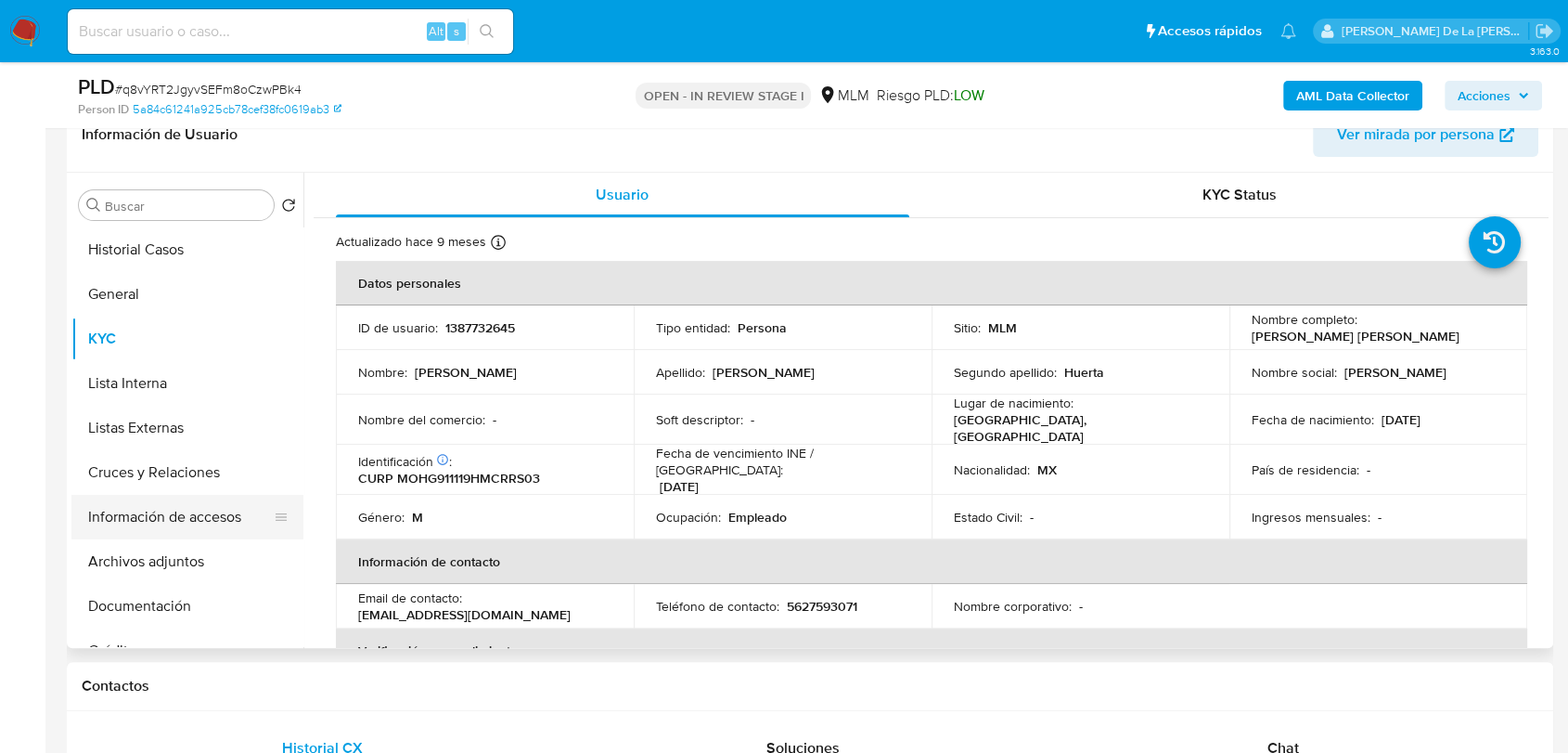
drag, startPoint x: 196, startPoint y: 489, endPoint x: 209, endPoint y: 506, distance: 21.4
click at [196, 489] on button "Cruces y Relaciones" at bounding box center [188, 472] width 232 height 44
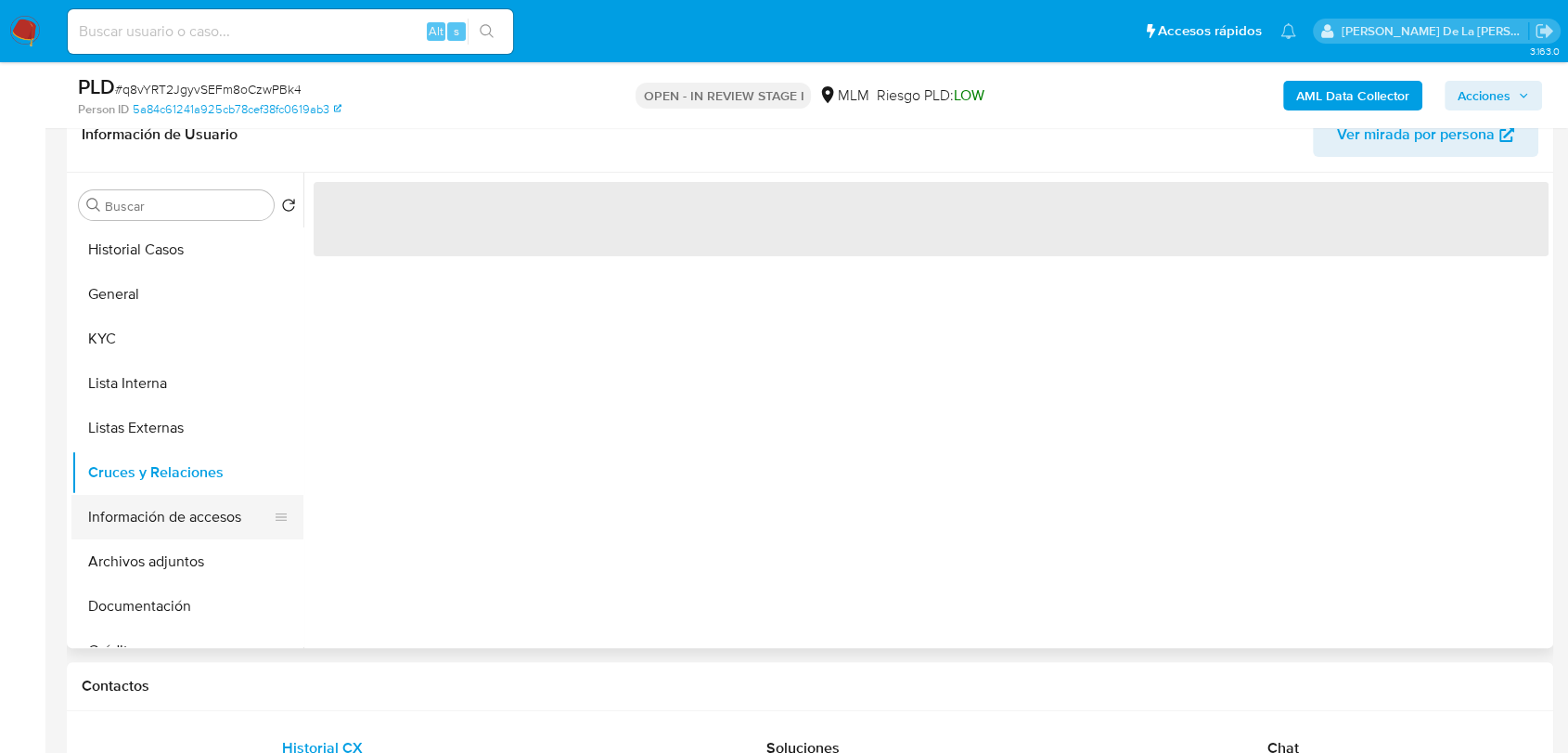
click at [209, 507] on button "Información de accesos" at bounding box center [180, 517] width 217 height 44
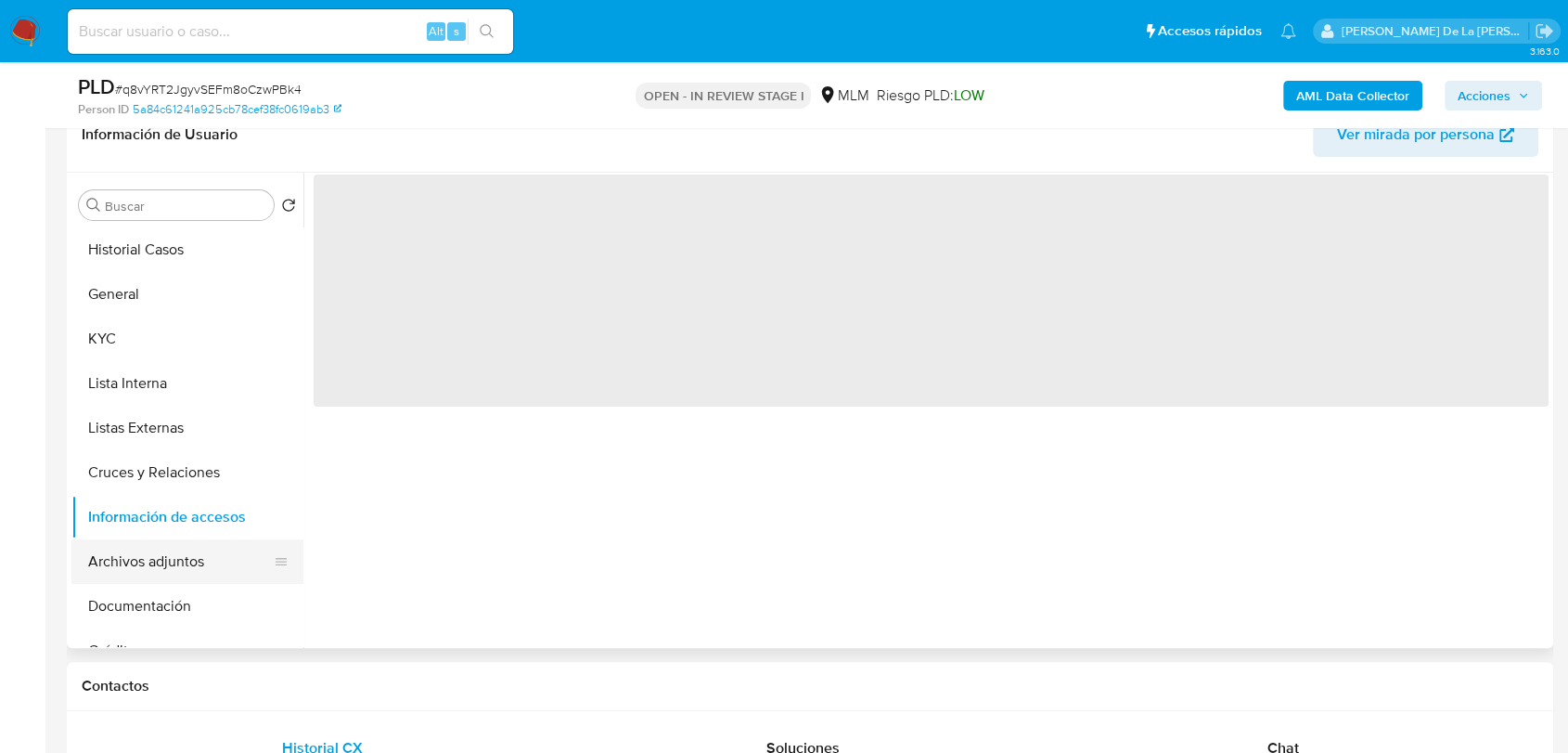
click at [186, 569] on button "Archivos adjuntos" at bounding box center [180, 561] width 217 height 44
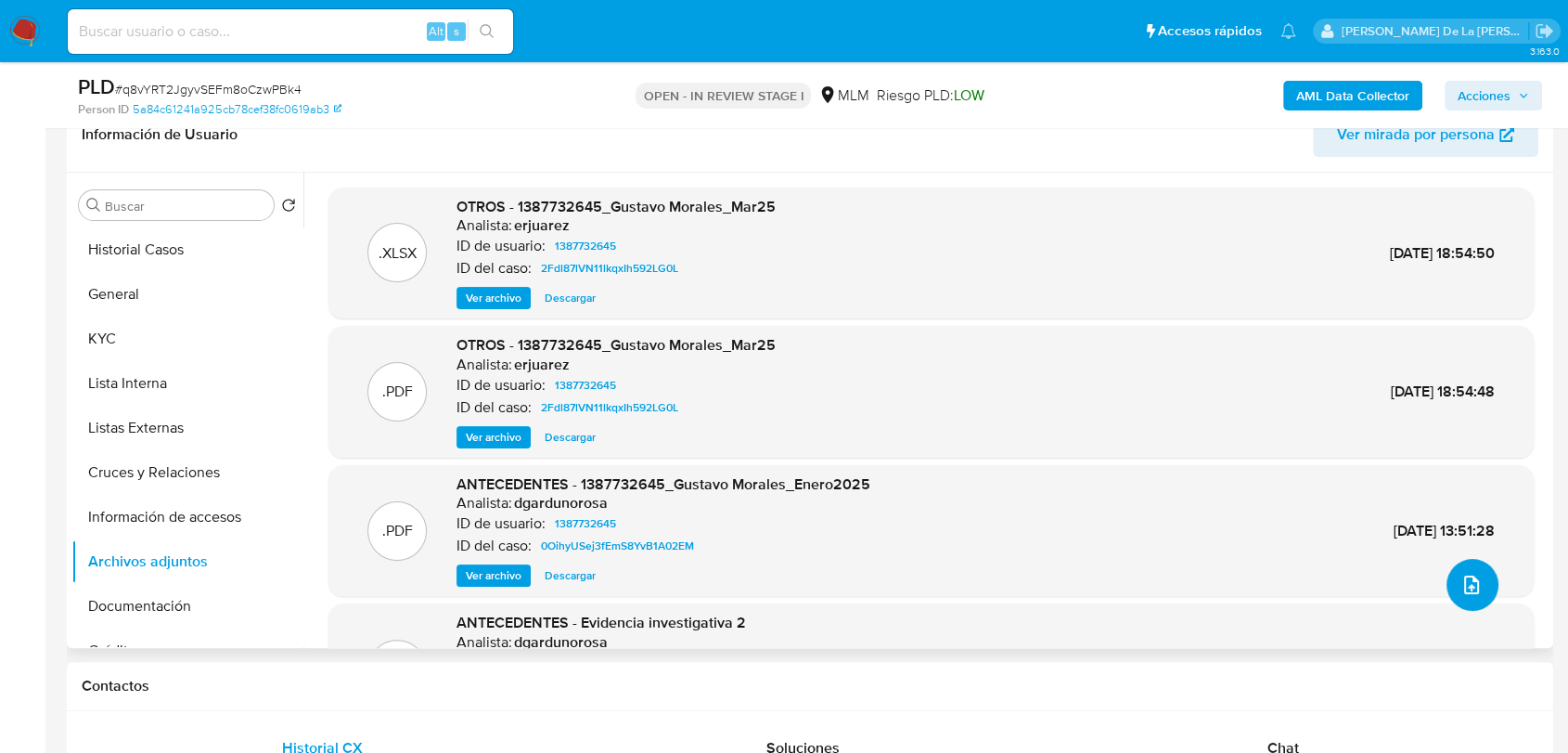
click at [1461, 584] on icon "upload-file" at bounding box center [1471, 584] width 22 height 22
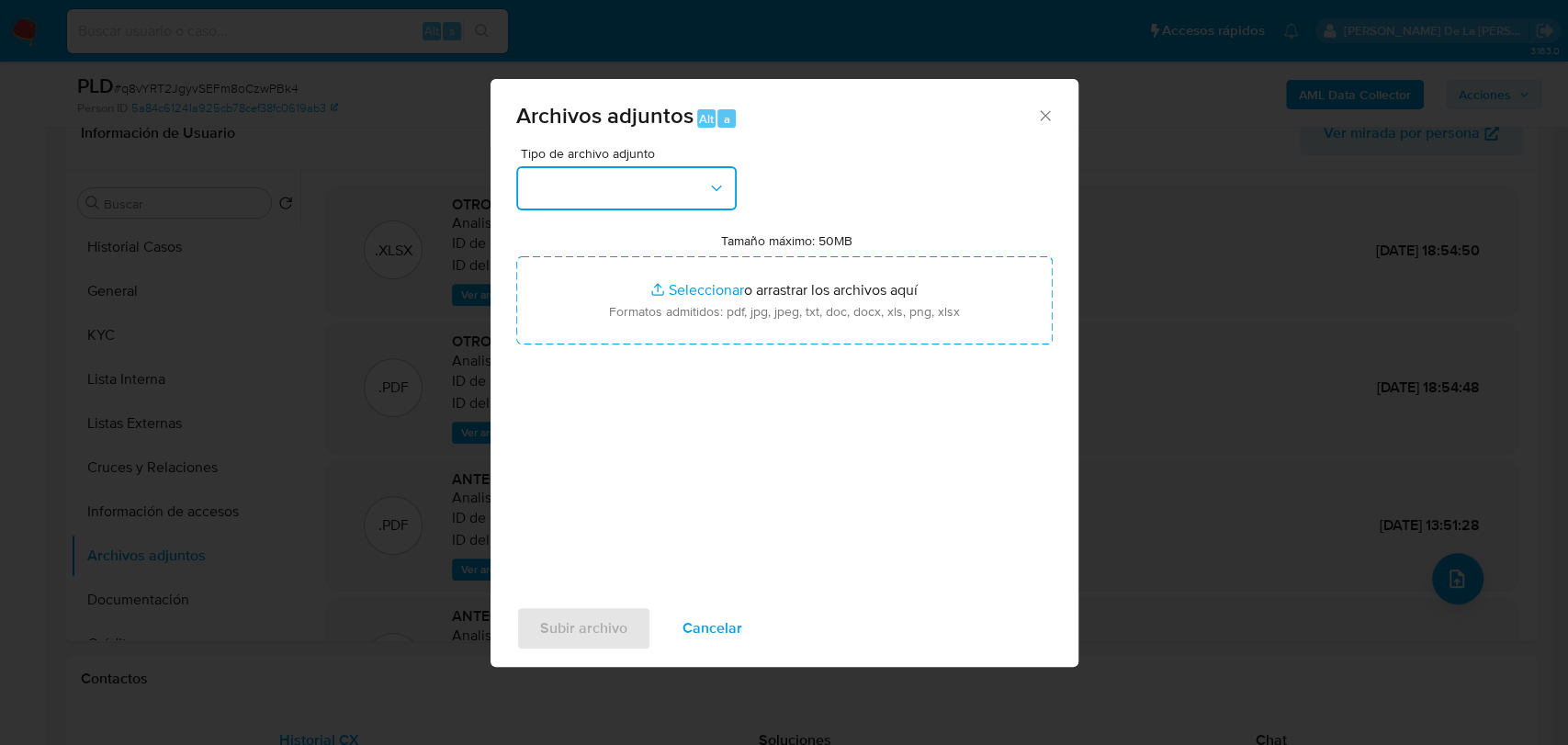
click at [580, 184] on button "button" at bounding box center [626, 188] width 220 height 44
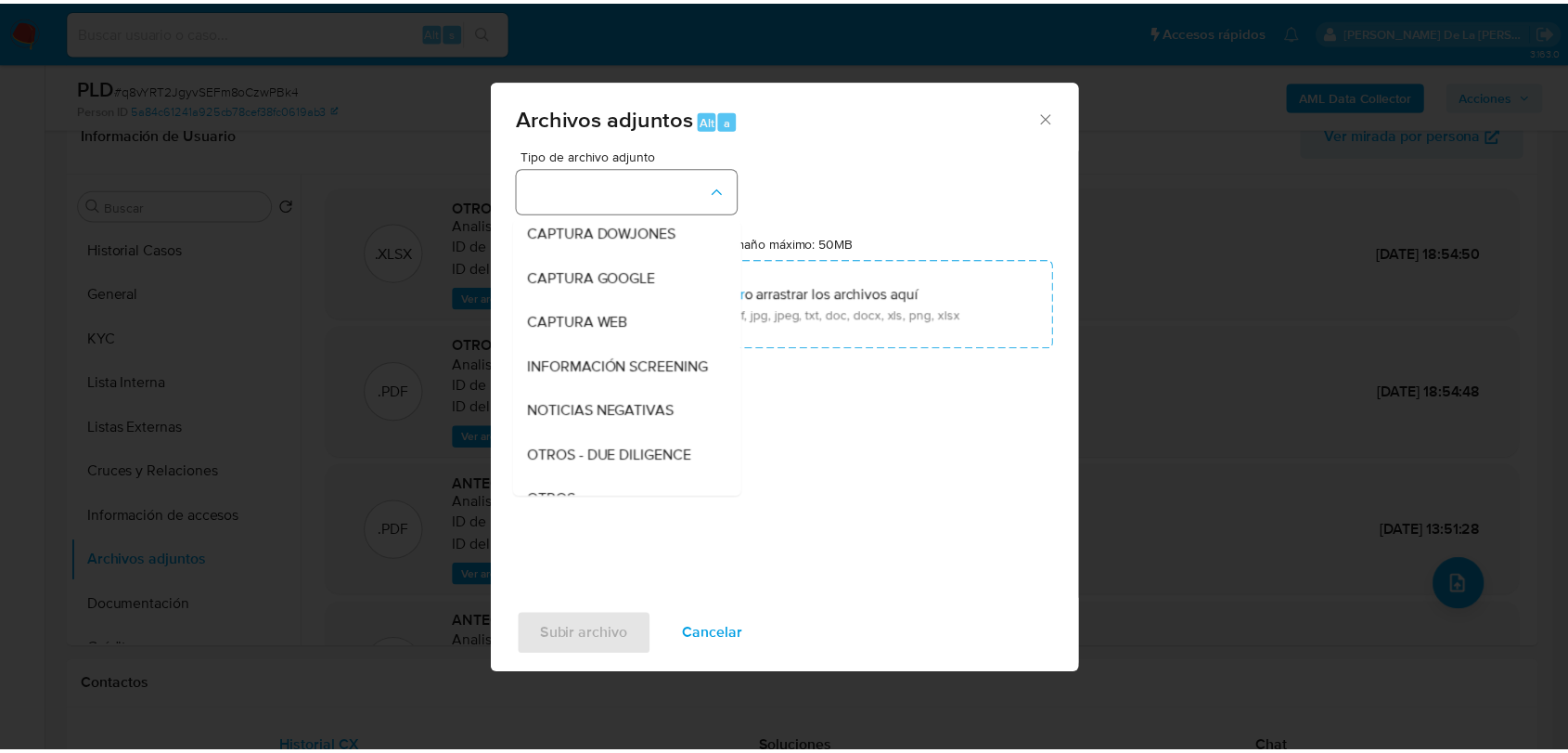
scroll to position [97, 0]
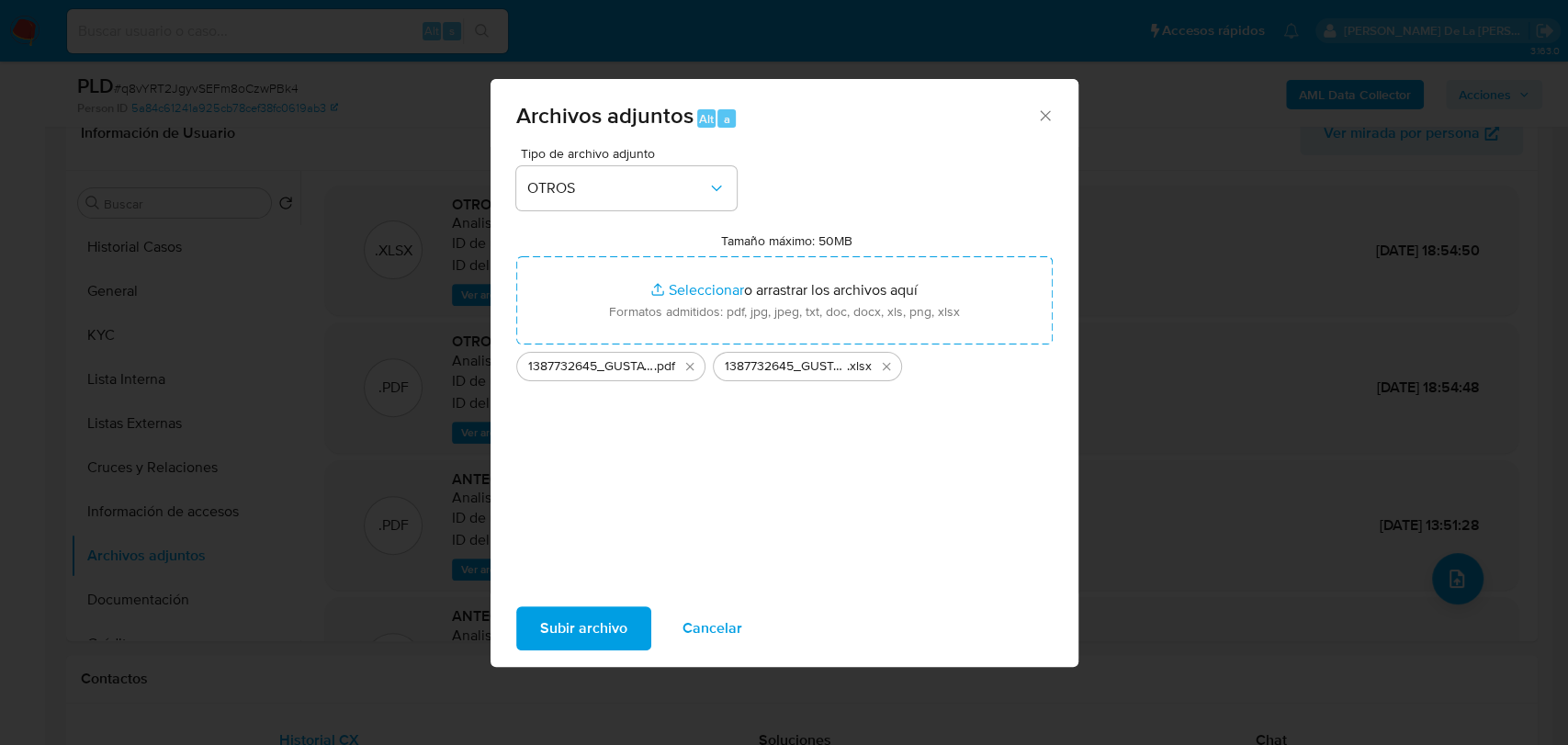
click at [699, 483] on div "Tipo de archivo adjunto OTROS Tamaño máximo: 50MB Seleccionar archivos Seleccio…" at bounding box center [784, 363] width 536 height 434
click at [594, 624] on span "Subir archivo" at bounding box center [584, 628] width 87 height 41
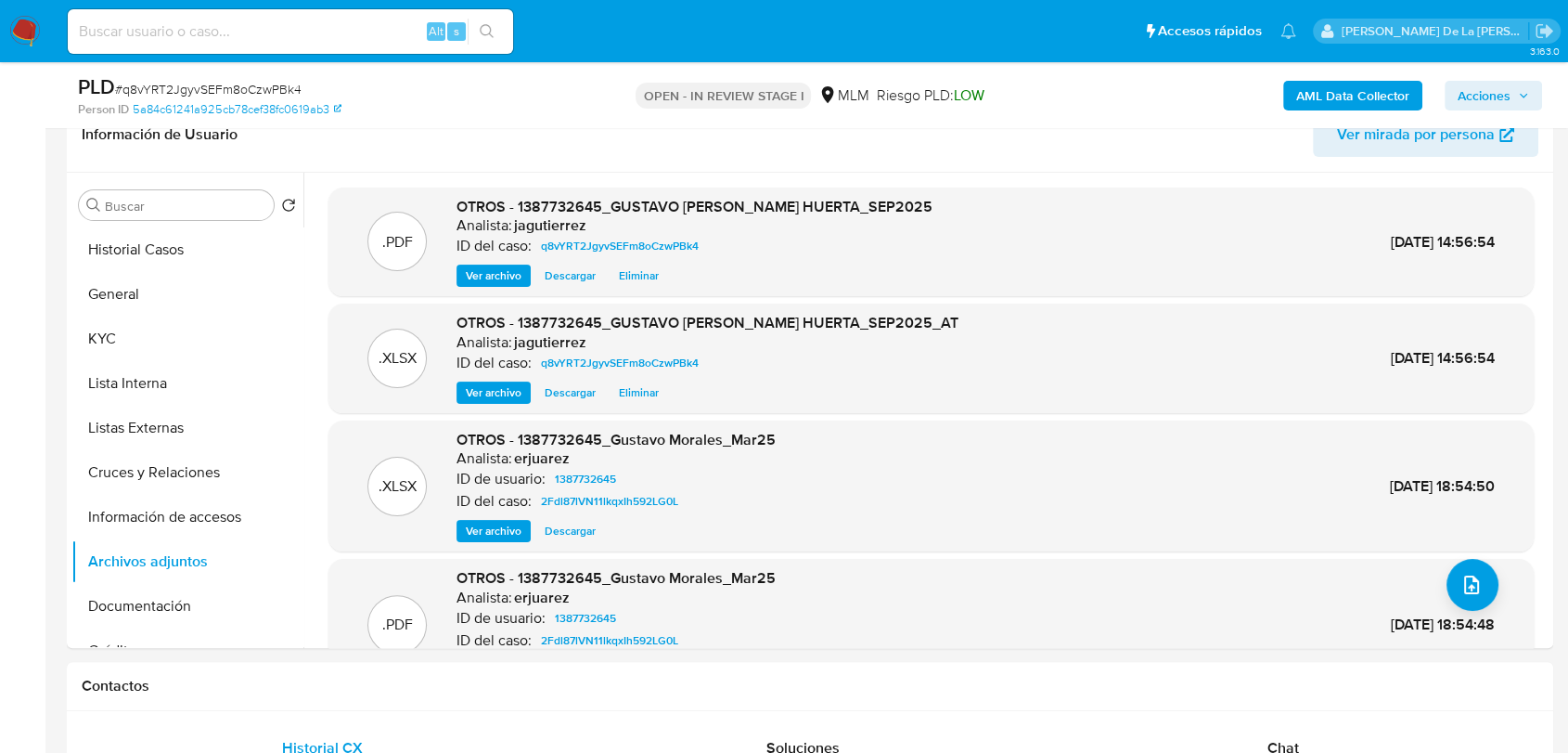
click at [1497, 83] on span "Acciones" at bounding box center [1484, 95] width 53 height 30
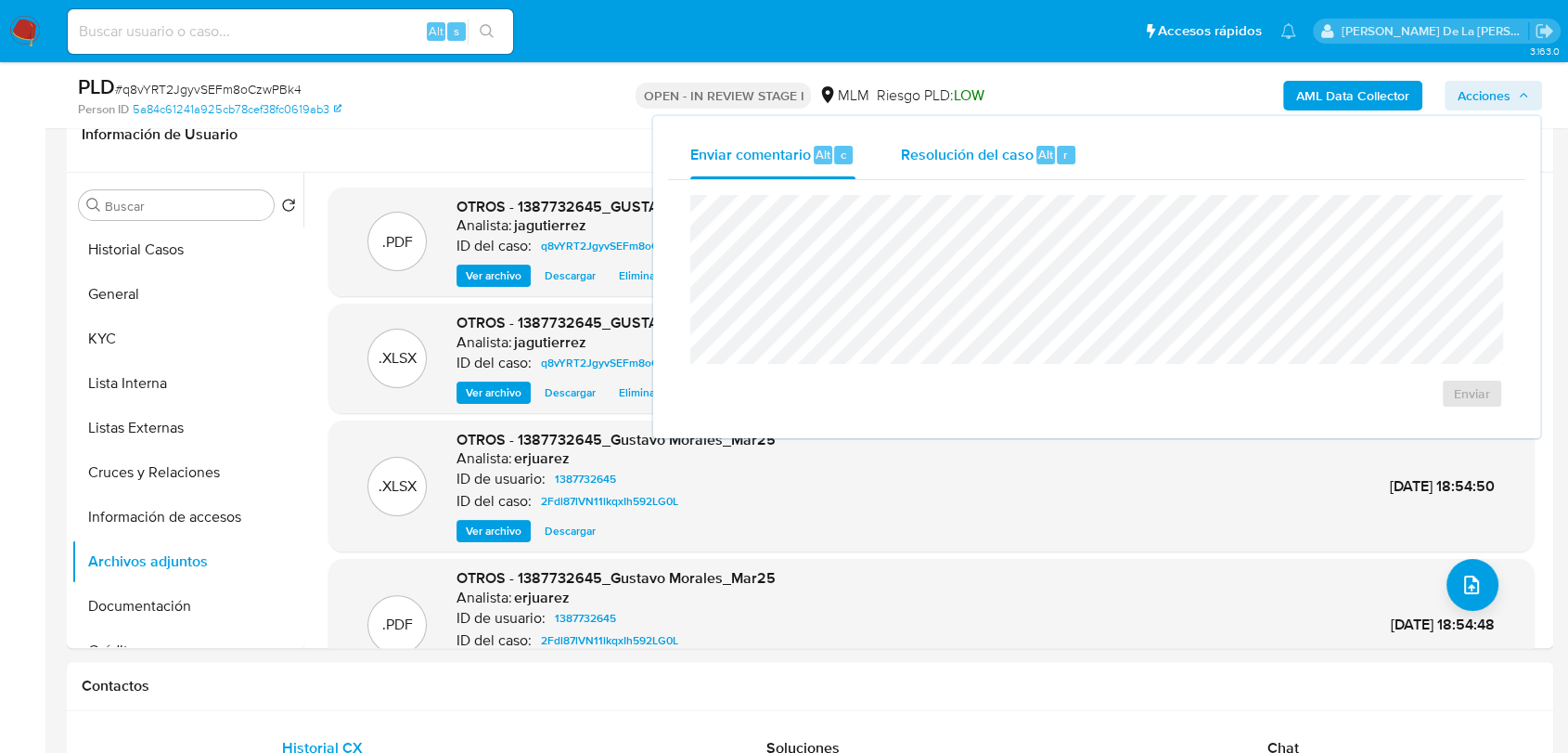
click at [884, 168] on button "Resolución del caso Alt r" at bounding box center [988, 154] width 222 height 48
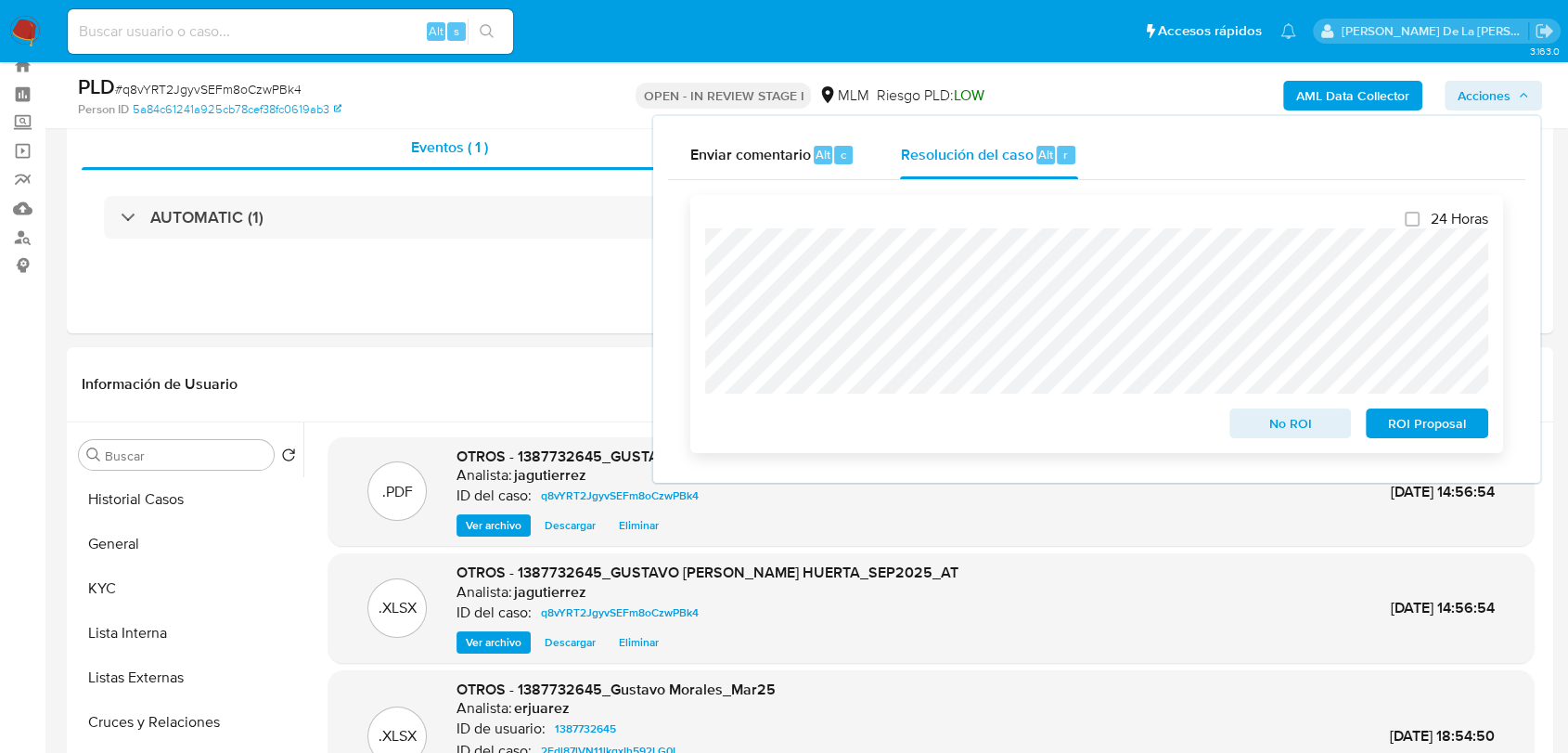
scroll to position [0, 0]
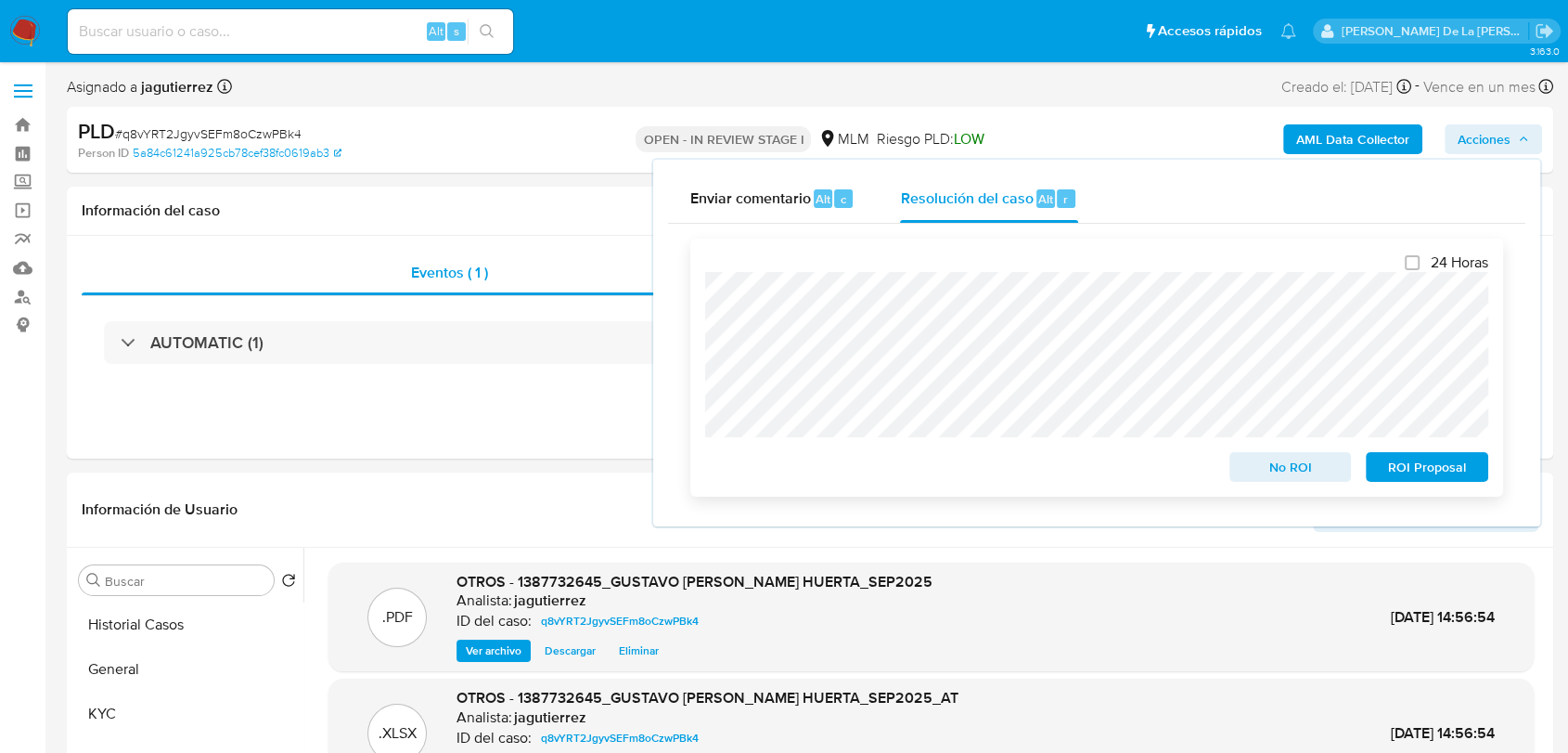
click at [1318, 472] on span "No ROI" at bounding box center [1291, 466] width 97 height 26
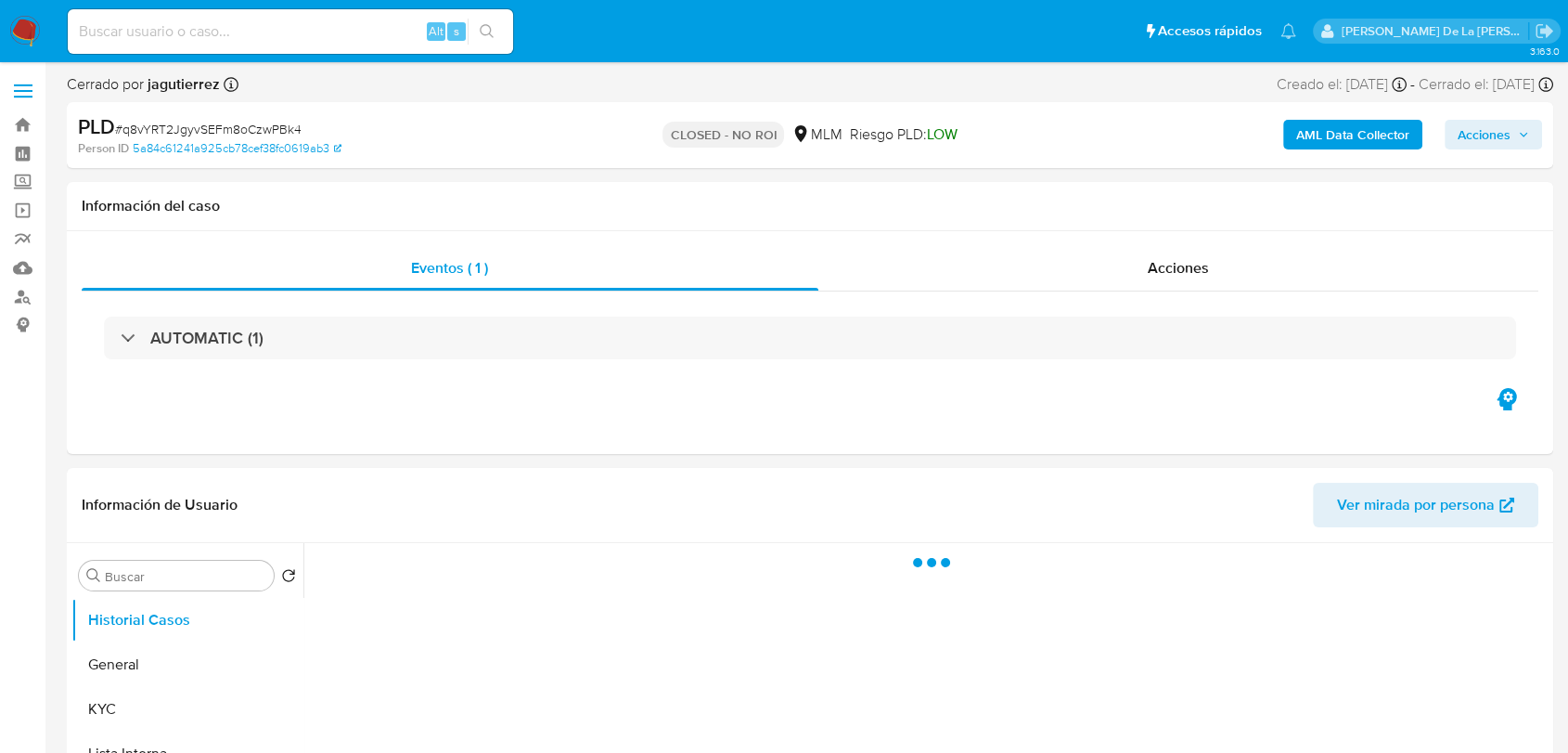
select select "10"
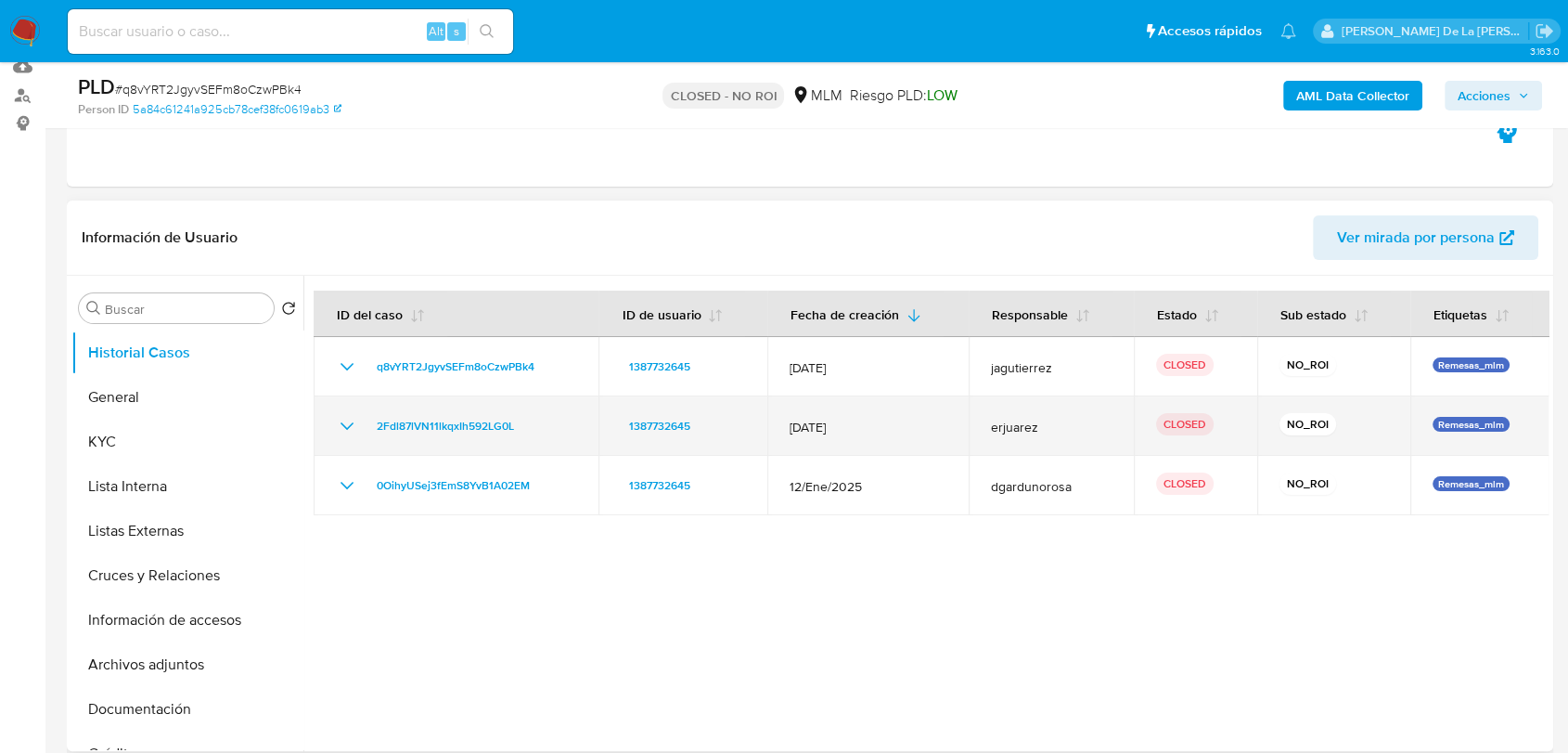
scroll to position [206, 0]
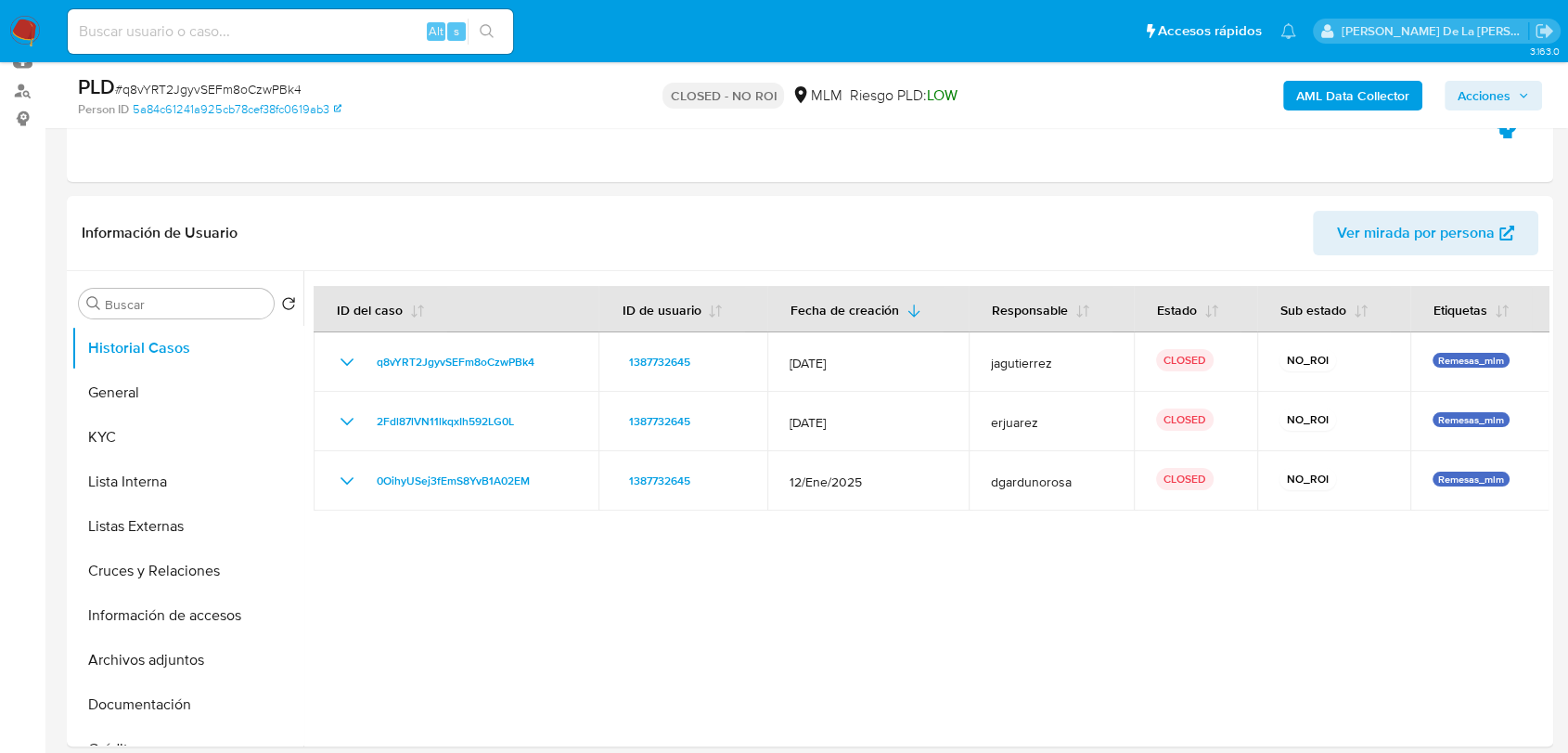
drag, startPoint x: 35, startPoint y: 18, endPoint x: 68, endPoint y: 0, distance: 37.6
click at [35, 18] on img at bounding box center [25, 31] width 32 height 32
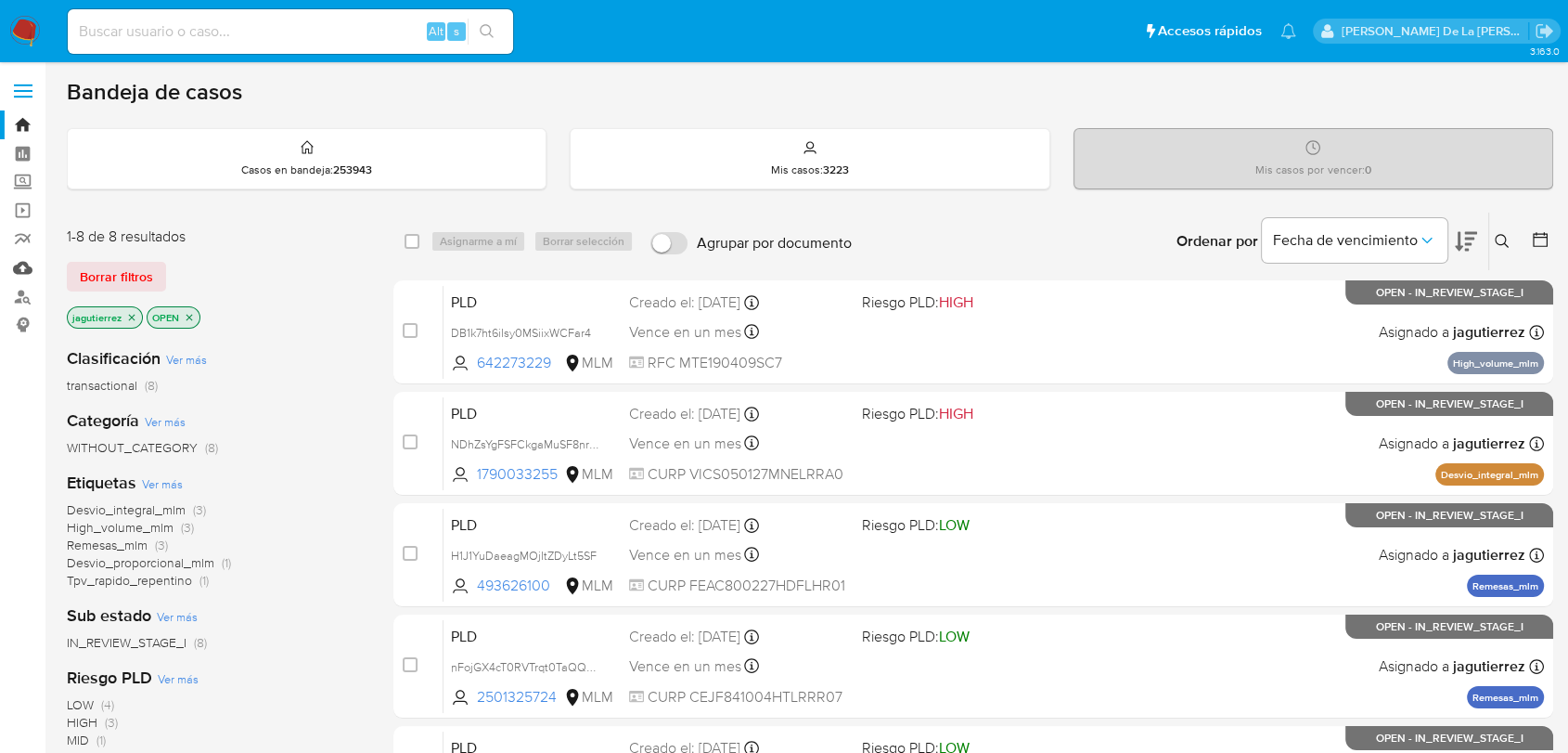
click at [22, 271] on link "Mulan" at bounding box center [110, 268] width 221 height 29
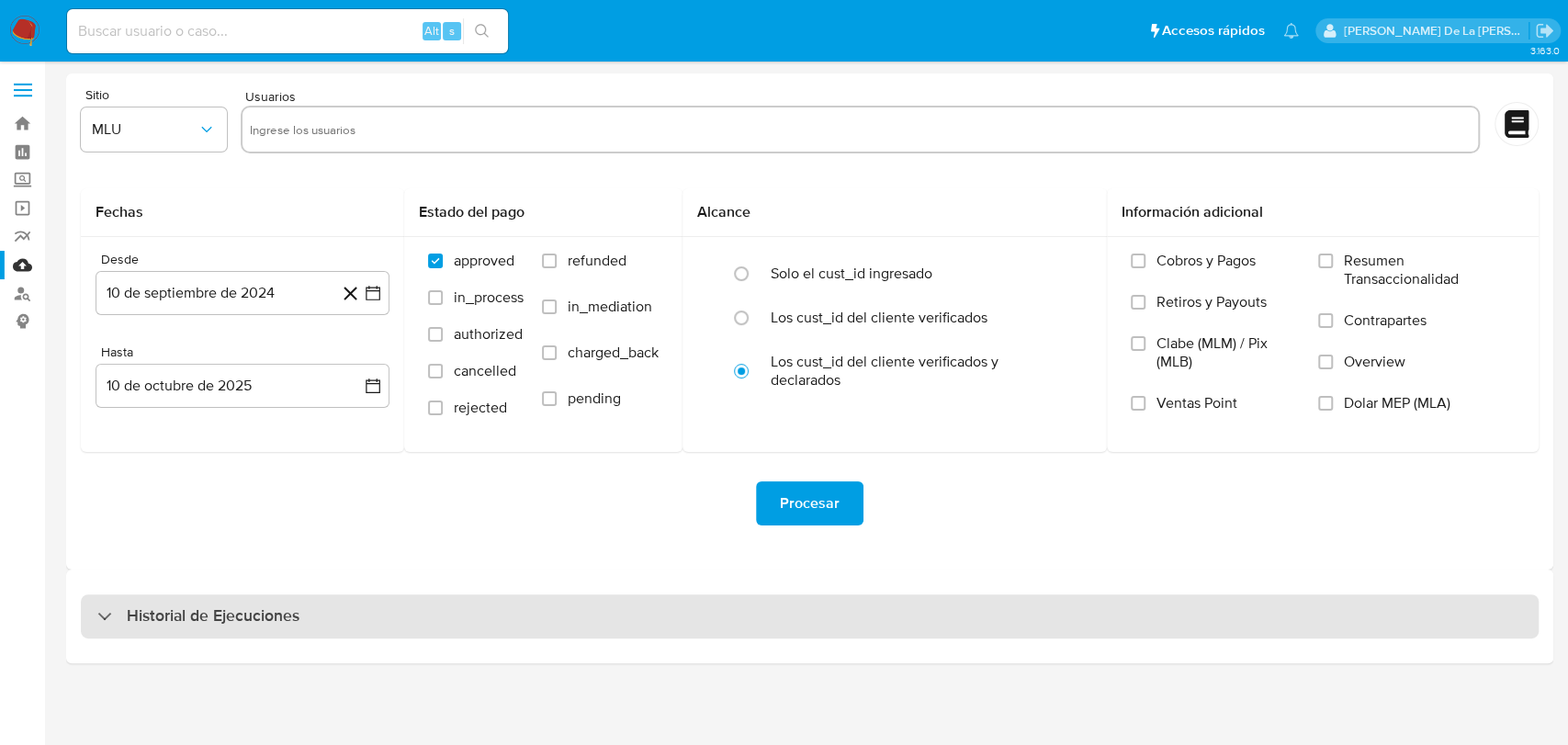
drag, startPoint x: 261, startPoint y: 630, endPoint x: 277, endPoint y: 615, distance: 21.9
click at [261, 628] on div "Historial de Ejecuciones" at bounding box center [810, 616] width 1458 height 44
select select "10"
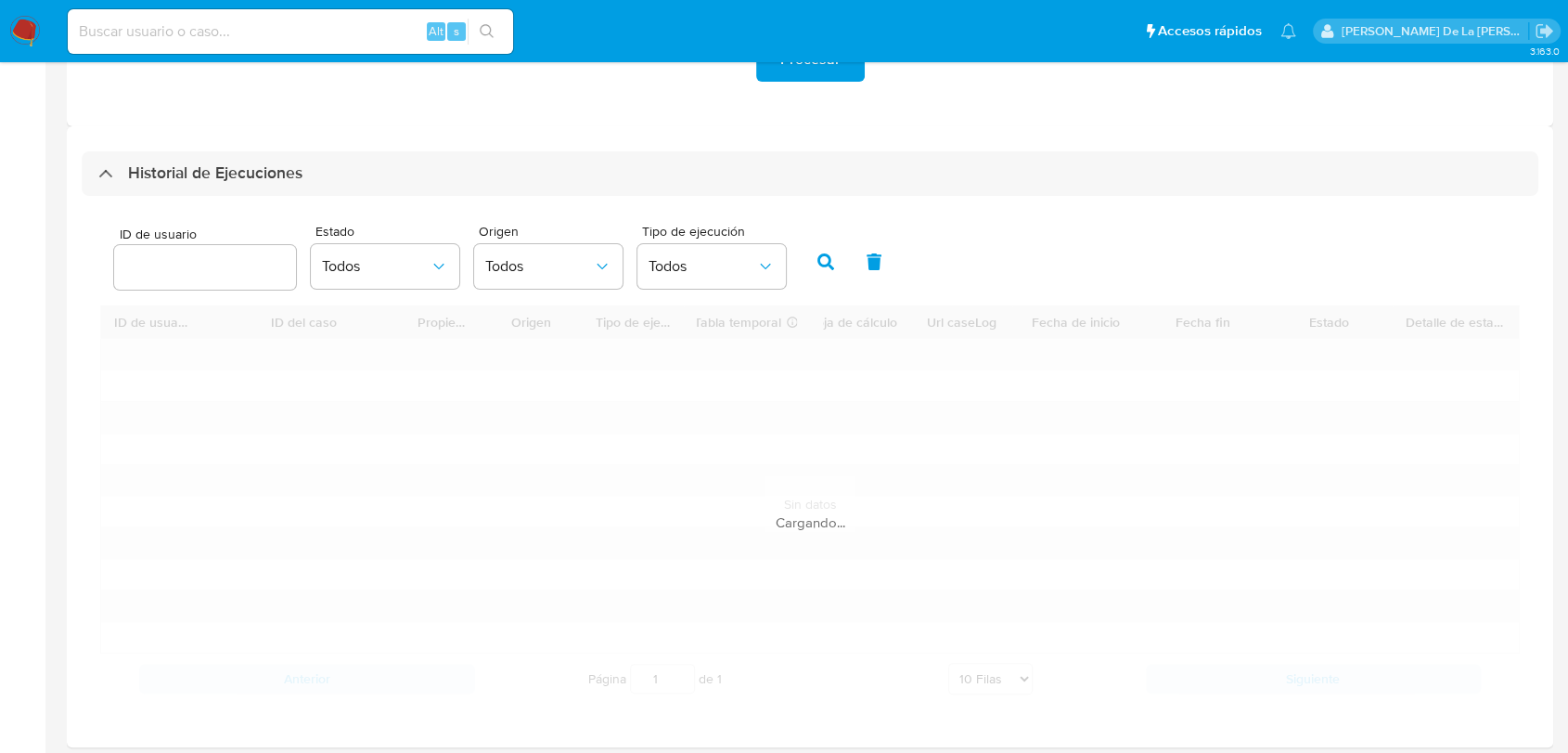
scroll to position [515, 0]
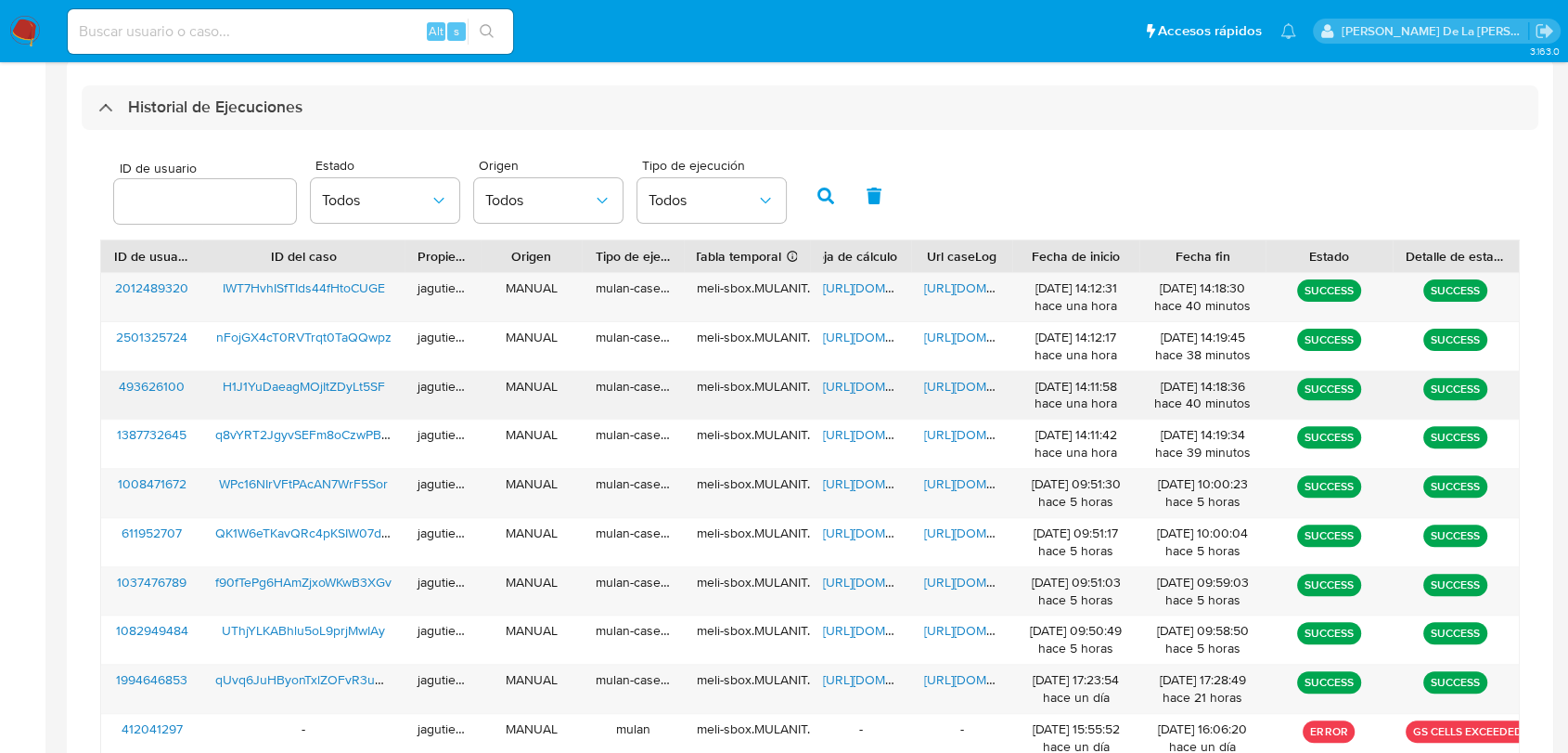
click at [861, 389] on span "https://docs.google.com/spreadsheets/d/1WDTJxP1IiD8tQ-EDl3hqdU1wF6pjgpX2agOKFkW…" at bounding box center [887, 386] width 129 height 18
click at [948, 377] on span "https://docs.google.com/document/d/1SoAafpF52jvJUNQukjEqgz1nuqVWVfUKt0FD7F2uL-c…" at bounding box center [989, 386] width 129 height 18
click at [303, 395] on div "H1J1YuDaeagMOjItZDyLt5SF" at bounding box center [303, 395] width 202 height 48
click at [303, 390] on span "H1J1YuDaeagMOjItZDyLt5SF" at bounding box center [303, 386] width 162 height 18
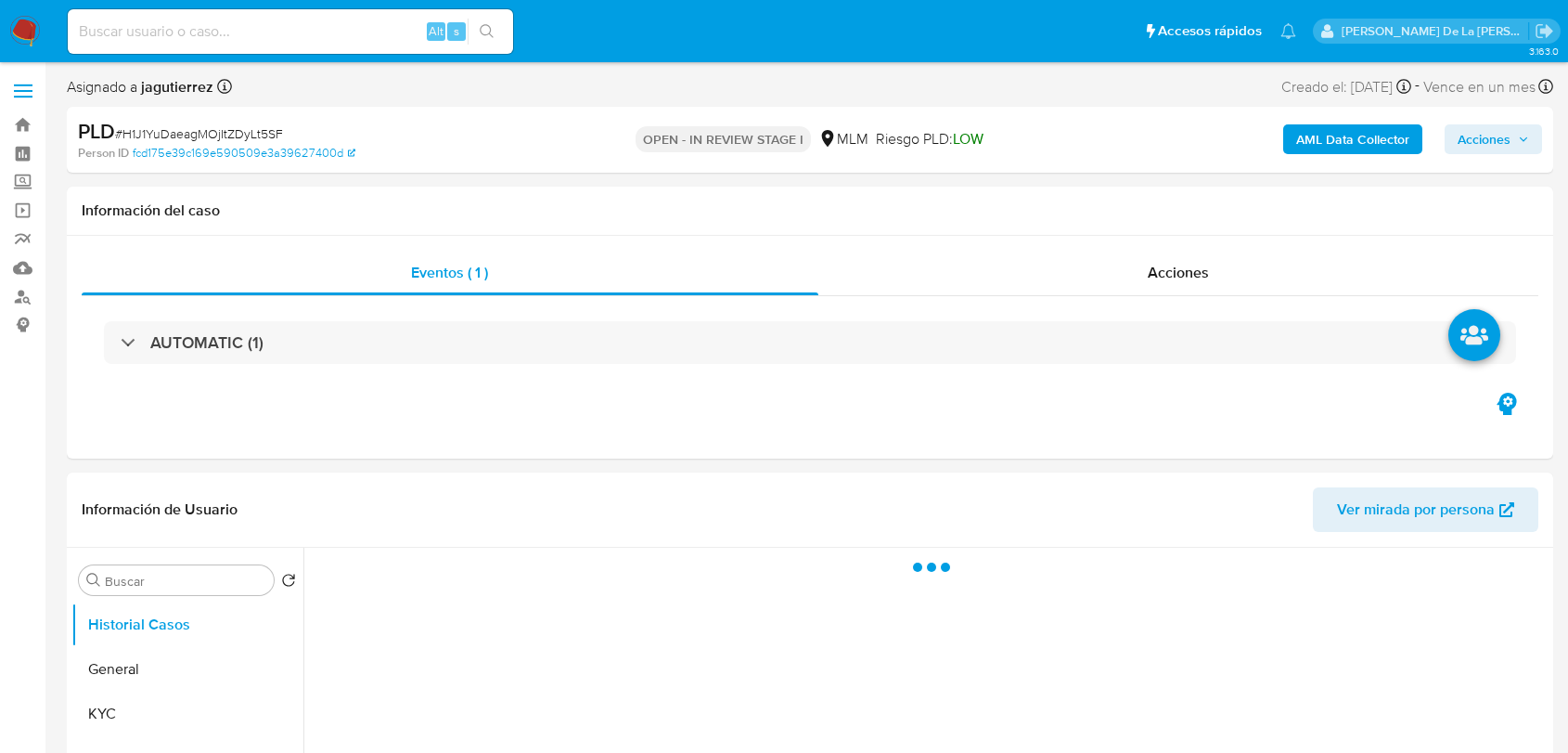
select select "10"
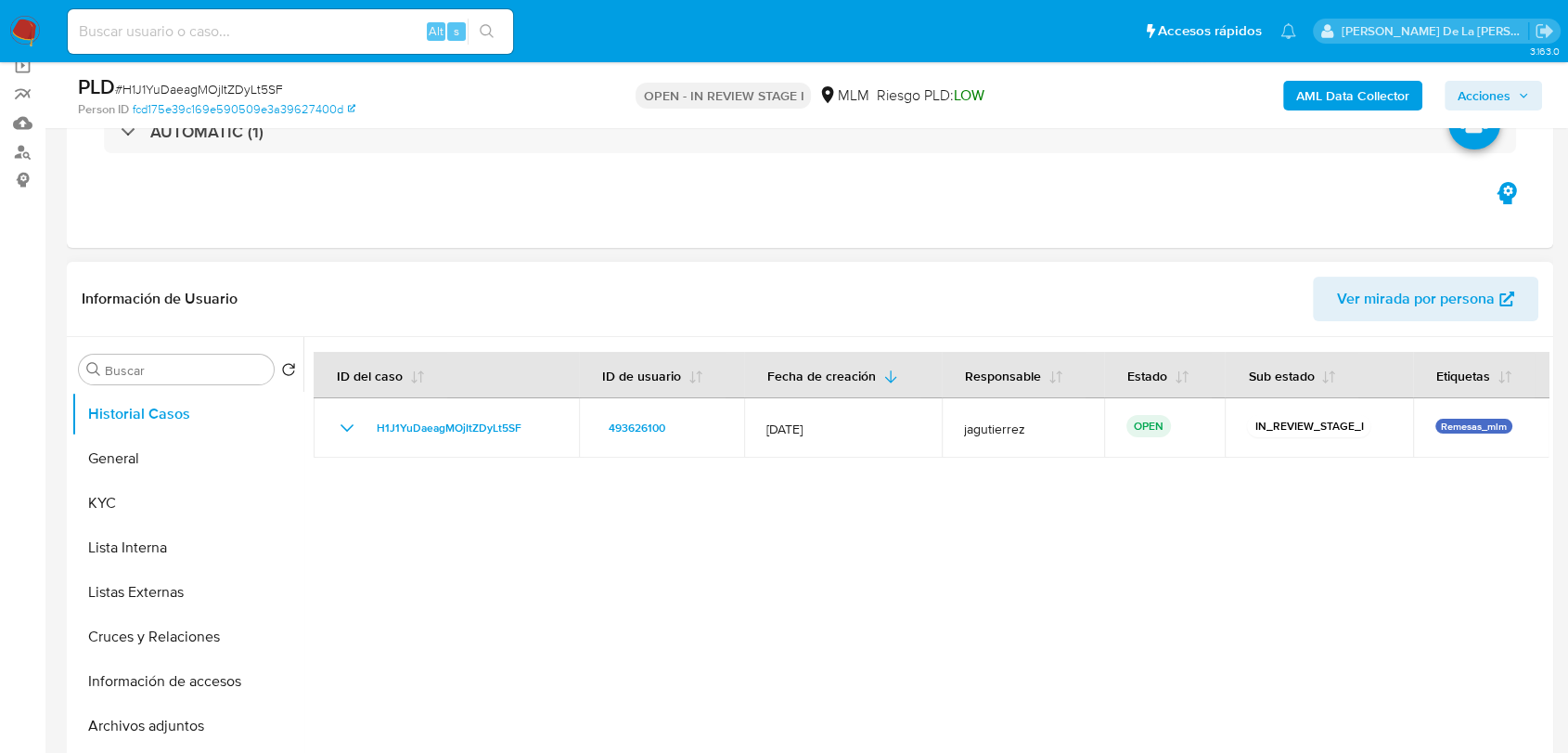
scroll to position [206, 0]
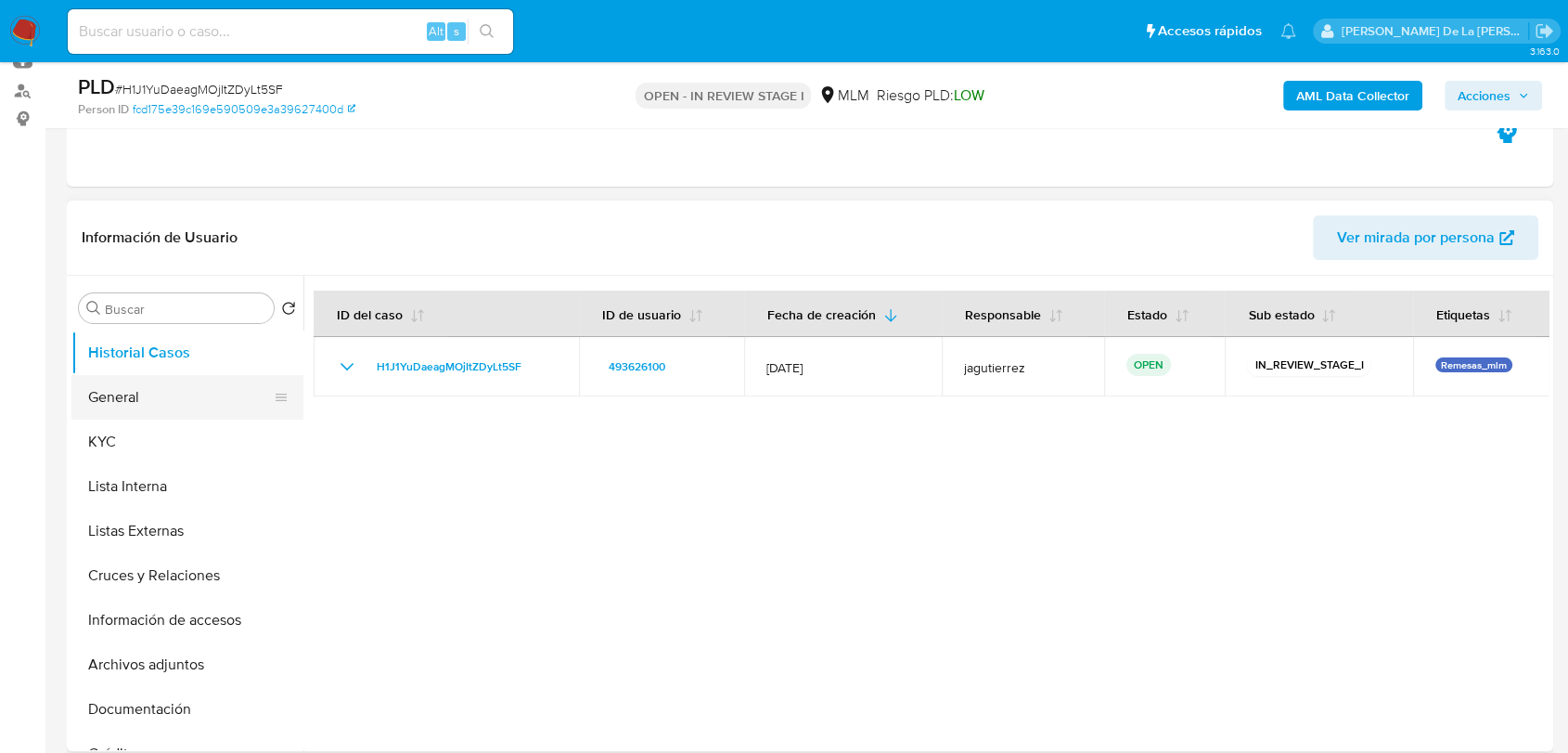
click at [101, 400] on button "General" at bounding box center [180, 397] width 217 height 44
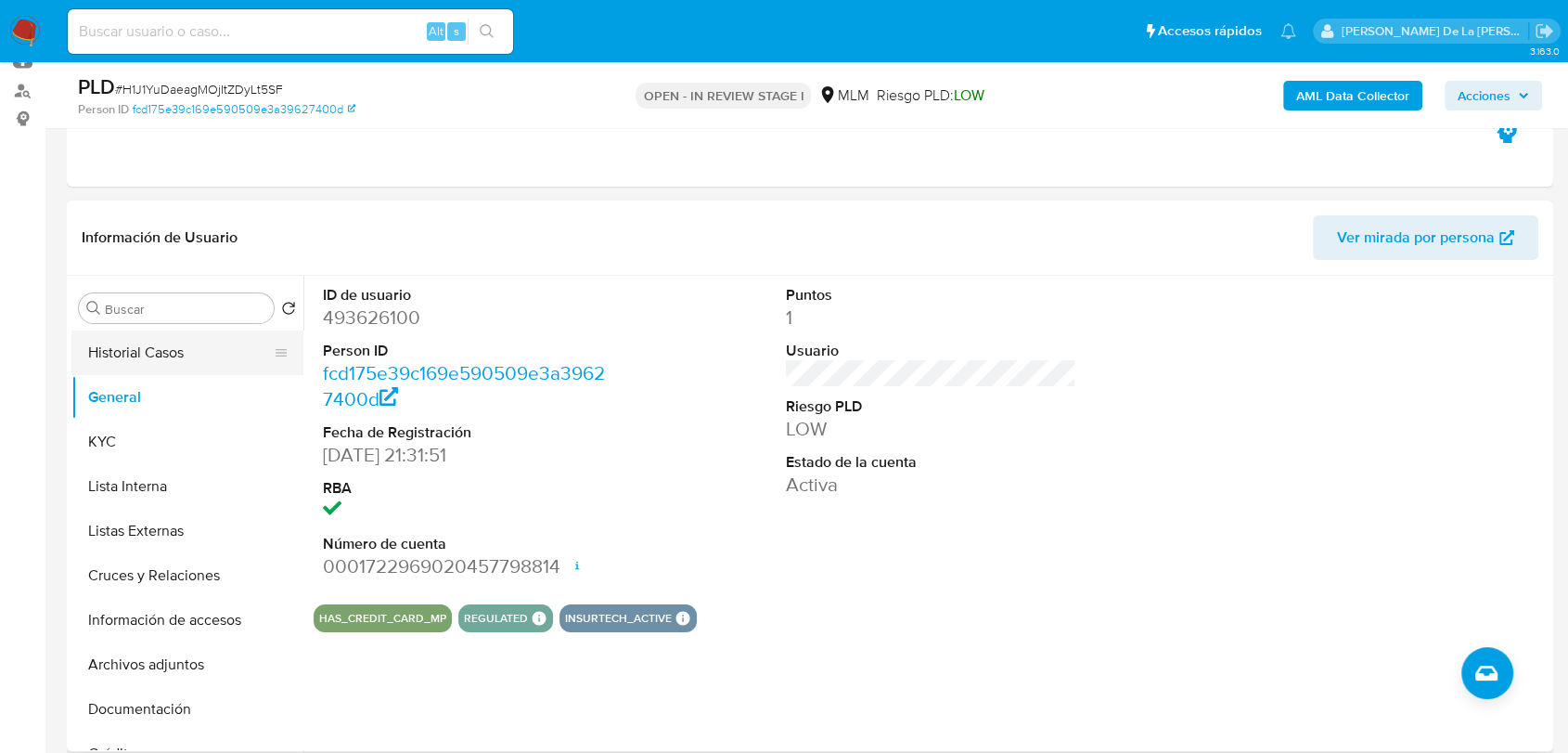
click at [105, 361] on button "Historial Casos" at bounding box center [180, 353] width 217 height 44
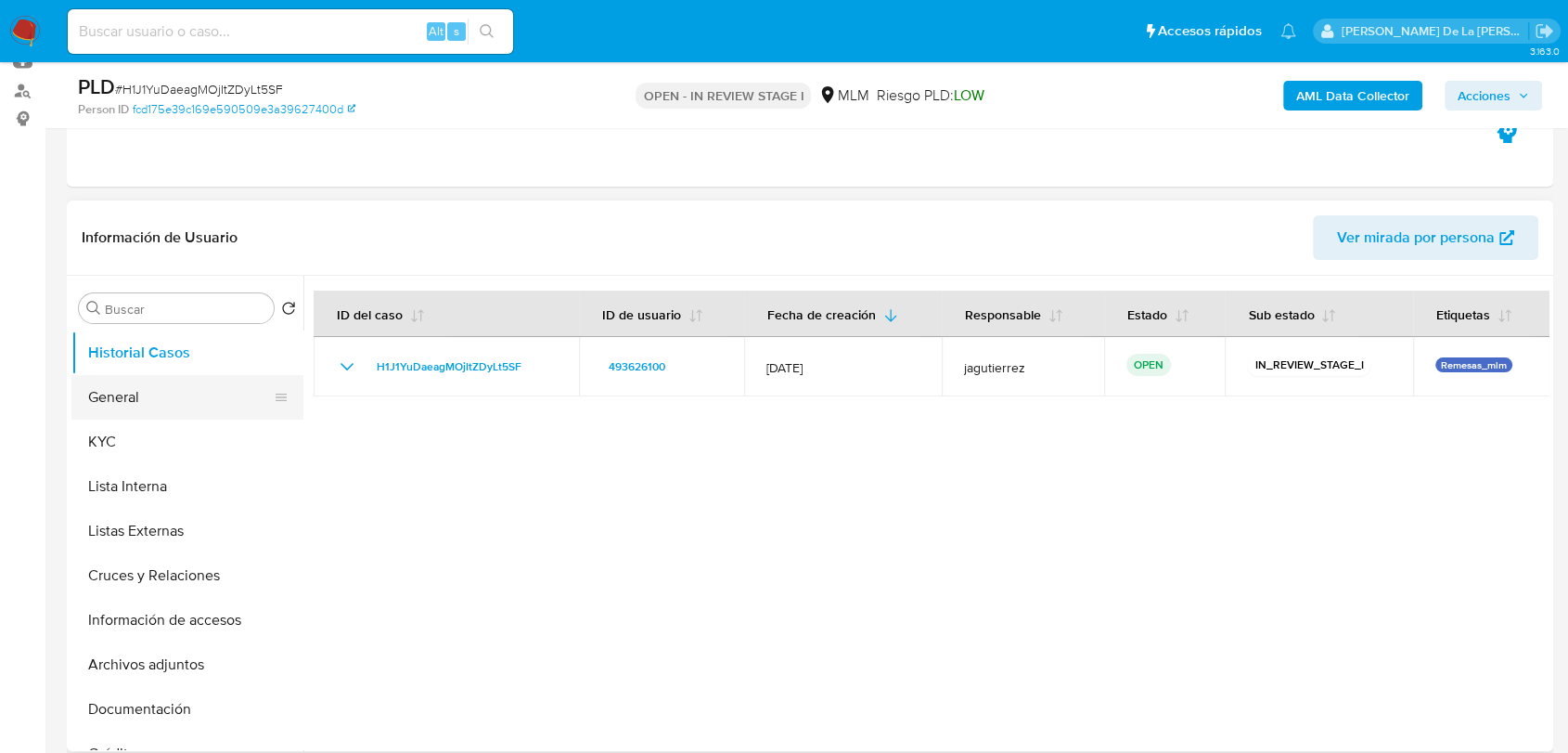
click at [206, 390] on button "General" at bounding box center [180, 397] width 217 height 44
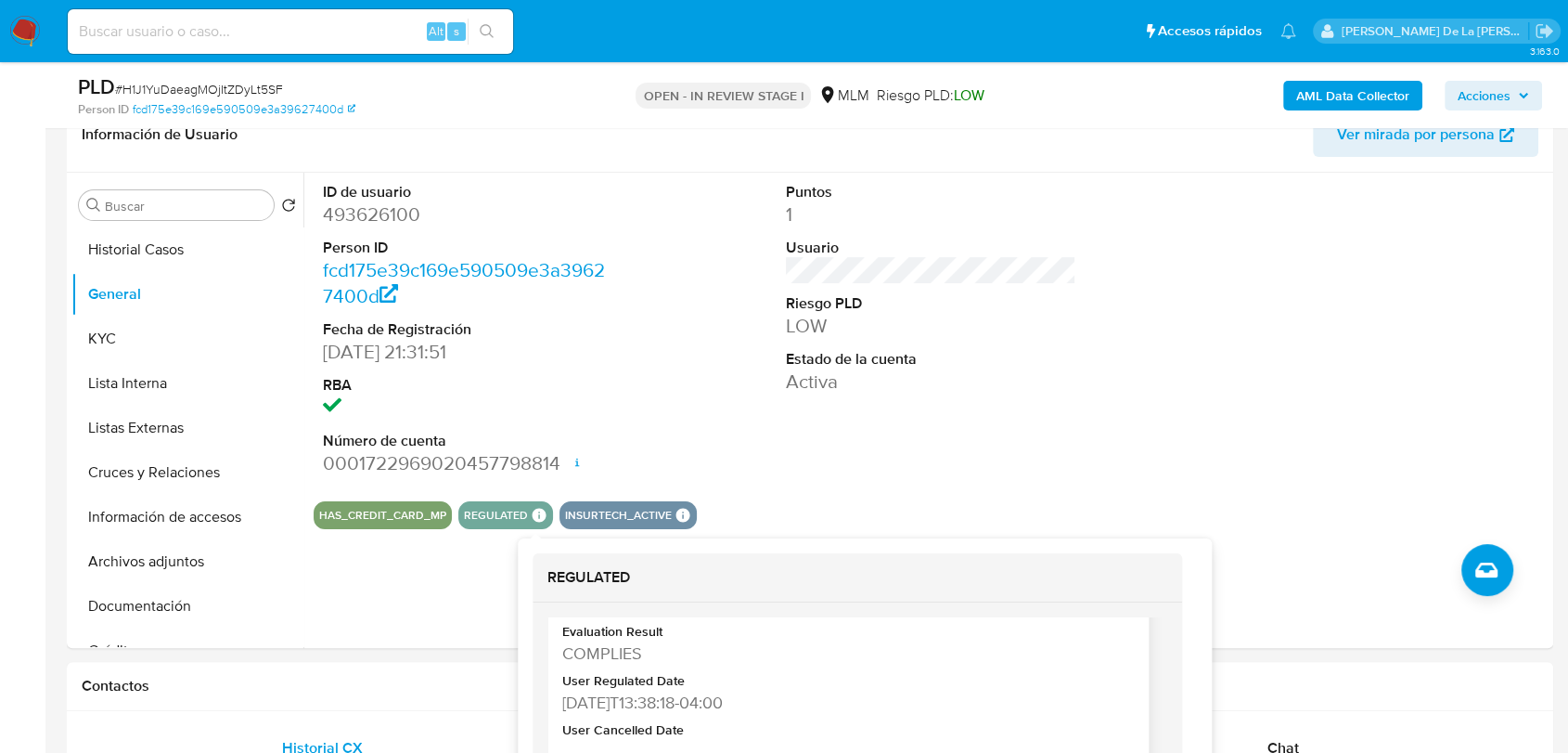
scroll to position [103, 0]
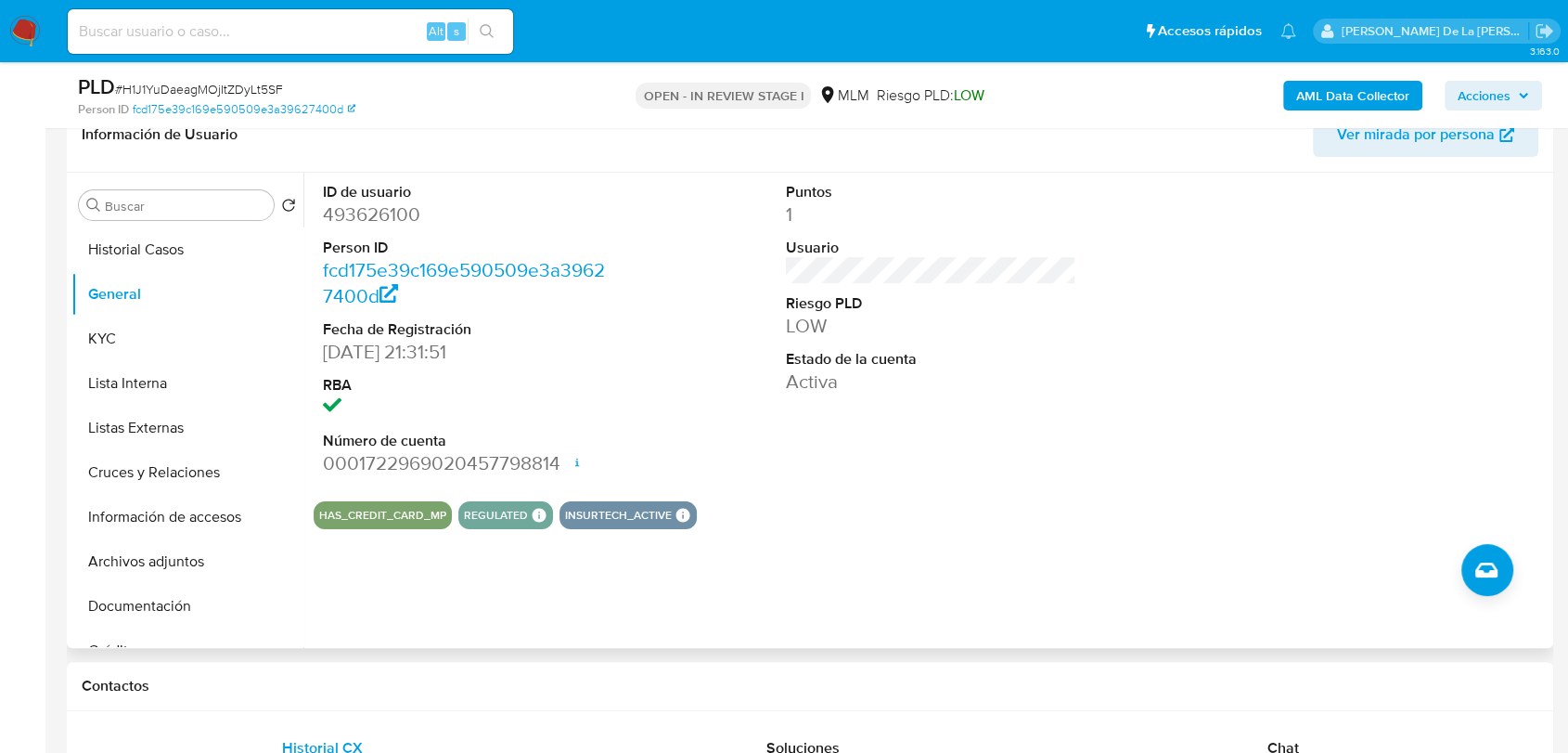
click at [398, 202] on dd "493626100" at bounding box center [468, 214] width 291 height 26
copy dd "493626100"
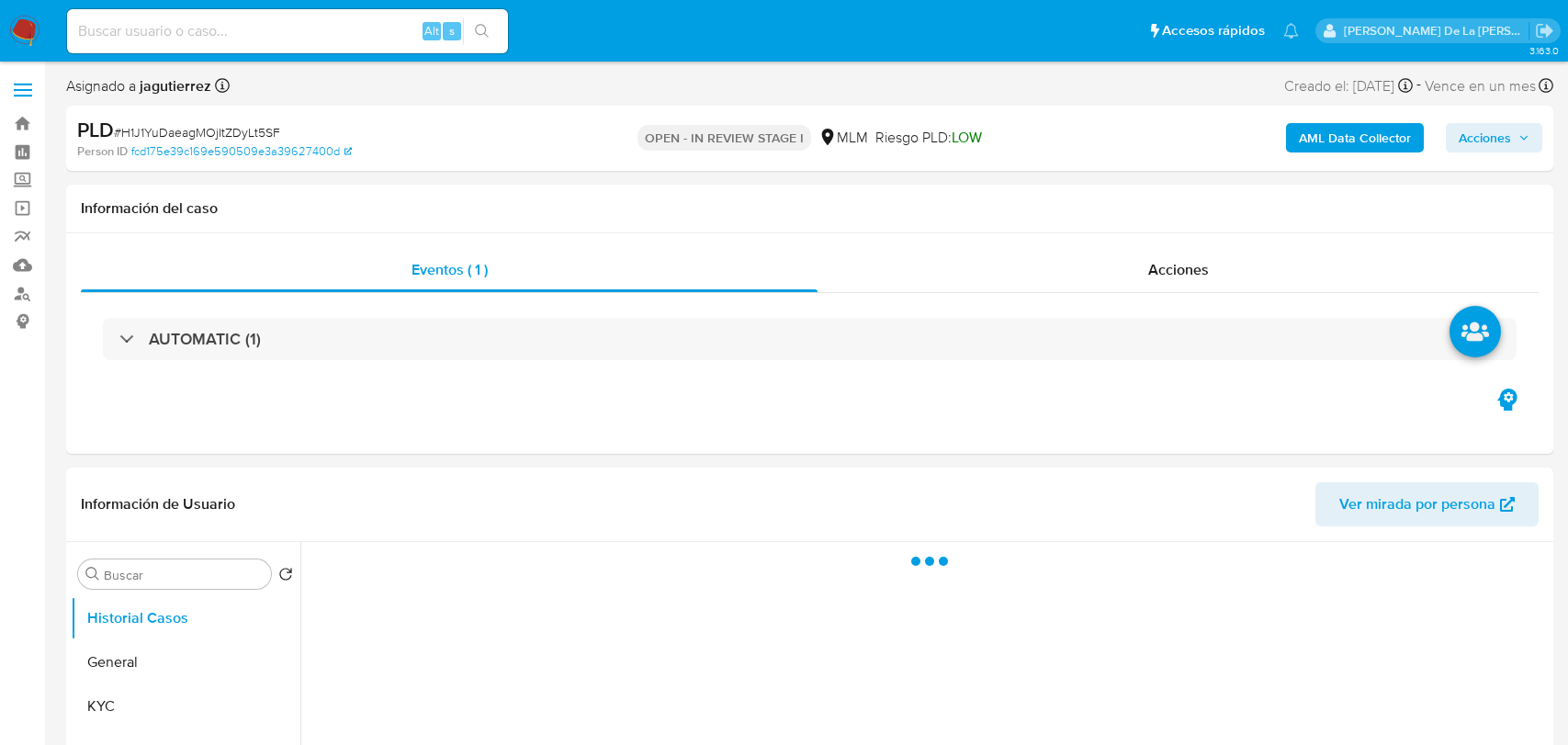
select select "10"
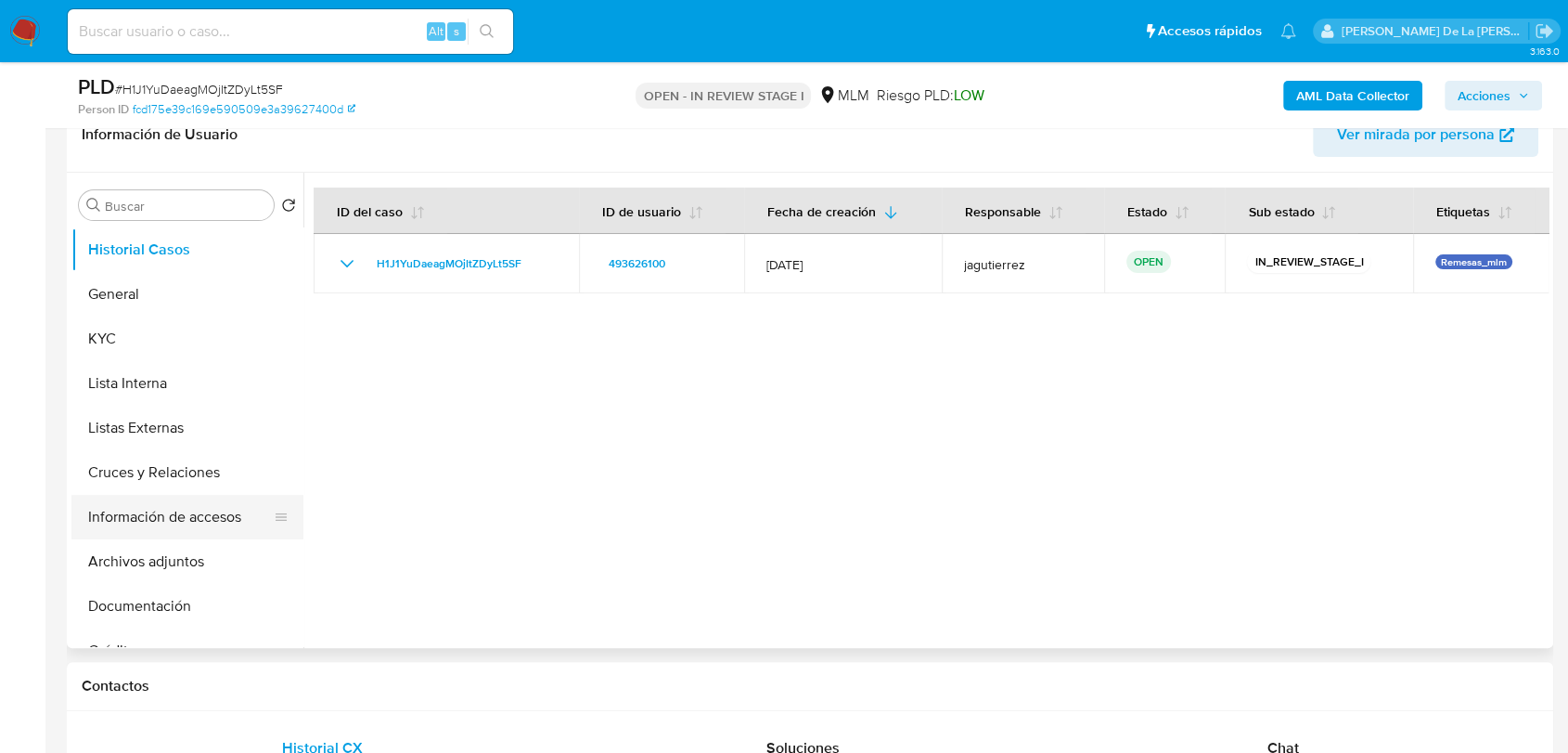
click at [173, 526] on button "Información de accesos" at bounding box center [180, 517] width 217 height 44
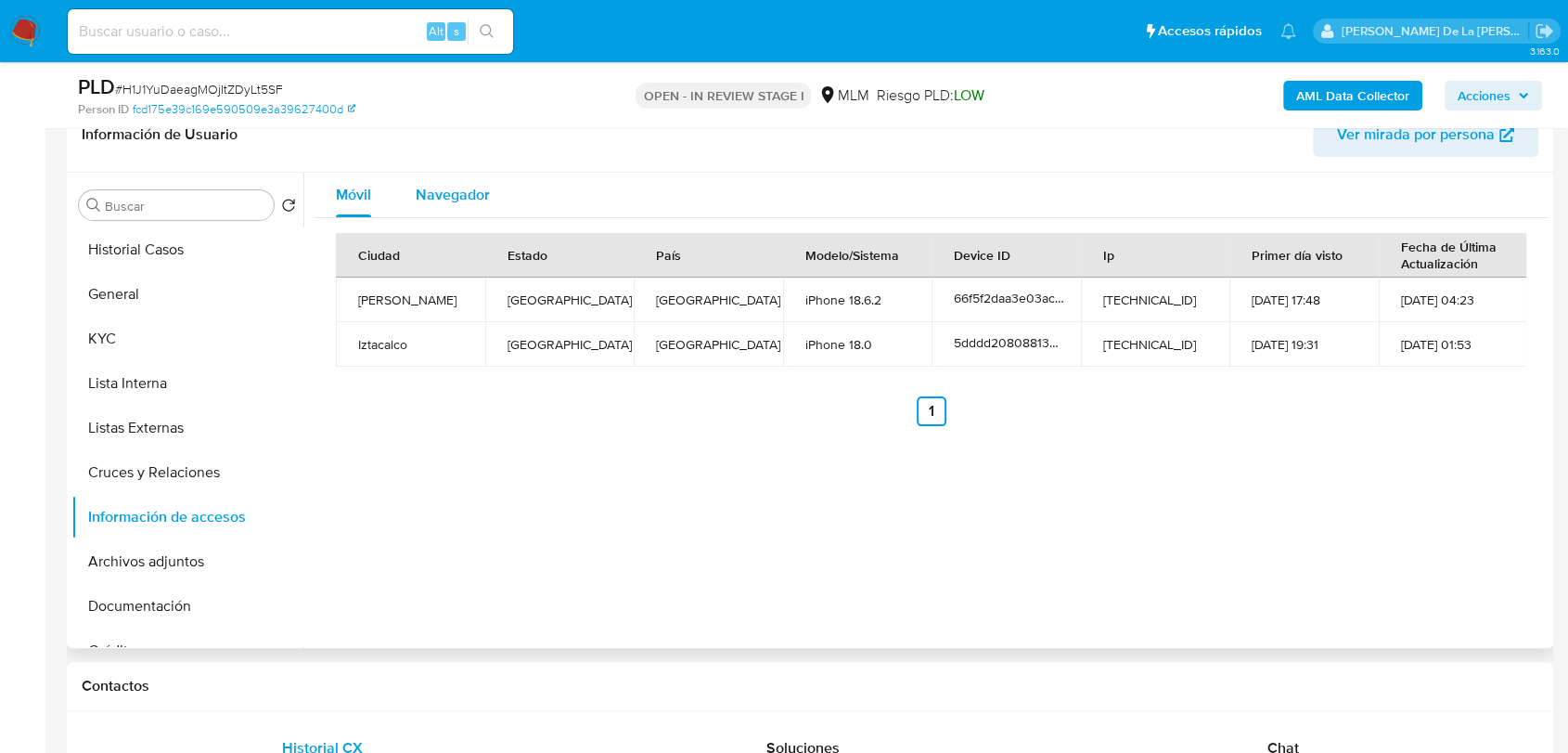
click at [468, 213] on div "Navegador" at bounding box center [453, 195] width 74 height 44
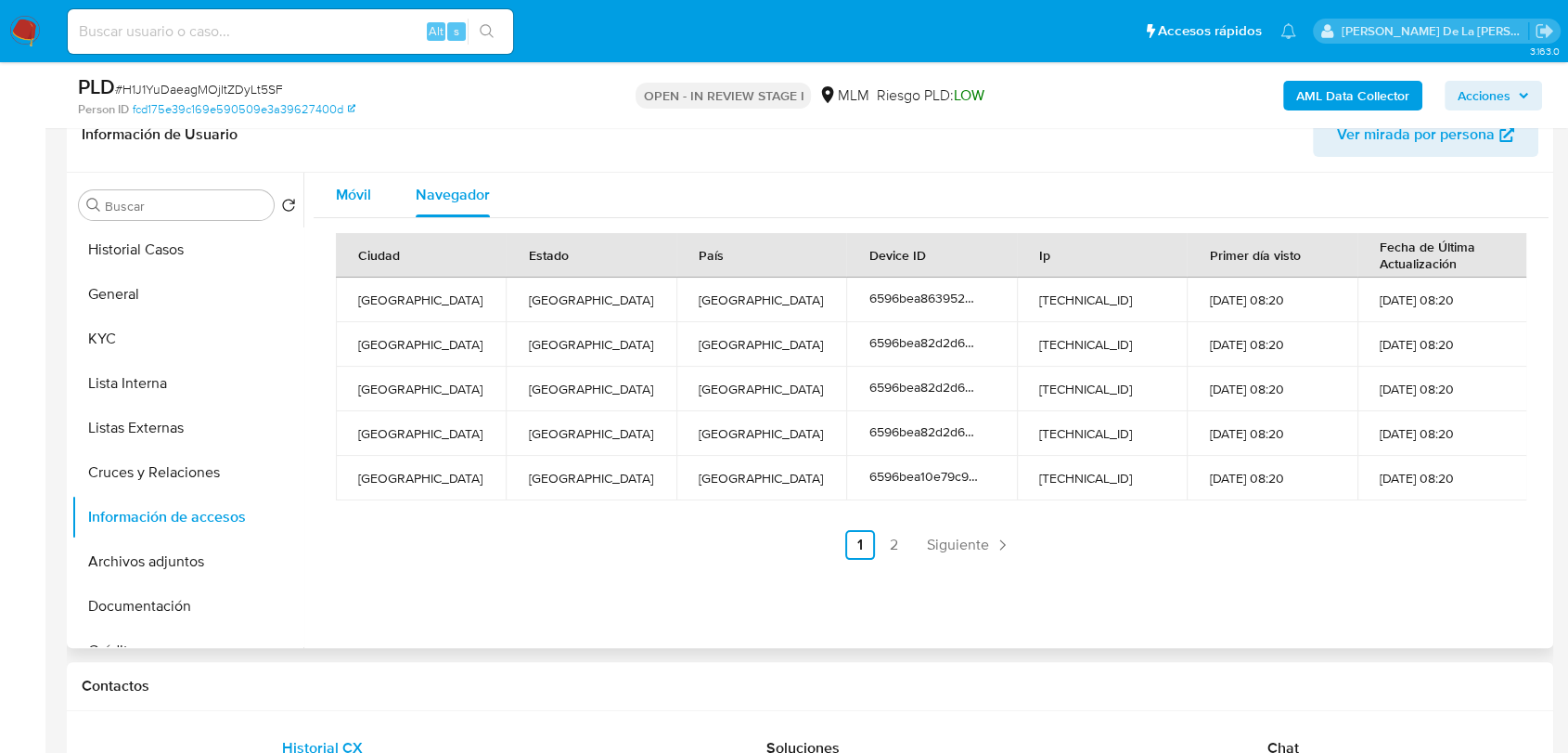
click at [341, 195] on span "Móvil" at bounding box center [353, 195] width 35 height 21
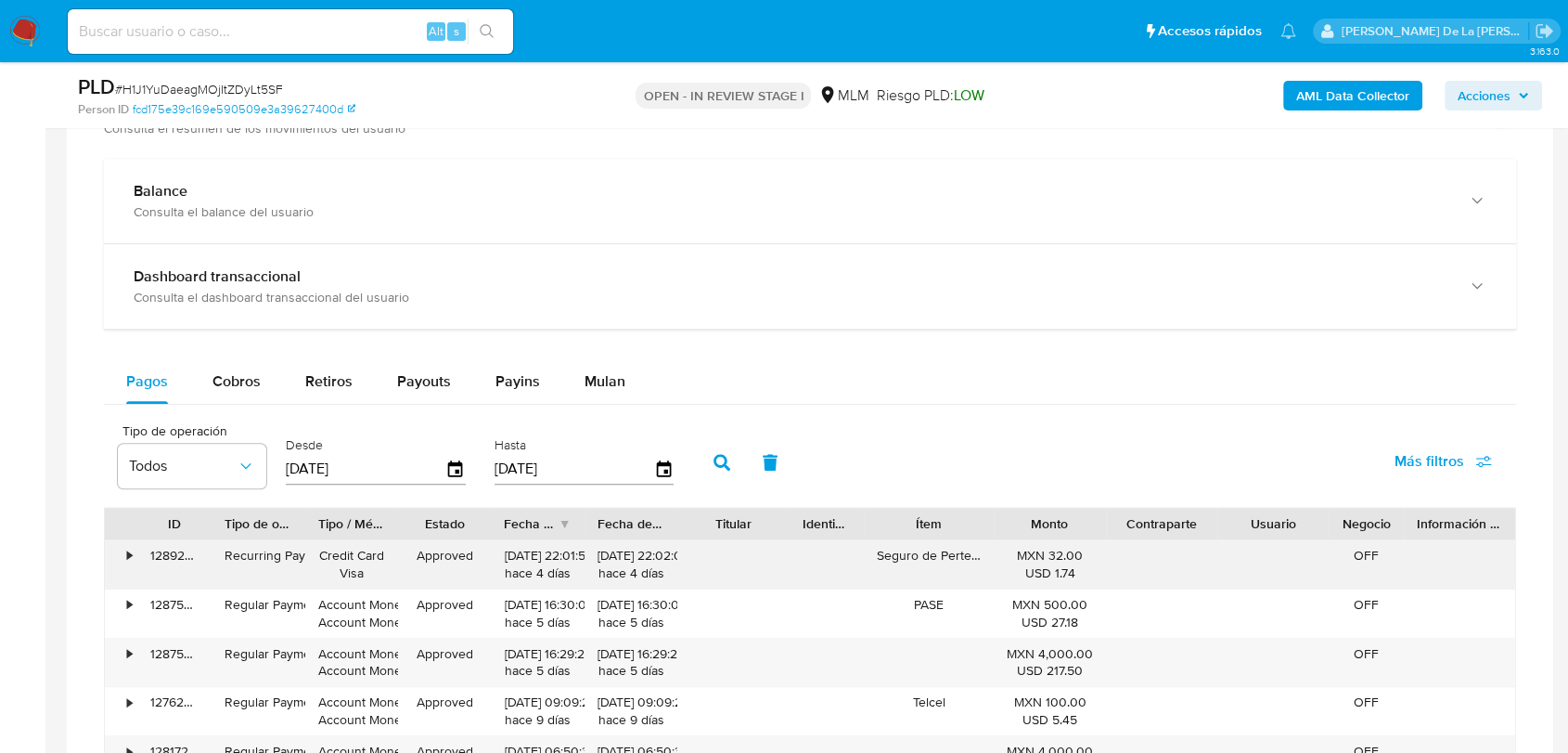
scroll to position [1444, 0]
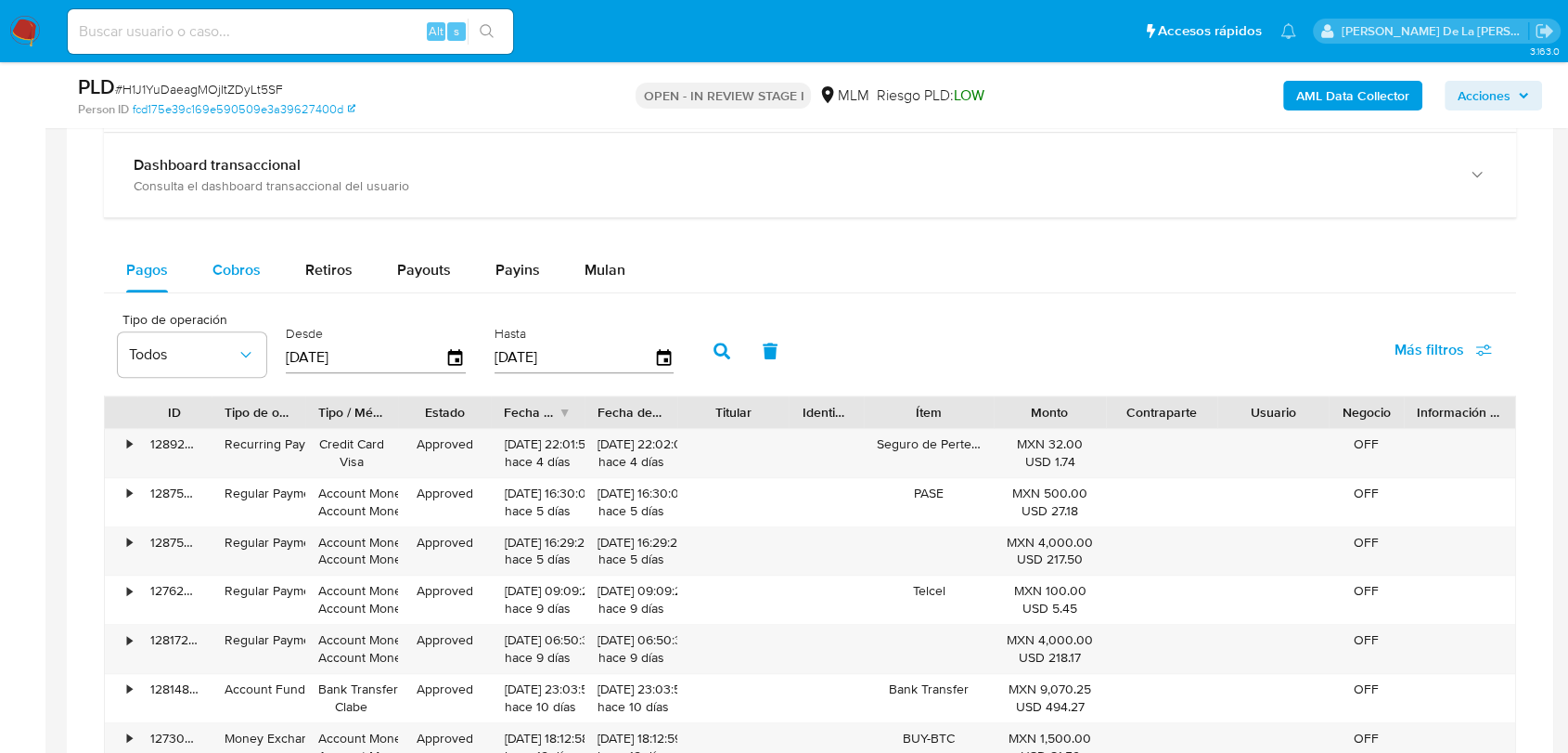
click at [216, 275] on span "Cobros" at bounding box center [237, 270] width 48 height 21
select select "10"
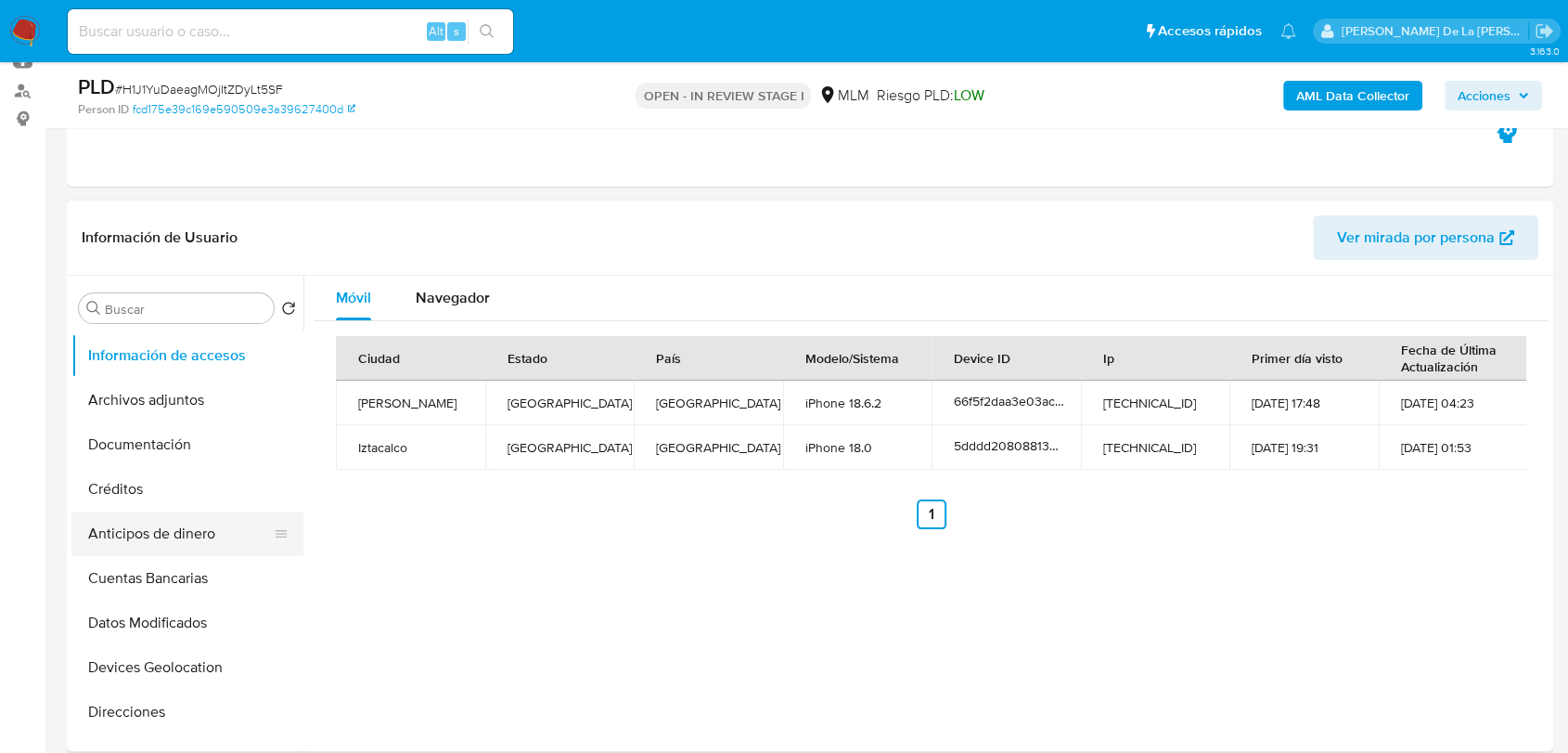
scroll to position [299, 0]
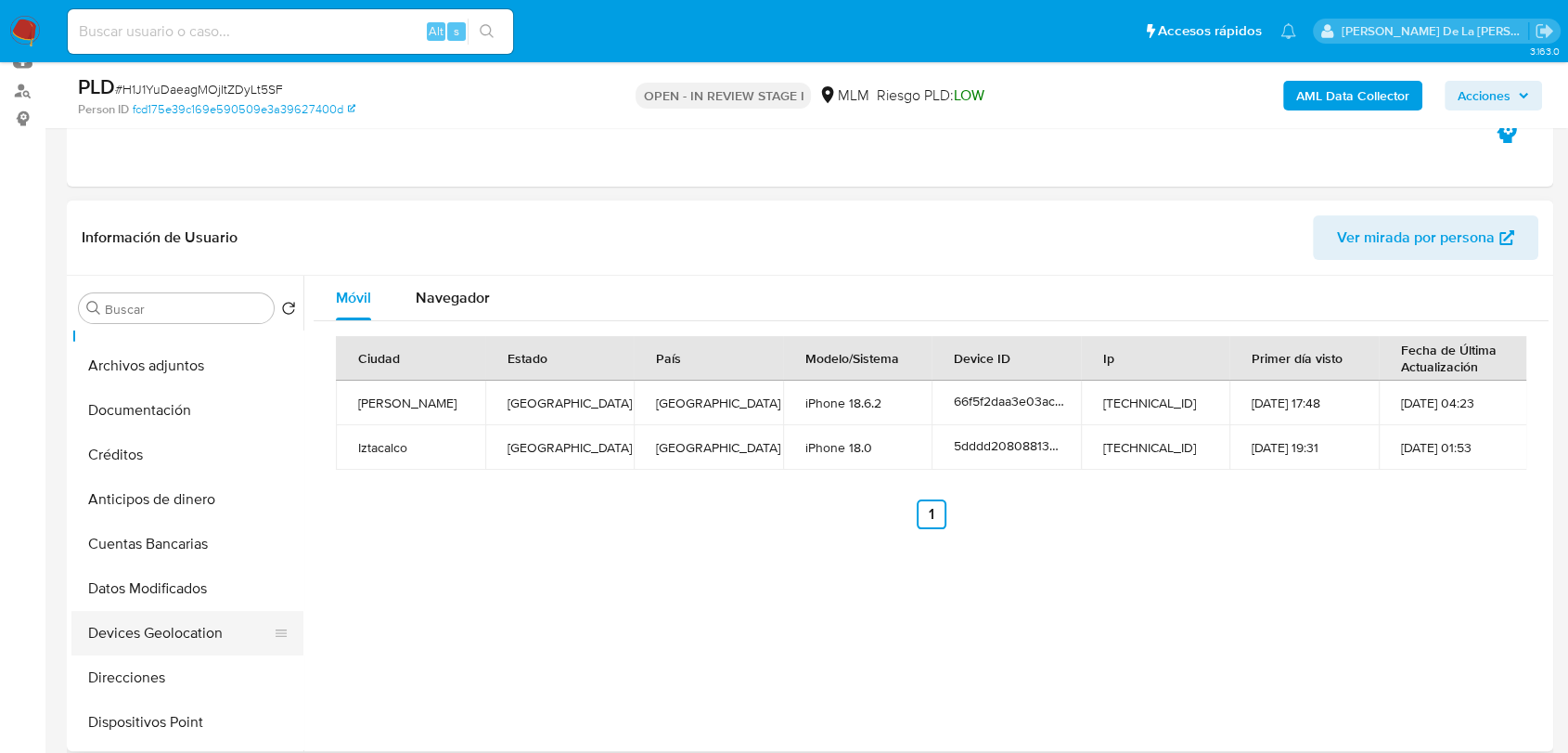
click at [157, 637] on button "Devices Geolocation" at bounding box center [180, 633] width 217 height 44
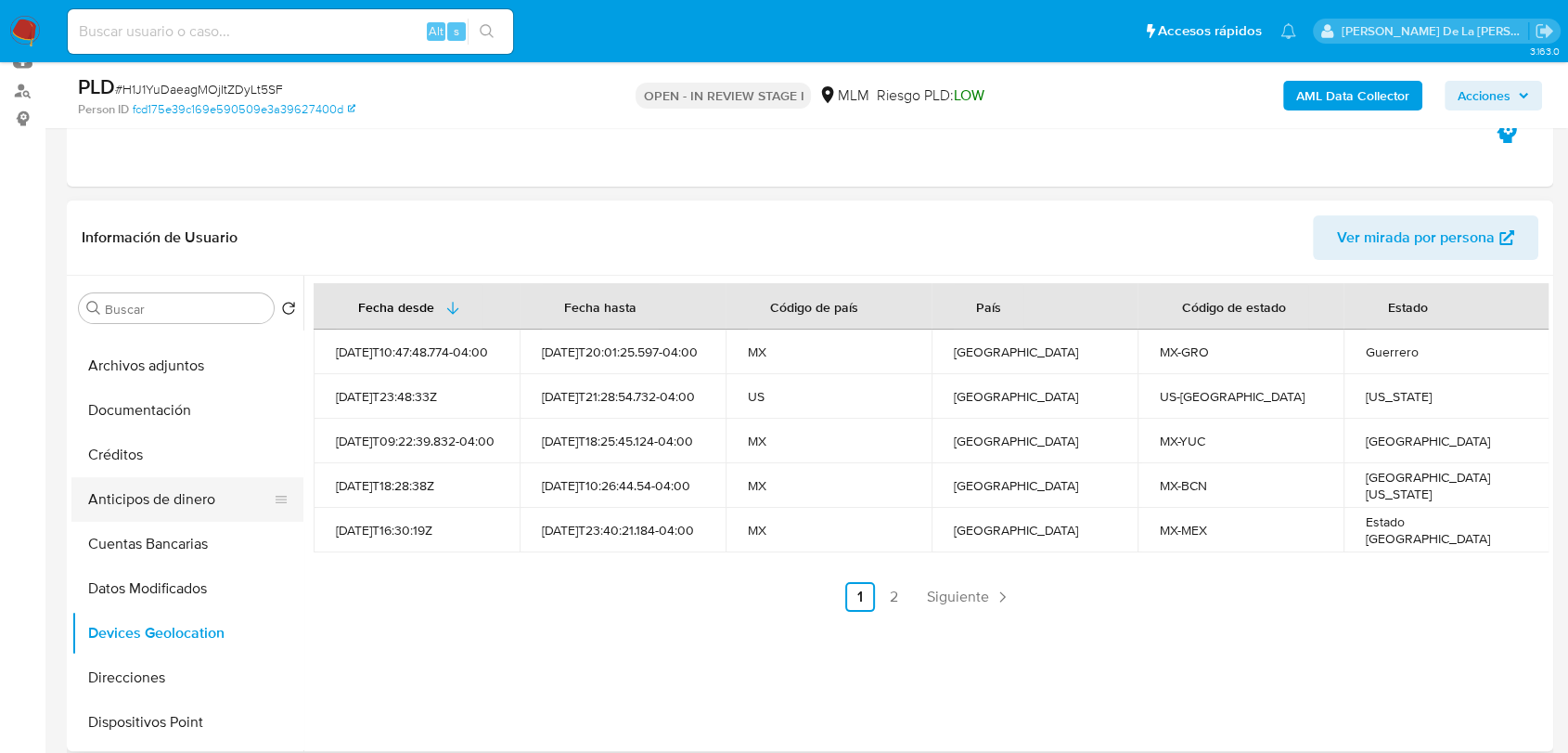
scroll to position [0, 0]
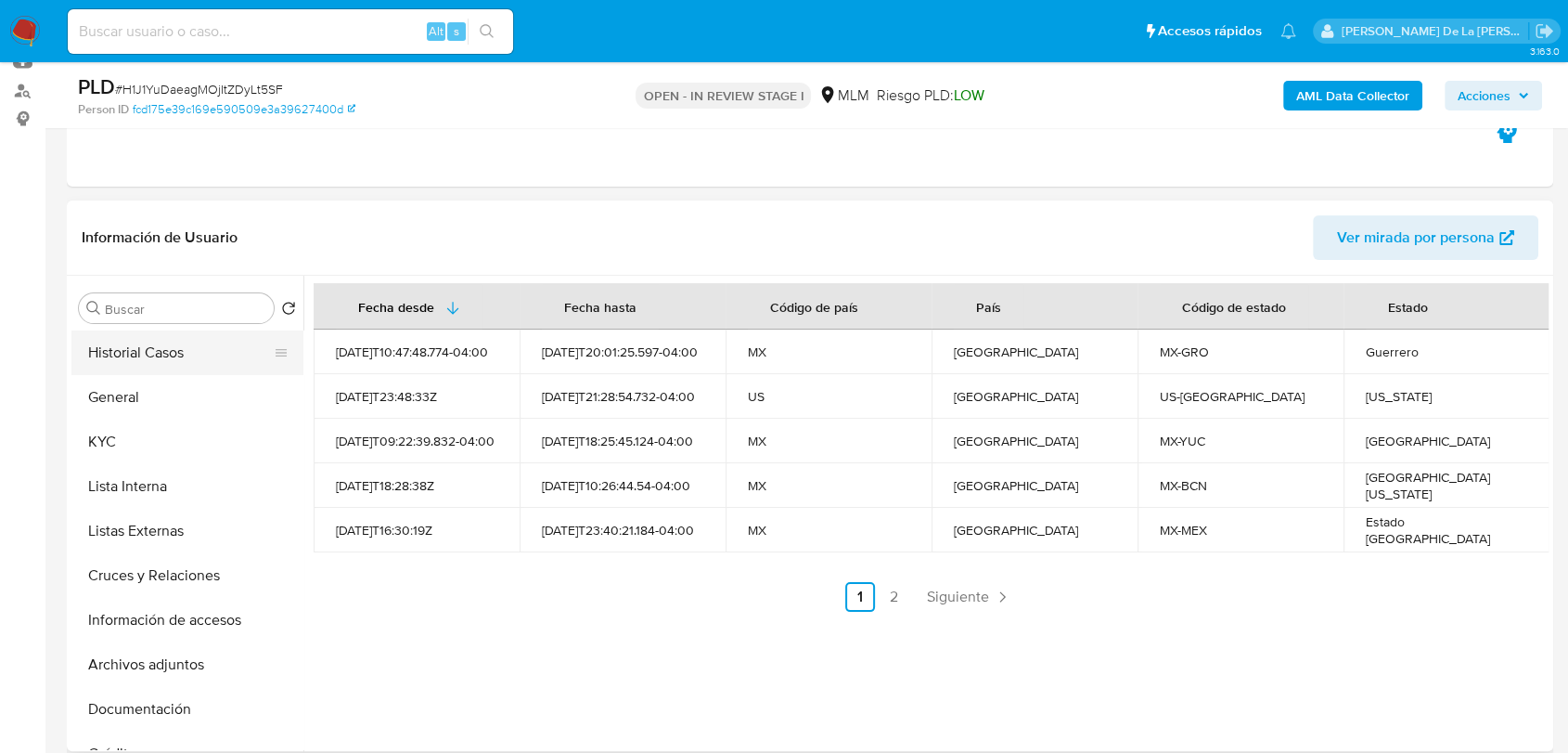
click at [161, 370] on button "Historial Casos" at bounding box center [180, 353] width 217 height 44
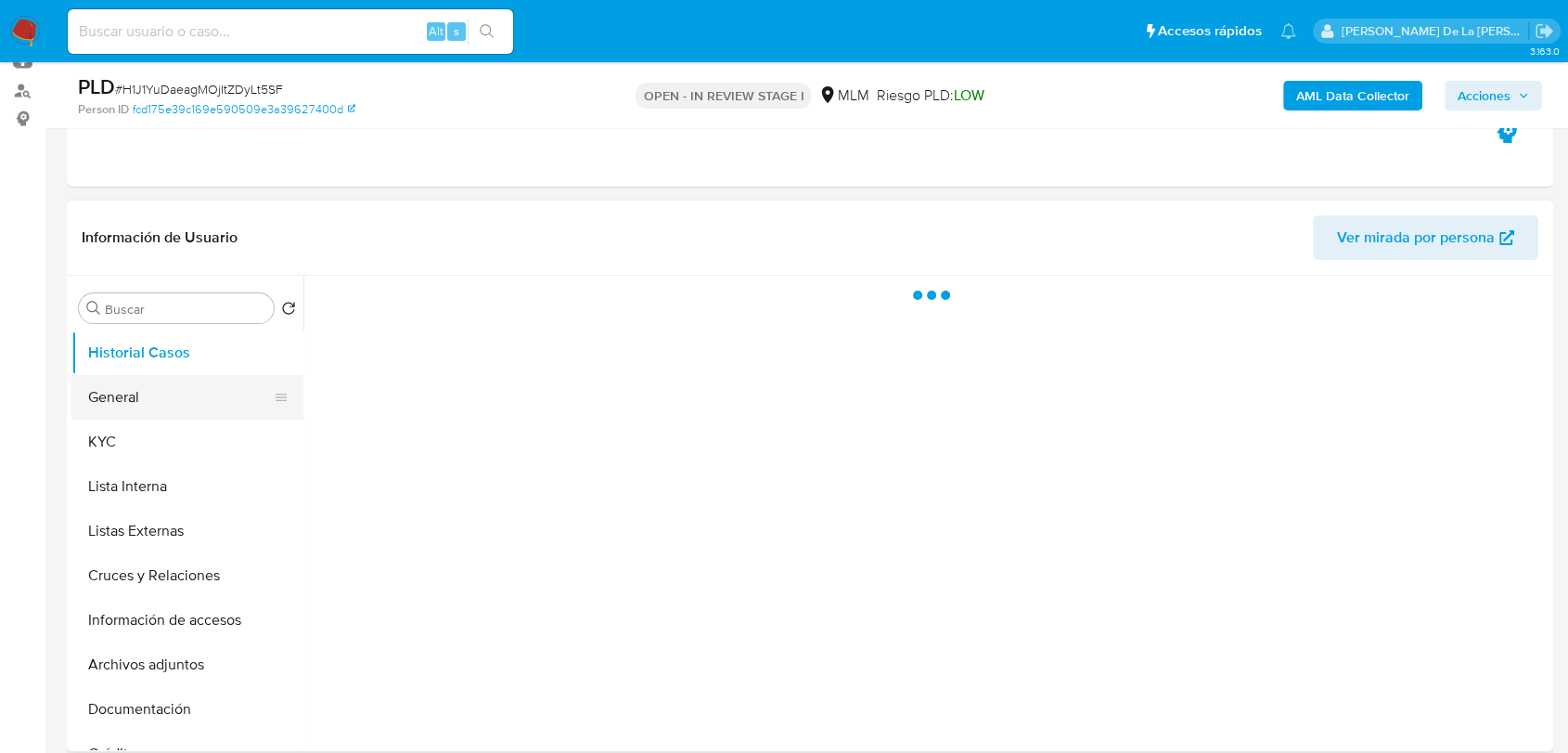
click at [170, 379] on button "General" at bounding box center [180, 397] width 217 height 44
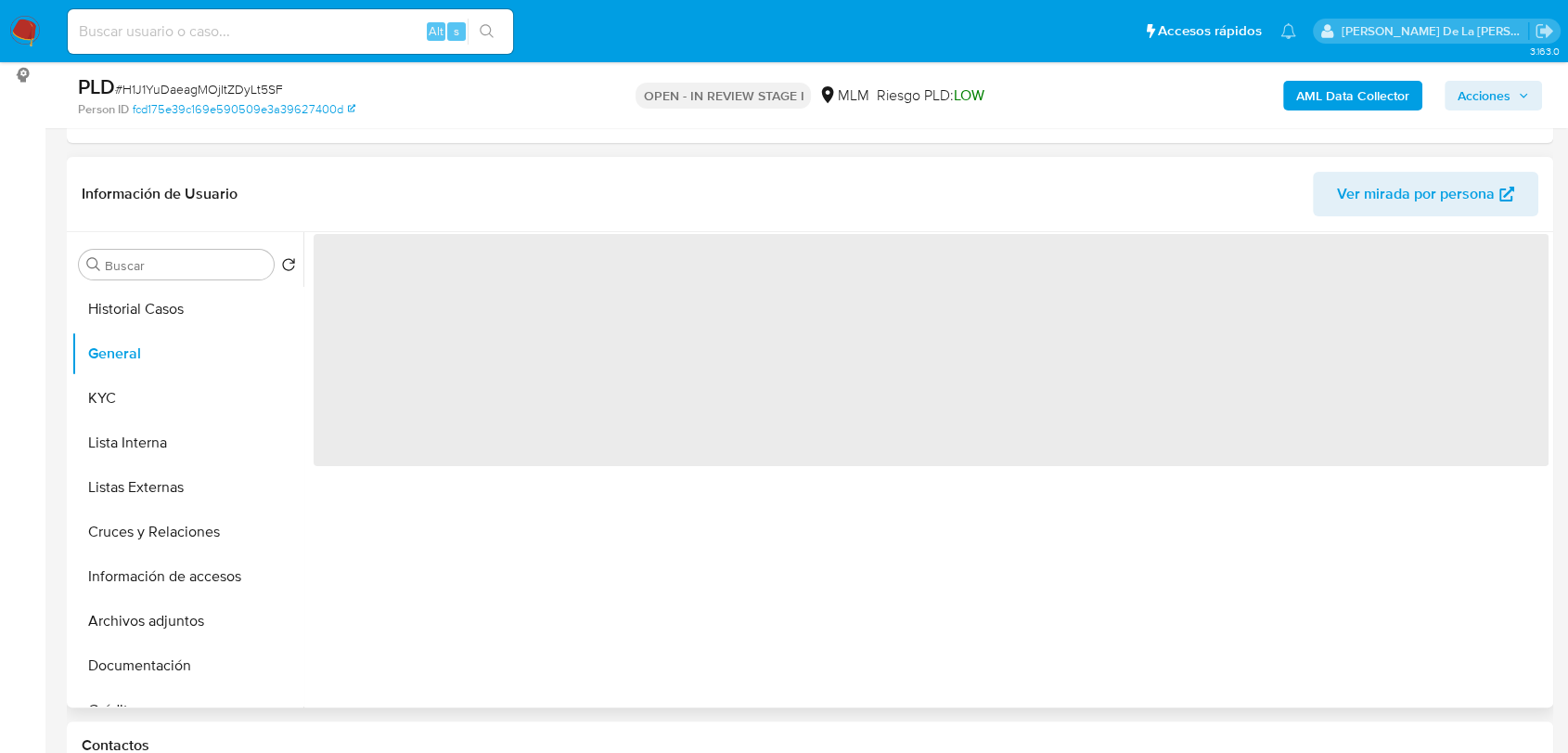
scroll to position [250, 0]
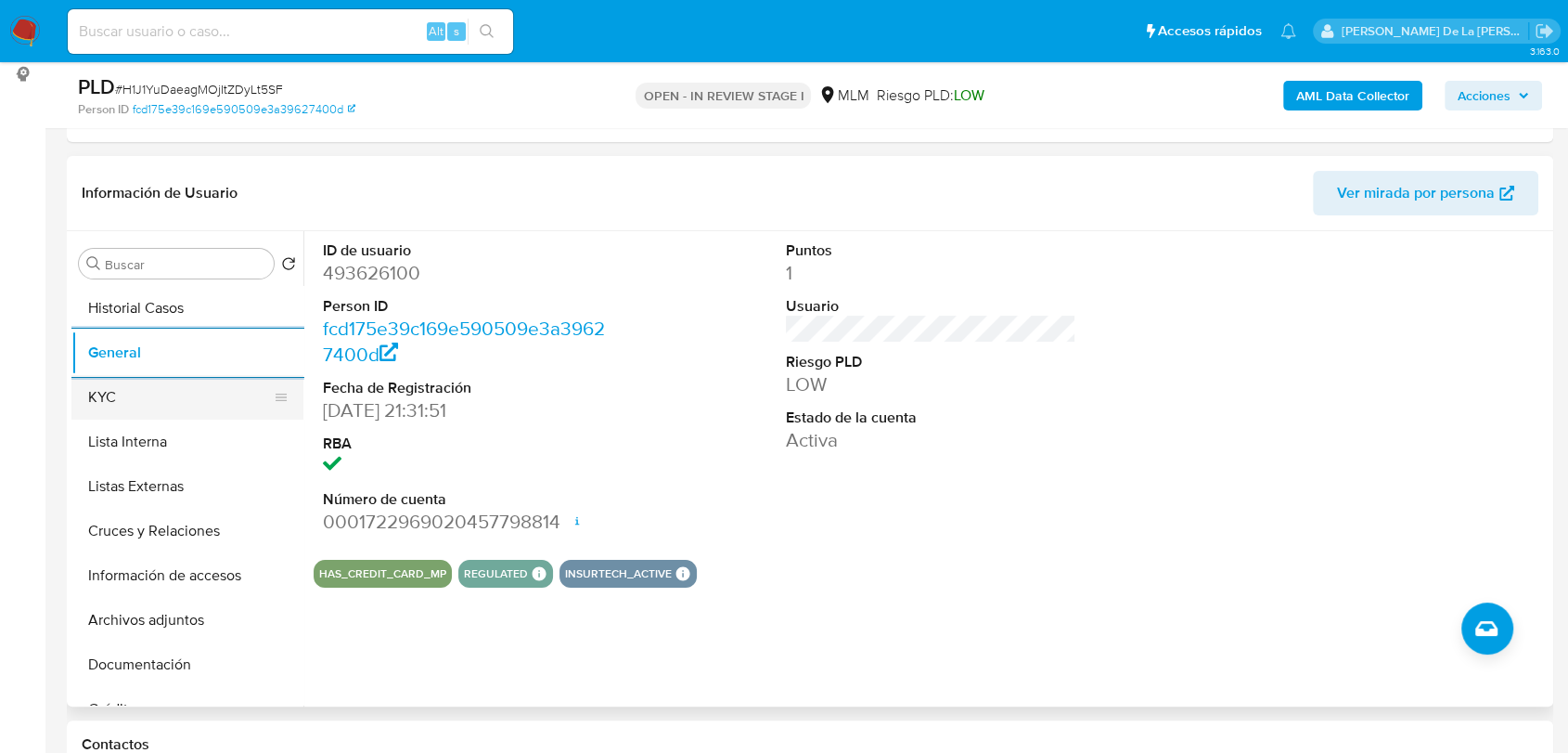
click at [122, 399] on button "KYC" at bounding box center [180, 397] width 217 height 44
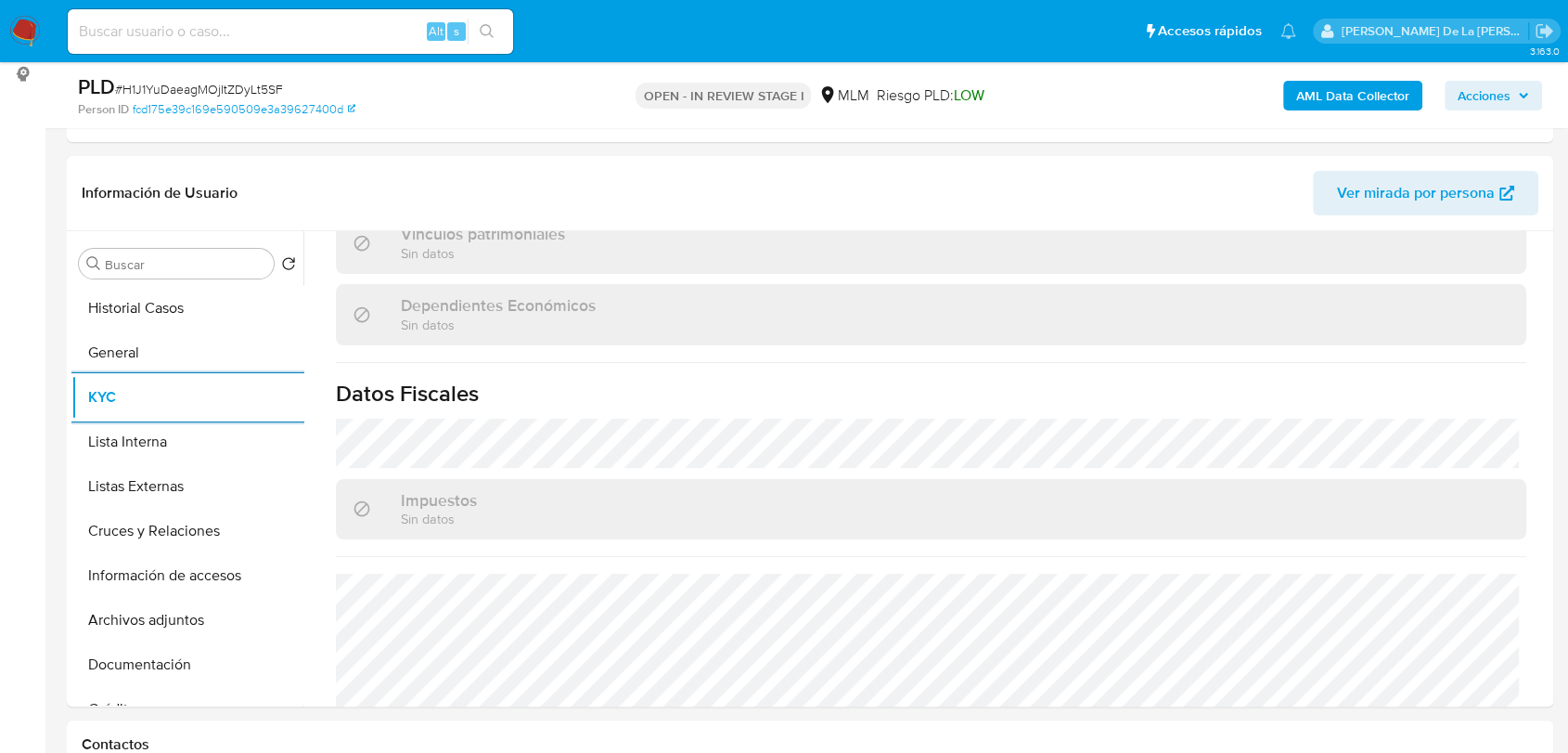
scroll to position [1118, 0]
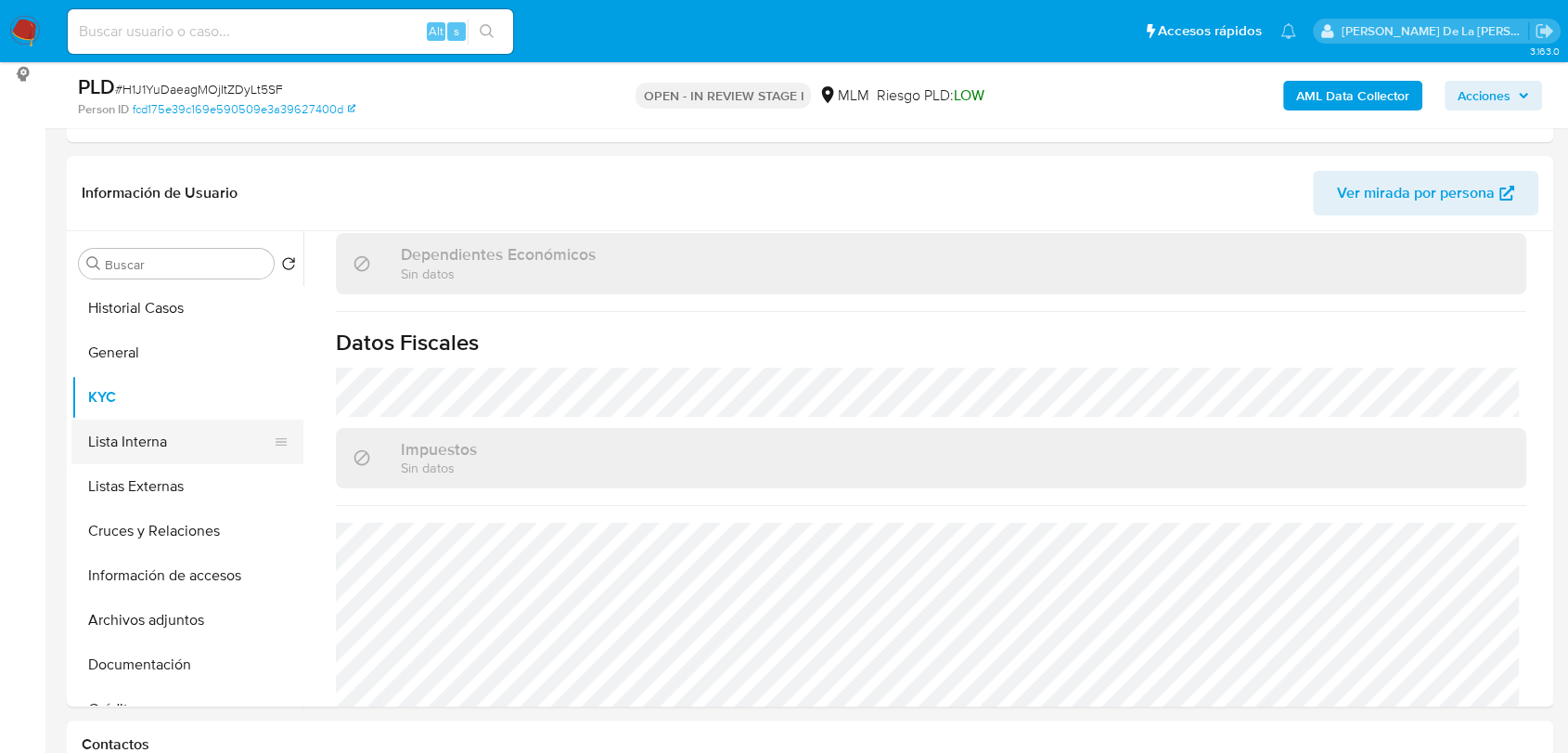
click at [134, 434] on button "Lista Interna" at bounding box center [180, 441] width 217 height 44
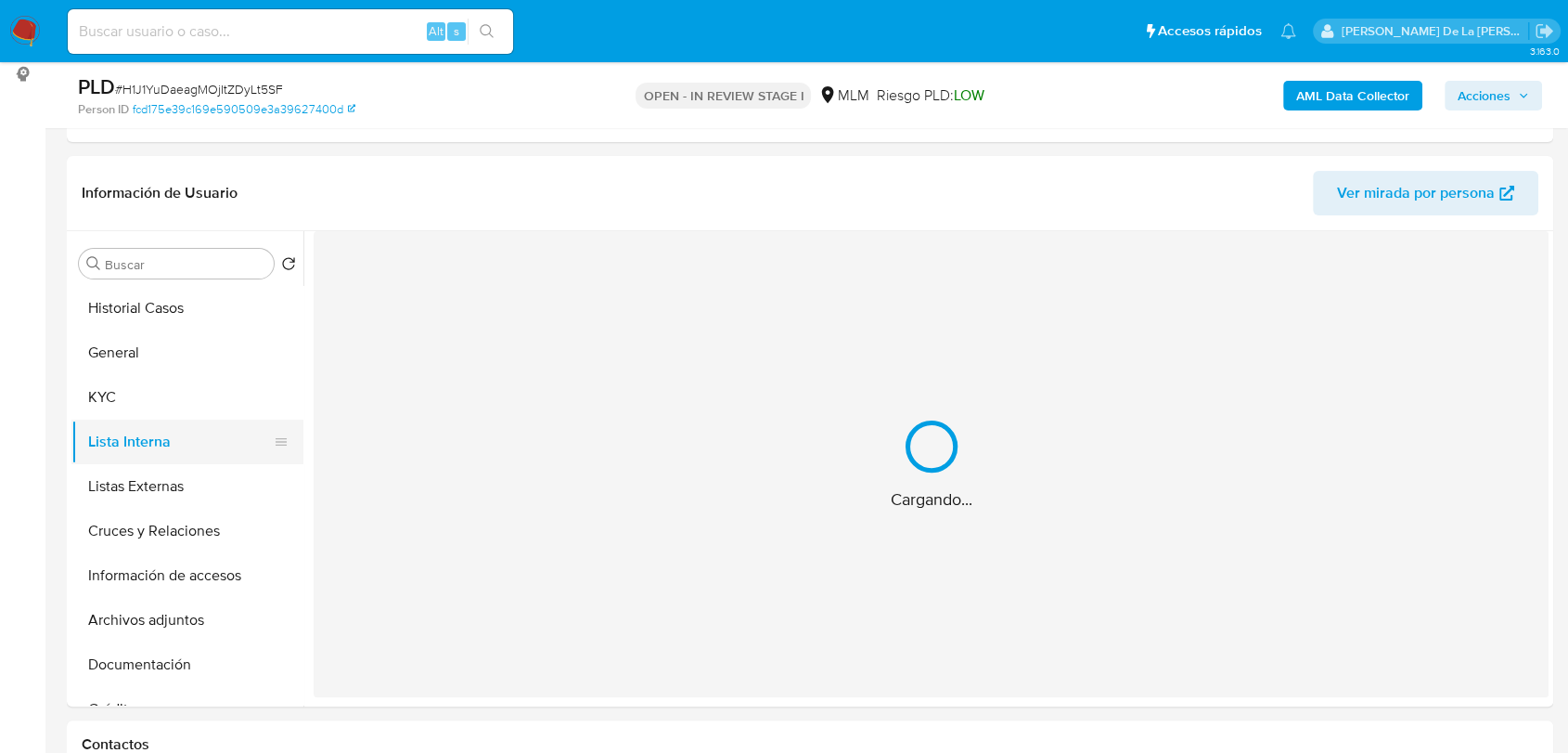
scroll to position [0, 0]
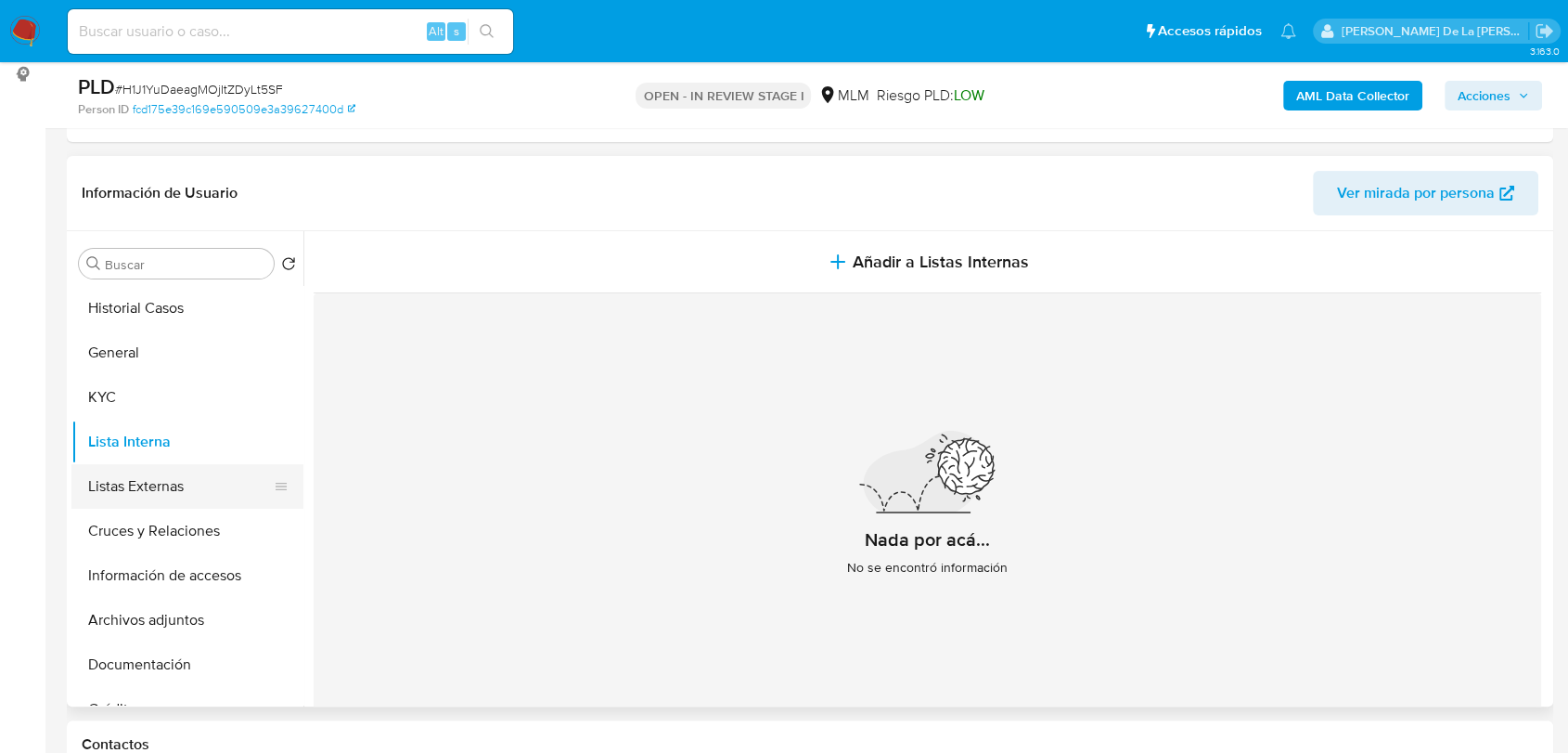
click at [238, 482] on button "Listas Externas" at bounding box center [180, 486] width 217 height 44
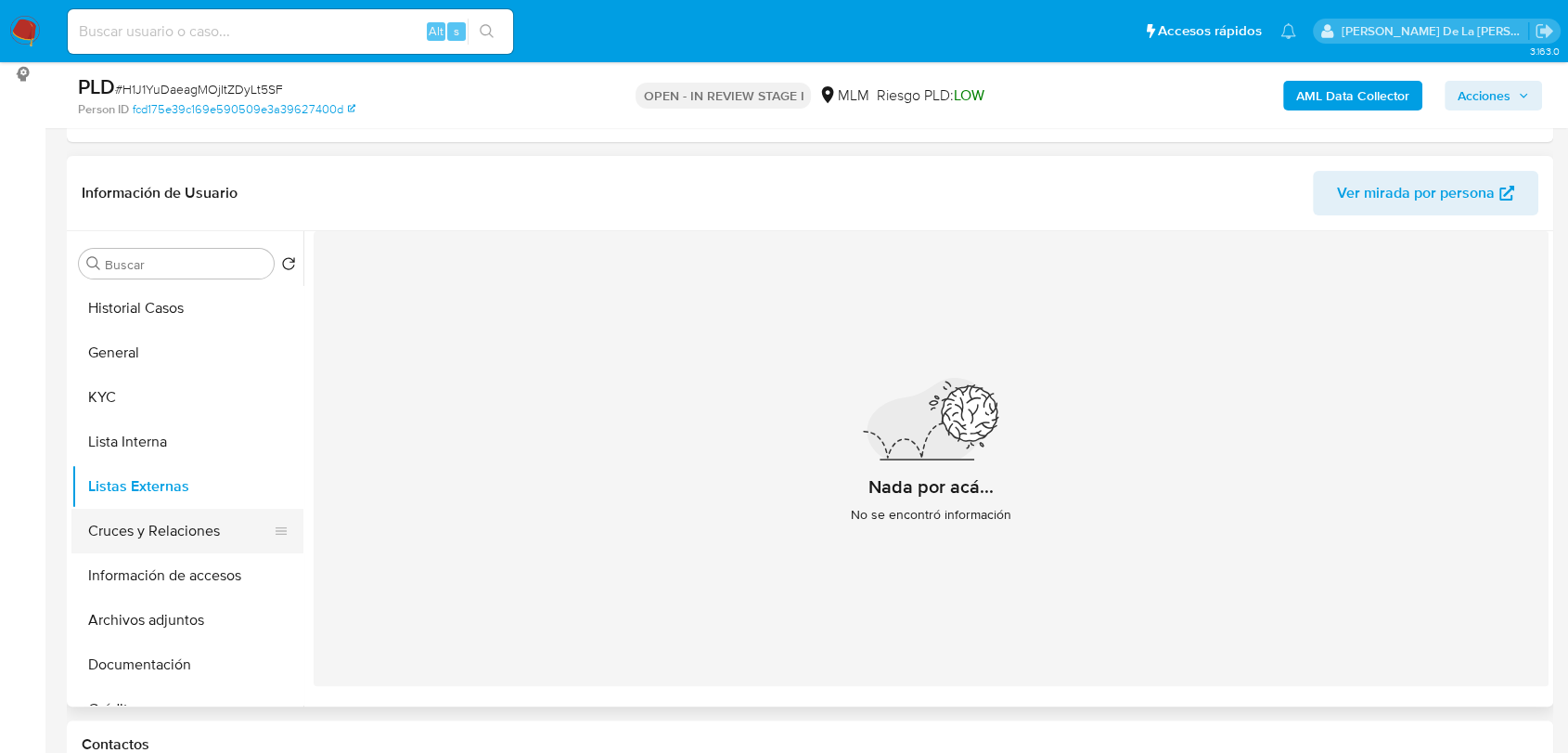
click at [203, 528] on button "Cruces y Relaciones" at bounding box center [180, 530] width 217 height 44
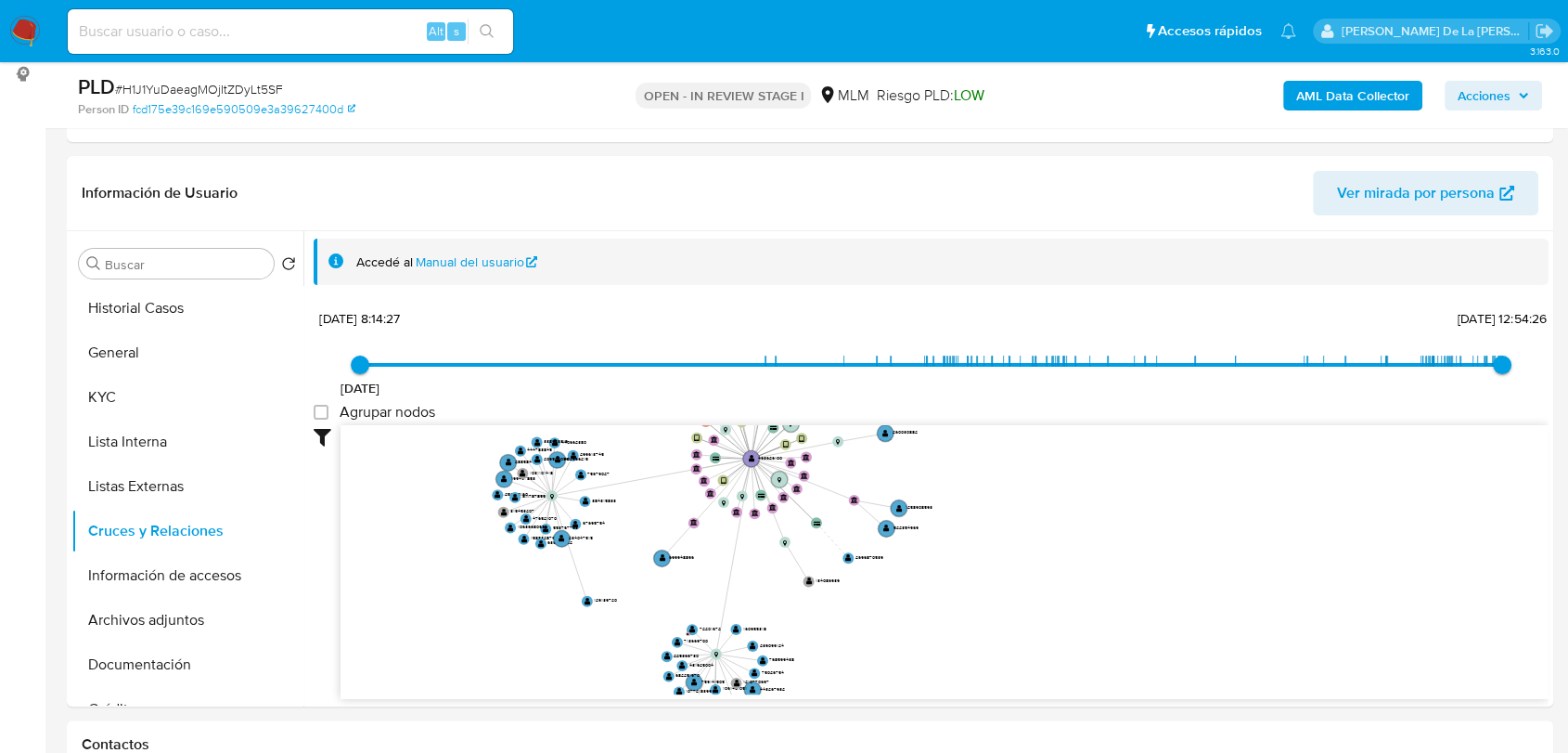
drag, startPoint x: 582, startPoint y: 520, endPoint x: 619, endPoint y: 609, distance: 96.4
click at [618, 603] on text "129139720" at bounding box center [605, 600] width 23 height 8
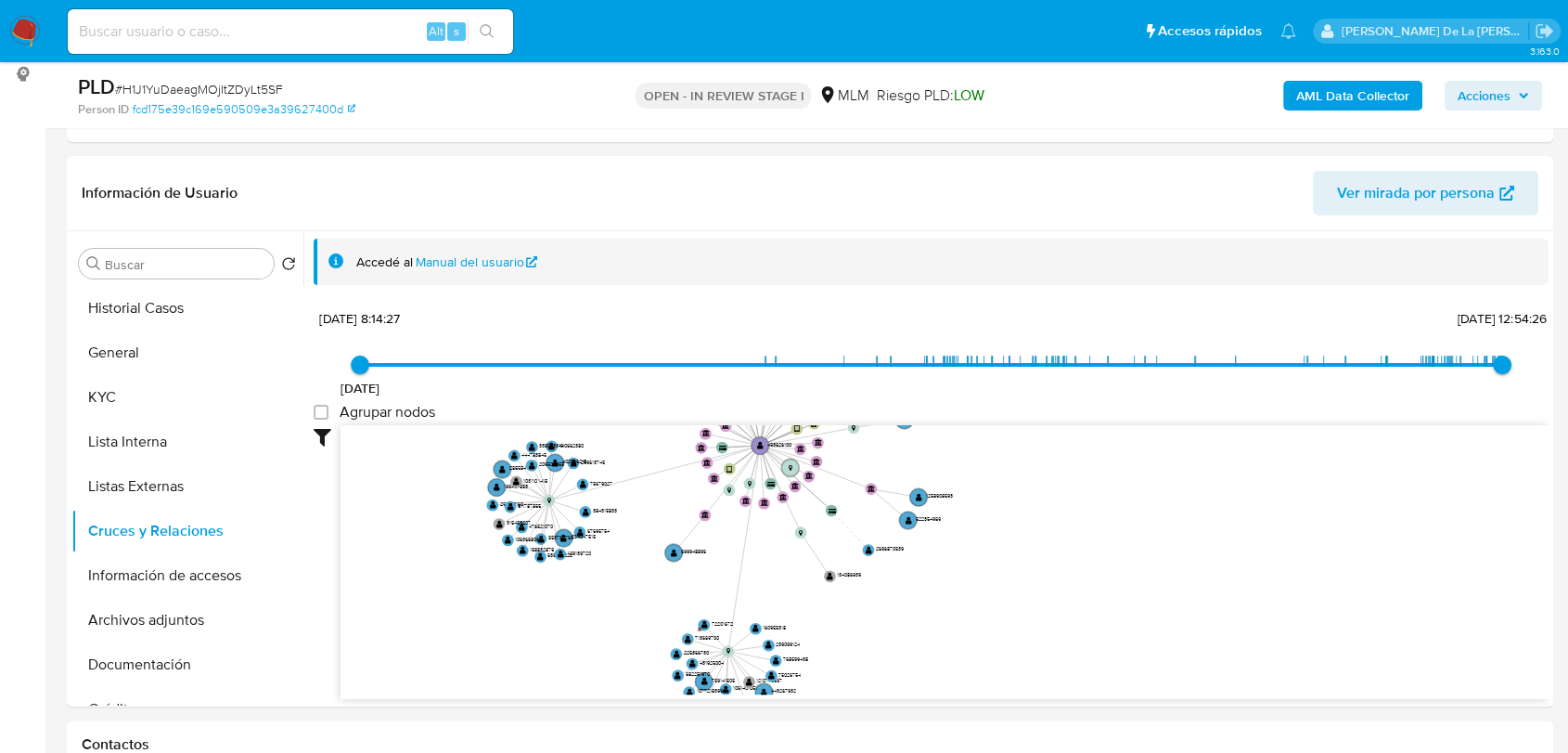
drag, startPoint x: 1047, startPoint y: 590, endPoint x: 1060, endPoint y: 620, distance: 32.7
click at [1060, 620] on icon "user-493626100  493626100 device-66f5f2daa3e03acf5432c5ee  device-6596bdc3949…" at bounding box center [945, 559] width 1208 height 270
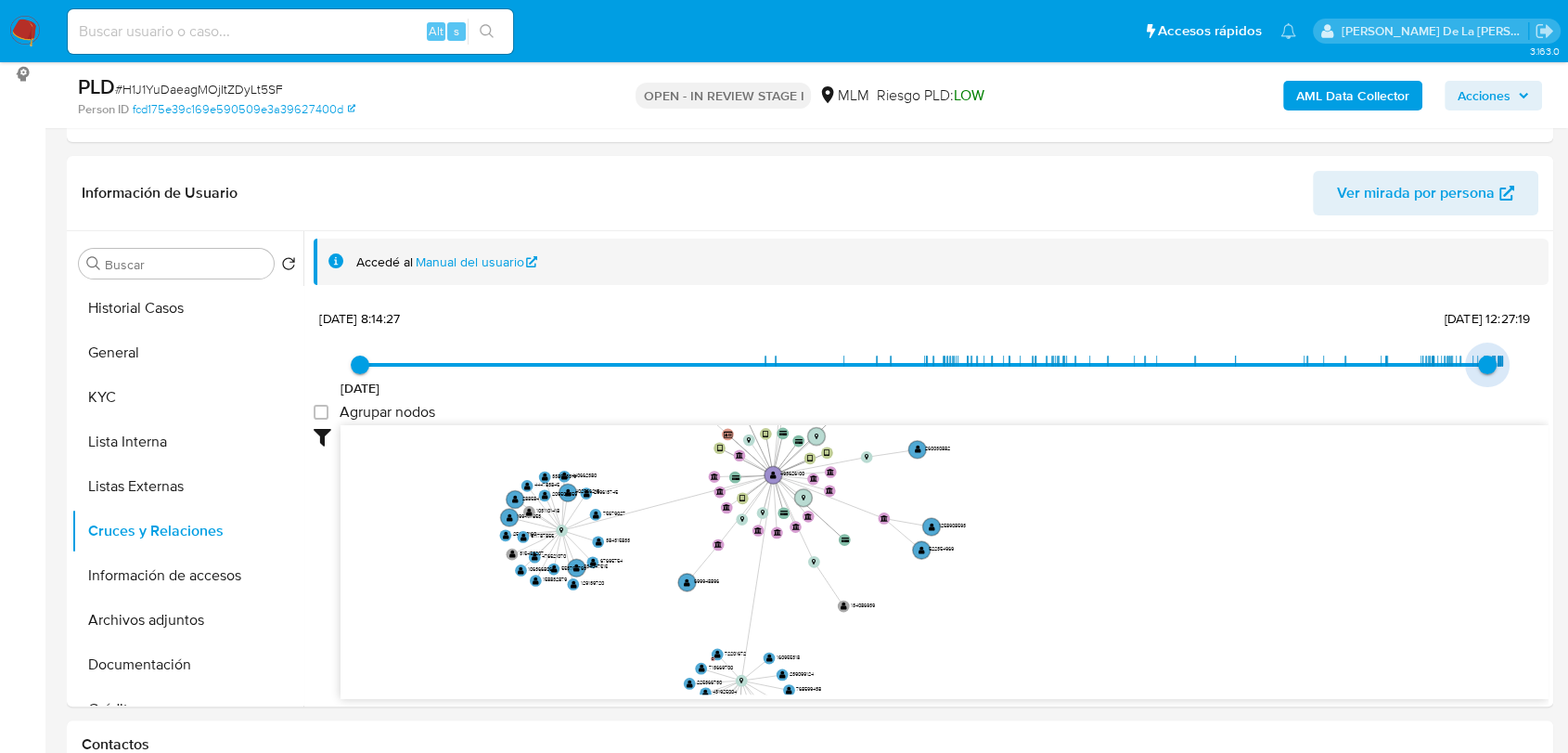
type input "1756526406000"
drag, startPoint x: 1493, startPoint y: 365, endPoint x: 1477, endPoint y: 365, distance: 16.0
click at [1477, 365] on span "29/8/2025, 22:00:06" at bounding box center [1485, 365] width 18 height 18
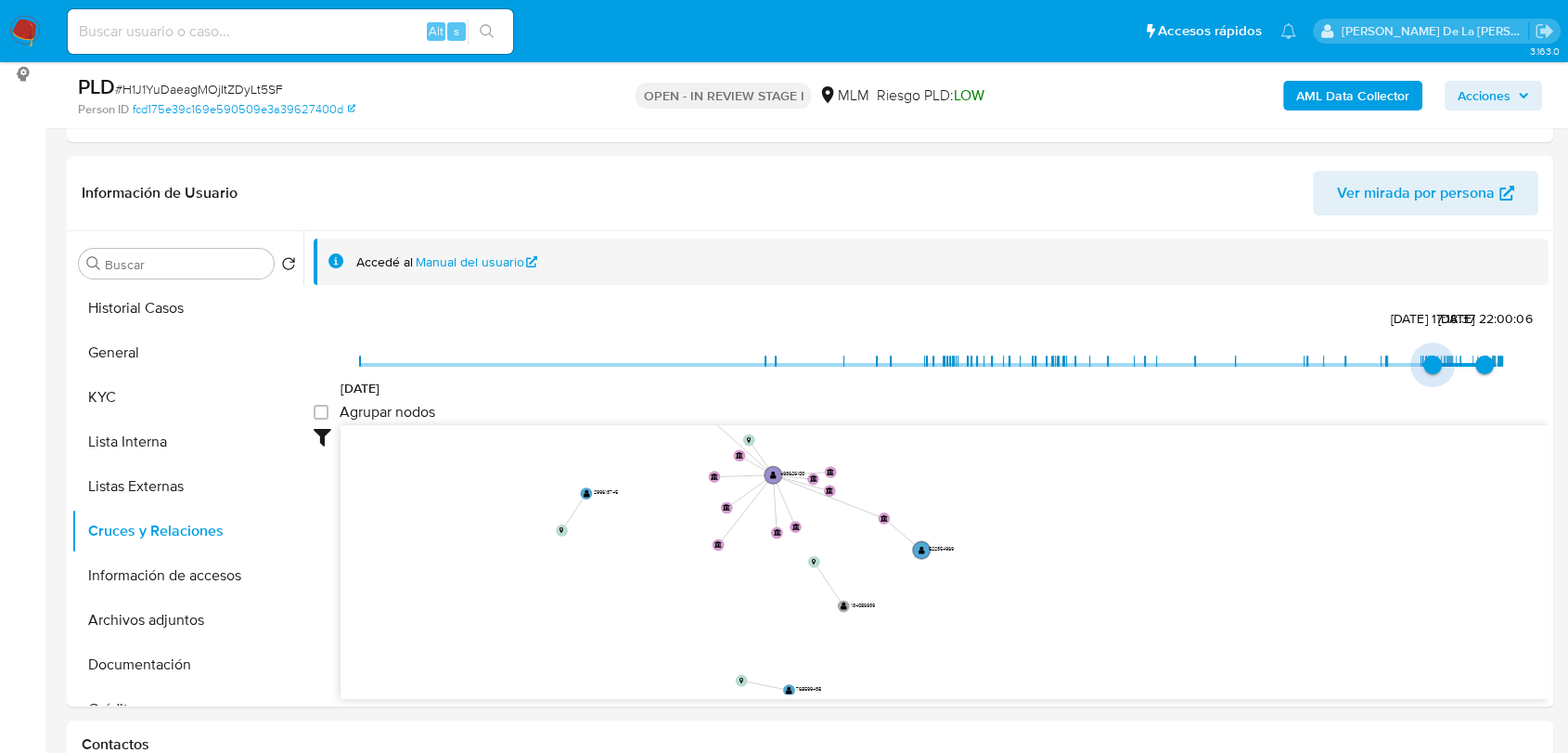
type input "1746701772000"
drag, startPoint x: 360, startPoint y: 367, endPoint x: 1431, endPoint y: 387, distance: 1071.2
click at [1431, 387] on div "18/3/2018 8/5/2025, 4:56:12 29/8/2025, 22:00:06" at bounding box center [930, 377] width 1142 height 52
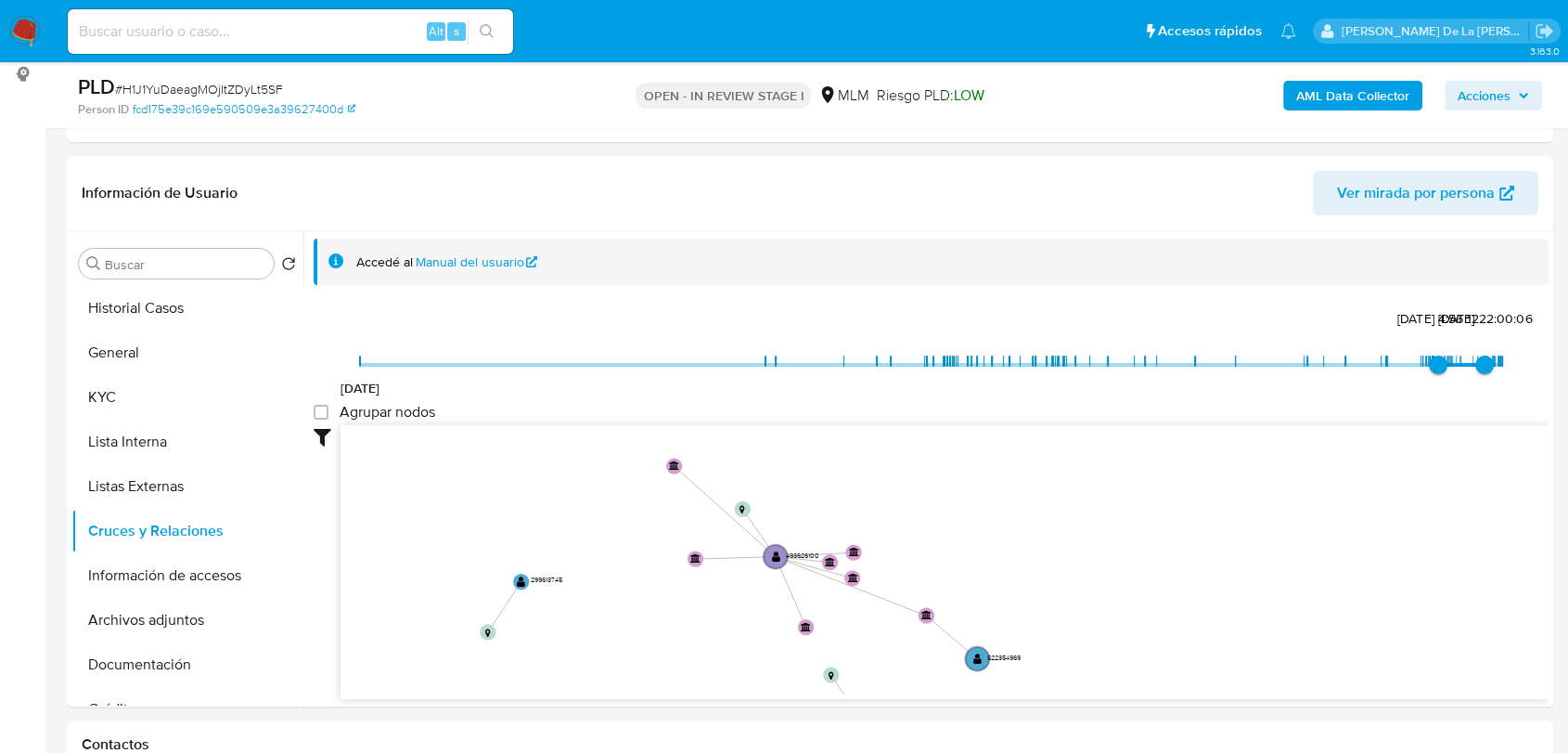
drag, startPoint x: 913, startPoint y: 493, endPoint x: 1154, endPoint y: 582, distance: 256.9
click at [1154, 582] on icon "user-493626100  493626100 device-66f5f2daa3e03acf5432c5ee  device-6596bdc3949…" at bounding box center [945, 559] width 1208 height 270
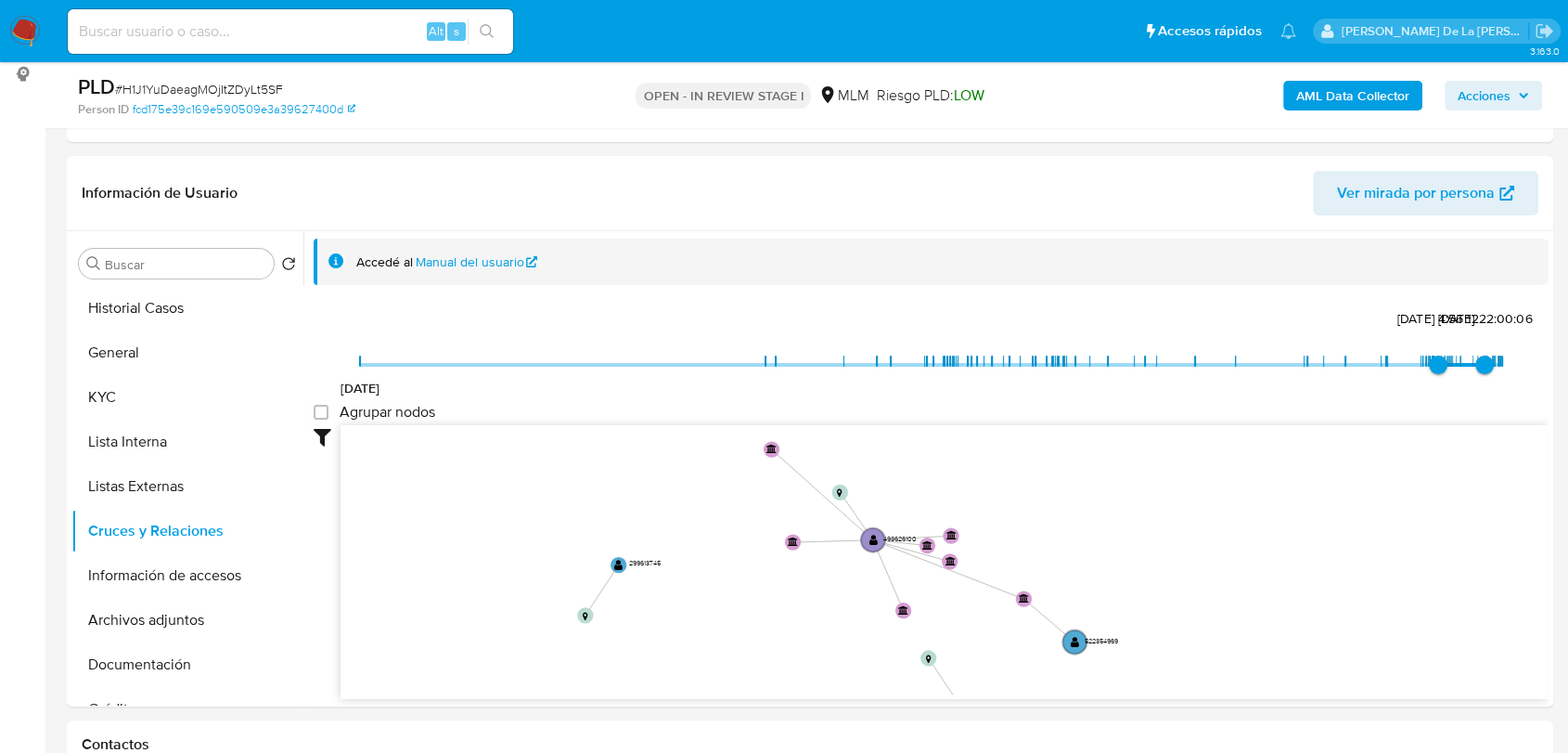
drag, startPoint x: 1145, startPoint y: 563, endPoint x: 1104, endPoint y: 511, distance: 66.2
click at [1104, 511] on icon "user-493626100  493626100 device-66f5f2daa3e03acf5432c5ee  device-6596bdc3949…" at bounding box center [945, 559] width 1208 height 270
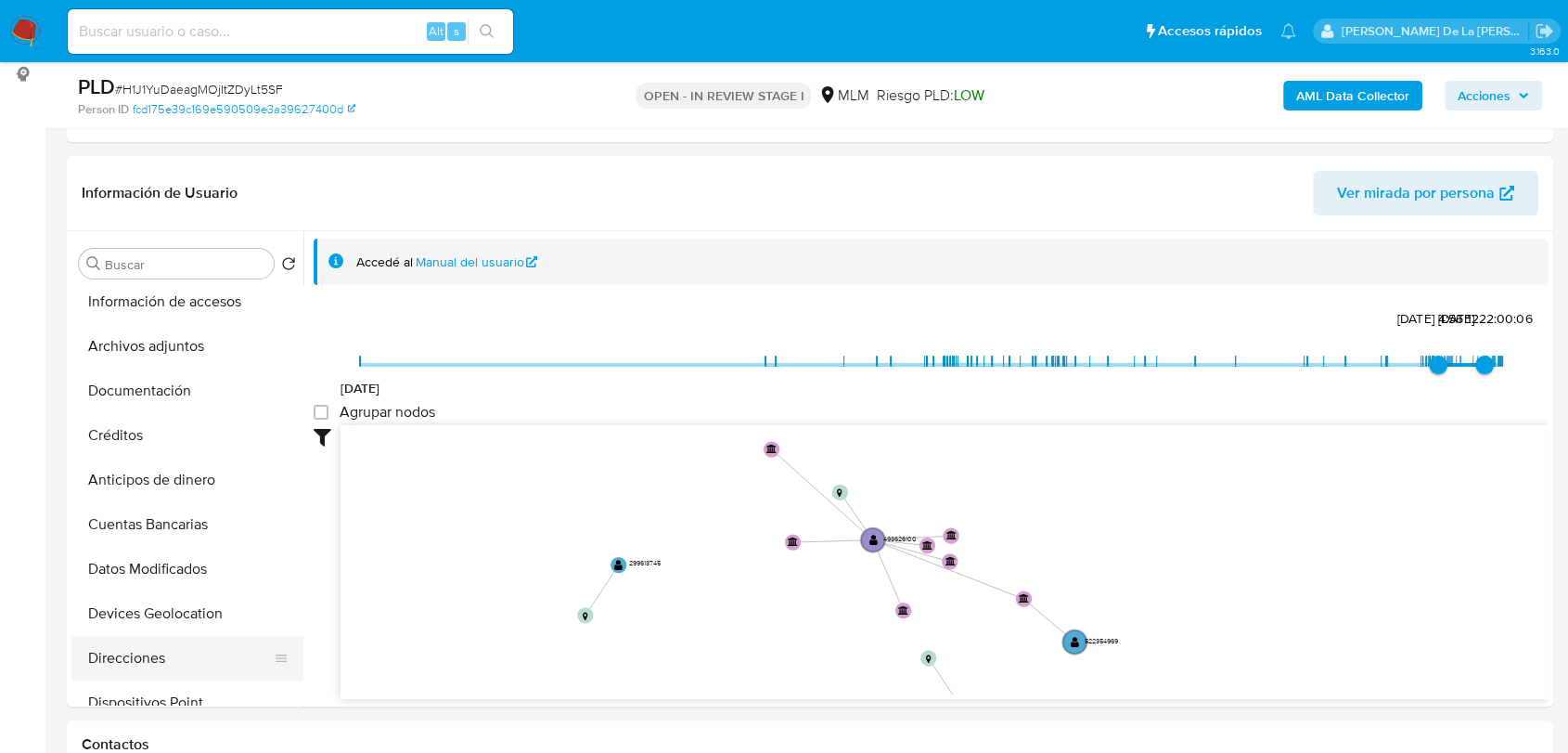
scroll to position [309, 0]
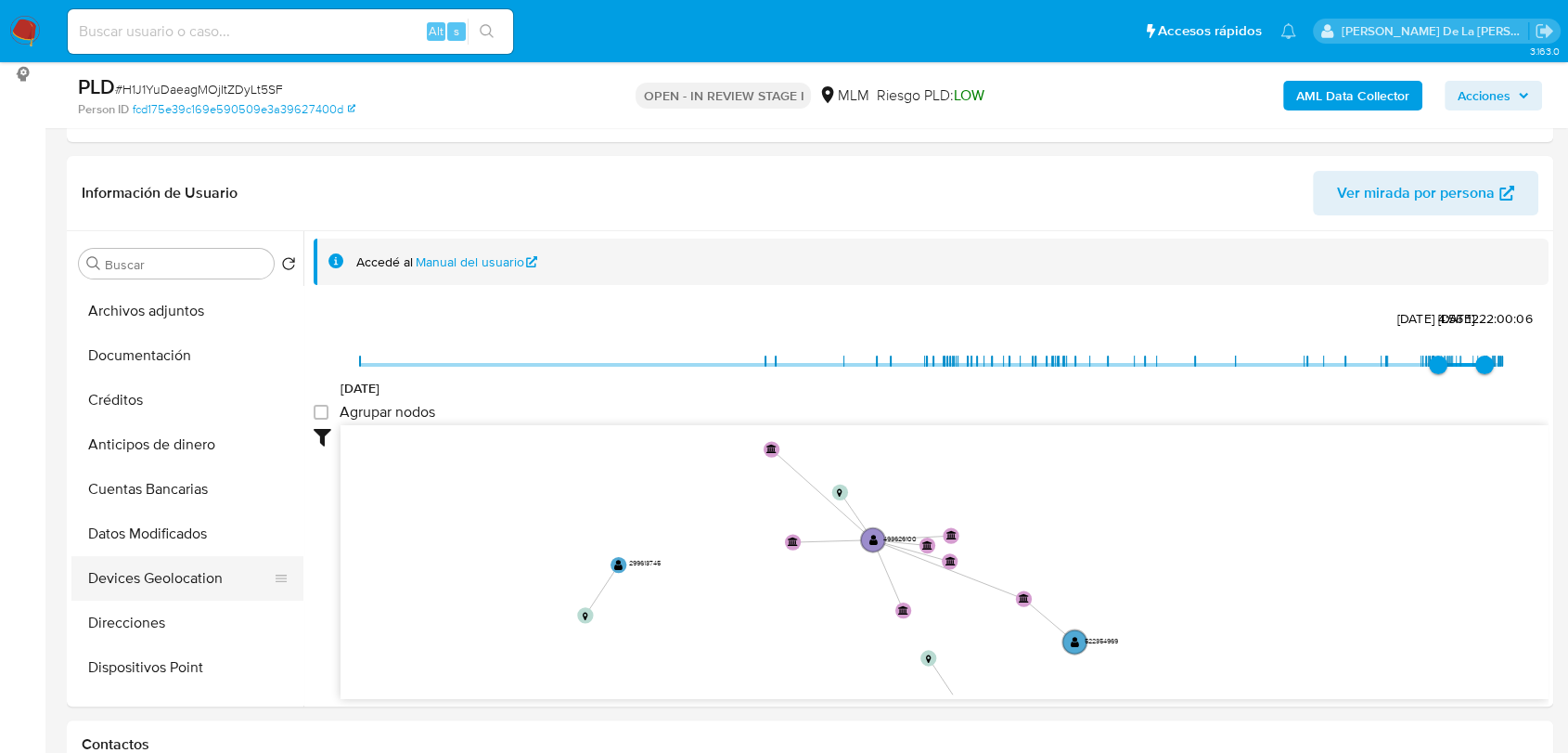
click at [193, 590] on button "Devices Geolocation" at bounding box center [180, 578] width 217 height 44
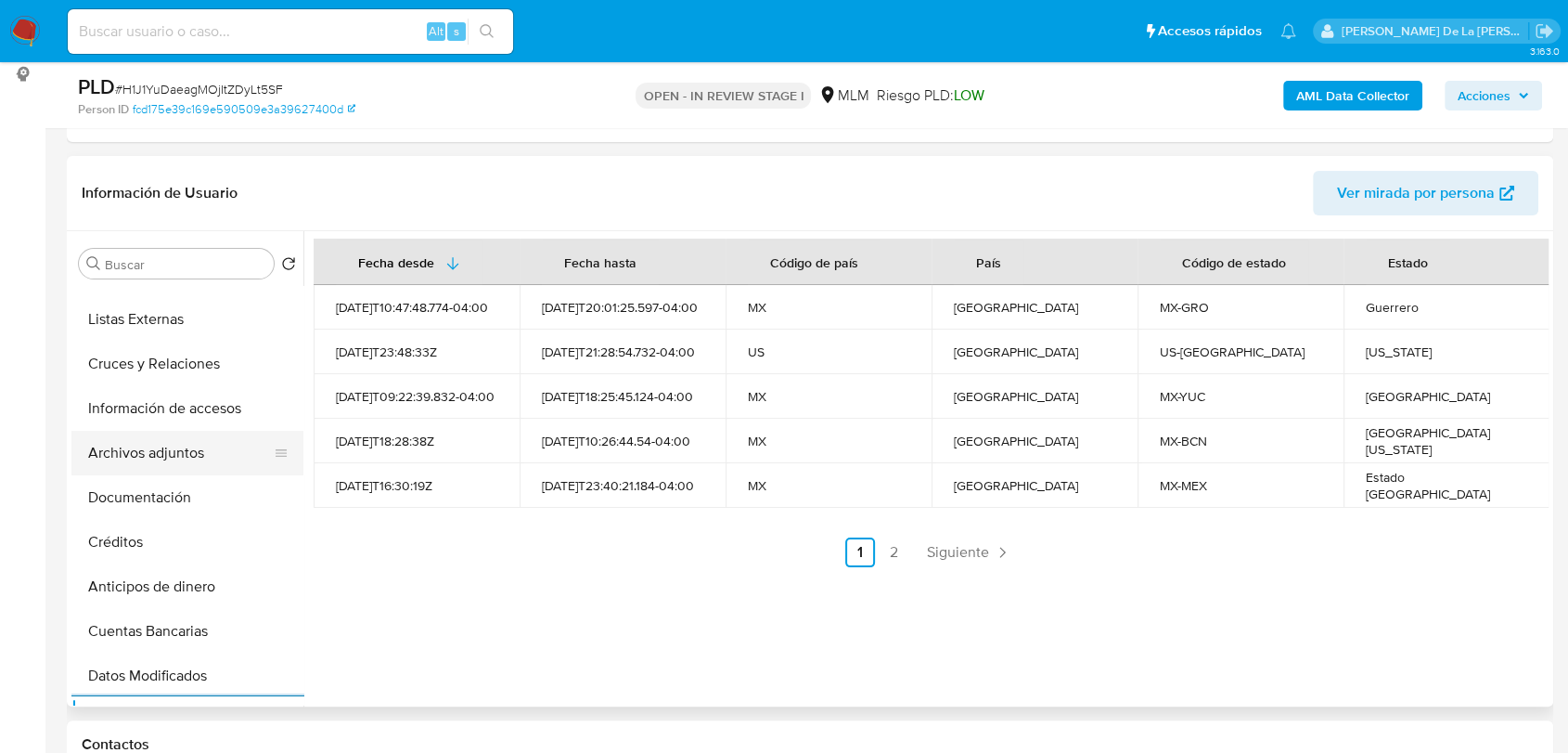
scroll to position [0, 0]
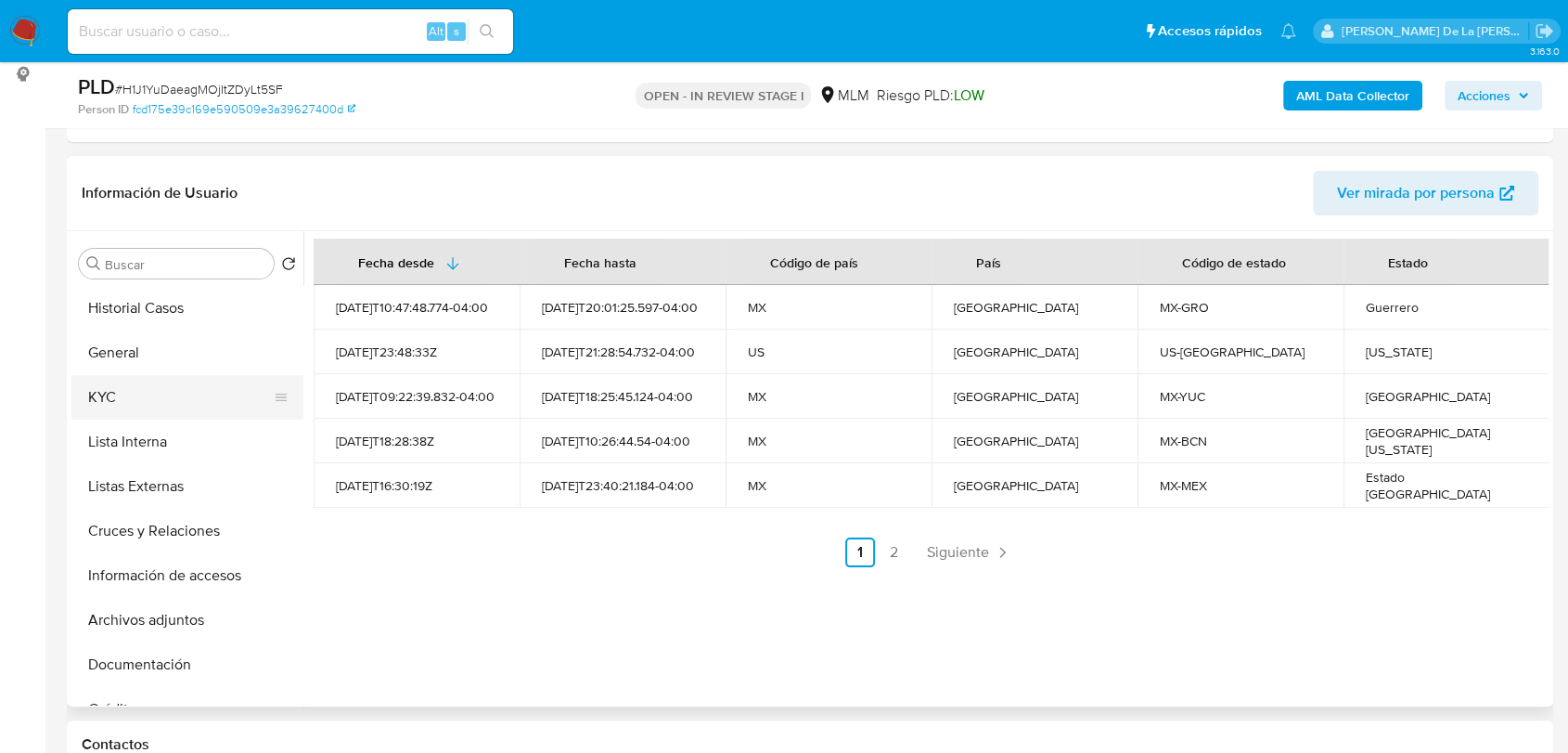
click at [150, 393] on button "KYC" at bounding box center [180, 397] width 217 height 44
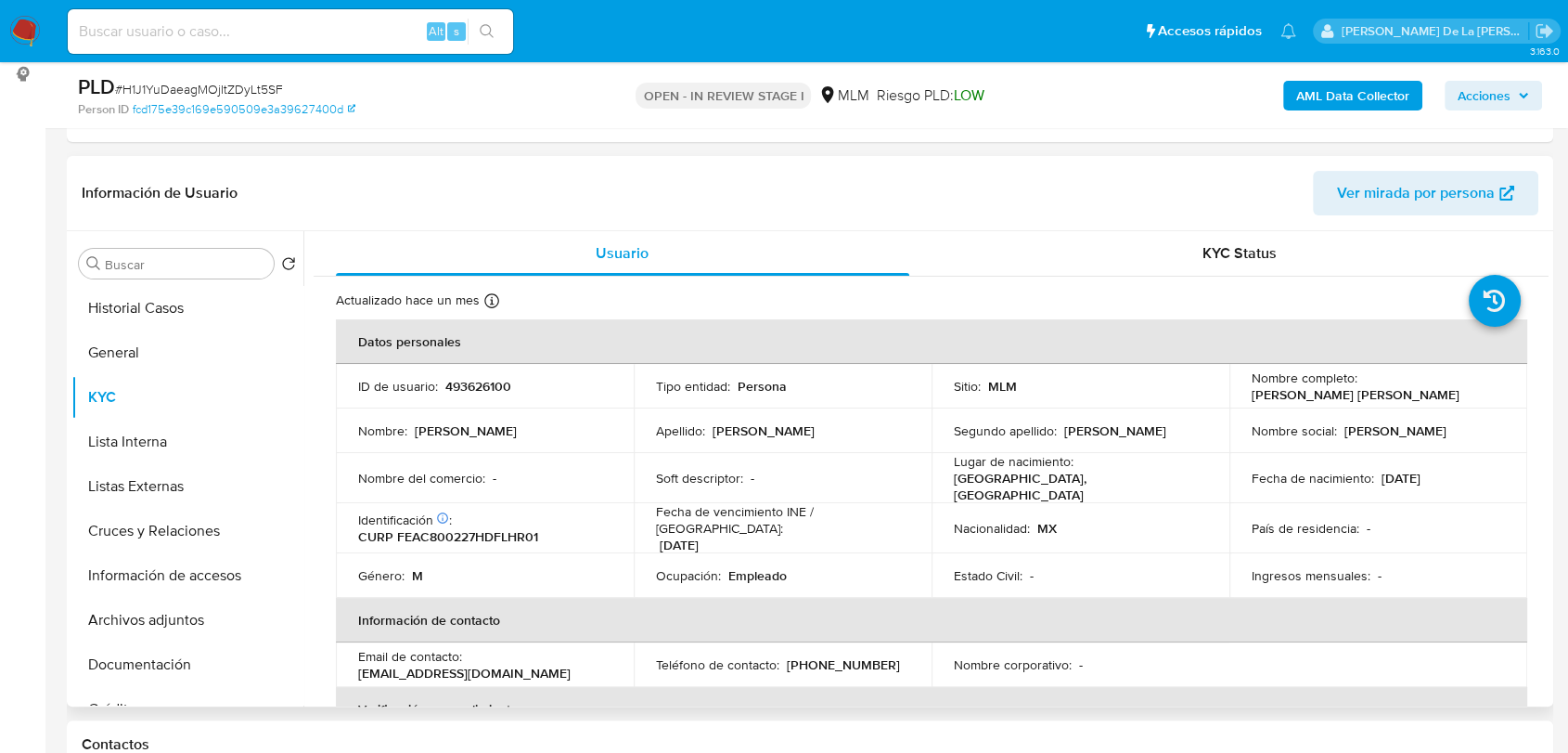
click at [1429, 409] on td "Nombre social : Carlos Federico" at bounding box center [1378, 431] width 298 height 44
click at [1429, 405] on td "Nombre completo : Carlos Federico Fletes Ahlers" at bounding box center [1378, 386] width 298 height 44
drag, startPoint x: 1429, startPoint y: 394, endPoint x: 1233, endPoint y: 394, distance: 196.0
click at [1233, 394] on td "Nombre completo : Carlos Federico Fletes Ahlers" at bounding box center [1378, 386] width 298 height 44
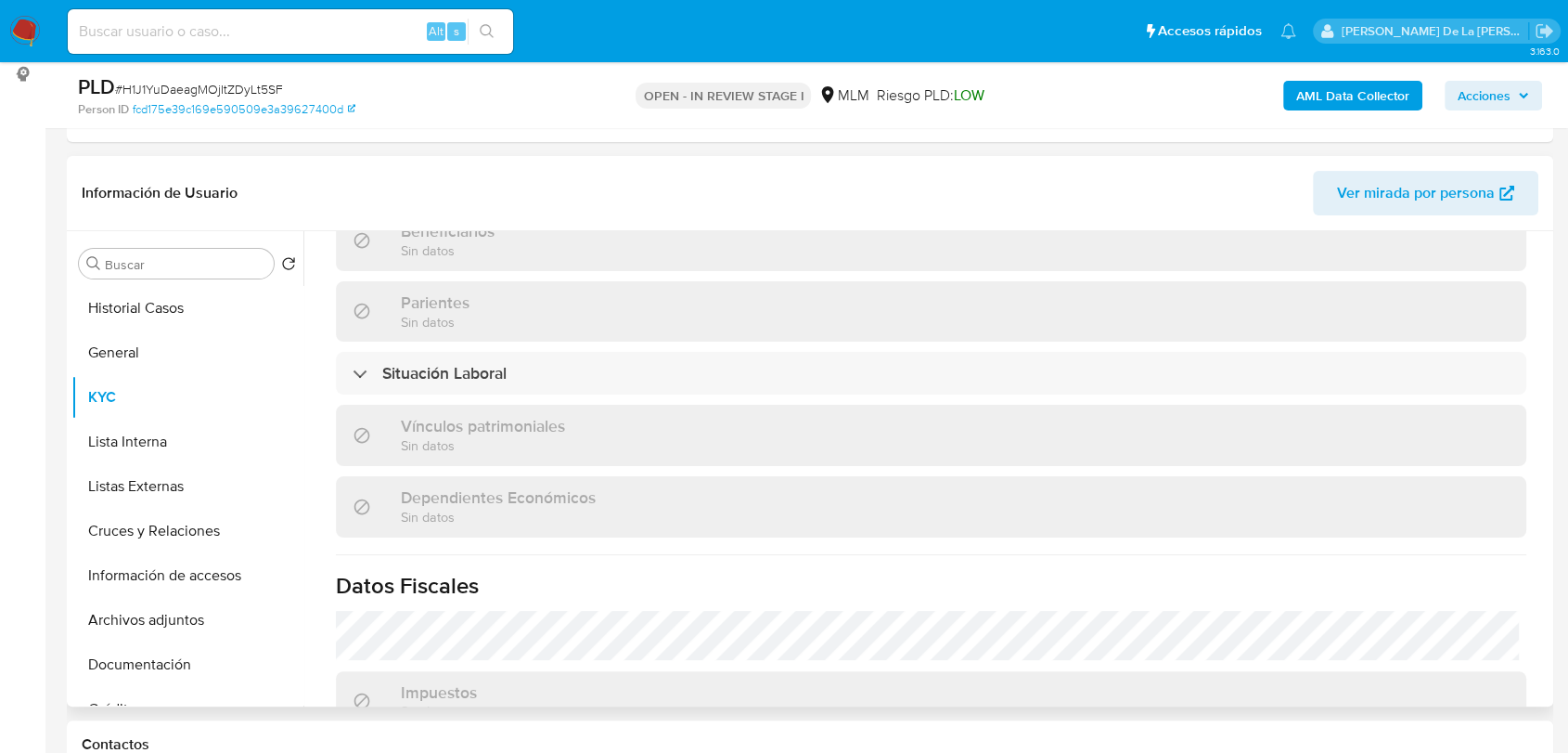
scroll to position [1031, 0]
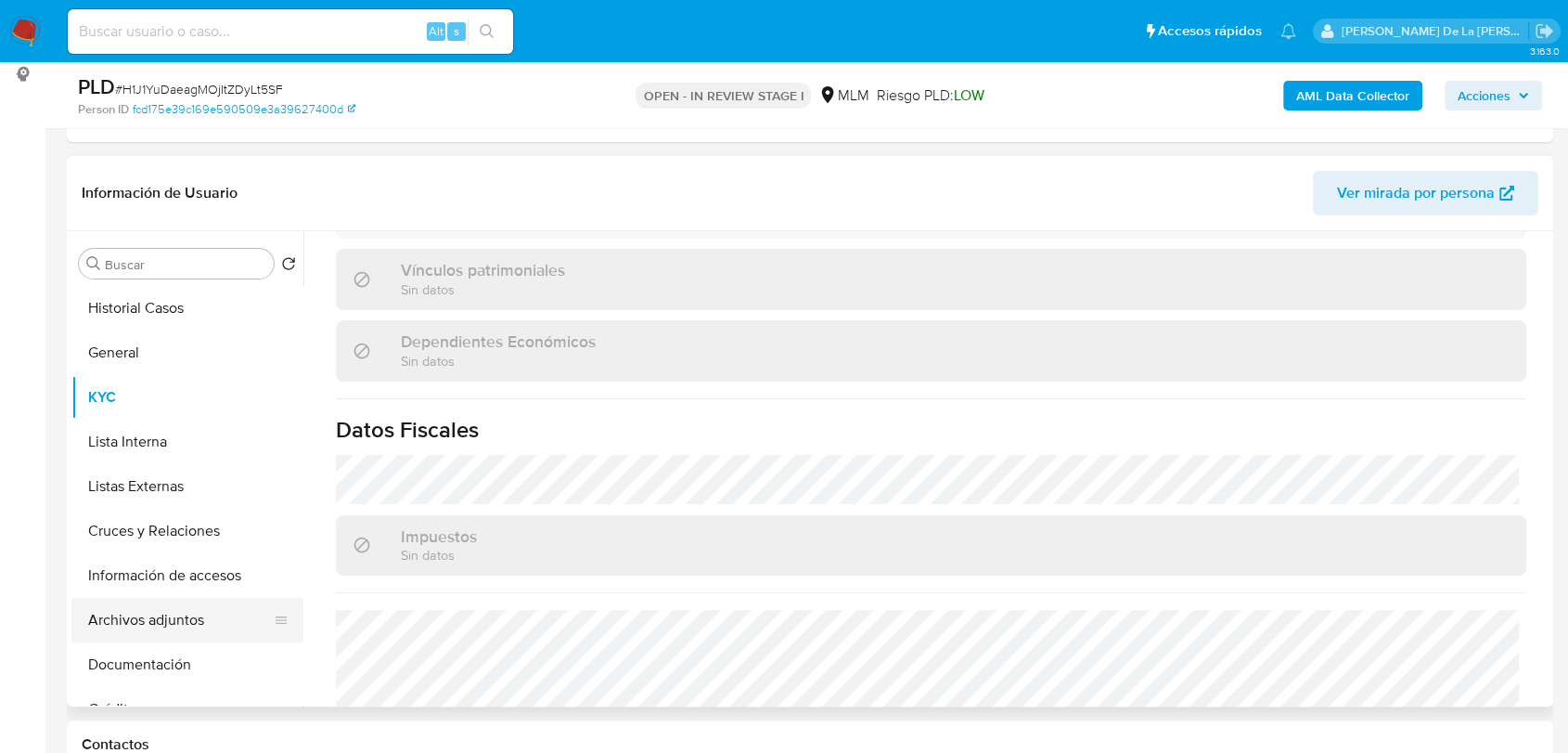
click at [176, 614] on button "Archivos adjuntos" at bounding box center [180, 620] width 217 height 44
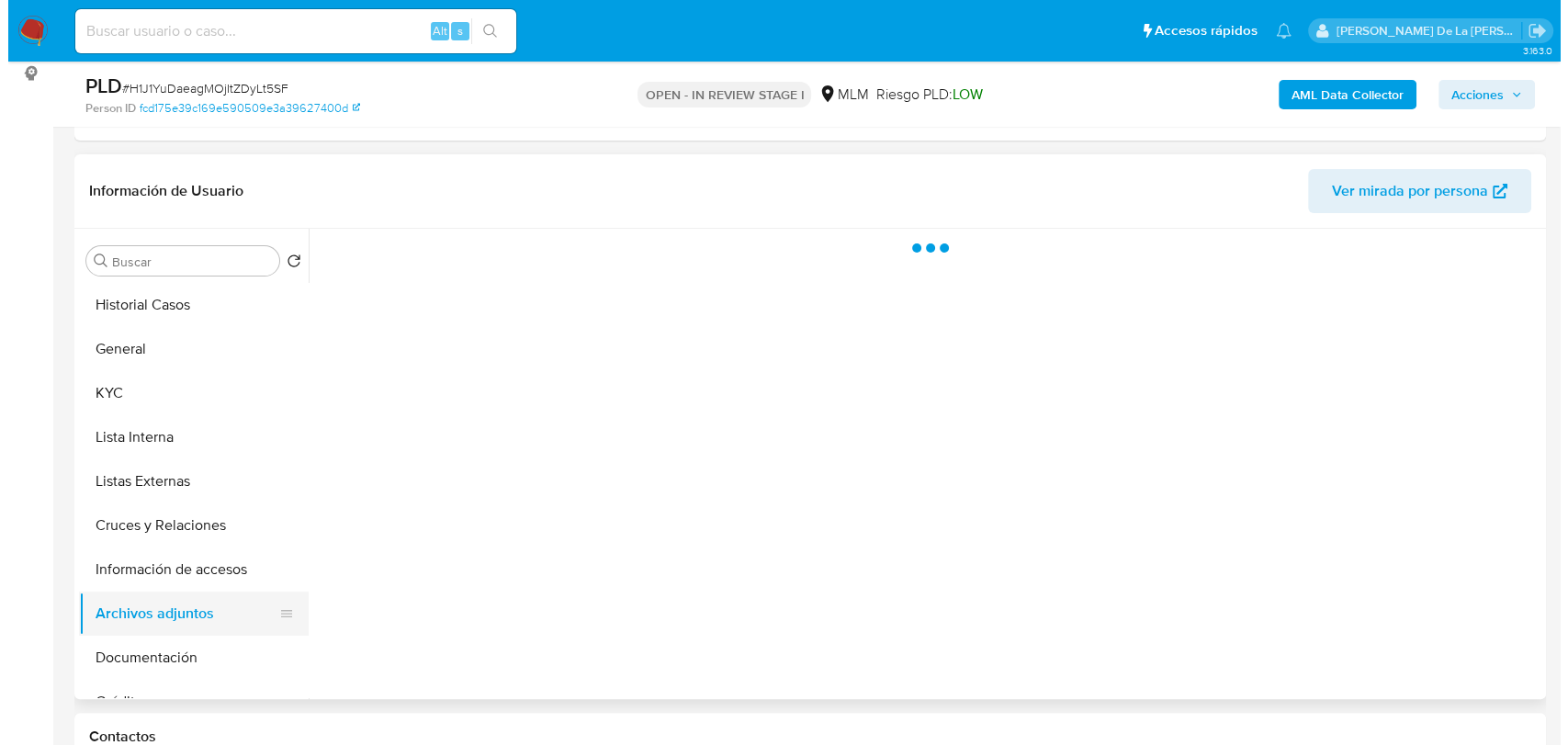
scroll to position [0, 0]
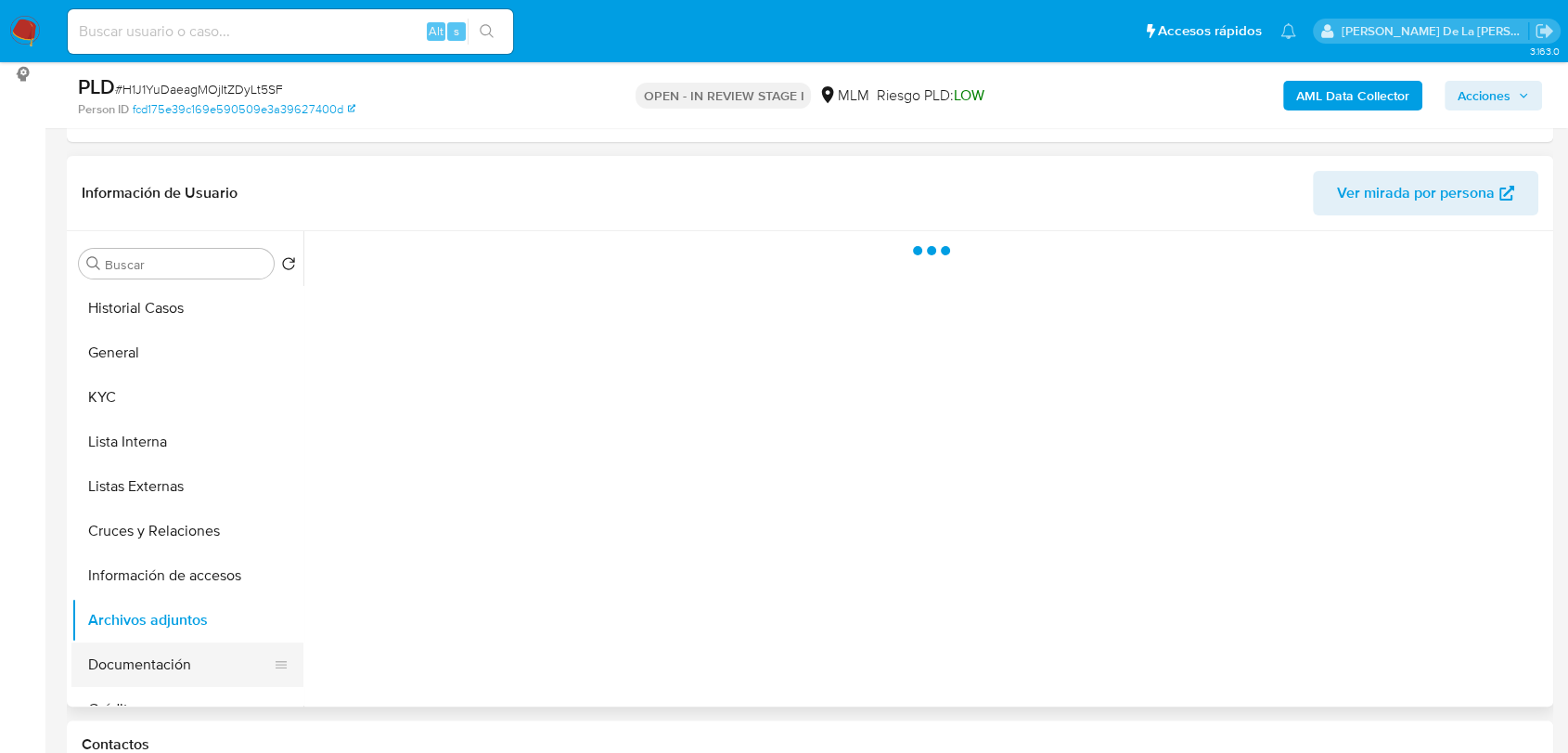
click at [146, 663] on button "Documentación" at bounding box center [180, 665] width 217 height 44
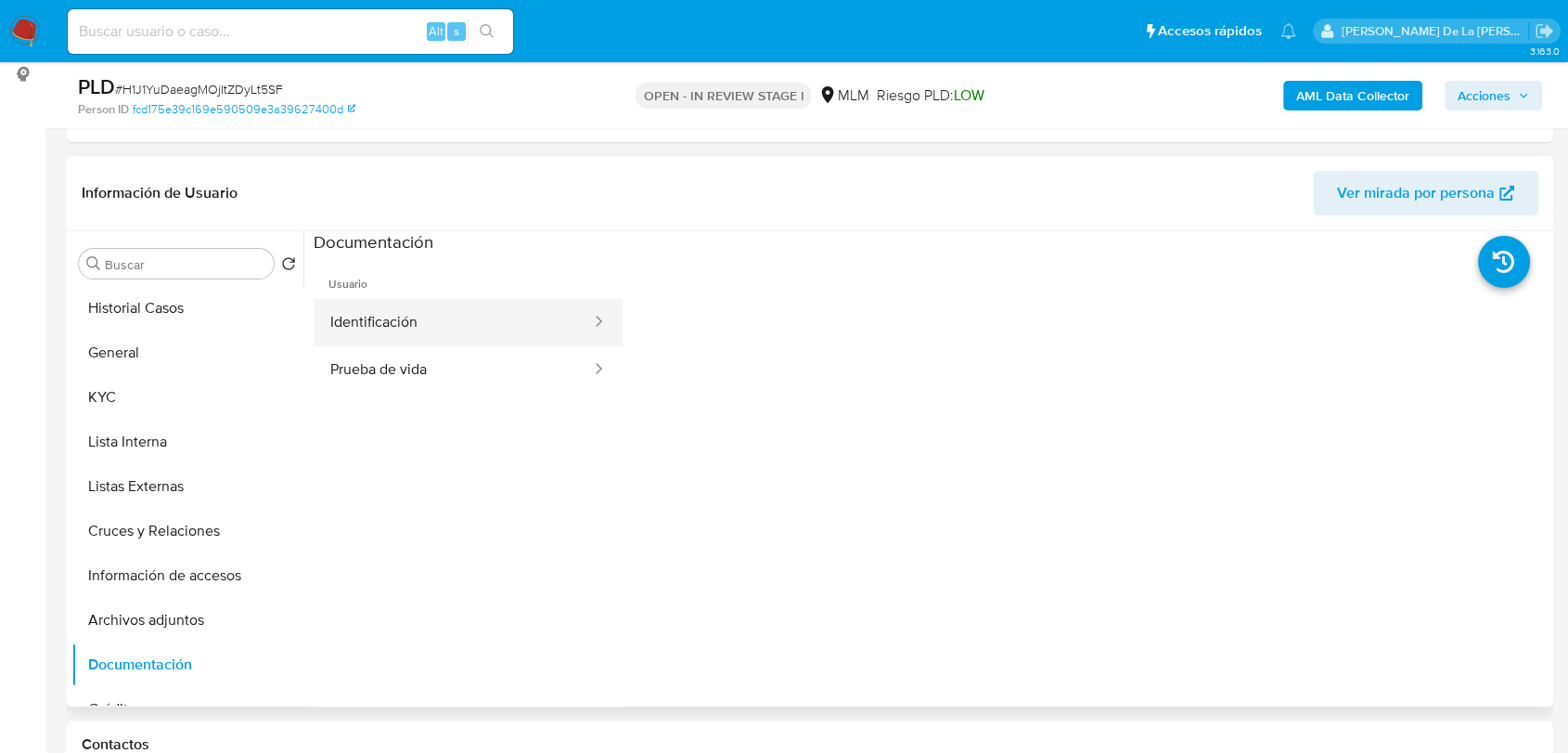
click at [410, 336] on button "Identificación" at bounding box center [453, 322] width 279 height 47
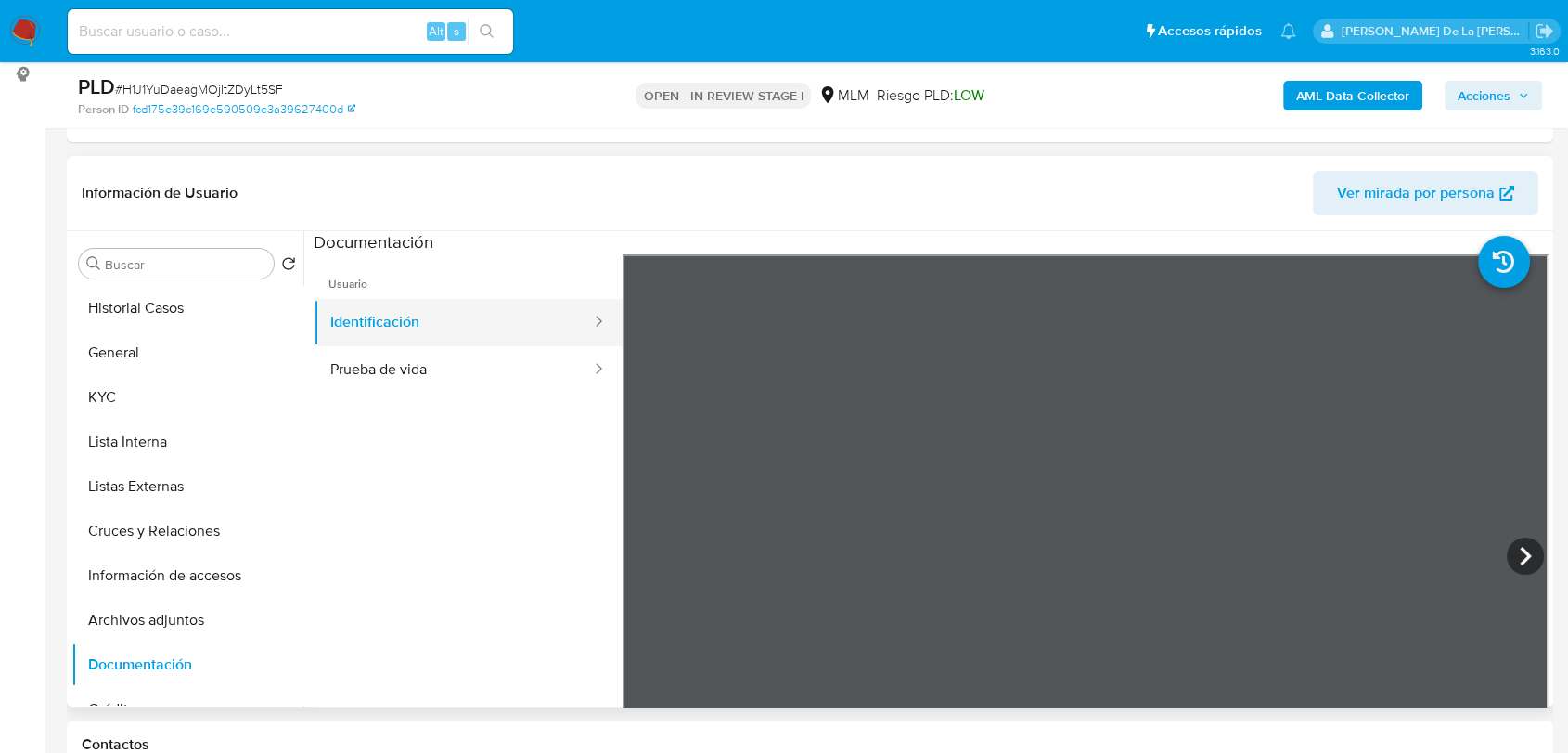
click at [495, 336] on button "Identificación" at bounding box center [453, 322] width 279 height 47
click at [525, 371] on button "Prueba de vida" at bounding box center [453, 369] width 279 height 47
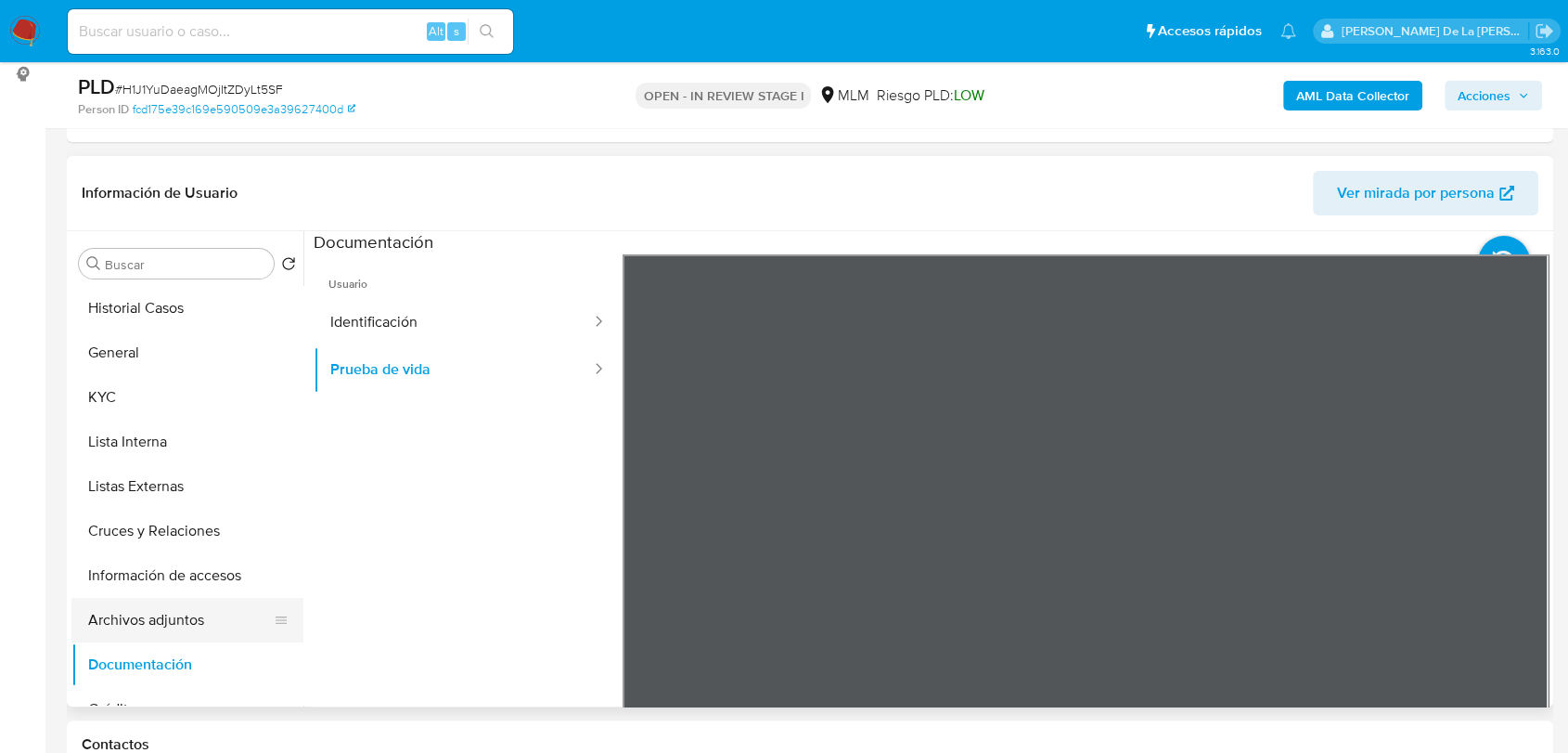
click at [182, 621] on button "Archivos adjuntos" at bounding box center [180, 620] width 217 height 44
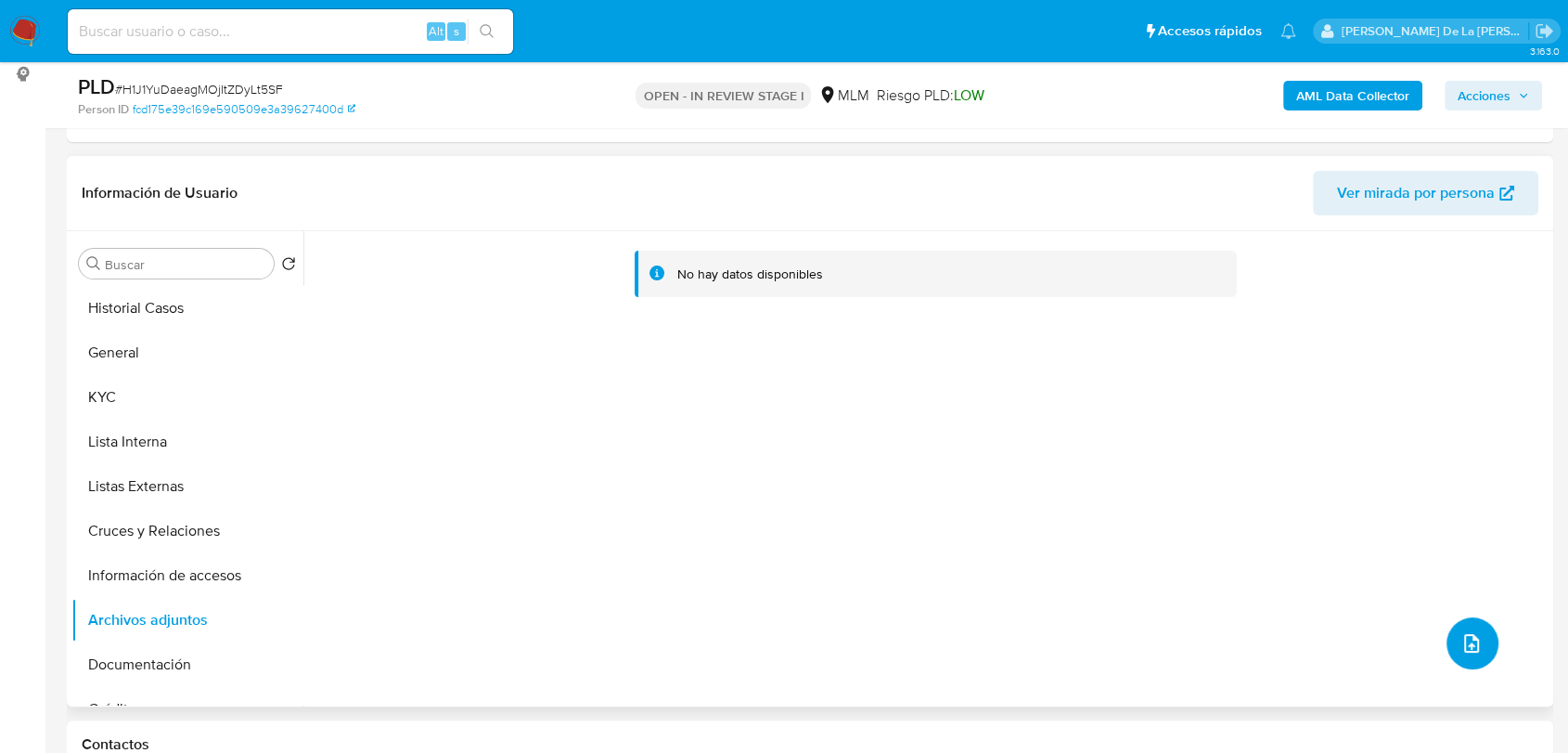
click at [1459, 633] on button "upload-file" at bounding box center [1473, 644] width 52 height 52
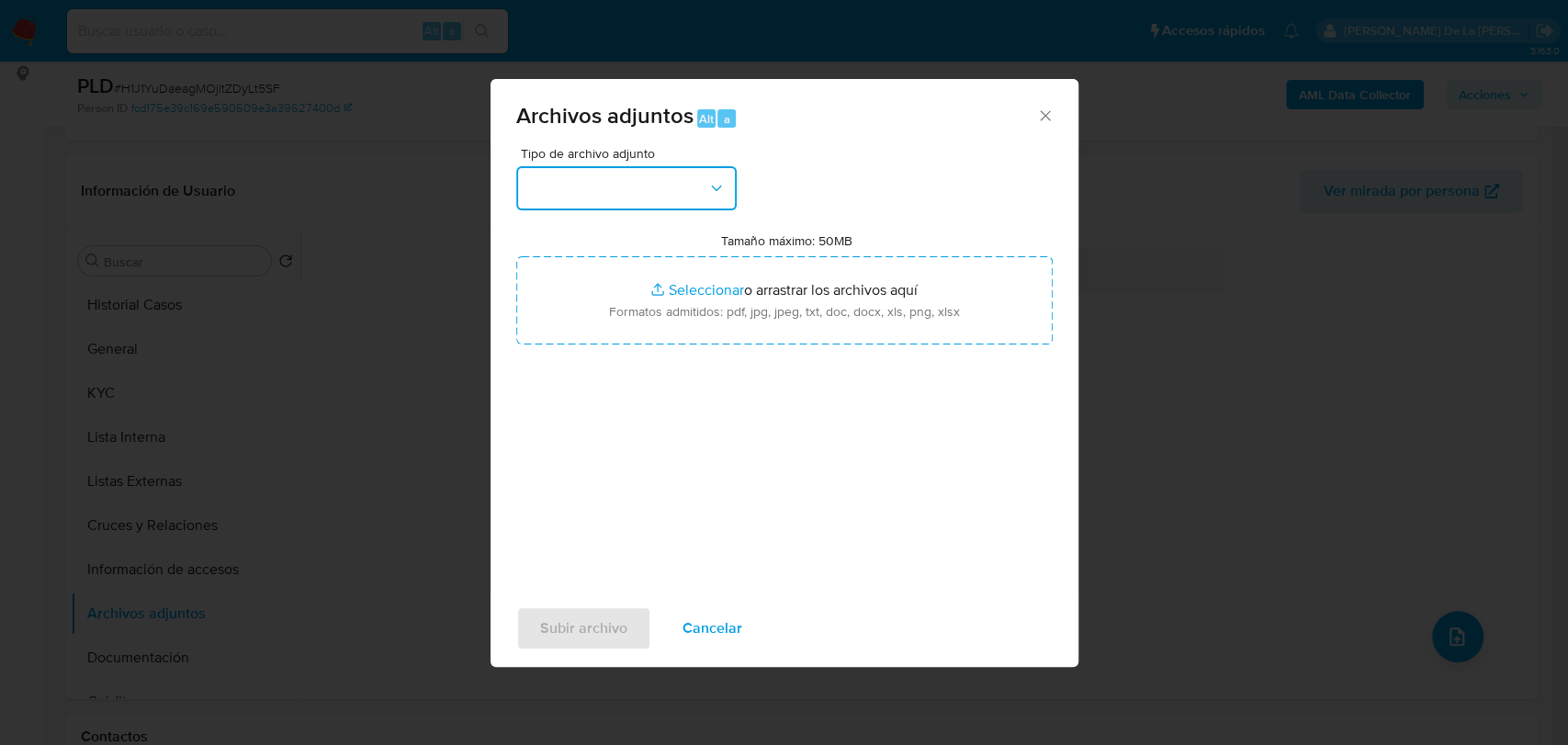
click at [672, 168] on button "button" at bounding box center [626, 188] width 220 height 44
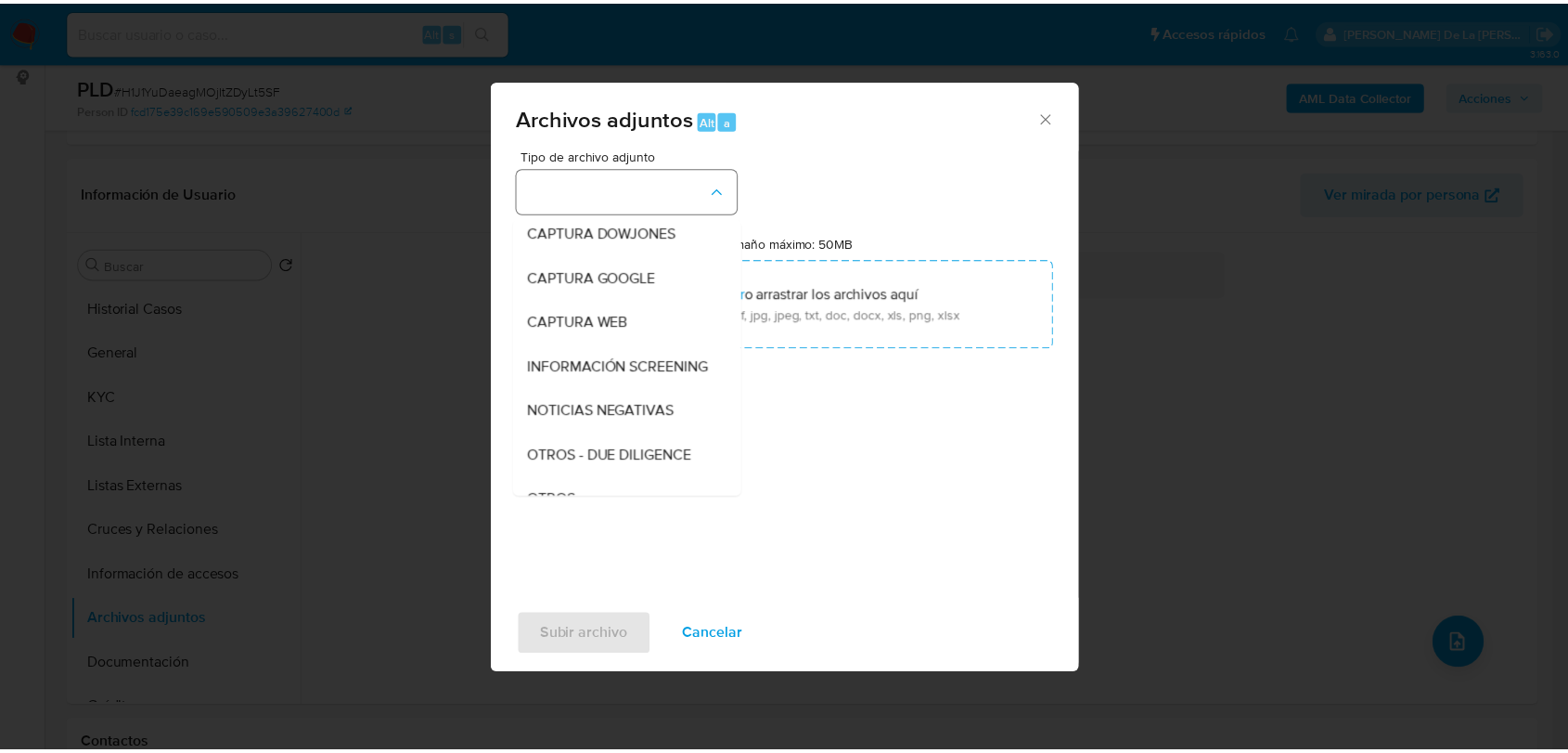
scroll to position [97, 0]
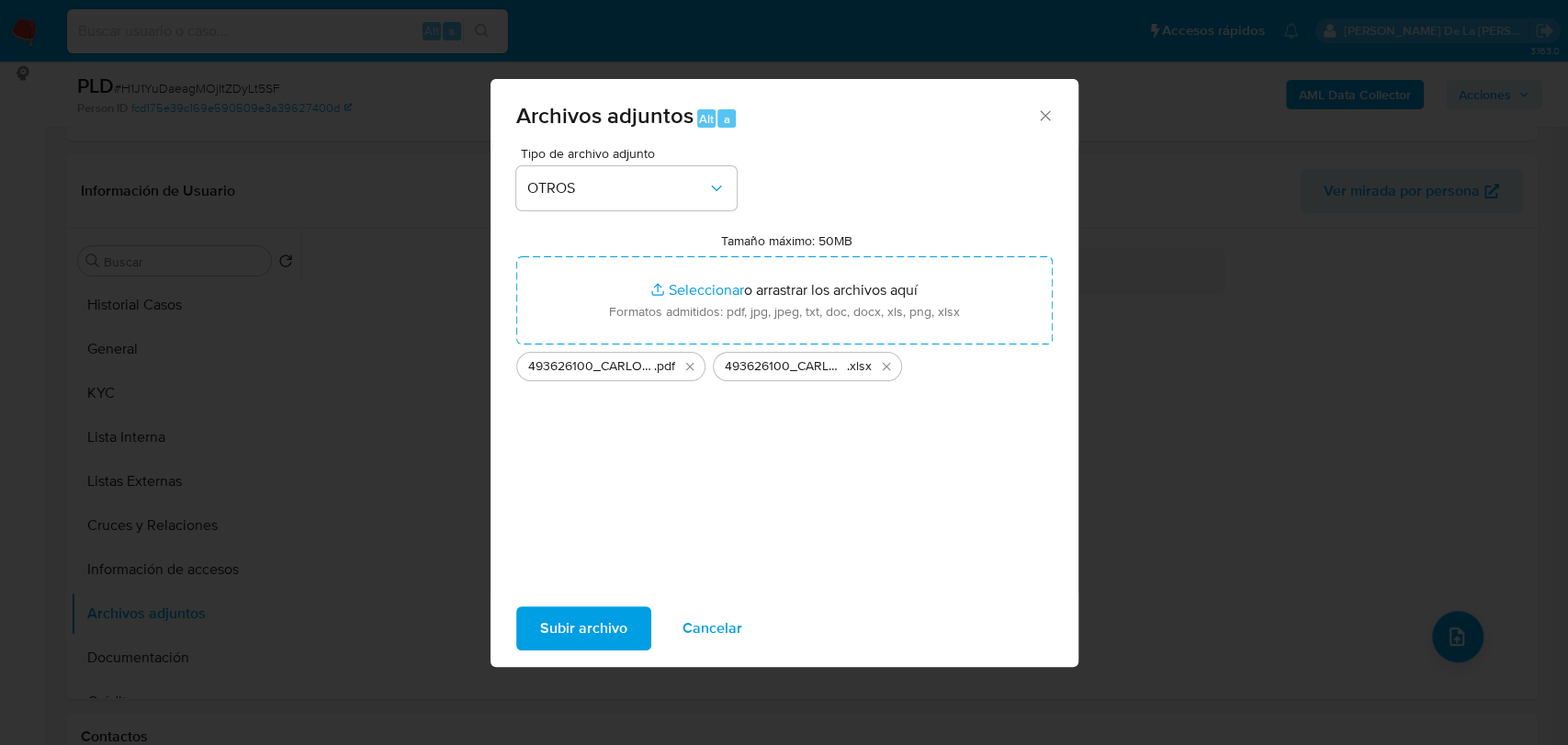
click at [610, 615] on span "Subir archivo" at bounding box center [584, 628] width 87 height 41
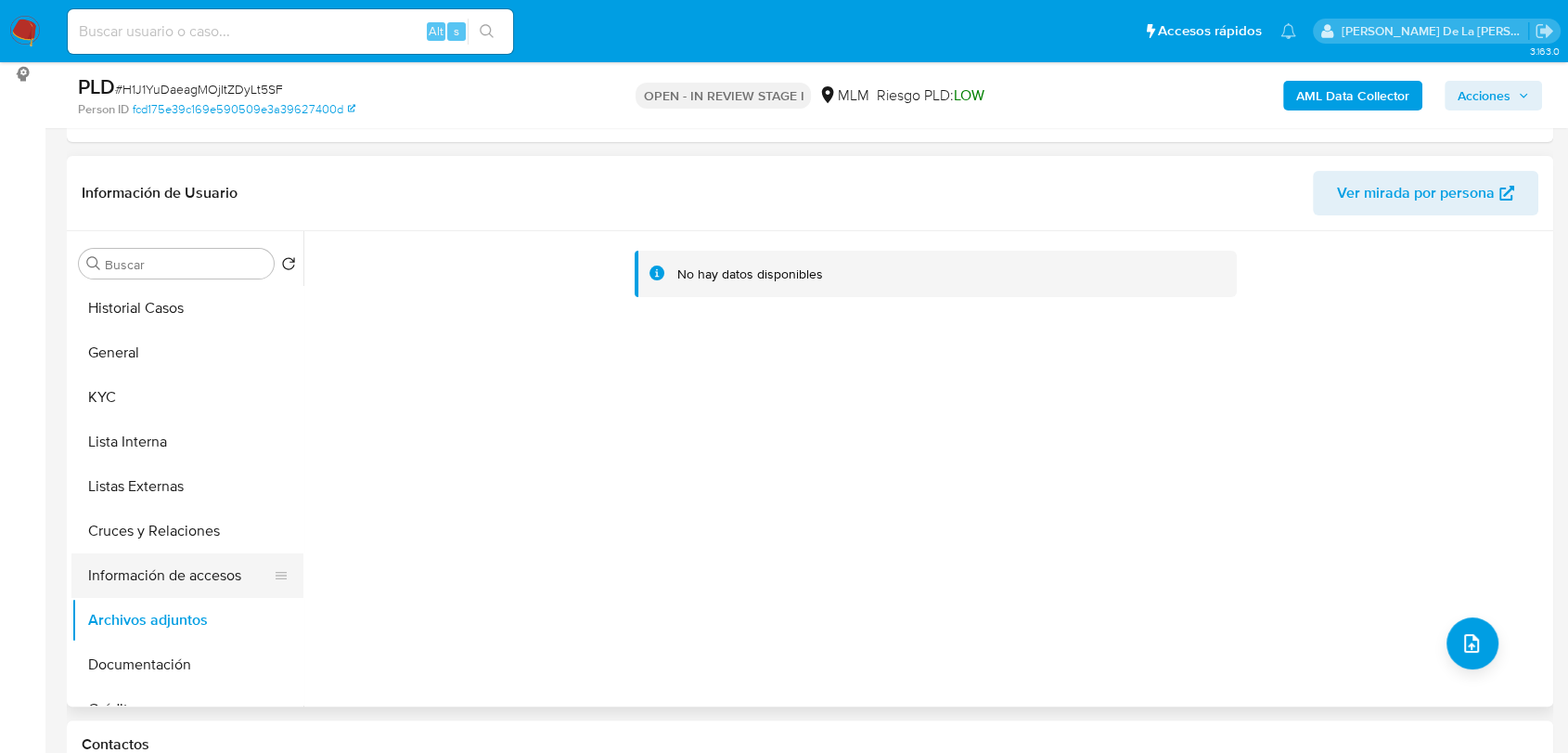
click at [175, 577] on button "Información de accesos" at bounding box center [180, 576] width 217 height 44
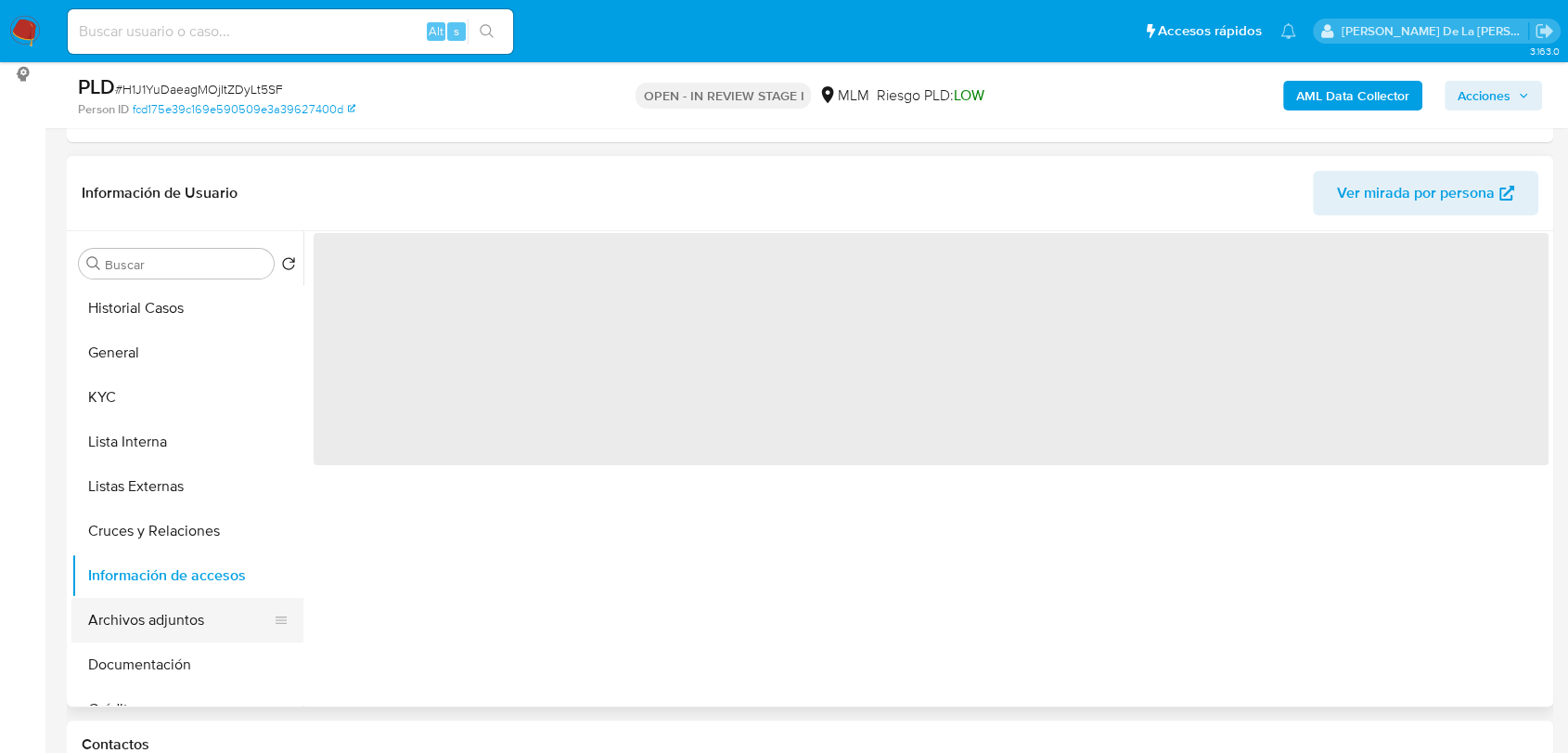
click at [162, 619] on button "Archivos adjuntos" at bounding box center [180, 620] width 217 height 44
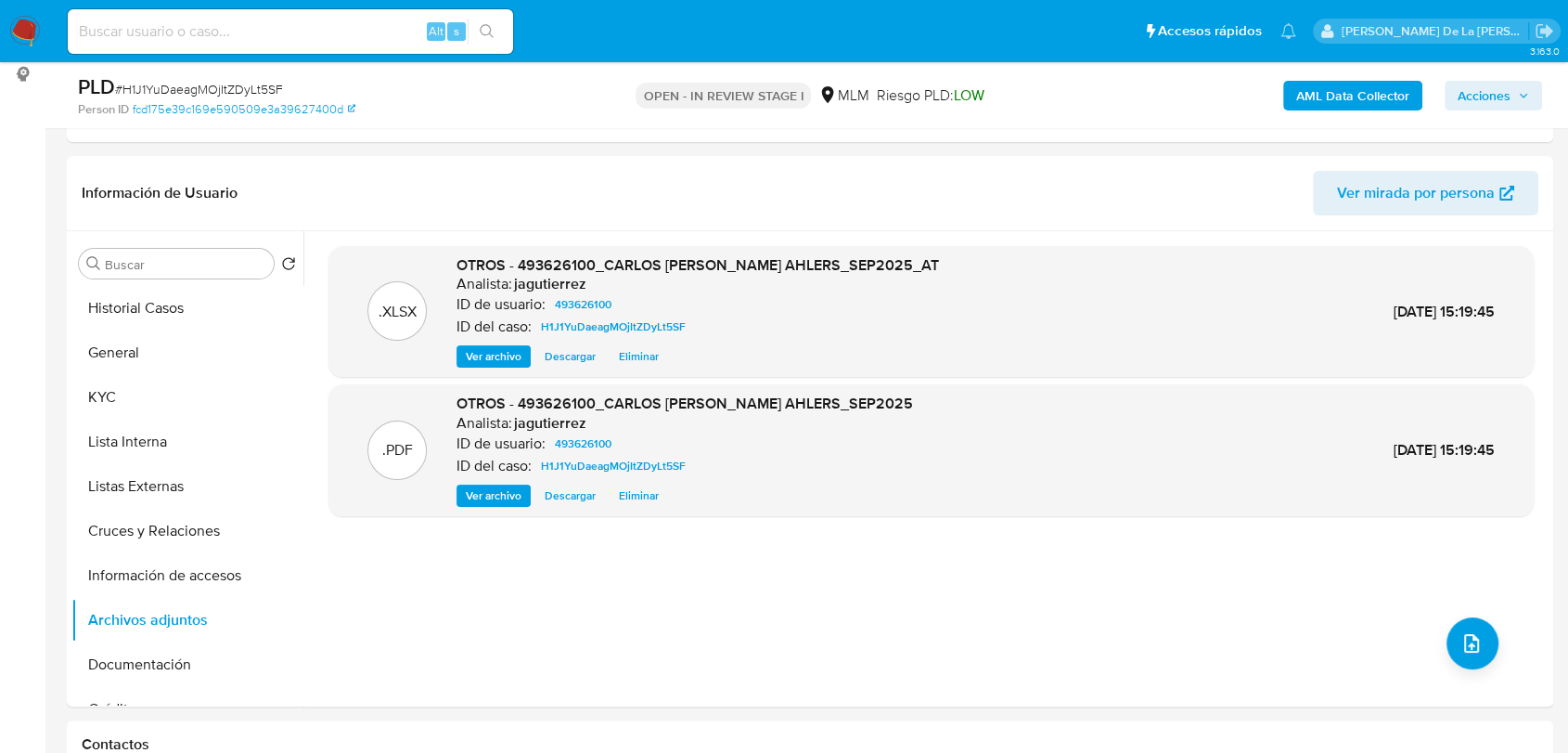
click at [1486, 98] on span "Acciones" at bounding box center [1484, 95] width 53 height 30
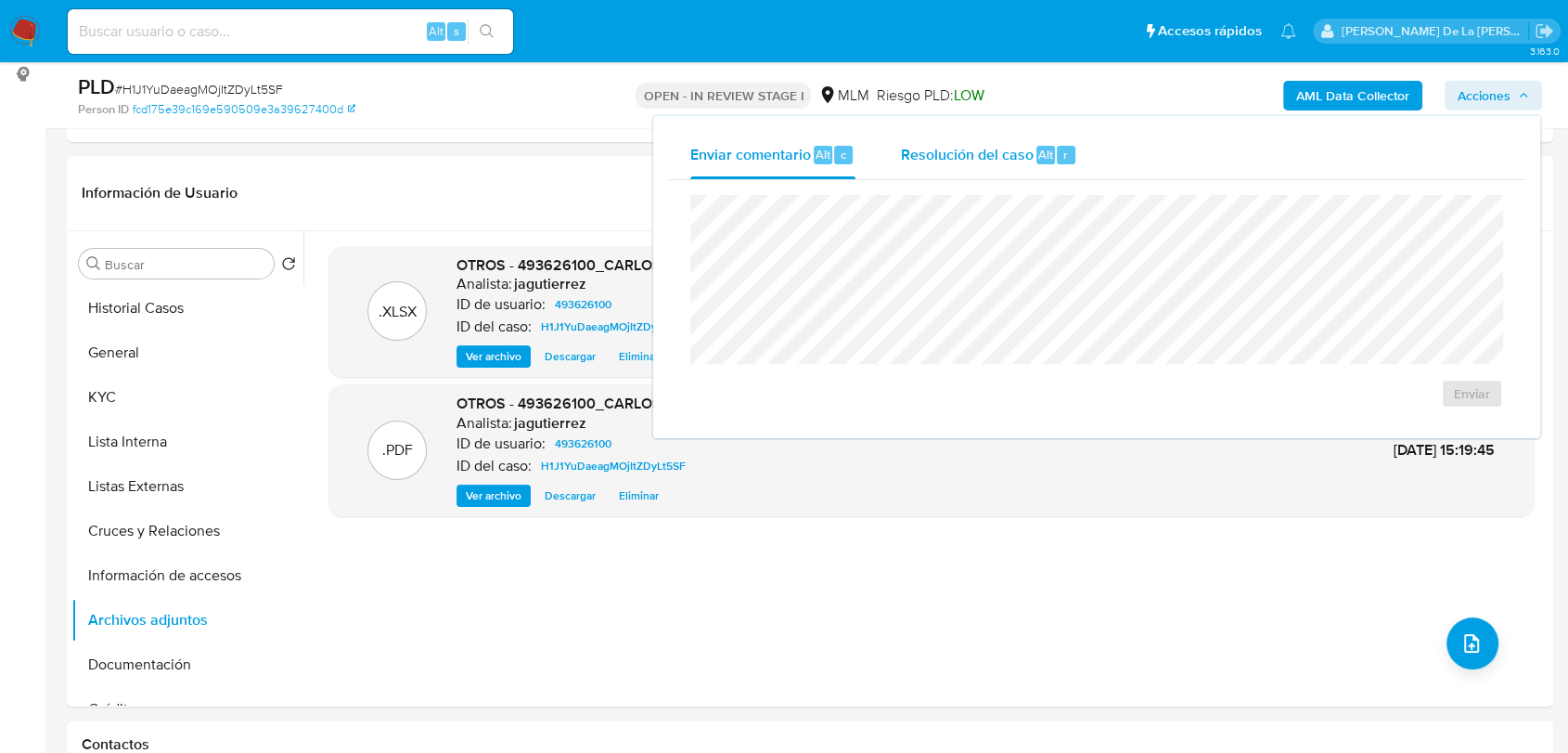
click at [1047, 158] on span "Alt" at bounding box center [1045, 154] width 14 height 17
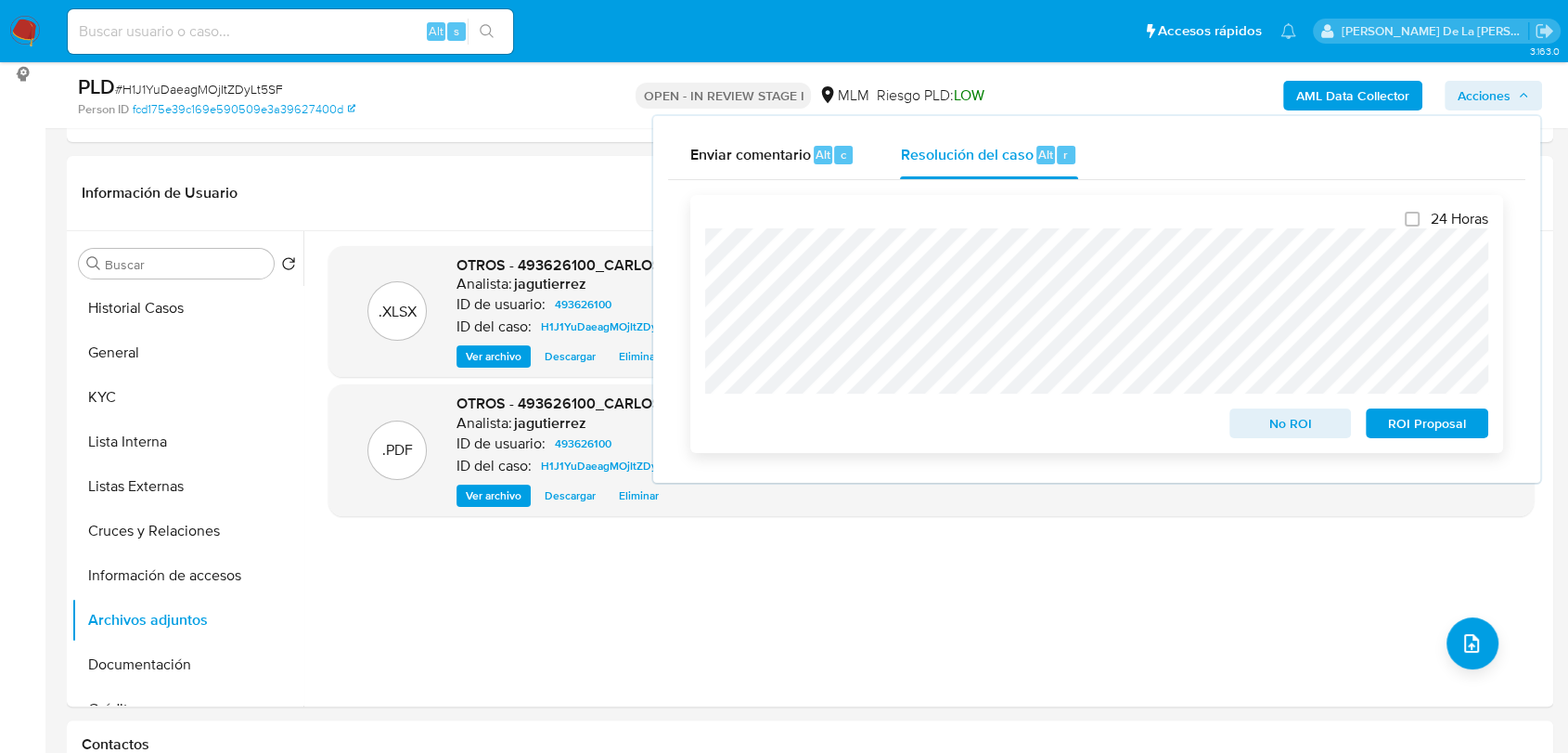
click at [1269, 434] on span "No ROI" at bounding box center [1291, 423] width 97 height 26
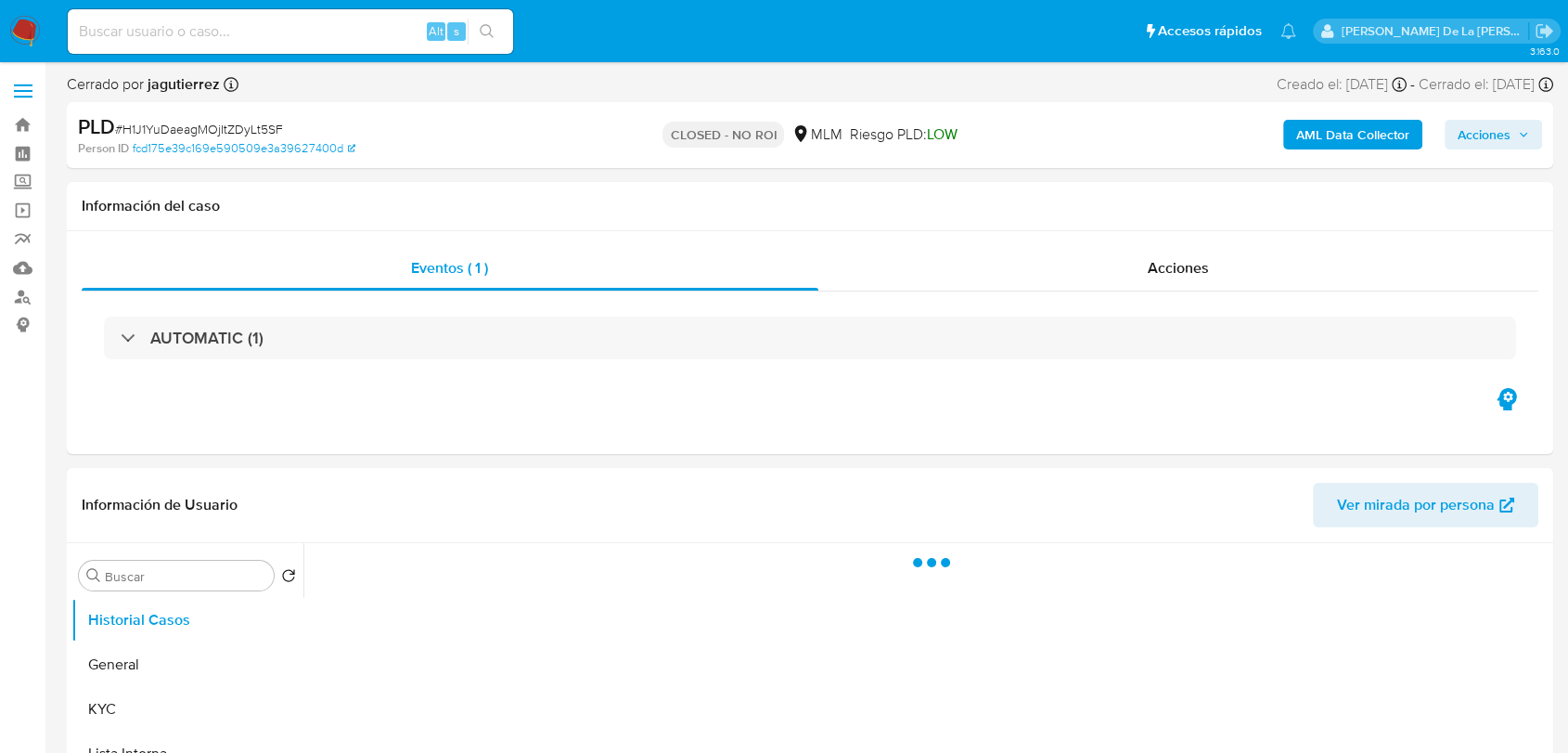
select select "10"
